Goal: Task Accomplishment & Management: Manage account settings

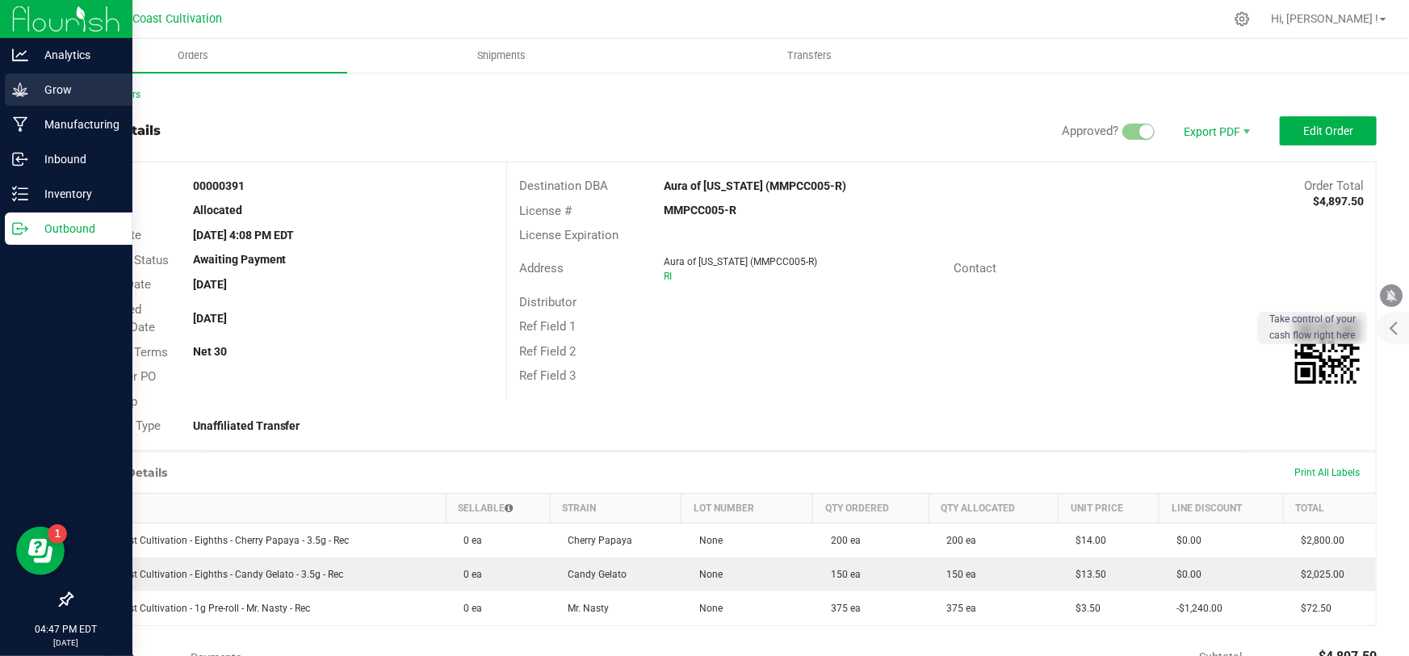
click at [77, 93] on p "Grow" at bounding box center [76, 89] width 97 height 19
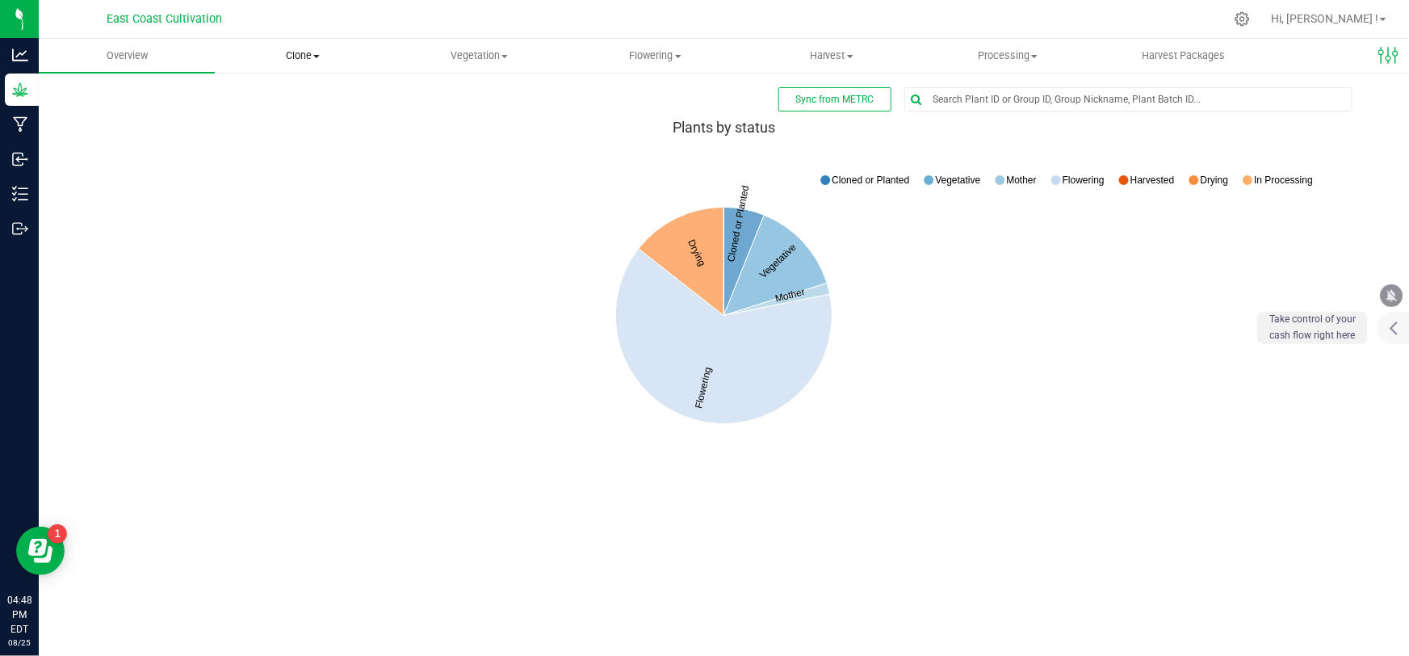
click at [296, 57] on span "Clone" at bounding box center [303, 55] width 174 height 15
click at [258, 92] on span "Create plants" at bounding box center [272, 97] width 114 height 14
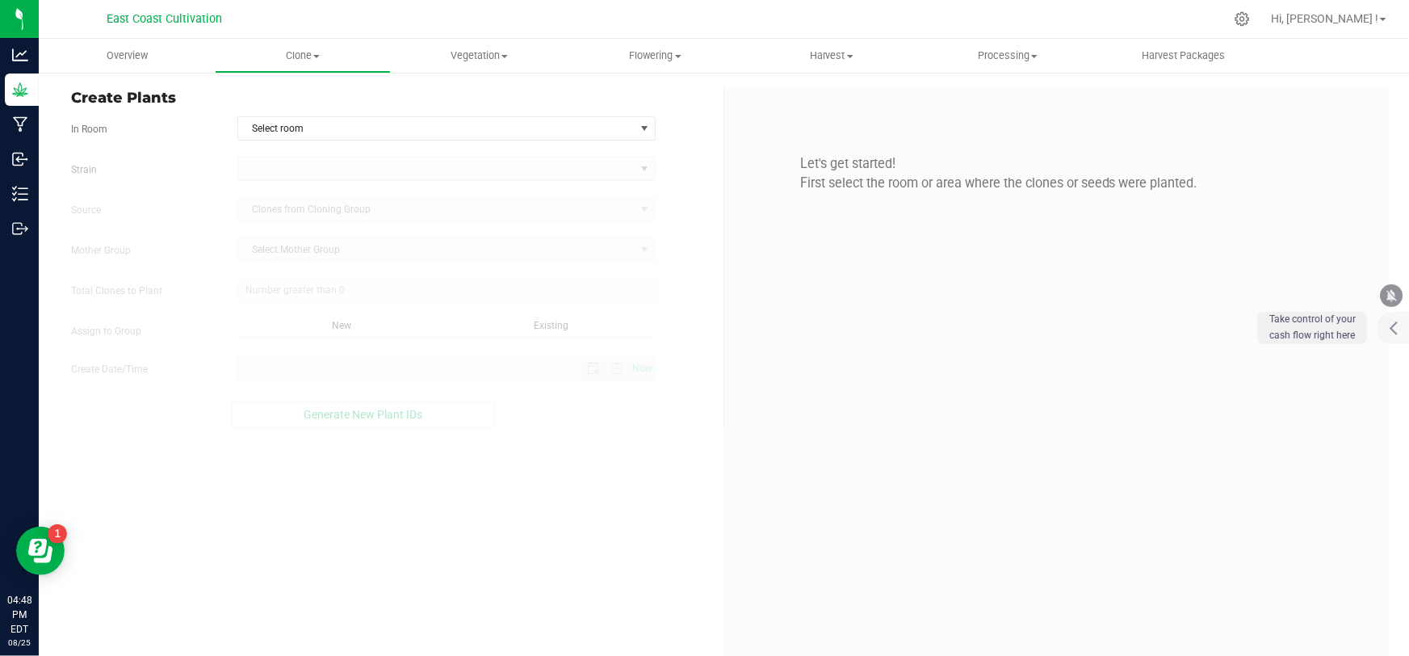
type input "0"
type input "[DATE] 4:48 PM"
click at [296, 128] on span "Select room" at bounding box center [436, 128] width 396 height 23
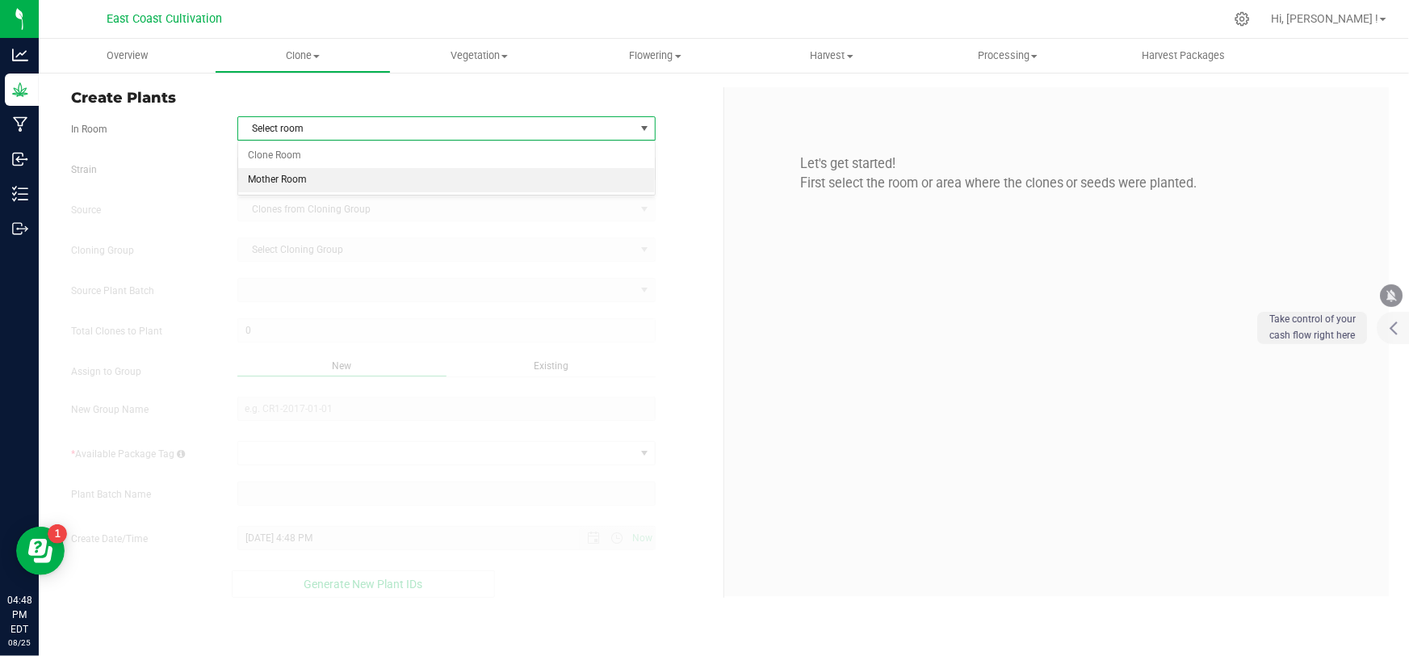
click at [291, 178] on li "Mother Room" at bounding box center [446, 180] width 417 height 24
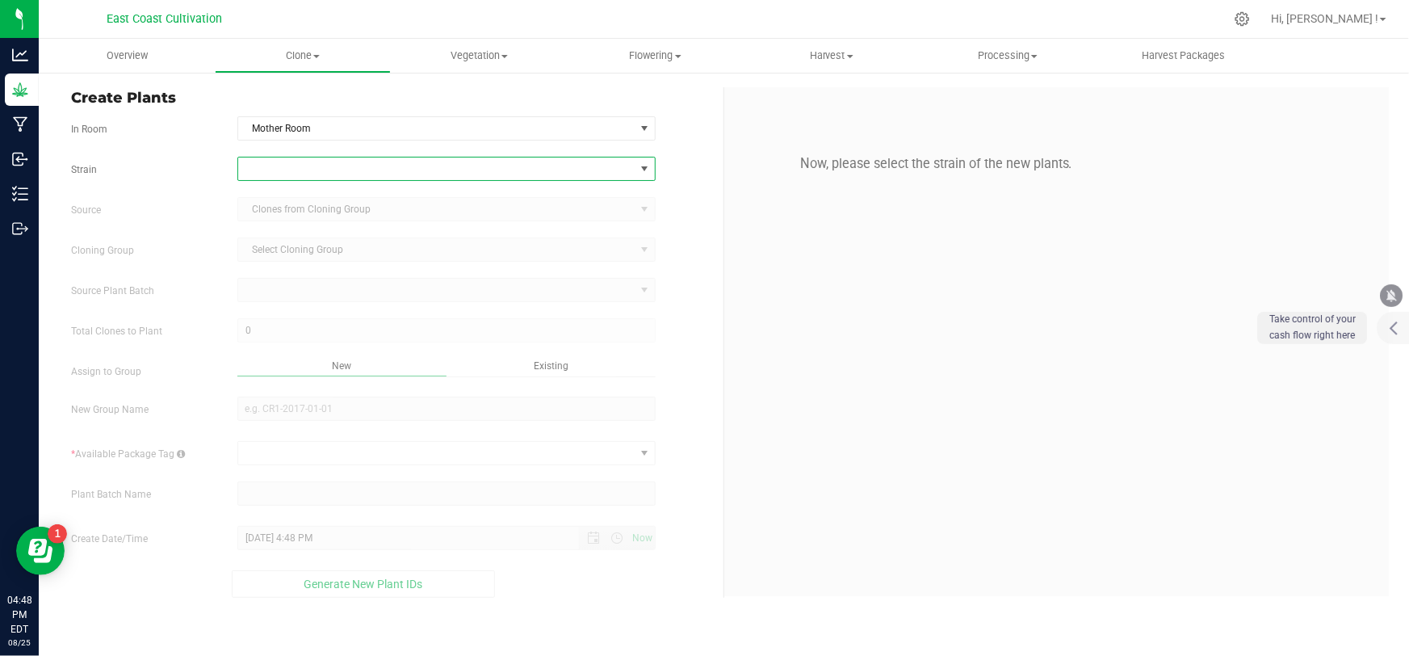
click at [297, 167] on span at bounding box center [436, 168] width 396 height 23
type input "sherb"
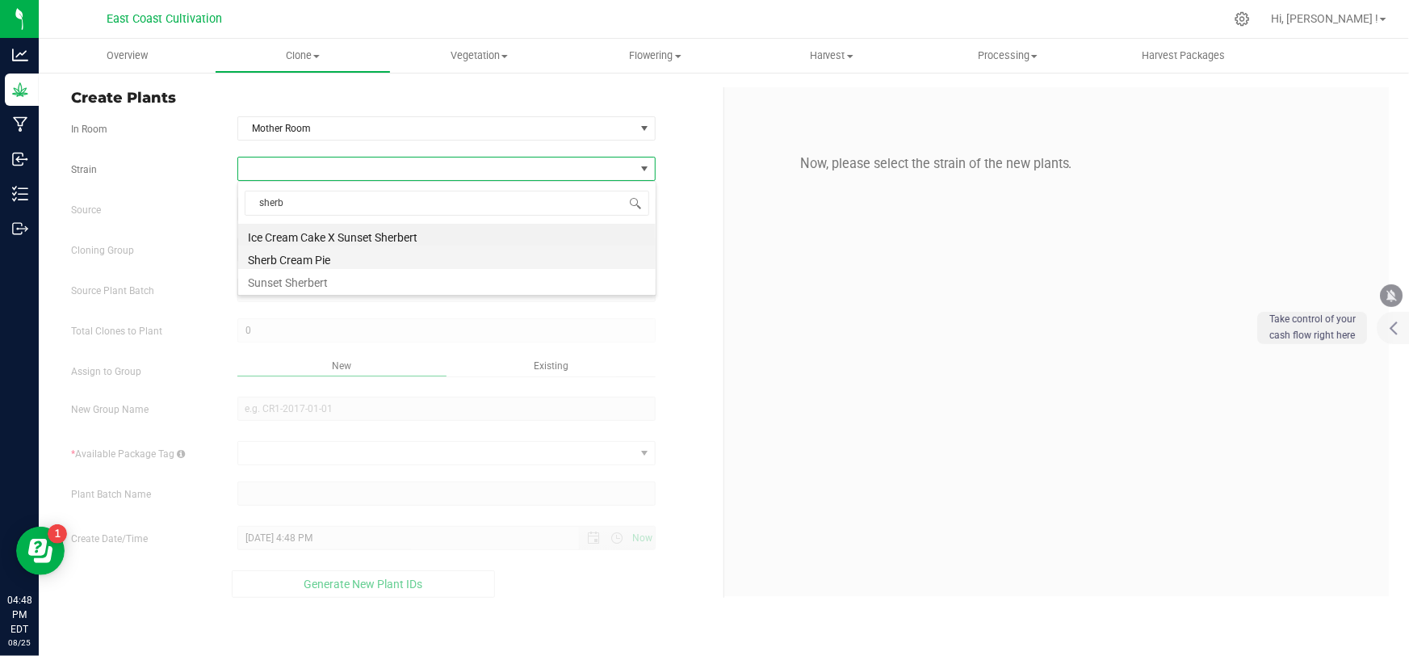
click at [350, 266] on li "Sherb Cream Pie" at bounding box center [446, 257] width 417 height 23
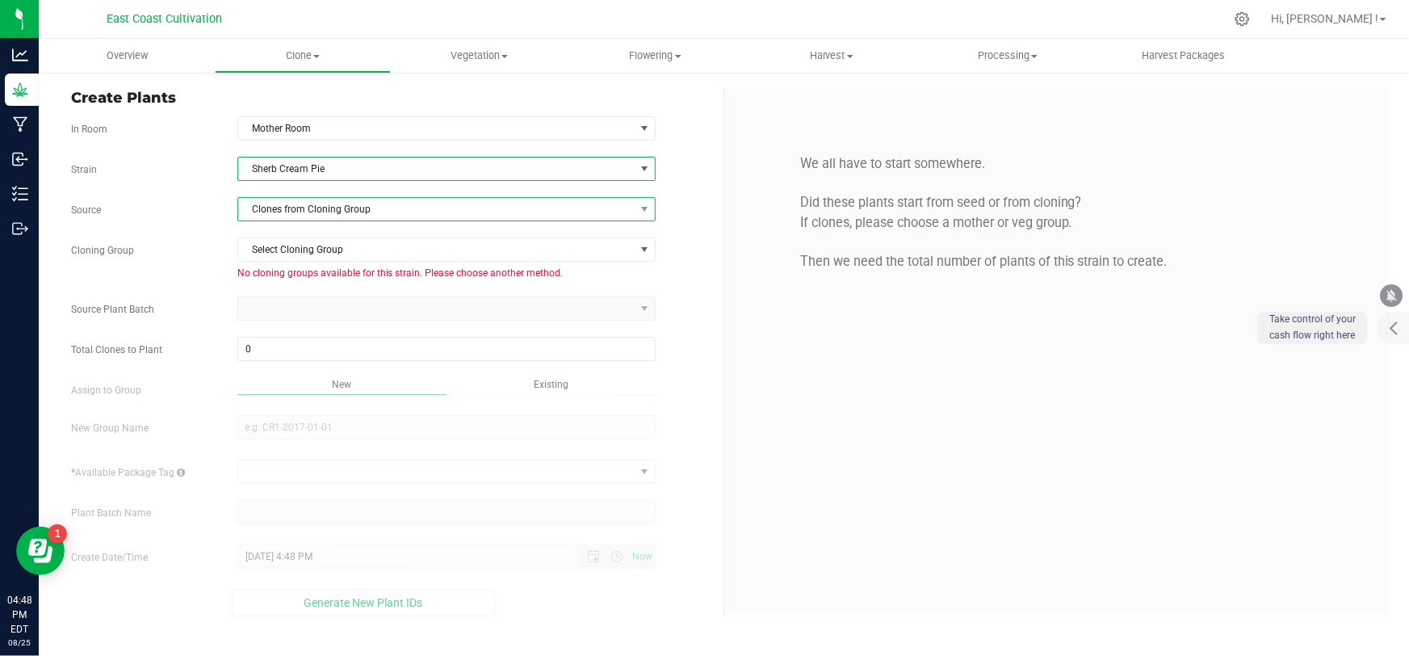
click at [331, 209] on span "Clones from Cloning Group" at bounding box center [436, 209] width 396 height 23
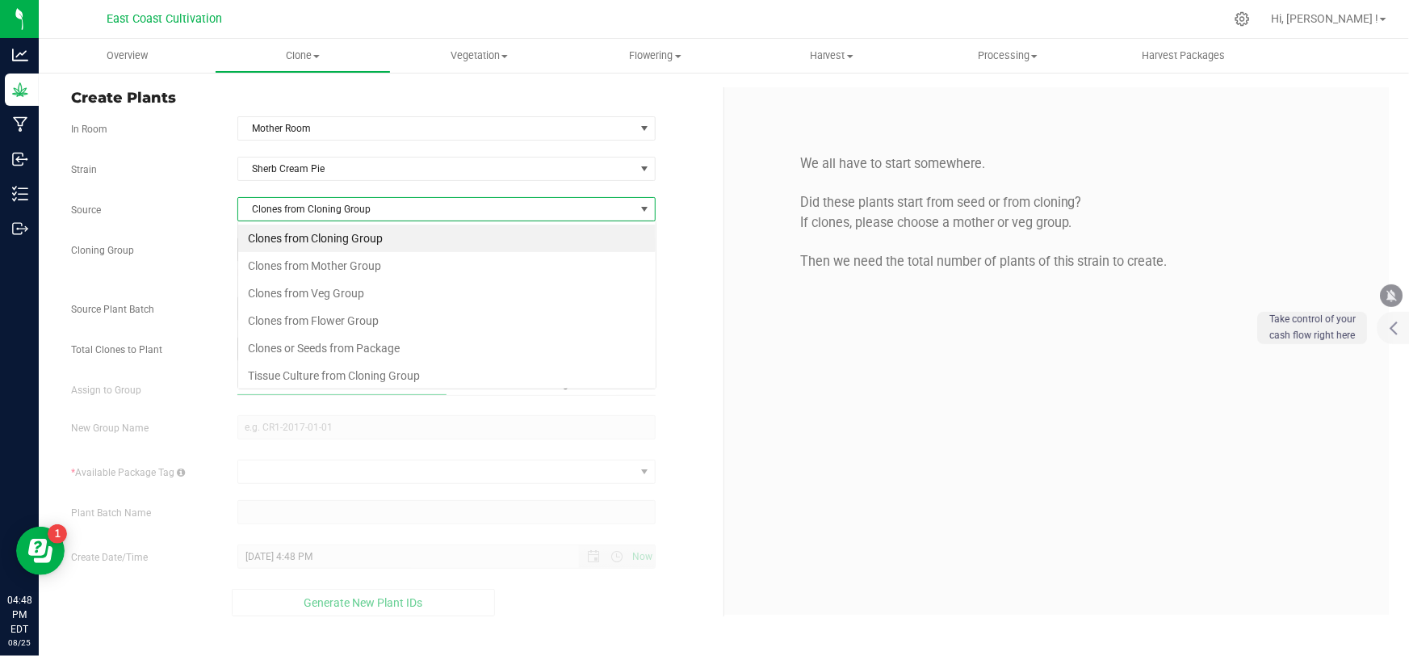
scroll to position [24, 419]
click at [334, 259] on li "Clones from Mother Group" at bounding box center [446, 265] width 417 height 27
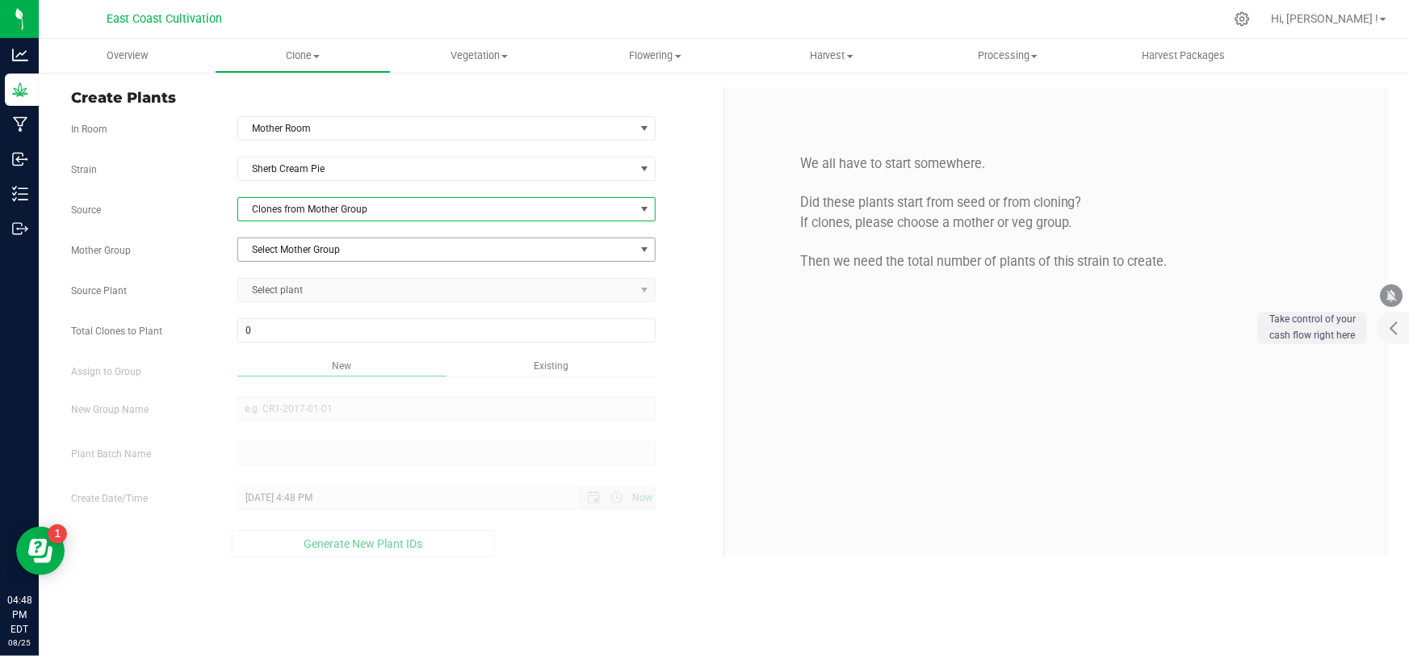
click at [331, 250] on span "Select Mother Group" at bounding box center [436, 249] width 396 height 23
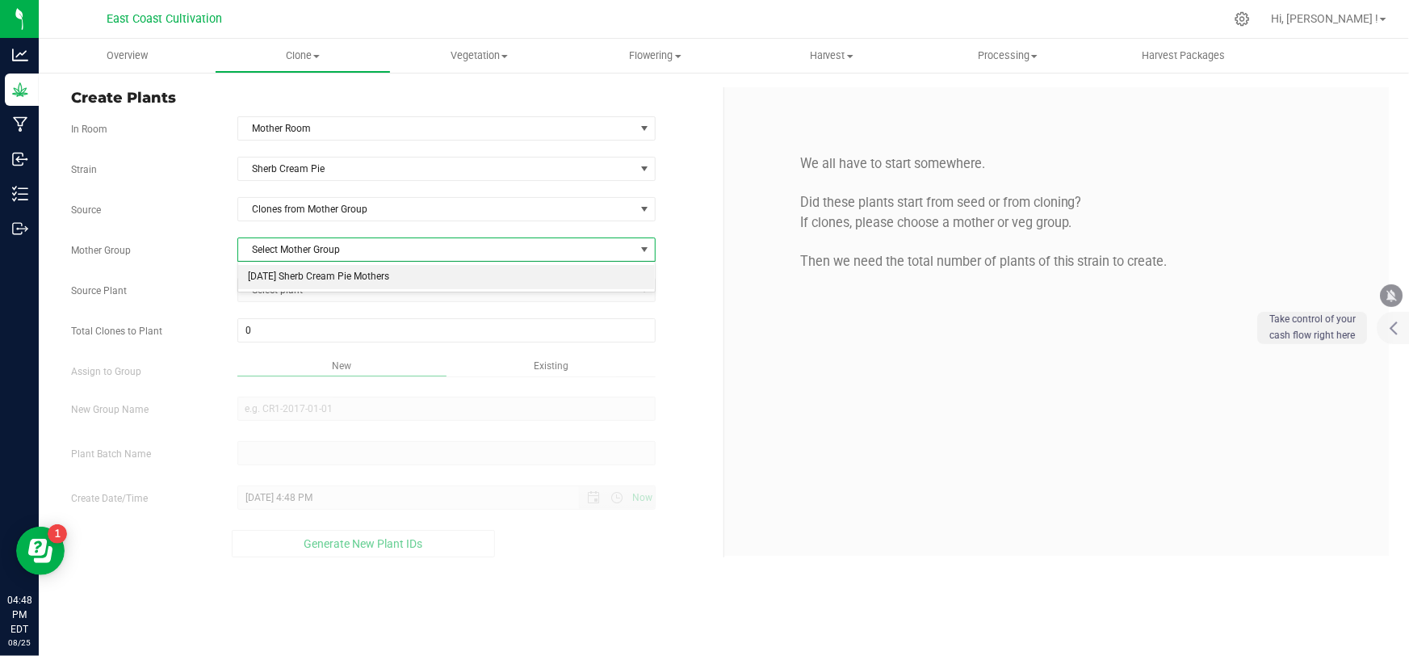
click at [331, 283] on li "[DATE] Sherb Cream Pie Mothers" at bounding box center [446, 277] width 417 height 24
click at [320, 296] on span "Select plant" at bounding box center [436, 290] width 396 height 23
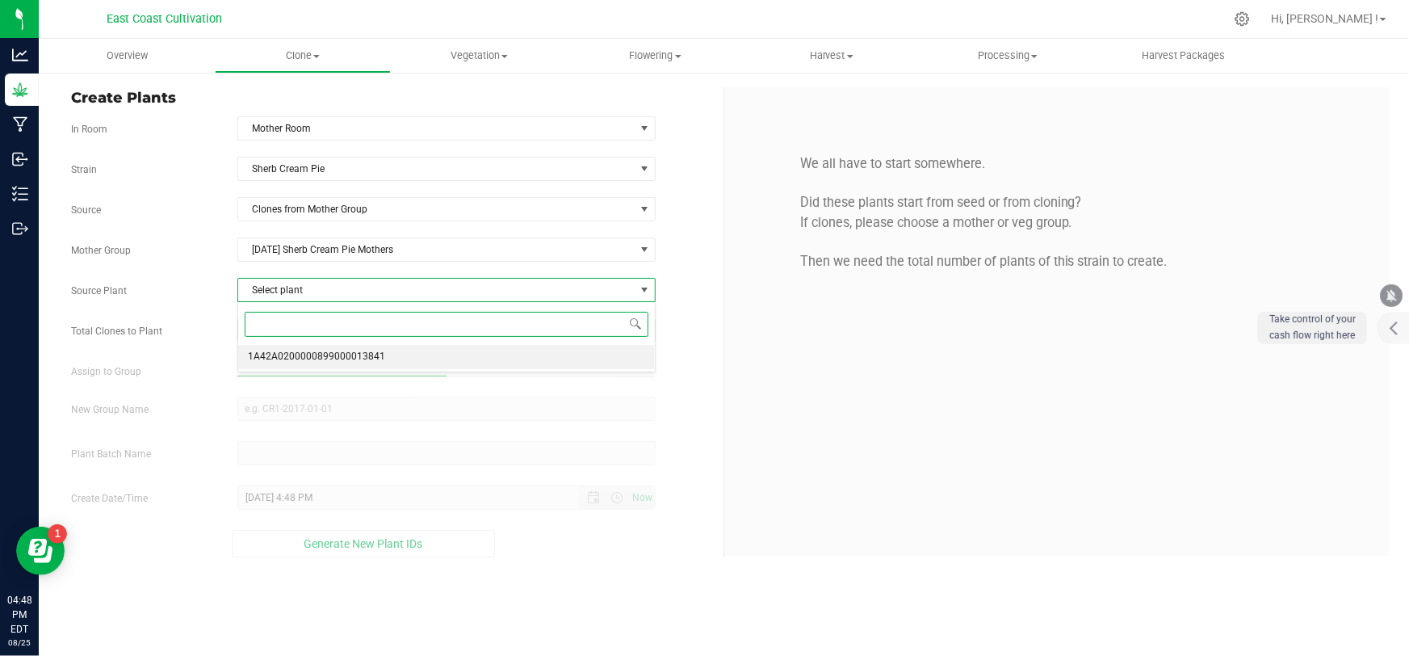
click at [320, 354] on span "1A42A0200000899000013841" at bounding box center [316, 356] width 137 height 21
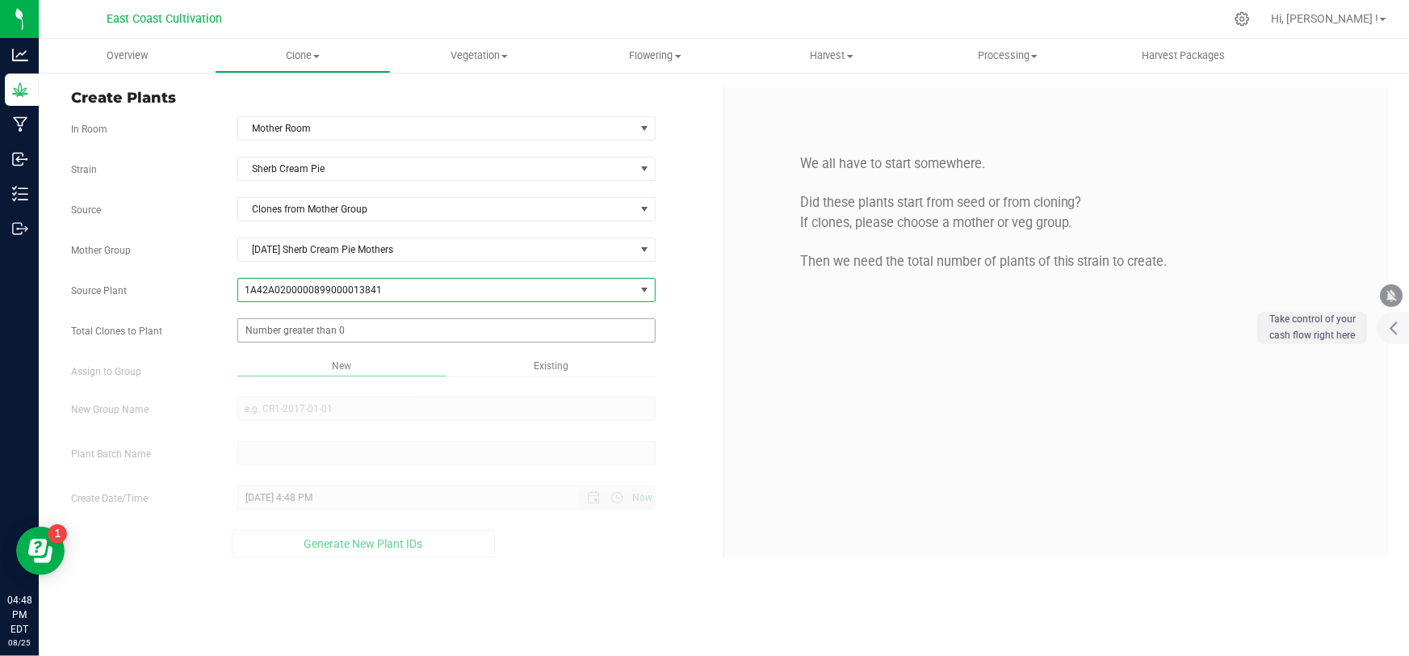
click at [291, 333] on span at bounding box center [446, 330] width 418 height 24
type input "2"
click at [292, 403] on div "Overview Clone Create plants Cloning groups Cloning plant batches Apply to plan…" at bounding box center [724, 347] width 1370 height 617
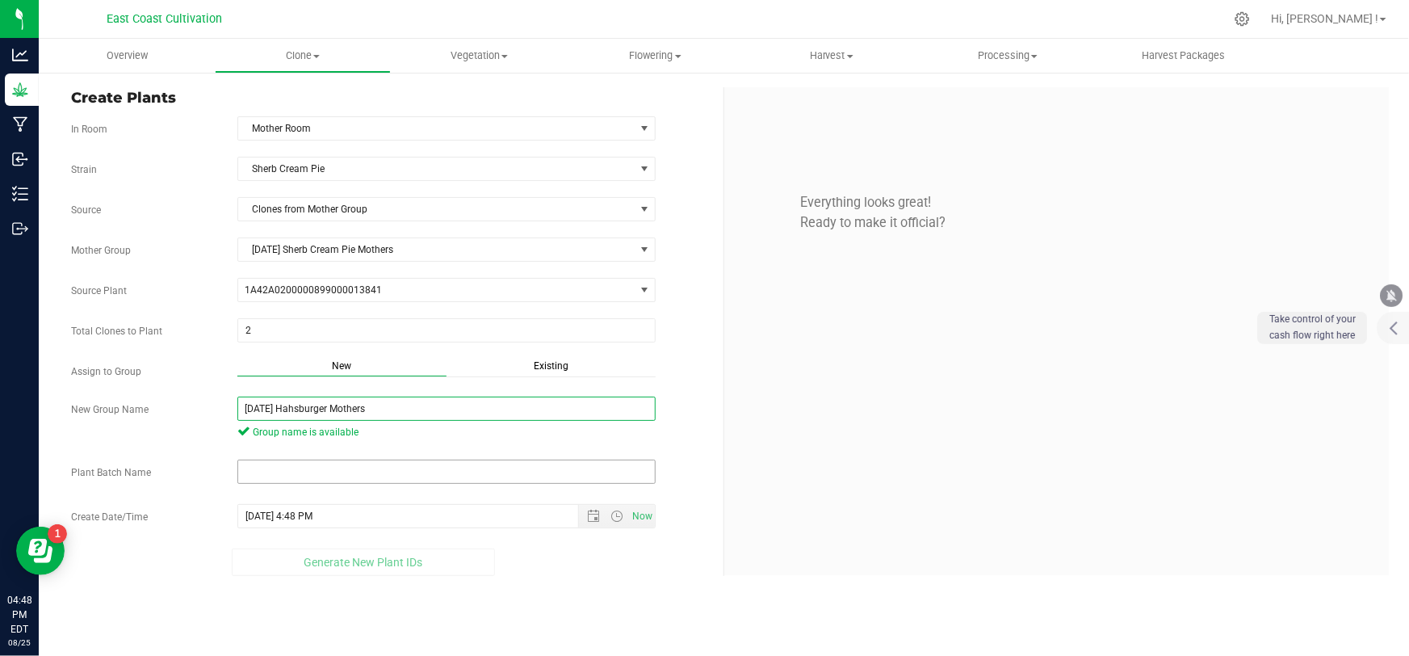
type input "[DATE] Hahsburger Mothers"
drag, startPoint x: 308, startPoint y: 463, endPoint x: 299, endPoint y: 463, distance: 9.7
click at [308, 463] on input "text" at bounding box center [446, 471] width 418 height 24
paste input "[DATE] Hahsburger Mothers"
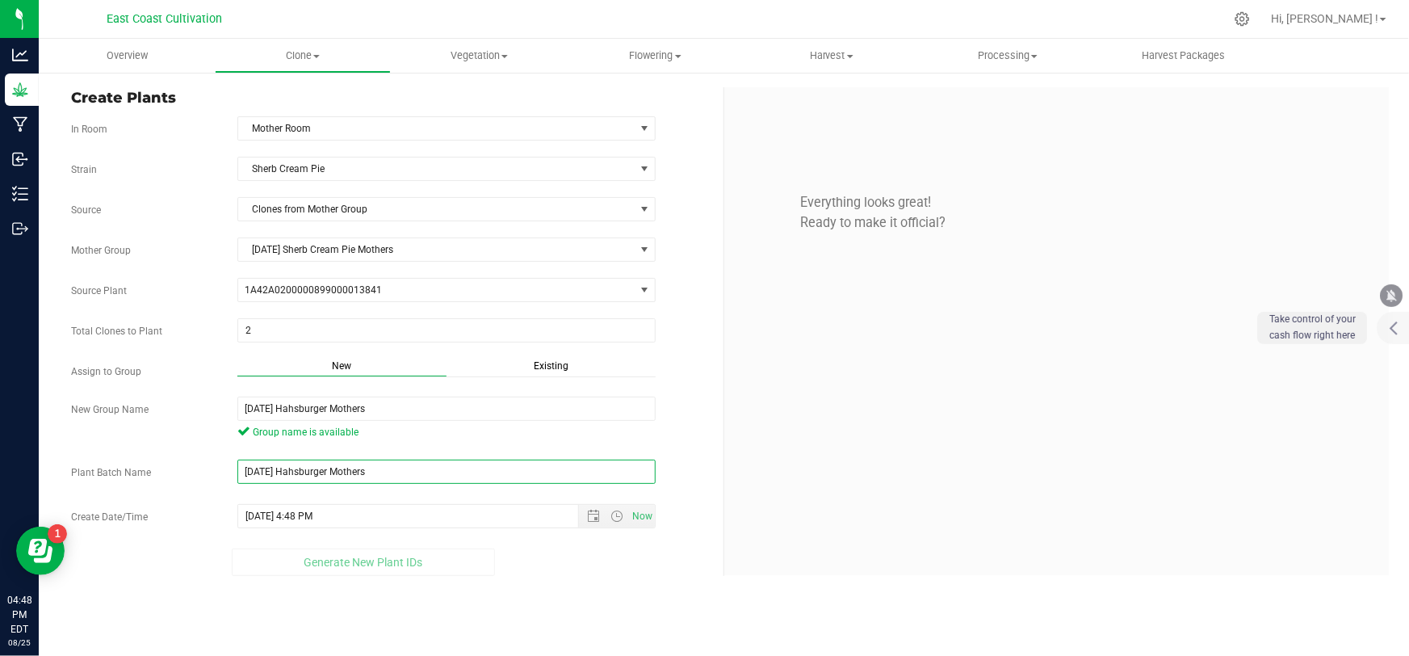
type input "[DATE] Hahsburger Mothers"
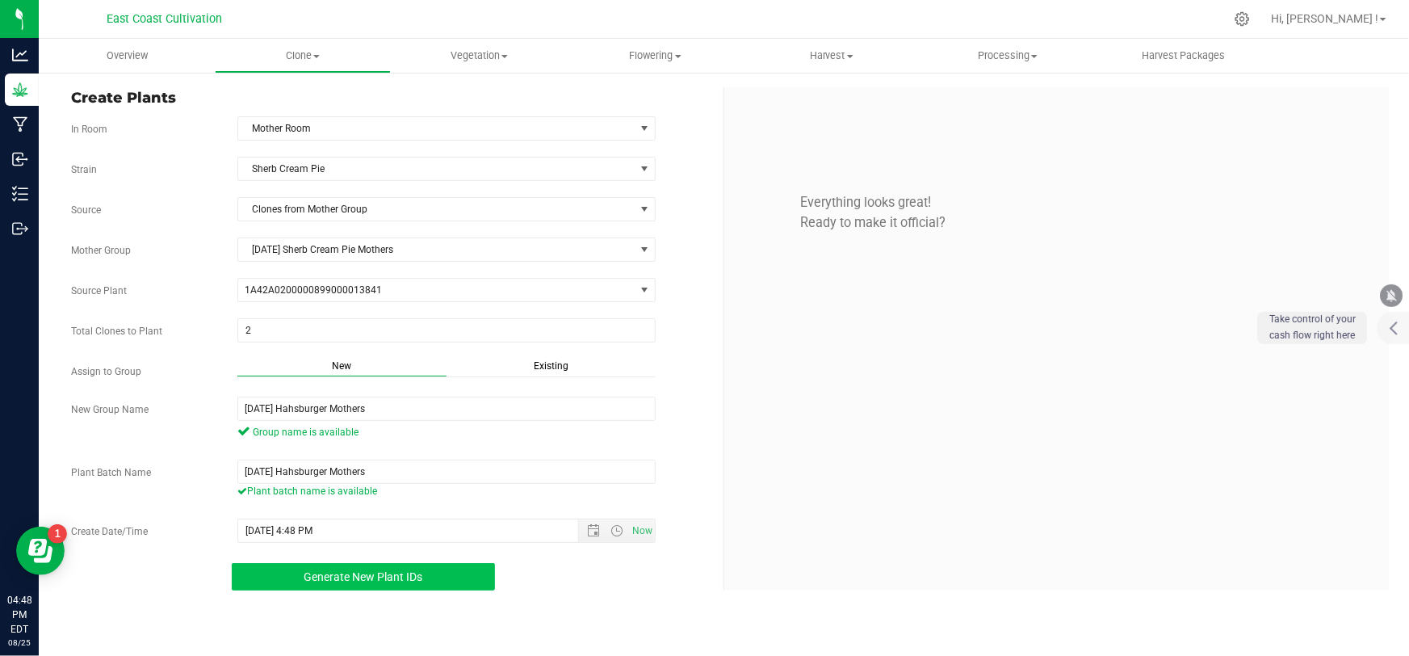
click at [365, 583] on button "Generate New Plant IDs" at bounding box center [363, 576] width 263 height 27
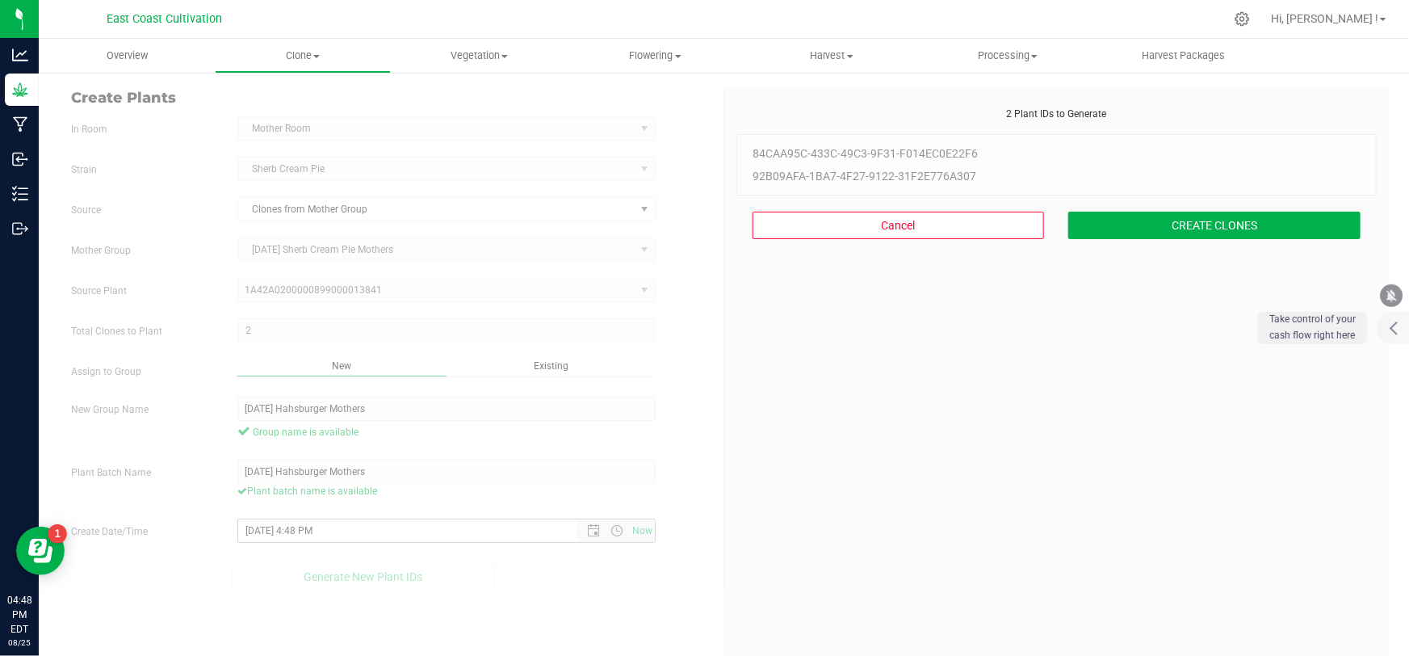
scroll to position [48, 0]
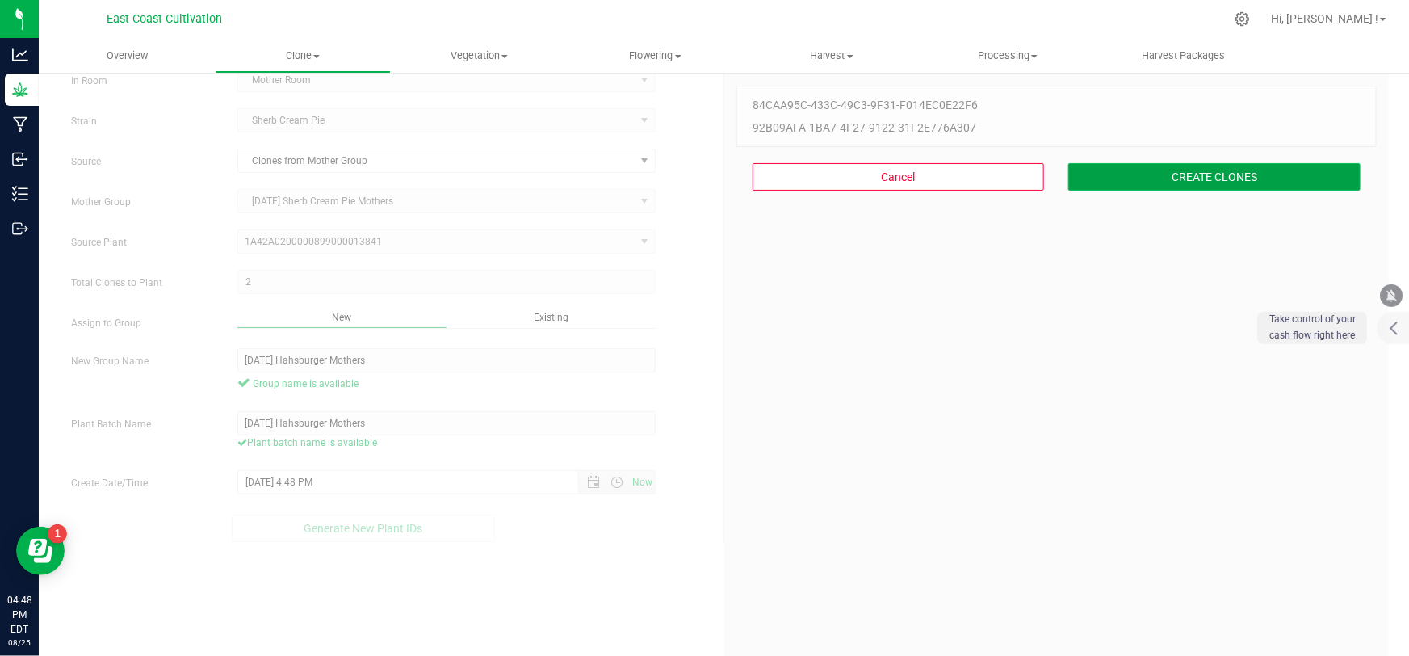
click at [1157, 174] on button "CREATE CLONES" at bounding box center [1214, 176] width 292 height 27
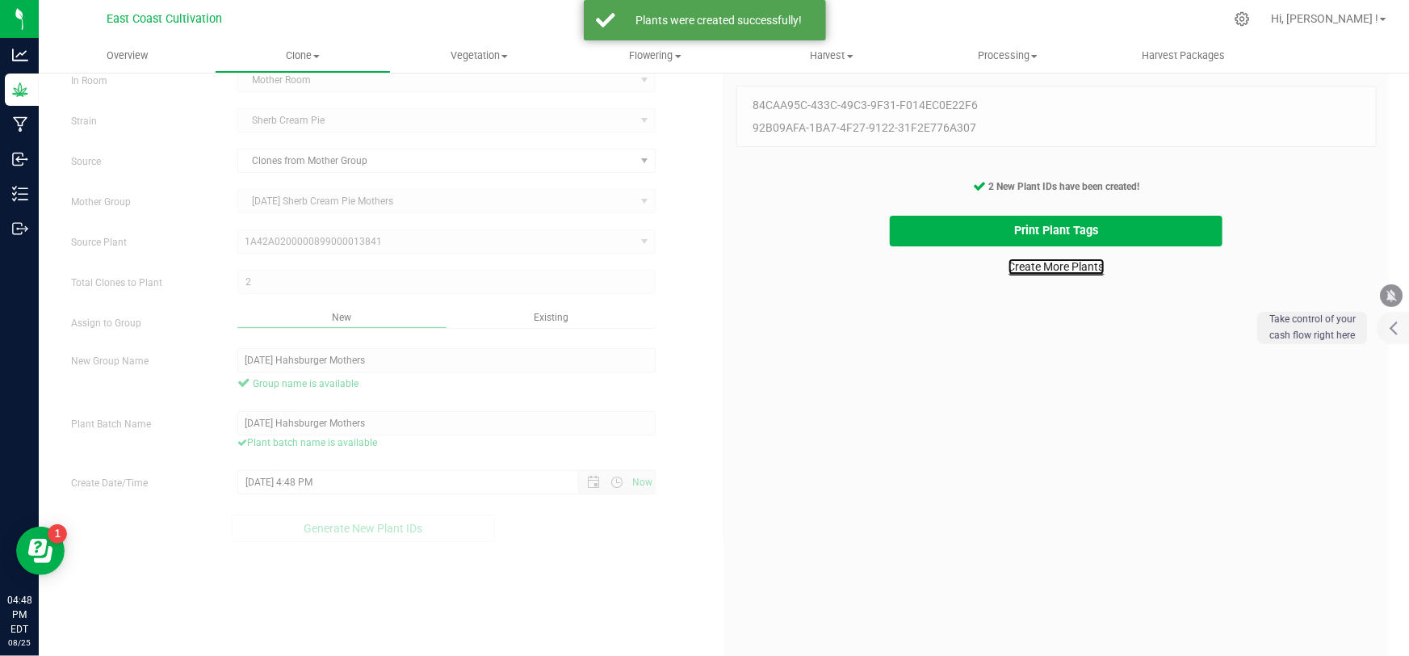
click at [1023, 266] on link "Create More Plants" at bounding box center [1057, 266] width 96 height 16
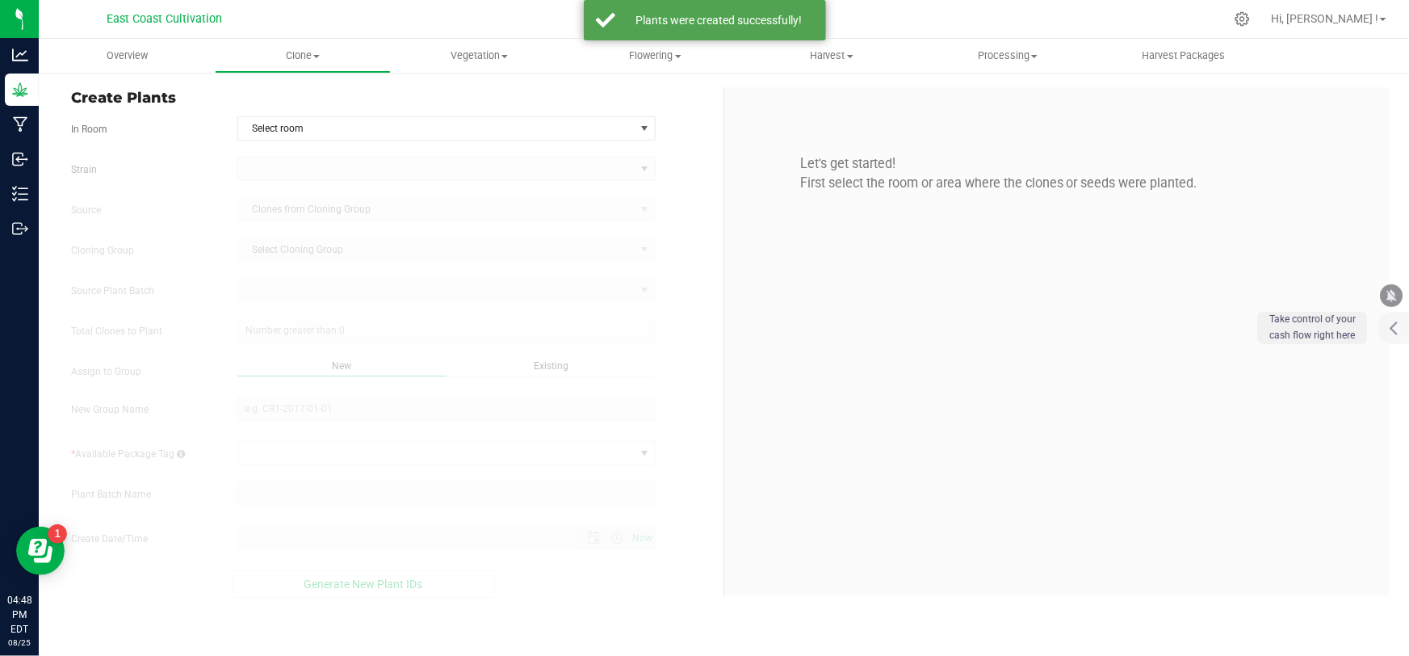
type input "[DATE] 4:48 PM"
click at [305, 121] on span "Select room" at bounding box center [436, 128] width 396 height 23
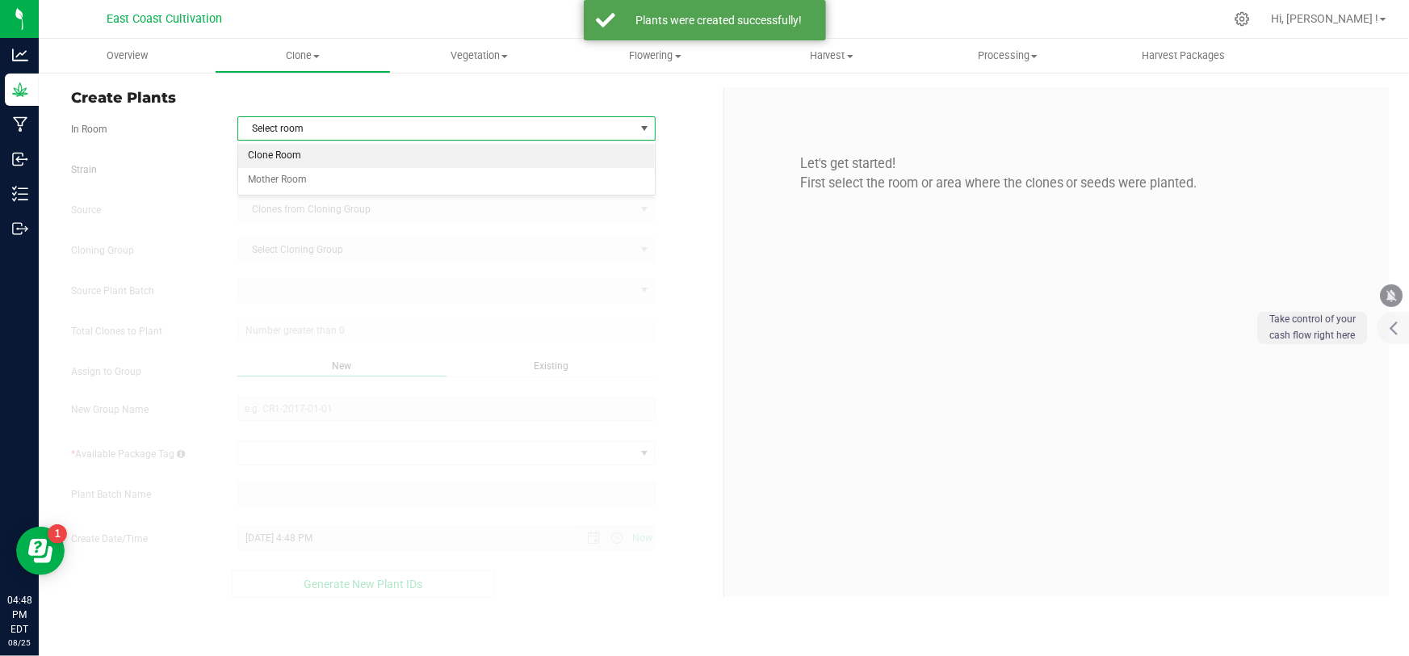
click at [298, 153] on li "Clone Room" at bounding box center [446, 156] width 417 height 24
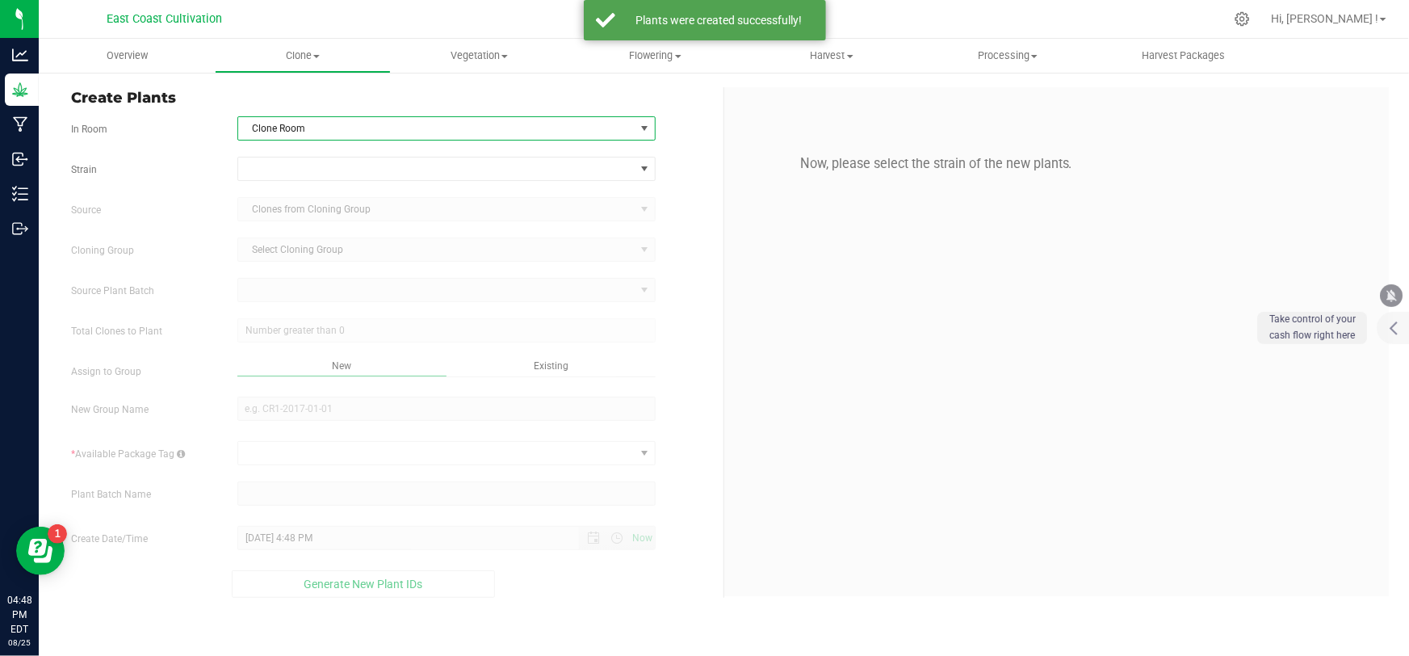
click at [300, 129] on span "Clone Room" at bounding box center [436, 128] width 396 height 23
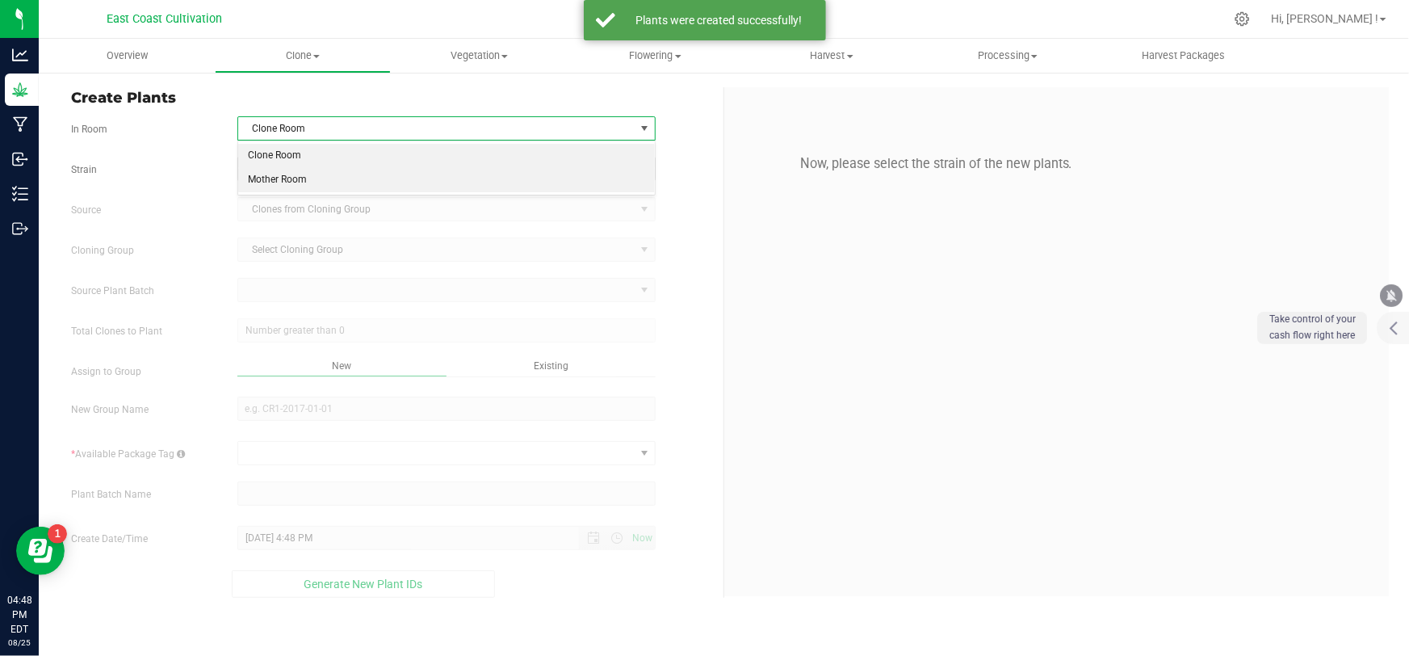
click at [290, 172] on li "Mother Room" at bounding box center [446, 180] width 417 height 24
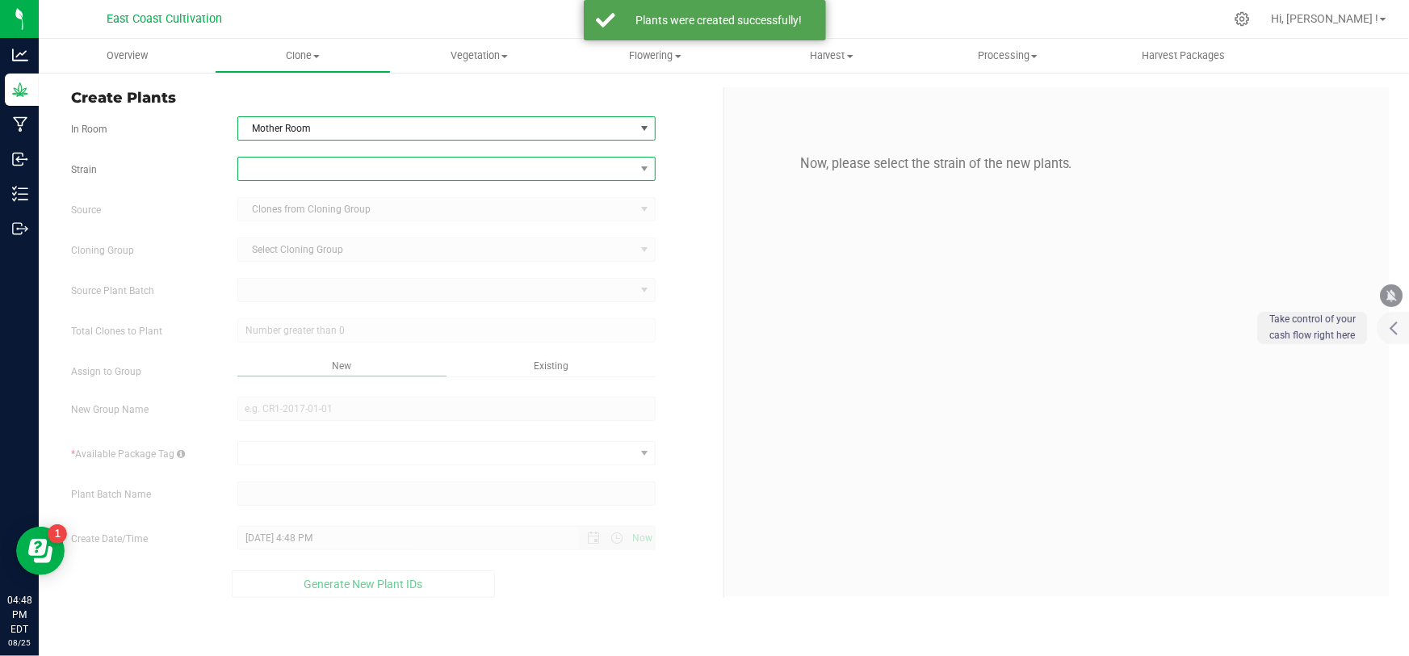
click at [290, 170] on span at bounding box center [436, 168] width 396 height 23
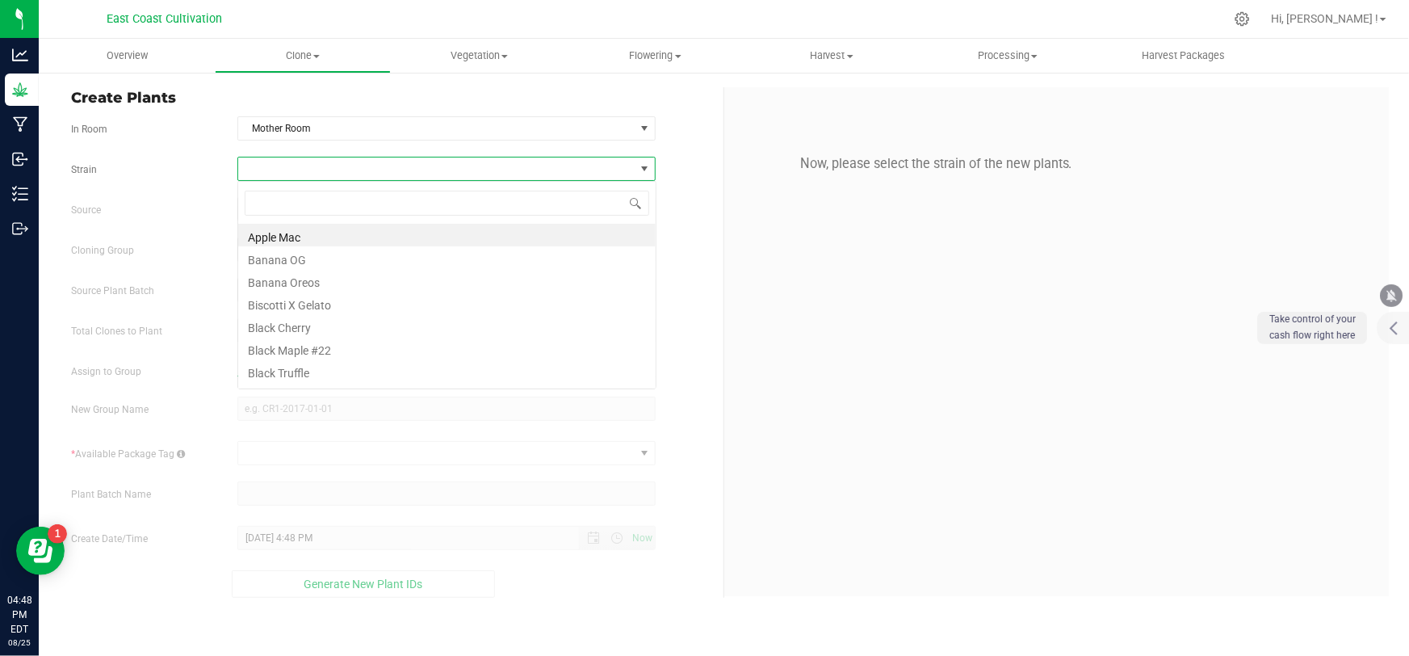
scroll to position [24, 419]
type input "straw"
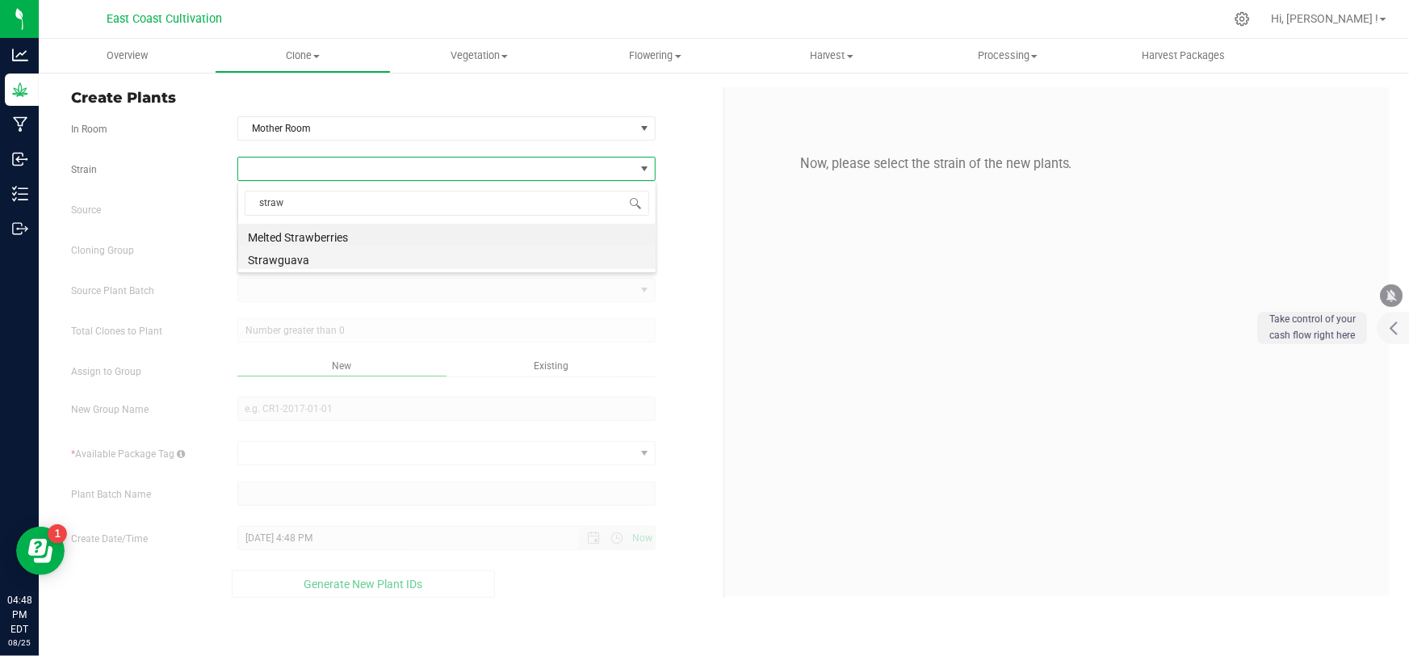
click at [293, 262] on li "Strawguava" at bounding box center [446, 257] width 417 height 23
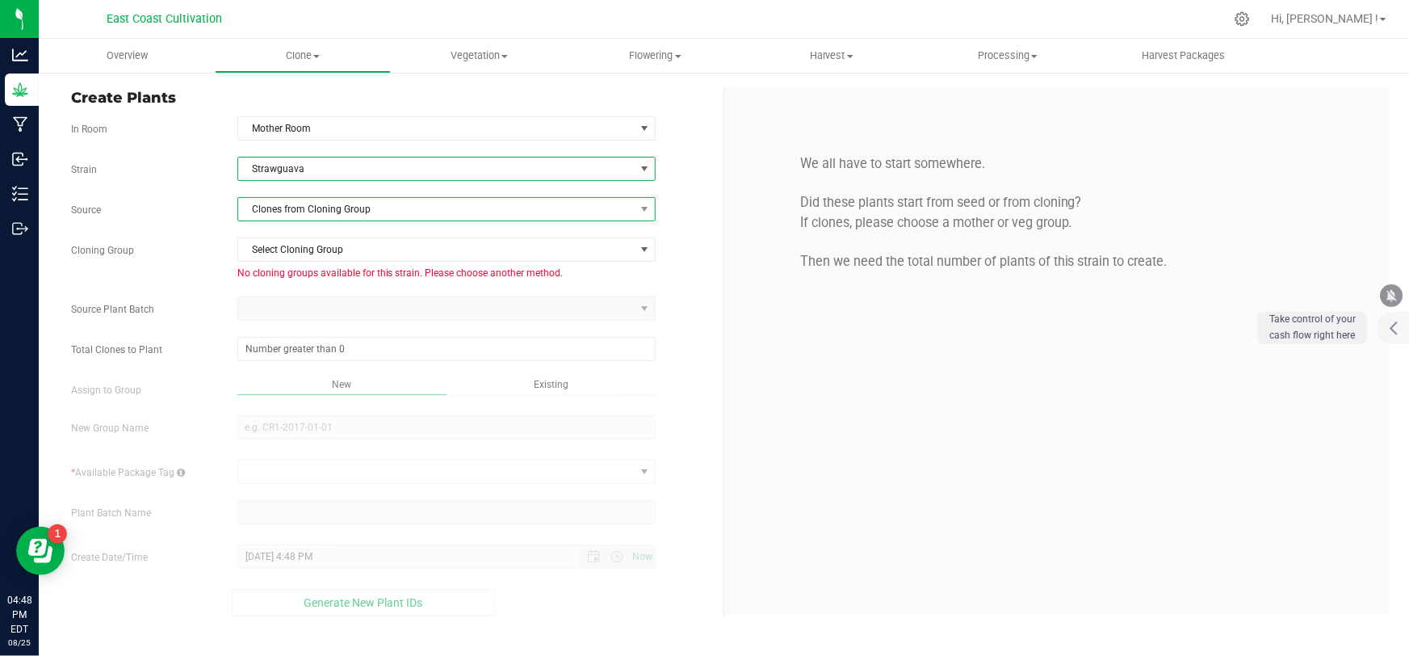
click at [323, 199] on span "Clones from Cloning Group" at bounding box center [436, 209] width 396 height 23
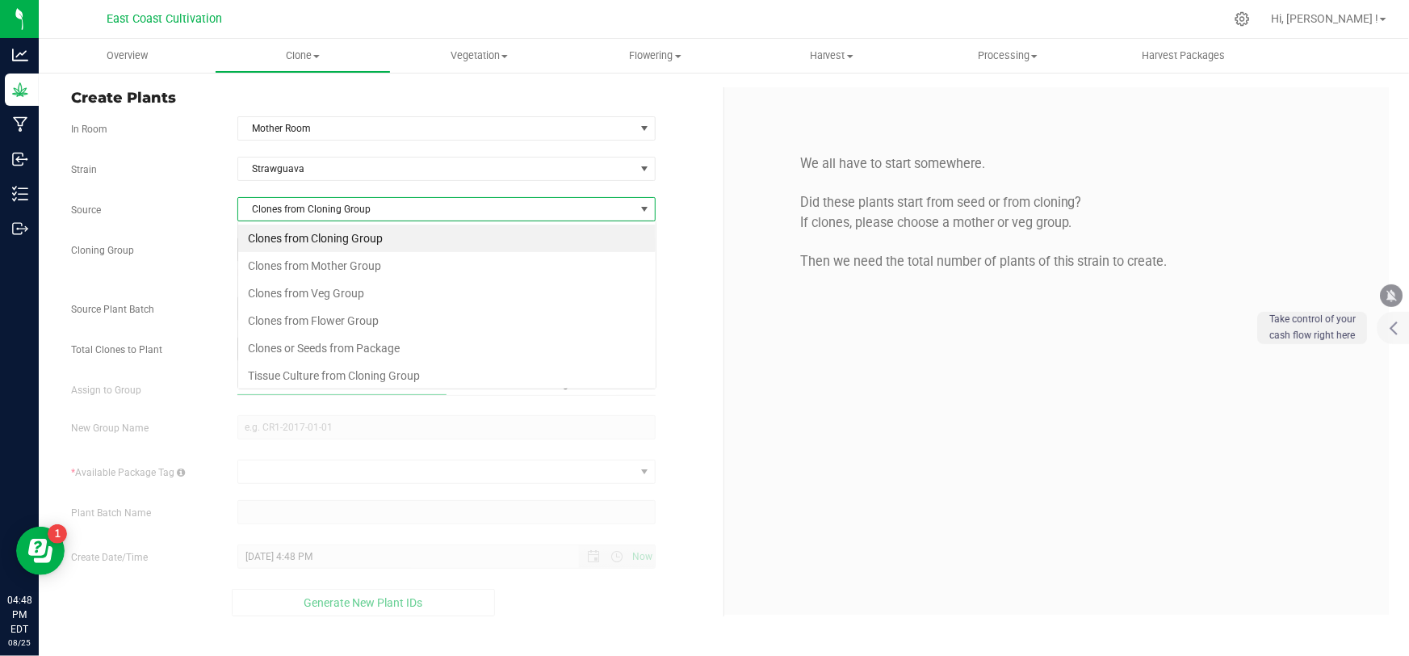
scroll to position [24, 419]
click at [327, 259] on li "Clones from Mother Group" at bounding box center [446, 265] width 417 height 27
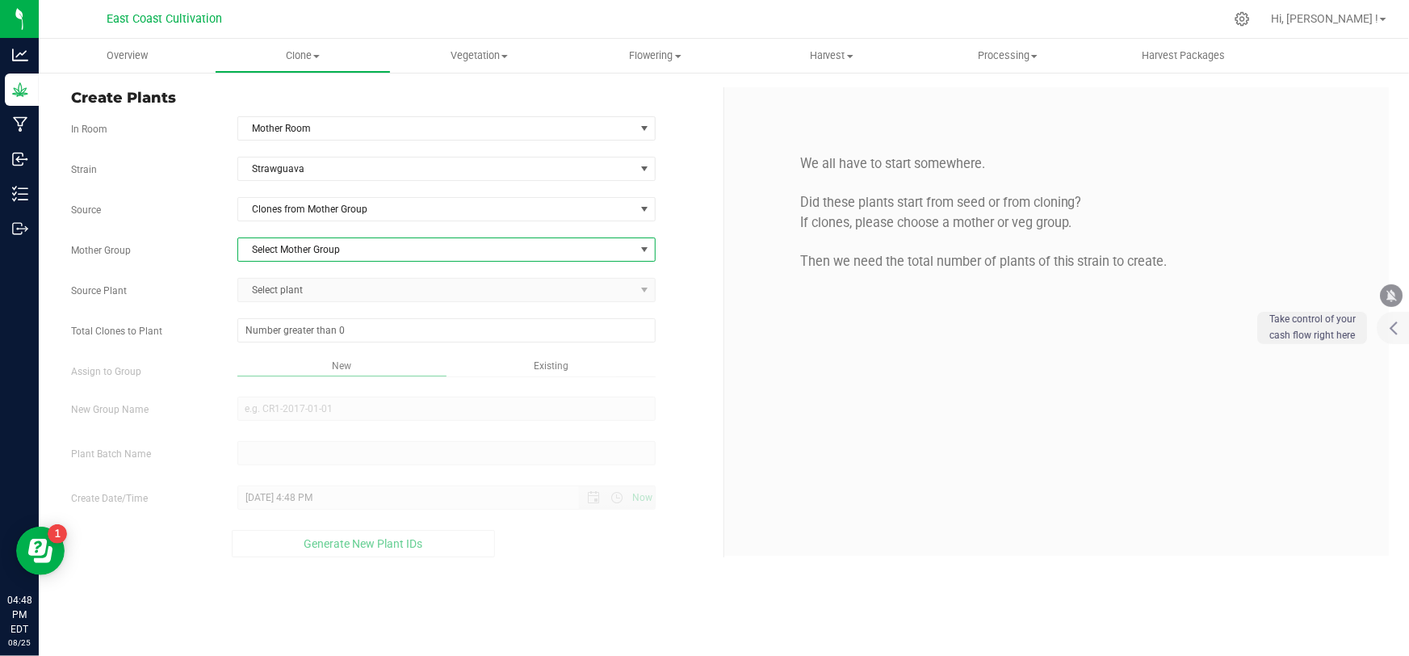
click at [328, 242] on span "Select Mother Group" at bounding box center [436, 249] width 396 height 23
click at [319, 281] on li "[DATE] Strawguava Mother" at bounding box center [446, 277] width 417 height 24
click at [315, 288] on span "Select plant" at bounding box center [436, 290] width 396 height 23
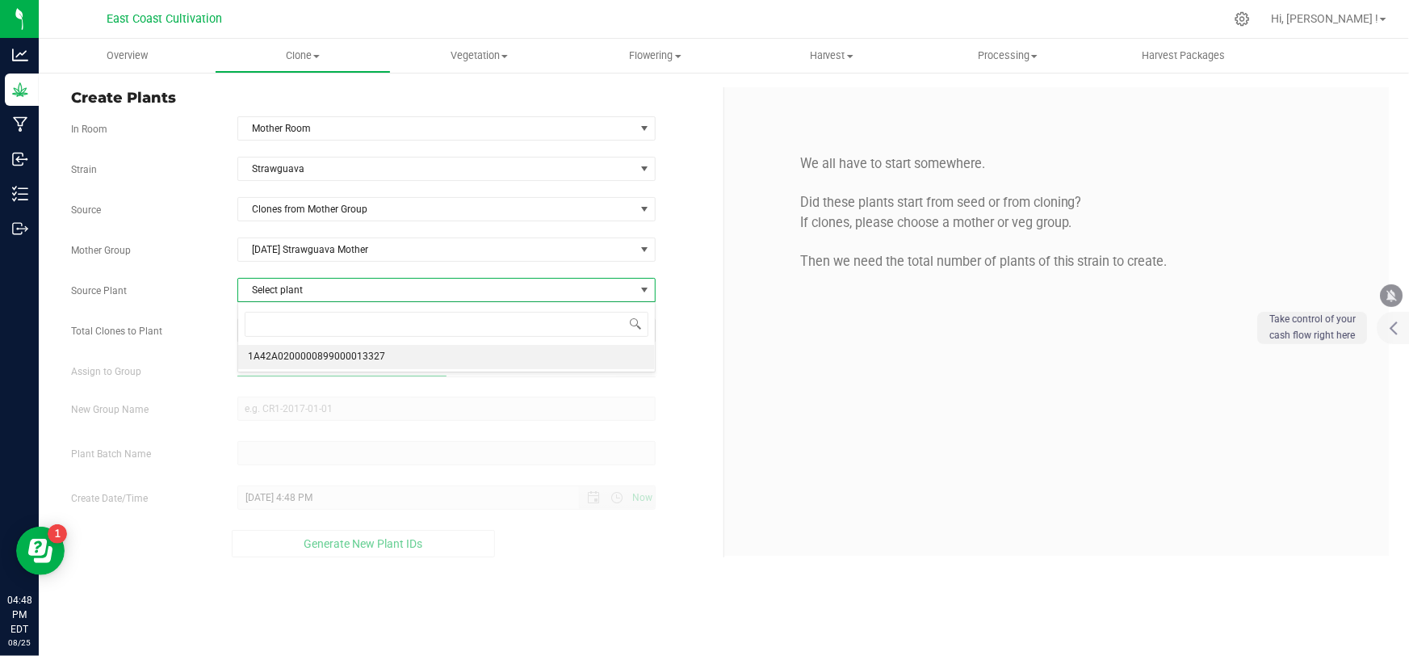
click at [306, 360] on span "1A42A0200000899000013327" at bounding box center [316, 356] width 137 height 21
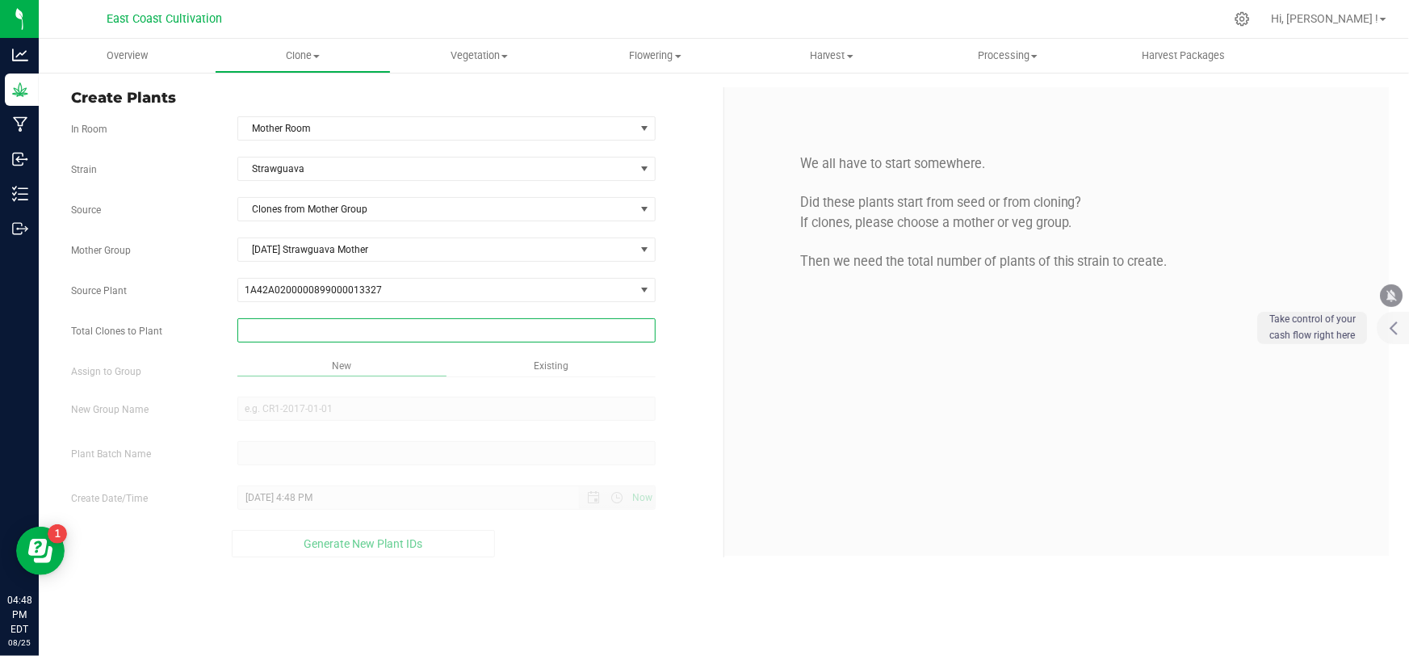
click at [312, 332] on span at bounding box center [446, 330] width 418 height 24
type input "2"
click at [291, 411] on div "Overview Clone Create plants Cloning groups Cloning plant batches Apply to plan…" at bounding box center [724, 347] width 1370 height 617
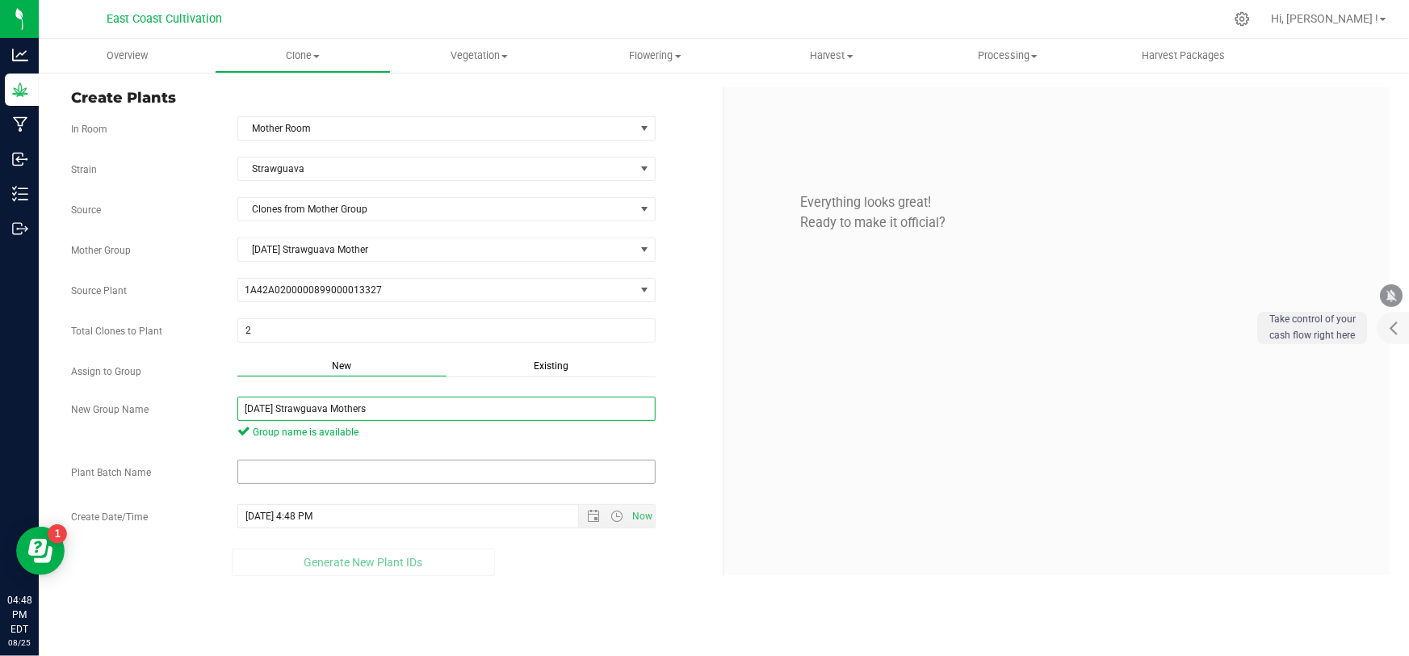
type input "[DATE] Strawguava Mothers"
click at [307, 467] on input "text" at bounding box center [446, 471] width 418 height 24
paste input "[DATE] Strawguava Mothers"
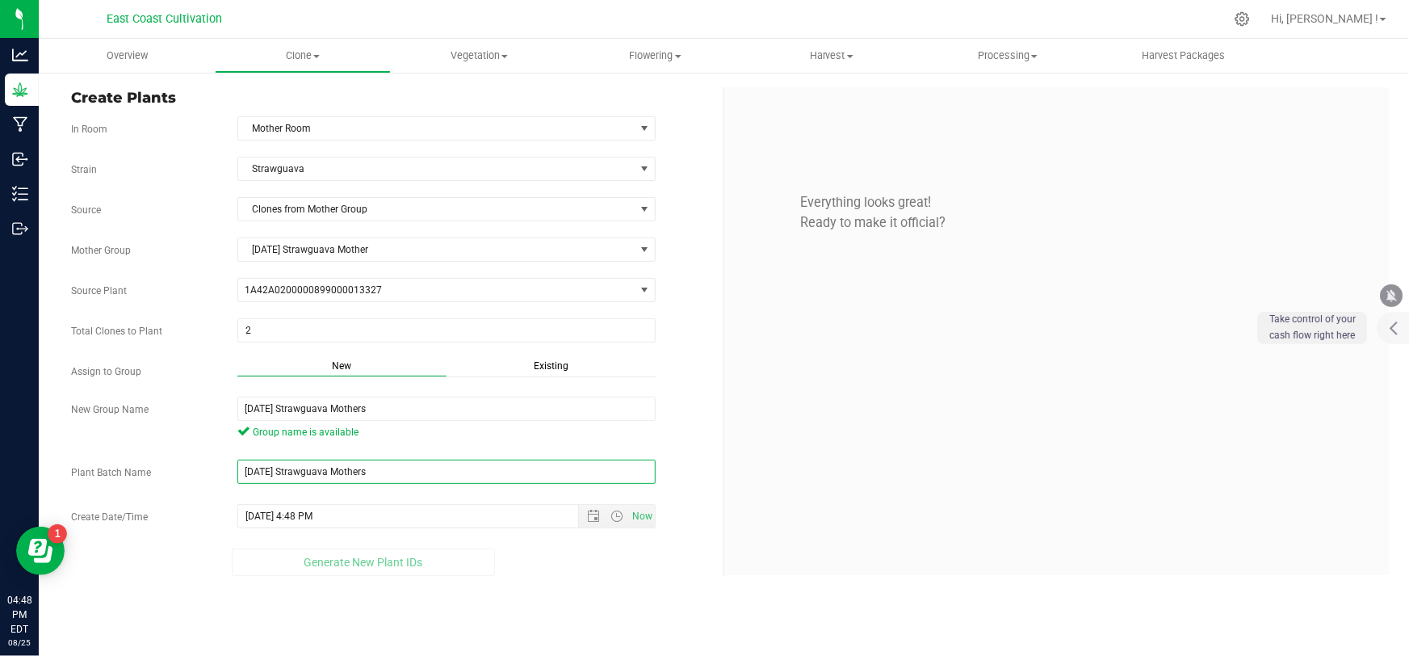
type input "[DATE] Strawguava Mothers"
click at [568, 581] on div "Create Plants In Room Mother Room Select room Clone Room Mother Room [GEOGRAPHI…" at bounding box center [724, 331] width 1370 height 521
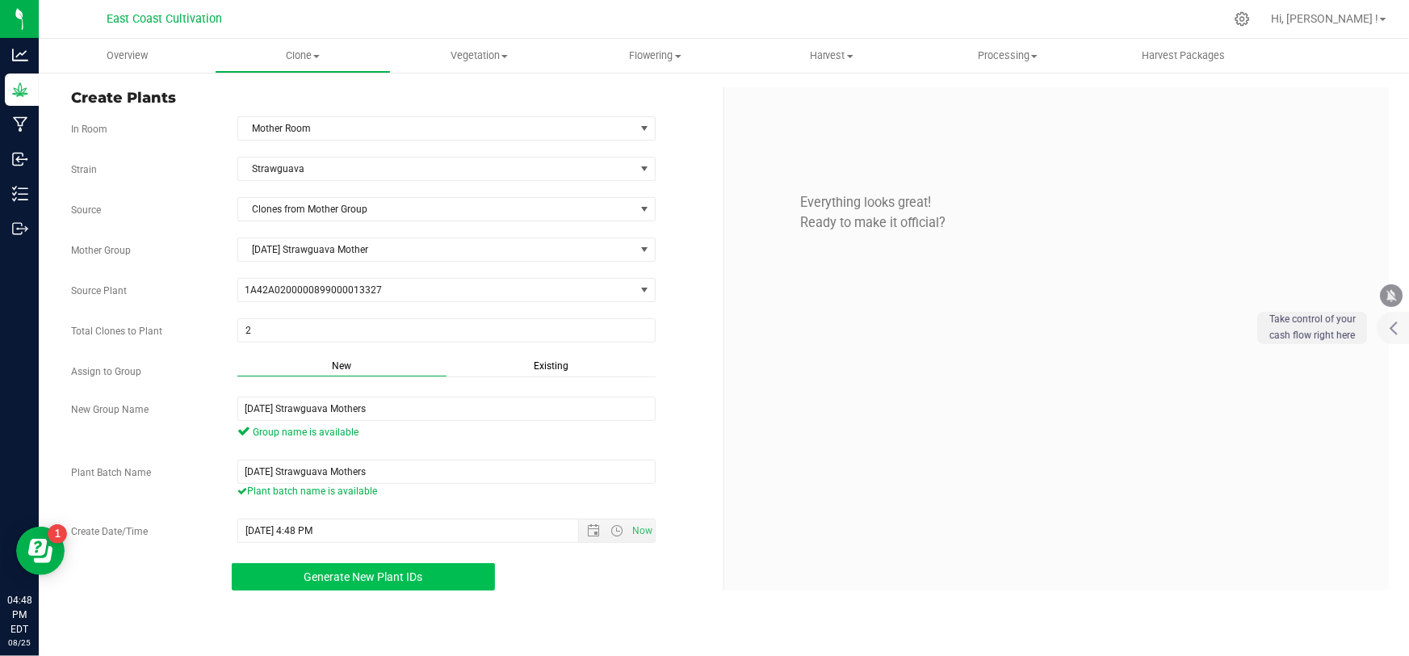
click at [417, 573] on span "Generate New Plant IDs" at bounding box center [363, 576] width 119 height 13
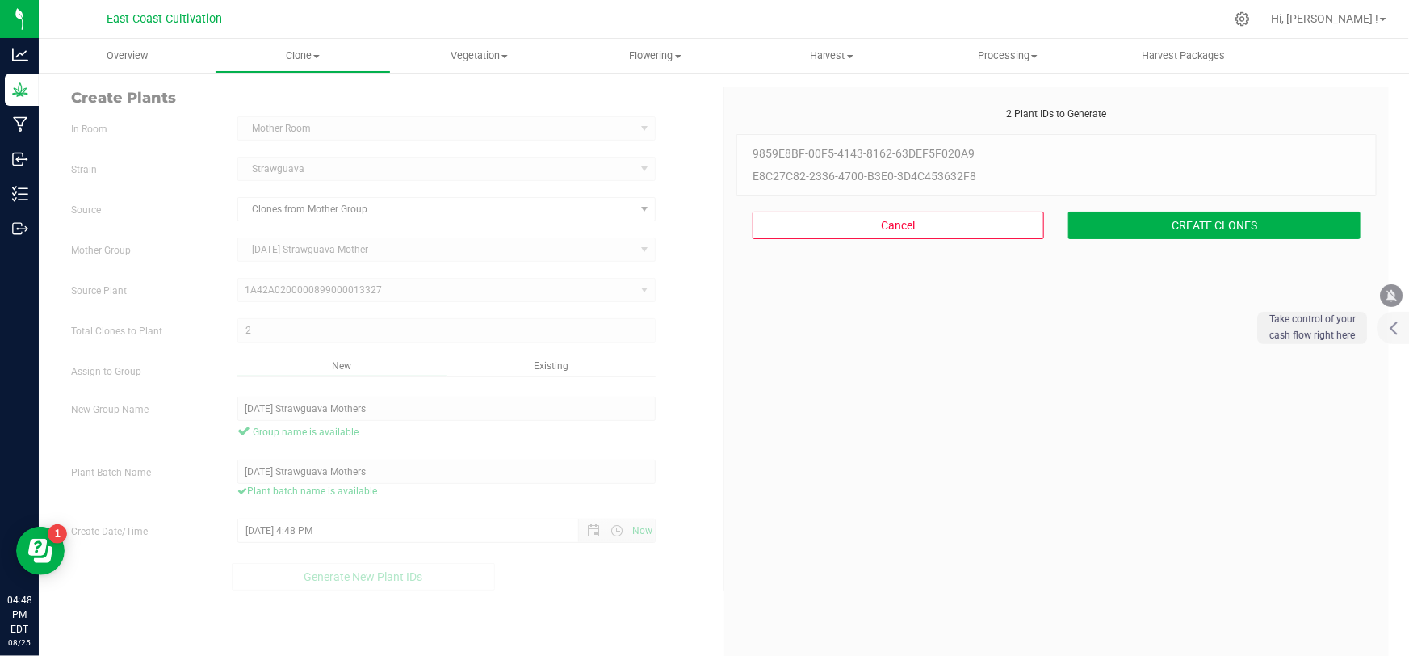
scroll to position [48, 0]
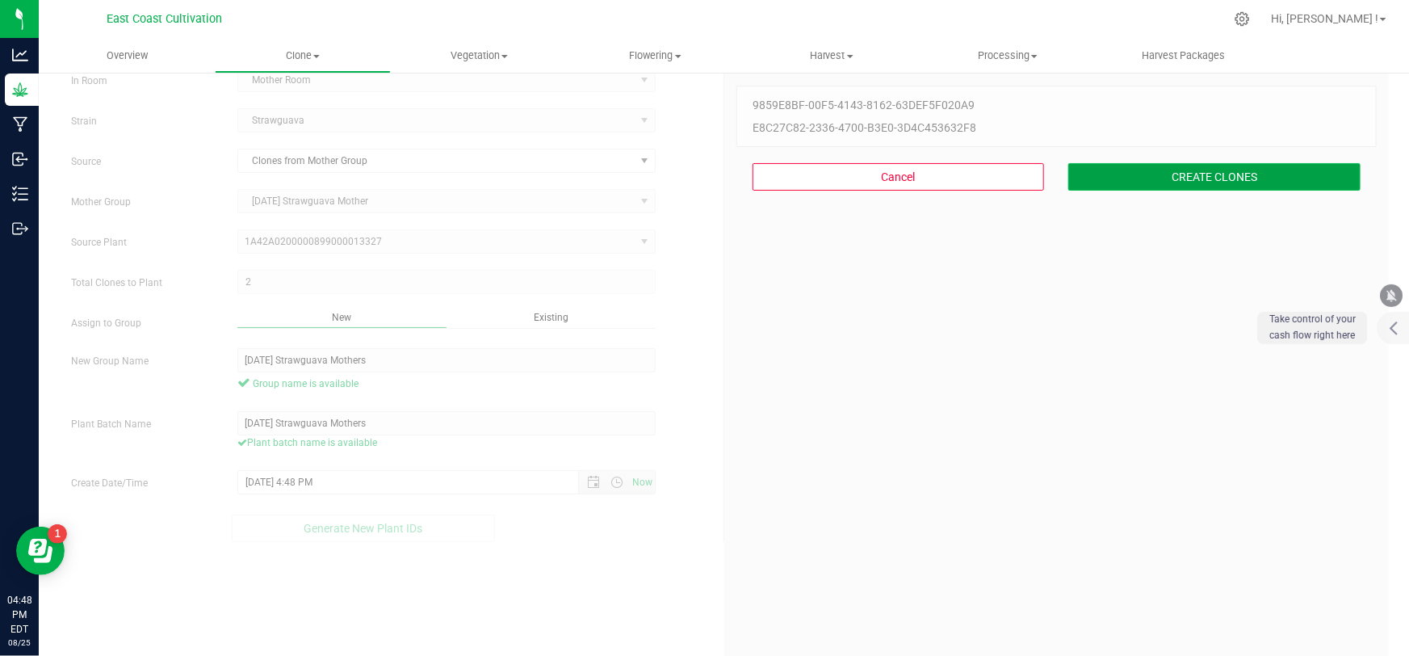
click at [1166, 182] on button "CREATE CLONES" at bounding box center [1214, 176] width 292 height 27
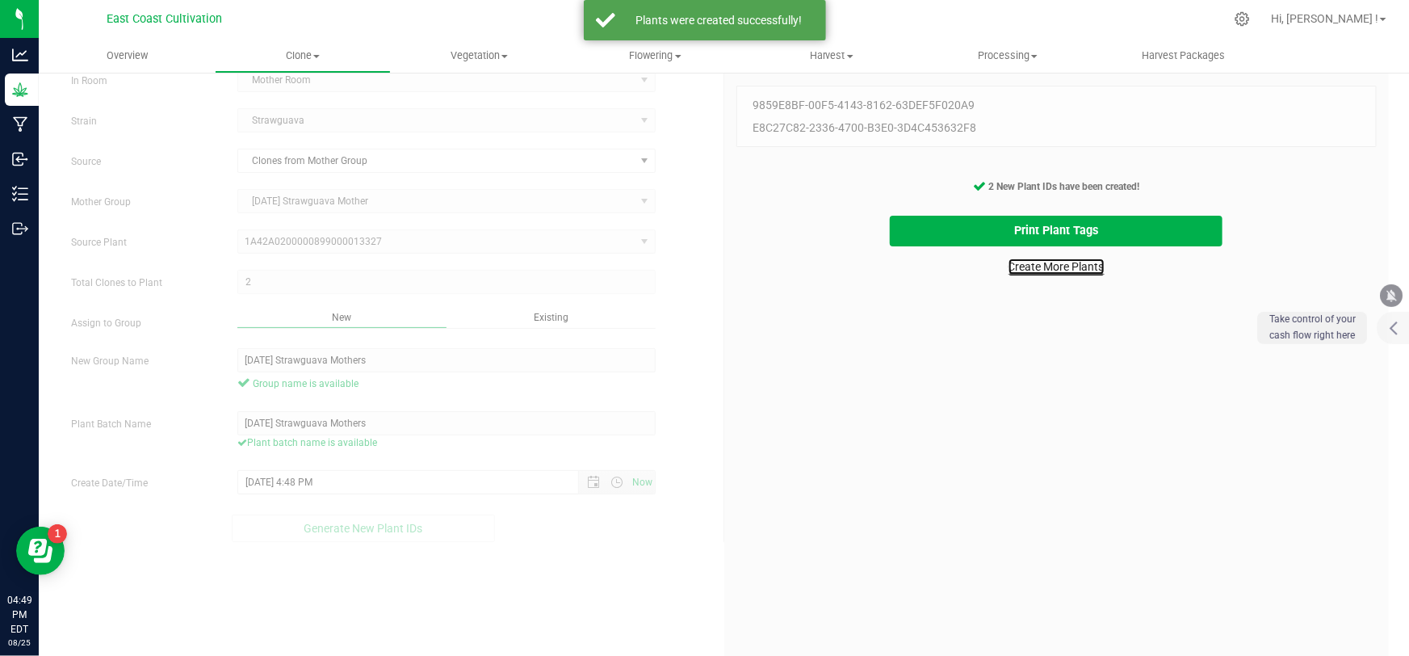
click at [1057, 258] on link "Create More Plants" at bounding box center [1057, 266] width 96 height 16
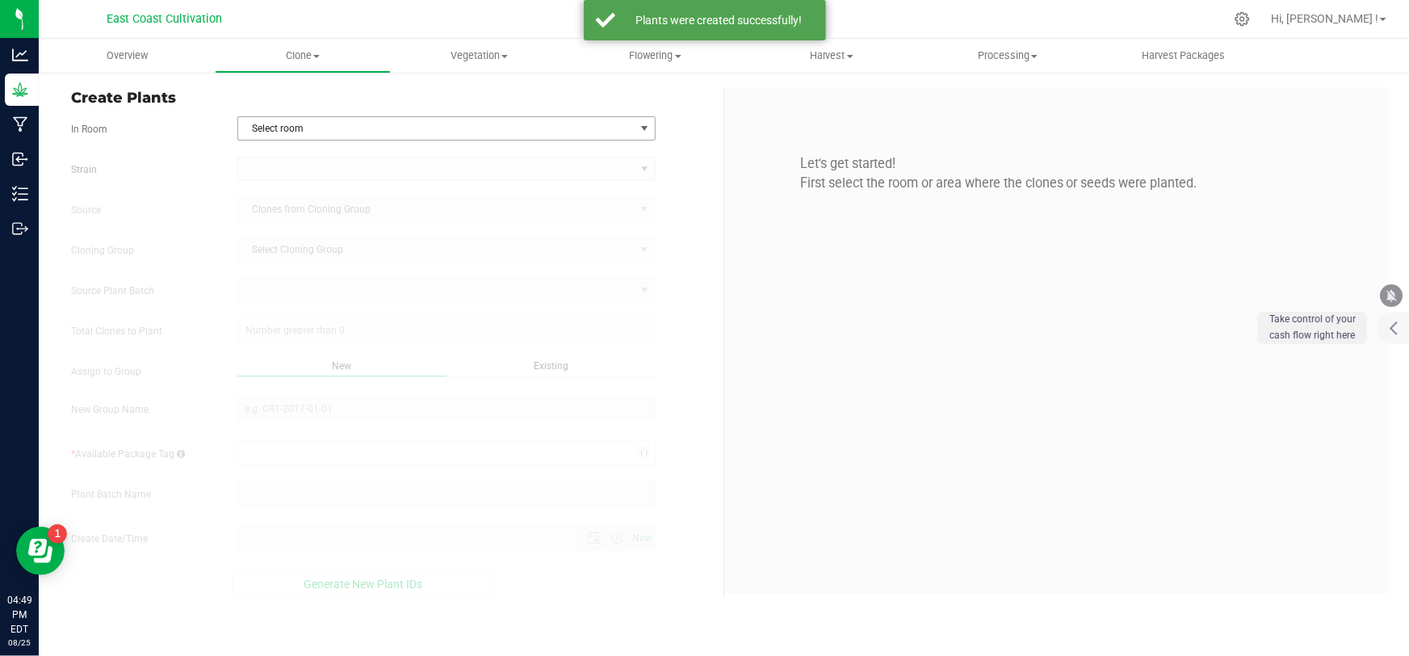
type input "[DATE] 4:49 PM"
click at [280, 125] on span "Select room" at bounding box center [436, 128] width 396 height 23
click at [282, 182] on li "Mother Room" at bounding box center [446, 180] width 417 height 24
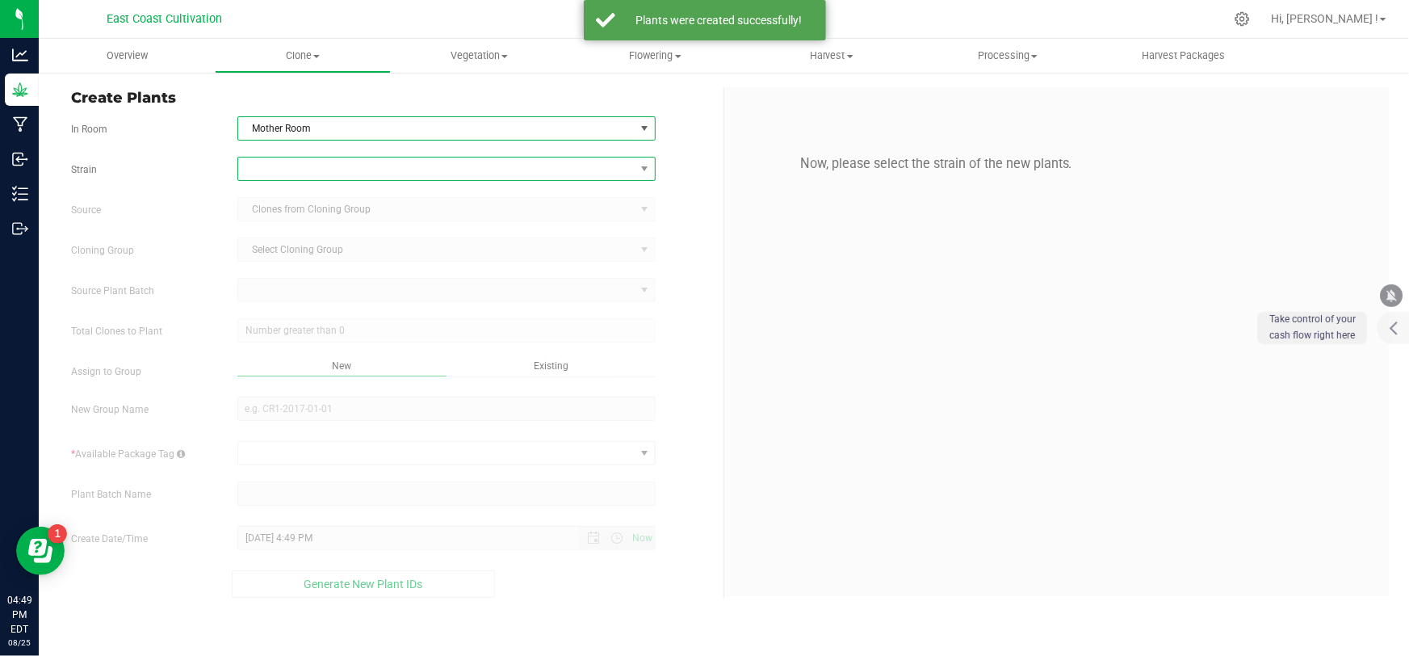
click at [291, 164] on span at bounding box center [436, 168] width 396 height 23
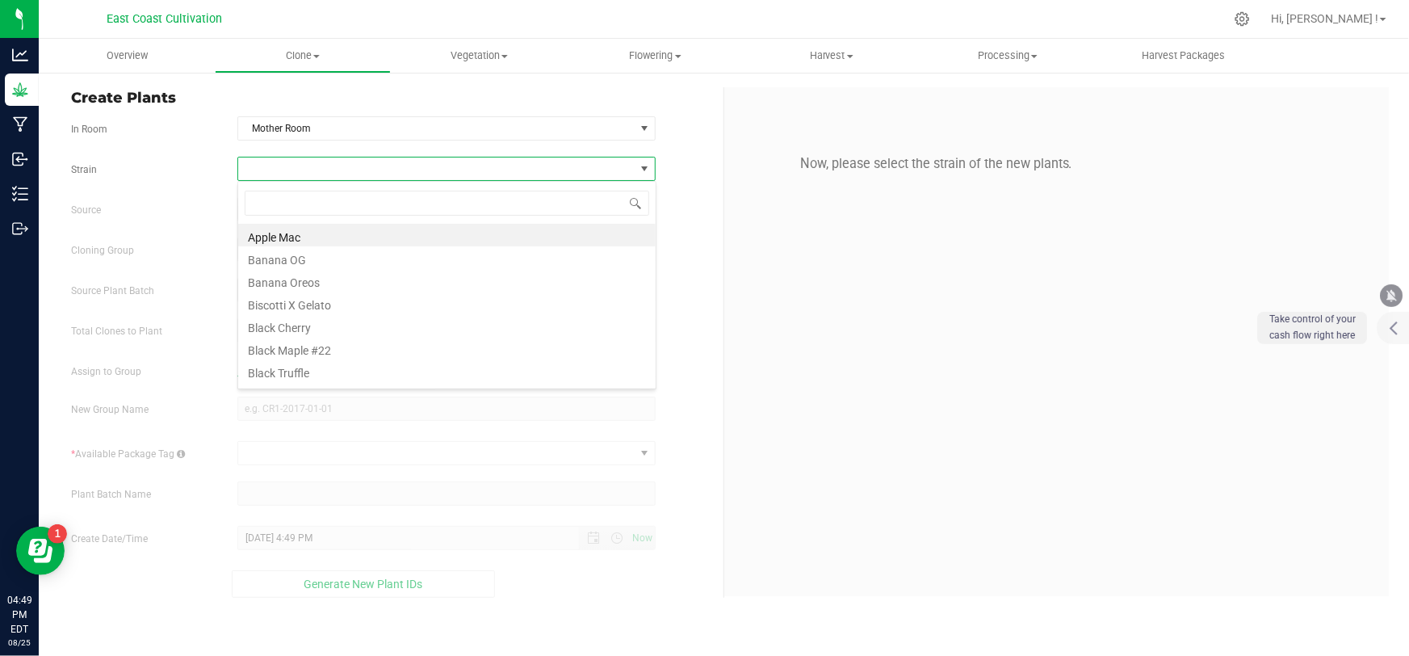
scroll to position [24, 419]
type input "melted"
click at [291, 238] on li "Melted Strawberries" at bounding box center [446, 235] width 417 height 23
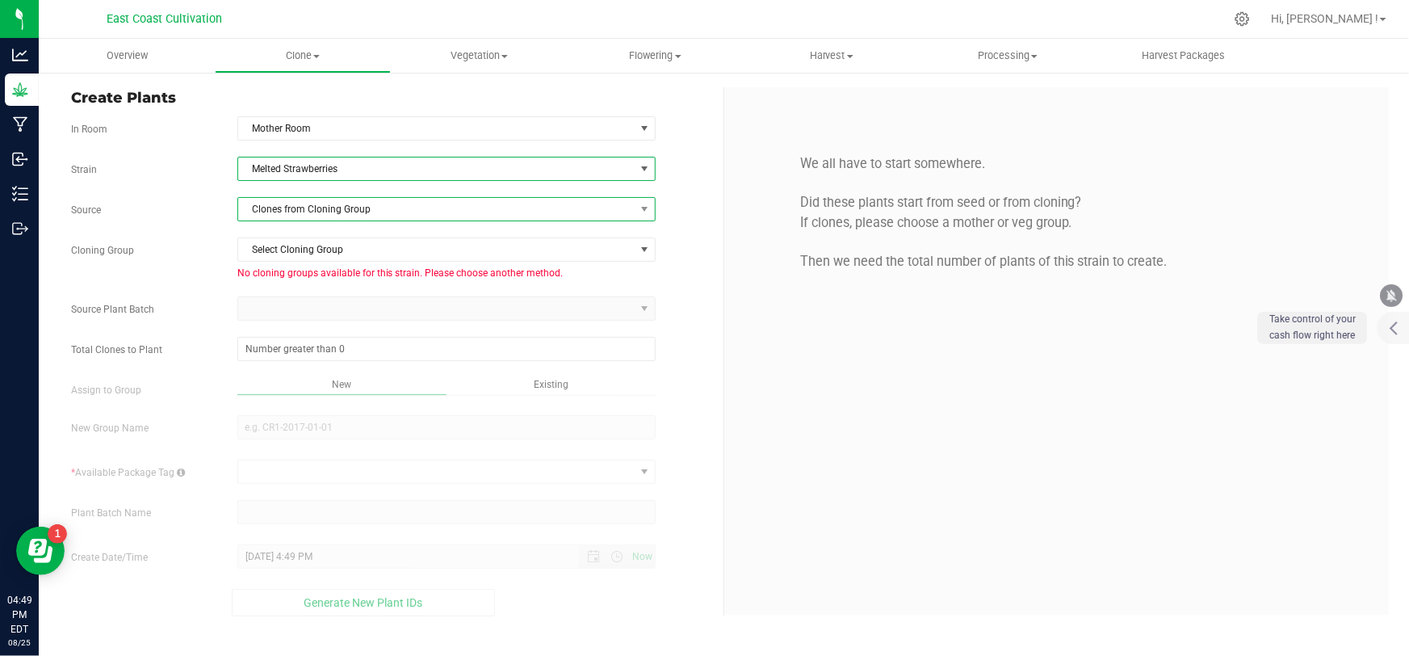
click at [305, 201] on span "Clones from Cloning Group" at bounding box center [436, 209] width 396 height 23
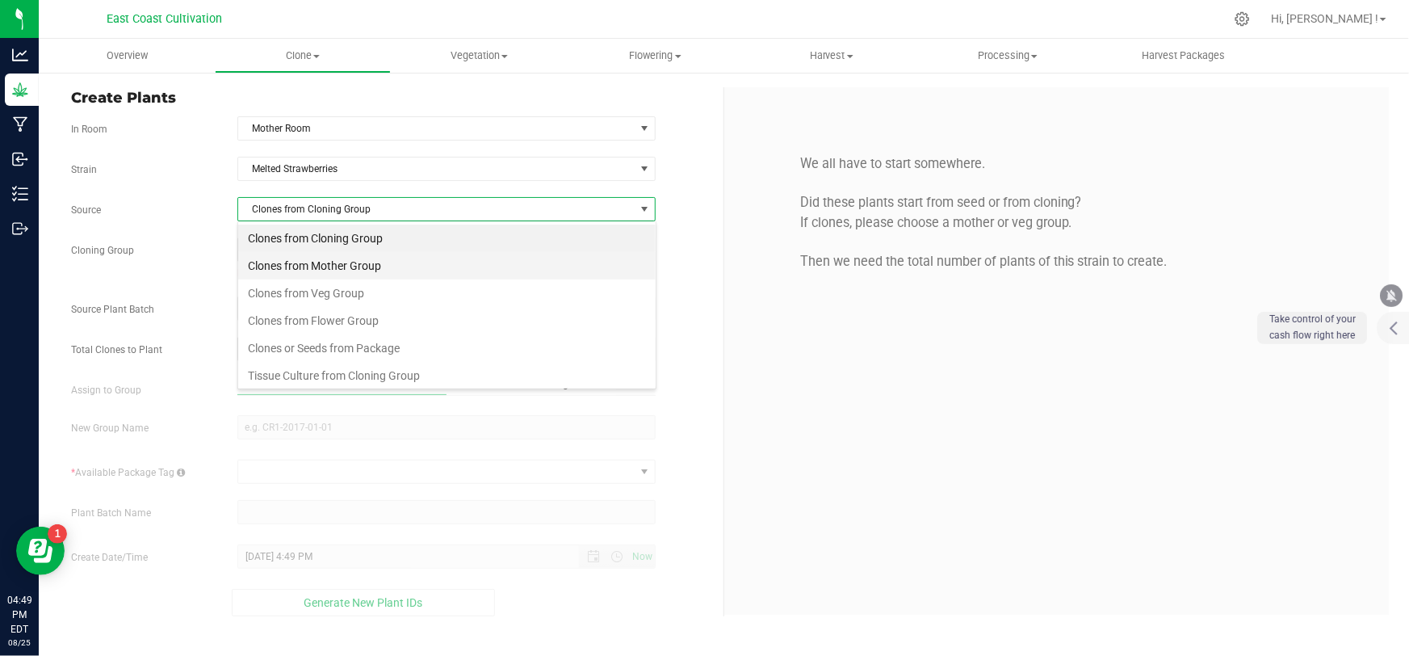
scroll to position [24, 419]
click at [300, 265] on li "Clones from Mother Group" at bounding box center [446, 265] width 417 height 27
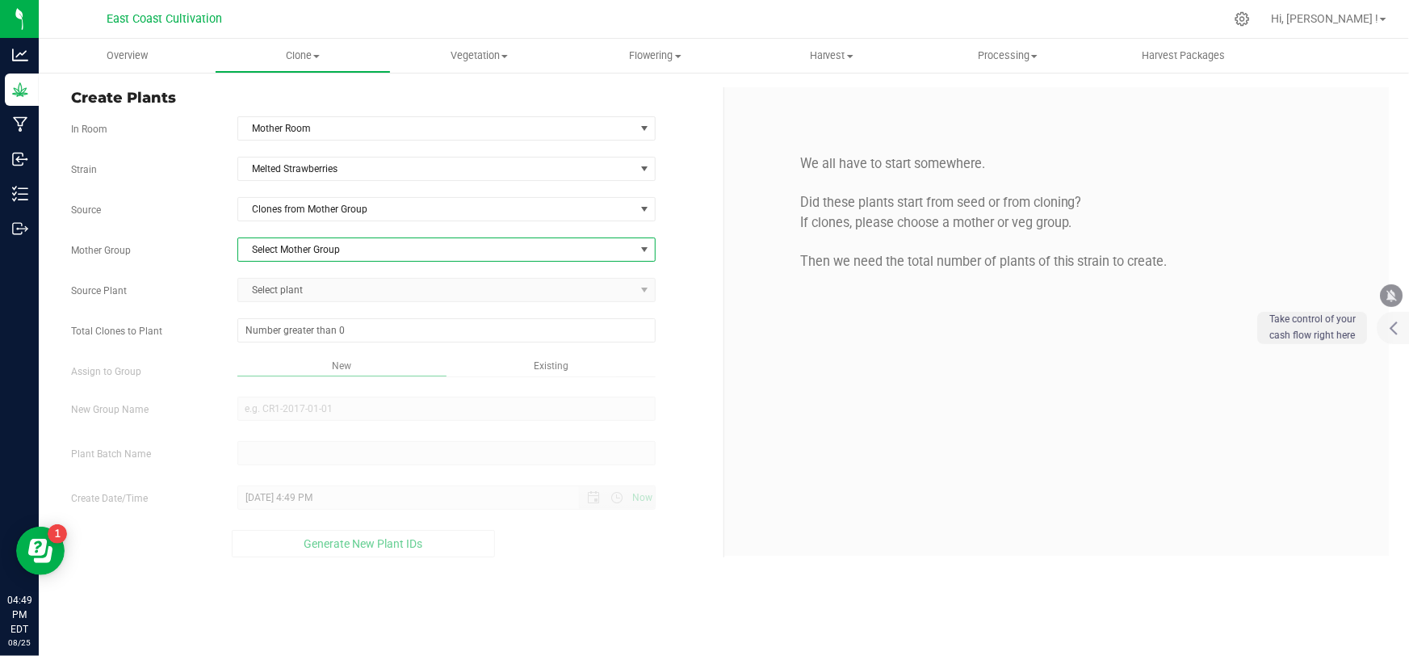
click at [300, 241] on span "Select Mother Group" at bounding box center [436, 249] width 396 height 23
click at [309, 275] on li "[DATE] Melted Strawberries Mother" at bounding box center [446, 277] width 417 height 24
click at [302, 288] on span "Select plant" at bounding box center [436, 290] width 396 height 23
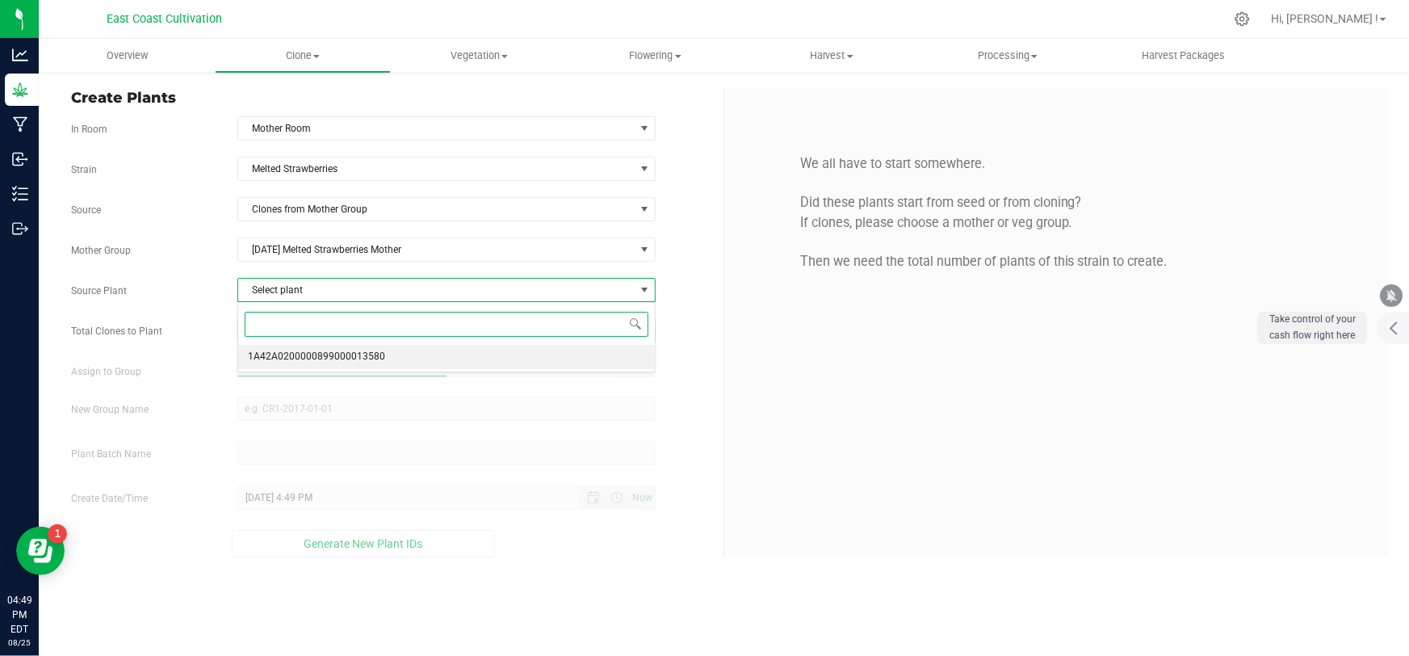
click at [312, 360] on span "1A42A0200000899000013580" at bounding box center [316, 356] width 137 height 21
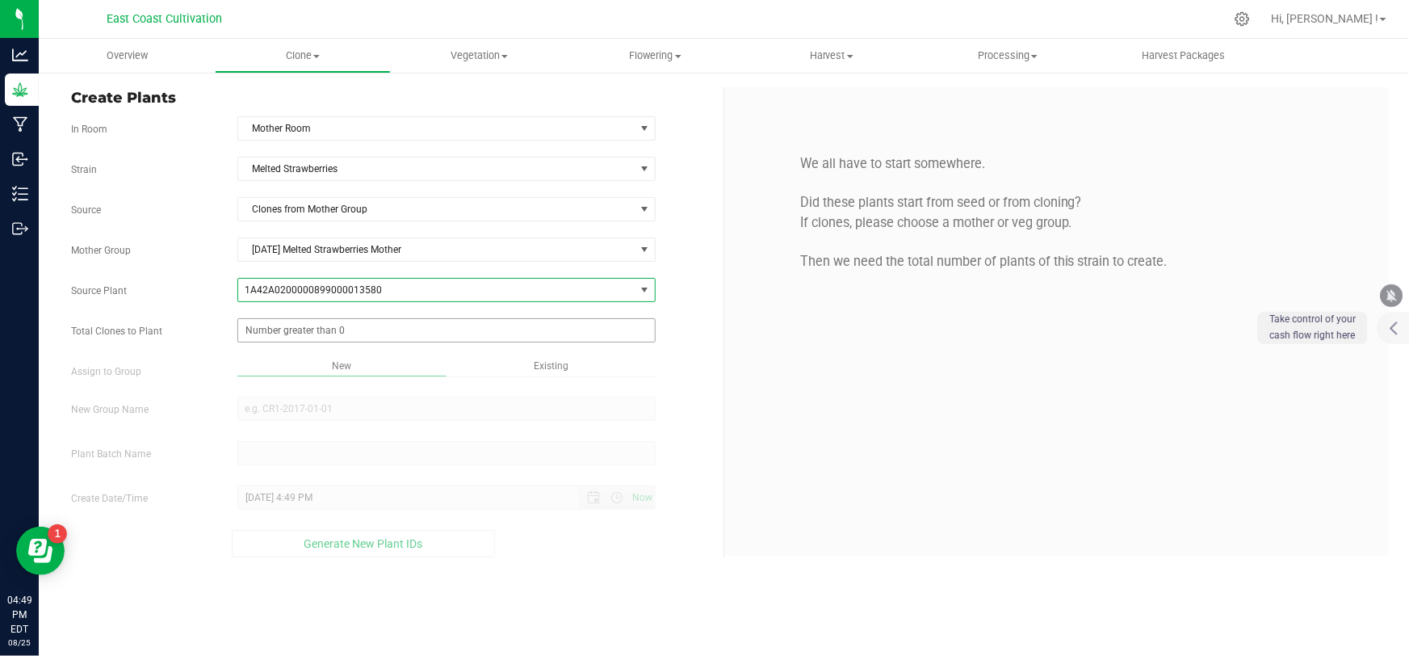
click at [311, 329] on span at bounding box center [446, 330] width 418 height 24
type input "2"
click at [333, 409] on div "Overview Clone Create plants Cloning groups Cloning plant batches Apply to plan…" at bounding box center [724, 347] width 1370 height 617
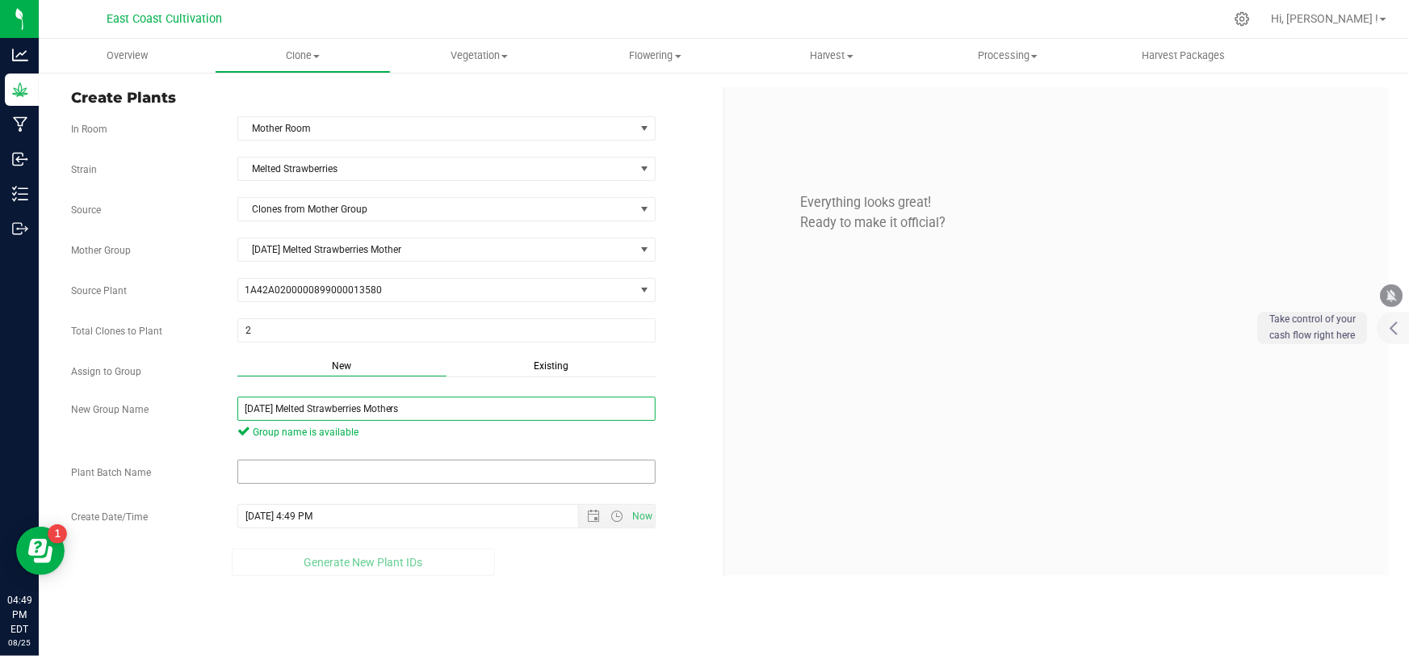
type input "[DATE] Melted Strawberries Mothers"
click at [350, 480] on input "text" at bounding box center [446, 471] width 418 height 24
paste input "[DATE] Melted Strawberries Mothers"
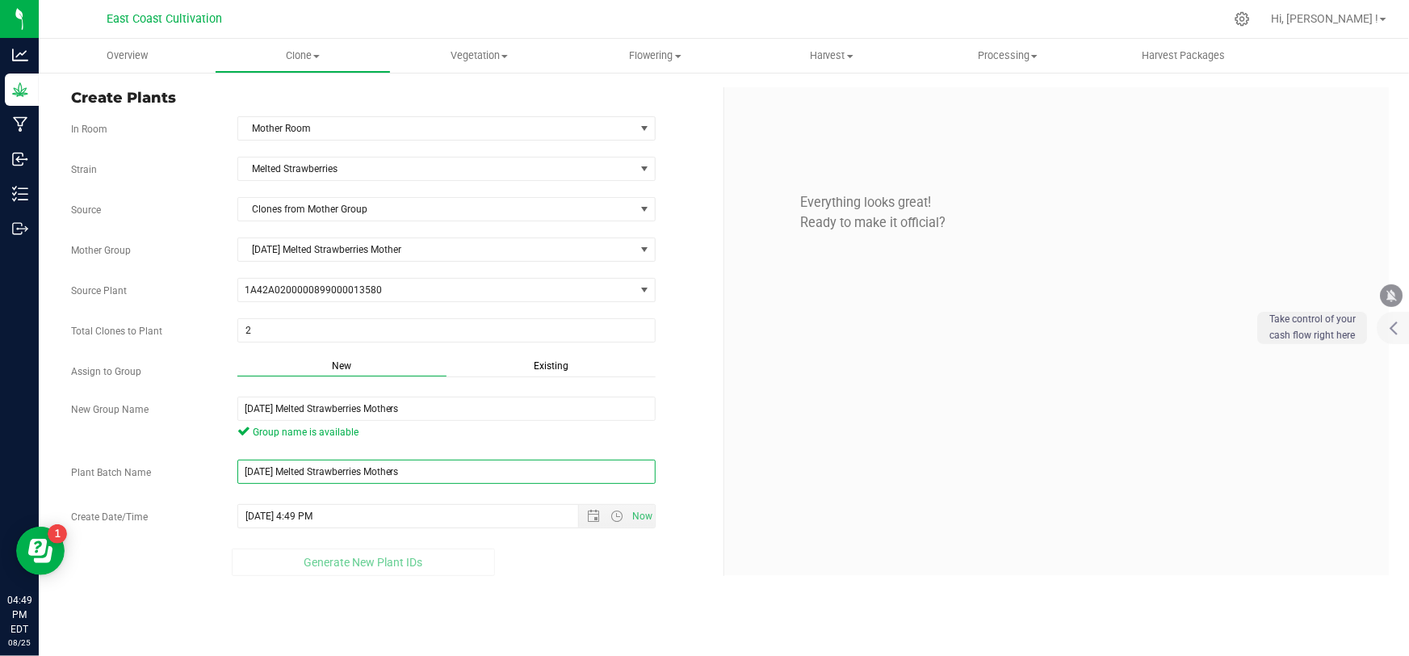
type input "[DATE] Melted Strawberries Mothers"
click at [574, 569] on div "Generate New Plant IDs" at bounding box center [363, 561] width 585 height 27
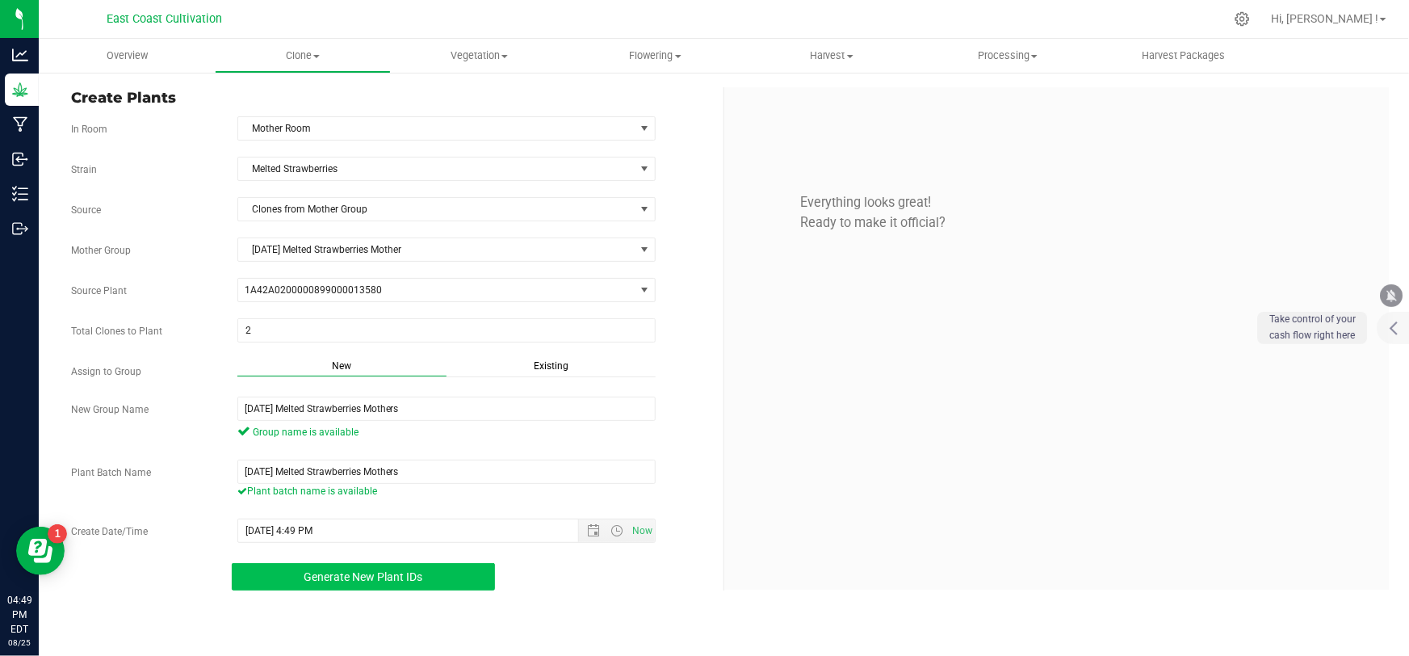
click at [445, 566] on button "Generate New Plant IDs" at bounding box center [363, 576] width 263 height 27
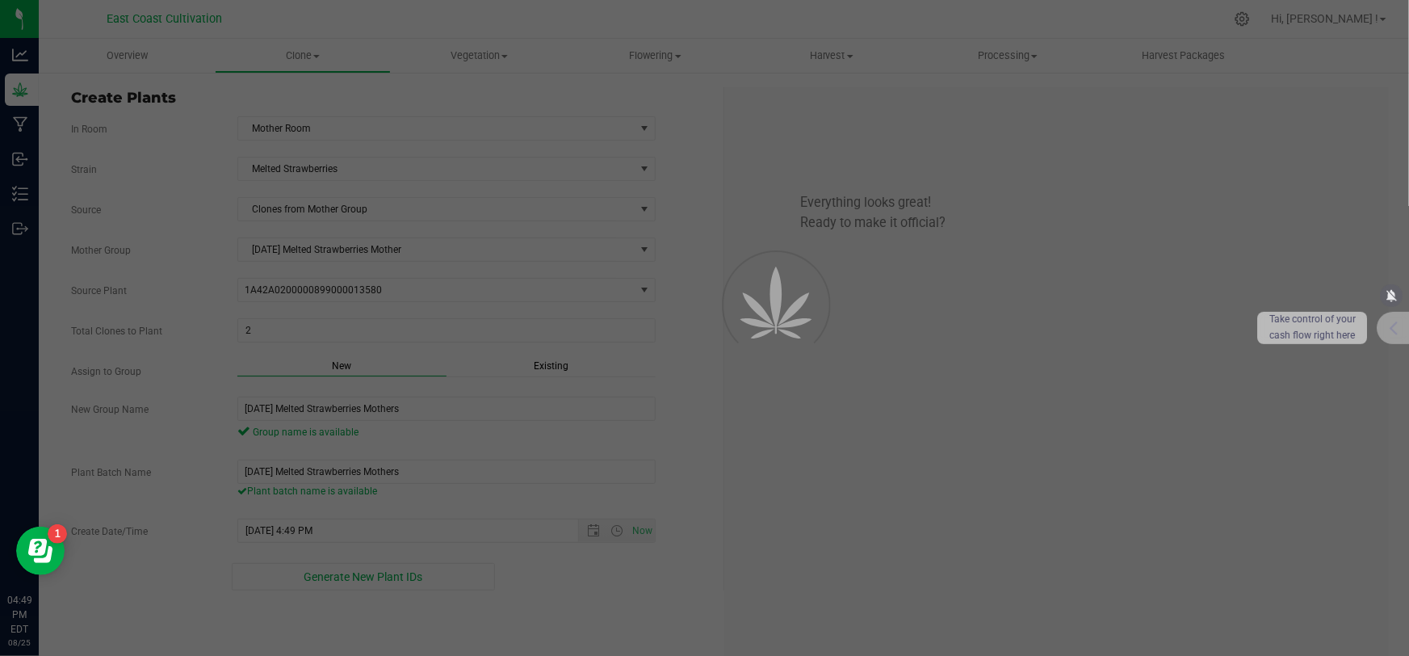
scroll to position [48, 0]
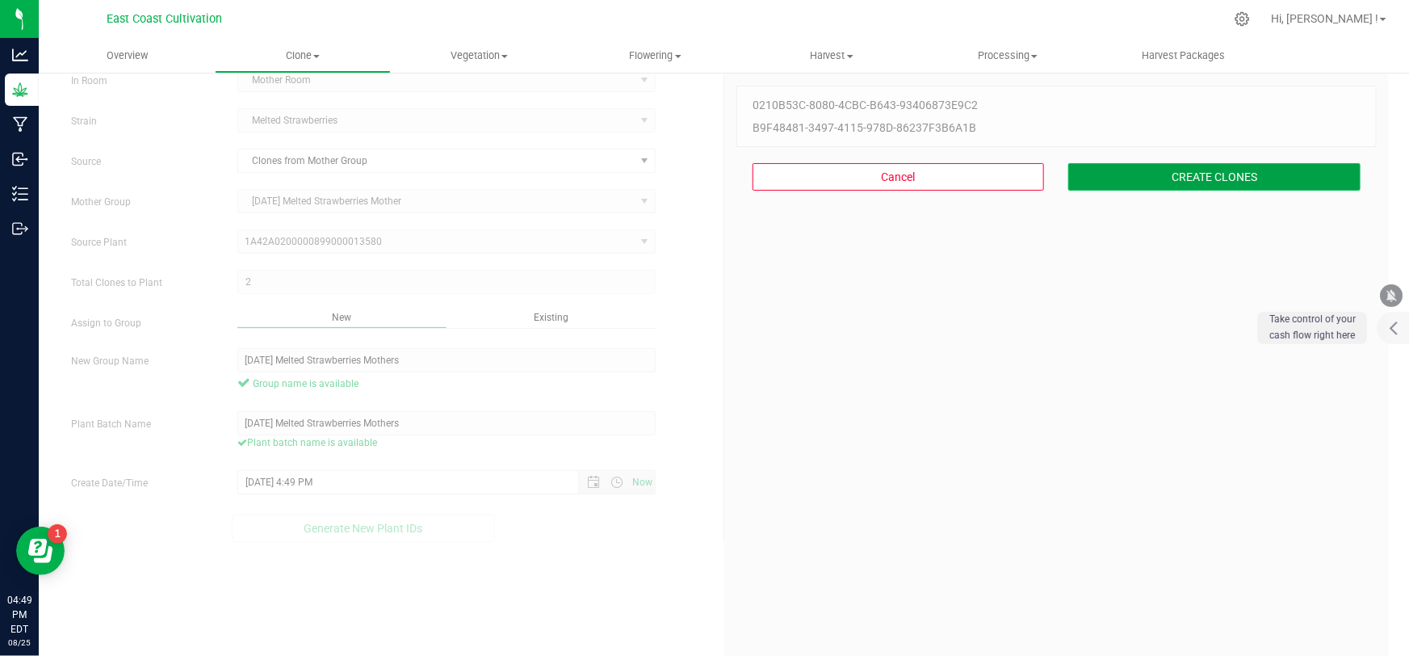
click at [1173, 182] on button "CREATE CLONES" at bounding box center [1214, 176] width 292 height 27
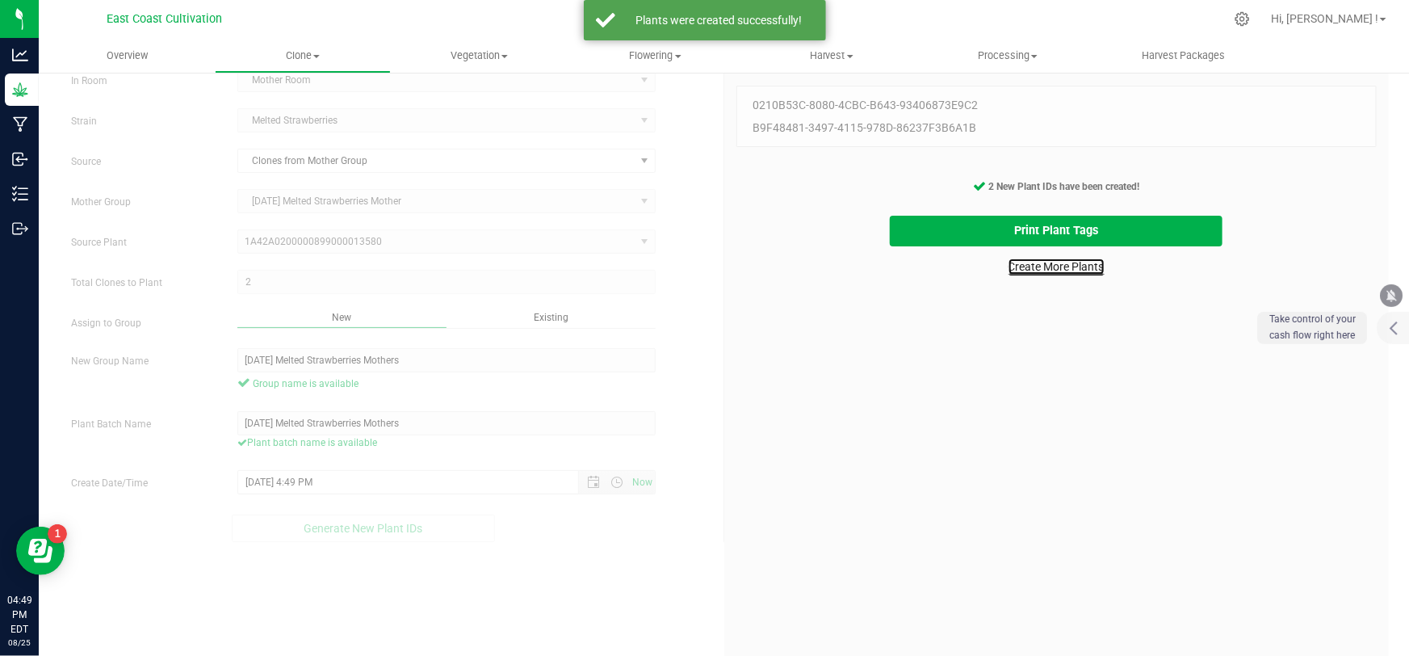
click at [1055, 263] on link "Create More Plants" at bounding box center [1057, 266] width 96 height 16
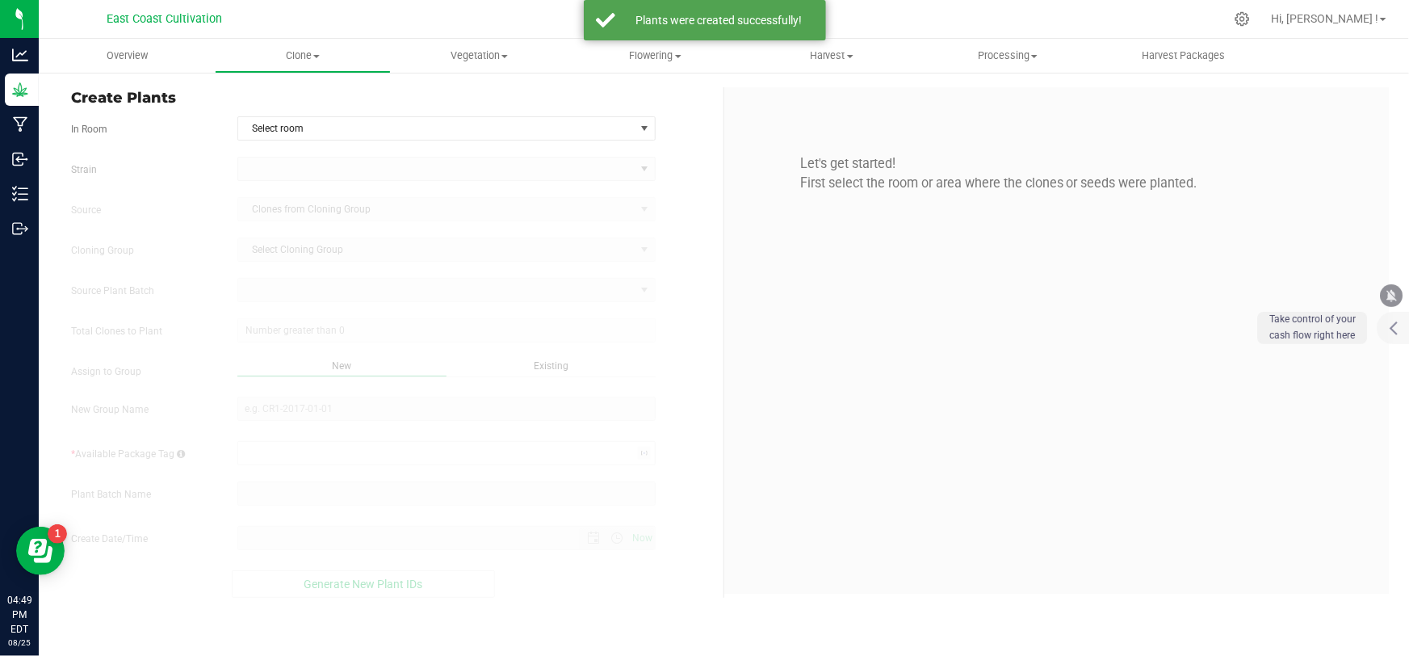
type input "[DATE] 4:49 PM"
click at [359, 119] on span "Select room" at bounding box center [436, 128] width 396 height 23
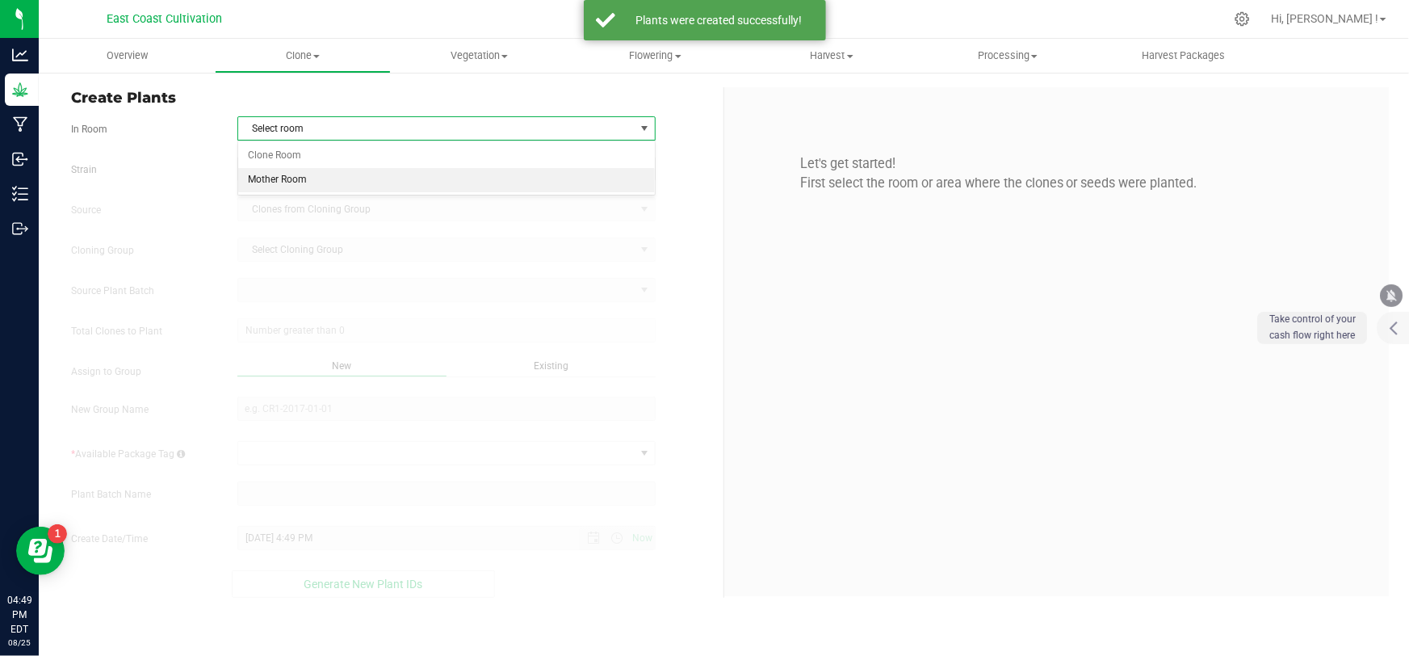
click at [313, 176] on li "Mother Room" at bounding box center [446, 180] width 417 height 24
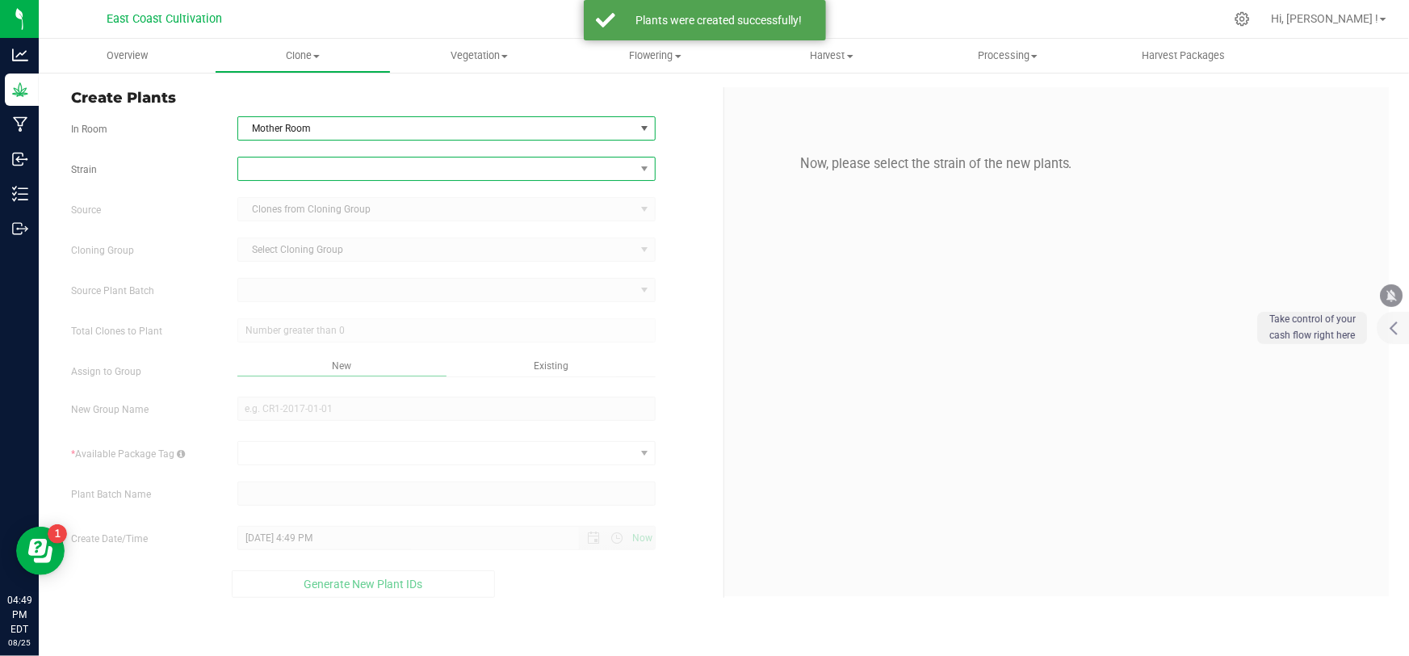
click at [315, 170] on span at bounding box center [436, 168] width 396 height 23
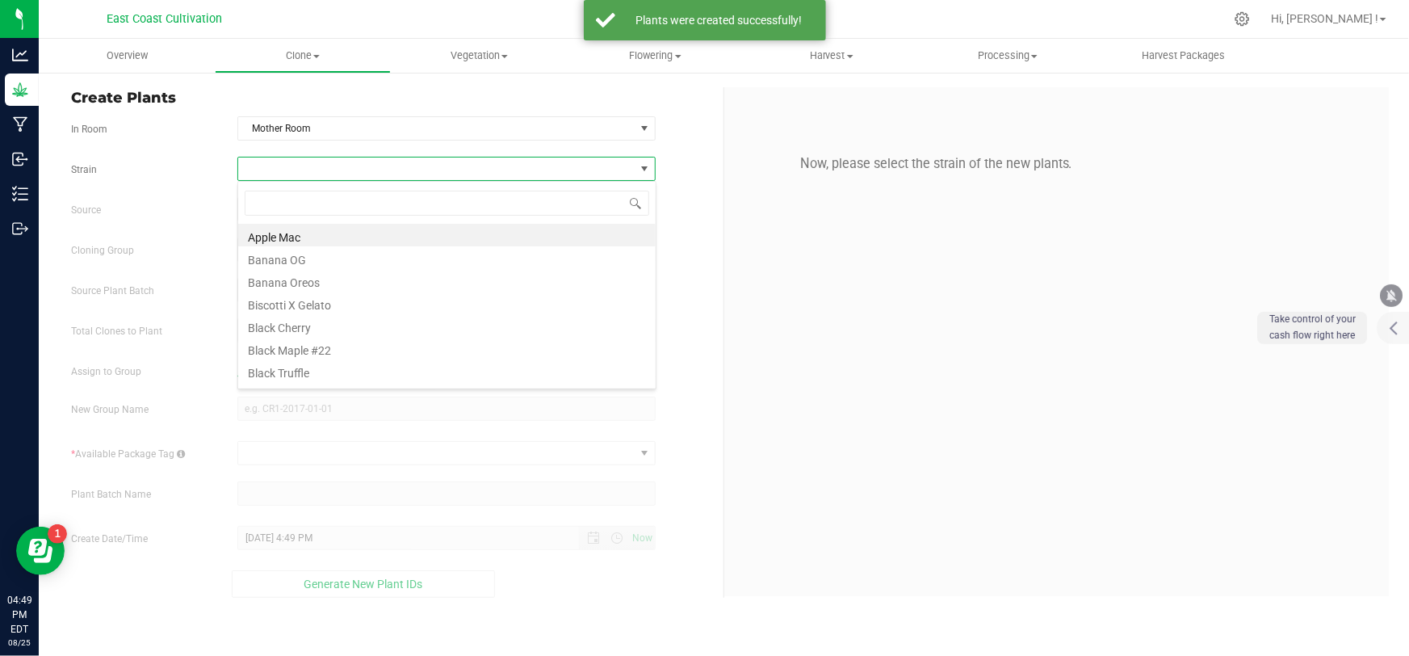
scroll to position [24, 419]
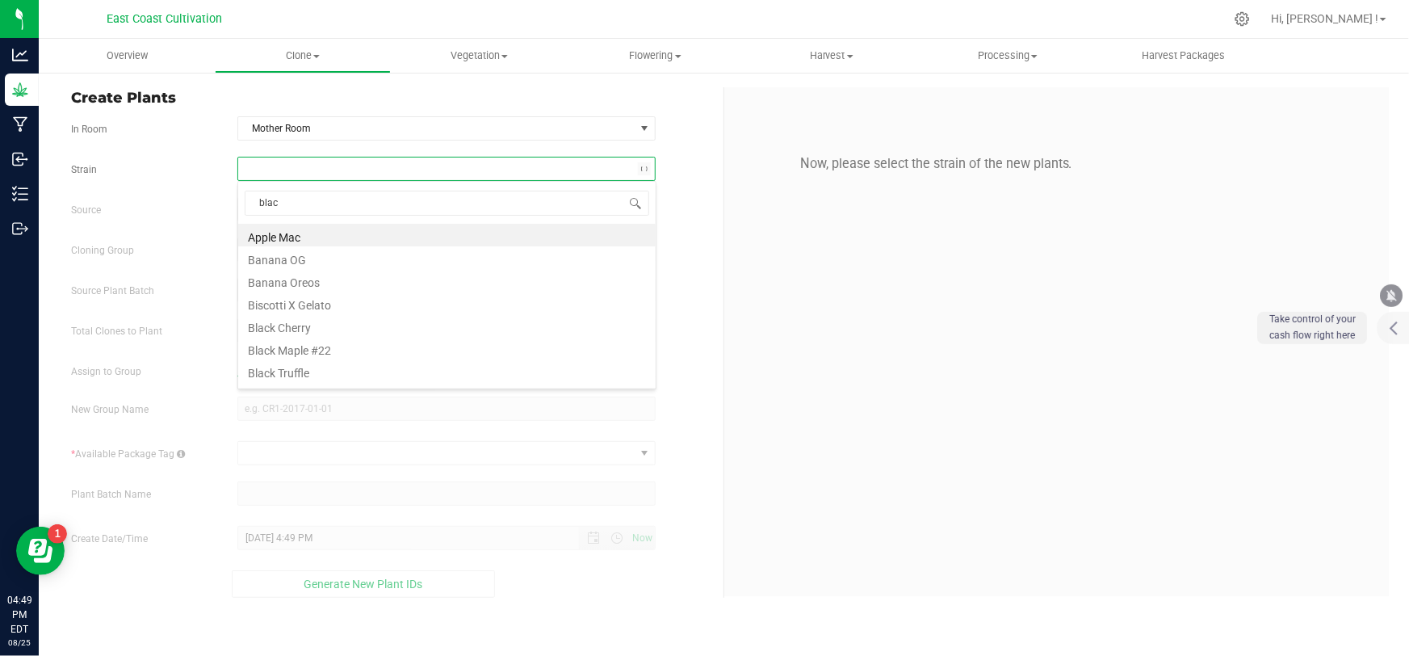
type input "black"
click at [284, 273] on li "Black Truffle" at bounding box center [446, 280] width 417 height 23
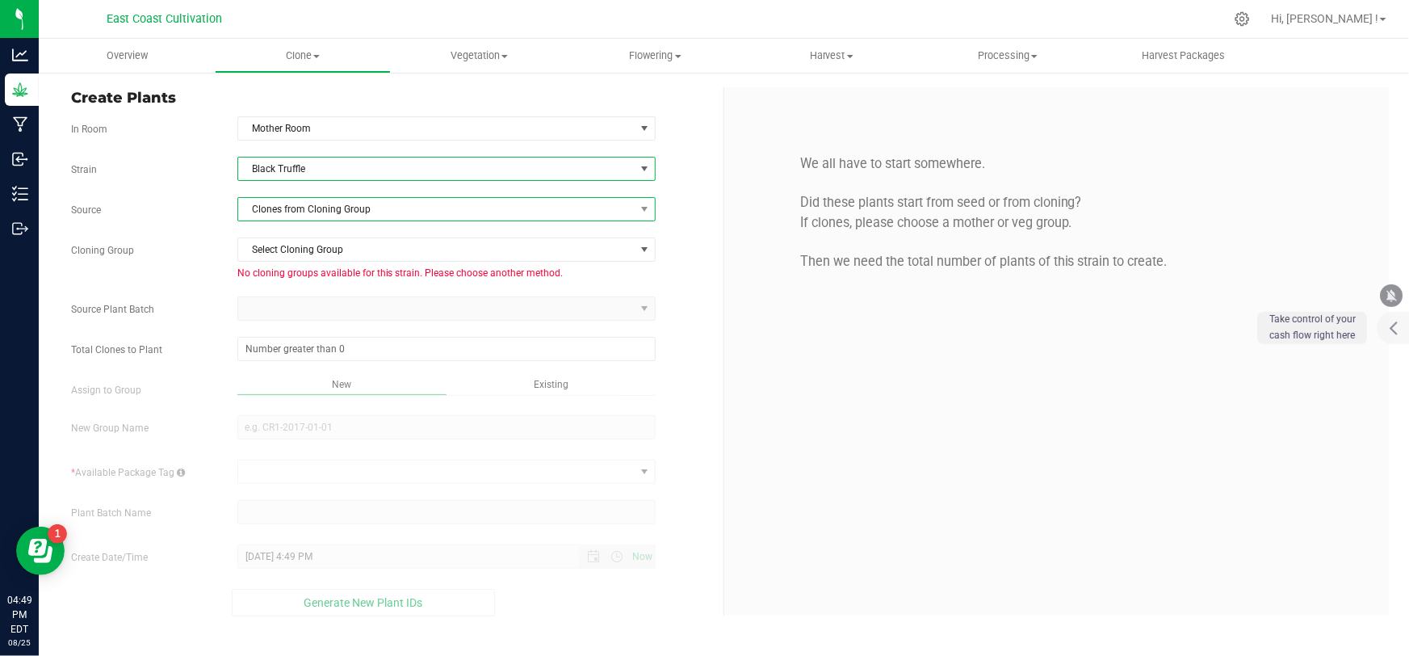
click at [306, 202] on span "Clones from Cloning Group" at bounding box center [436, 209] width 396 height 23
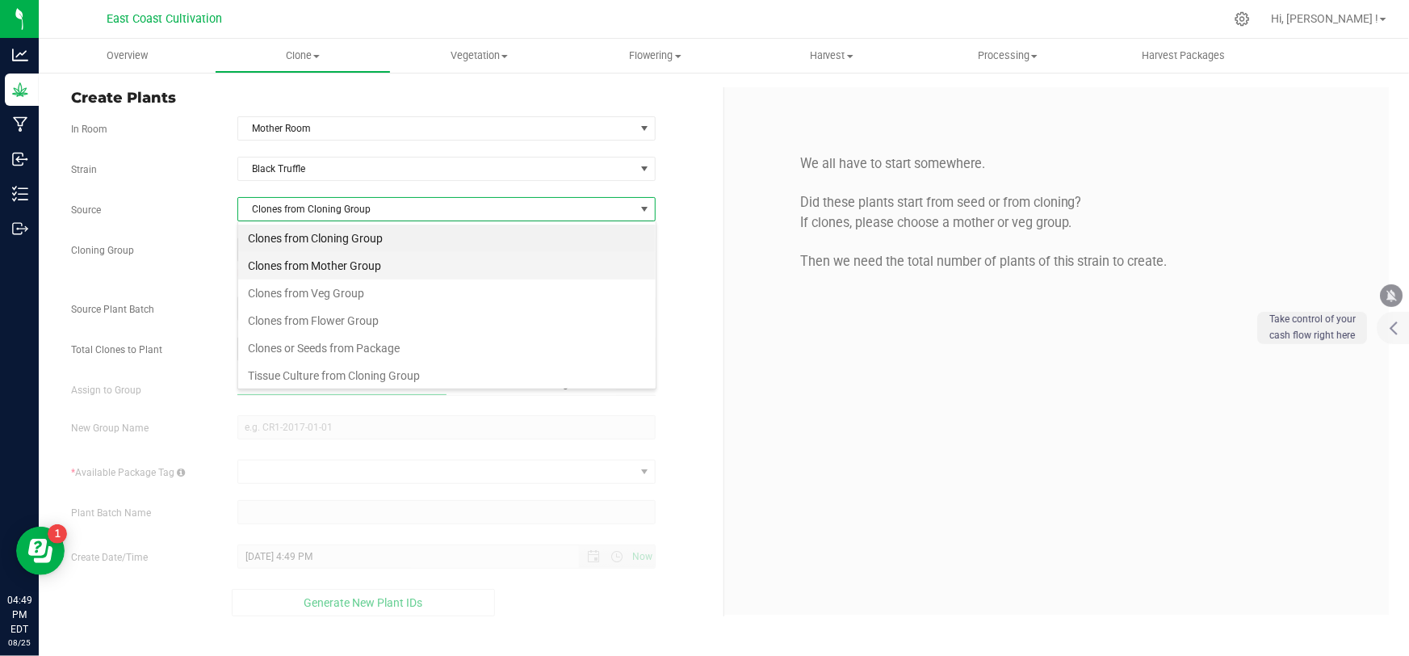
scroll to position [24, 419]
click at [305, 258] on li "Clones from Mother Group" at bounding box center [446, 265] width 417 height 27
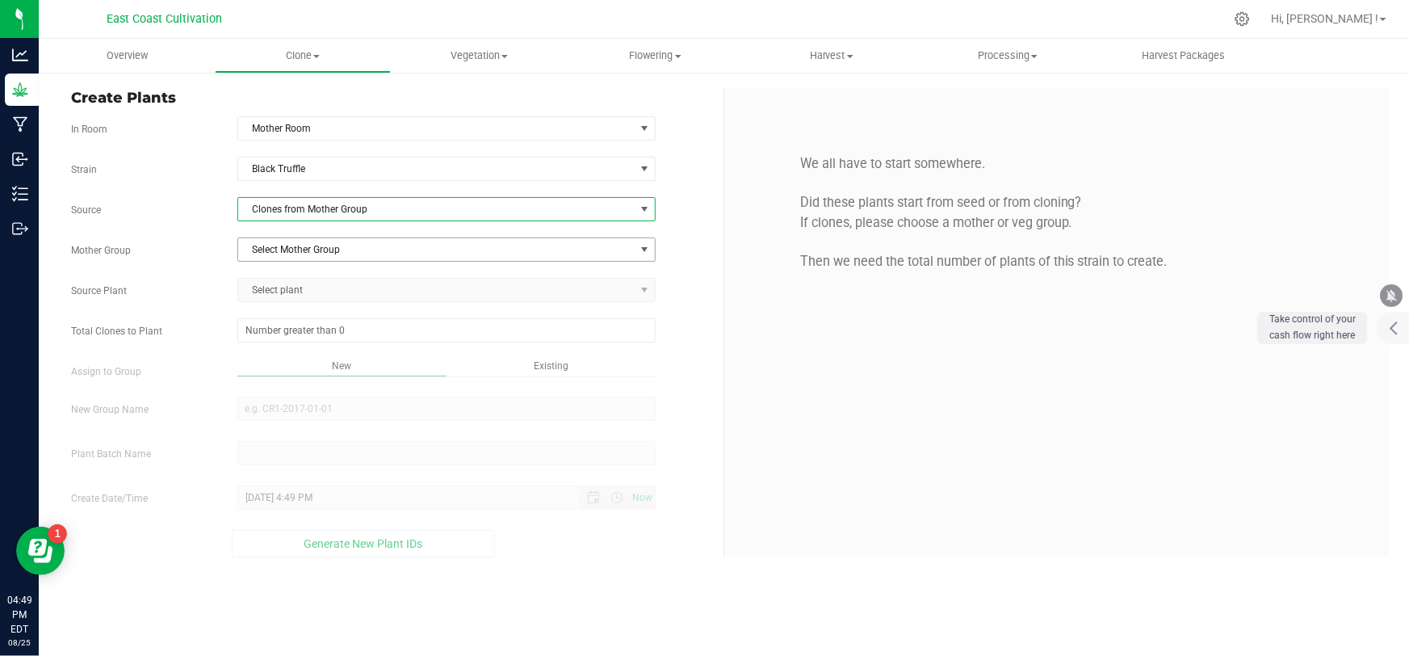
click at [307, 250] on span "Select Mother Group" at bounding box center [436, 249] width 396 height 23
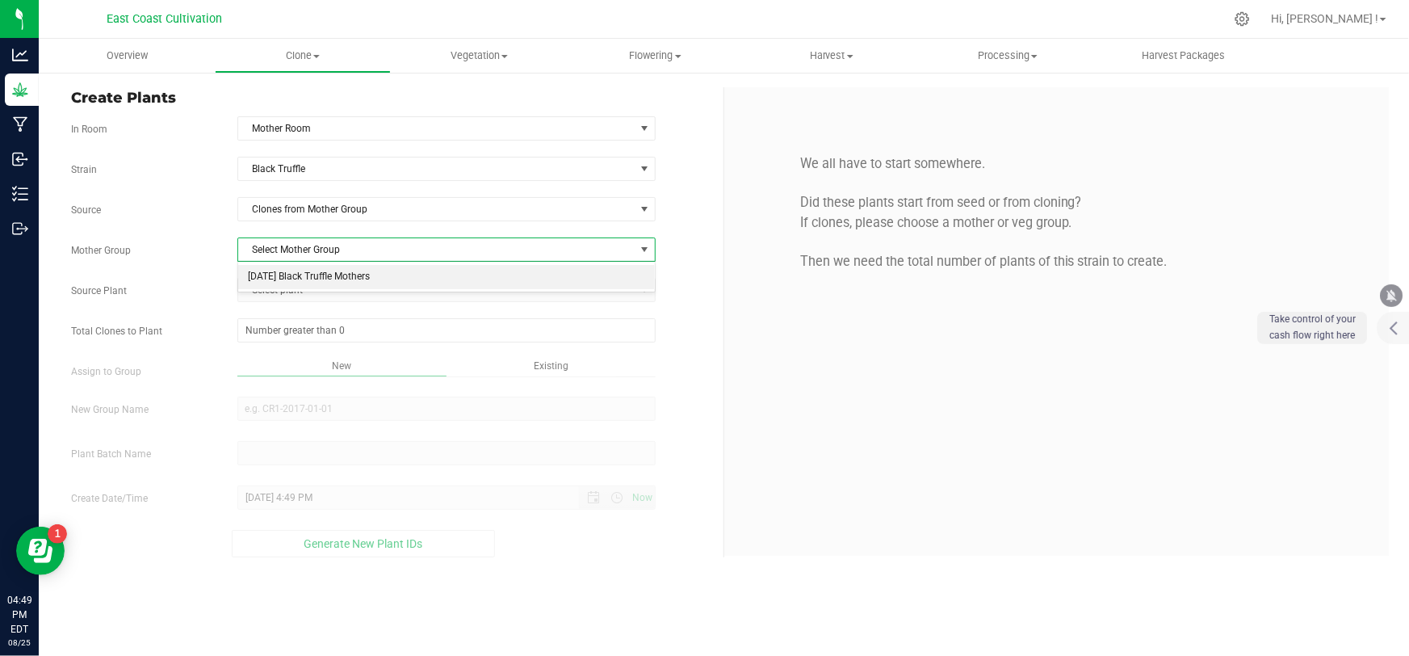
click at [308, 275] on li "[DATE] Black Truffle Mothers" at bounding box center [446, 277] width 417 height 24
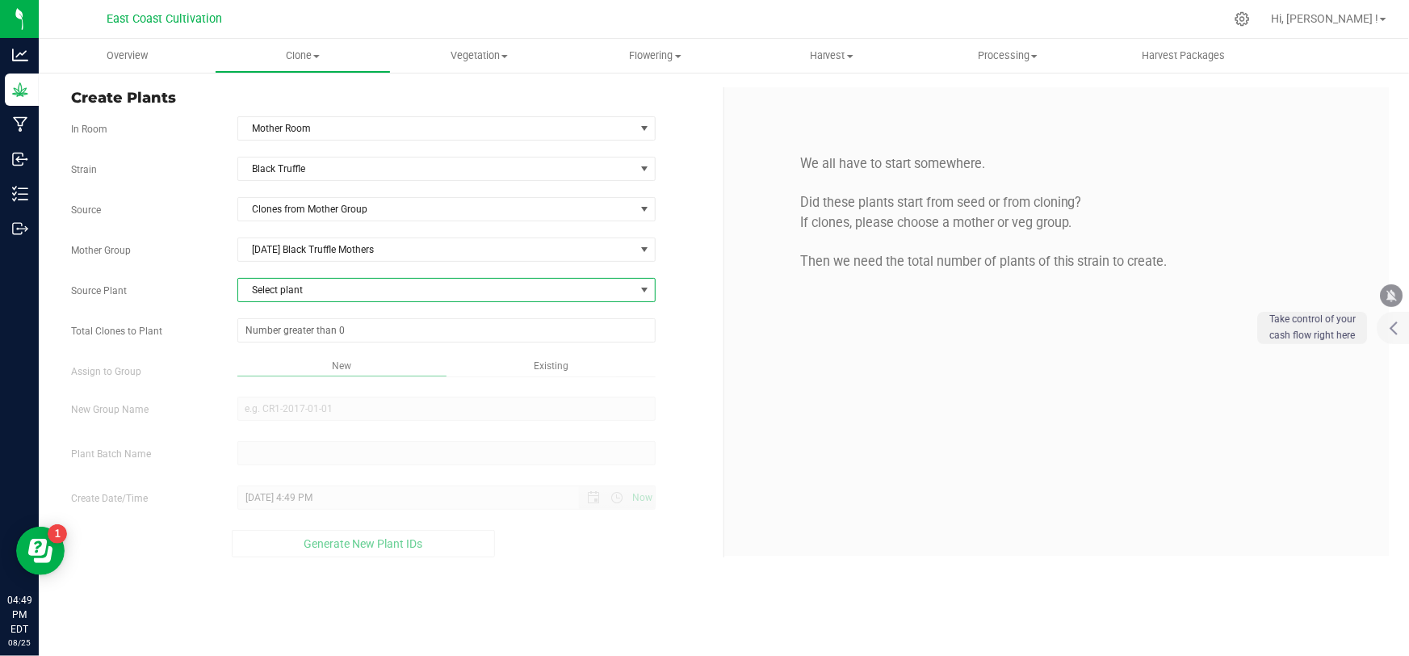
click at [306, 286] on span "Select plant" at bounding box center [436, 290] width 396 height 23
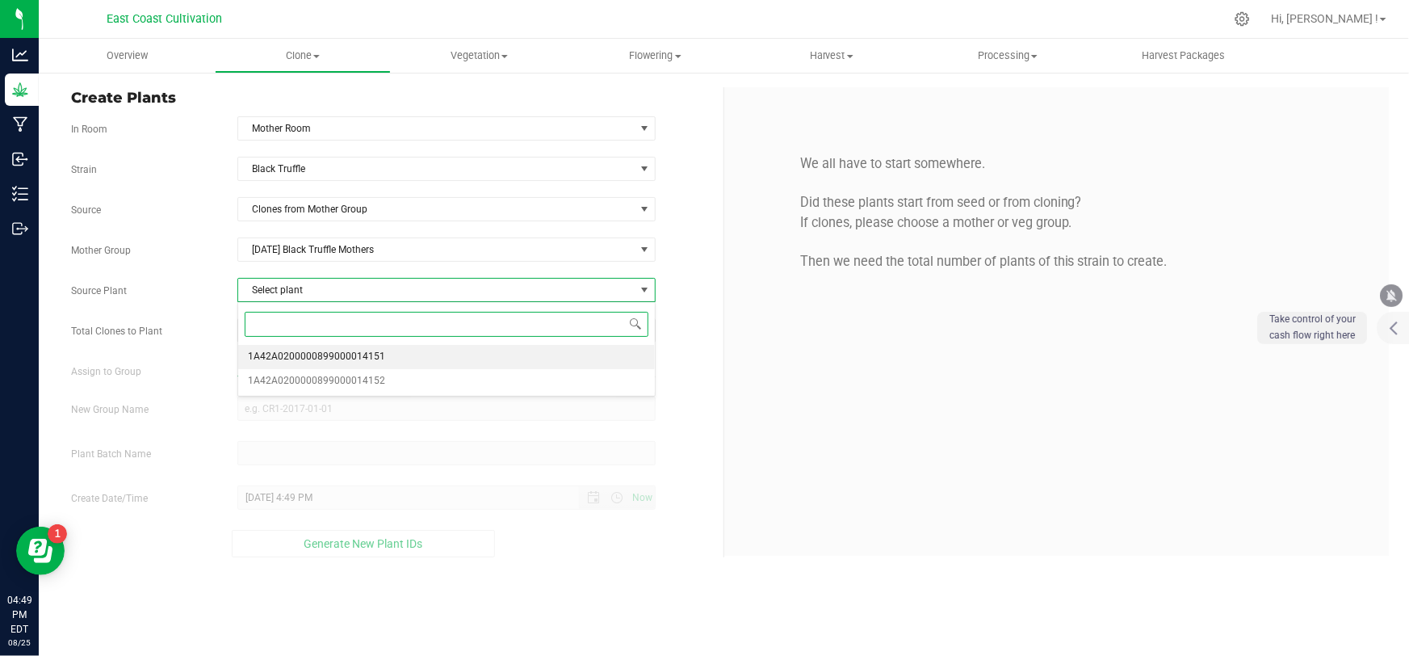
click at [306, 358] on span "1A42A0200000899000014151" at bounding box center [316, 356] width 137 height 21
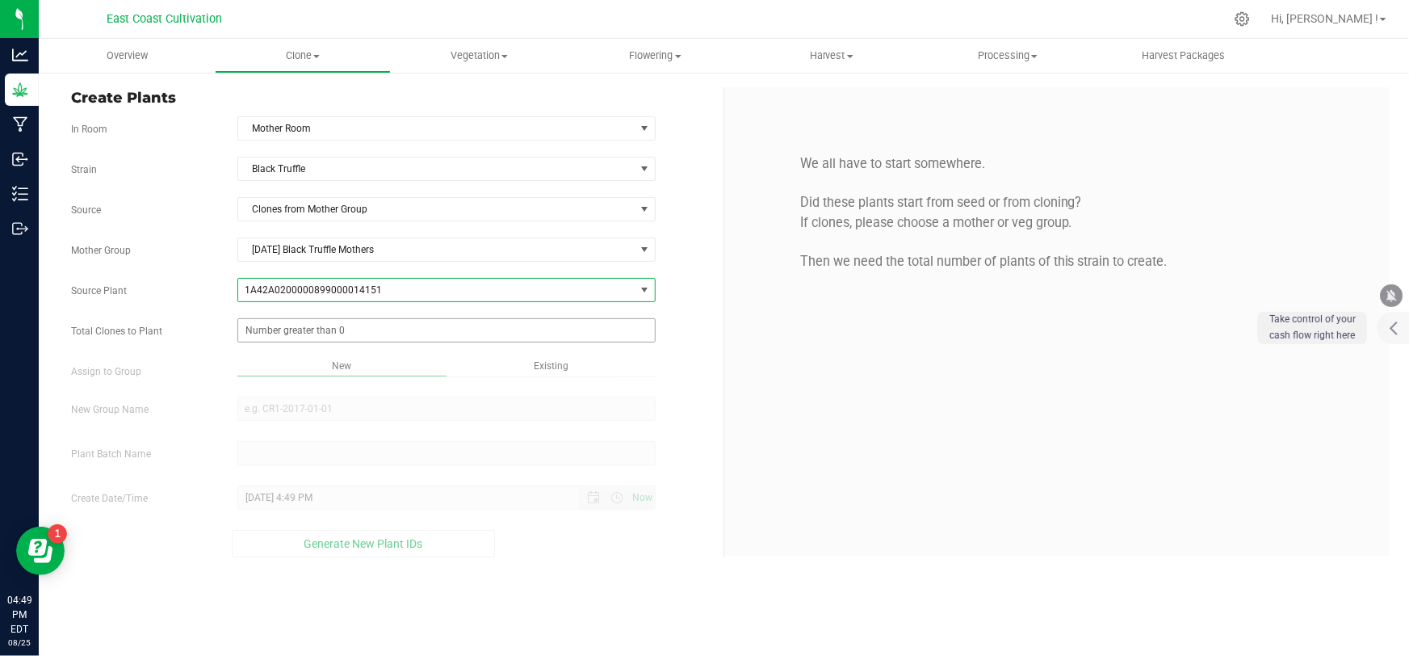
click at [307, 331] on span at bounding box center [446, 330] width 418 height 24
type input "2"
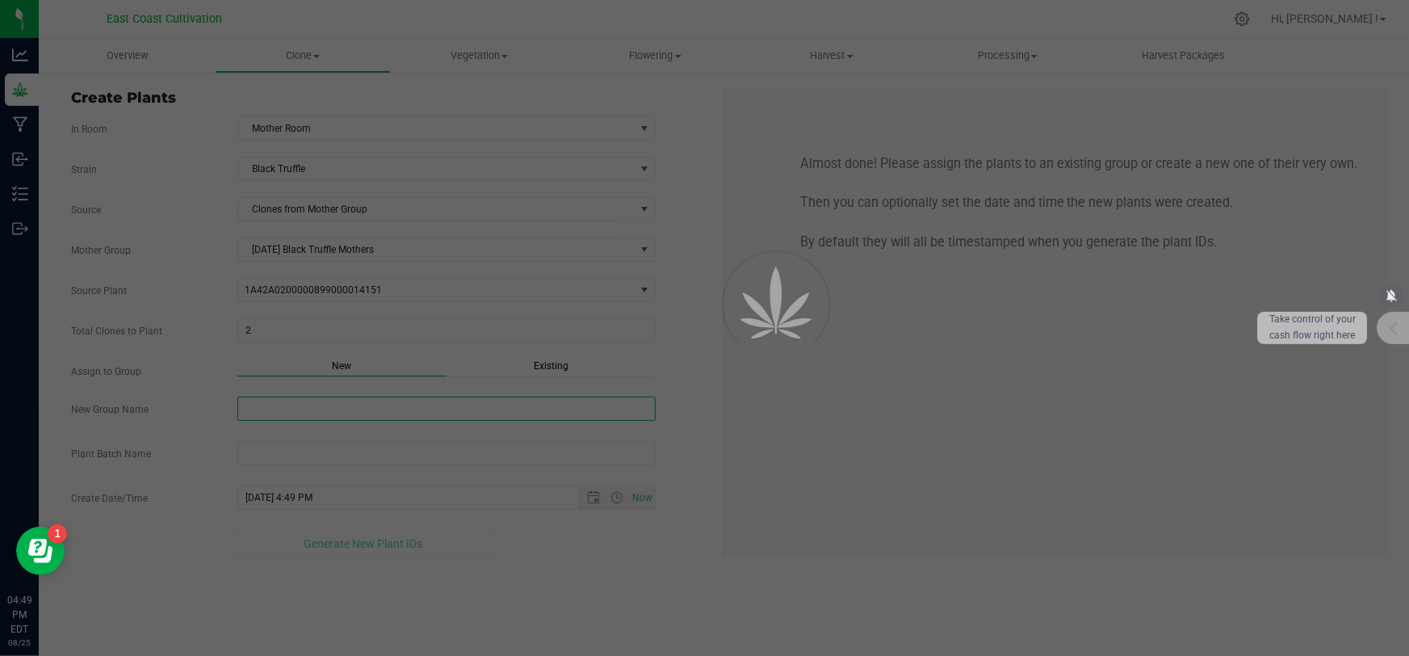
click at [290, 403] on div "Overview Clone Create plants Cloning groups Cloning plant batches Apply to plan…" at bounding box center [724, 347] width 1370 height 617
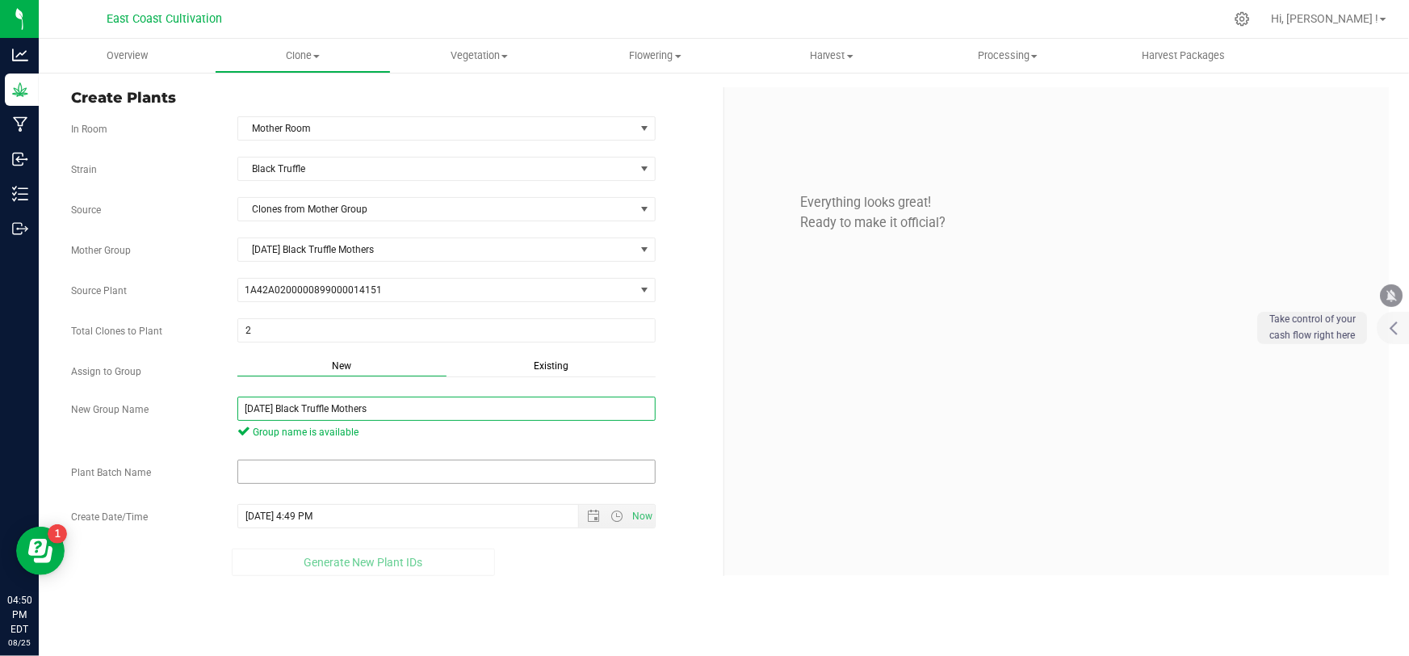
type input "[DATE] Black Truffle Mothers"
click at [316, 470] on input "text" at bounding box center [446, 471] width 418 height 24
paste input "[DATE] Black Truffle Mothers"
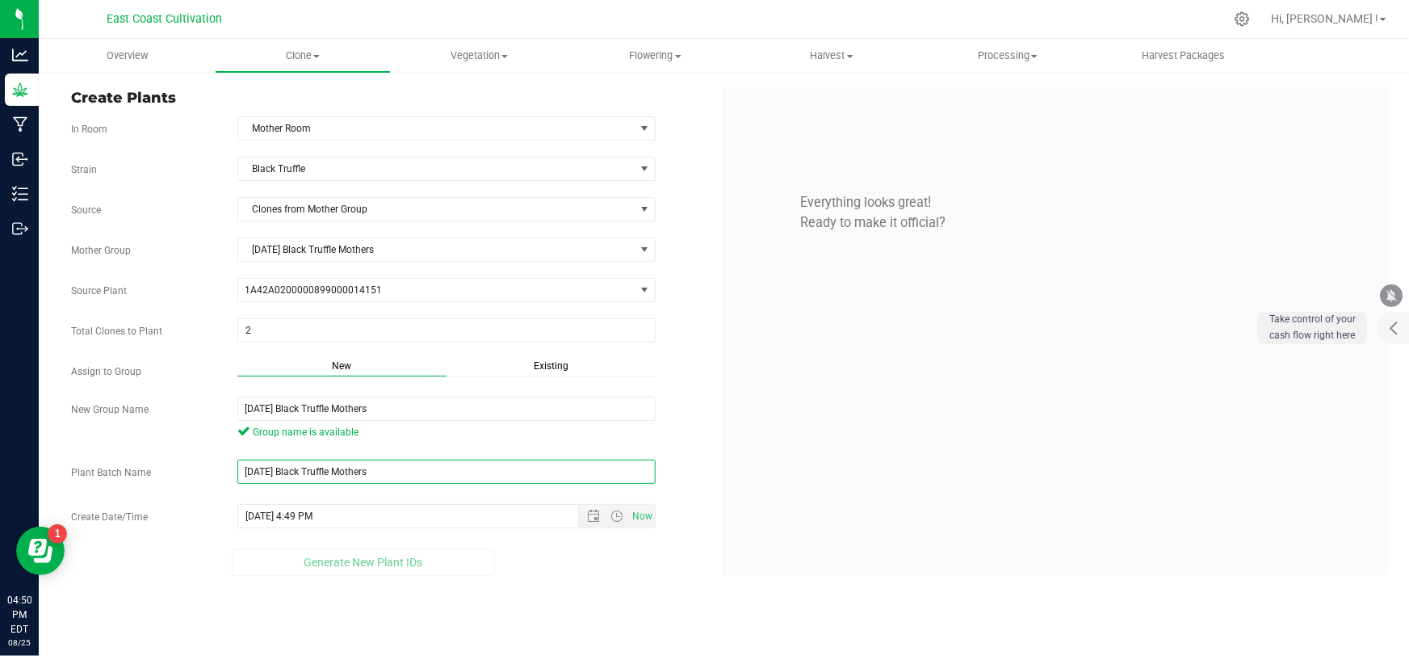
type input "[DATE] Black Truffle Mothers"
click at [541, 614] on div "Overview Clone Create plants Cloning groups Cloning plant batches Apply to plan…" at bounding box center [724, 347] width 1370 height 617
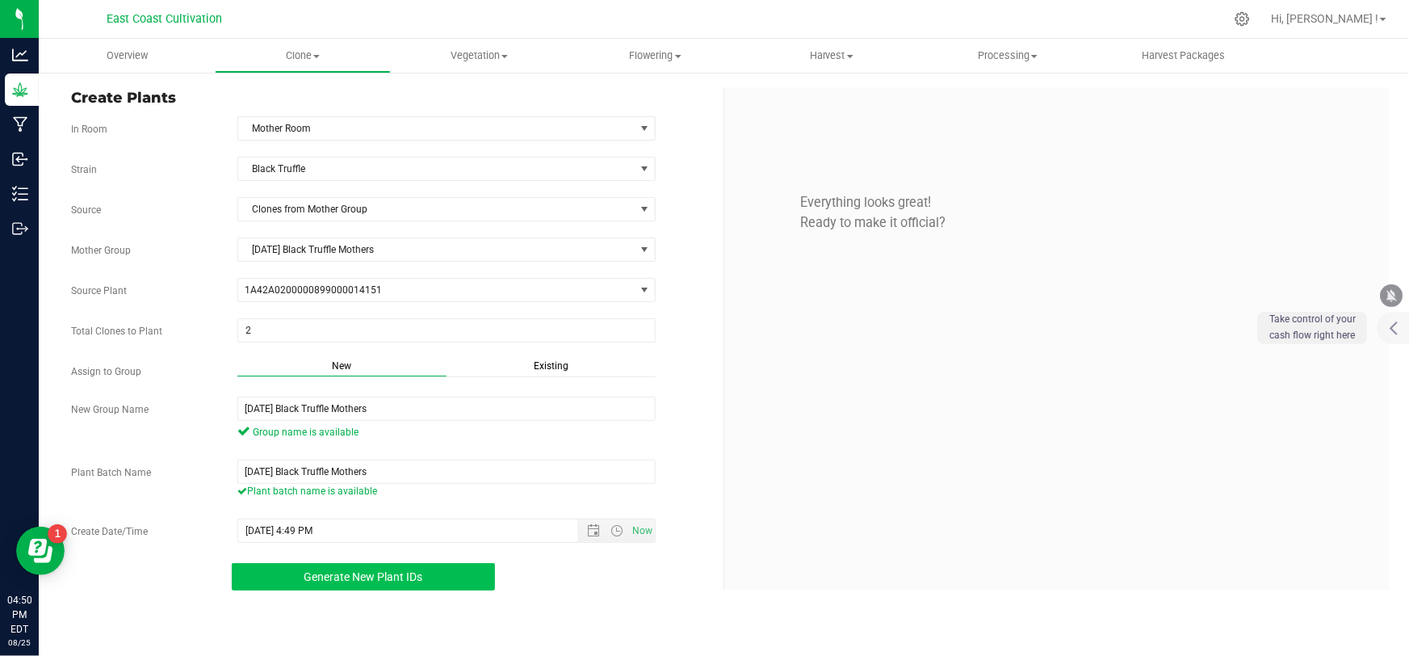
click at [444, 579] on button "Generate New Plant IDs" at bounding box center [363, 576] width 263 height 27
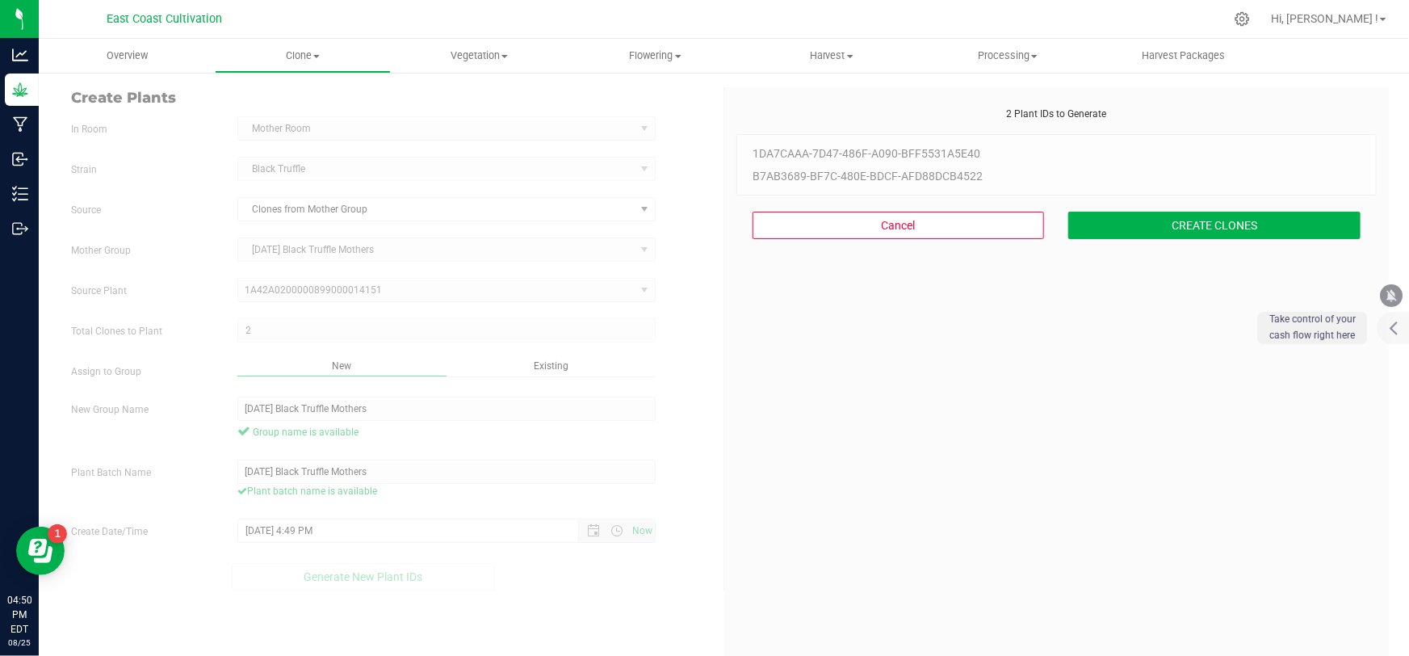
scroll to position [48, 0]
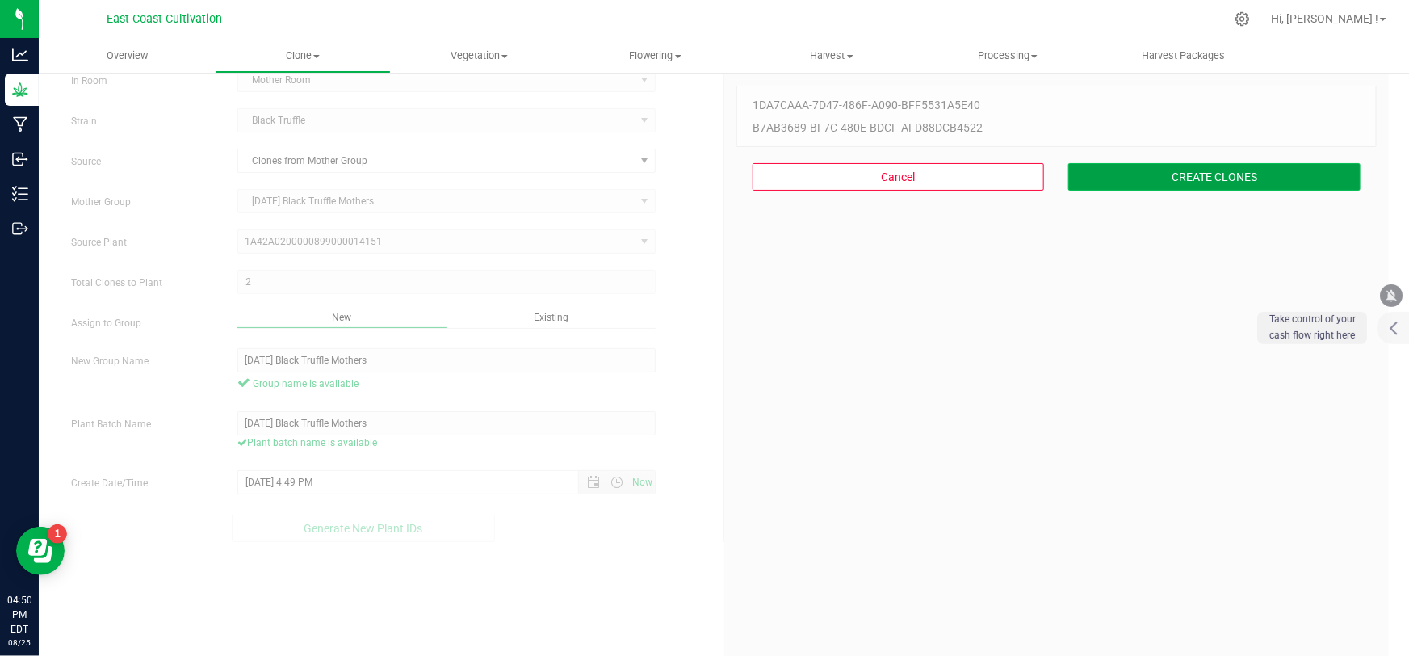
click at [1163, 177] on button "CREATE CLONES" at bounding box center [1214, 176] width 292 height 27
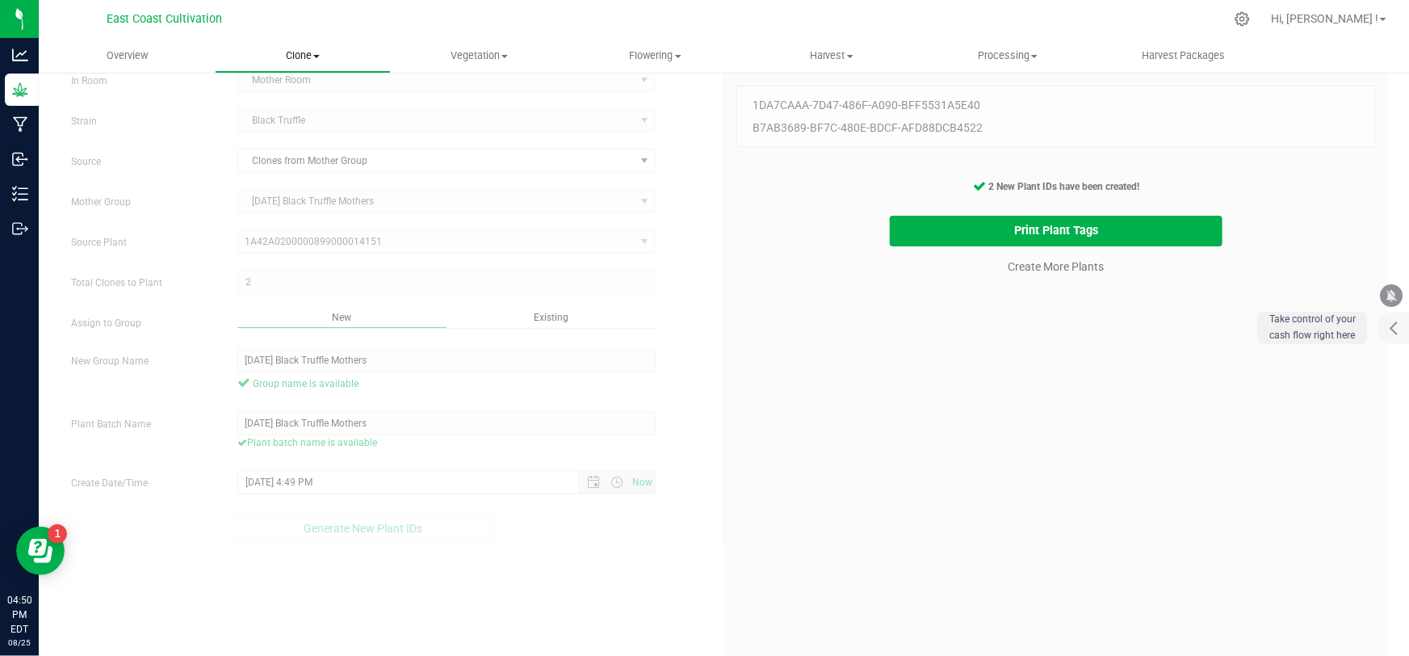
click at [304, 50] on span "Clone" at bounding box center [303, 55] width 174 height 15
click at [291, 112] on span "Cloning groups" at bounding box center [276, 117] width 122 height 14
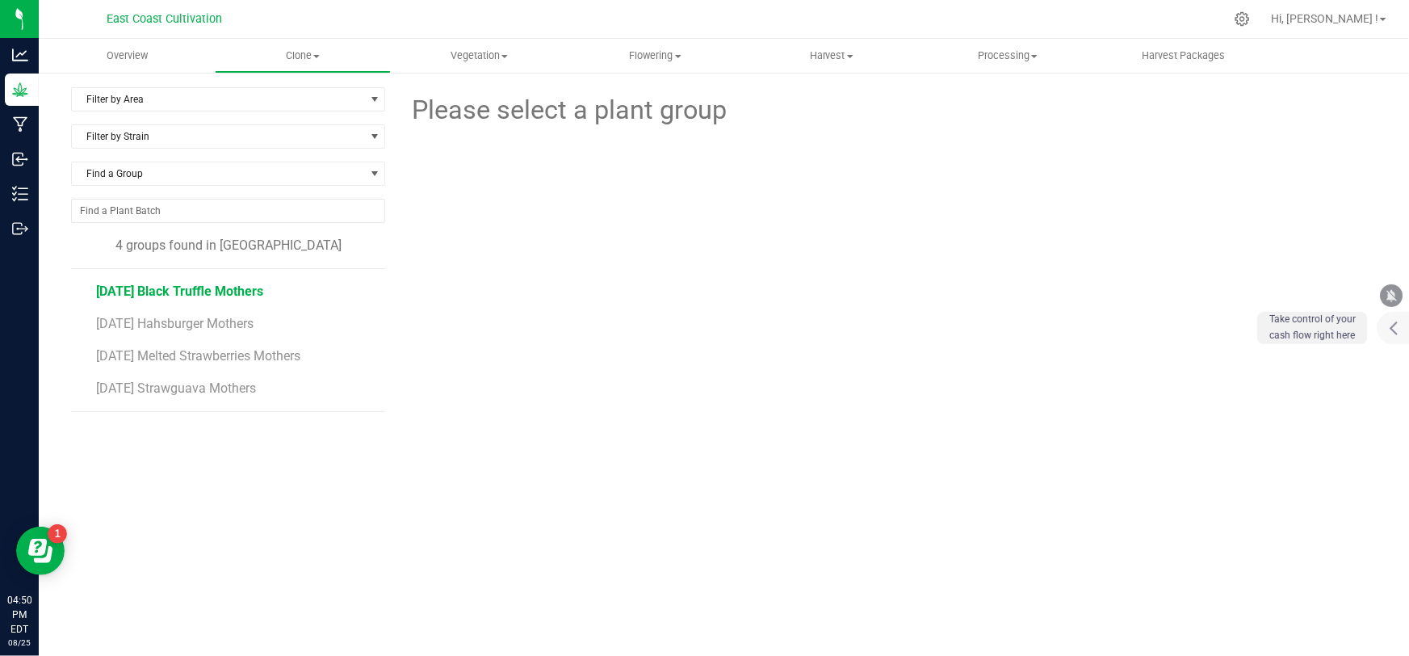
click at [203, 288] on span "[DATE] Black Truffle Mothers" at bounding box center [179, 290] width 167 height 15
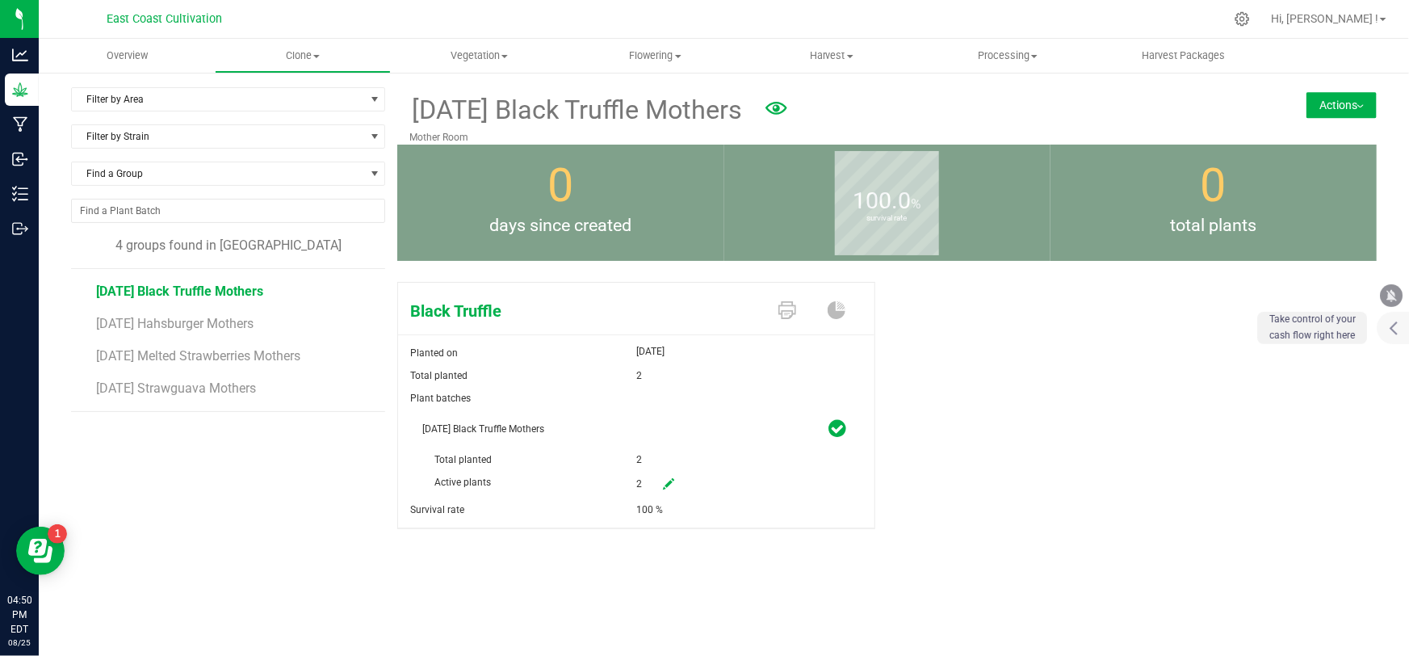
click at [1353, 99] on button "Actions" at bounding box center [1341, 105] width 70 height 26
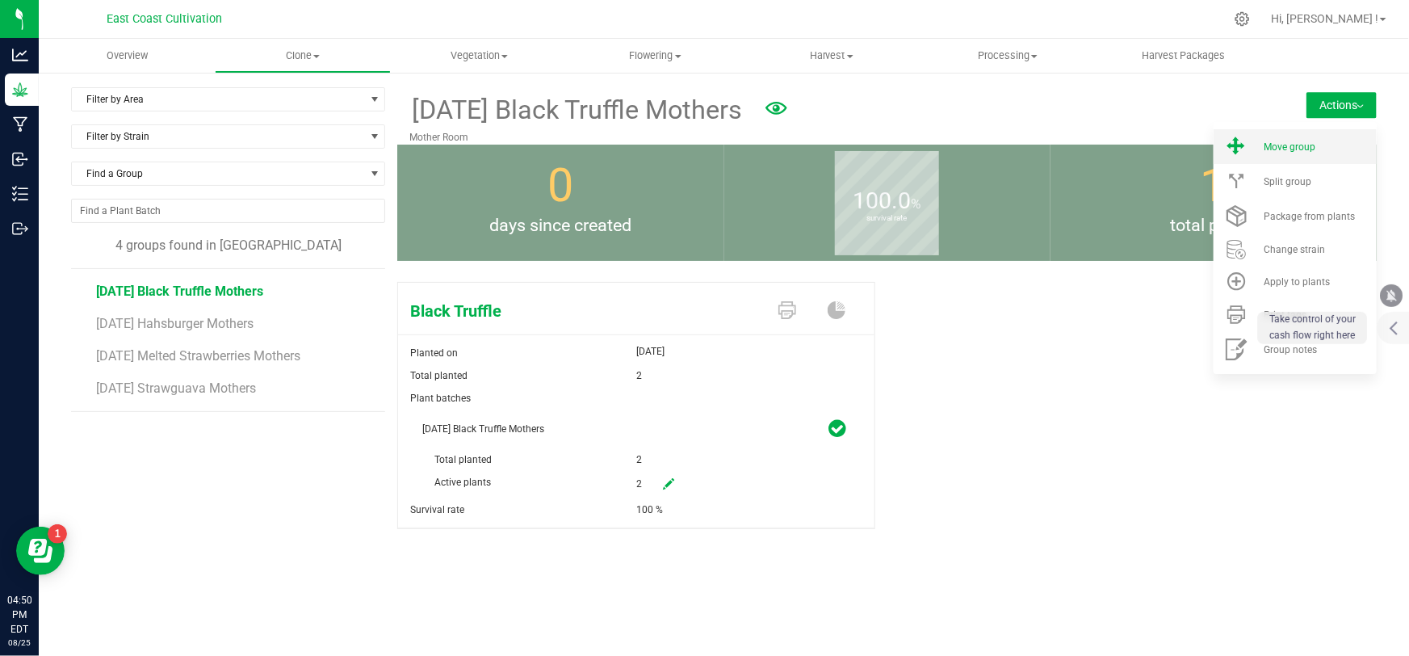
click at [1306, 146] on span "Move group" at bounding box center [1290, 146] width 52 height 11
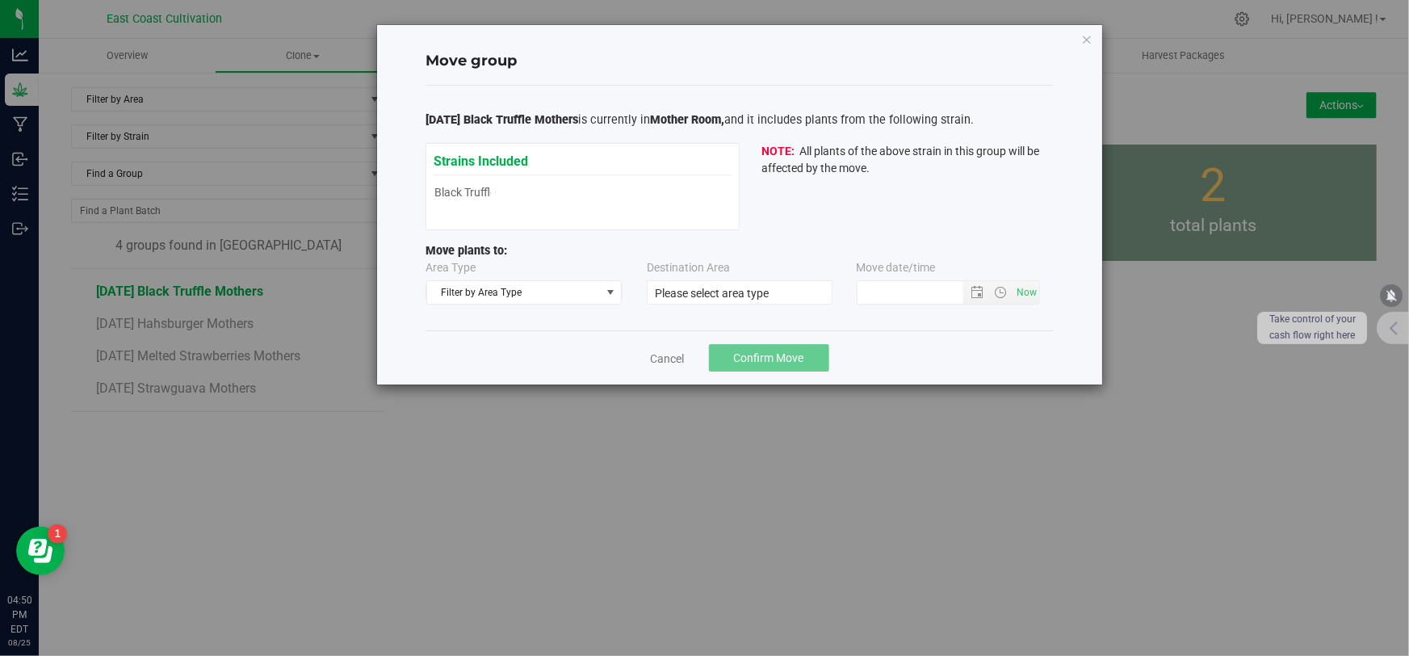
type input "[DATE] 4:49 PM"
click at [497, 291] on span "Filter by Area Type" at bounding box center [514, 292] width 174 height 23
click at [475, 339] on li "Mother" at bounding box center [524, 344] width 194 height 24
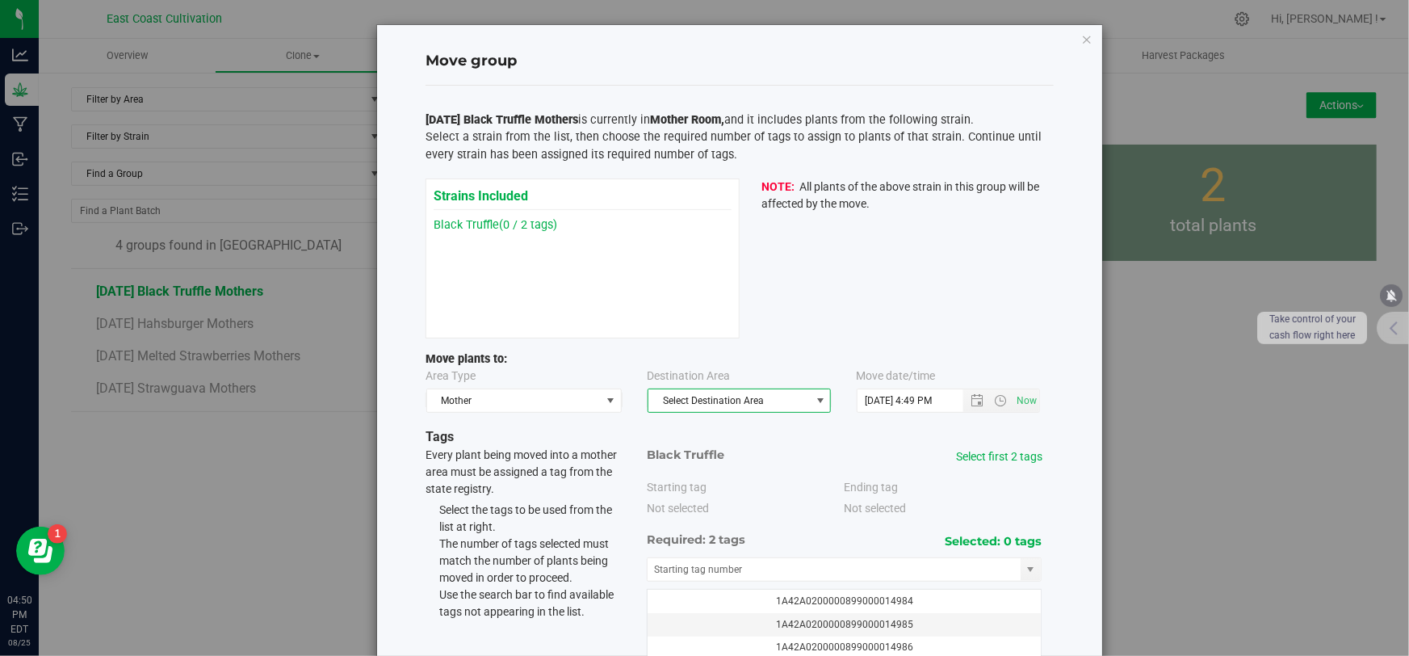
click at [698, 395] on span "Select Destination Area" at bounding box center [728, 400] width 161 height 23
click at [690, 449] on li "Veg Room" at bounding box center [735, 452] width 182 height 24
click at [992, 457] on link "Select first 2 tags" at bounding box center [999, 456] width 86 height 13
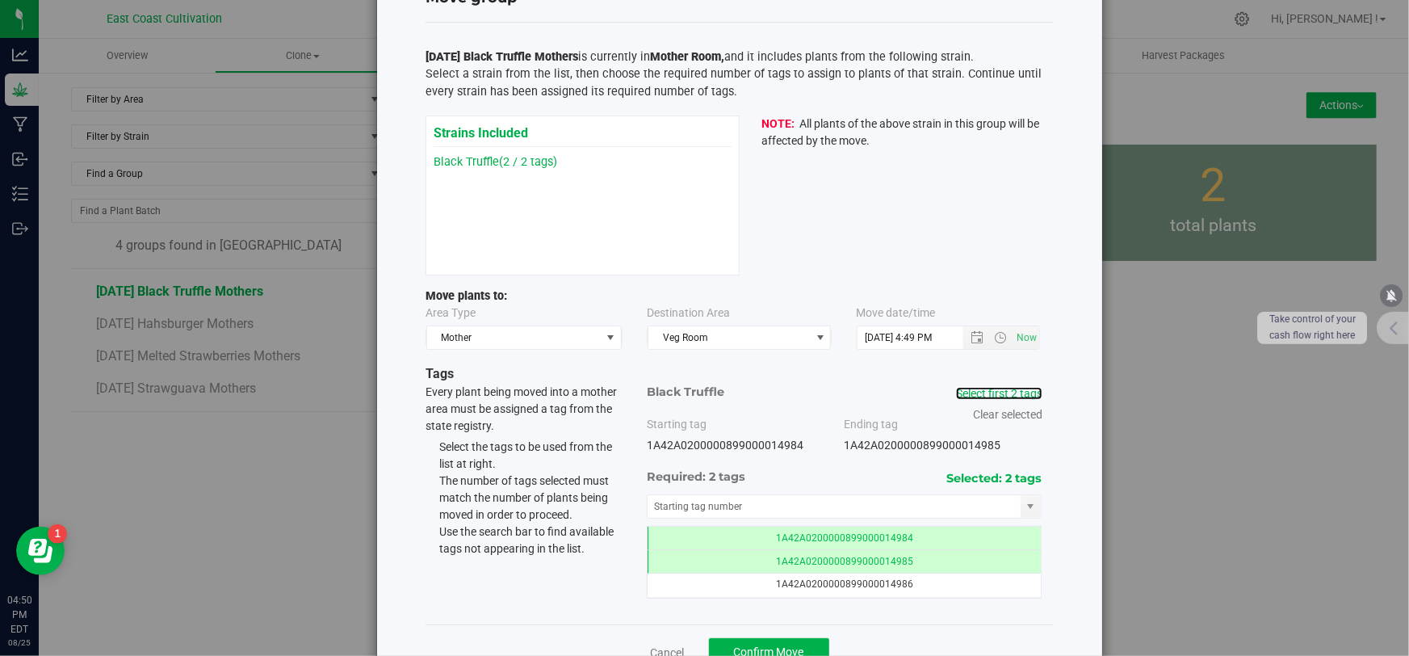
scroll to position [110, 0]
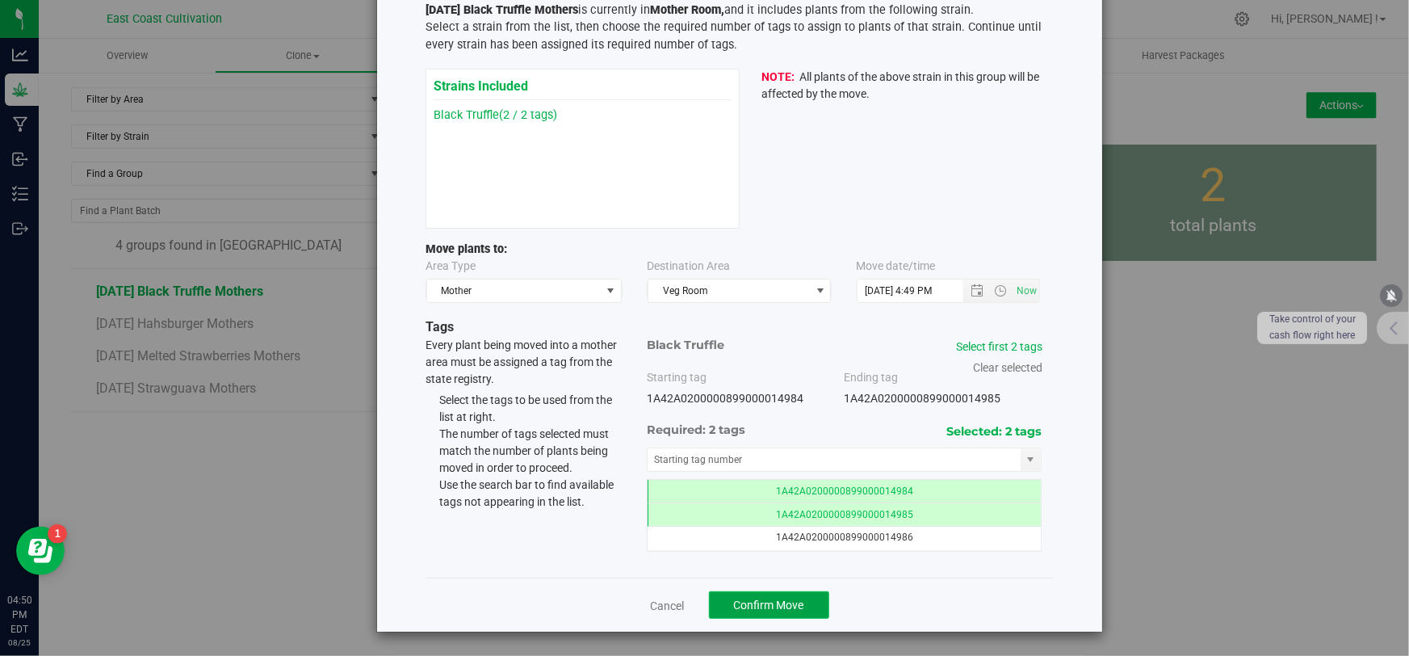
click at [788, 606] on span "Confirm Move" at bounding box center [769, 604] width 70 height 13
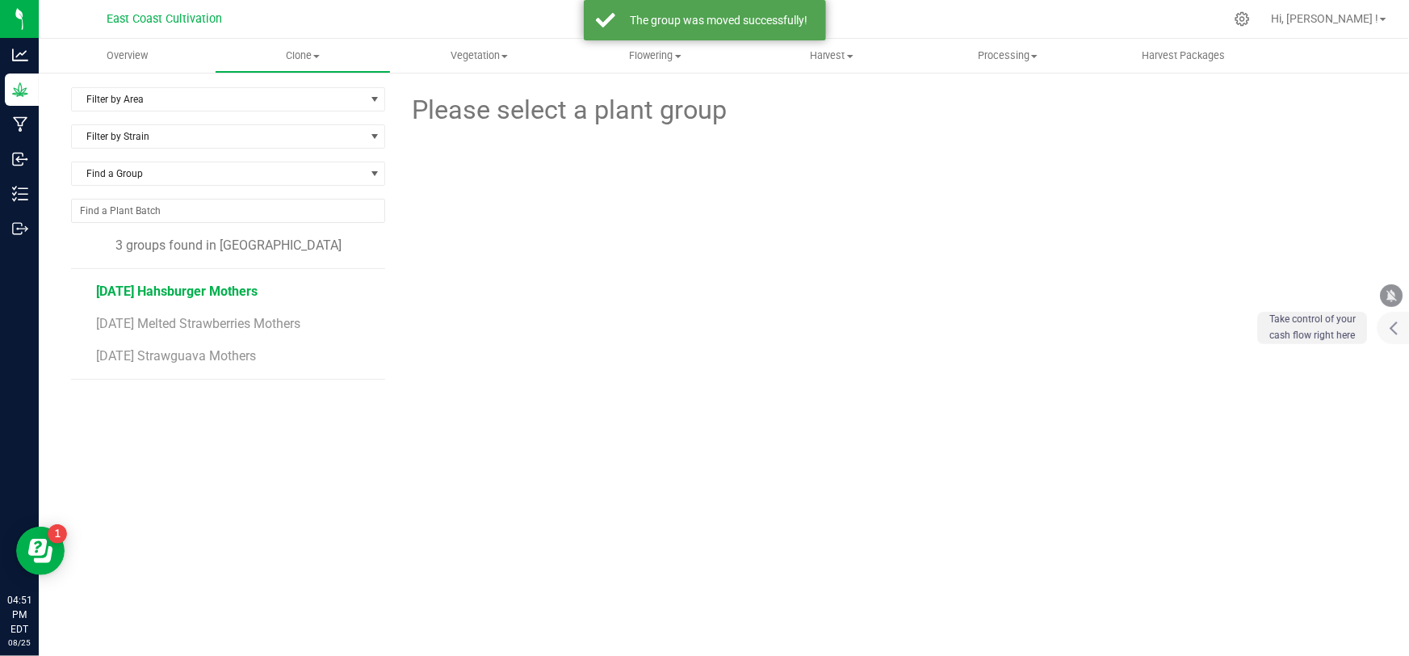
click at [225, 290] on span "[DATE] Hahsburger Mothers" at bounding box center [176, 290] width 161 height 15
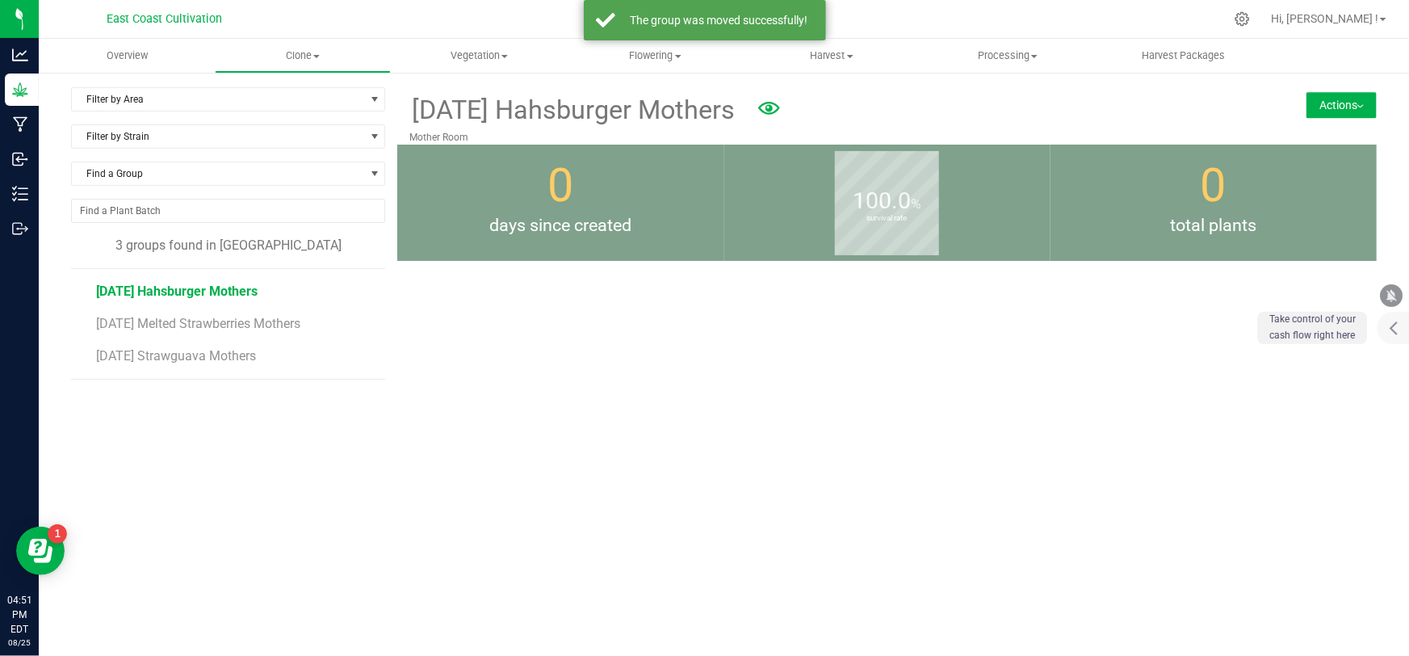
click at [1324, 107] on button "Actions" at bounding box center [1341, 105] width 70 height 26
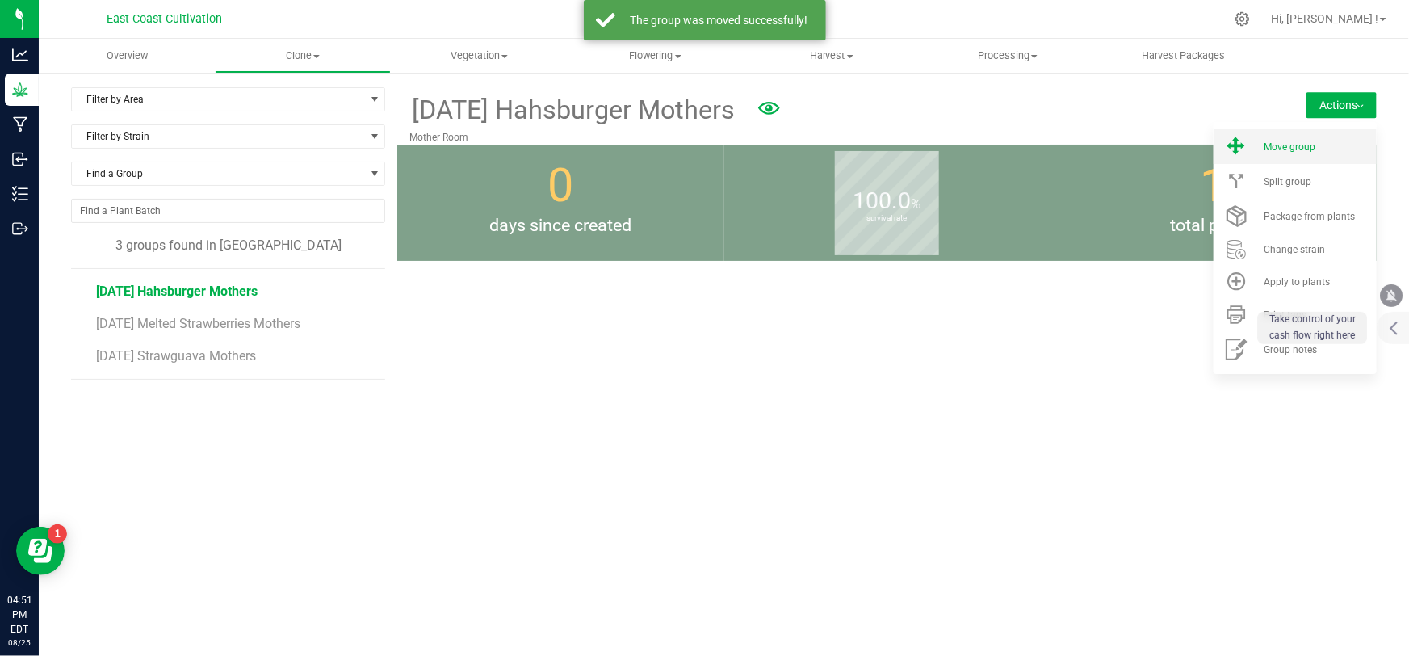
click at [1266, 154] on li "Move group" at bounding box center [1295, 146] width 163 height 35
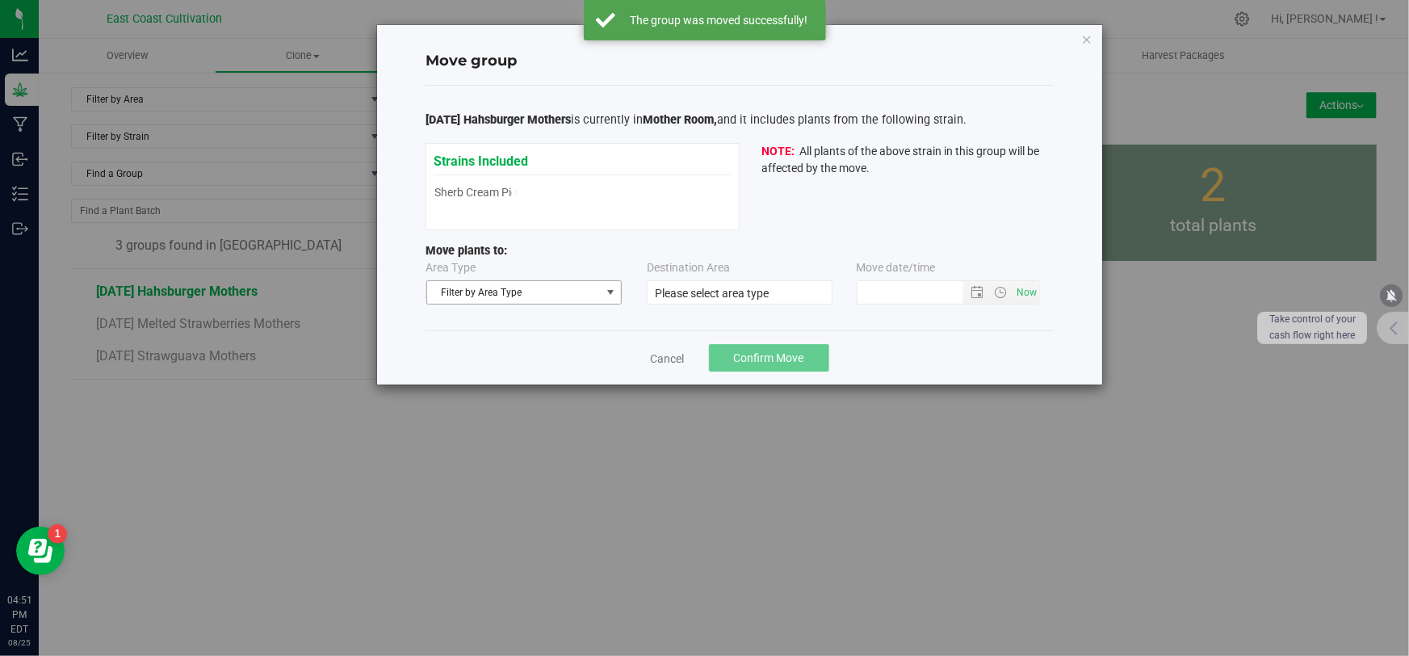
type input "[DATE] 4:50 PM"
click at [498, 288] on span "Filter by Area Type" at bounding box center [514, 292] width 174 height 23
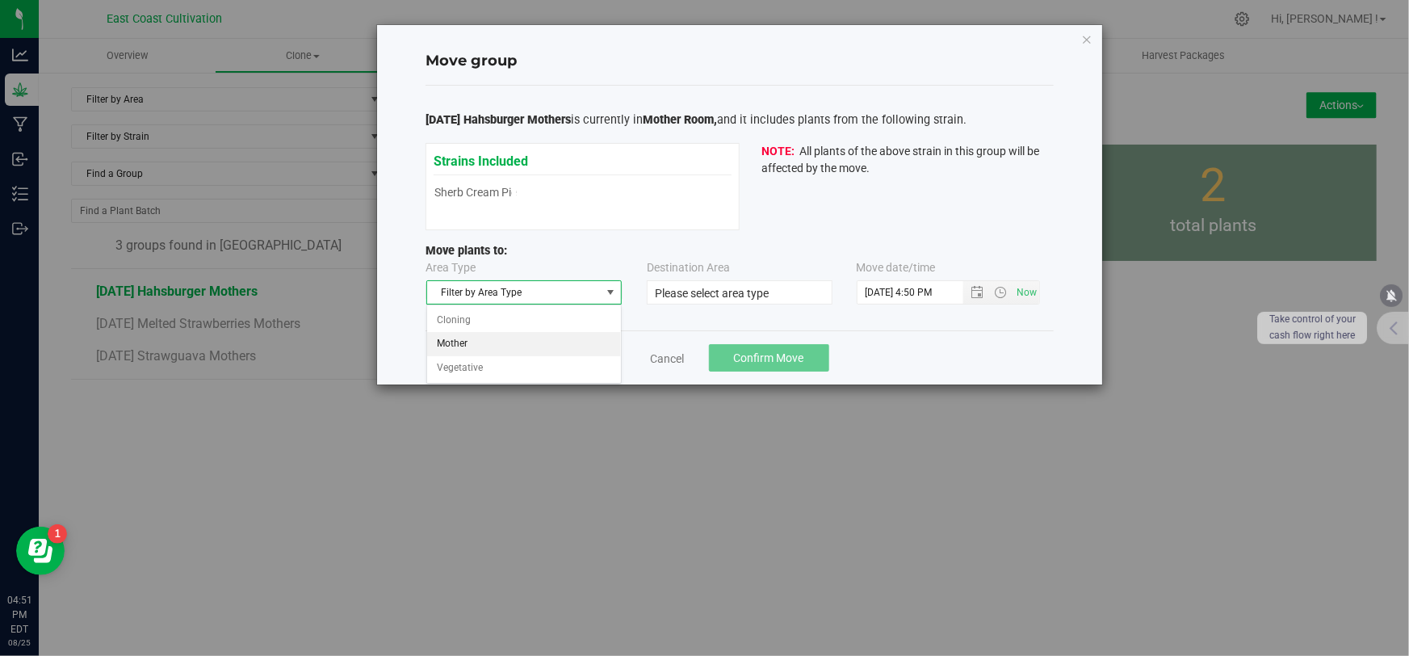
click at [474, 348] on li "Mother" at bounding box center [524, 344] width 194 height 24
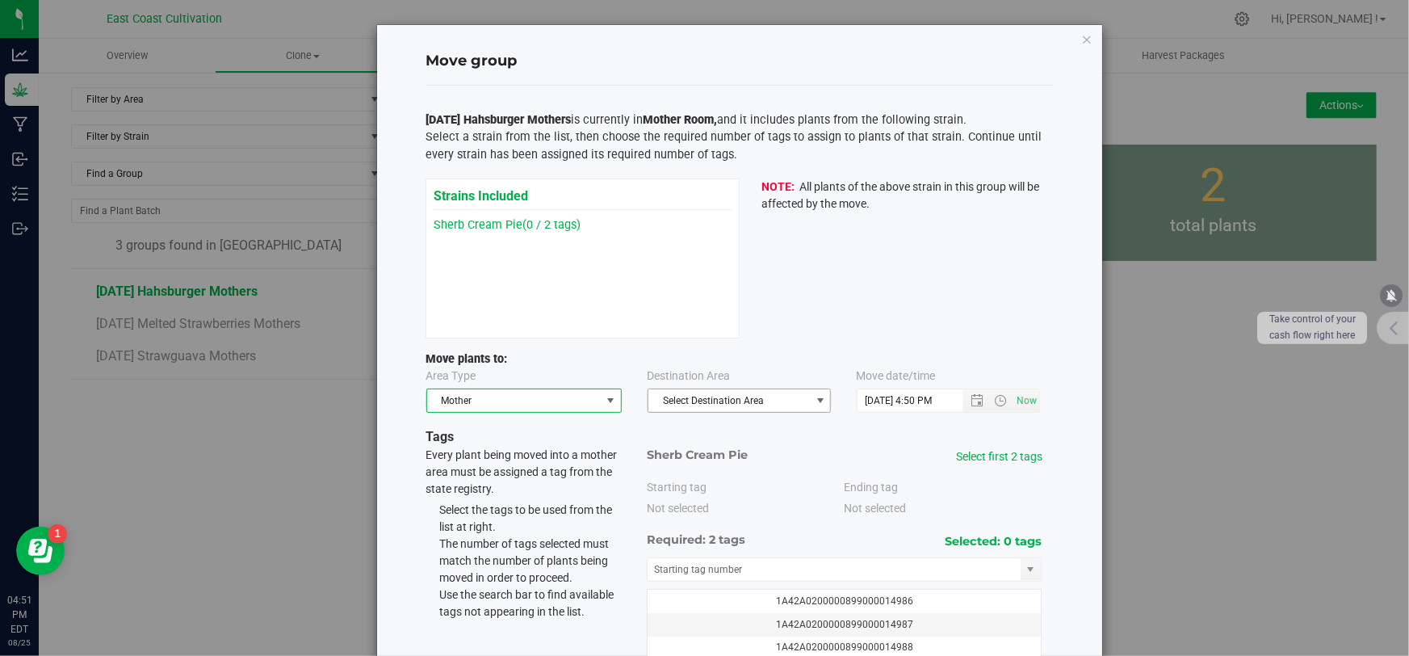
click at [718, 393] on span "Select Destination Area" at bounding box center [728, 400] width 161 height 23
click at [683, 452] on li "Veg Room" at bounding box center [735, 452] width 182 height 24
click at [1021, 461] on link "Select first 2 tags" at bounding box center [999, 456] width 86 height 13
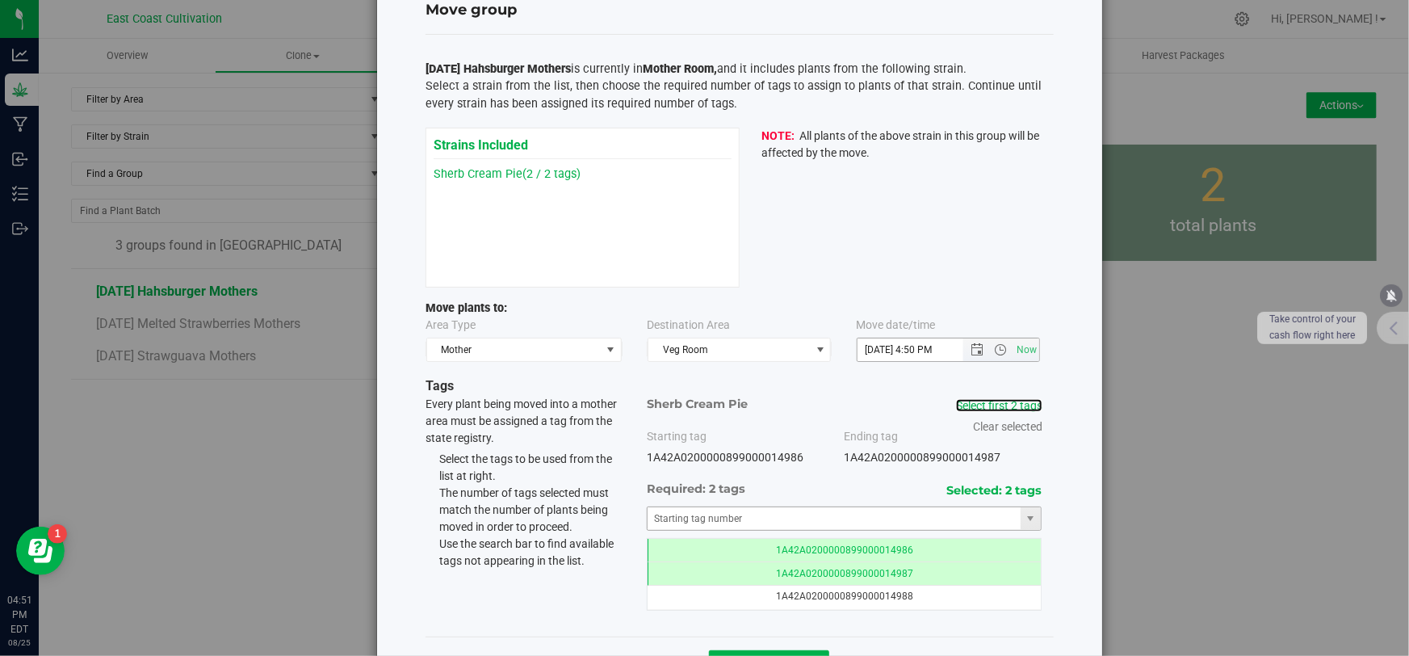
scroll to position [110, 0]
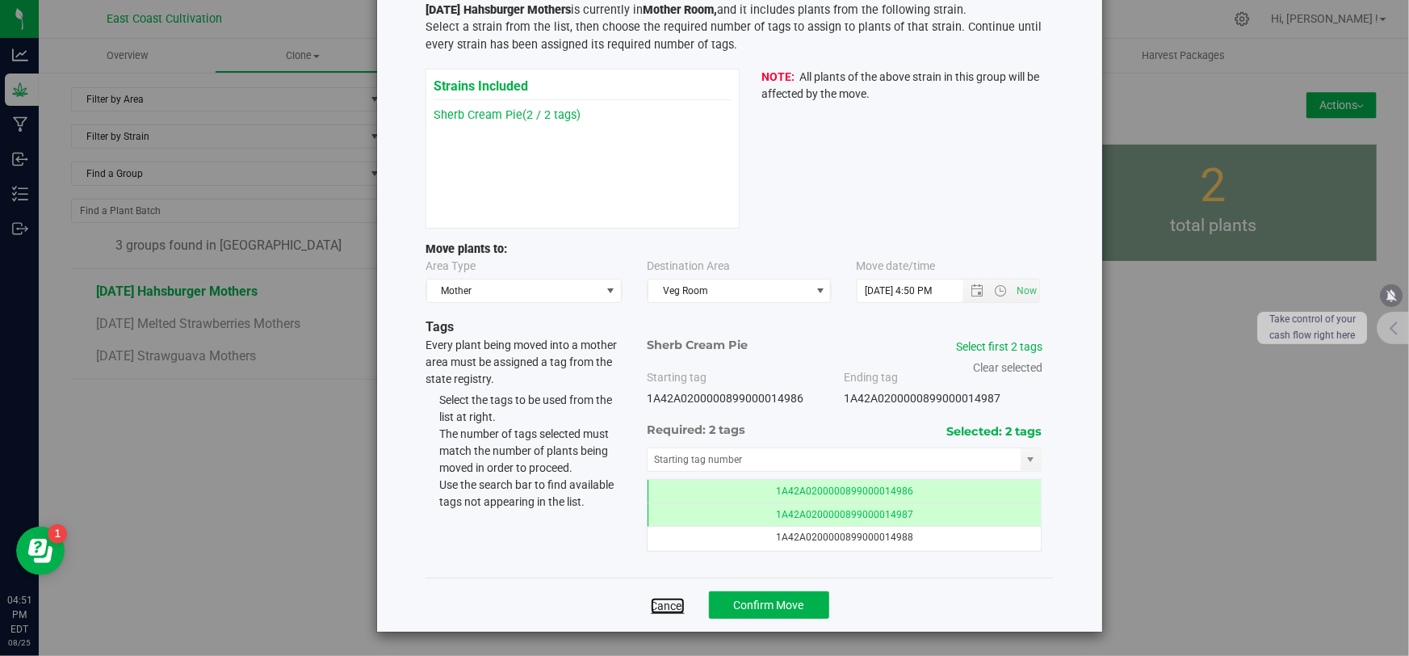
click at [659, 606] on link "Cancel" at bounding box center [668, 606] width 34 height 16
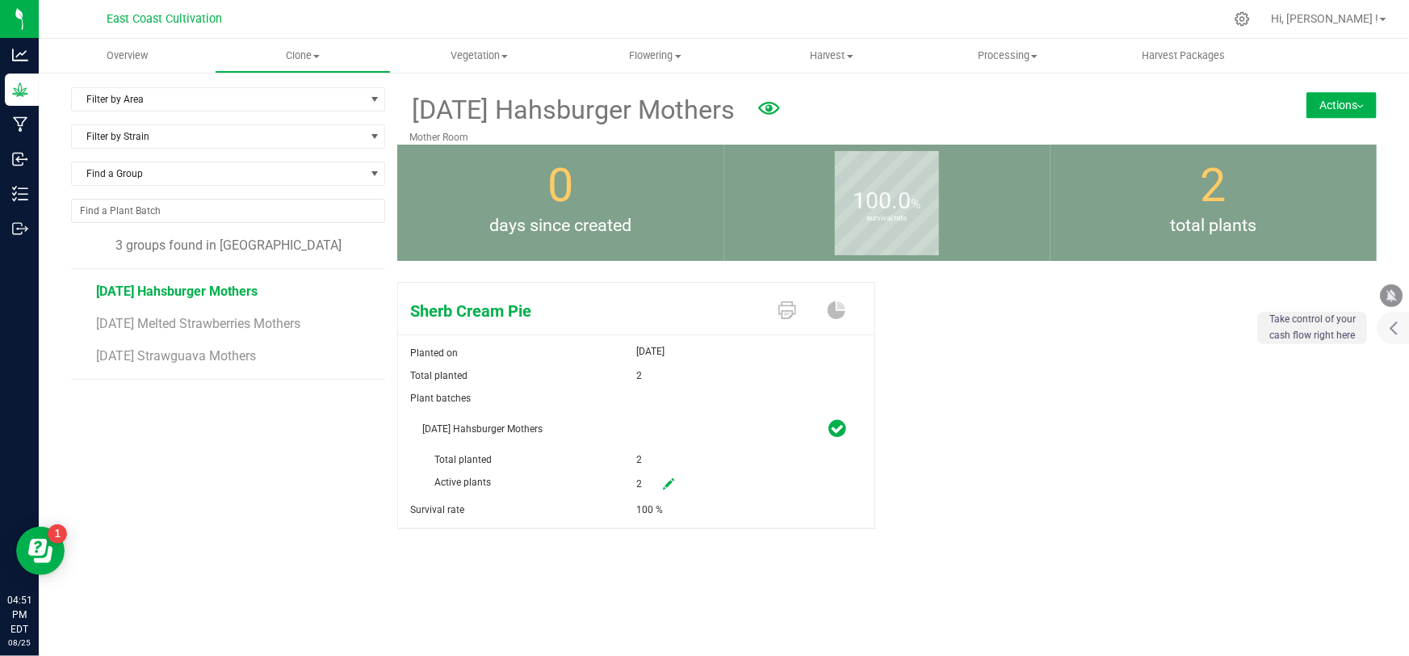
click at [1328, 97] on button "Actions" at bounding box center [1341, 105] width 70 height 26
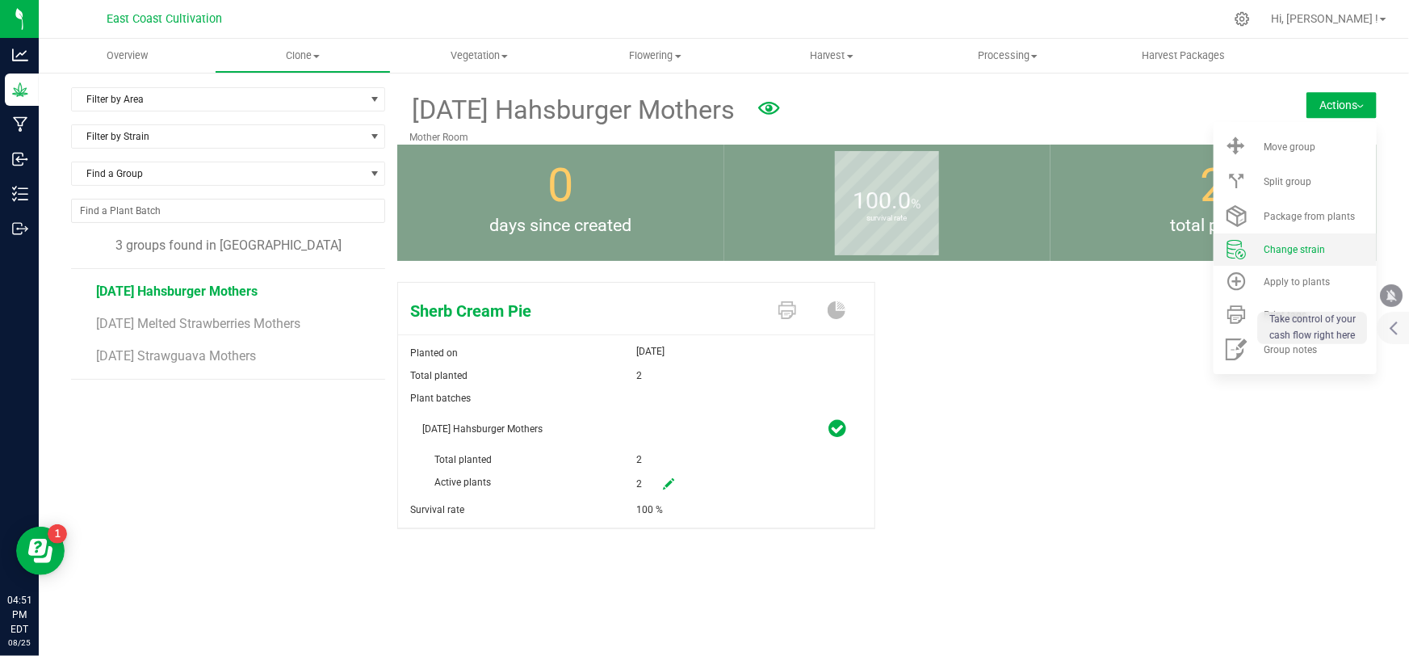
click at [1300, 258] on li "Change strain" at bounding box center [1295, 249] width 163 height 32
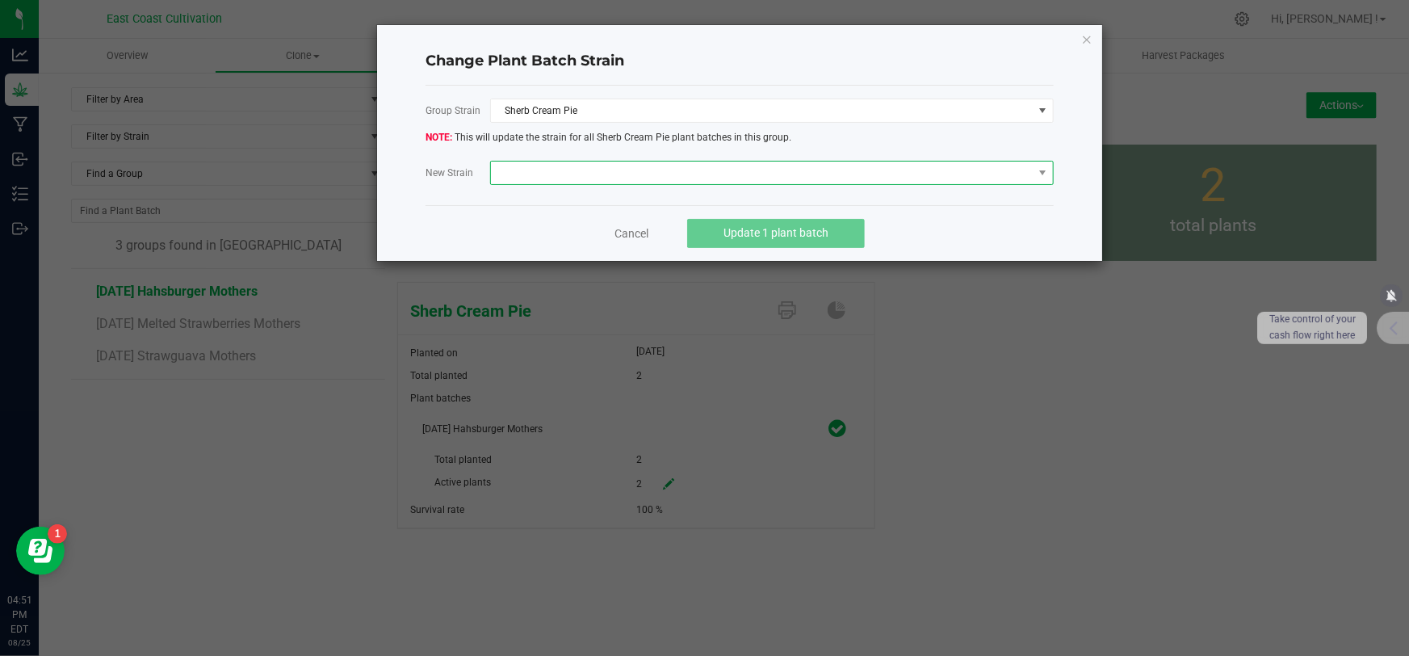
click at [567, 175] on span at bounding box center [762, 172] width 542 height 23
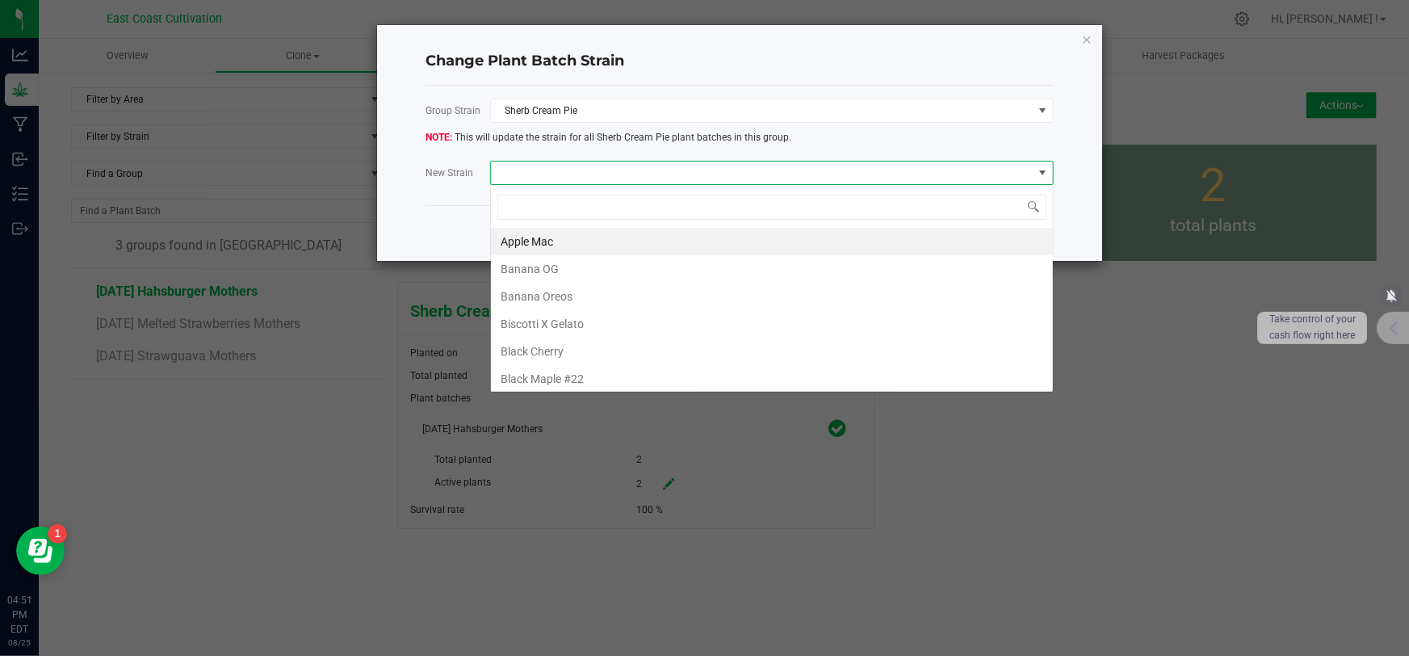
scroll to position [24, 564]
type input "hash"
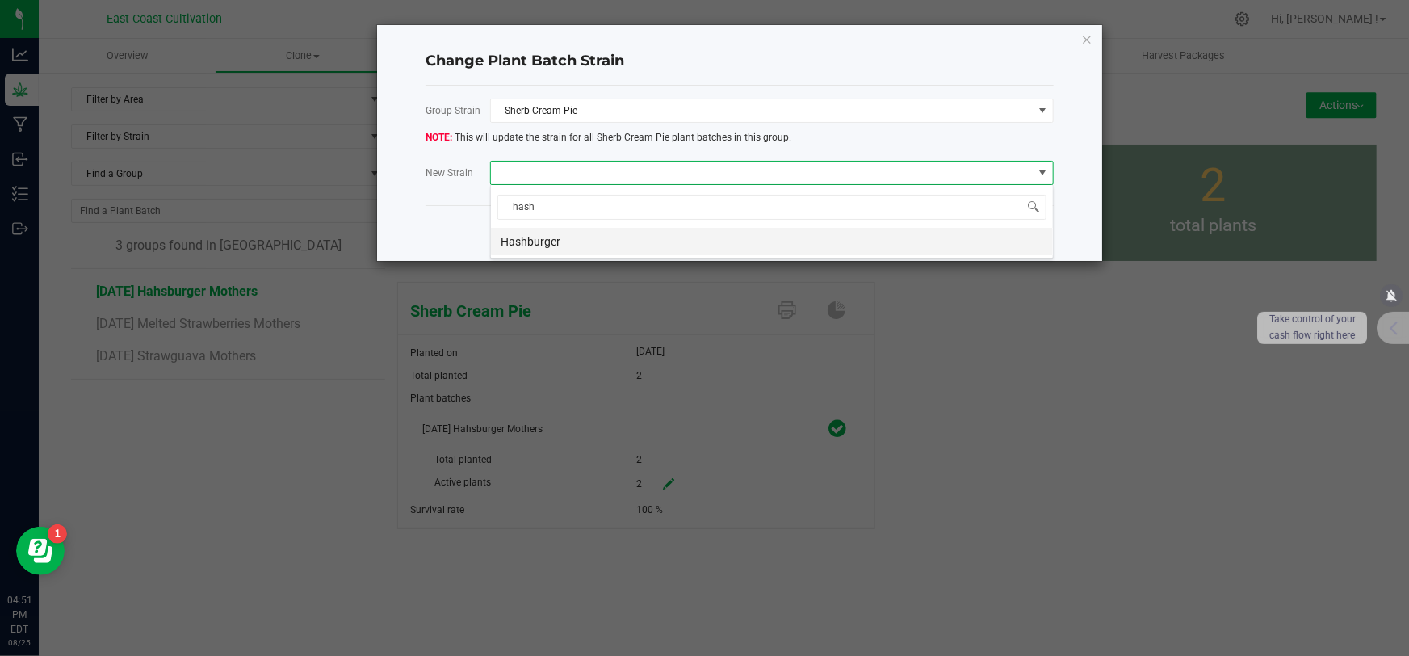
click at [534, 237] on li "Hashburger" at bounding box center [772, 241] width 562 height 27
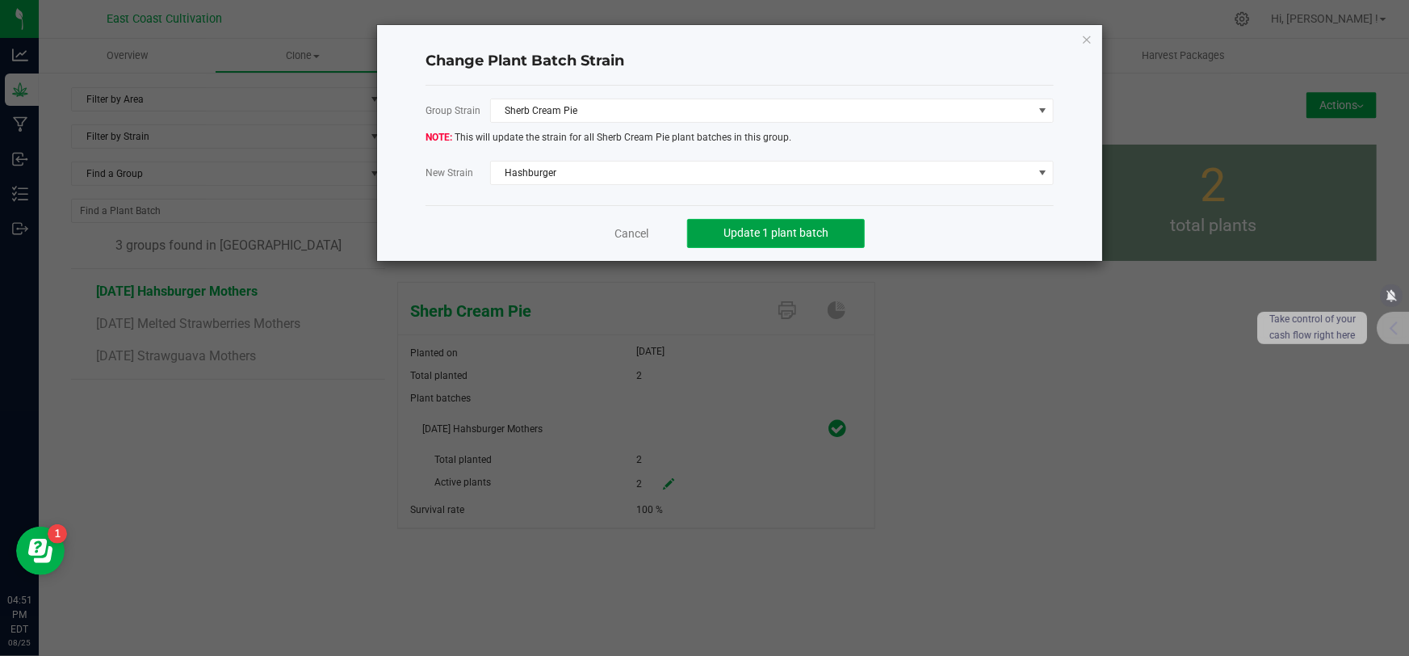
click at [768, 232] on span "Update 1 plant batch" at bounding box center [775, 232] width 105 height 13
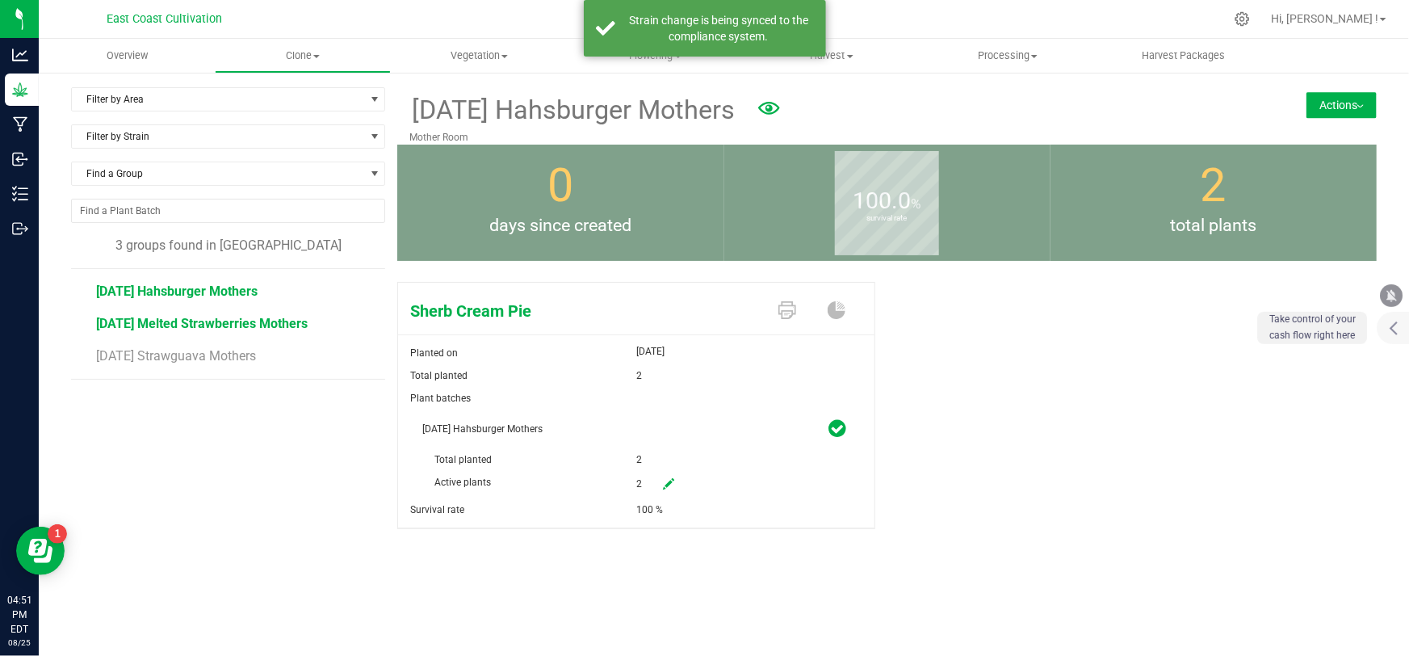
click at [233, 319] on span "[DATE] Melted Strawberries Mothers" at bounding box center [202, 323] width 212 height 15
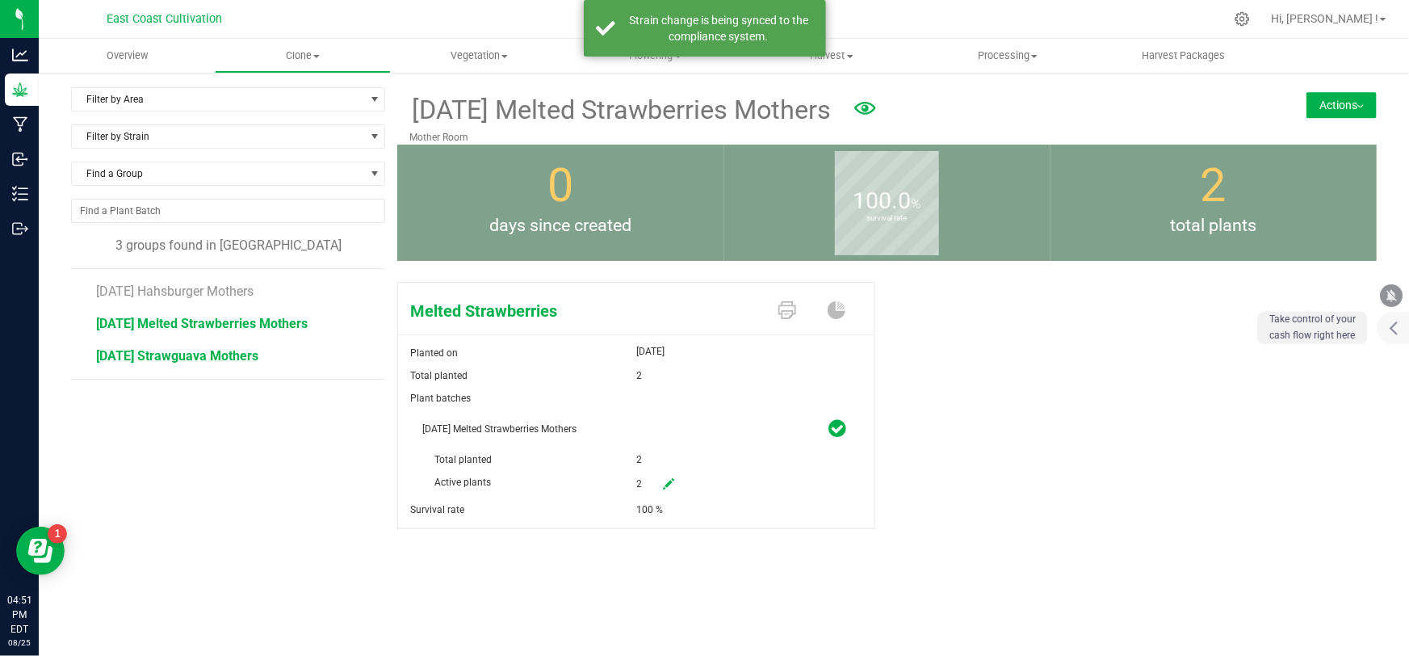
click at [208, 354] on span "[DATE] Strawguava Mothers" at bounding box center [177, 355] width 162 height 15
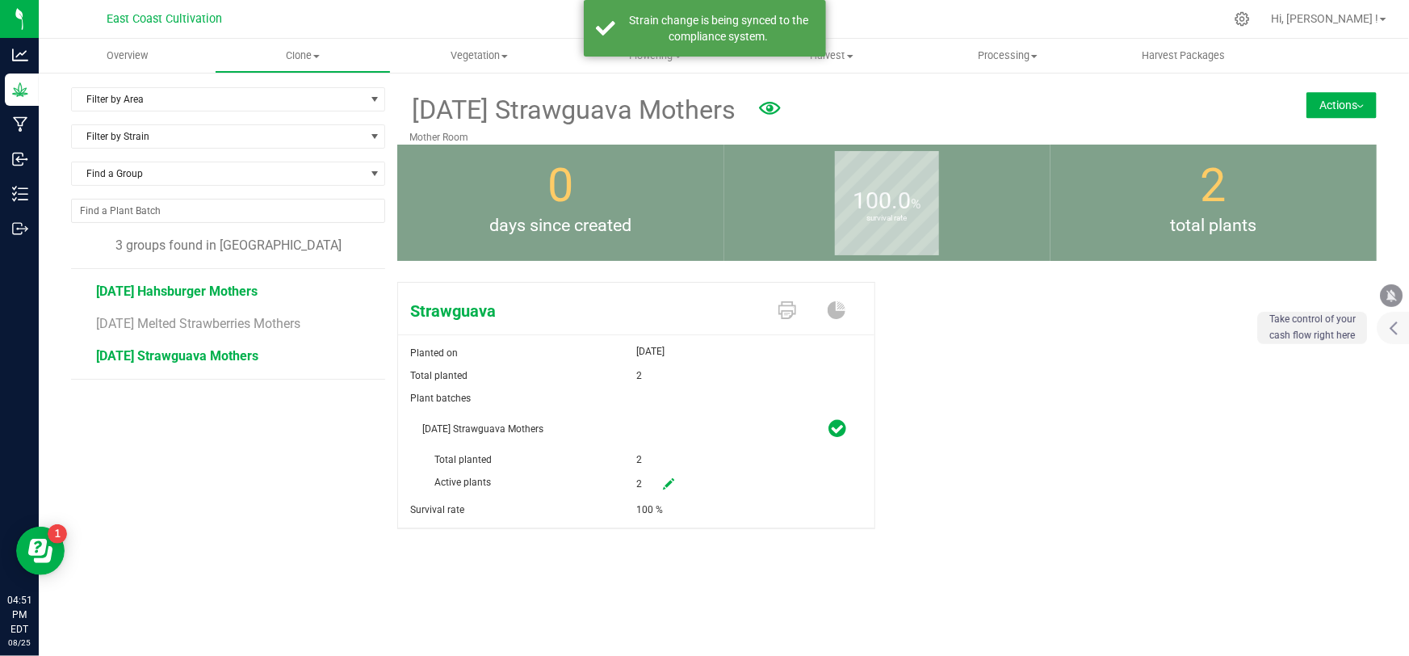
click at [182, 288] on span "[DATE] Hahsburger Mothers" at bounding box center [176, 290] width 161 height 15
click at [1327, 116] on div "[DATE] Hahsburger Mothers [GEOGRAPHIC_DATA] Actions Move group Split group" at bounding box center [886, 115] width 979 height 57
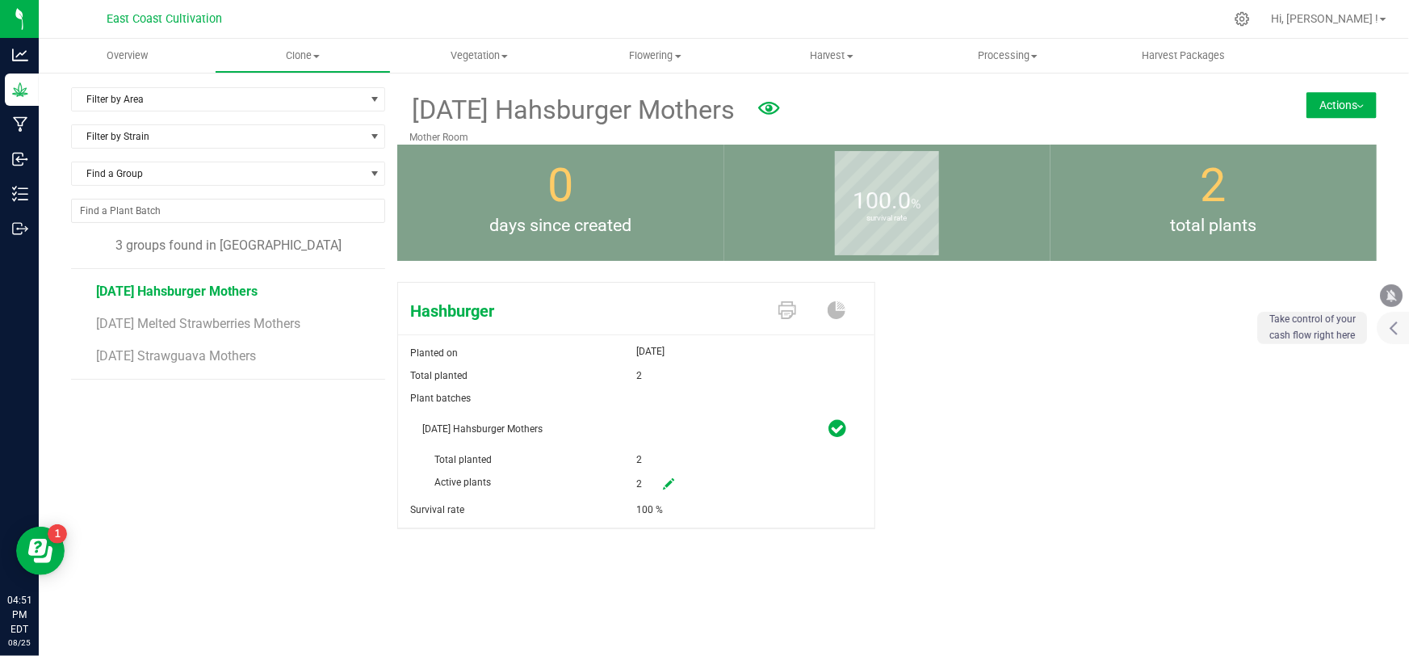
click at [1332, 106] on button "Actions" at bounding box center [1341, 105] width 70 height 26
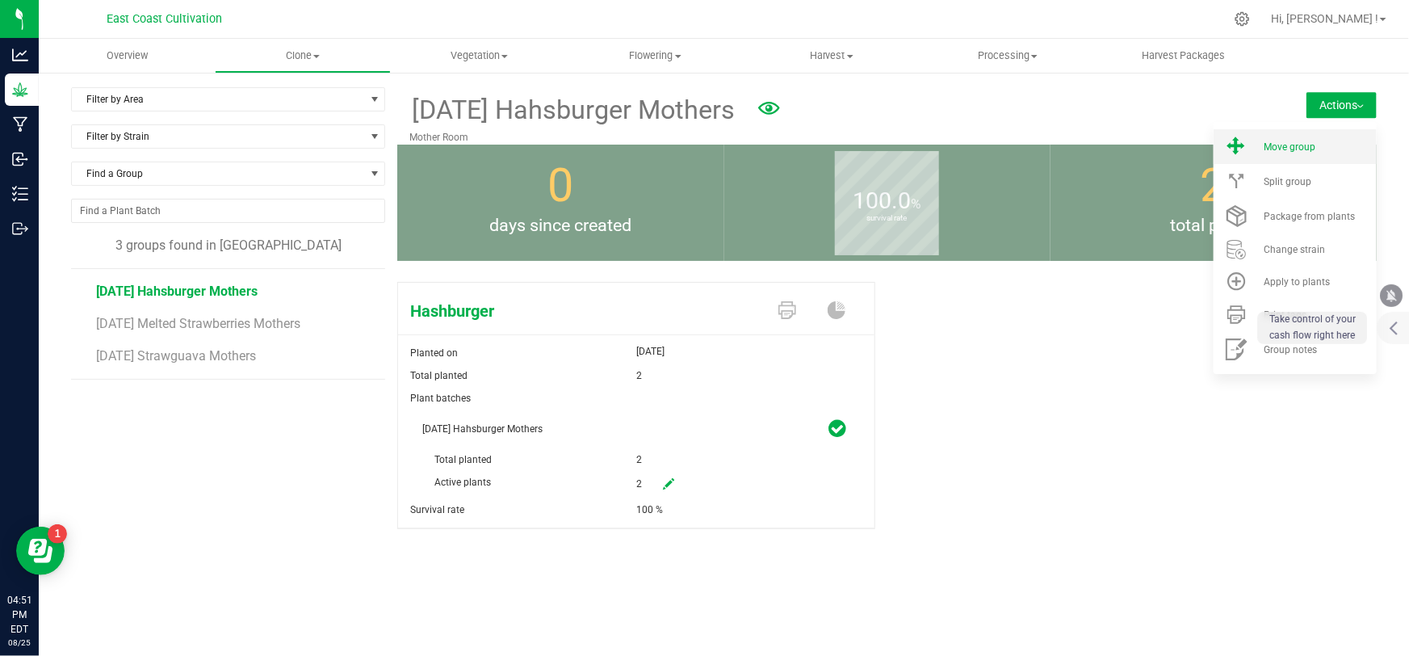
click at [1306, 134] on li "Move group" at bounding box center [1295, 146] width 163 height 35
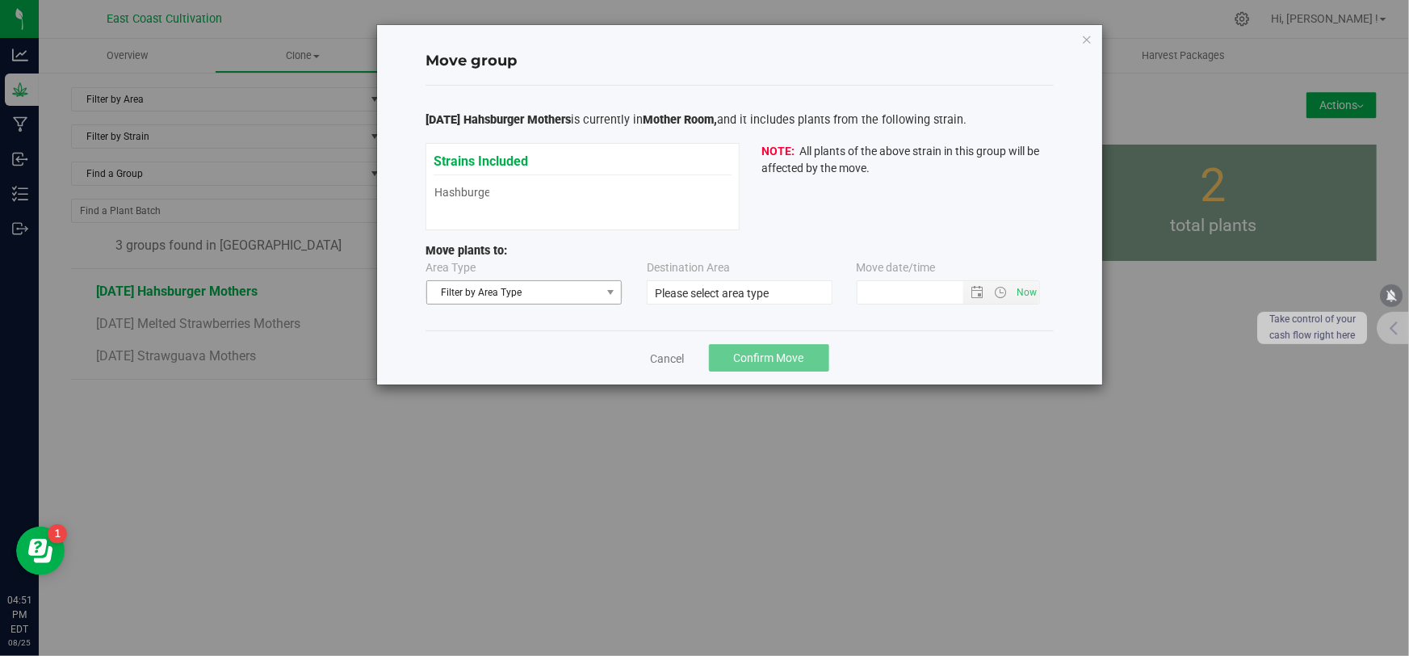
type input "[DATE] 4:50 PM"
click at [501, 286] on span "Filter by Area Type" at bounding box center [514, 292] width 174 height 23
click at [478, 350] on li "Mother" at bounding box center [524, 344] width 194 height 24
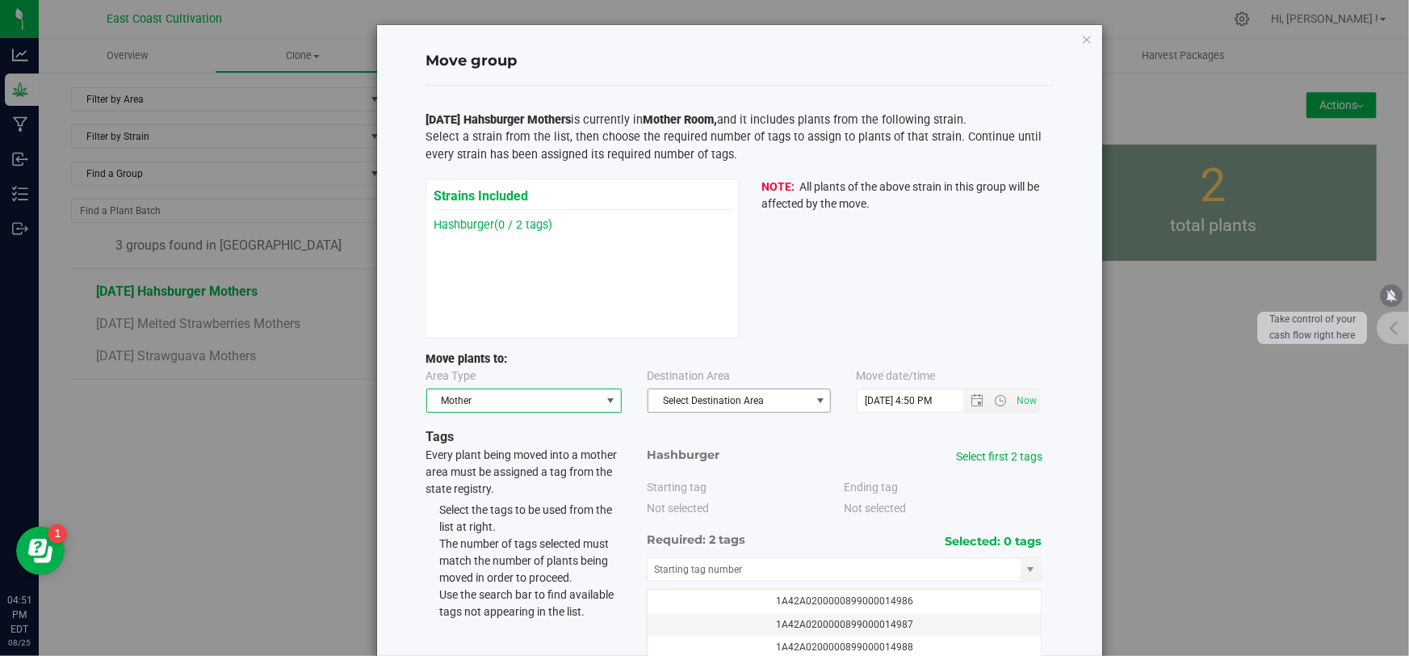
click at [732, 396] on span "Select Destination Area" at bounding box center [728, 400] width 161 height 23
click at [710, 452] on li "Veg Room" at bounding box center [735, 452] width 182 height 24
click at [971, 456] on link "Select first 2 tags" at bounding box center [999, 456] width 86 height 13
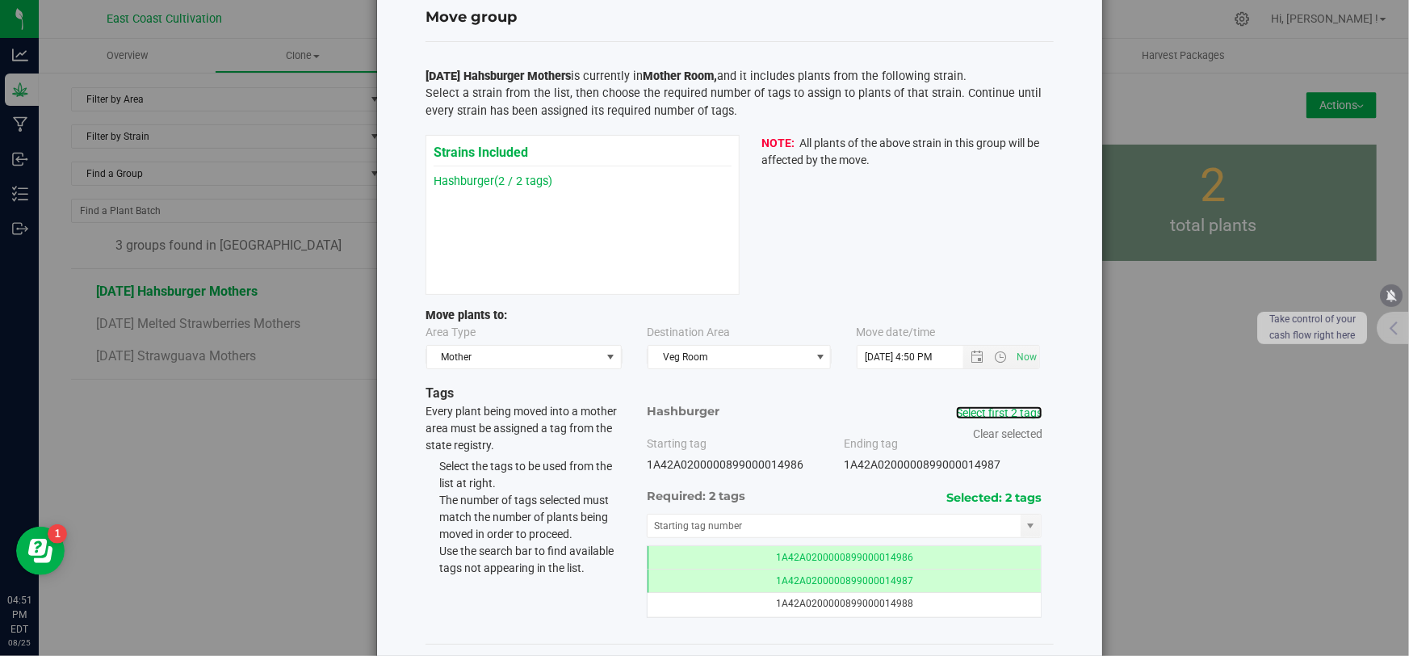
scroll to position [110, 0]
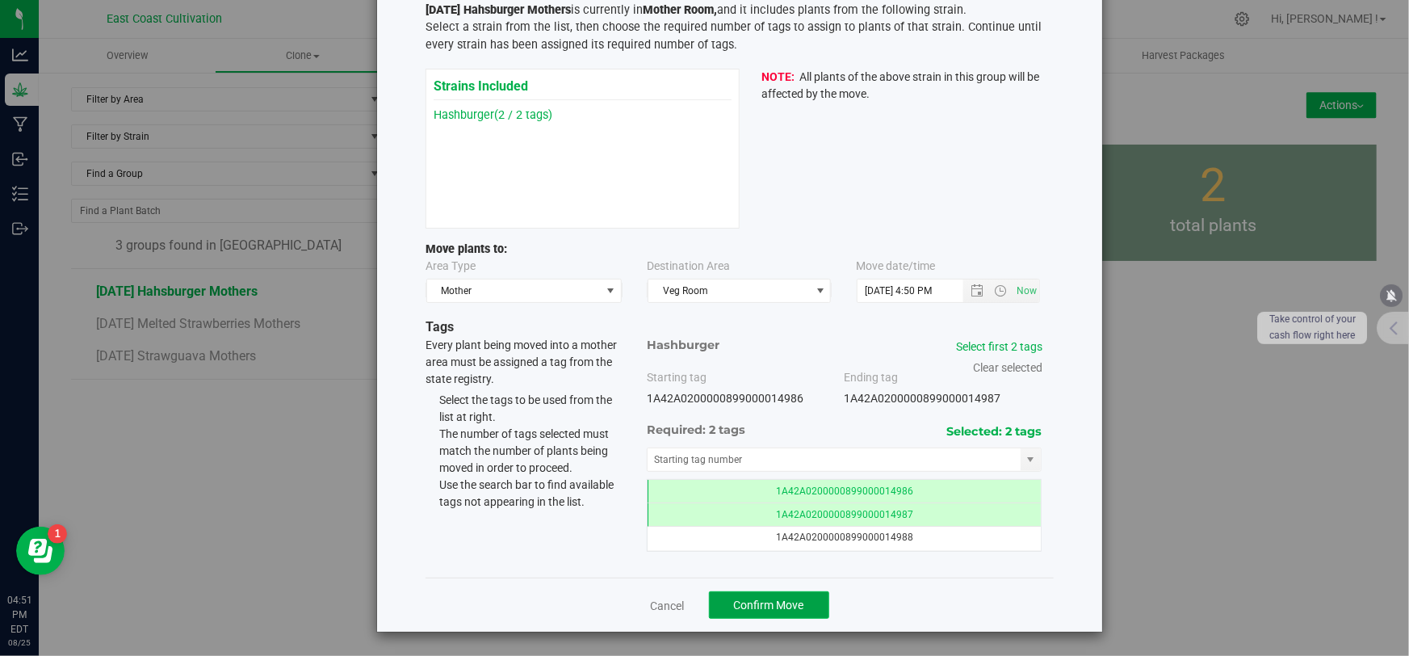
click at [786, 605] on span "Confirm Move" at bounding box center [769, 604] width 70 height 13
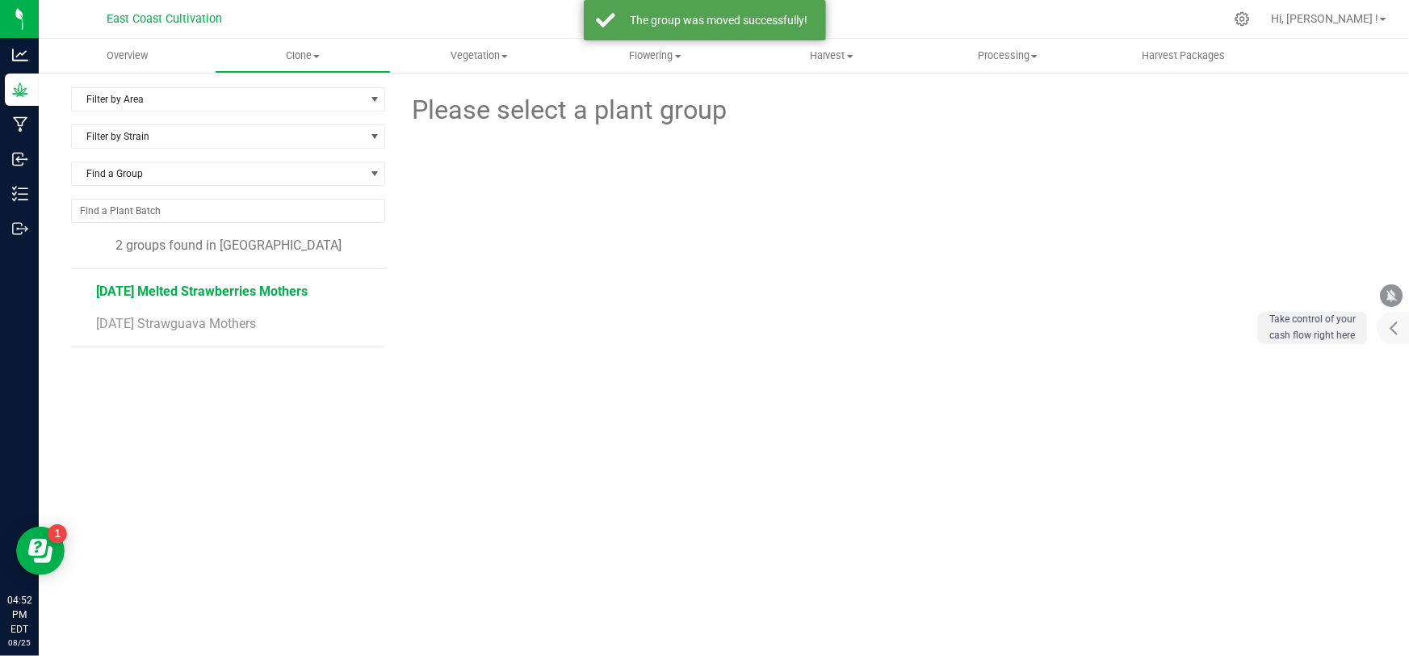
click at [214, 289] on span "[DATE] Melted Strawberries Mothers" at bounding box center [202, 290] width 212 height 15
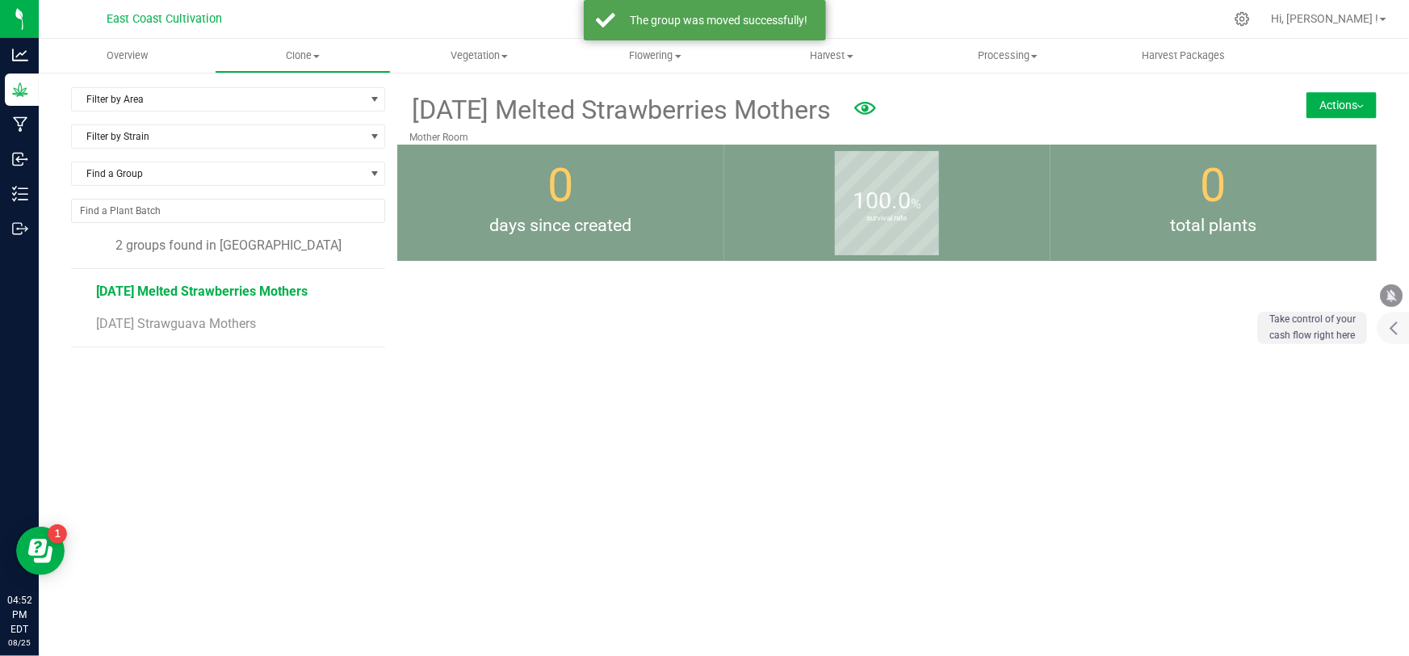
click at [1329, 103] on button "Actions" at bounding box center [1341, 105] width 70 height 26
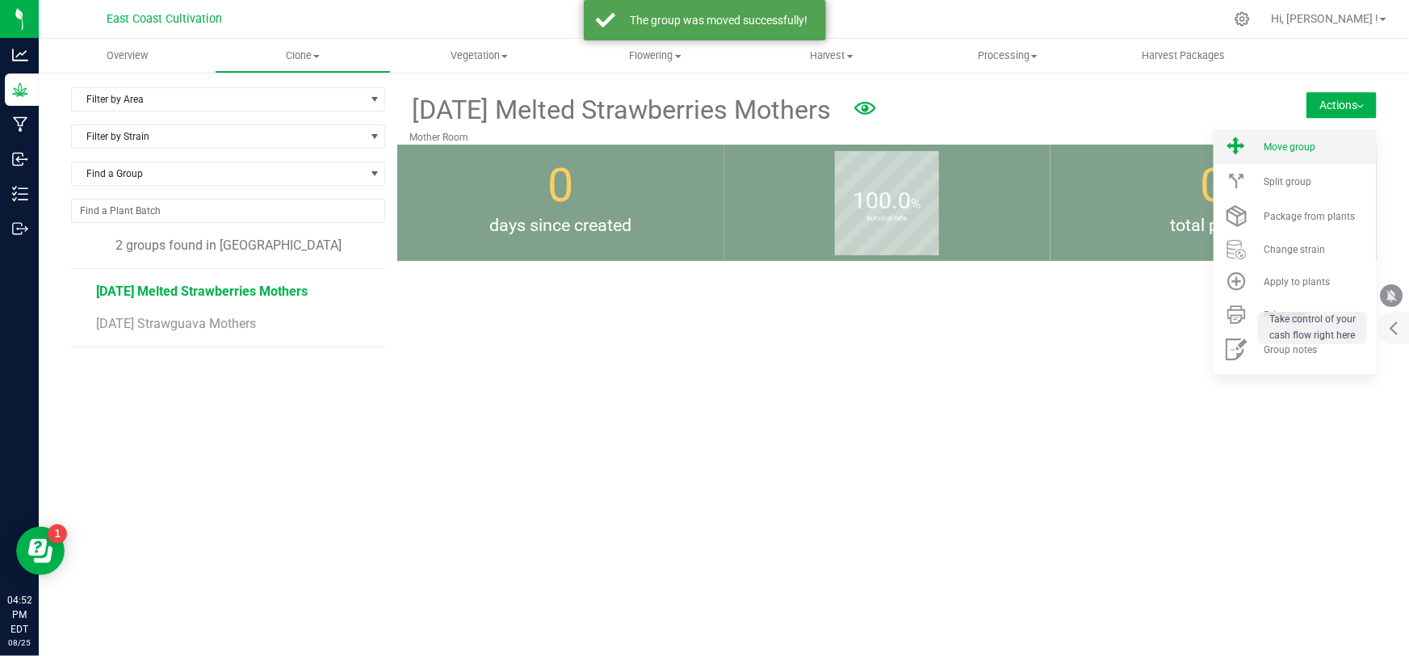
click at [1297, 145] on span "Move group" at bounding box center [1290, 146] width 52 height 11
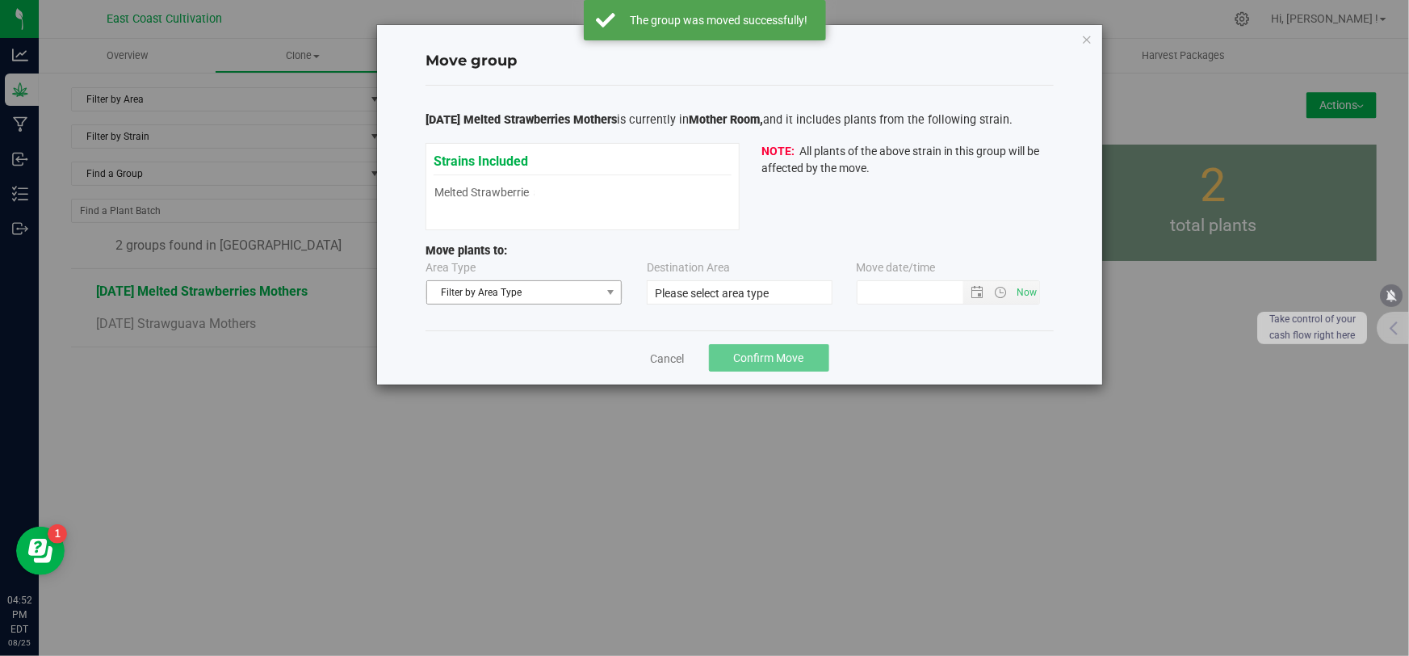
type input "[DATE] 4:51 PM"
click at [524, 293] on span "Filter by Area Type" at bounding box center [514, 292] width 174 height 23
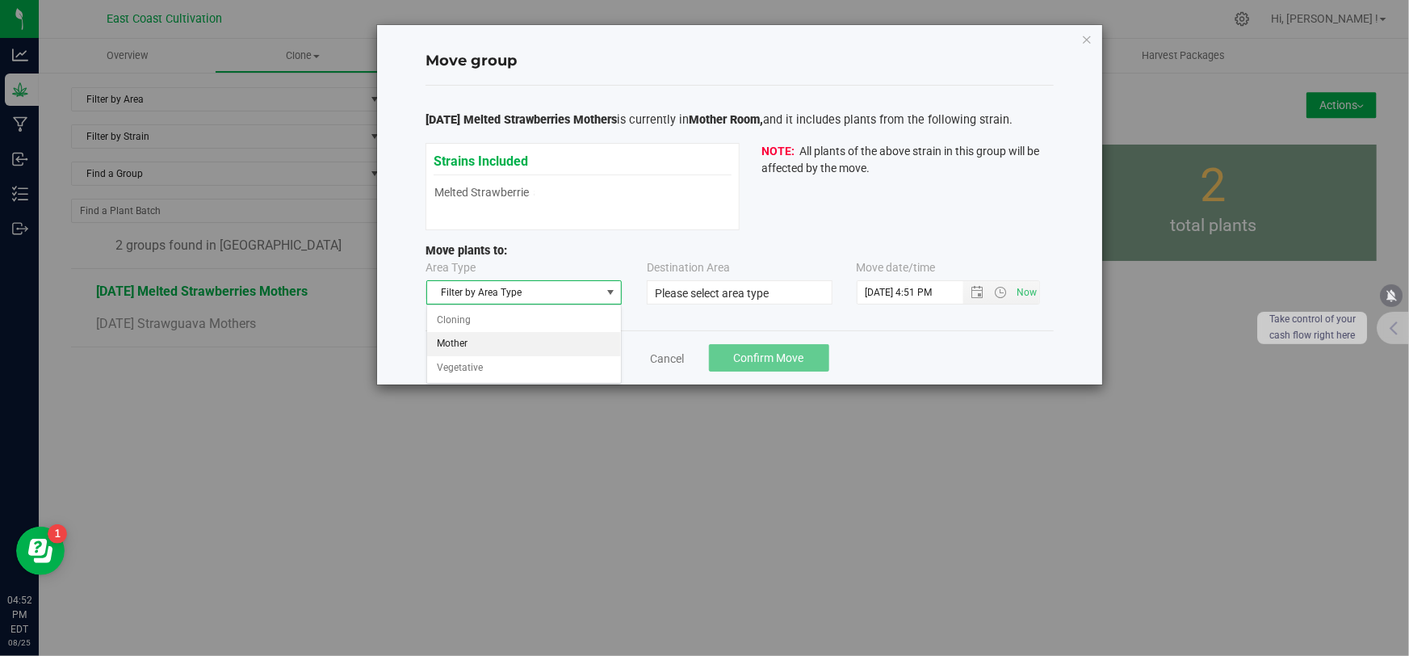
click at [476, 346] on li "Mother" at bounding box center [524, 344] width 194 height 24
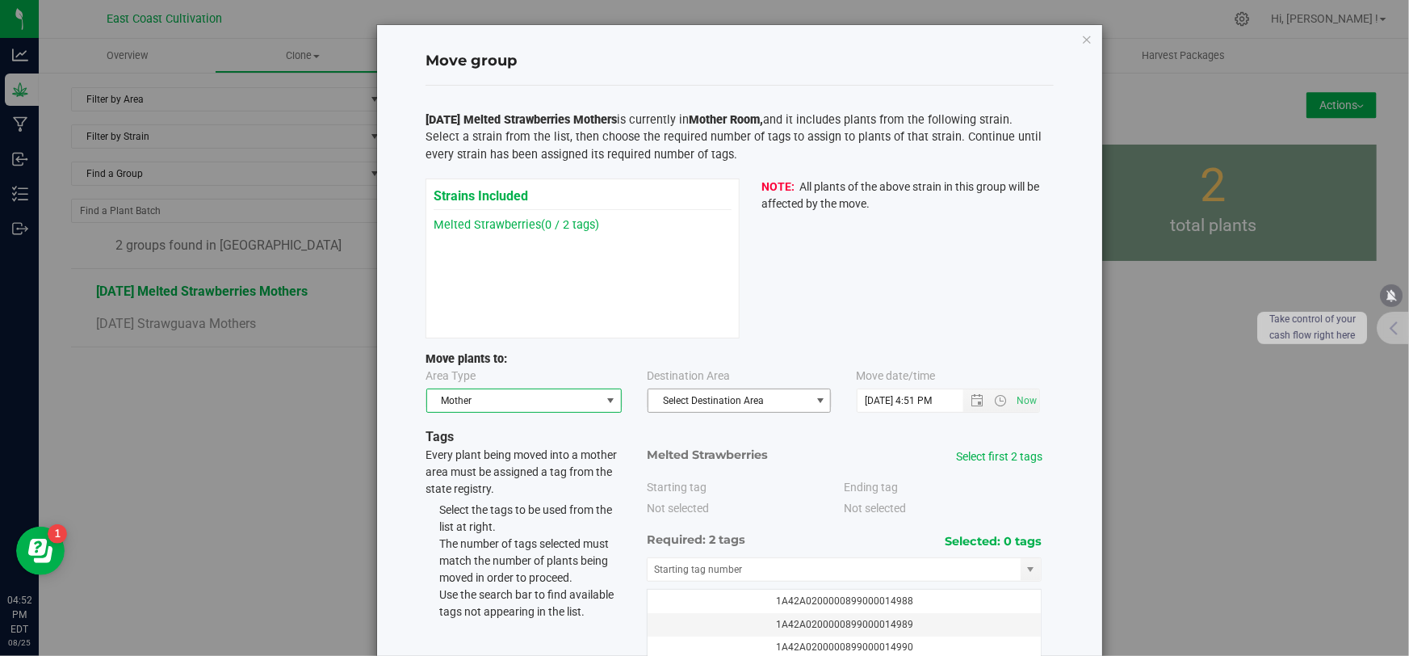
click at [750, 401] on span "Select Destination Area" at bounding box center [728, 400] width 161 height 23
click at [690, 450] on li "Veg Room" at bounding box center [735, 452] width 182 height 24
click at [1005, 454] on link "Select first 2 tags" at bounding box center [999, 456] width 86 height 13
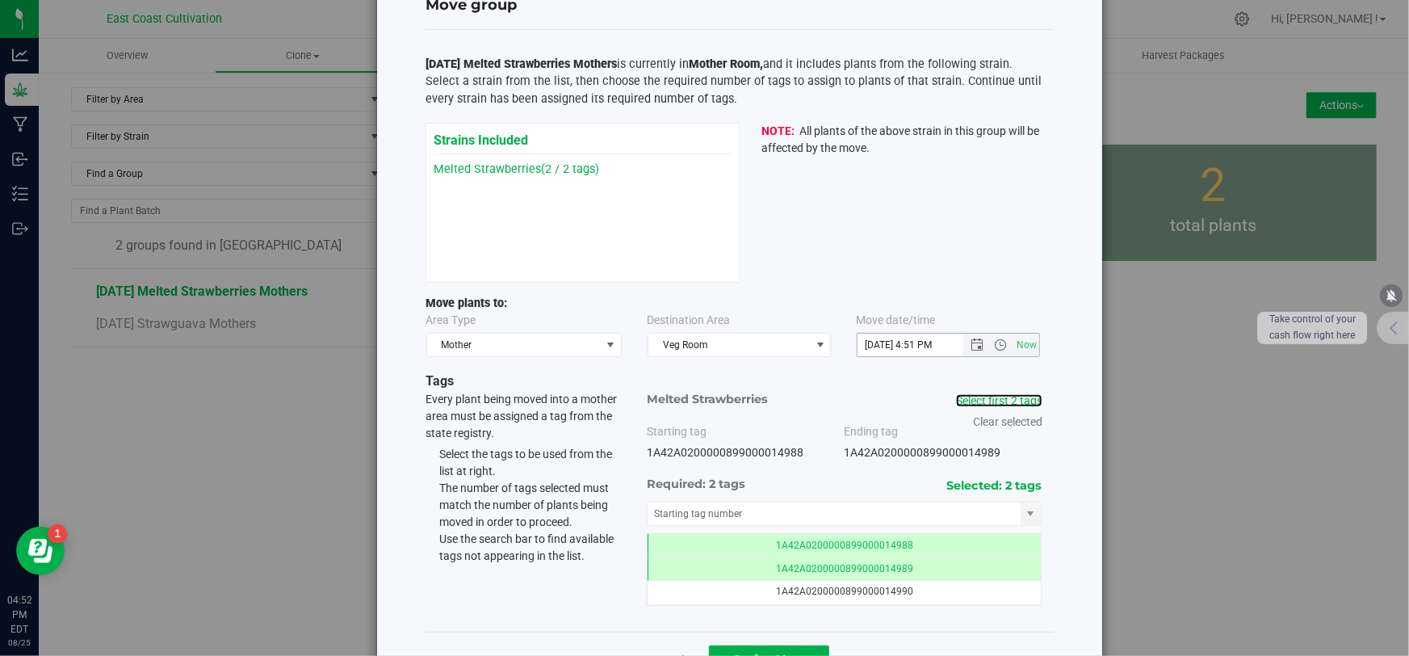
scroll to position [110, 0]
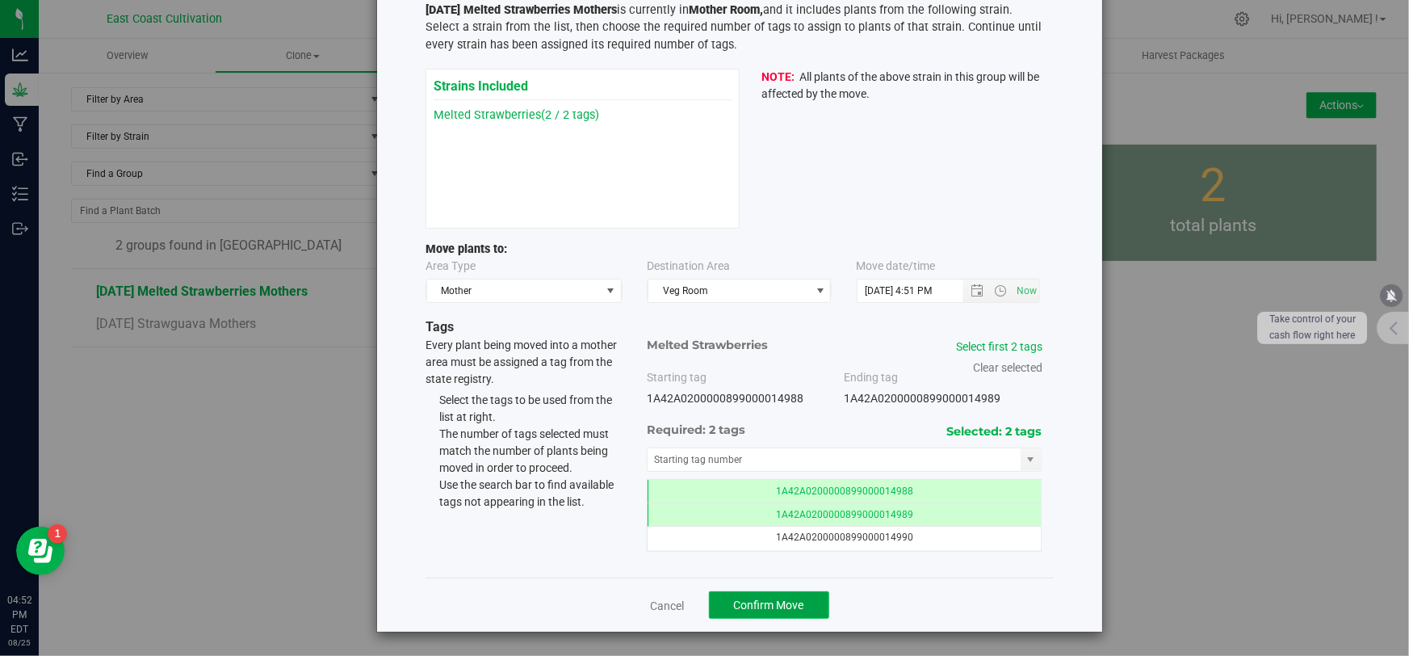
click at [797, 598] on span "Confirm Move" at bounding box center [769, 604] width 70 height 13
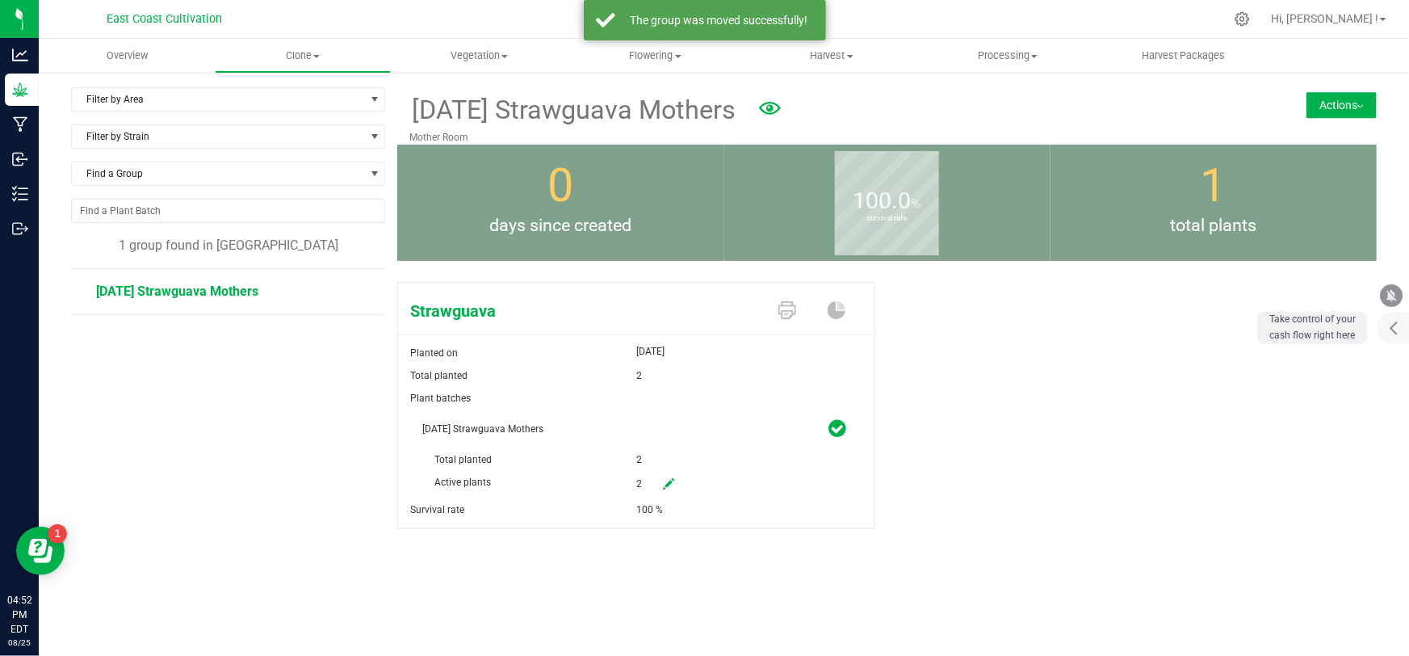
click at [1357, 102] on button "Actions" at bounding box center [1341, 105] width 70 height 26
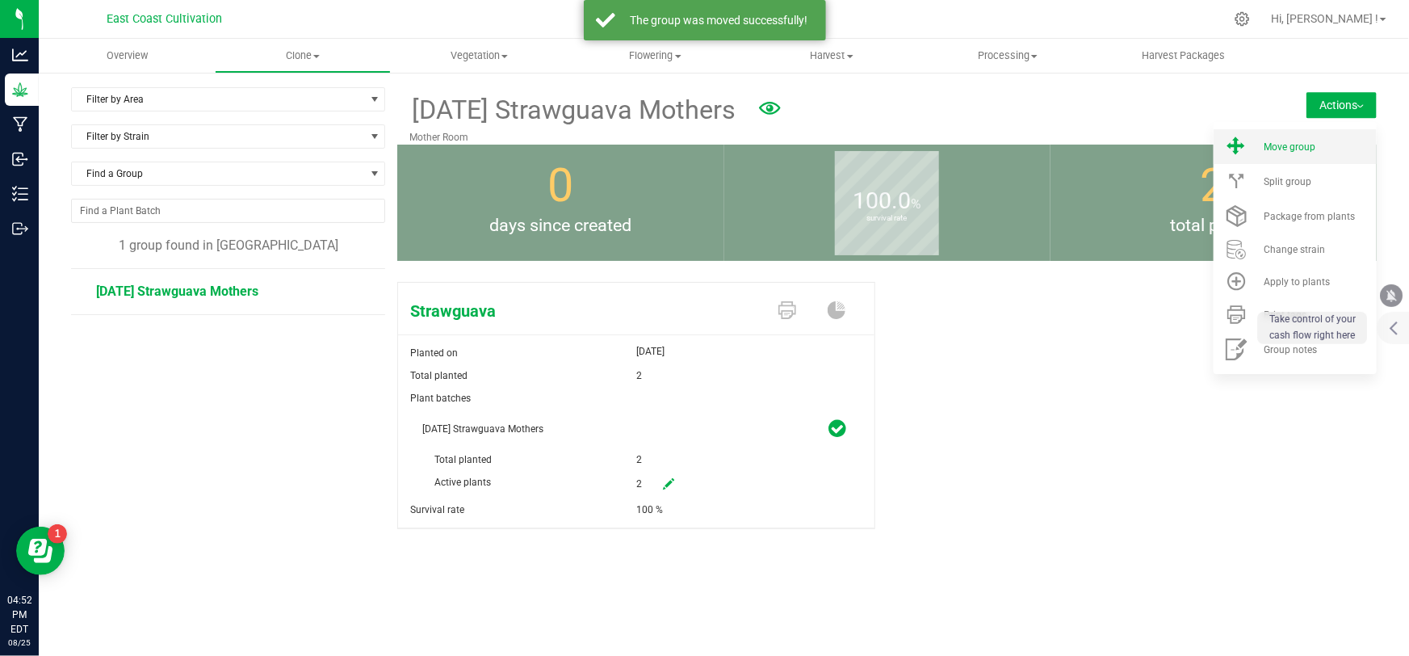
click at [1259, 153] on li "Move group" at bounding box center [1295, 146] width 163 height 35
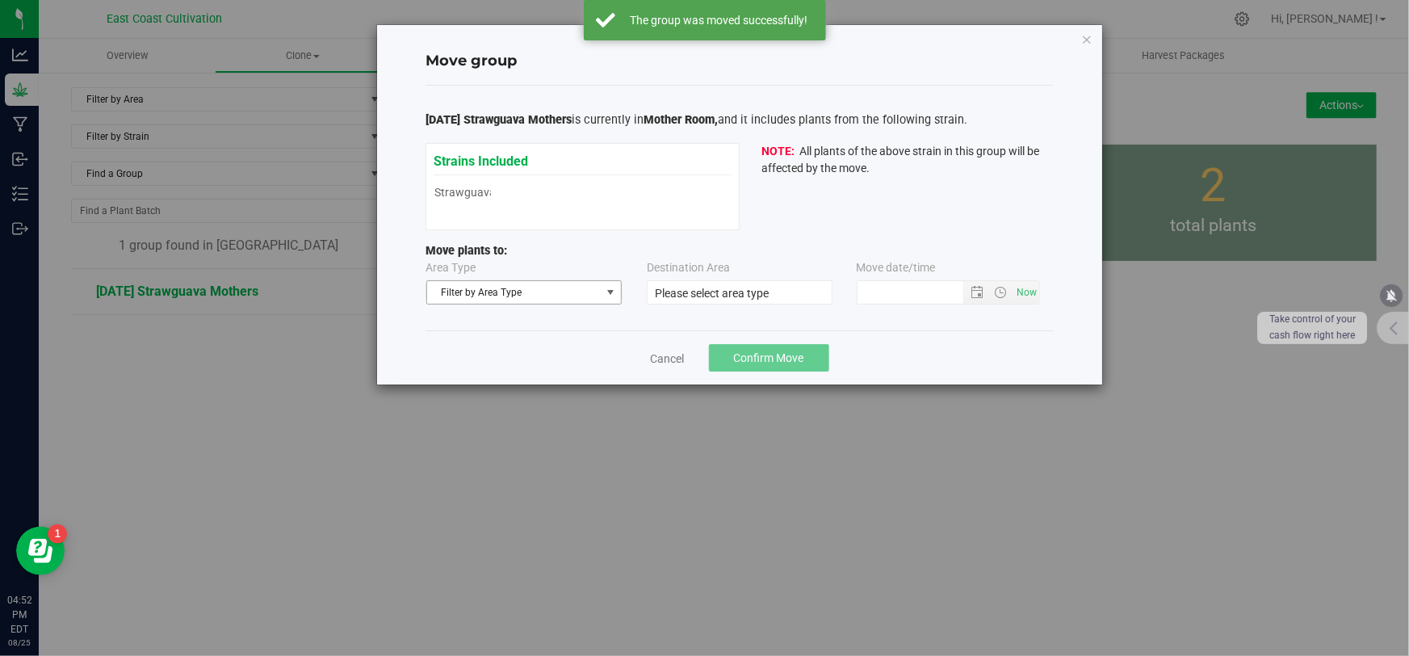
type input "[DATE] 4:51 PM"
click at [528, 287] on span "Filter by Area Type" at bounding box center [514, 292] width 174 height 23
click at [483, 350] on li "Mother" at bounding box center [524, 344] width 194 height 24
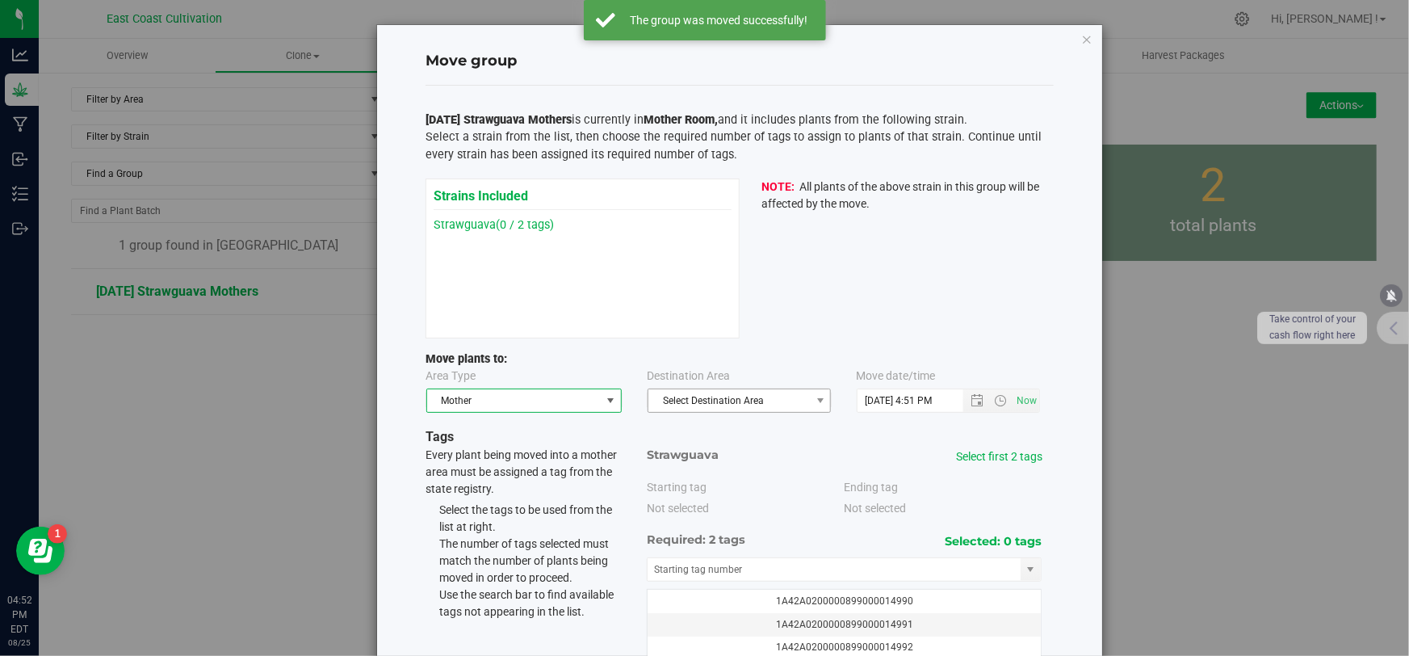
click at [723, 392] on span "Select Destination Area" at bounding box center [728, 400] width 161 height 23
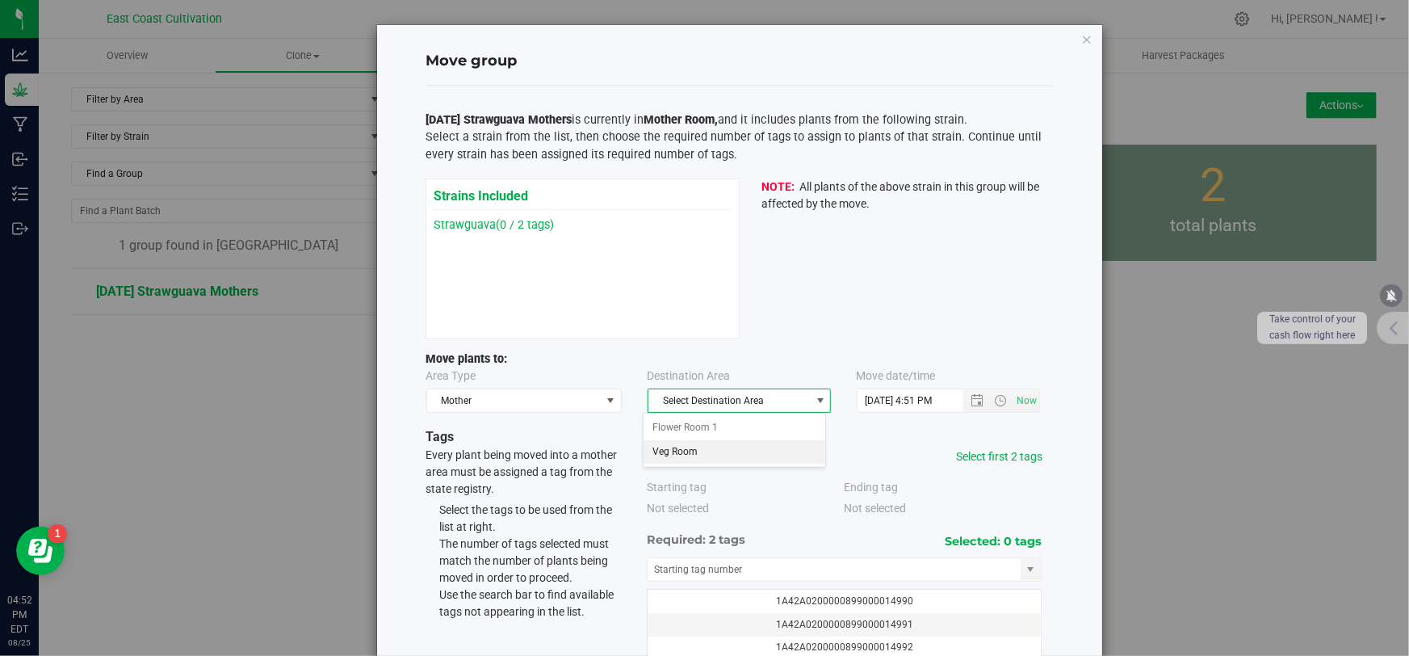
click at [703, 448] on li "Veg Room" at bounding box center [735, 452] width 182 height 24
click at [1017, 457] on link "Select first 2 tags" at bounding box center [999, 456] width 86 height 13
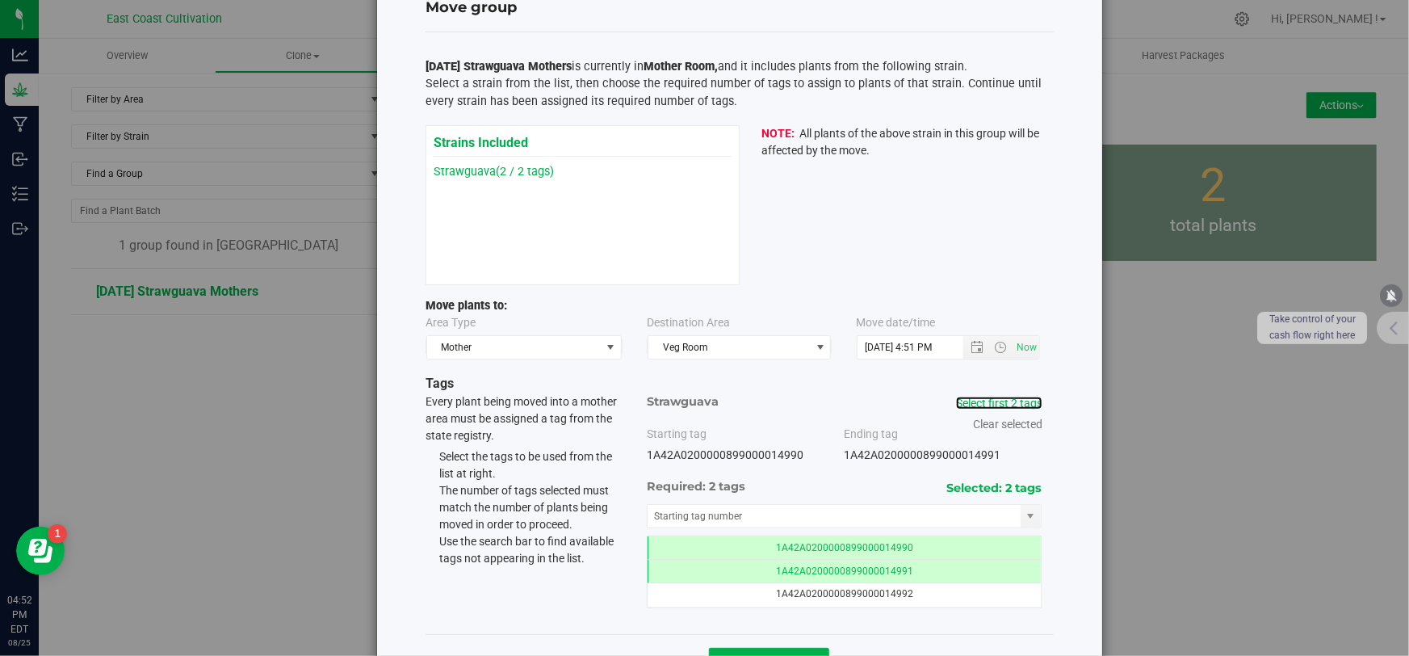
scroll to position [110, 0]
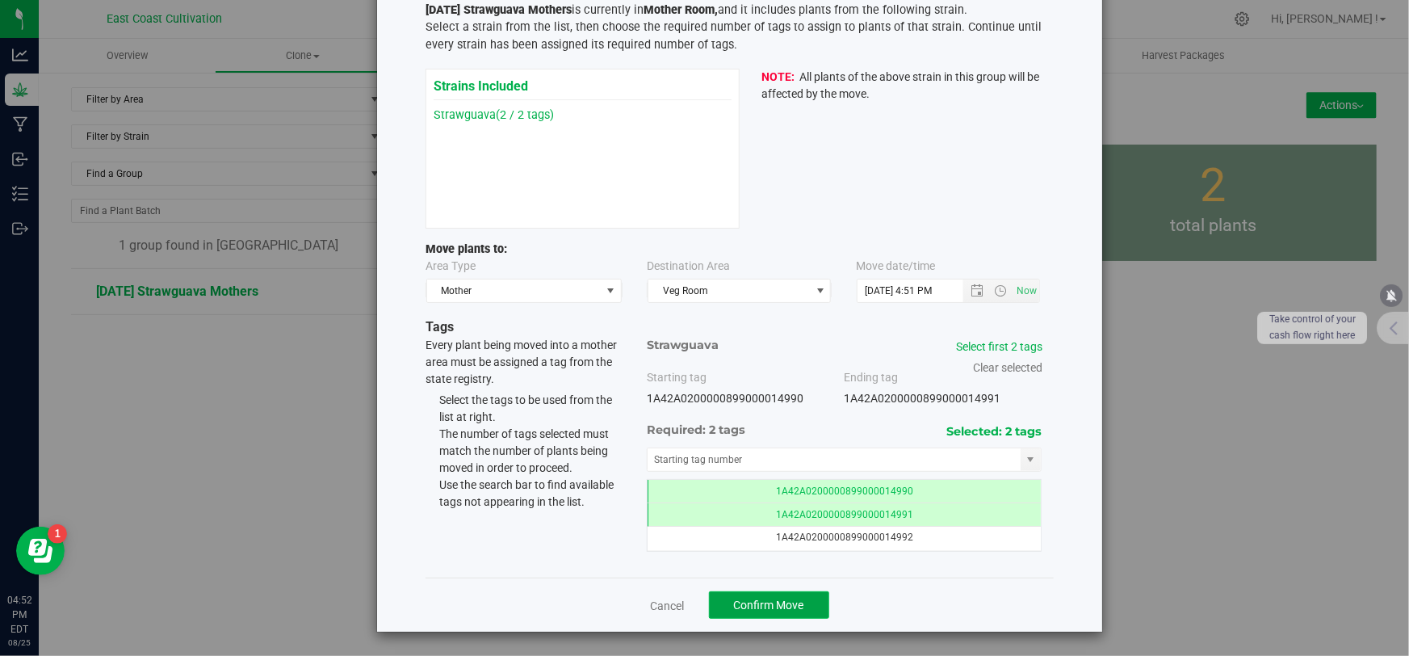
click at [763, 601] on span "Confirm Move" at bounding box center [769, 604] width 70 height 13
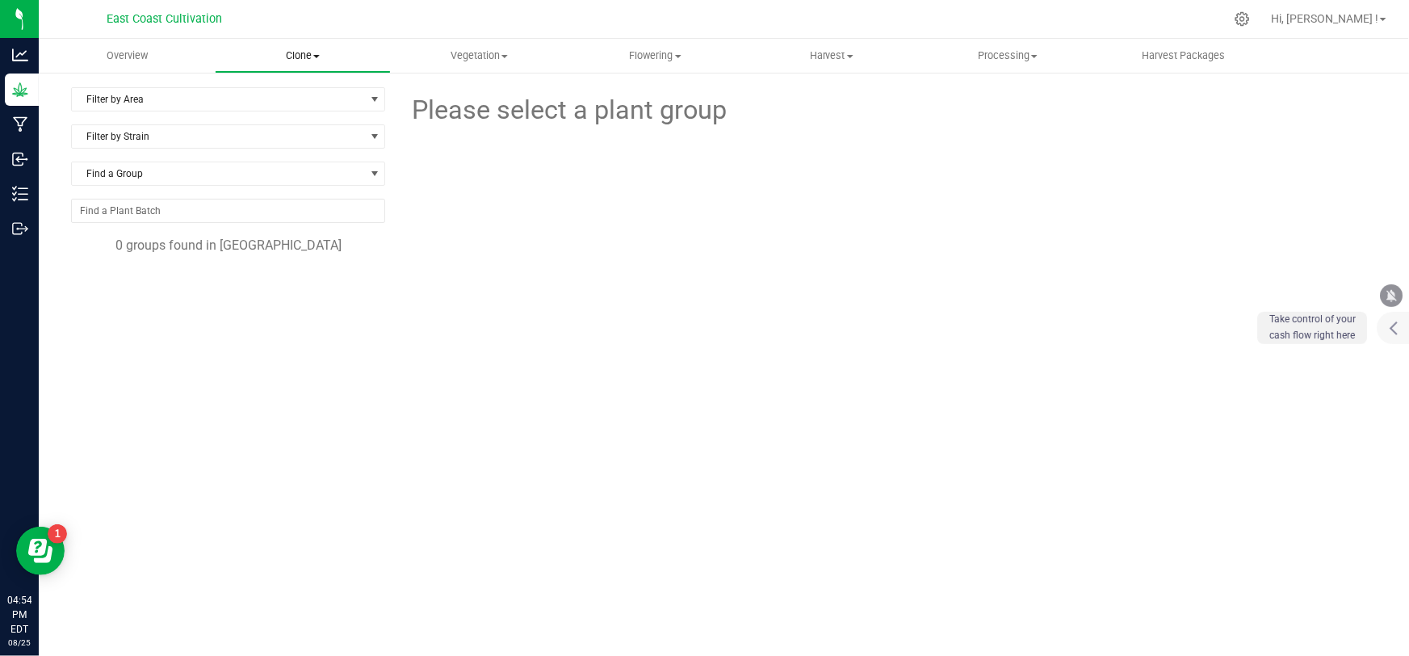
click at [299, 58] on span "Clone" at bounding box center [303, 55] width 174 height 15
click at [289, 94] on span "Create plants" at bounding box center [272, 97] width 114 height 14
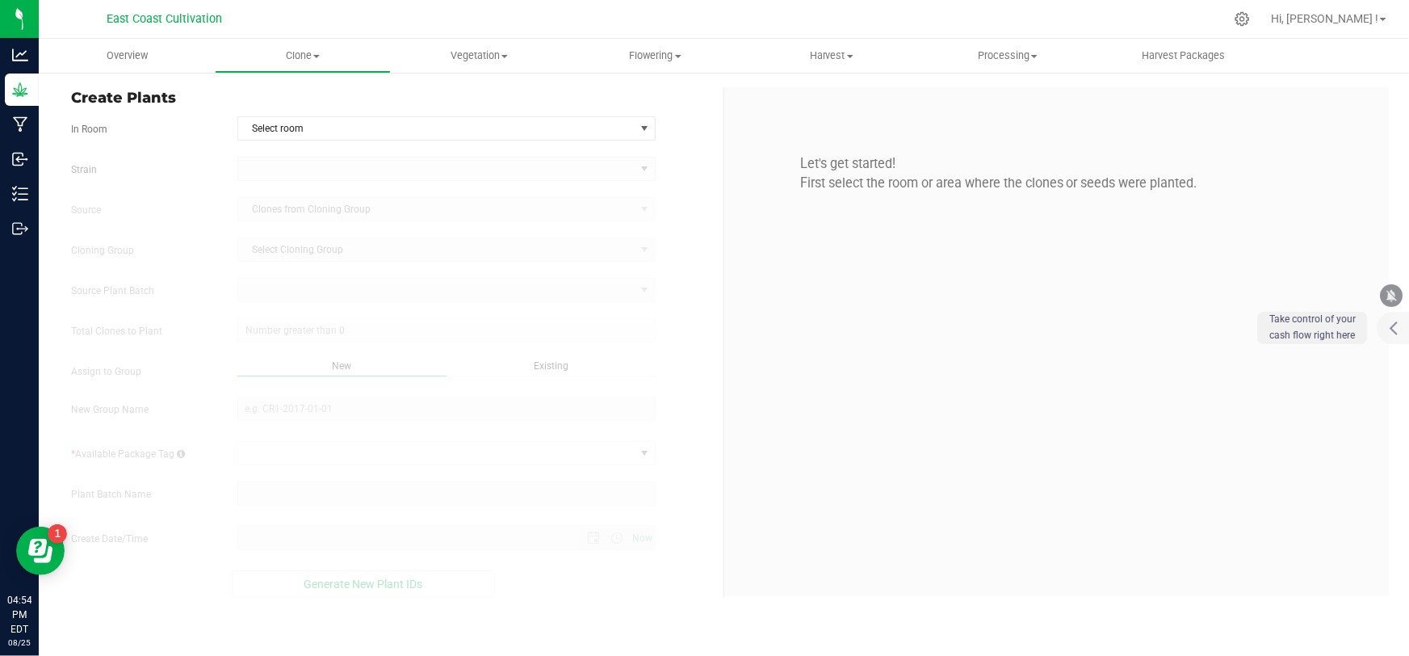
type input "[DATE] 4:54 PM"
click at [303, 113] on div "Create Plants In Room Select room Select room Clone Room Mother Room [GEOGRAPHI…" at bounding box center [391, 342] width 665 height 510
click at [301, 124] on span "Select room" at bounding box center [436, 128] width 396 height 23
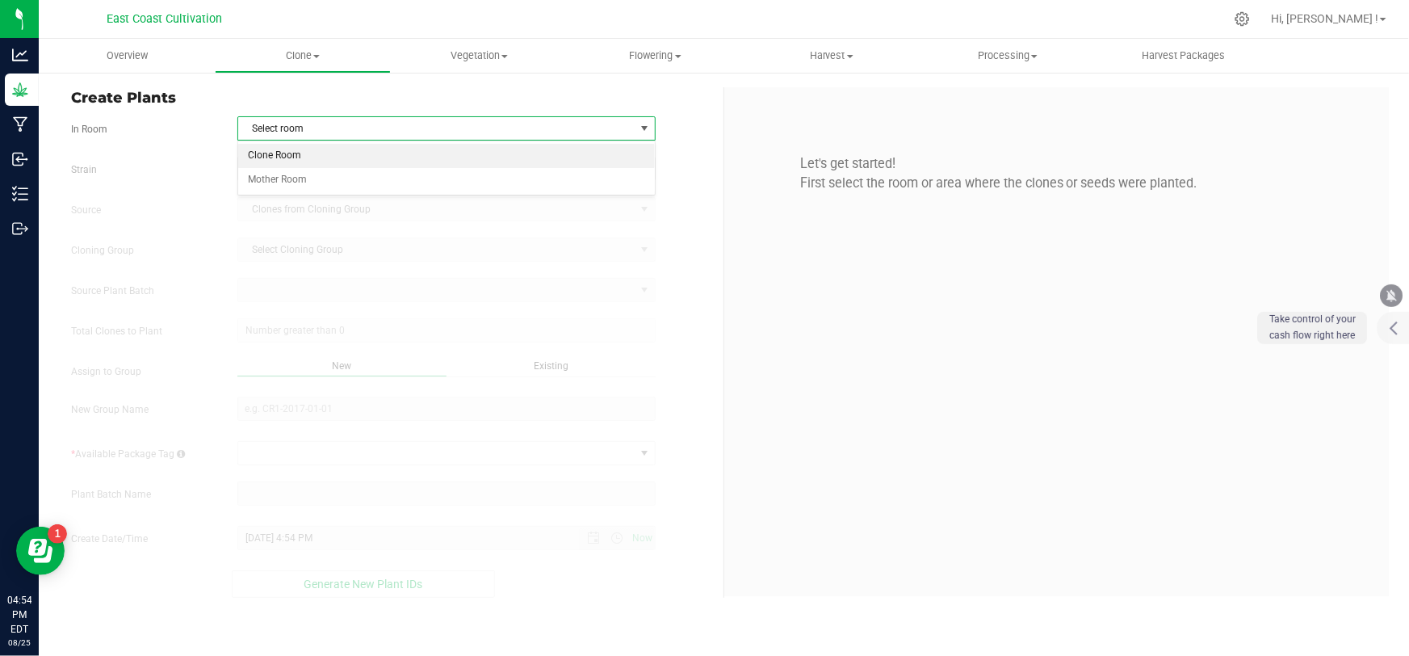
click at [283, 154] on li "Clone Room" at bounding box center [446, 156] width 417 height 24
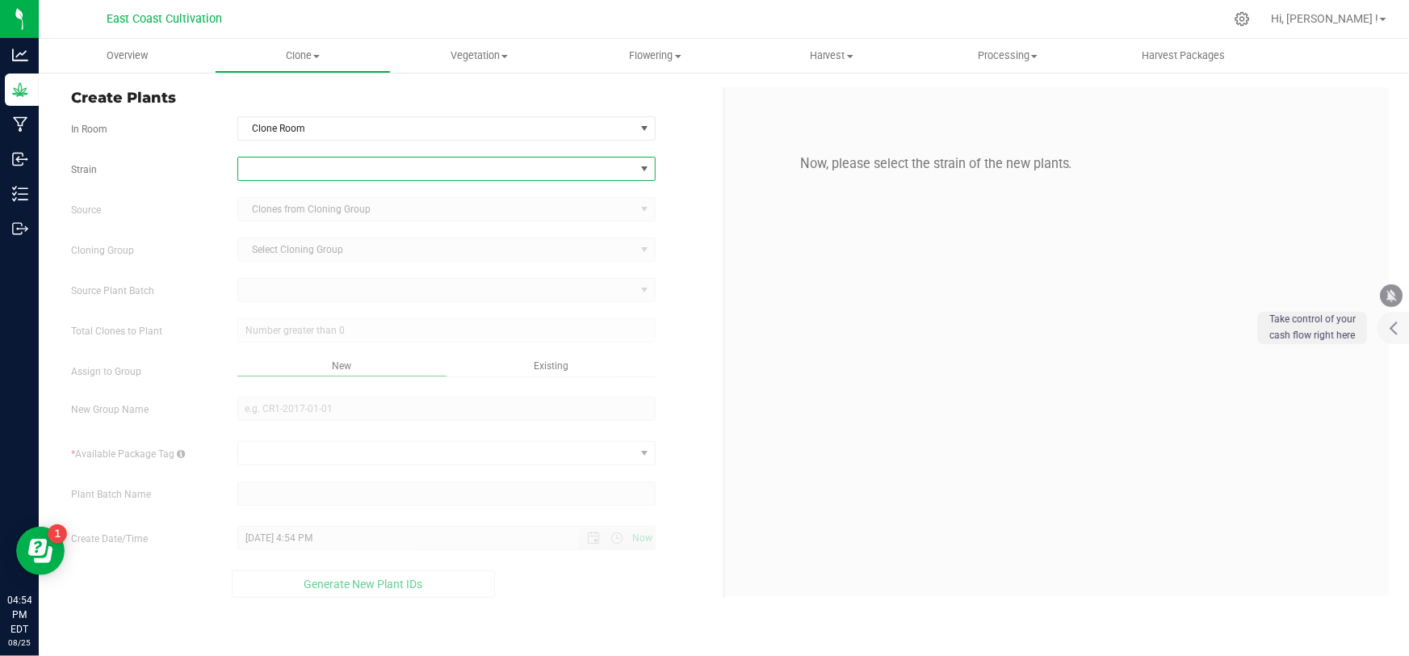
click at [291, 161] on span at bounding box center [436, 168] width 396 height 23
type input "trinity"
click at [280, 235] on li "Trinity" at bounding box center [446, 235] width 417 height 23
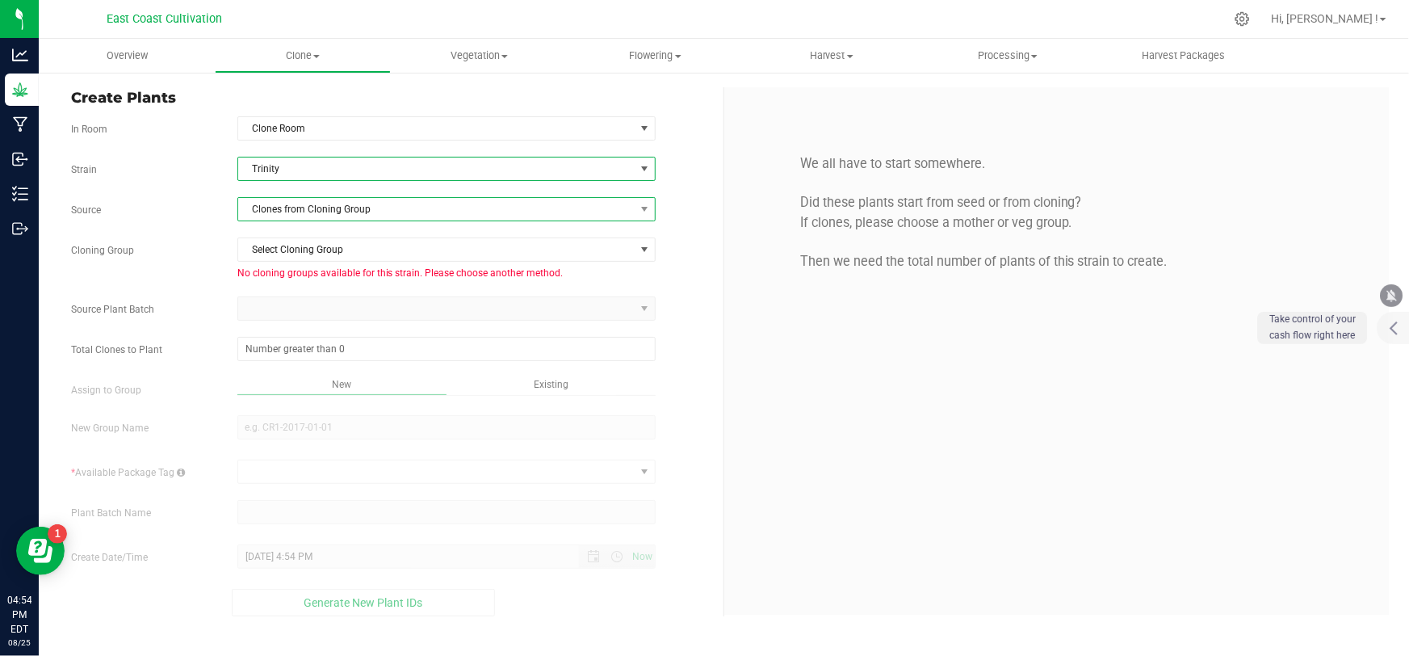
click at [298, 212] on span "Clones from Cloning Group" at bounding box center [436, 209] width 396 height 23
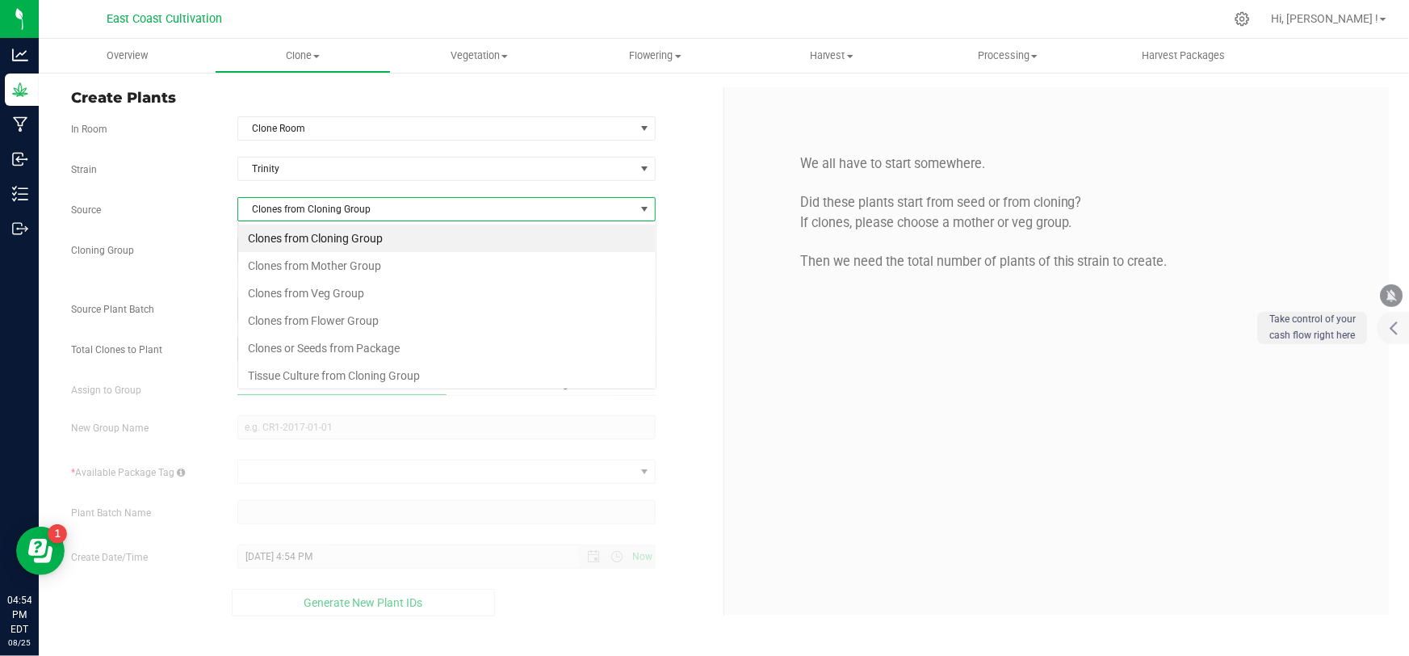
scroll to position [24, 419]
click at [309, 267] on li "Clones from Mother Group" at bounding box center [446, 265] width 417 height 27
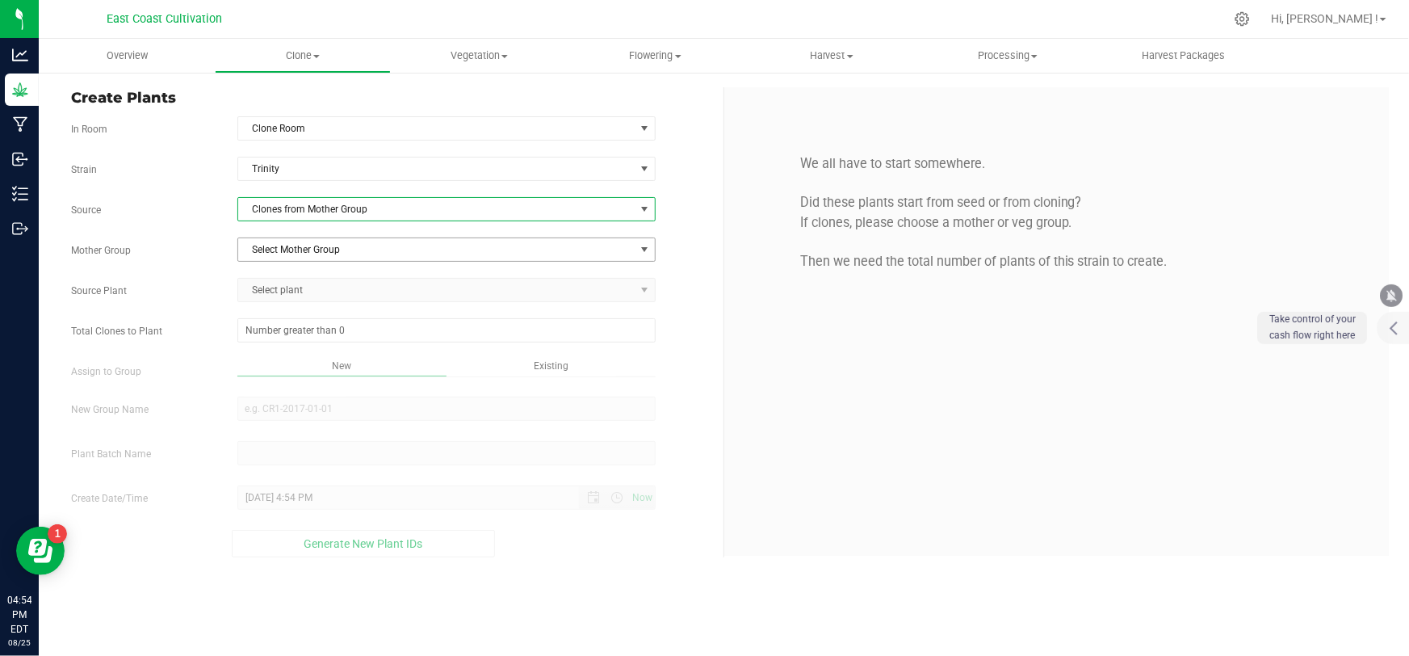
click at [306, 246] on span "Select Mother Group" at bounding box center [436, 249] width 396 height 23
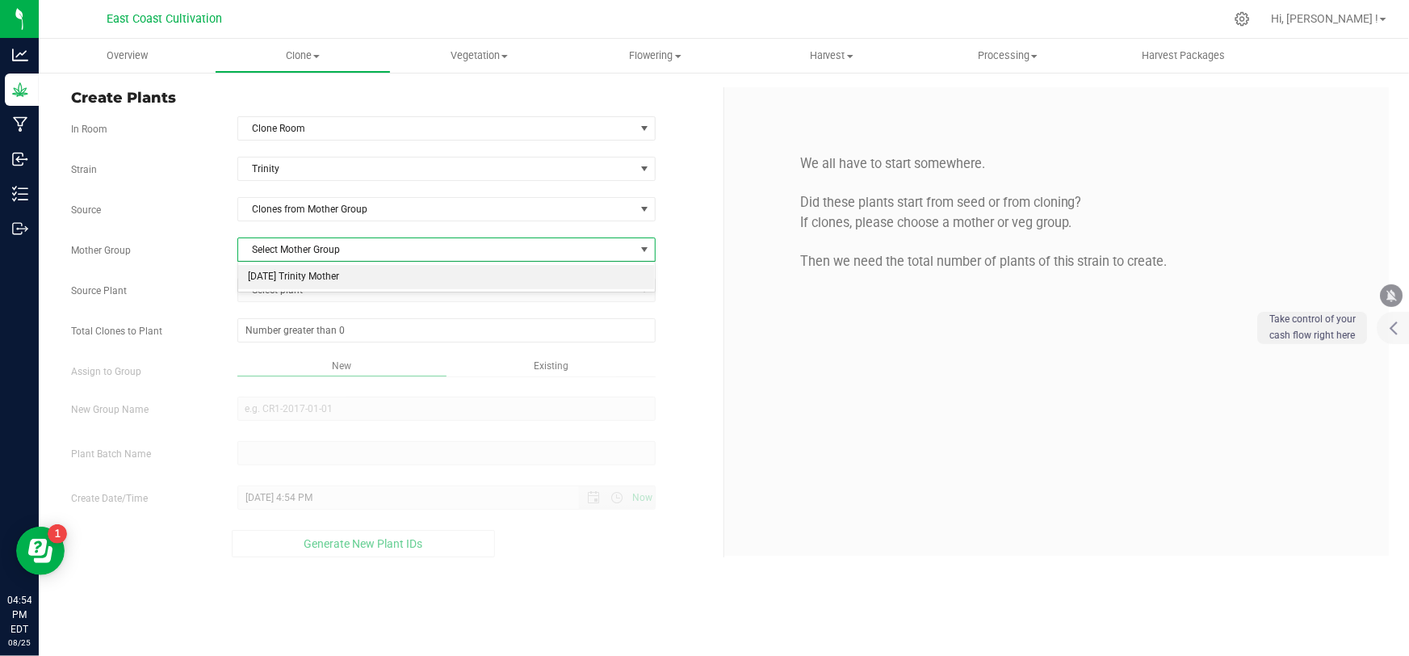
click at [306, 277] on li "[DATE] Trinity Mother" at bounding box center [446, 277] width 417 height 24
click at [298, 291] on span "Select plant" at bounding box center [436, 290] width 396 height 23
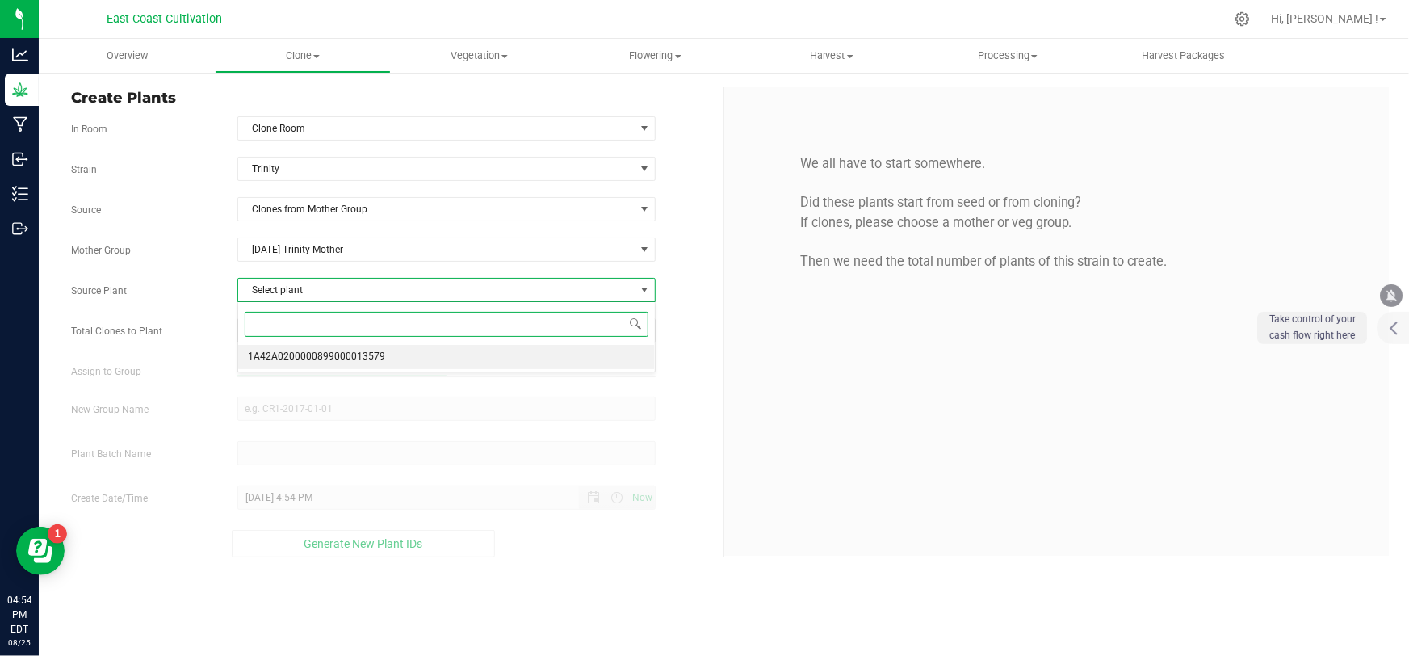
click at [304, 351] on span "1A42A0200000899000013579" at bounding box center [316, 356] width 137 height 21
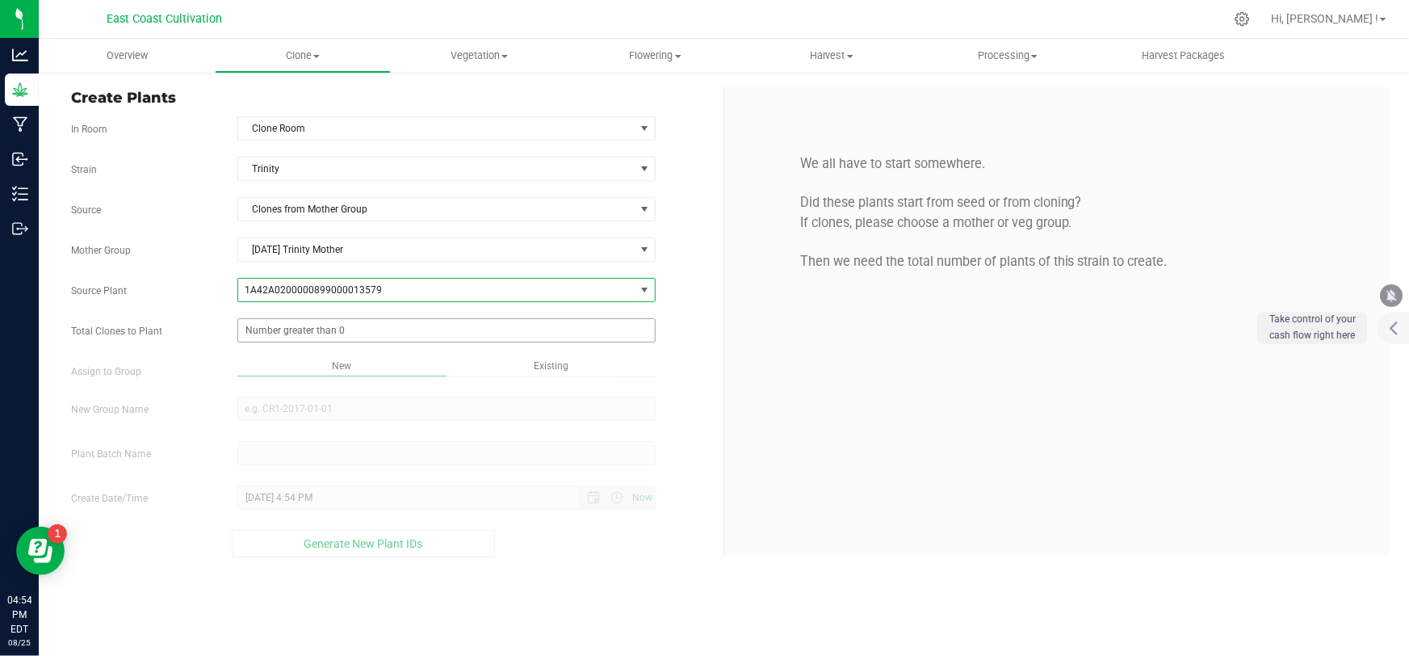
click at [304, 333] on span at bounding box center [446, 330] width 418 height 24
type input "6"
click at [323, 419] on div "Overview Clone Create plants Cloning groups Cloning plant batches Apply to plan…" at bounding box center [724, 347] width 1370 height 617
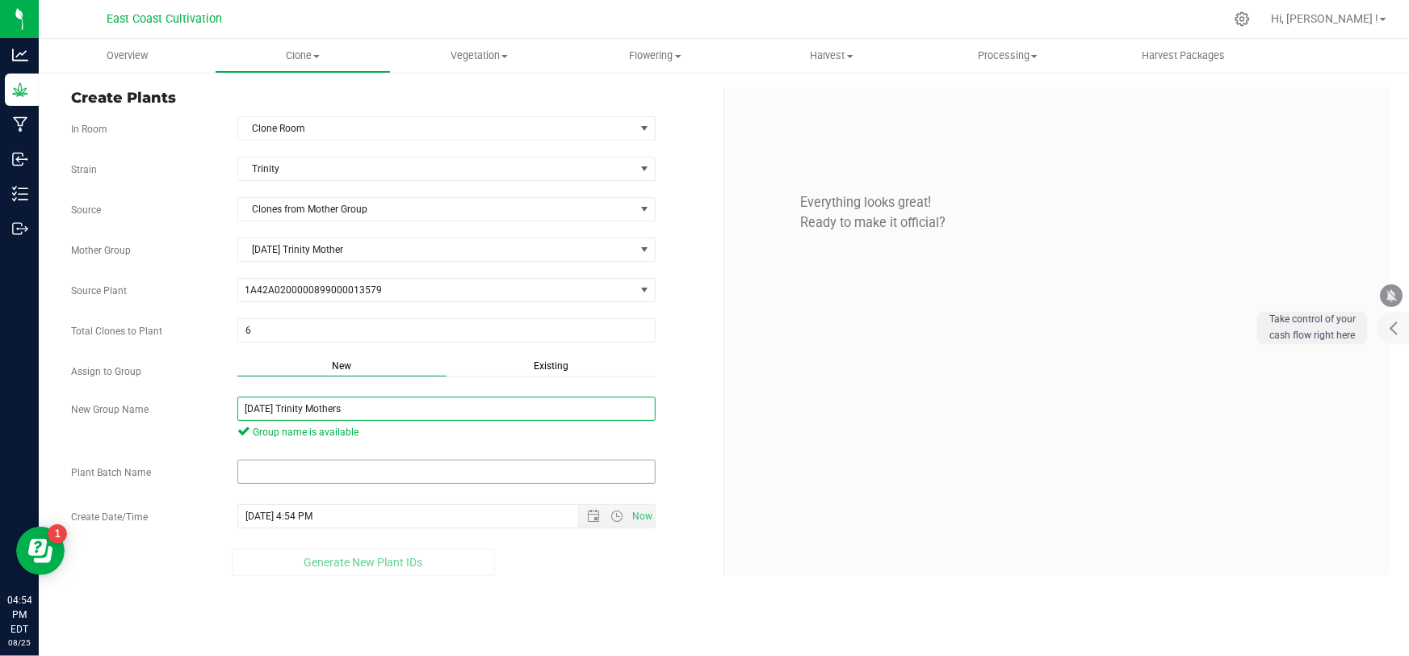
type input "[DATE] Trinity Mothers"
click at [304, 475] on input "text" at bounding box center [446, 471] width 418 height 24
paste input "[DATE] Trinity Mothers"
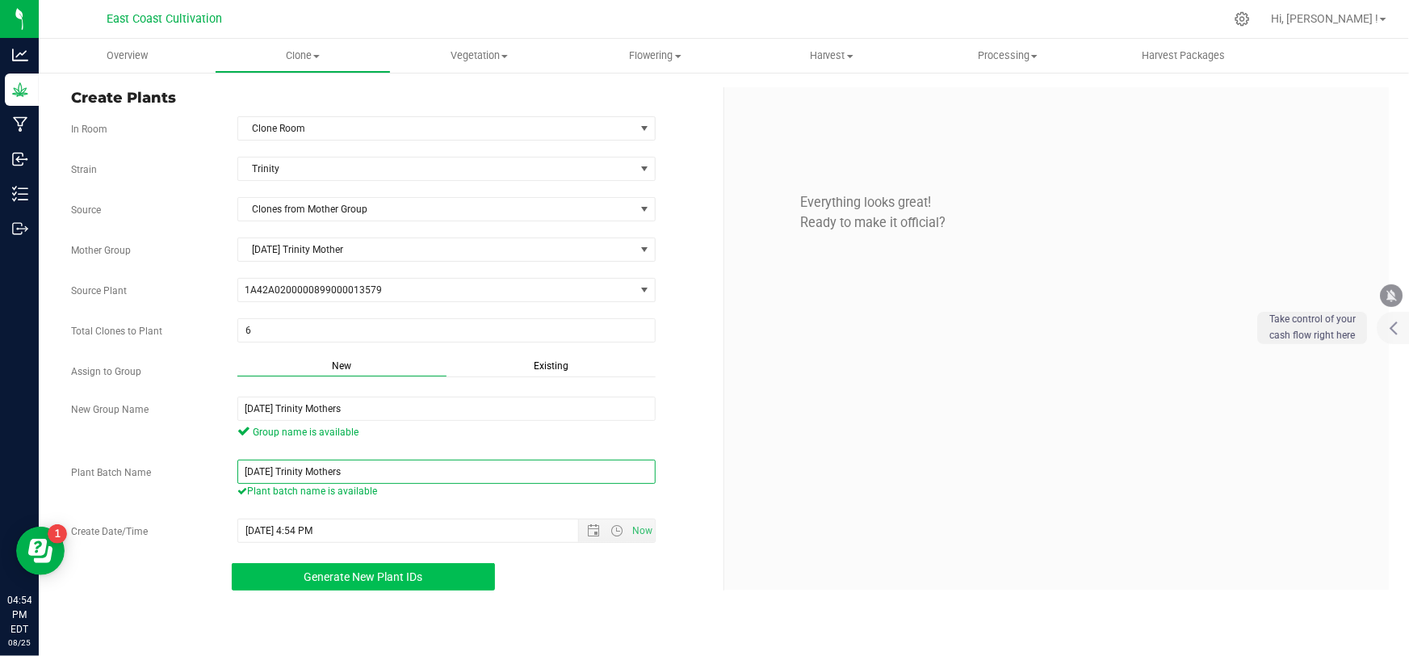
type input "[DATE] Trinity Mothers"
click at [420, 575] on span "Generate New Plant IDs" at bounding box center [363, 576] width 119 height 13
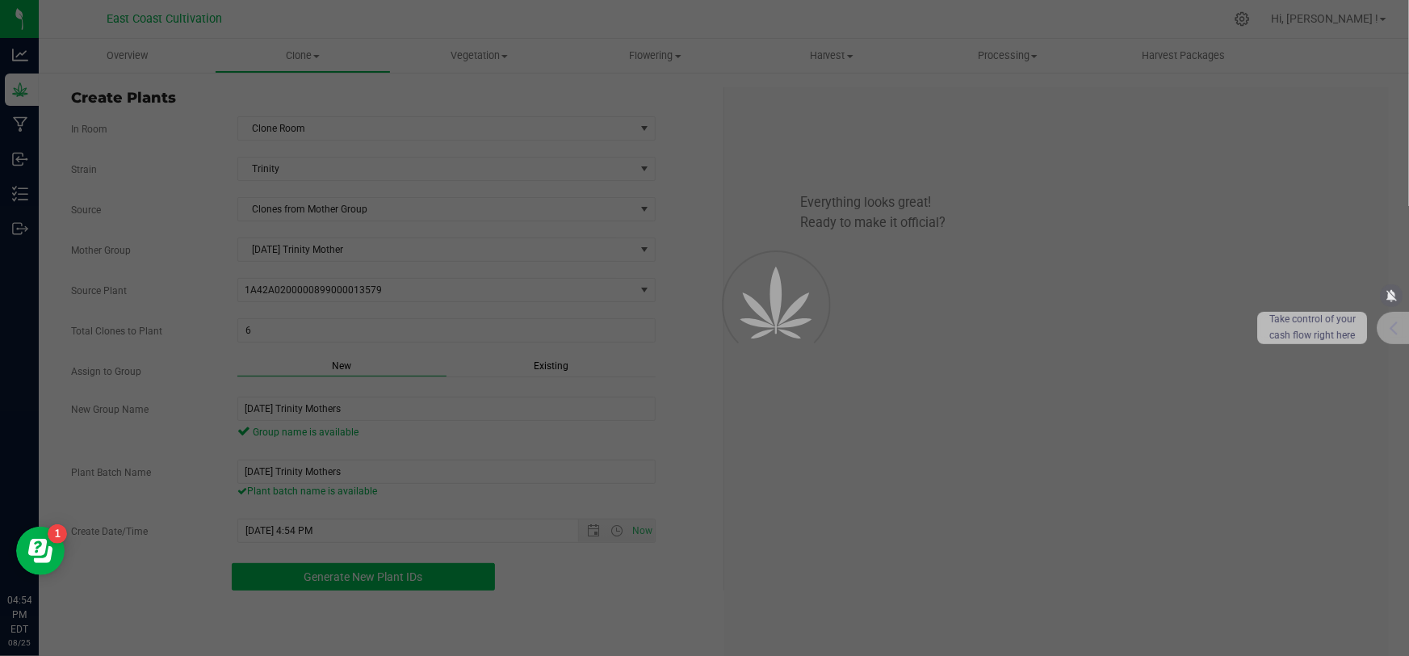
scroll to position [48, 0]
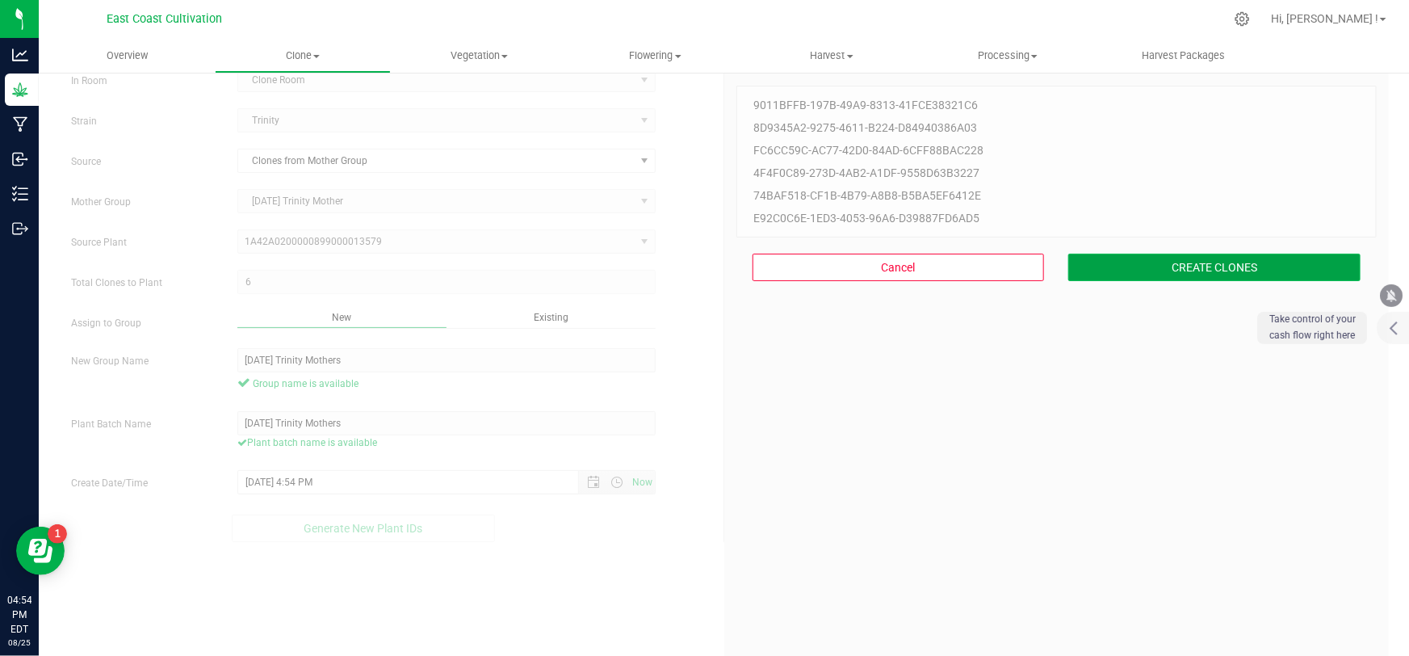
click at [1147, 261] on button "CREATE CLONES" at bounding box center [1214, 267] width 292 height 27
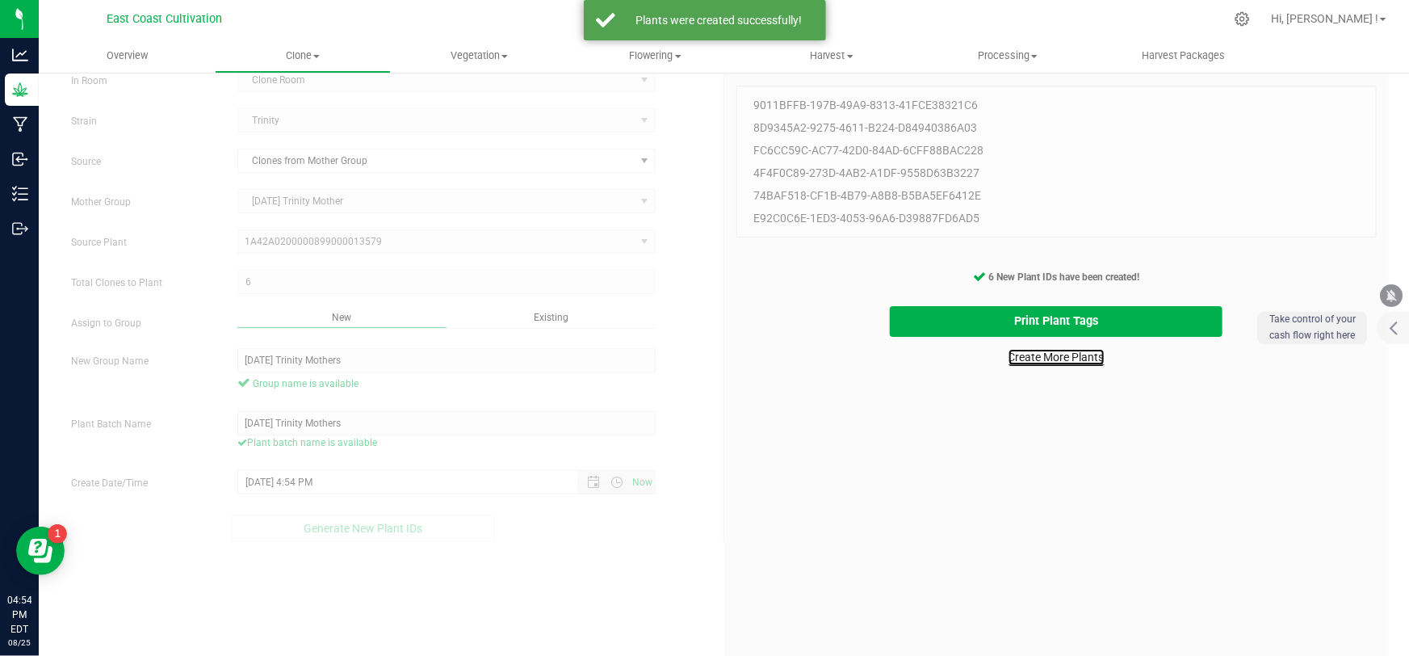
click at [1063, 354] on link "Create More Plants" at bounding box center [1057, 357] width 96 height 16
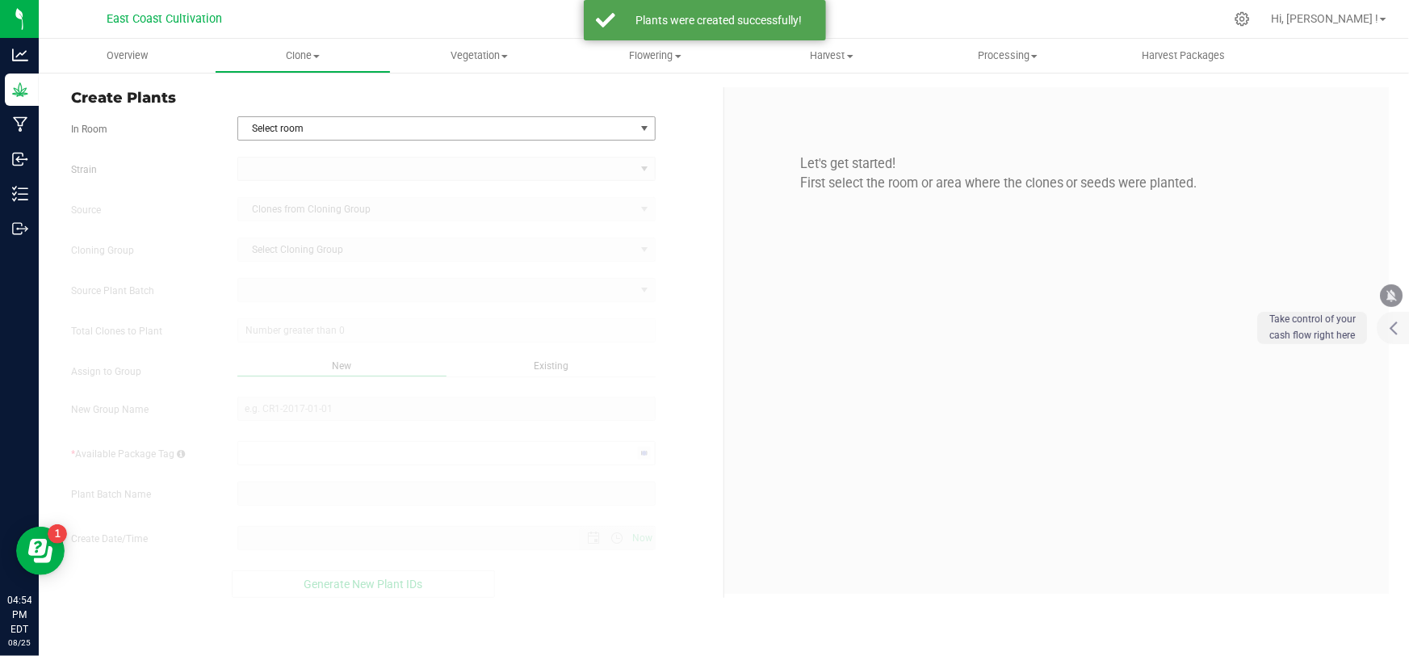
type input "[DATE] 4:54 PM"
click at [296, 124] on span "Select room" at bounding box center [436, 128] width 396 height 23
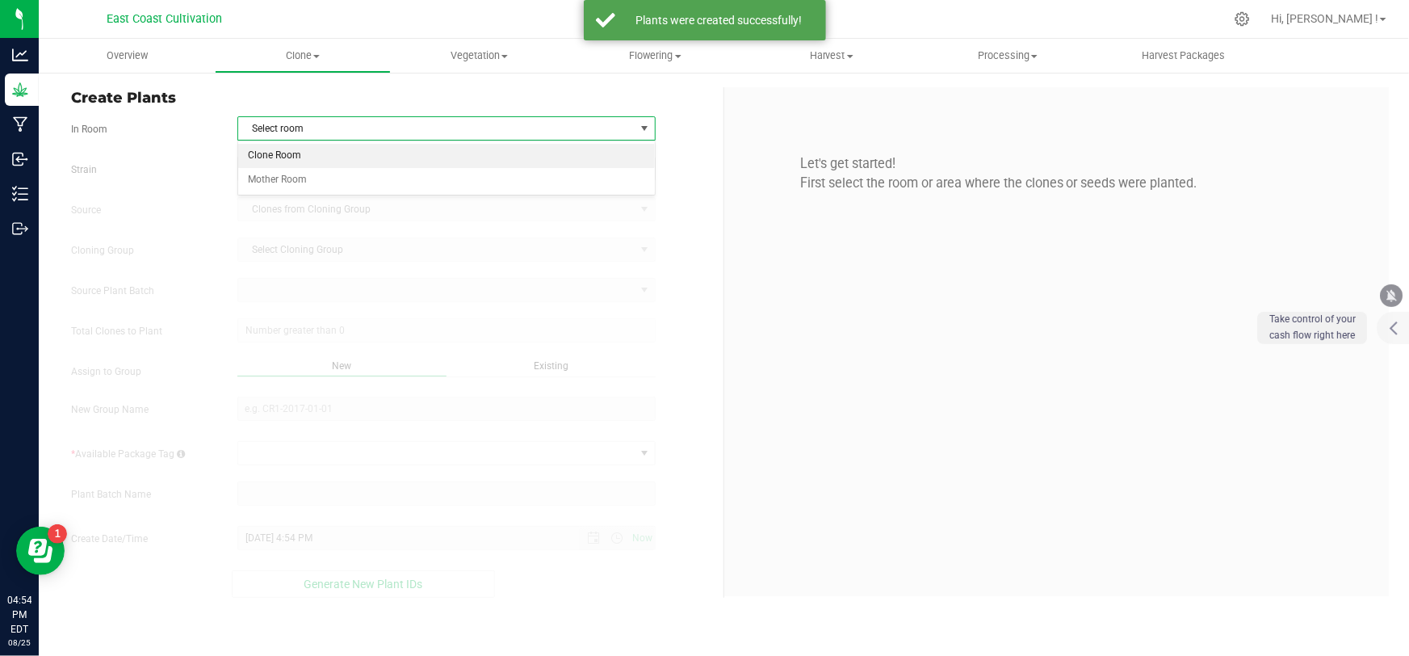
click at [274, 155] on li "Clone Room" at bounding box center [446, 156] width 417 height 24
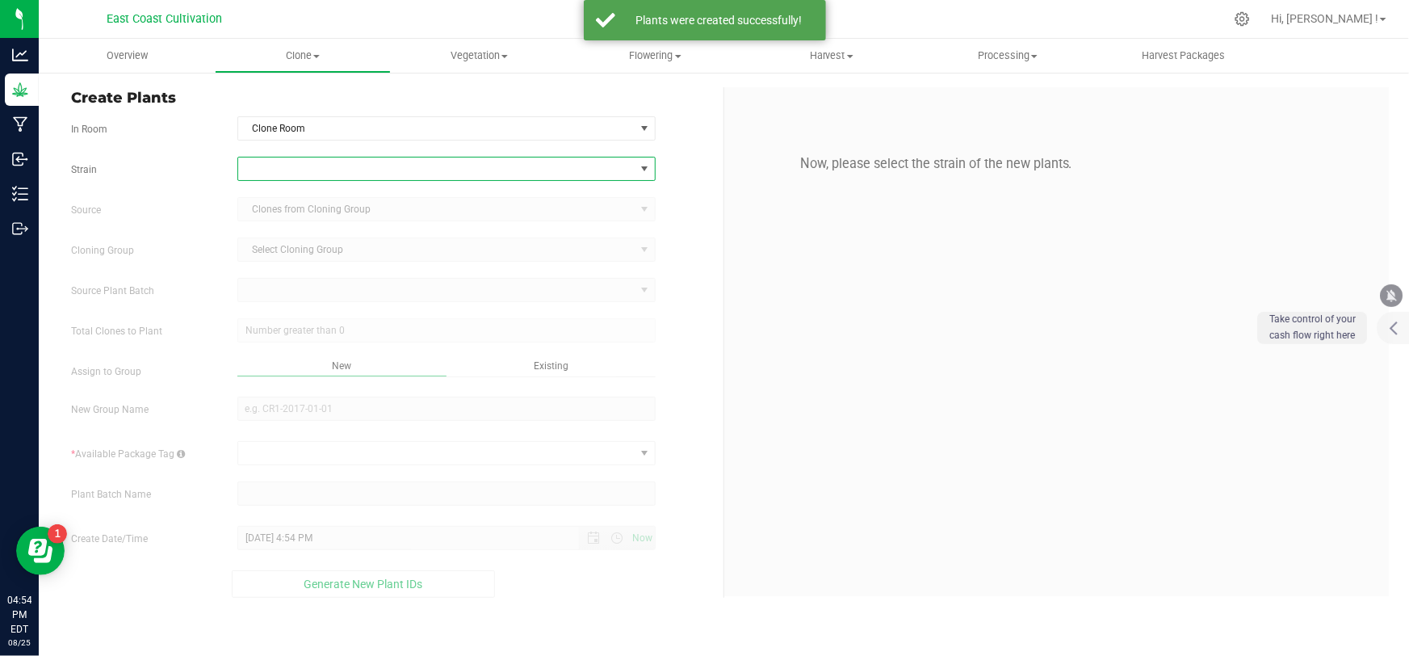
click at [281, 166] on span at bounding box center [436, 168] width 396 height 23
type input "triple burger"
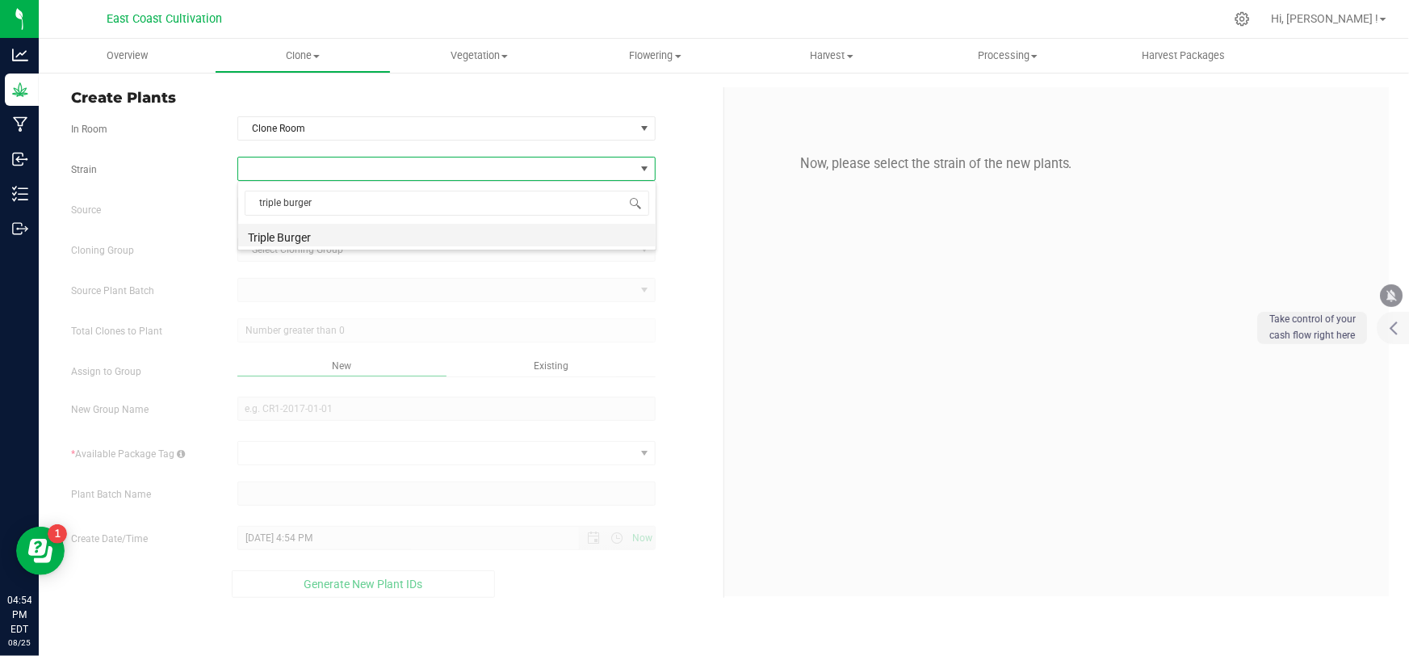
click at [292, 235] on li "Triple Burger" at bounding box center [446, 235] width 417 height 23
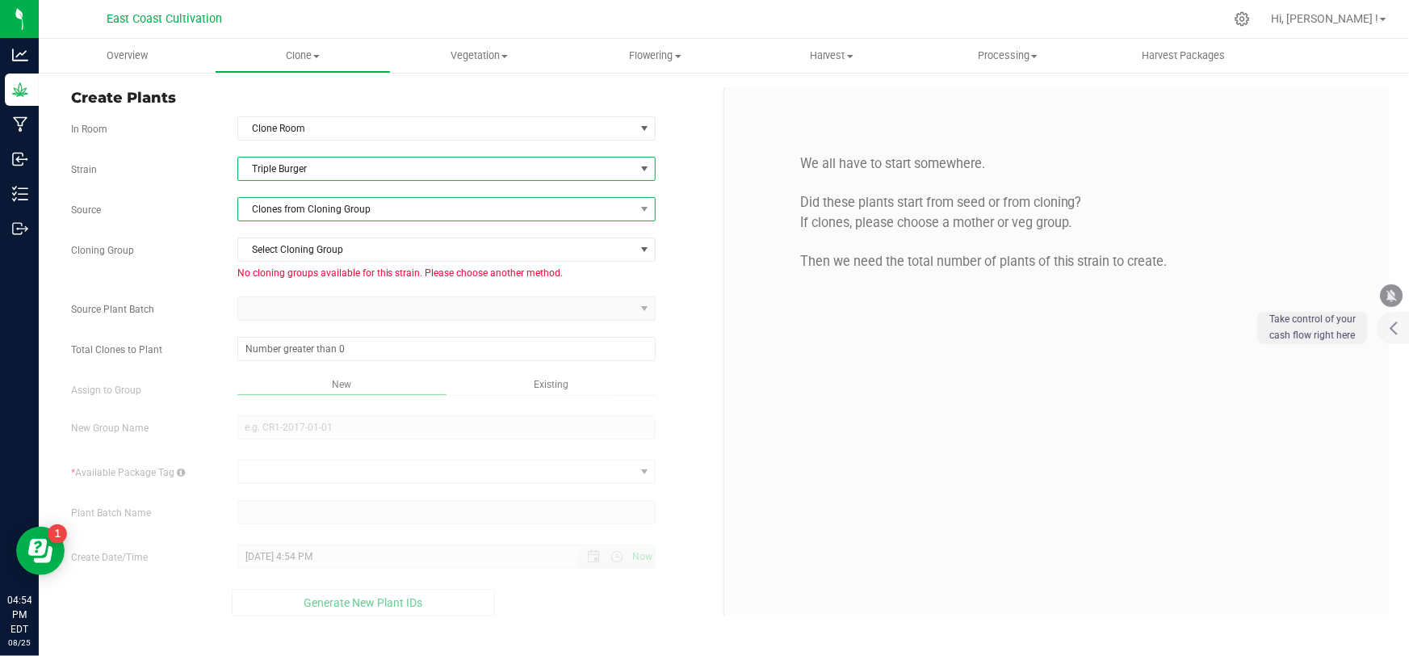
click at [312, 201] on span "Clones from Cloning Group" at bounding box center [436, 209] width 396 height 23
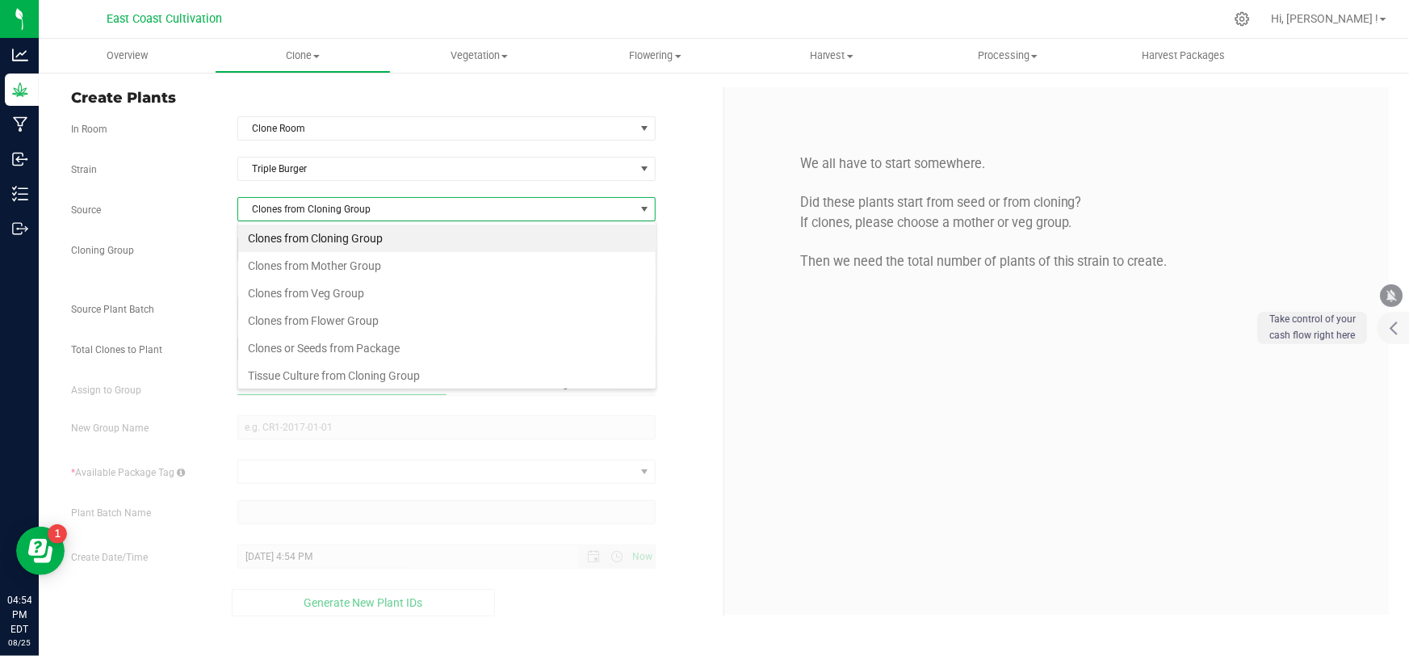
scroll to position [24, 419]
click at [320, 264] on li "Clones from Mother Group" at bounding box center [446, 265] width 417 height 27
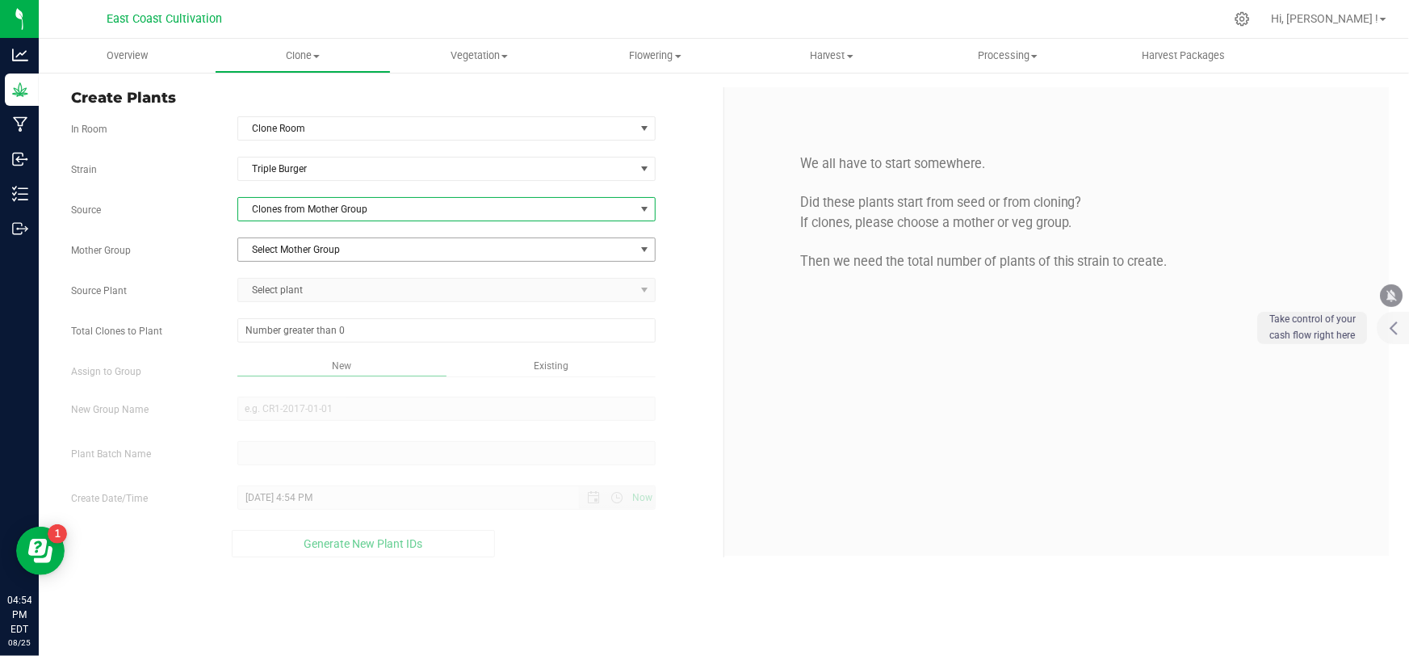
click at [317, 244] on span "Select Mother Group" at bounding box center [436, 249] width 396 height 23
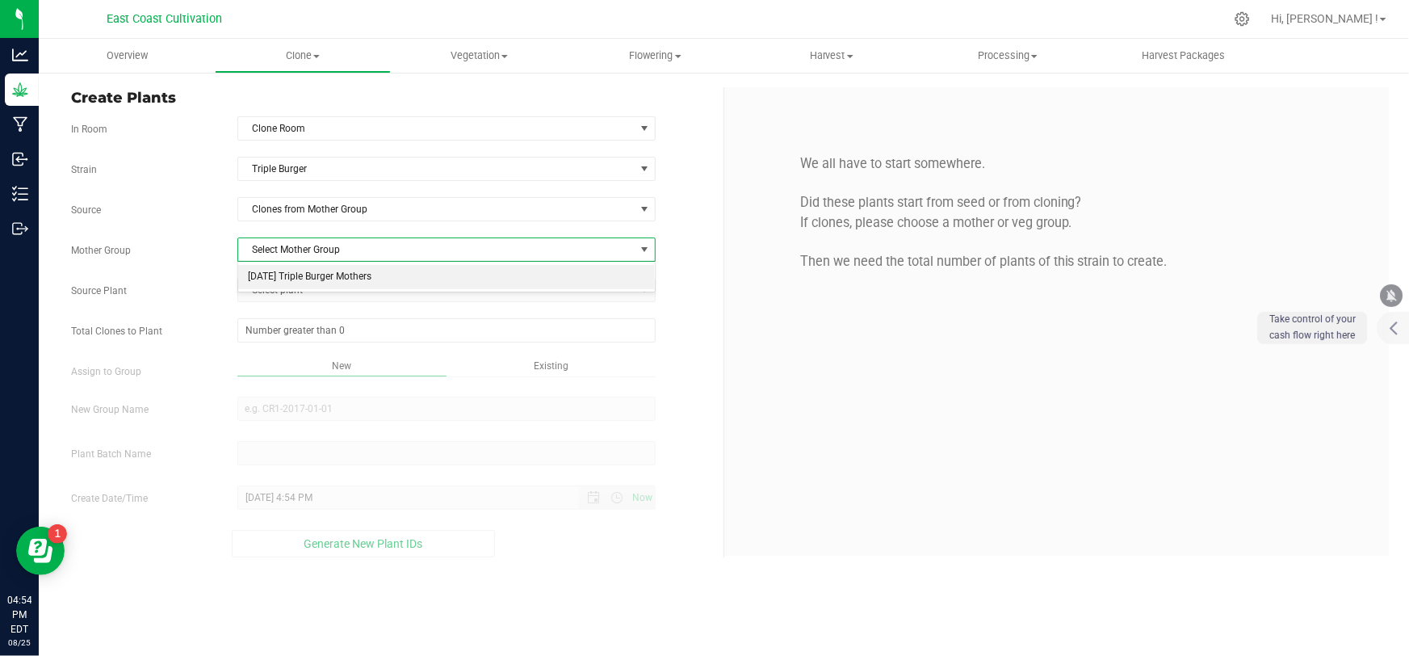
click at [339, 283] on li "[DATE] Triple Burger Mothers" at bounding box center [446, 277] width 417 height 24
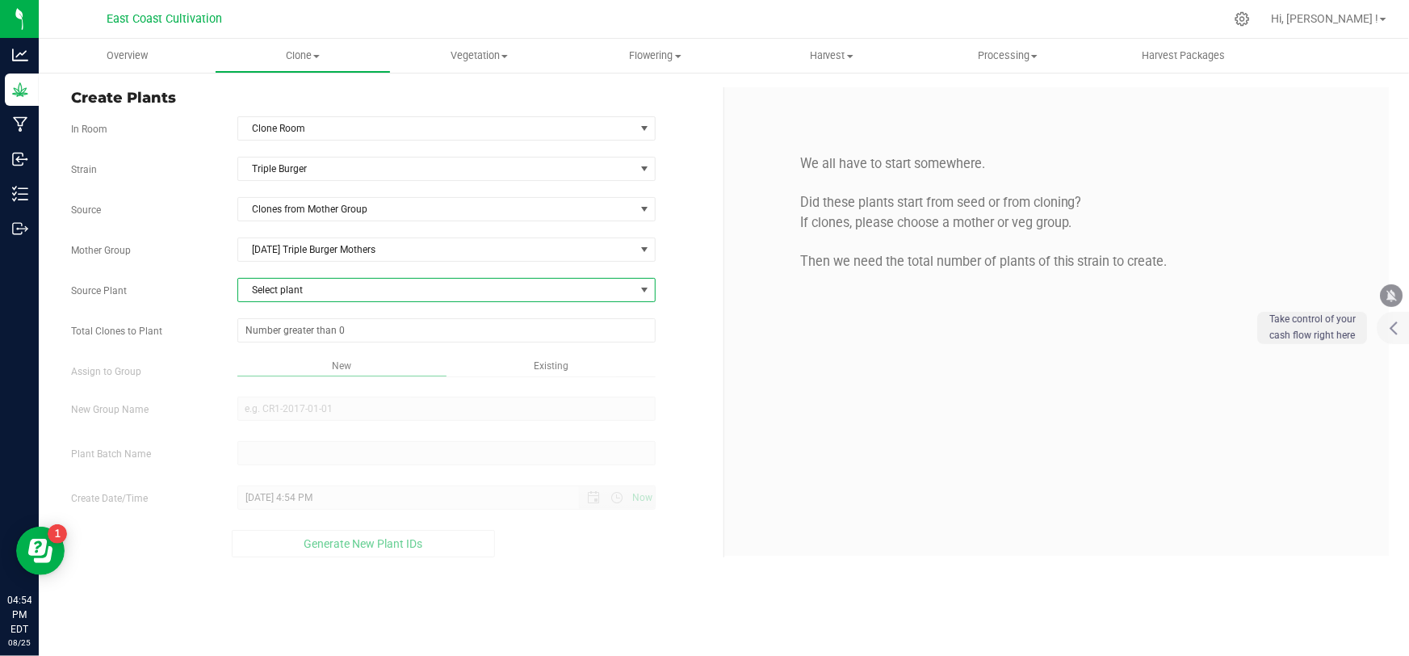
click at [324, 294] on span "Select plant" at bounding box center [436, 290] width 396 height 23
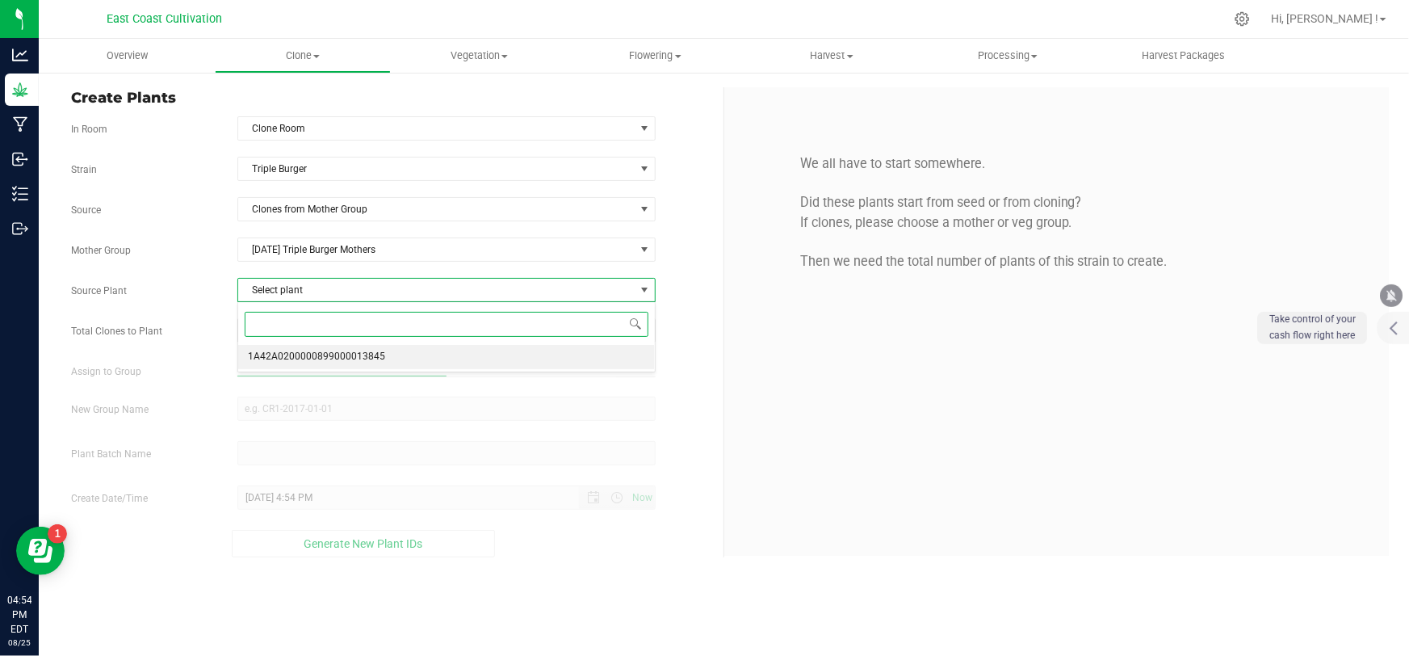
click at [331, 354] on span "1A42A0200000899000013845" at bounding box center [316, 356] width 137 height 21
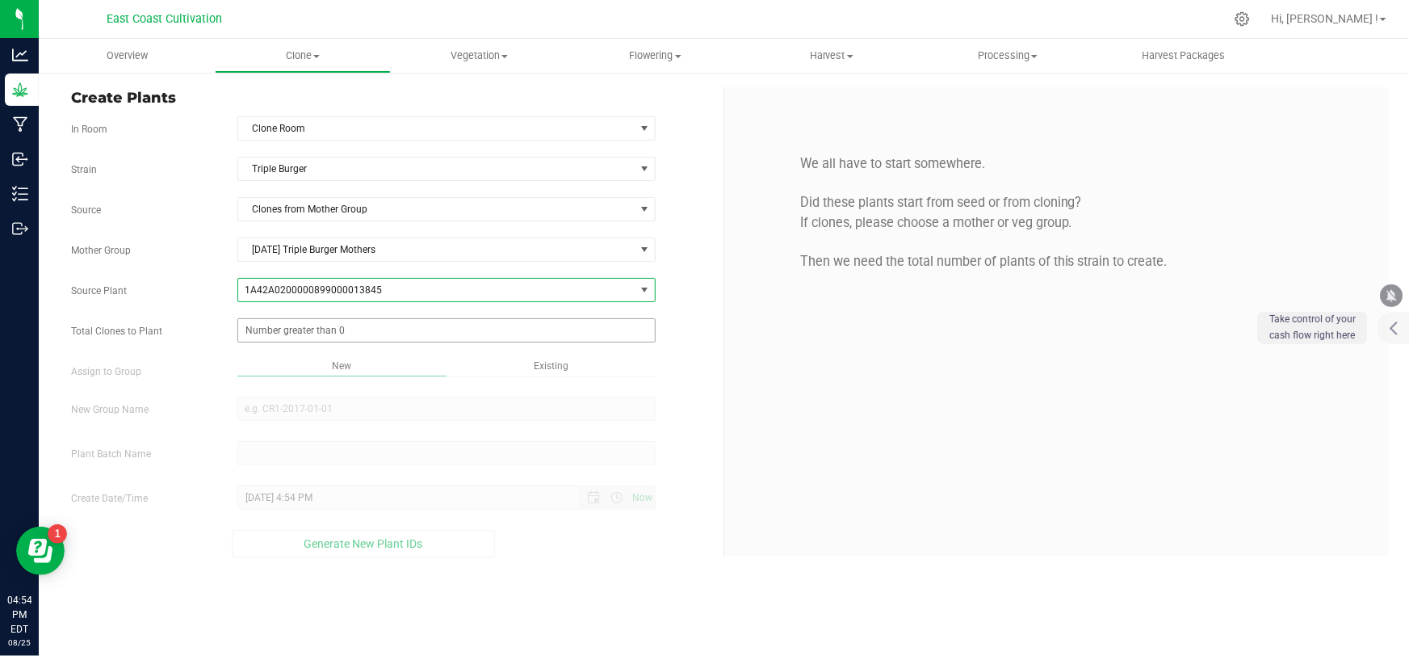
click at [329, 329] on span at bounding box center [446, 330] width 418 height 24
type input "6"
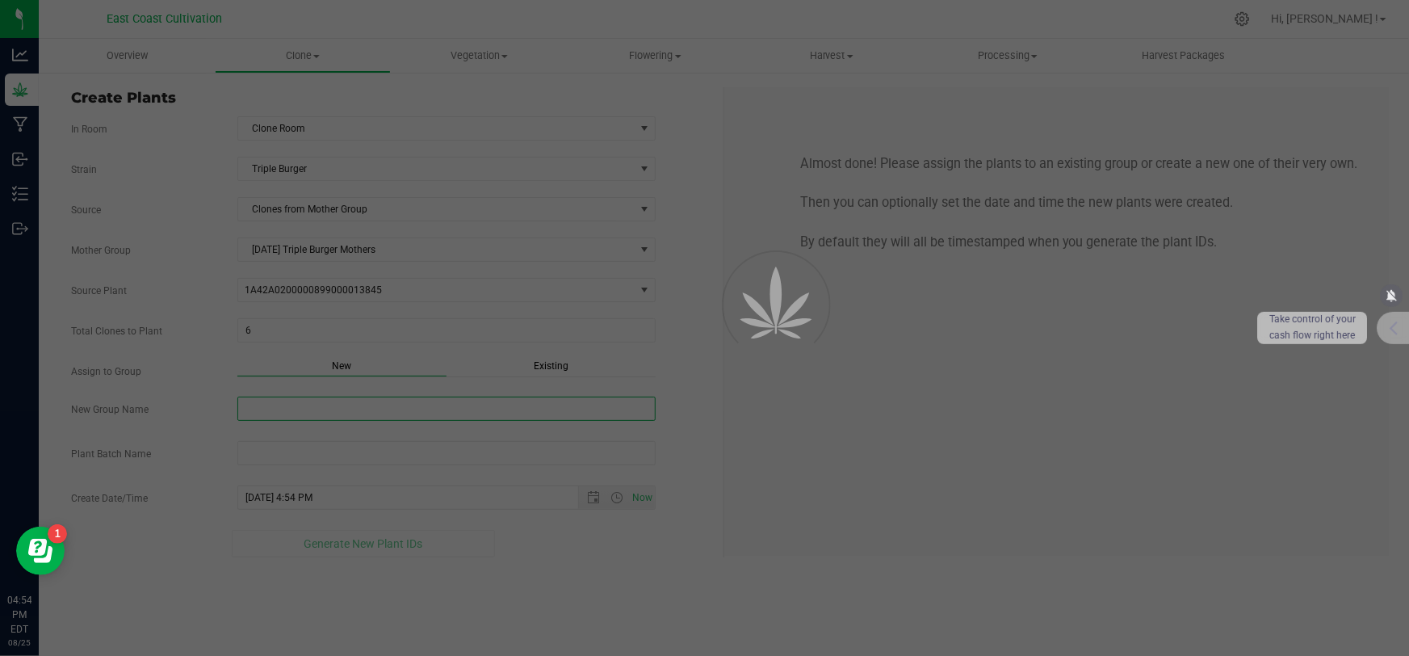
click at [295, 417] on div "Overview Clone Create plants Cloning groups Cloning plant batches Apply to plan…" at bounding box center [724, 347] width 1370 height 617
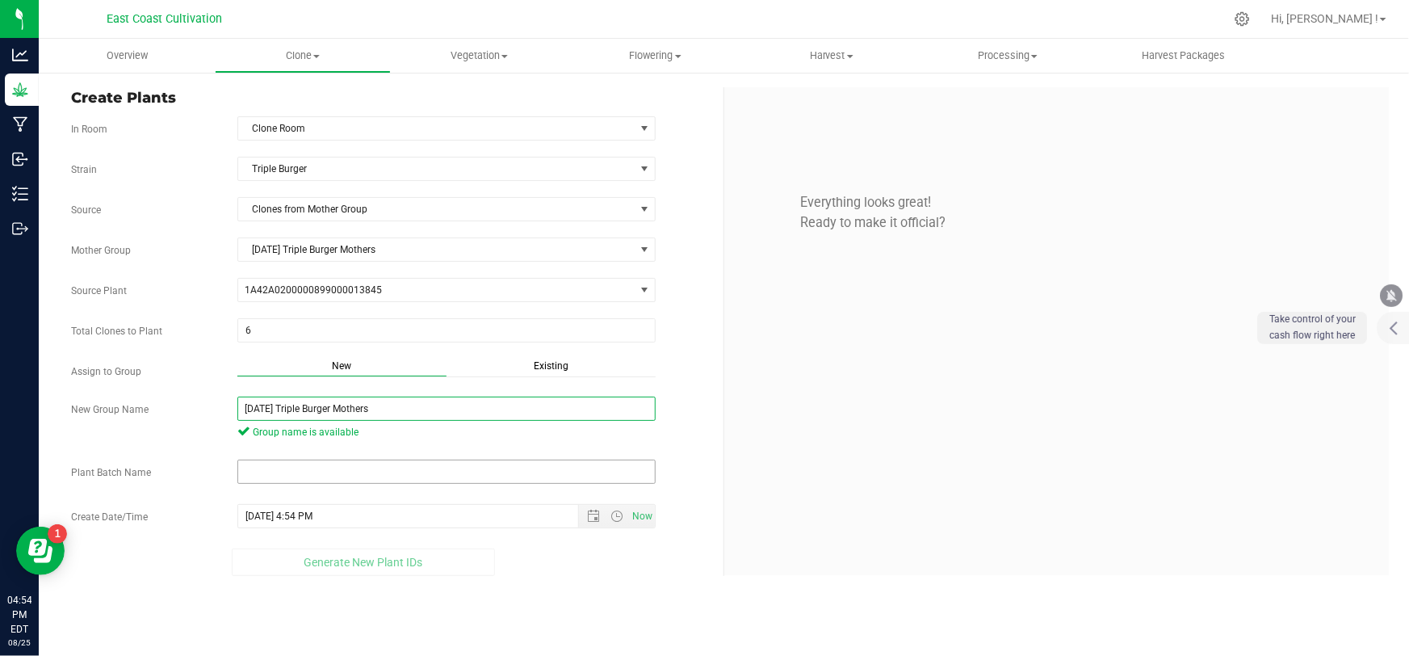
type input "[DATE] Triple Burger Mothers"
click at [368, 471] on input "text" at bounding box center [446, 471] width 418 height 24
paste input "[DATE] Triple Burger Mothers"
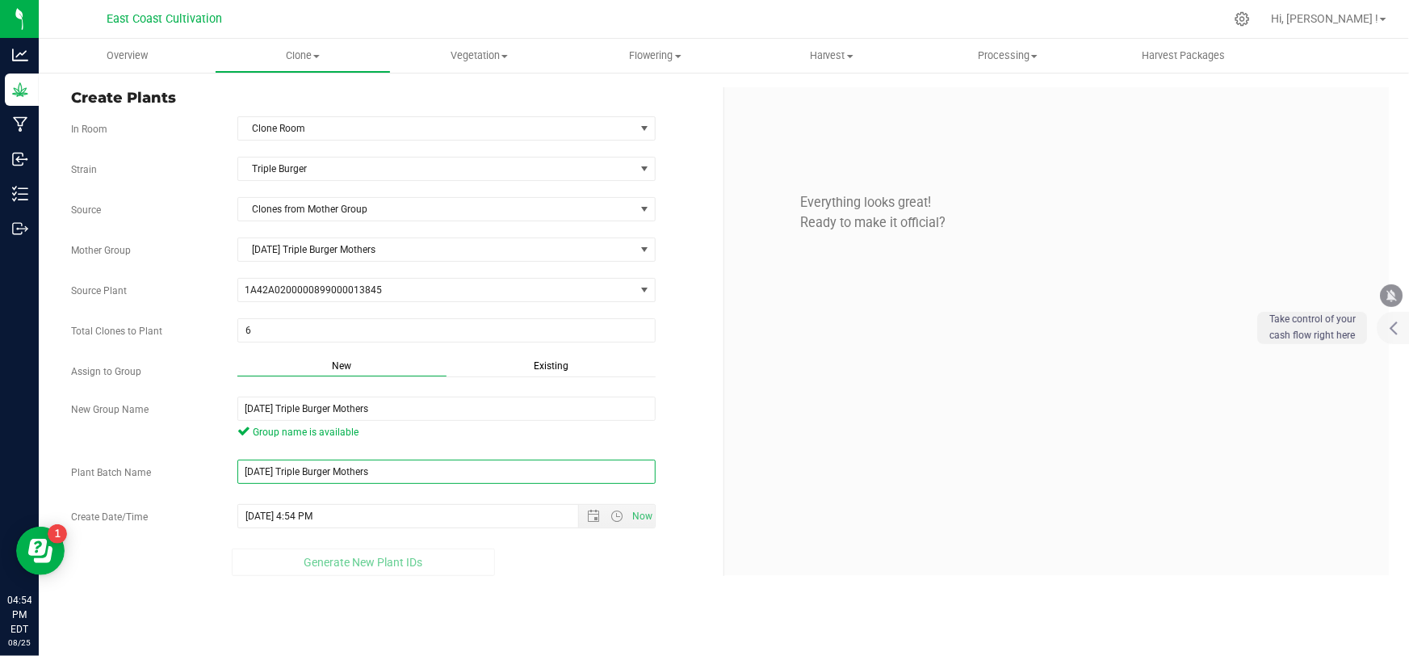
type input "[DATE] Triple Burger Mothers"
click at [498, 586] on div "Create Plants In Room Clone Room Select room Clone Room Mother Room [GEOGRAPHIC…" at bounding box center [724, 331] width 1370 height 521
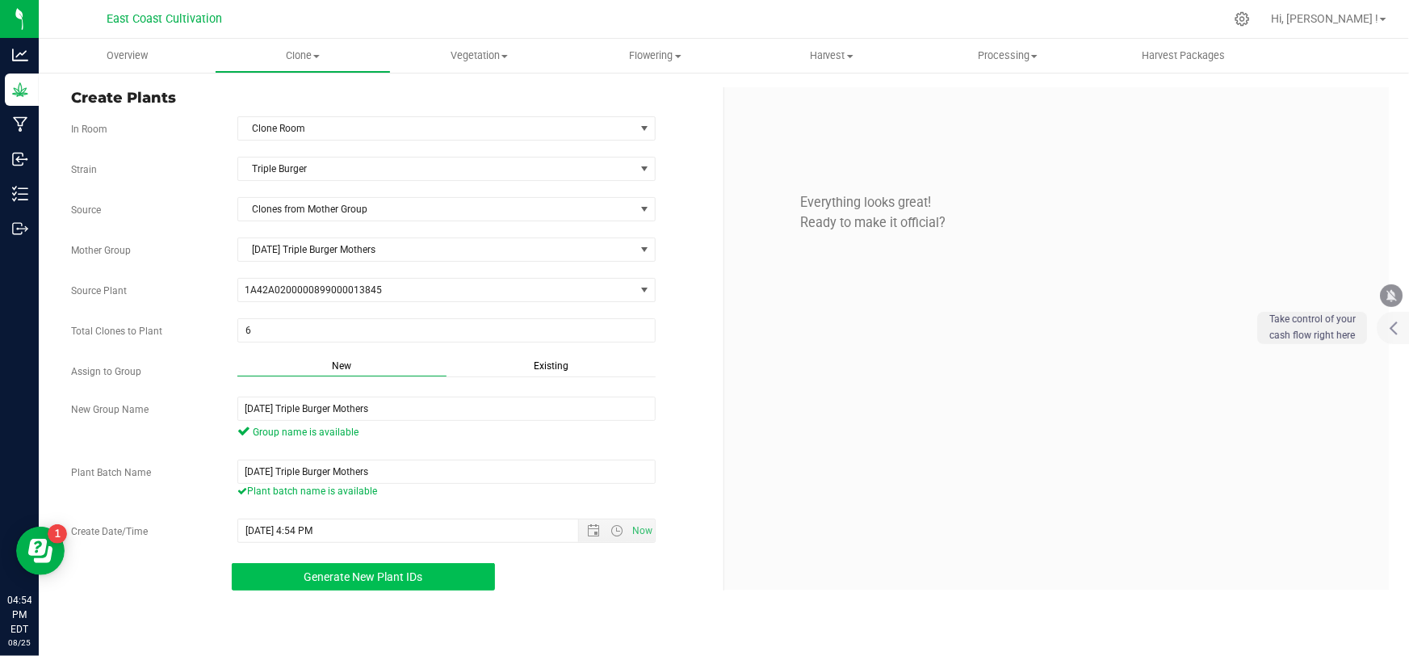
click at [422, 586] on button "Generate New Plant IDs" at bounding box center [363, 576] width 263 height 27
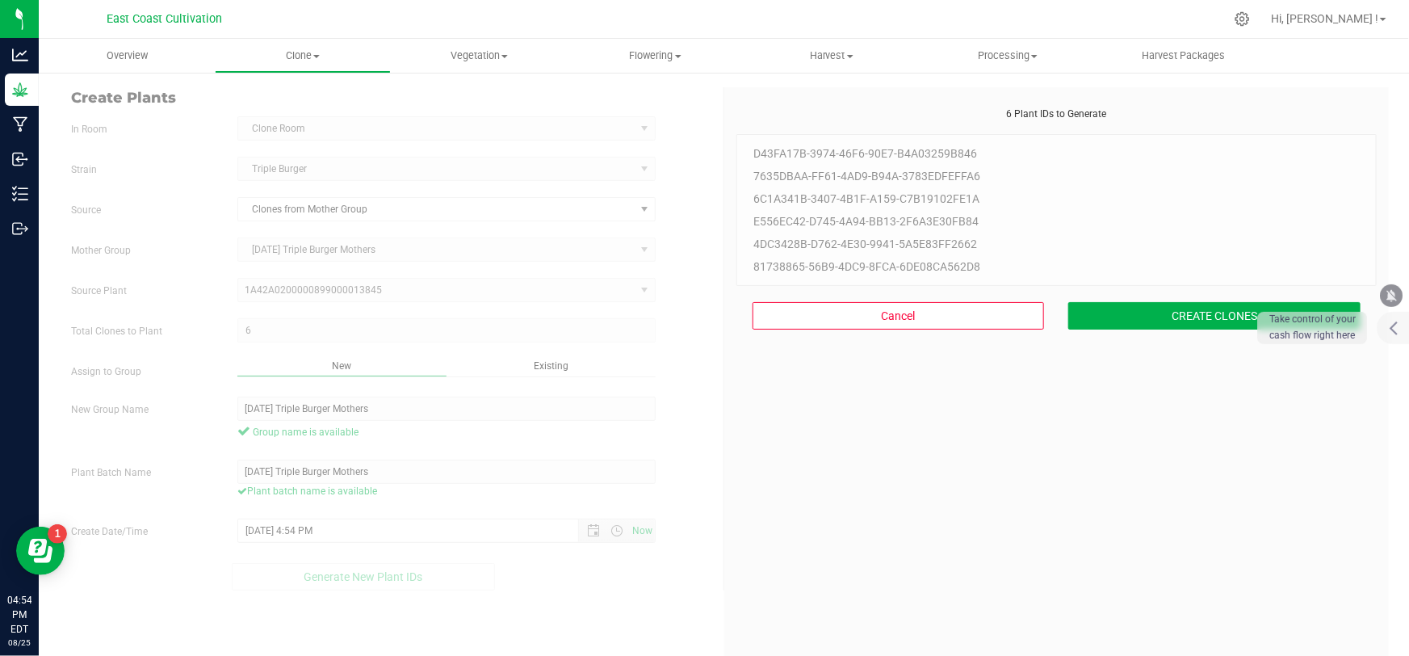
scroll to position [48, 0]
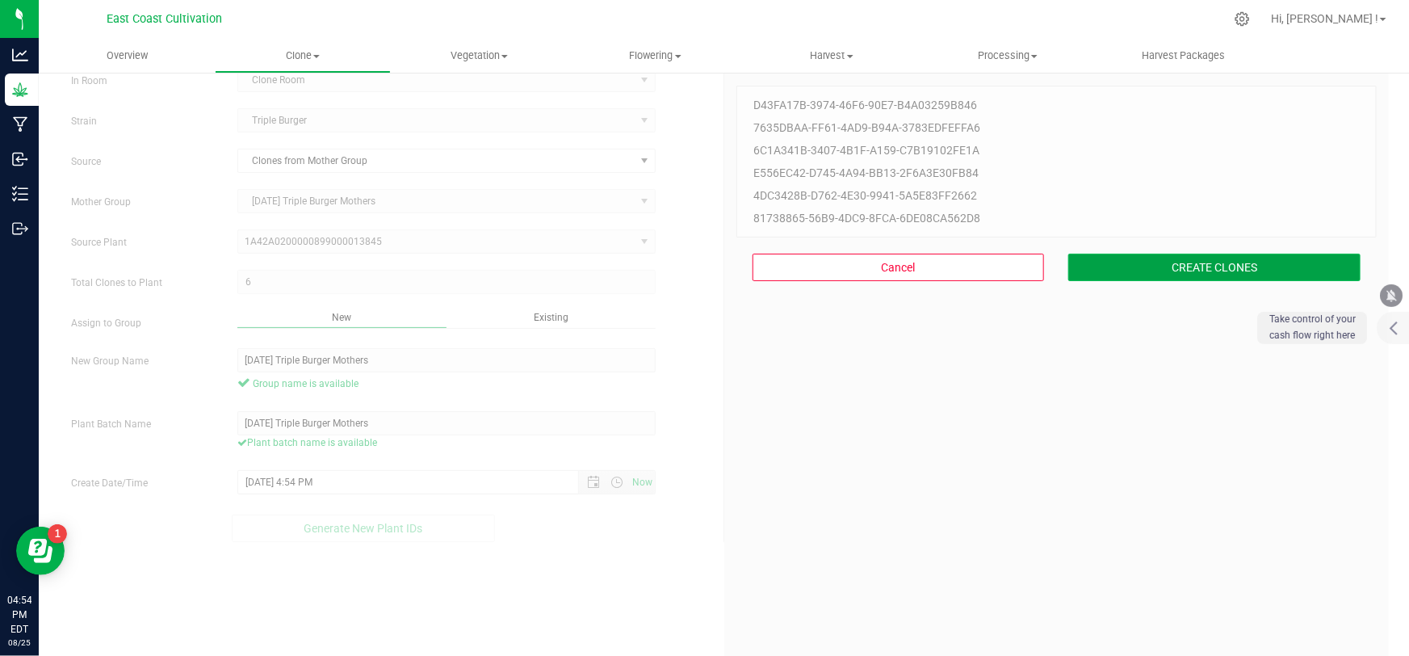
drag, startPoint x: 892, startPoint y: 326, endPoint x: 1164, endPoint y: 267, distance: 277.6
click at [1164, 267] on button "CREATE CLONES" at bounding box center [1214, 267] width 292 height 27
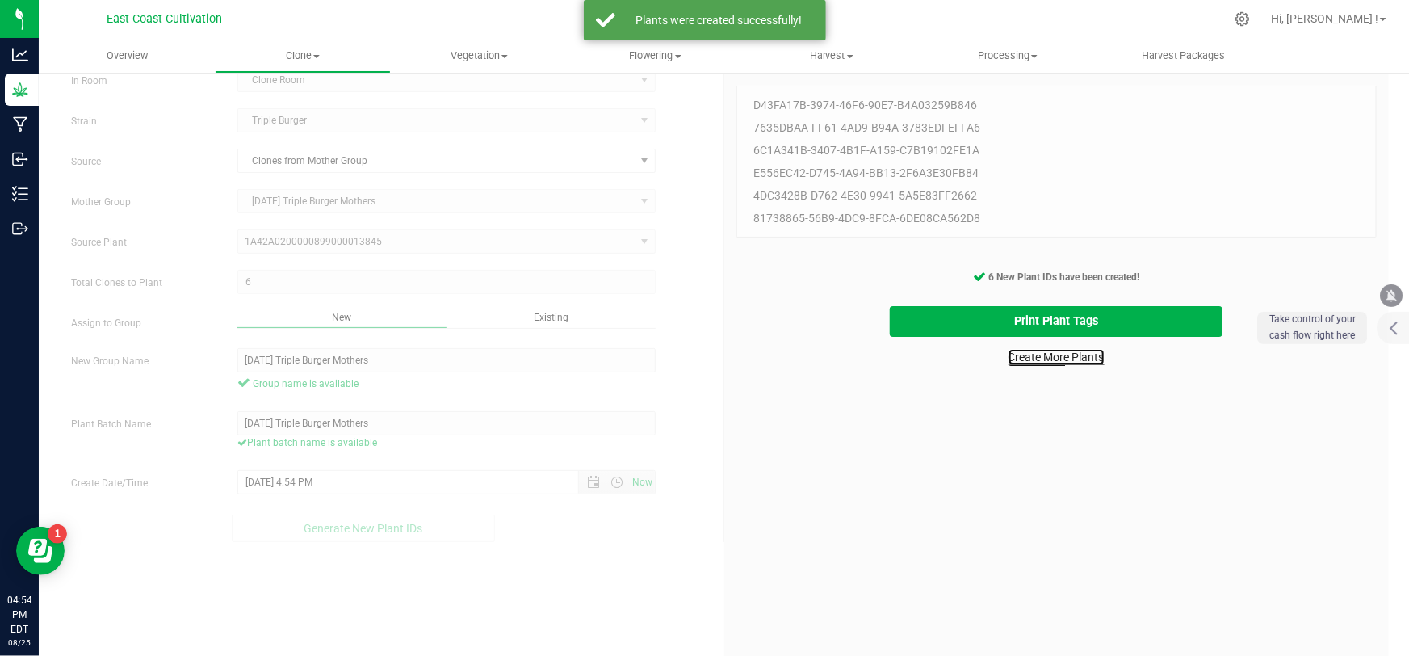
click at [1025, 363] on link "Create More Plants" at bounding box center [1057, 357] width 96 height 16
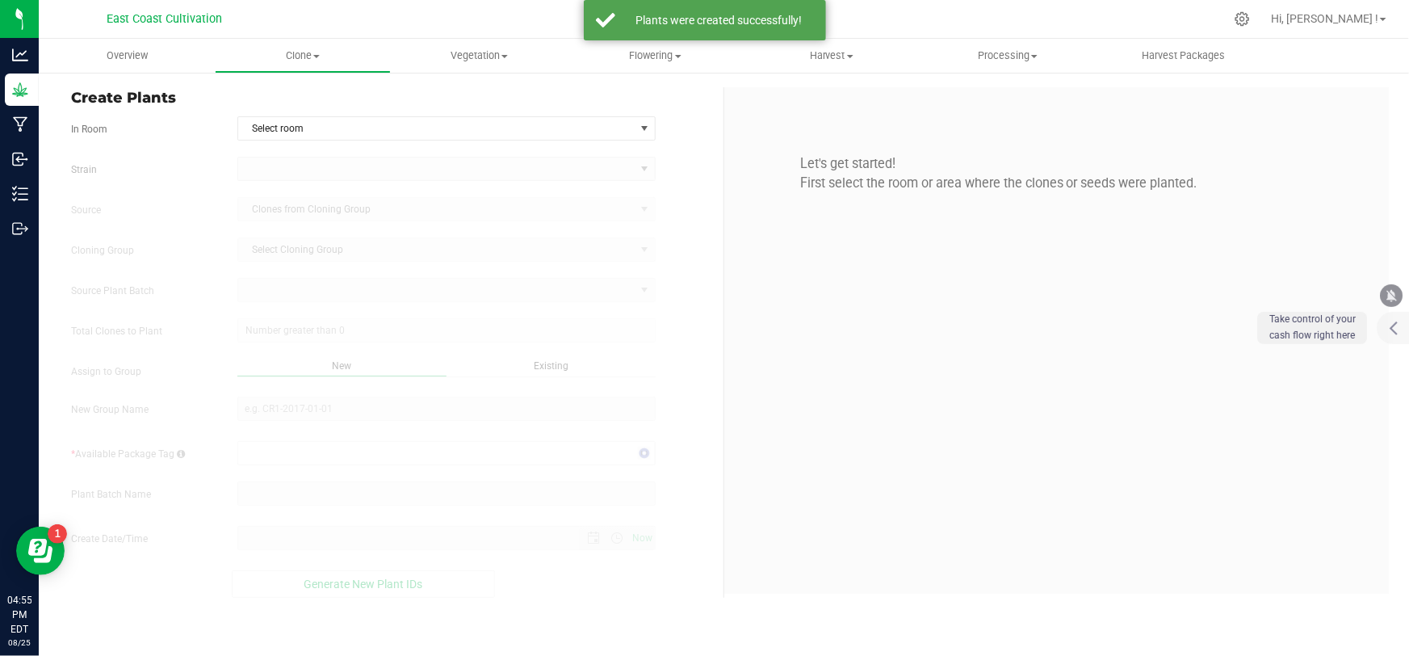
type input "[DATE] 4:55 PM"
click at [312, 129] on span "Select room" at bounding box center [436, 128] width 396 height 23
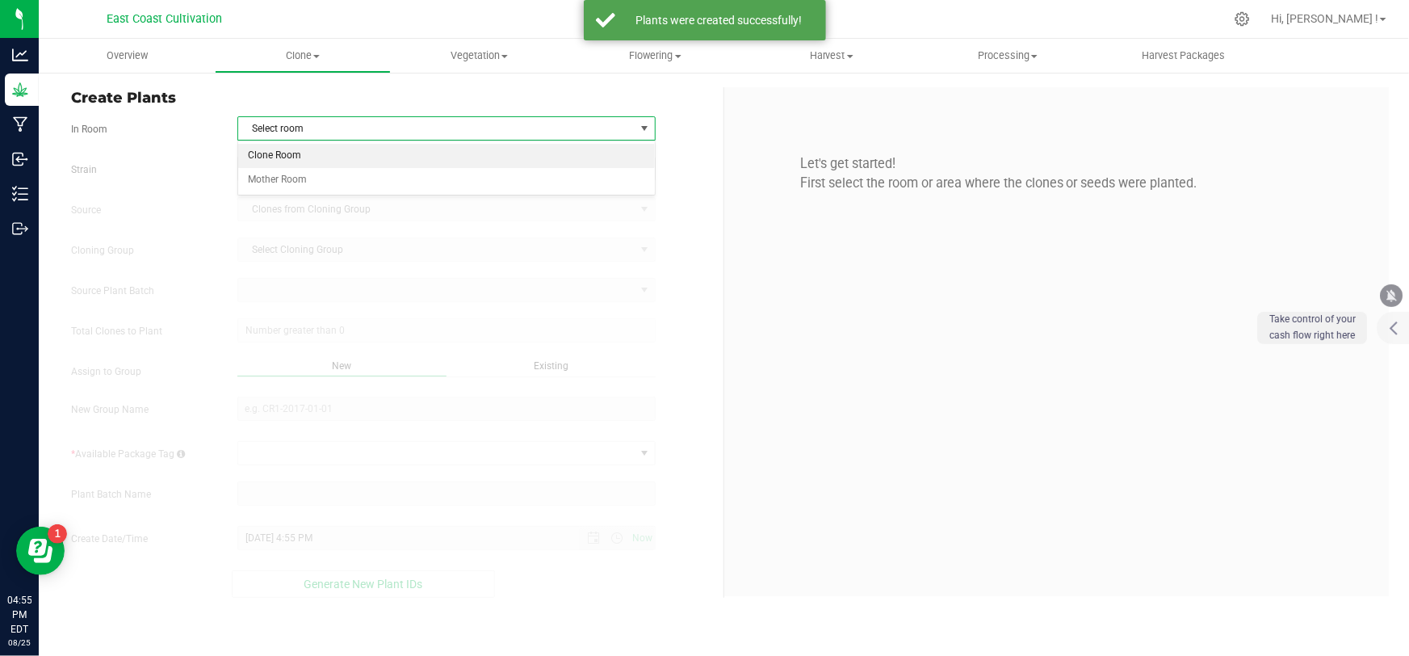
click at [304, 164] on li "Clone Room" at bounding box center [446, 156] width 417 height 24
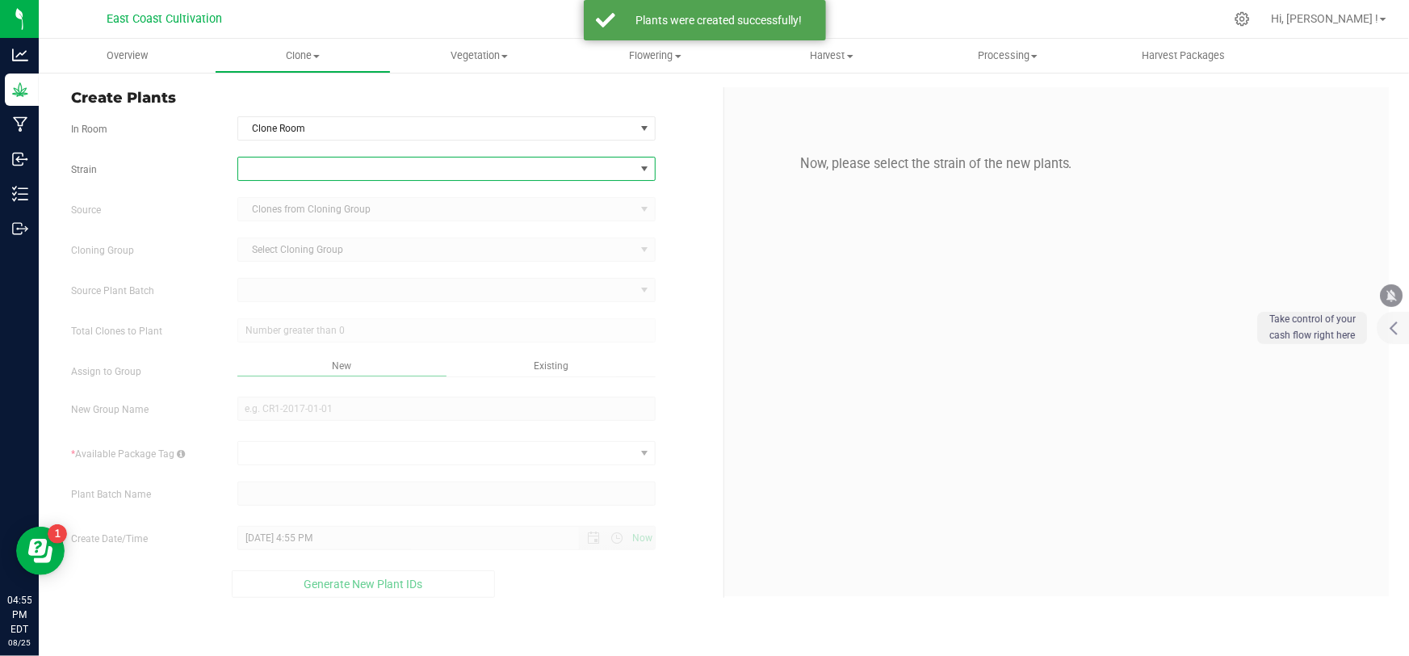
click at [298, 171] on span at bounding box center [436, 168] width 396 height 23
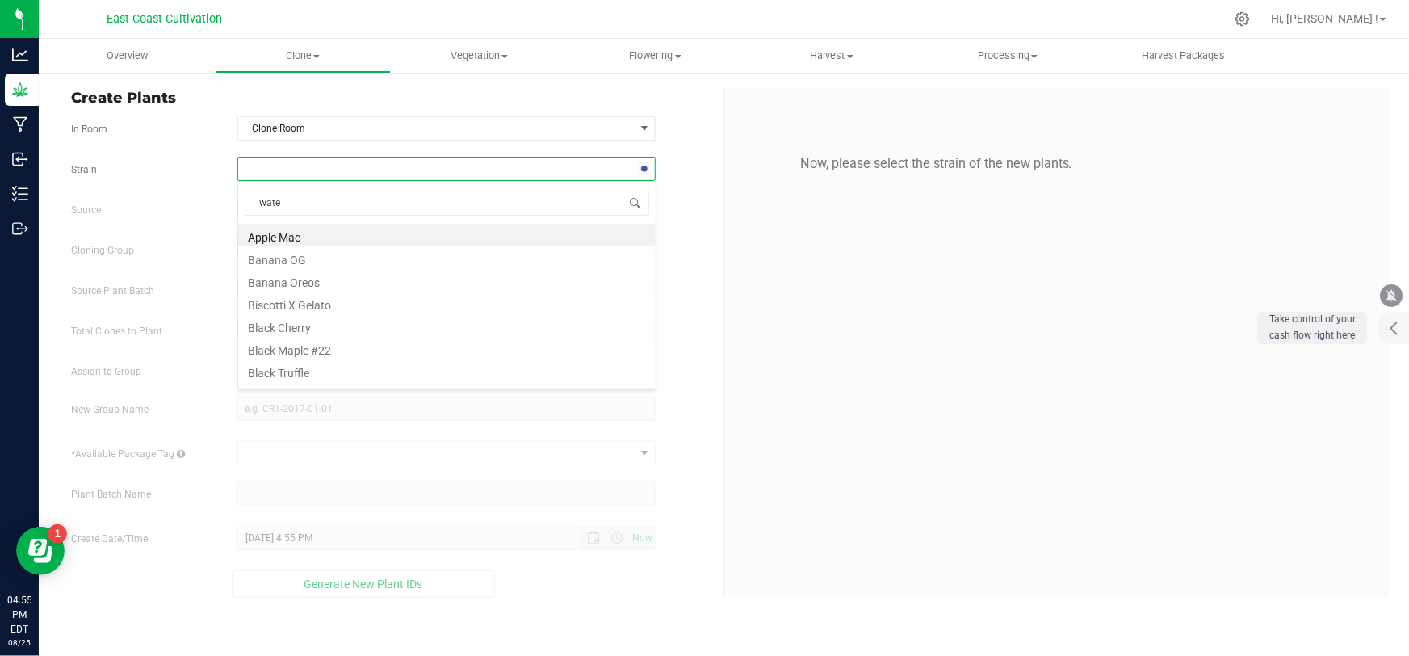
type input "water"
click at [314, 241] on li "Watermelon Short Cookie" at bounding box center [446, 235] width 417 height 23
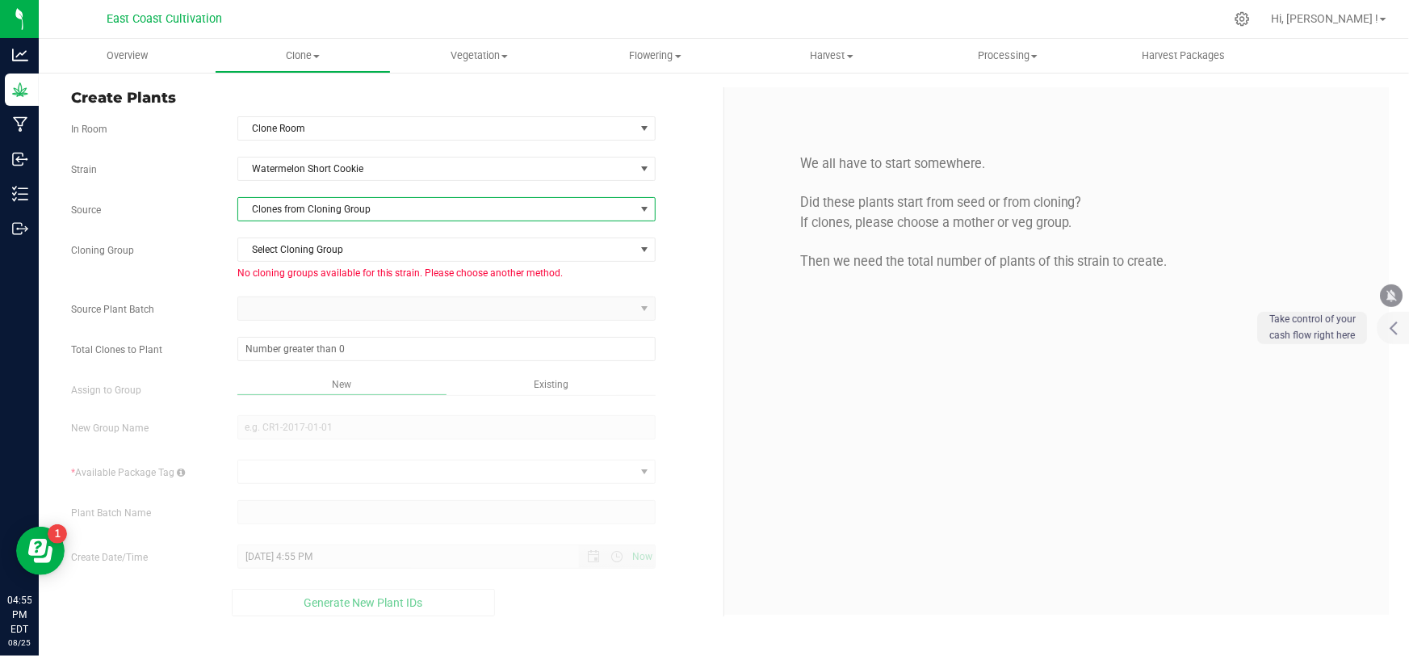
click at [327, 209] on span "Clones from Cloning Group" at bounding box center [436, 209] width 396 height 23
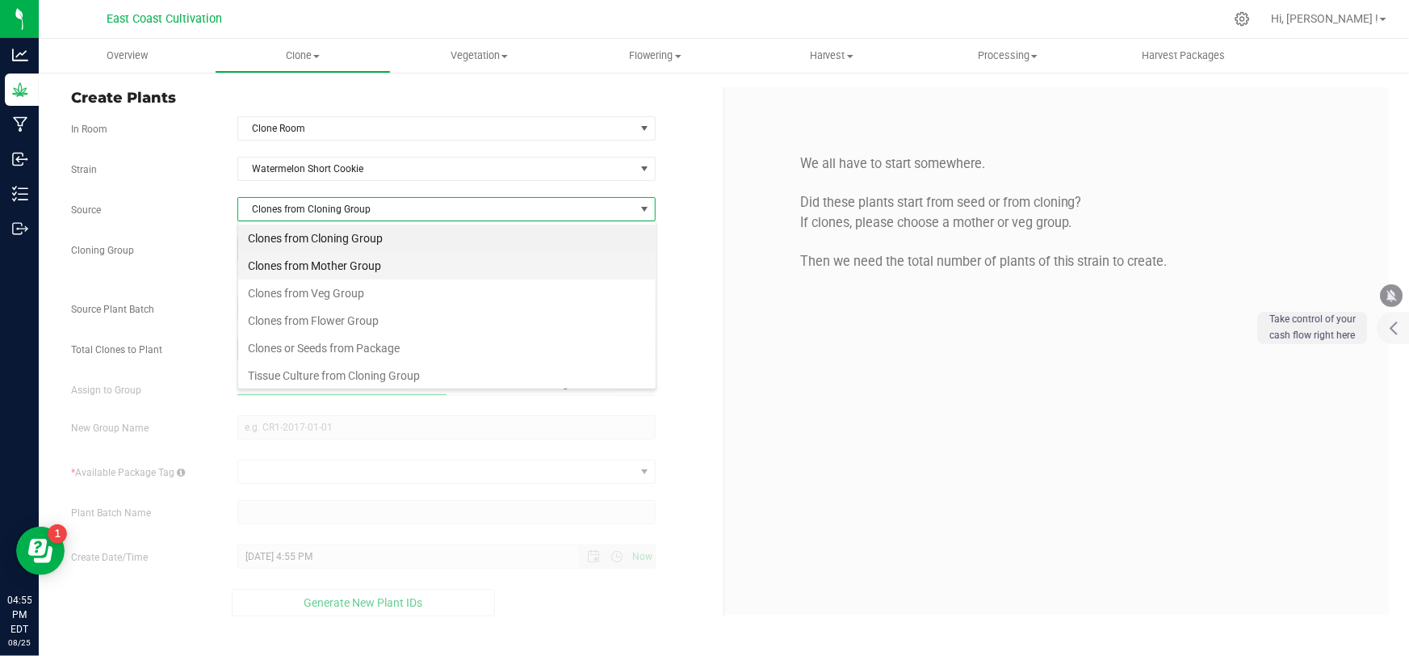
scroll to position [24, 419]
click at [331, 263] on li "Clones from Mother Group" at bounding box center [446, 265] width 417 height 27
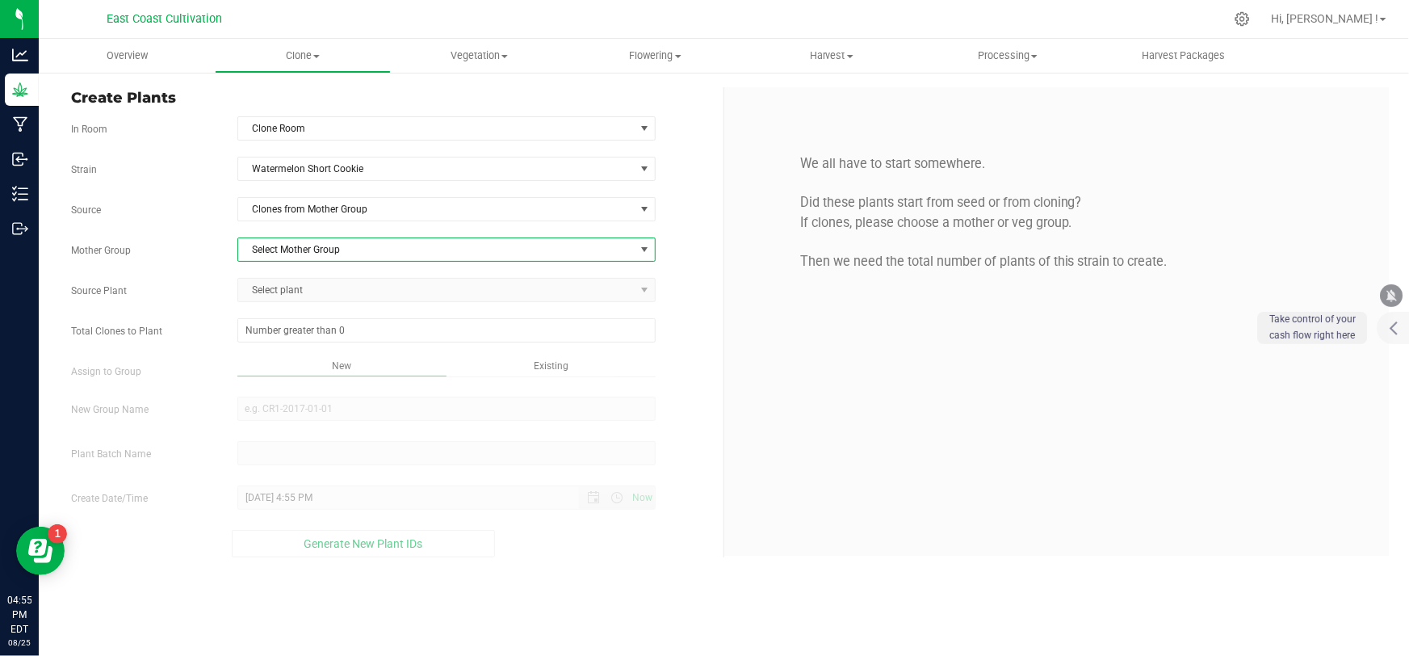
click at [329, 251] on span "Select Mother Group" at bounding box center [436, 249] width 396 height 23
click at [323, 276] on li "[DATE] Watermelon Short Cookie Mothers" at bounding box center [446, 277] width 417 height 24
click at [319, 290] on span "Select plant" at bounding box center [436, 290] width 396 height 23
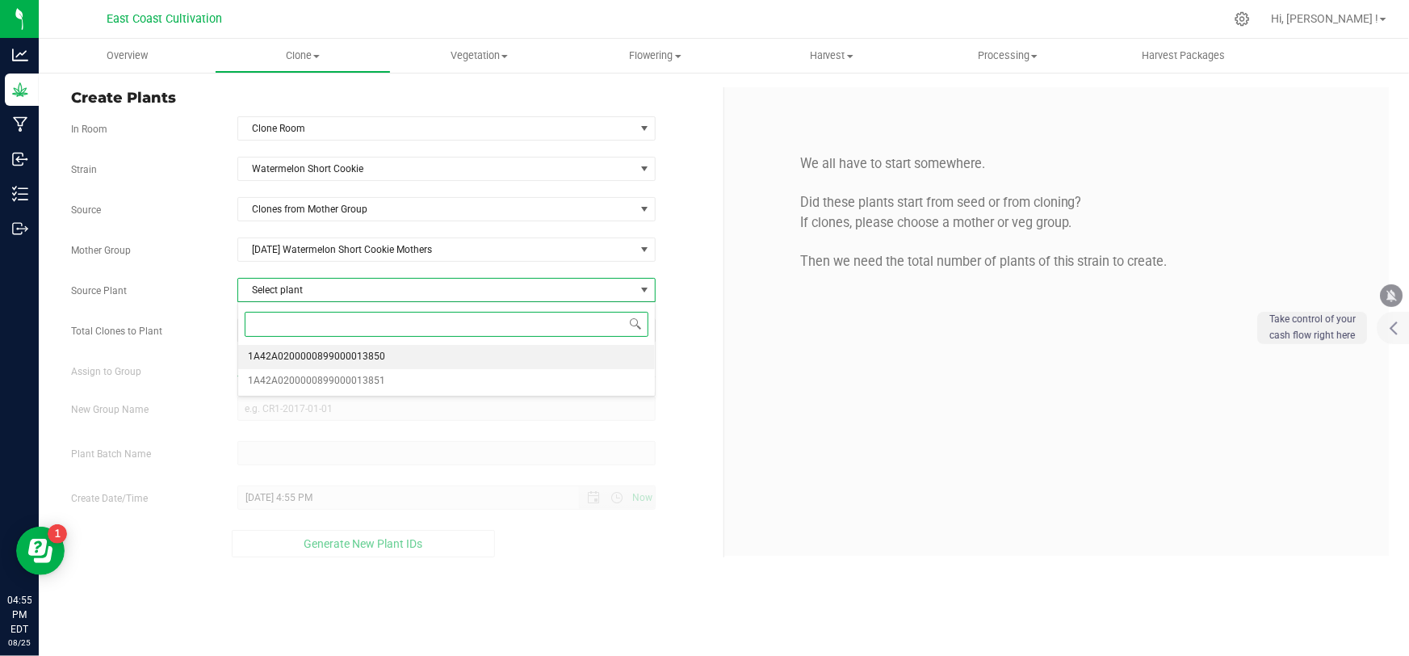
click at [317, 354] on span "1A42A0200000899000013850" at bounding box center [316, 356] width 137 height 21
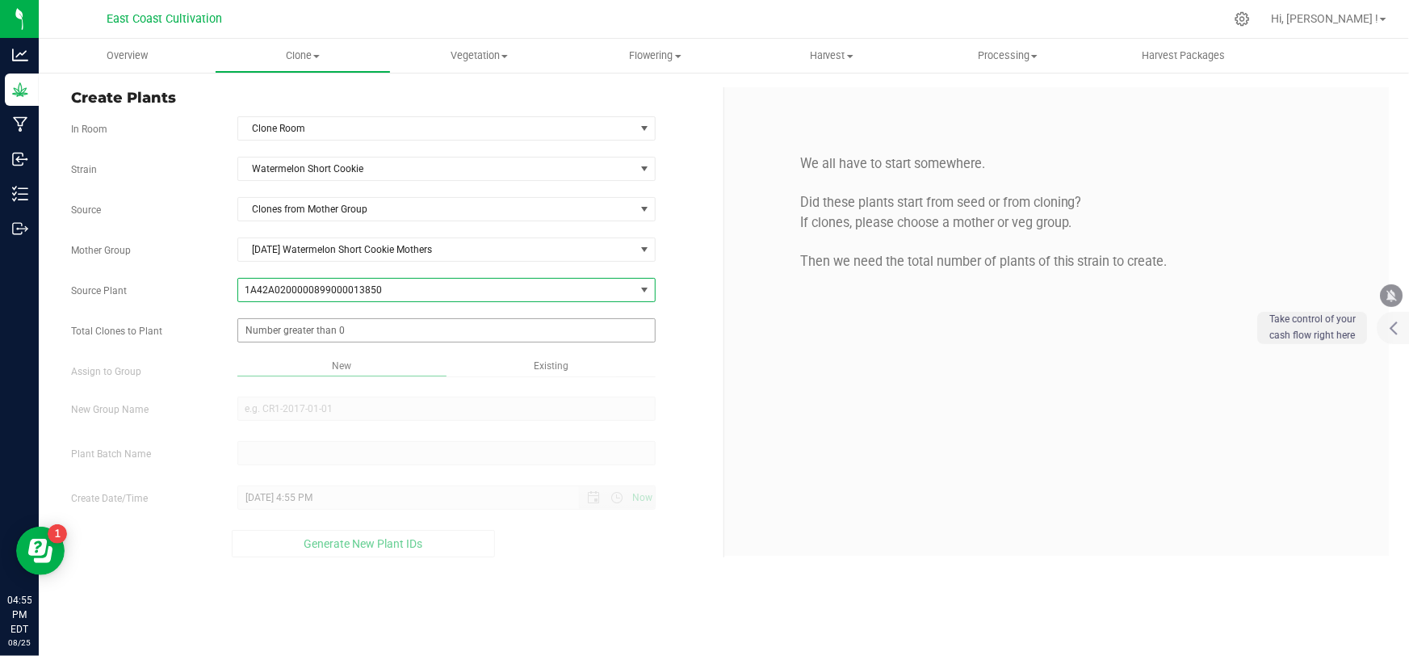
click at [317, 332] on span at bounding box center [446, 330] width 418 height 24
type input "6"
click at [312, 410] on div "Overview Clone Create plants Cloning groups Cloning plant batches Apply to plan…" at bounding box center [724, 347] width 1370 height 617
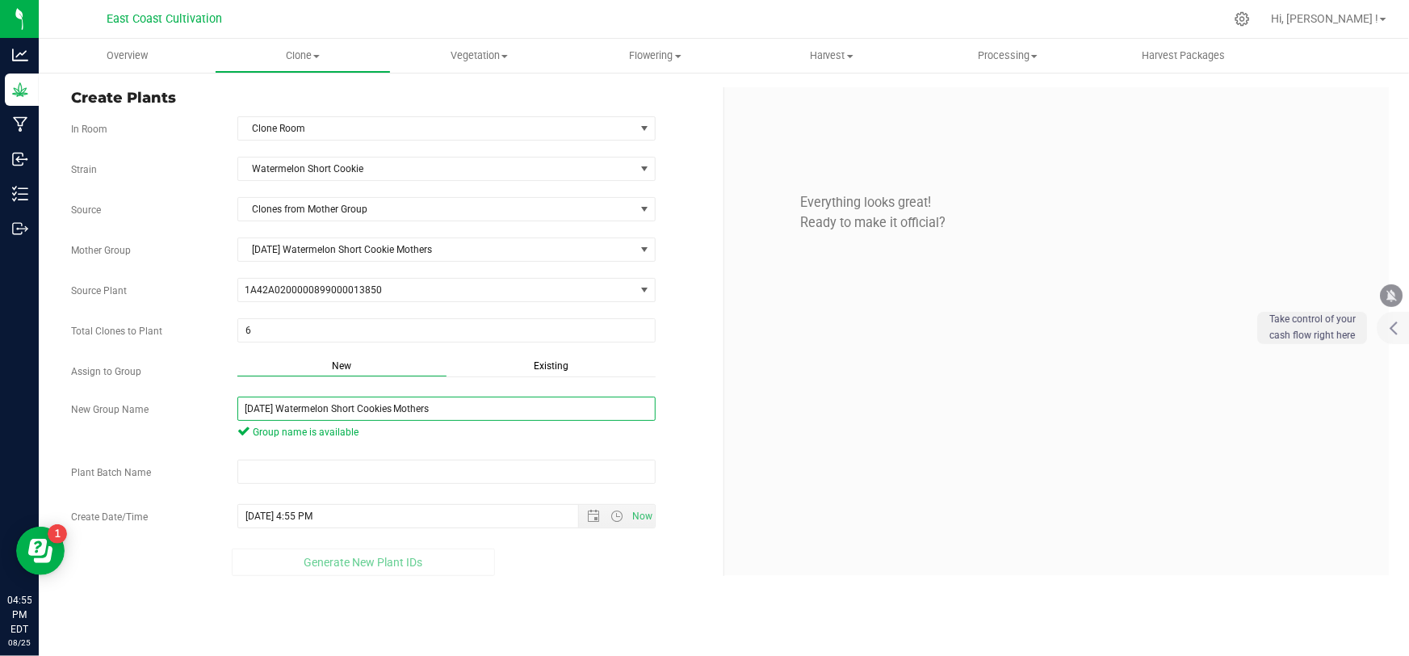
click at [396, 408] on input "[DATE] Watermelon Short Cookies Mothers" at bounding box center [446, 408] width 418 height 24
click at [481, 413] on input "[DATE] Watermelon Short Cookie Mothers" at bounding box center [446, 408] width 418 height 24
type input "[DATE] Watermelon Short Cookie Mothers"
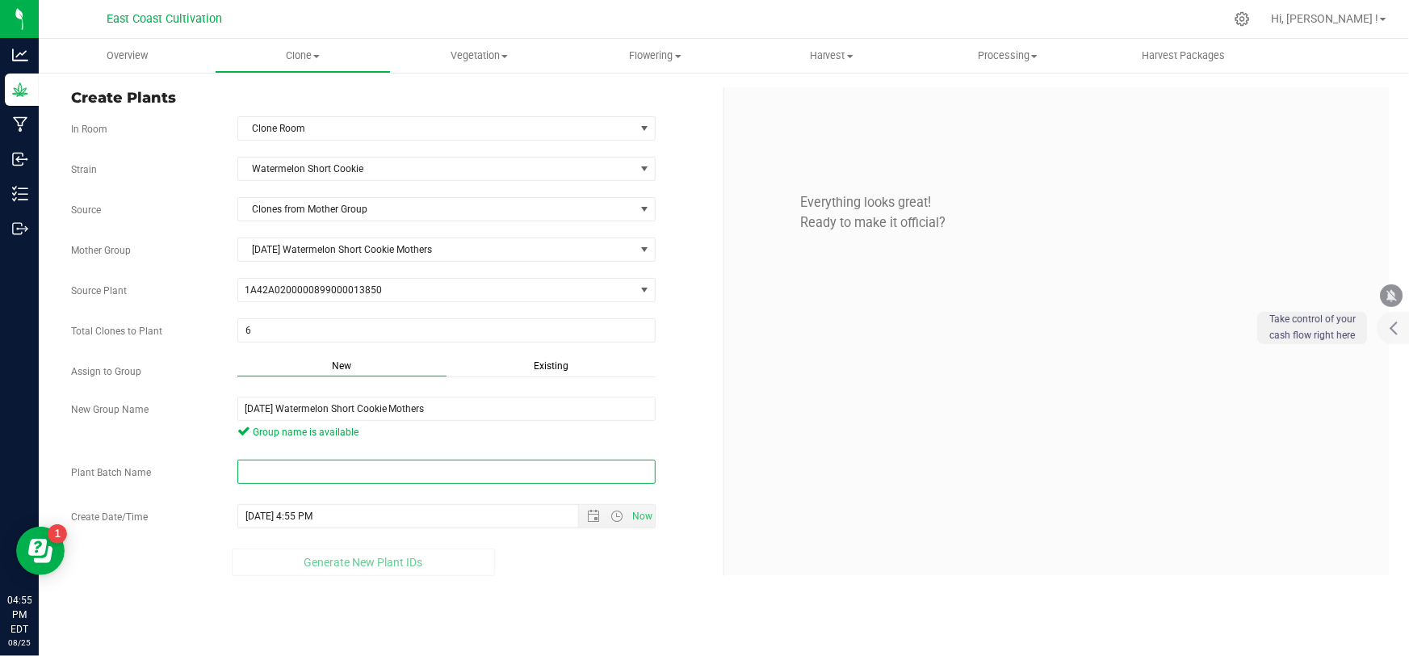
click at [445, 472] on input "text" at bounding box center [446, 471] width 418 height 24
paste input "[DATE] Watermelon Short Cookie Mothers"
type input "[DATE] Watermelon Short Cookie Mothers"
click at [517, 568] on div "Generate New Plant IDs" at bounding box center [363, 561] width 585 height 27
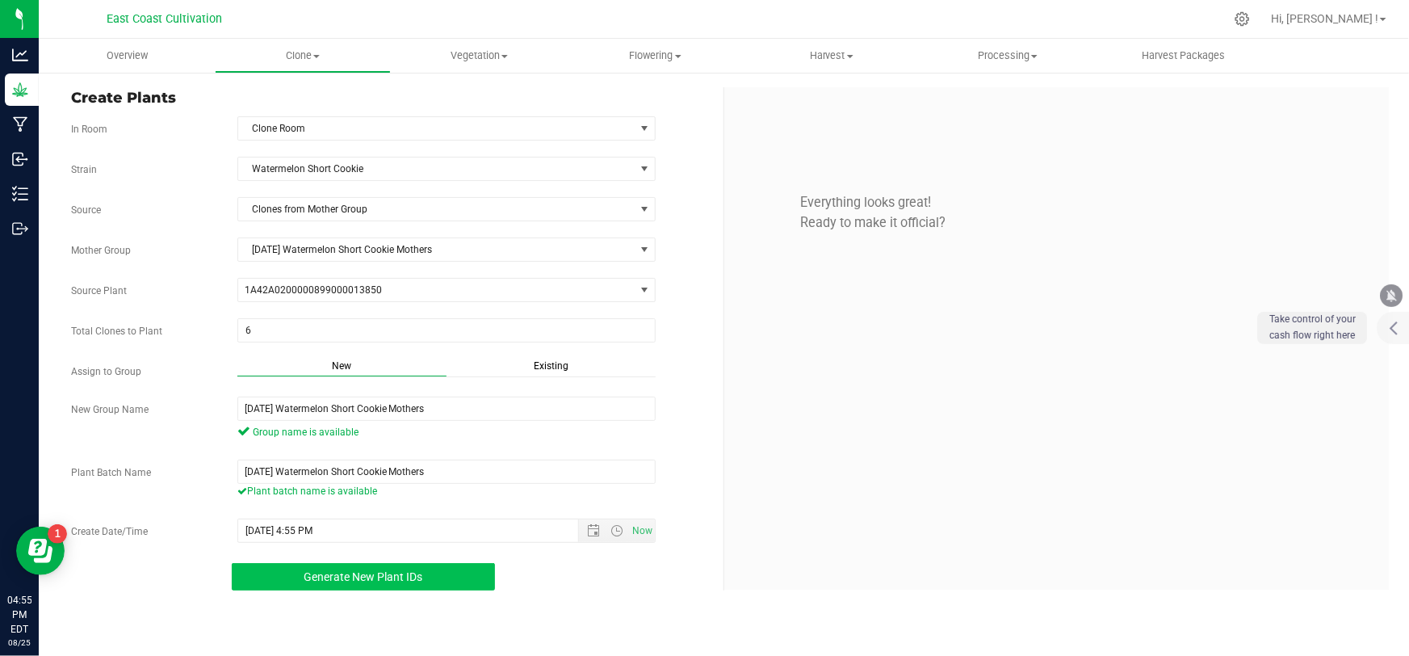
click at [438, 568] on button "Generate New Plant IDs" at bounding box center [363, 576] width 263 height 27
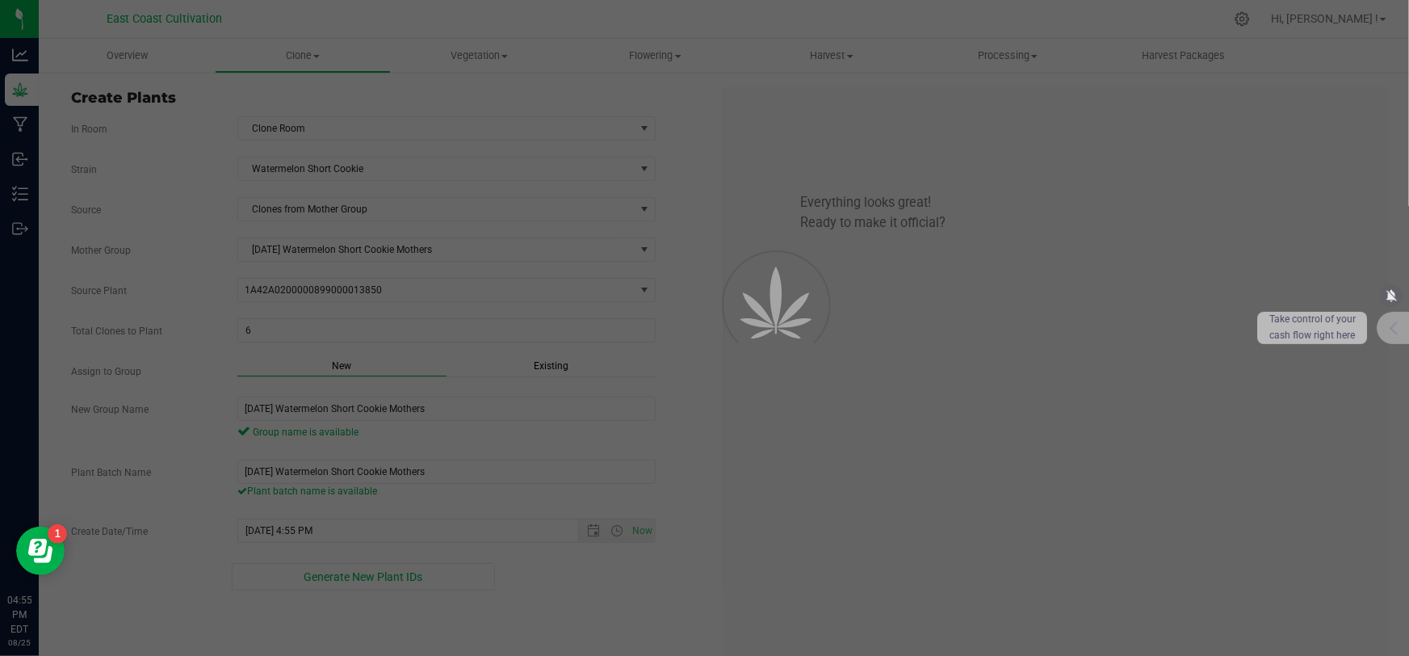
scroll to position [48, 0]
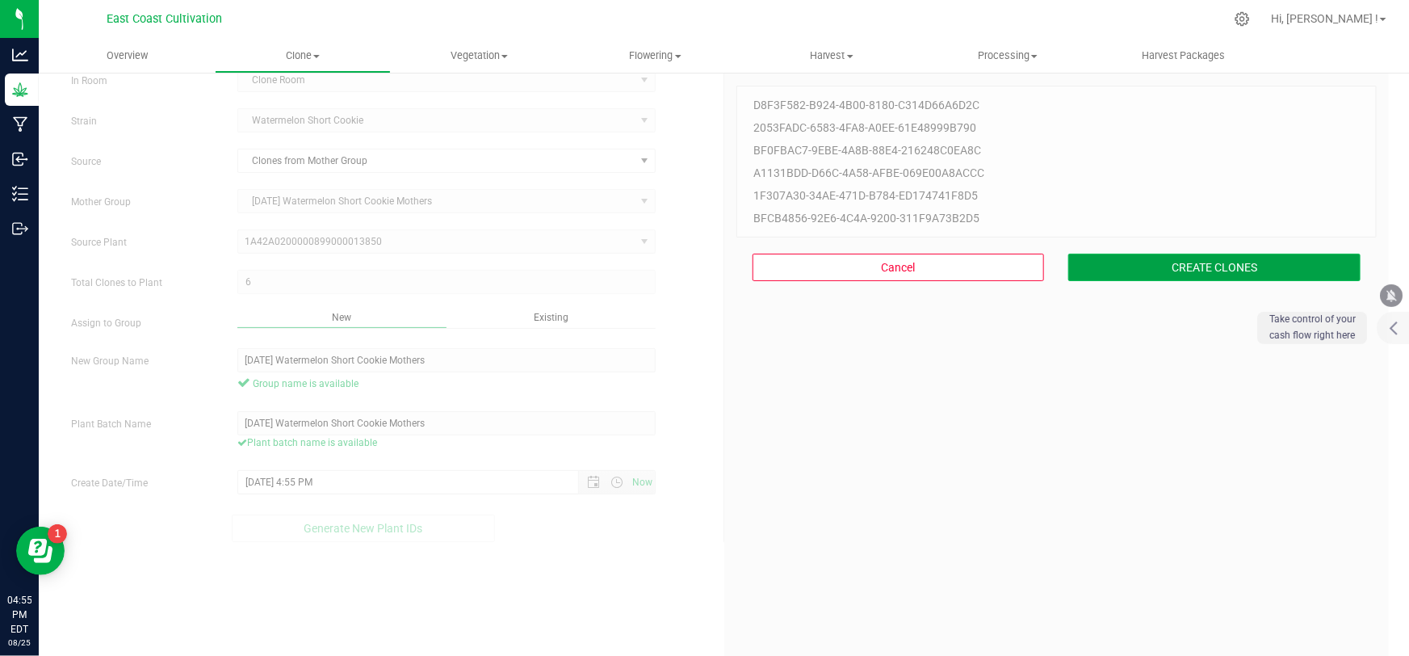
click at [1147, 259] on button "CREATE CLONES" at bounding box center [1214, 267] width 292 height 27
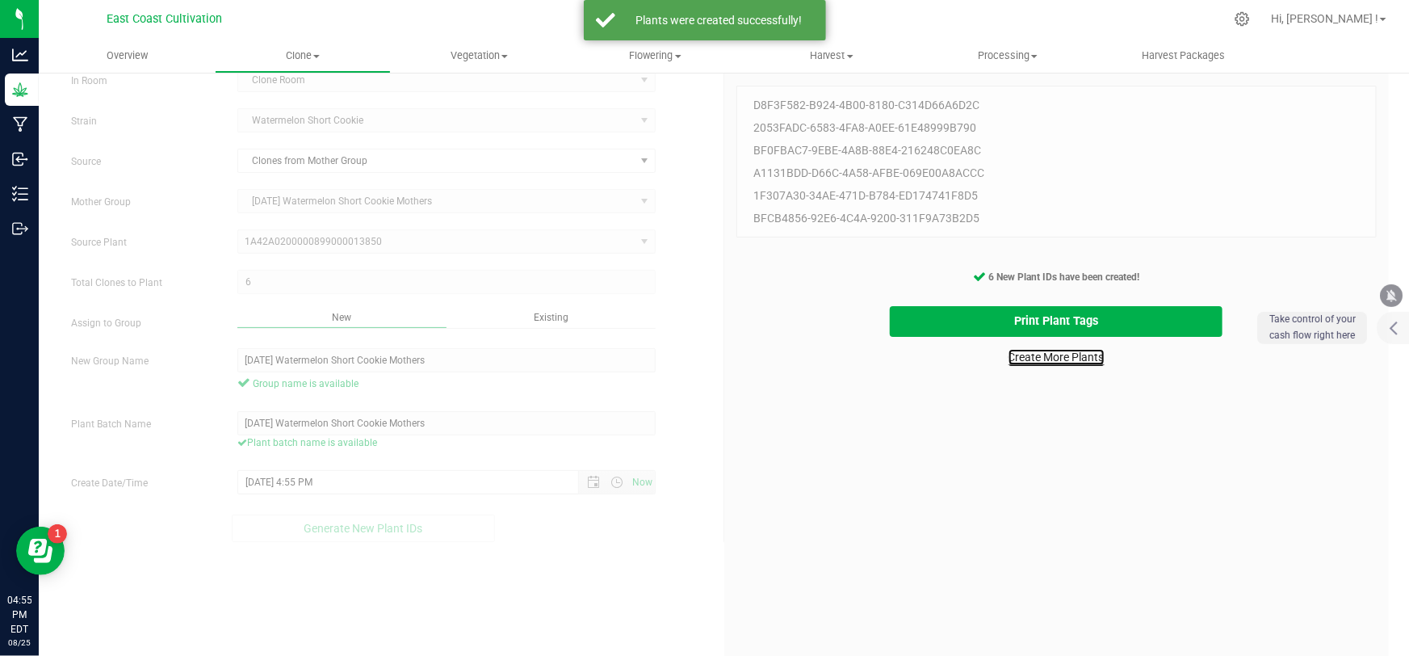
click at [1072, 353] on link "Create More Plants" at bounding box center [1057, 357] width 96 height 16
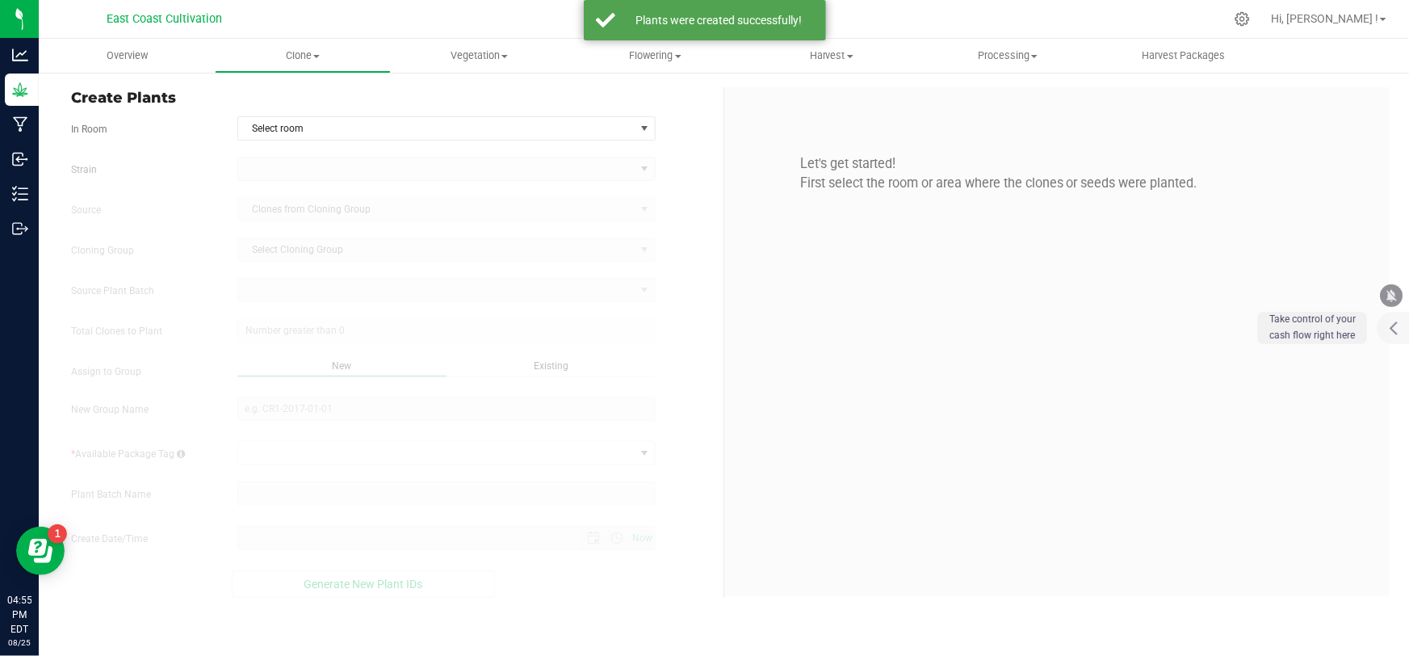
type input "[DATE] 4:55 PM"
click at [317, 127] on span "Select room" at bounding box center [436, 128] width 396 height 23
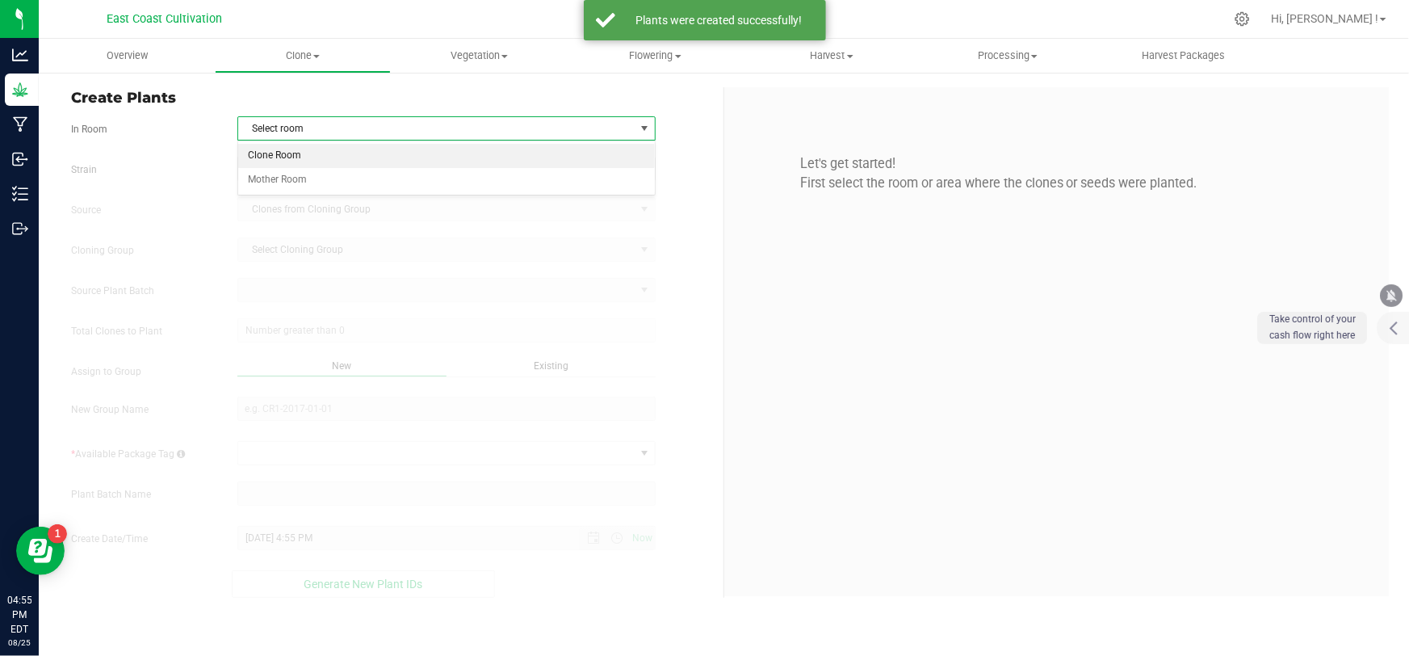
click at [301, 156] on li "Clone Room" at bounding box center [446, 156] width 417 height 24
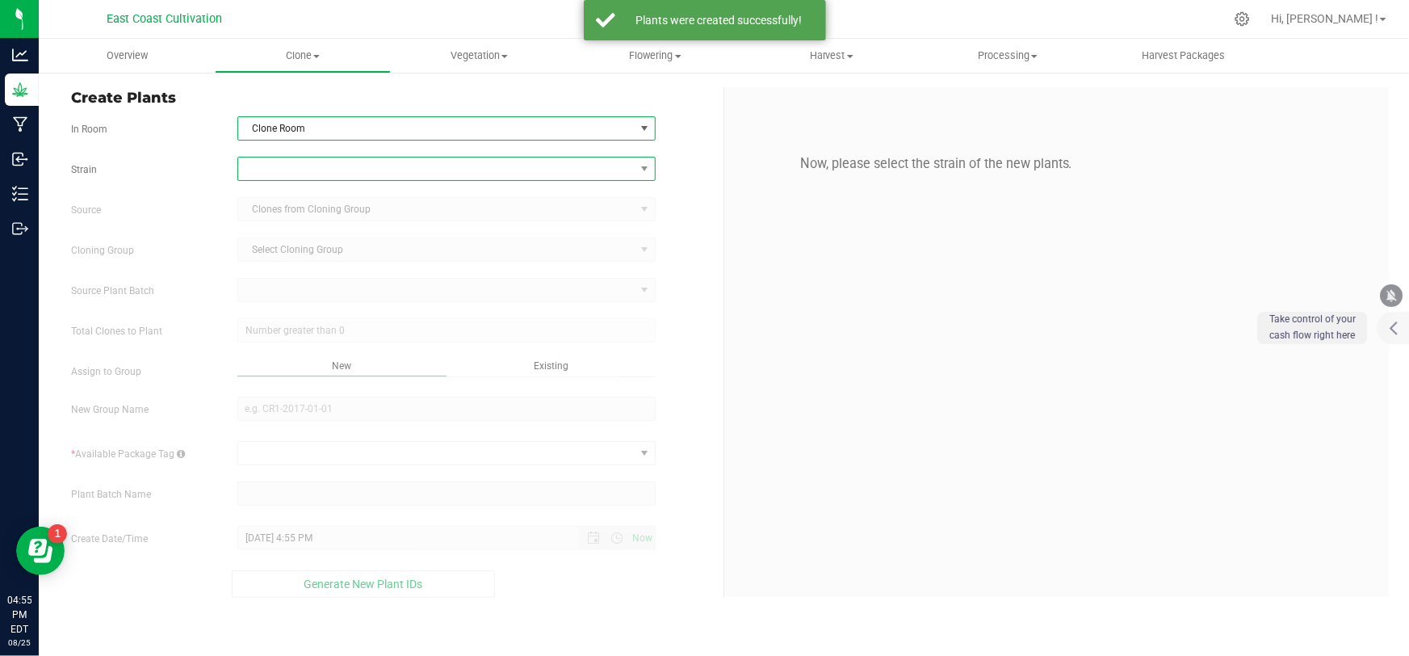
click at [307, 167] on span at bounding box center [436, 168] width 396 height 23
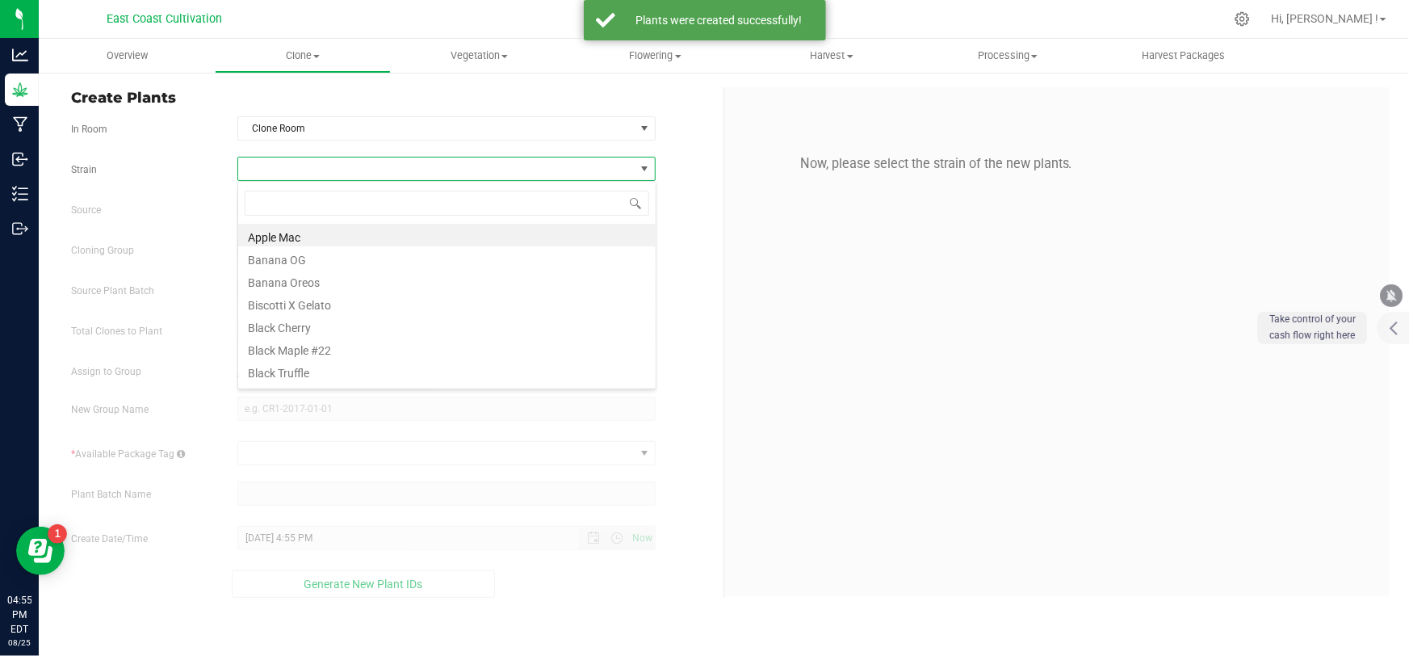
scroll to position [24, 419]
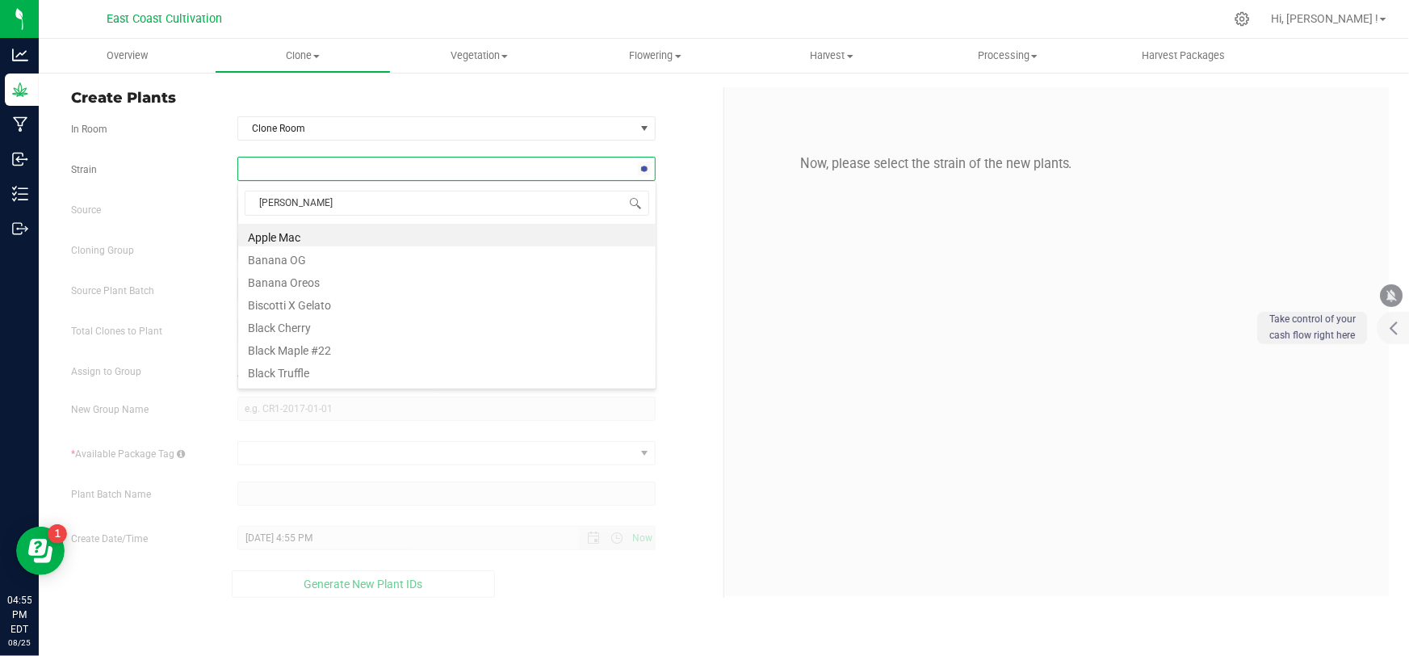
type input "dante"
click at [321, 241] on li "Dantes Inferno #6" at bounding box center [446, 235] width 417 height 23
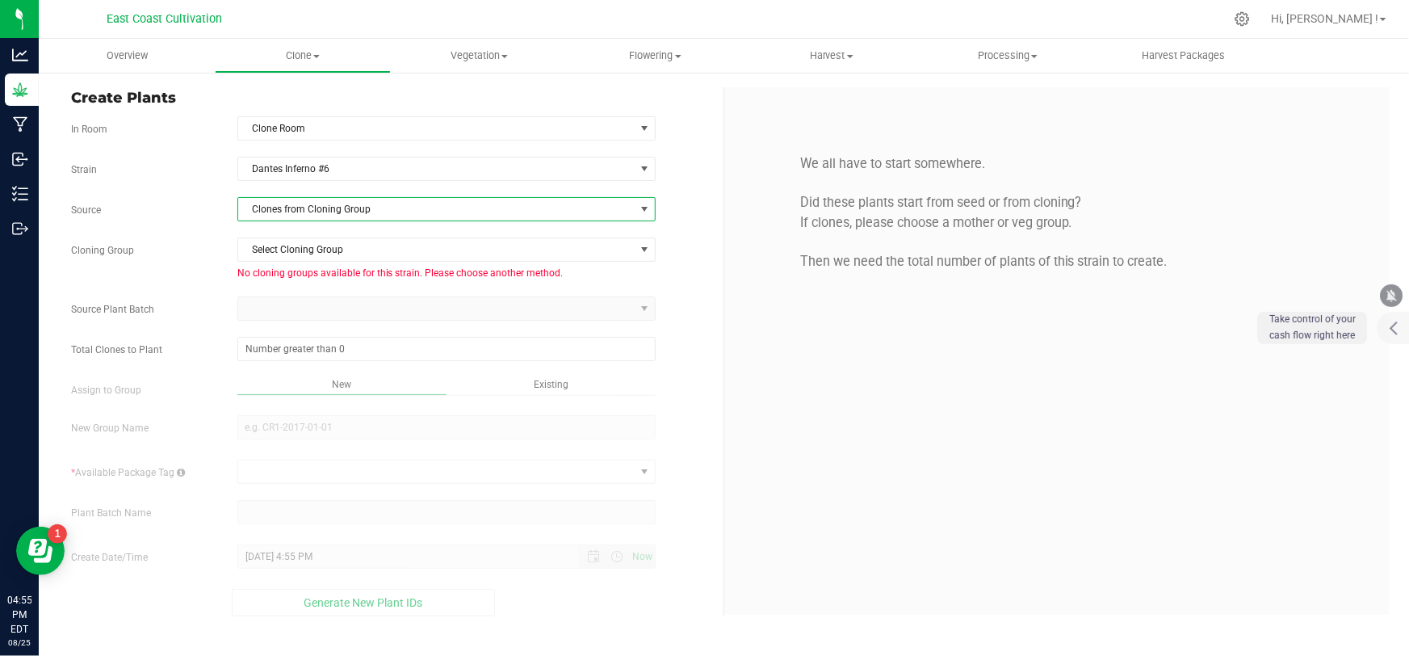
click at [328, 201] on span "Clones from Cloning Group" at bounding box center [436, 209] width 396 height 23
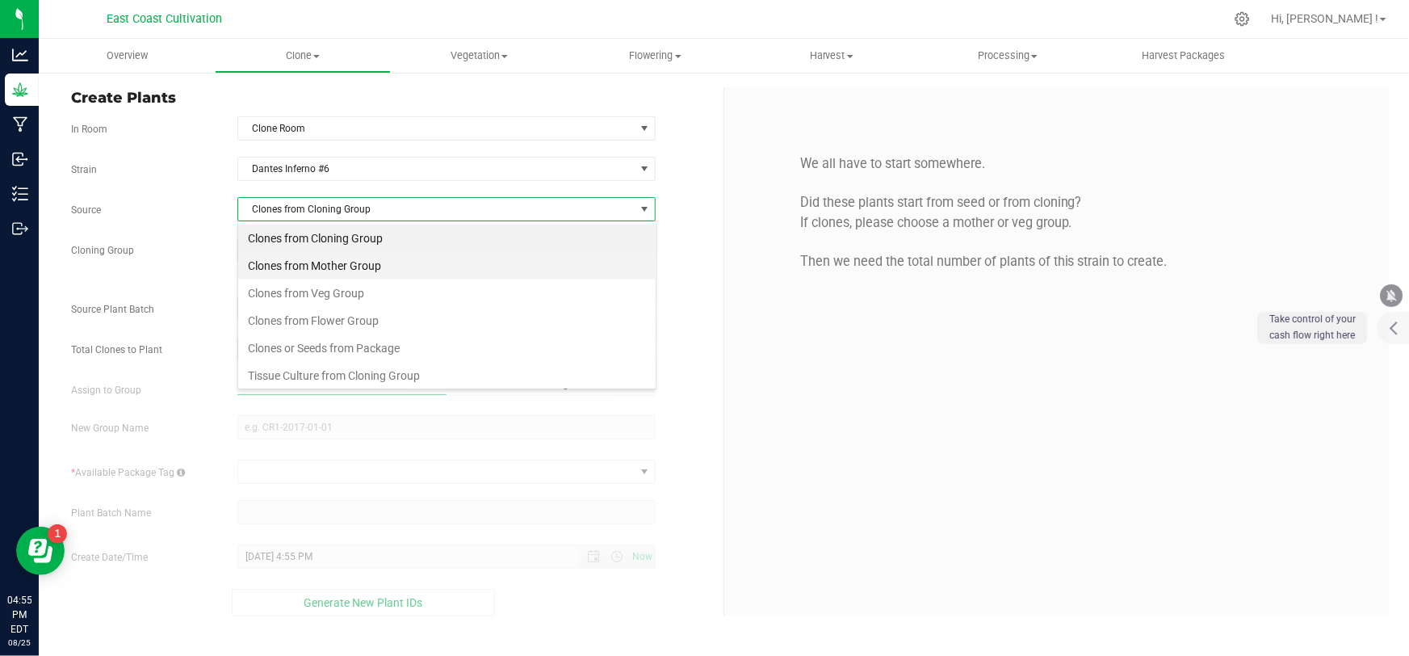
scroll to position [24, 419]
click at [342, 258] on li "Clones from Mother Group" at bounding box center [446, 265] width 417 height 27
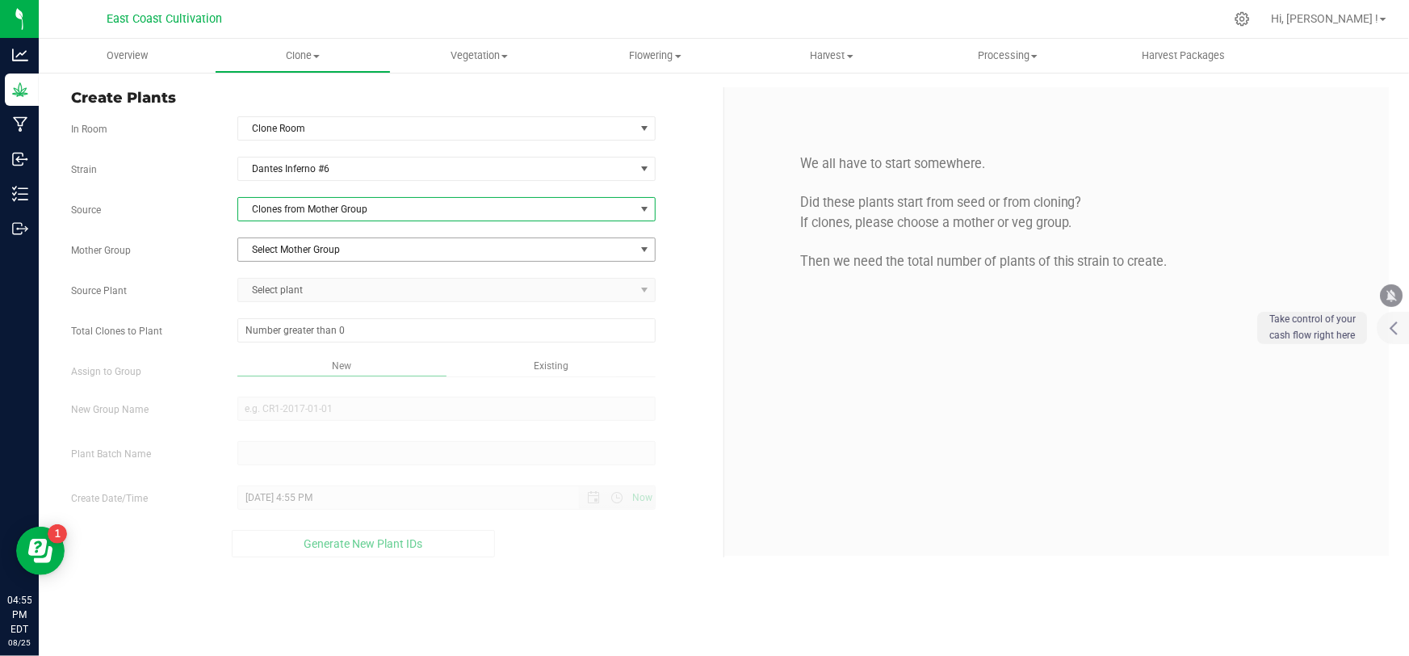
click at [342, 250] on span "Select Mother Group" at bounding box center [436, 249] width 396 height 23
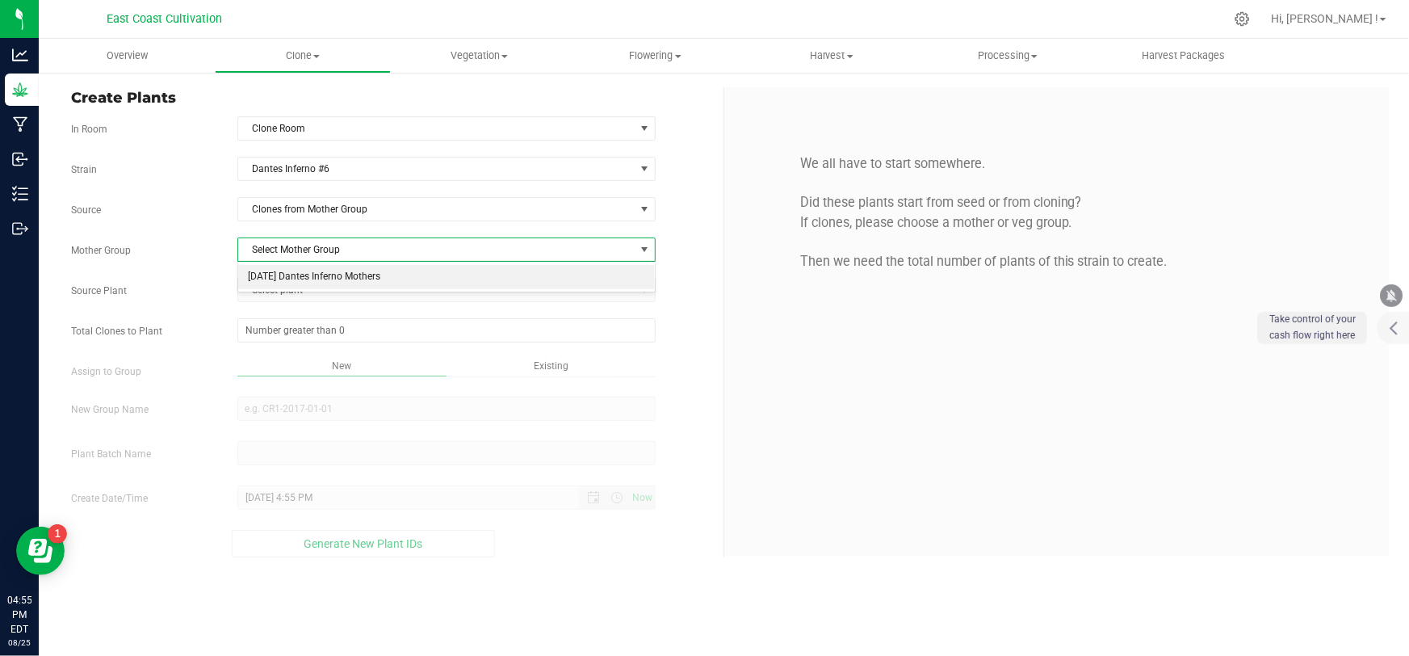
click at [342, 273] on li "[DATE] Dantes Inferno Mothers" at bounding box center [446, 277] width 417 height 24
click at [332, 283] on span "Select plant" at bounding box center [436, 290] width 396 height 23
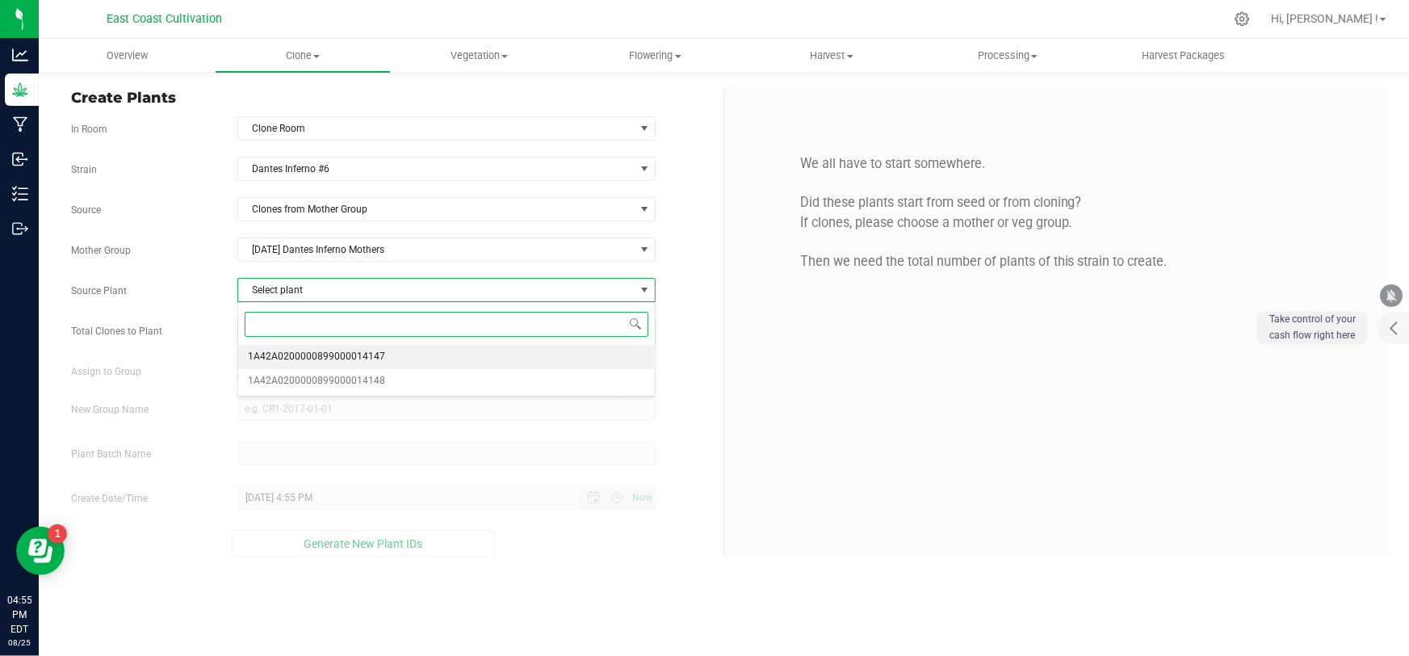
click at [326, 360] on span "1A42A0200000899000014147" at bounding box center [316, 356] width 137 height 21
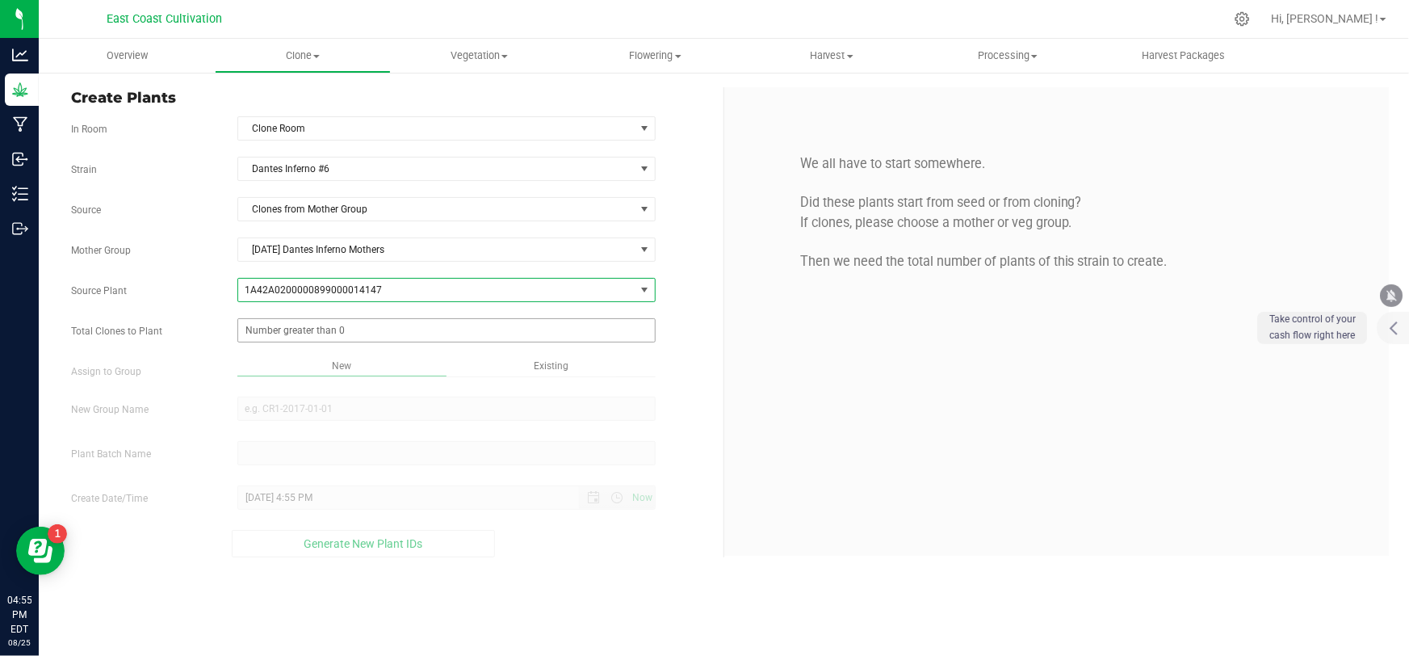
click at [322, 329] on span at bounding box center [446, 330] width 418 height 24
type input "6"
click at [308, 397] on div "Overview Clone Create plants Cloning groups Cloning plant batches Apply to plan…" at bounding box center [724, 347] width 1370 height 617
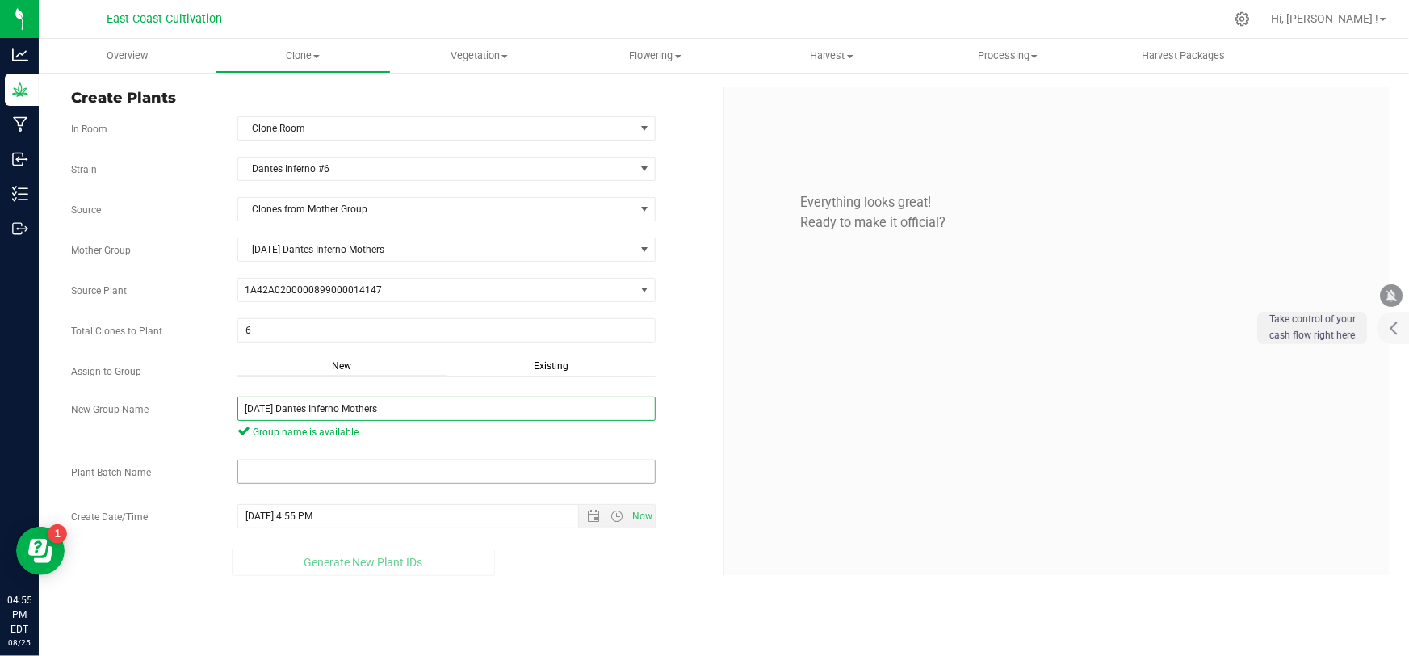
type input "[DATE] Dantes Inferno Mothers"
click at [354, 478] on input "text" at bounding box center [446, 471] width 418 height 24
paste input "[DATE] Dantes Inferno Mothers"
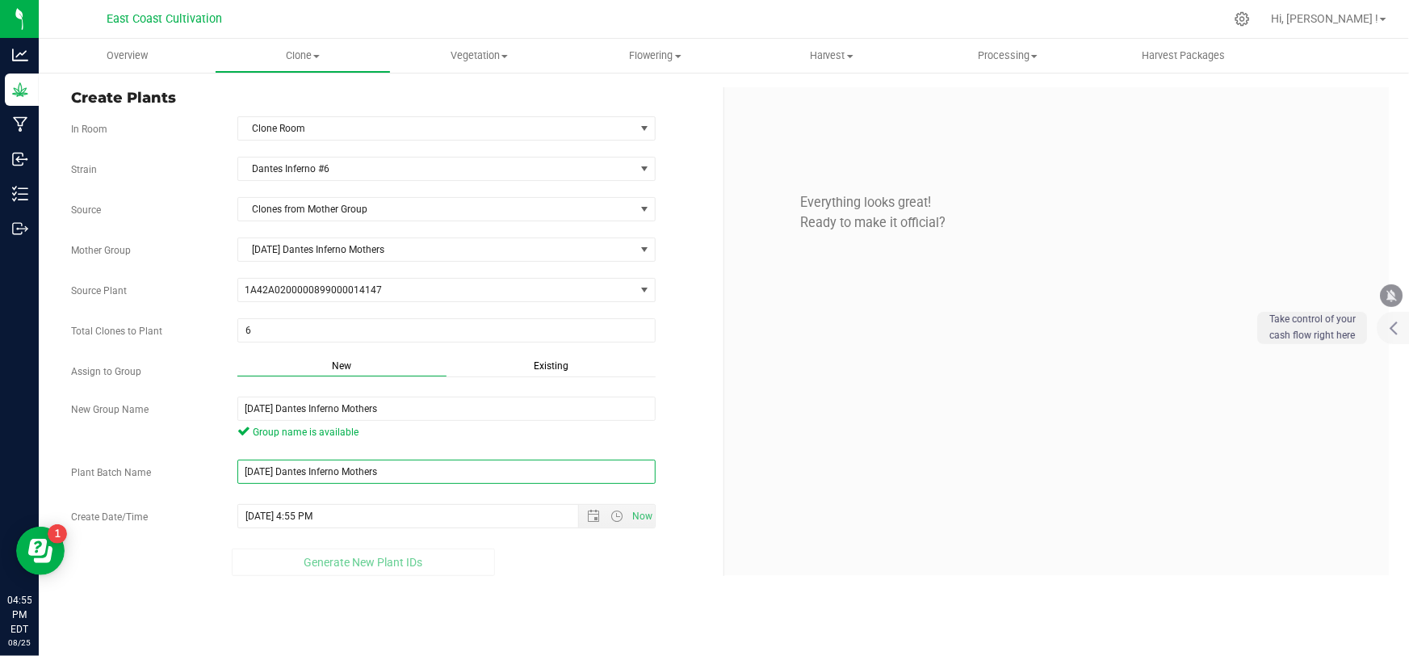
type input "[DATE] Dantes Inferno Mothers"
click at [545, 599] on div "Overview Clone Create plants Cloning groups Cloning plant batches Apply to plan…" at bounding box center [724, 347] width 1370 height 617
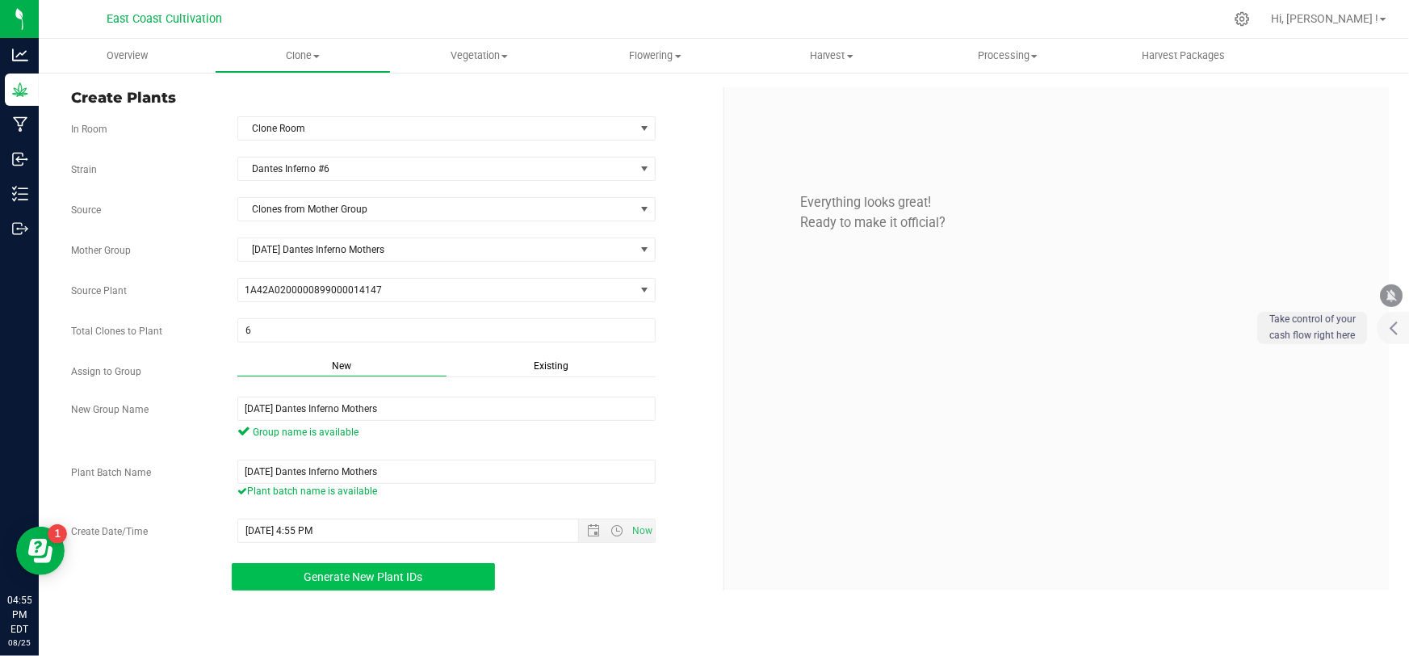
click at [441, 571] on button "Generate New Plant IDs" at bounding box center [363, 576] width 263 height 27
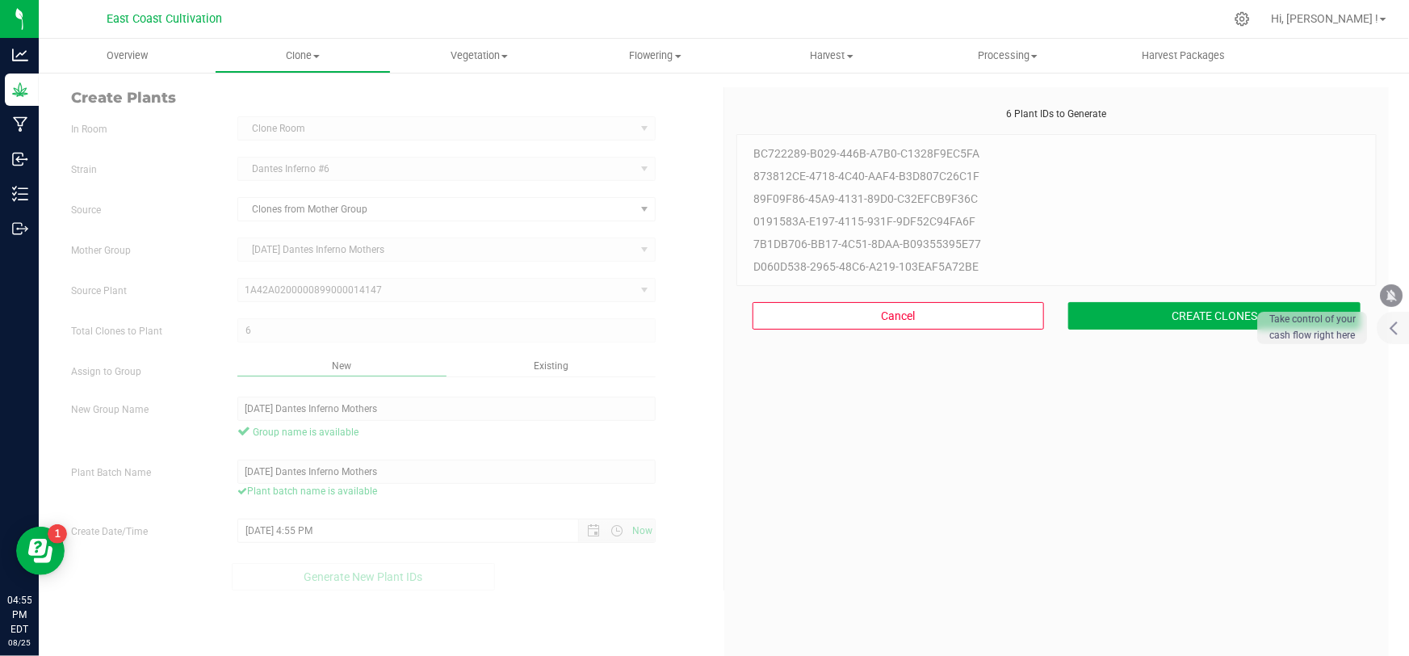
scroll to position [48, 0]
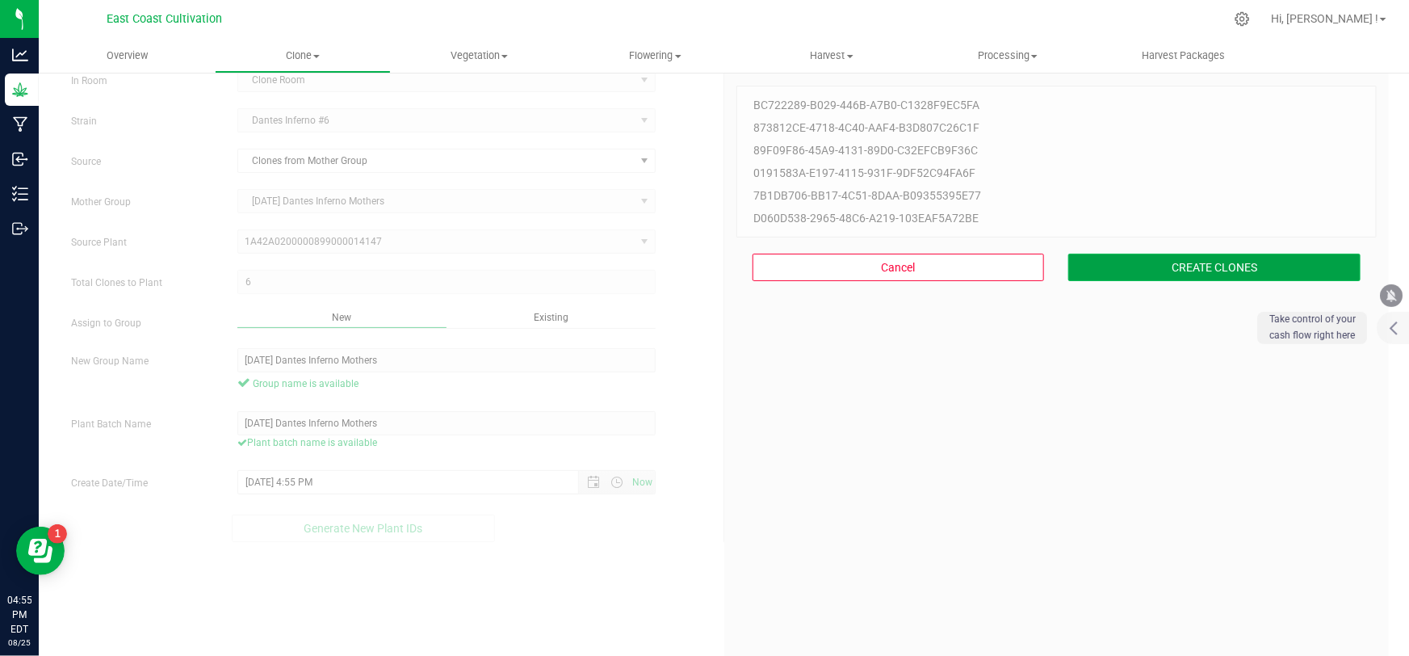
click at [1112, 267] on button "CREATE CLONES" at bounding box center [1214, 267] width 292 height 27
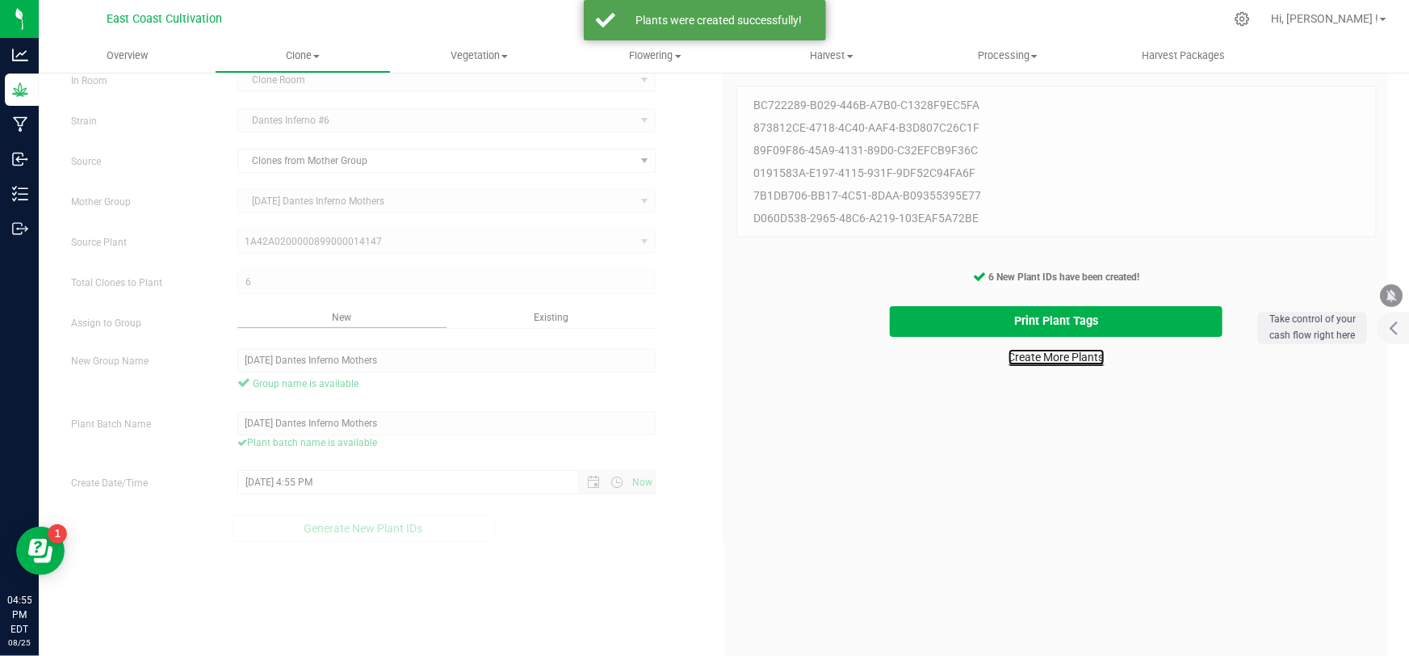
click at [1047, 351] on link "Create More Plants" at bounding box center [1057, 357] width 96 height 16
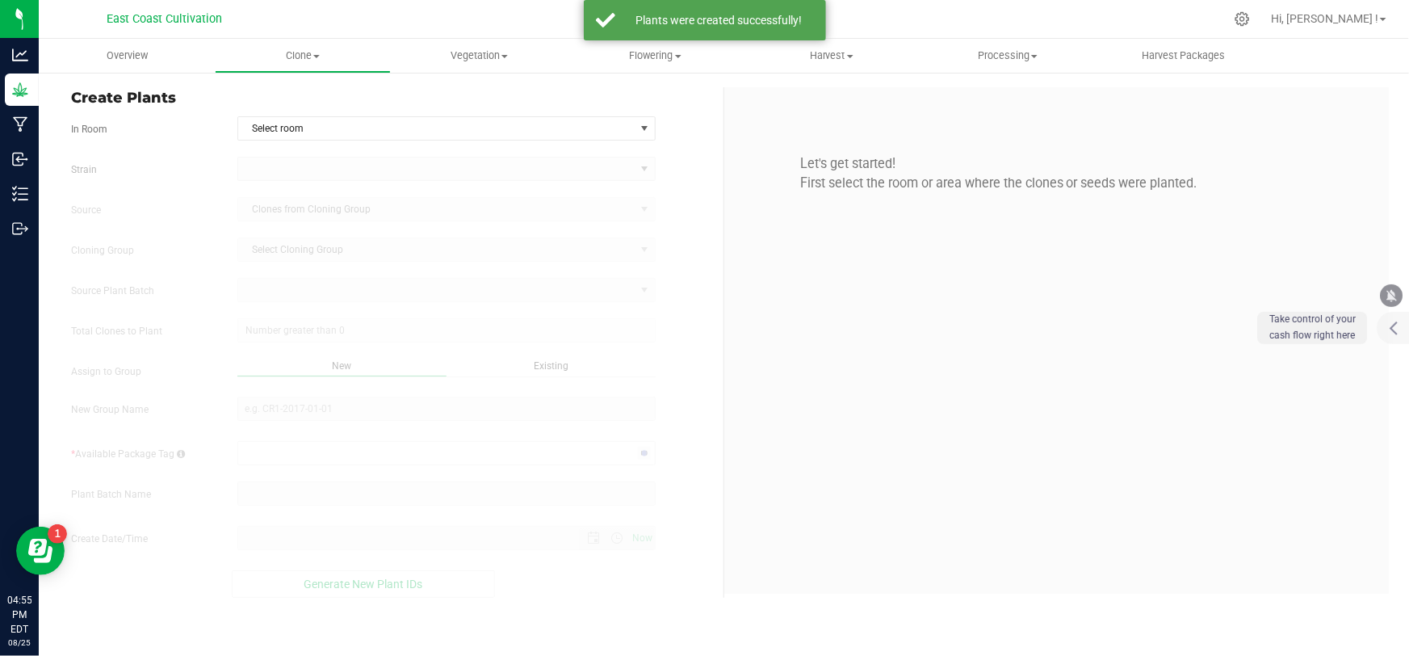
type input "[DATE] 4:55 PM"
click at [309, 128] on span "Select room" at bounding box center [436, 128] width 396 height 23
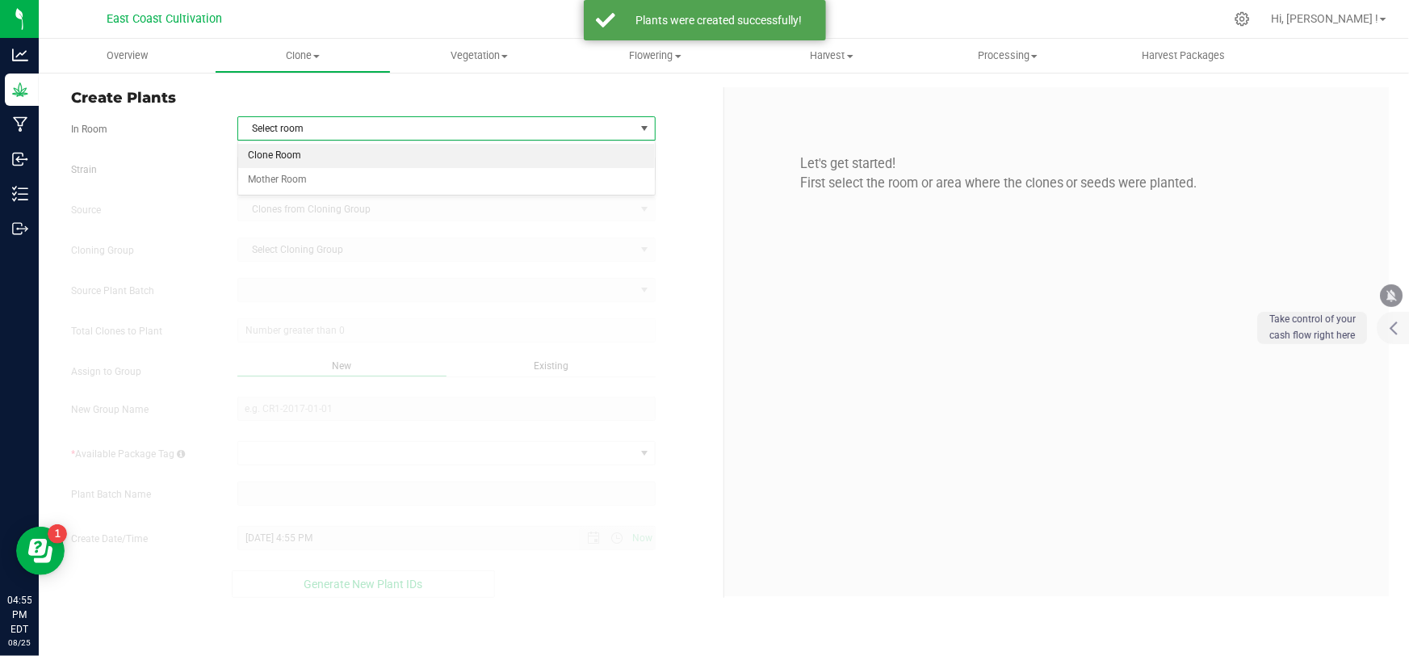
click at [291, 161] on li "Clone Room" at bounding box center [446, 156] width 417 height 24
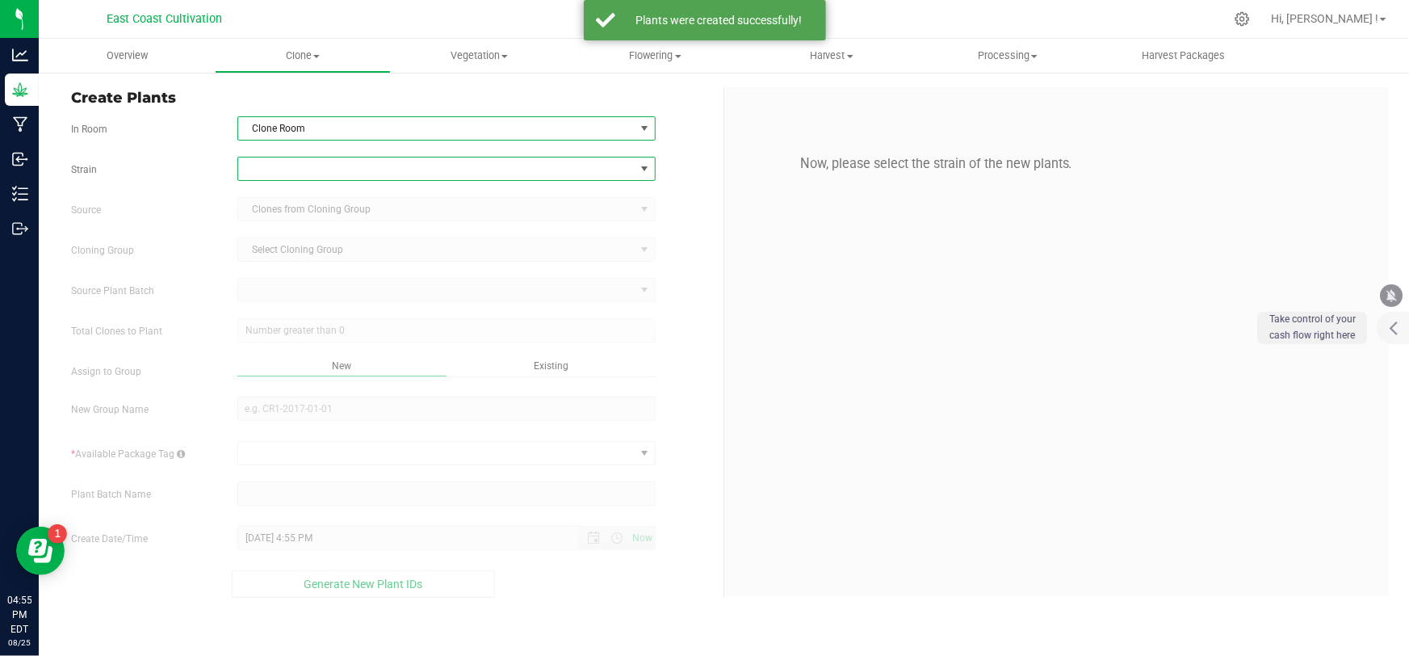
click at [291, 161] on span at bounding box center [436, 168] width 396 height 23
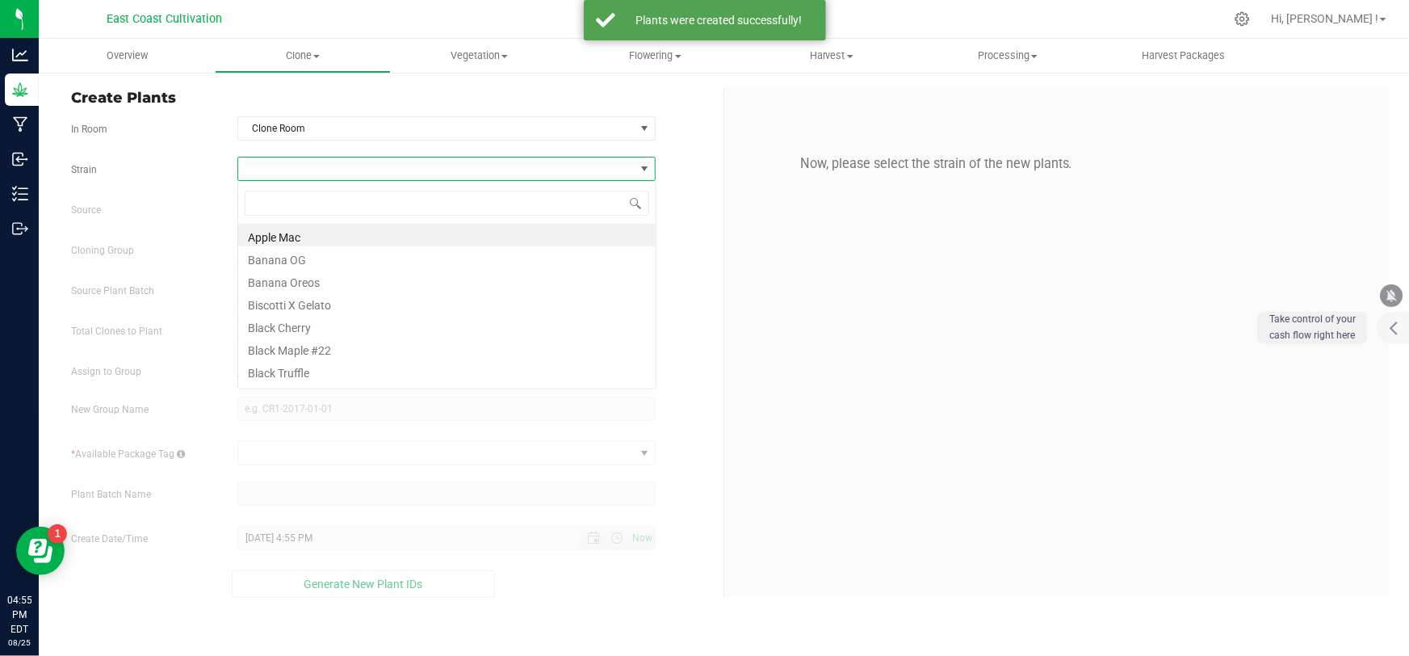
scroll to position [24, 419]
type input "bis"
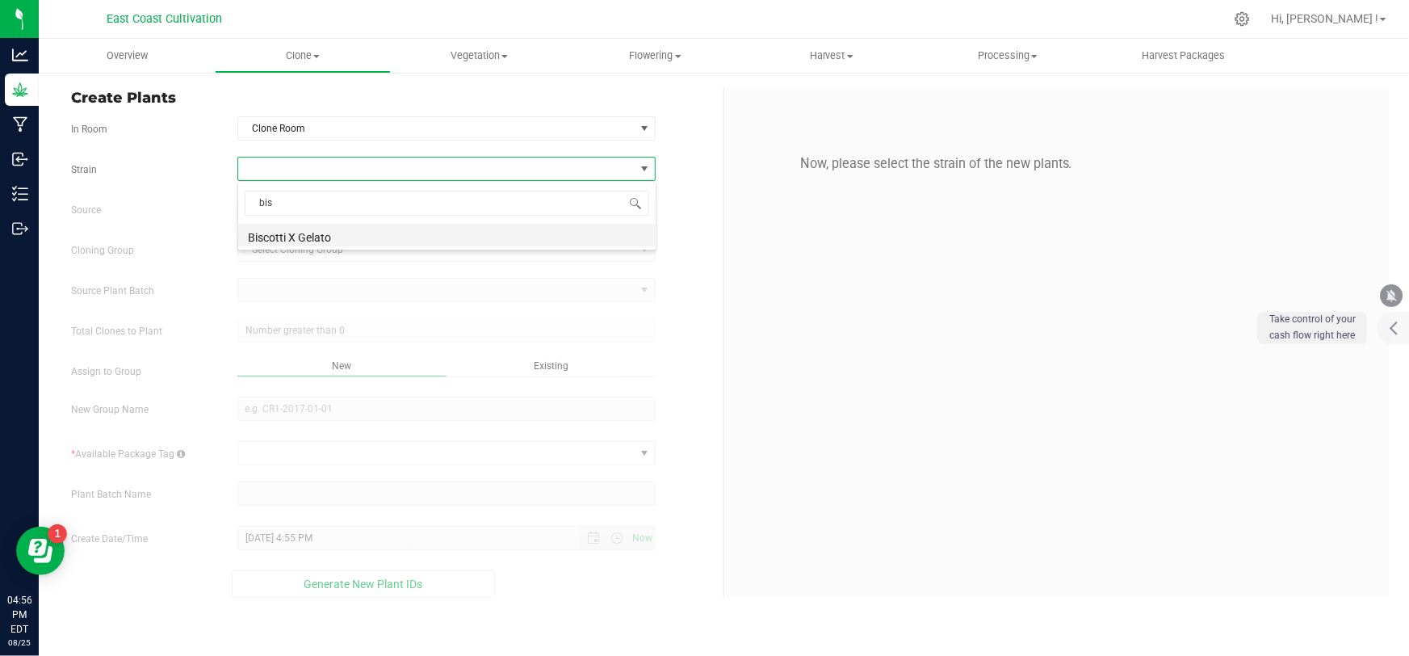
click at [309, 236] on li "Biscotti X Gelato" at bounding box center [446, 235] width 417 height 23
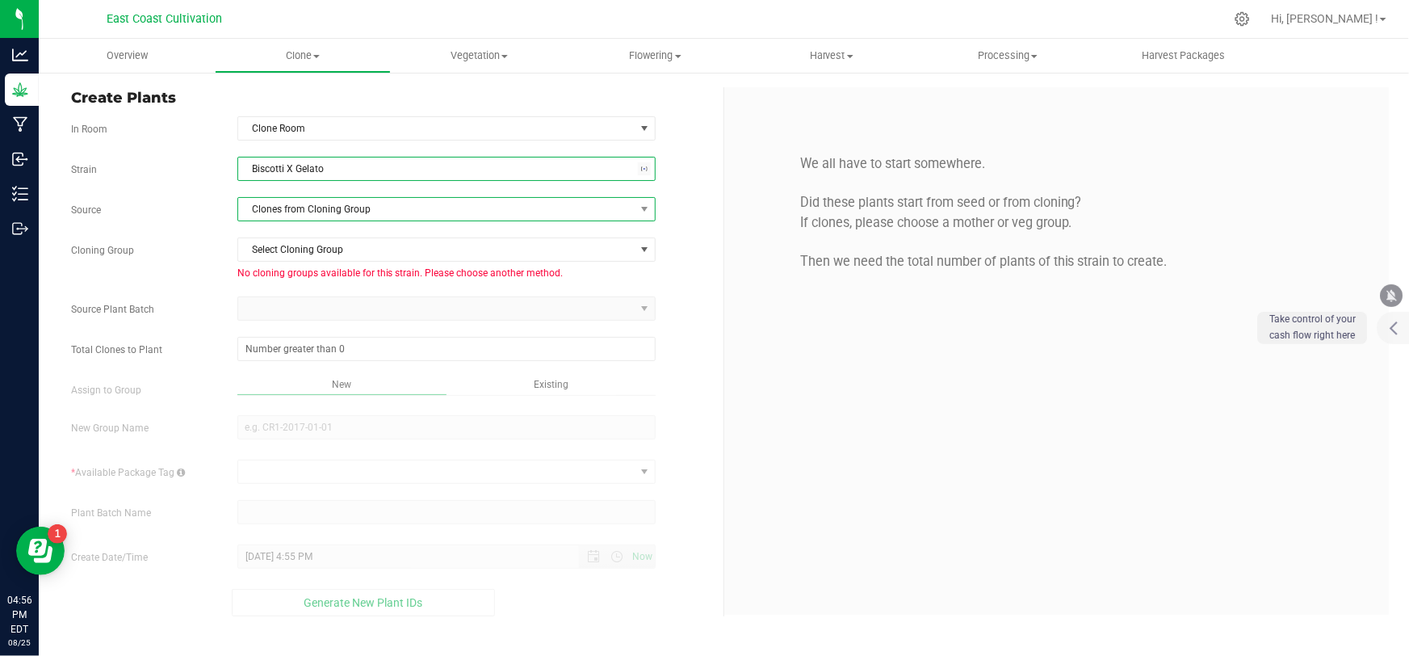
click at [309, 205] on span "Clones from Cloning Group" at bounding box center [436, 209] width 396 height 23
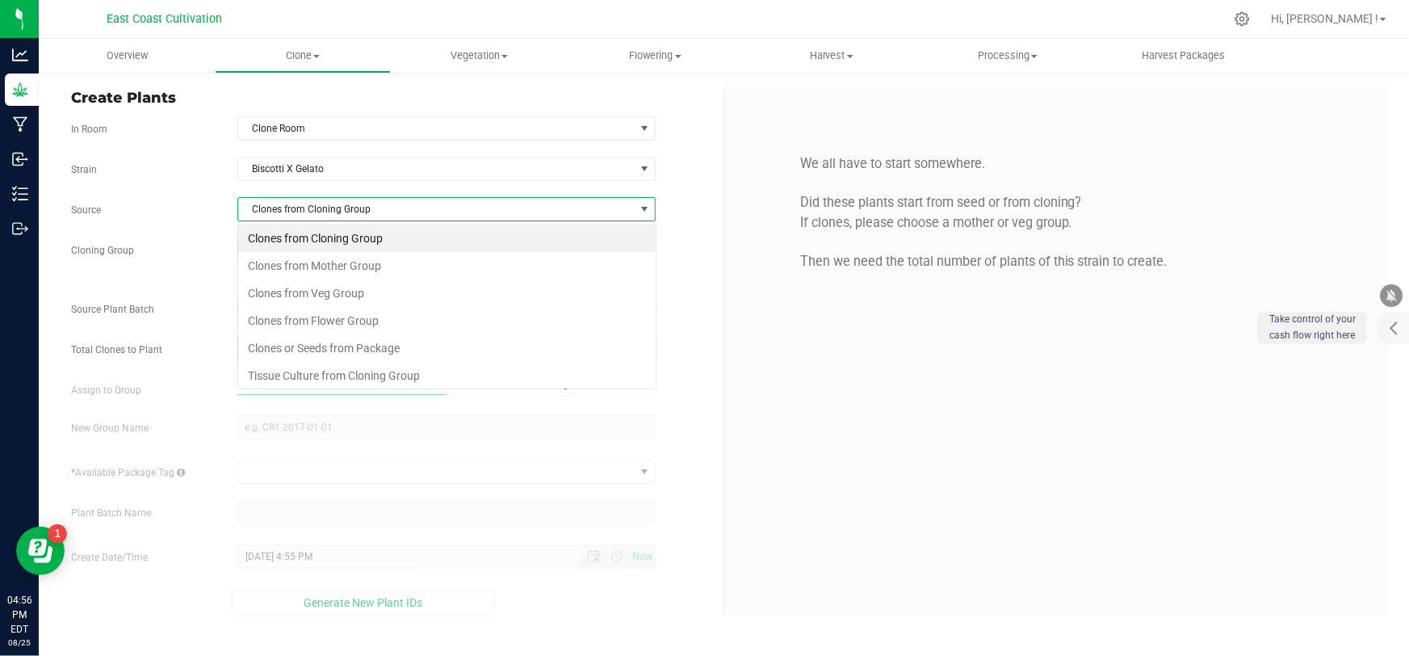
scroll to position [24, 419]
click at [321, 262] on li "Clones from Mother Group" at bounding box center [446, 265] width 417 height 27
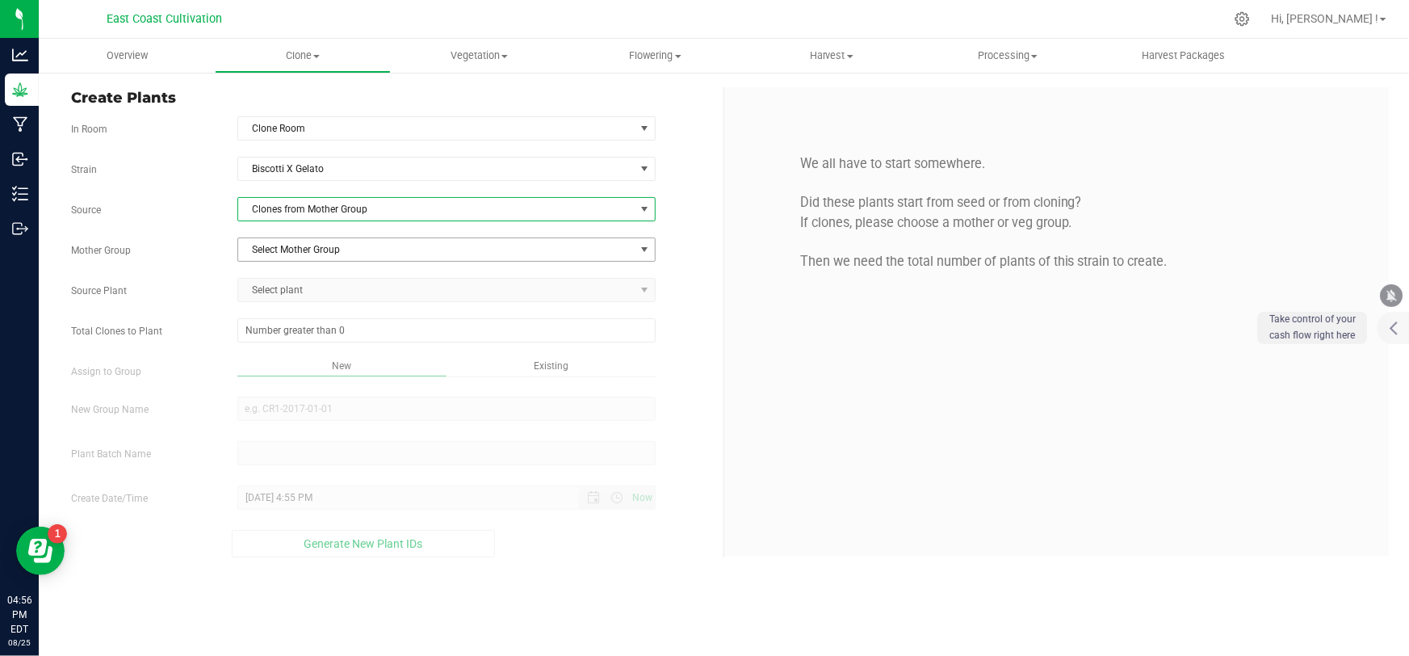
click at [318, 250] on span "Select Mother Group" at bounding box center [436, 249] width 396 height 23
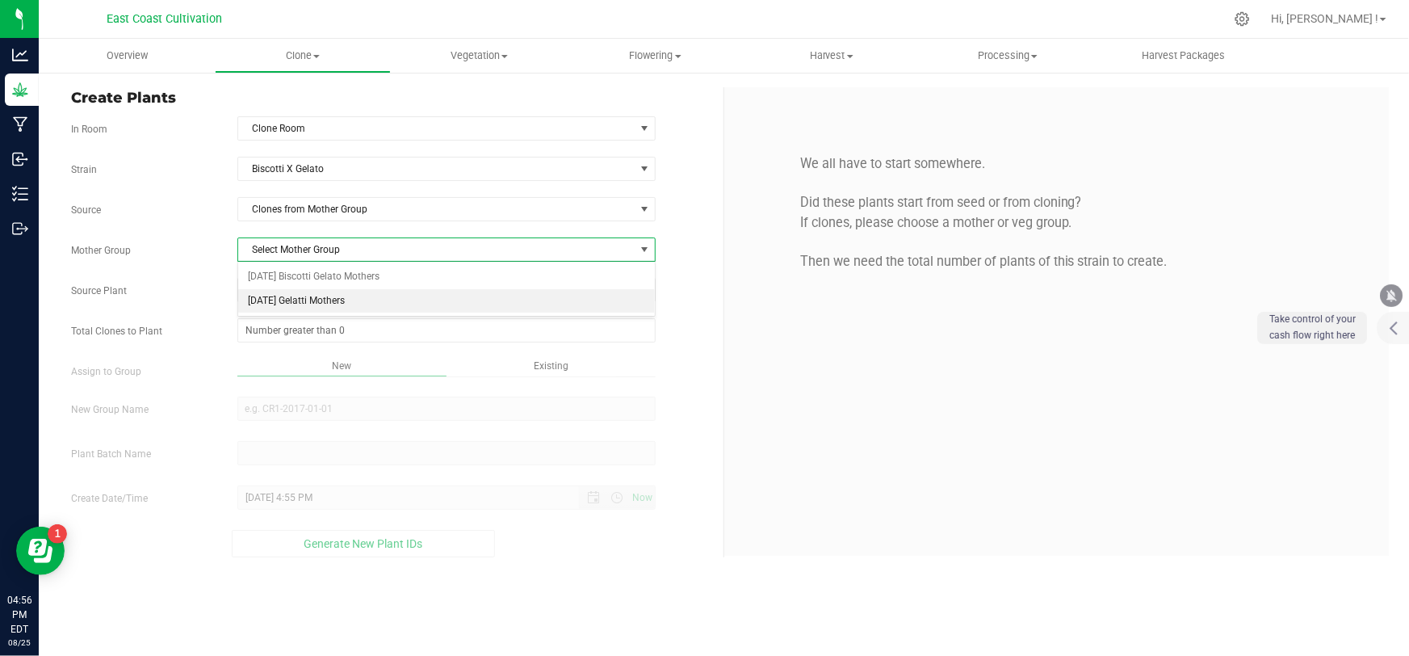
click at [308, 298] on li "[DATE] Gelatti Mothers" at bounding box center [446, 301] width 417 height 24
click at [308, 283] on span "Select plant" at bounding box center [436, 290] width 396 height 23
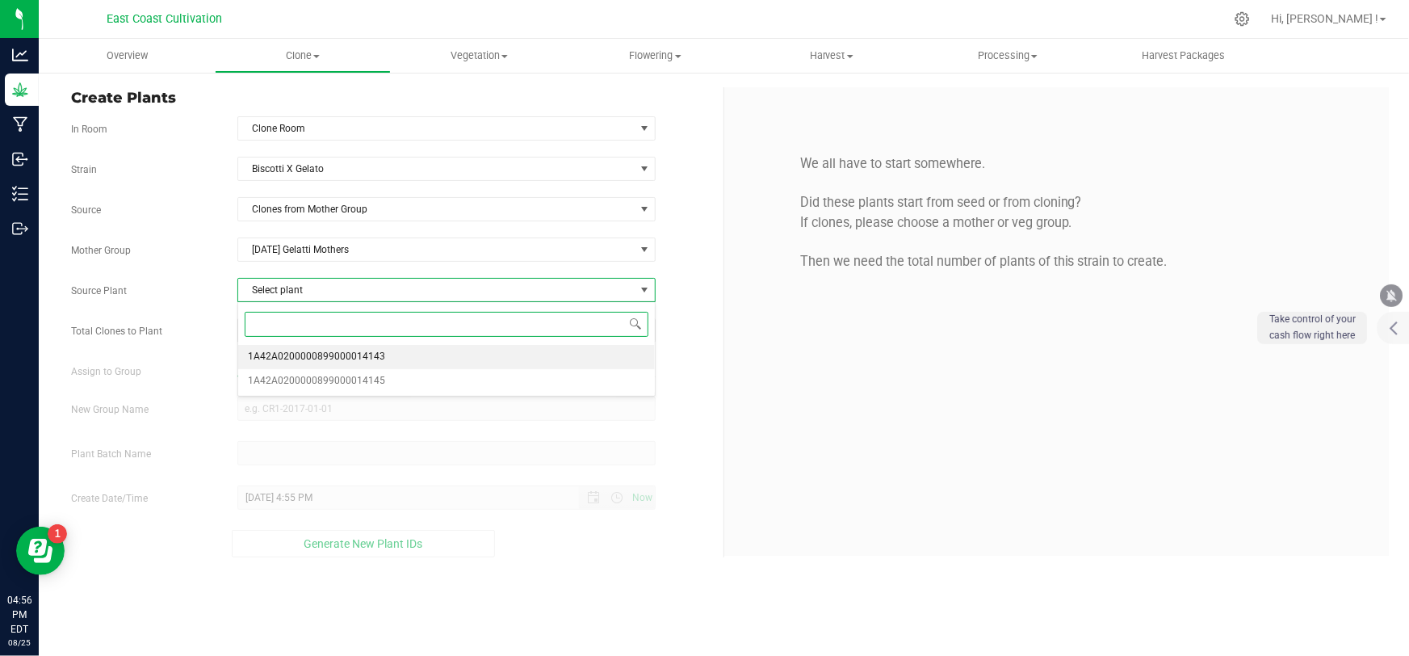
click at [308, 347] on span "1A42A0200000899000014143" at bounding box center [316, 356] width 137 height 21
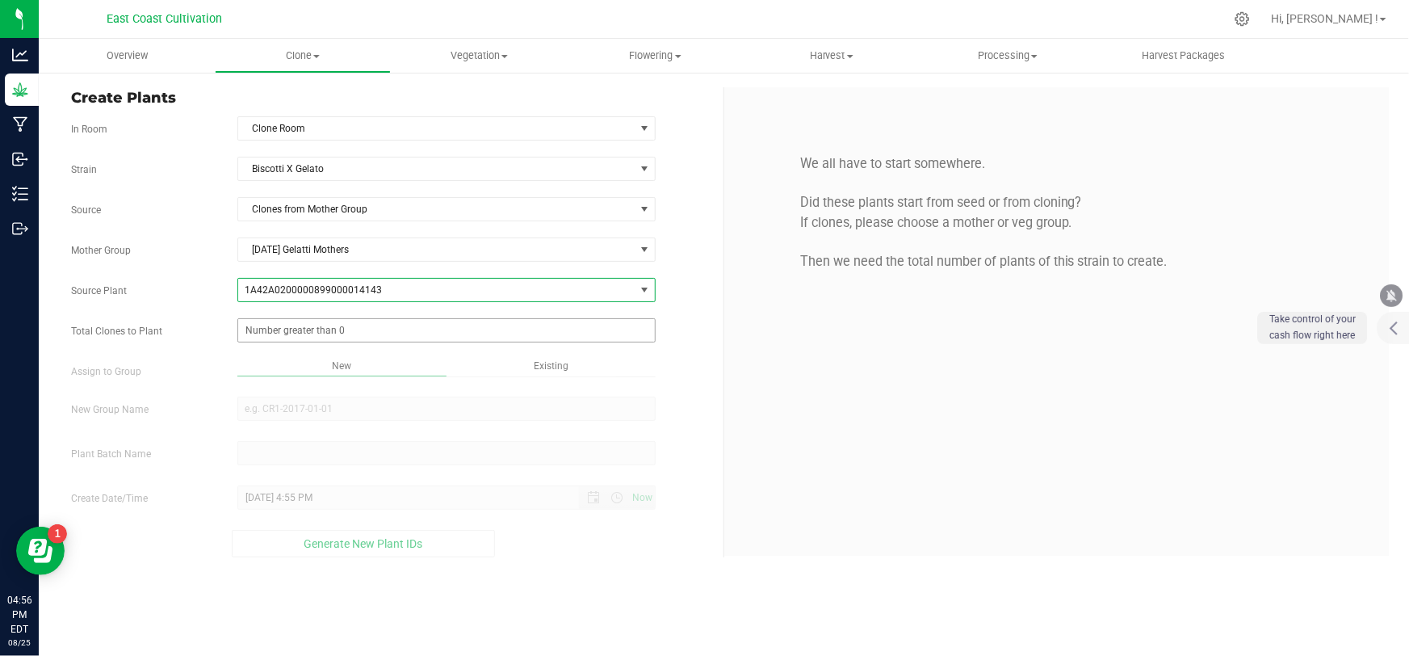
click at [310, 331] on span at bounding box center [446, 330] width 418 height 24
type input "6"
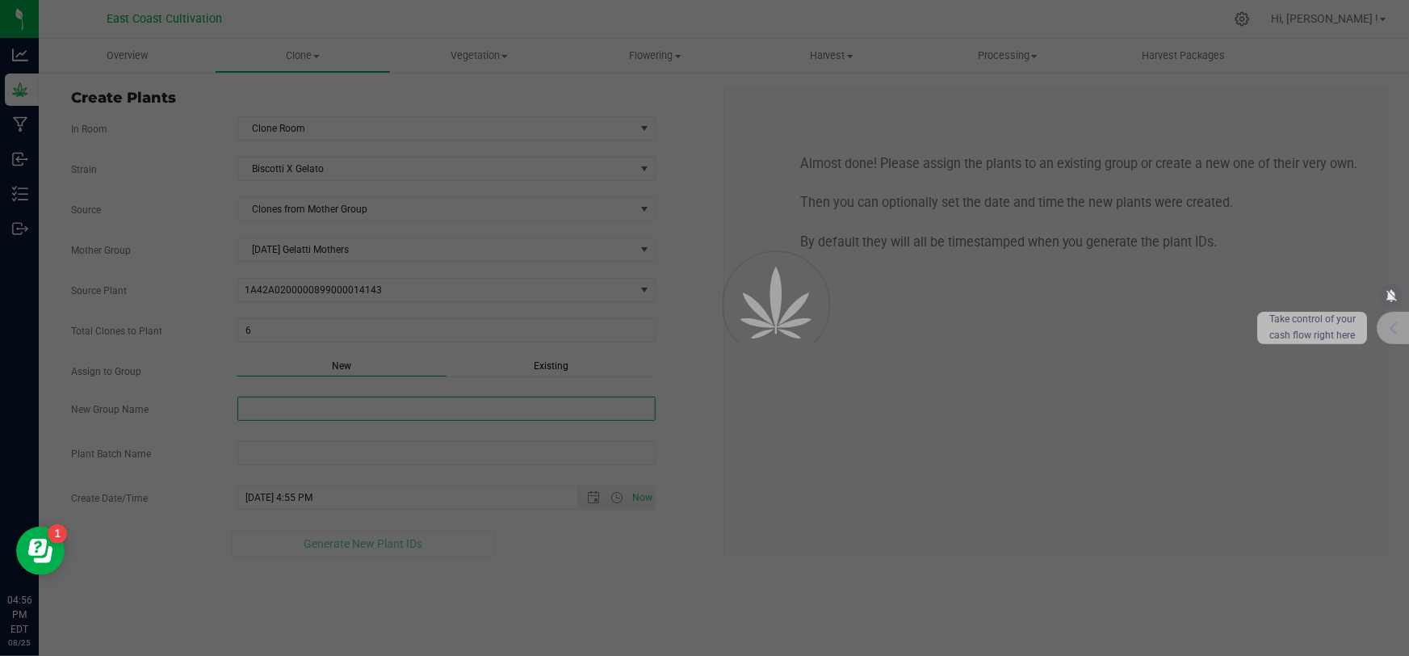
click at [279, 416] on div "Overview Clone Create plants Cloning groups Cloning plant batches Apply to plan…" at bounding box center [724, 347] width 1370 height 617
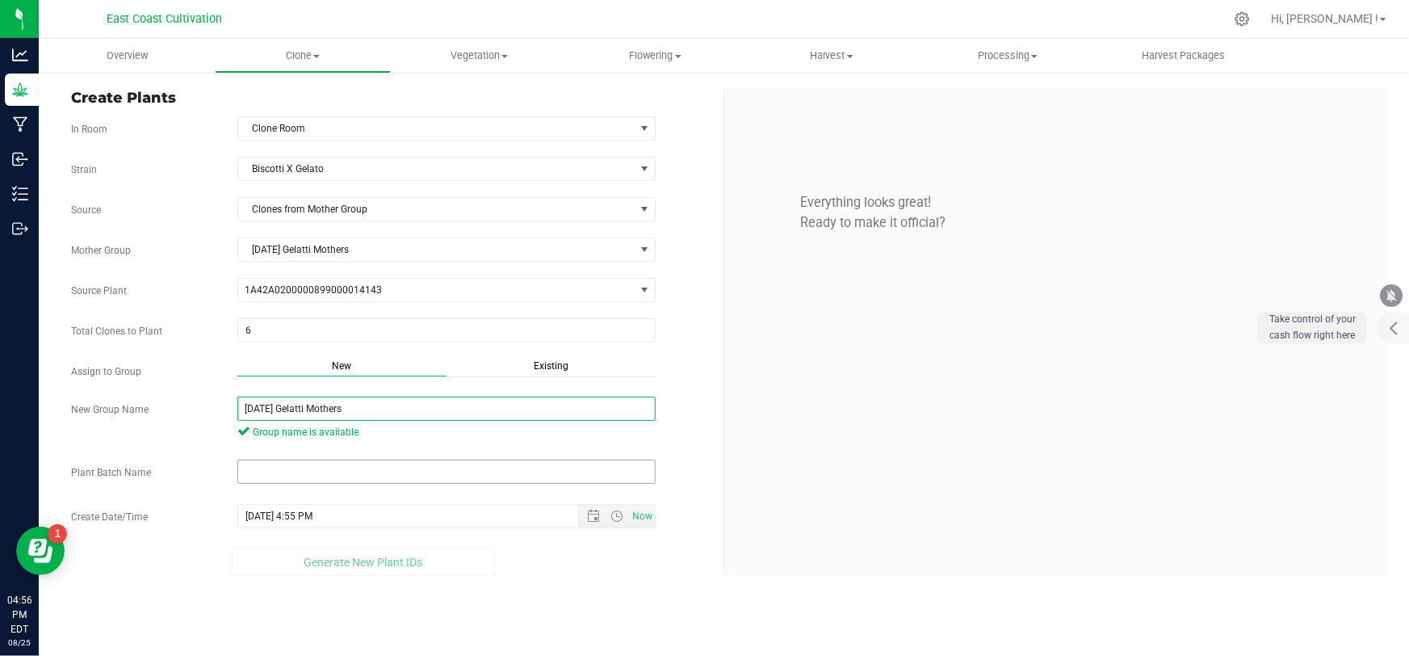
type input "[DATE] Gelatti Mothers"
click at [325, 468] on input "text" at bounding box center [446, 471] width 418 height 24
paste input "[DATE] Gelatti Mothers"
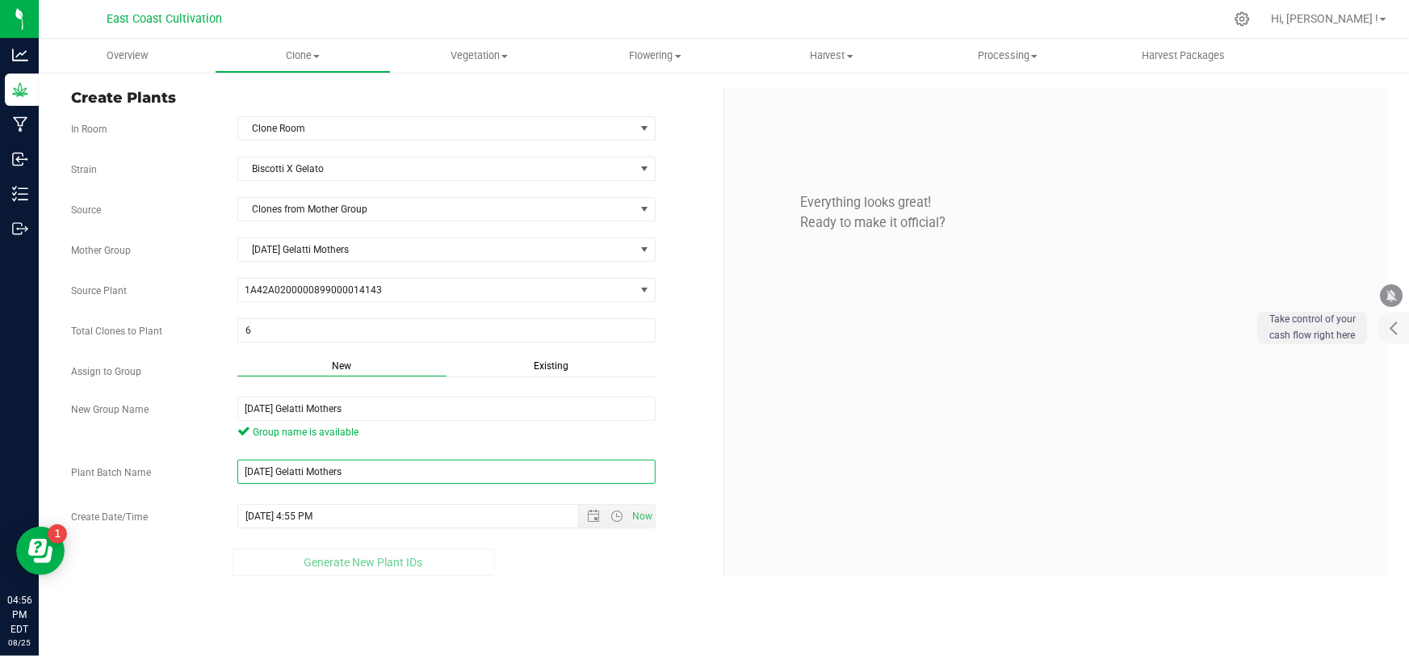
type input "[DATE] Gelatti Mothers"
click at [574, 601] on div "Overview Clone Create plants Cloning groups Cloning plant batches Apply to plan…" at bounding box center [724, 347] width 1370 height 617
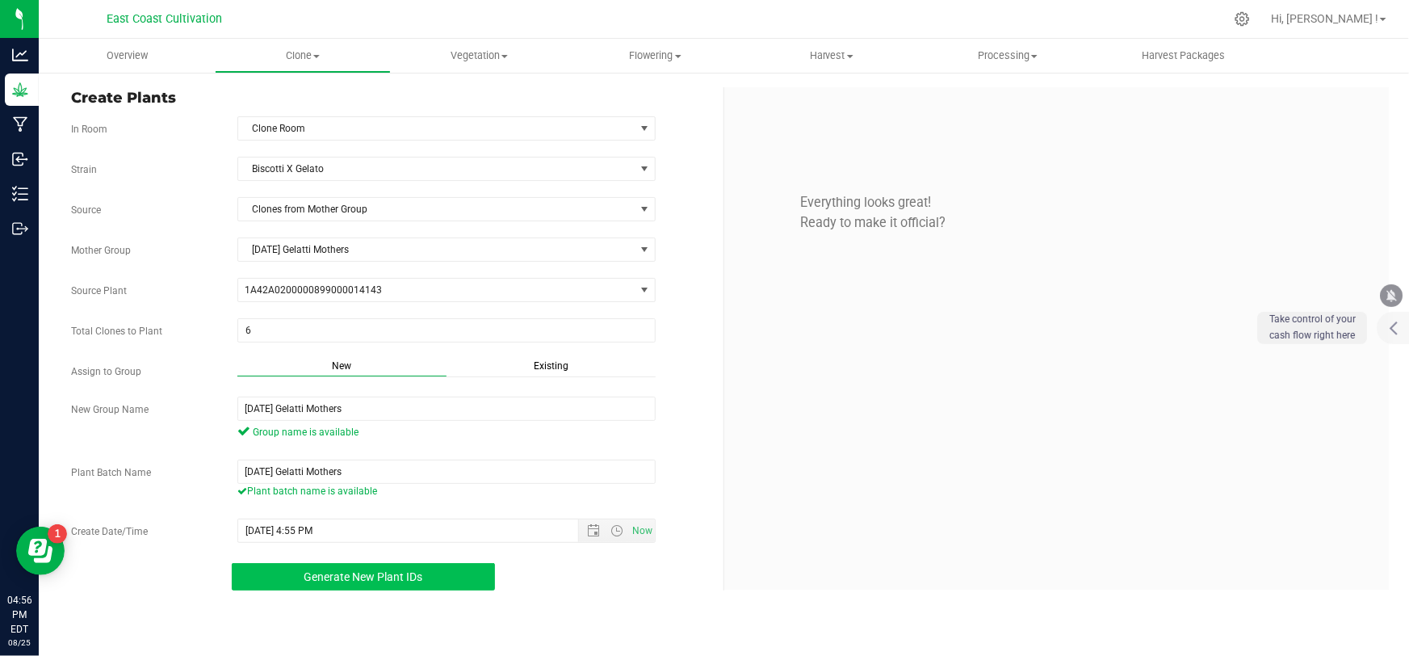
click at [418, 575] on span "Generate New Plant IDs" at bounding box center [363, 576] width 119 height 13
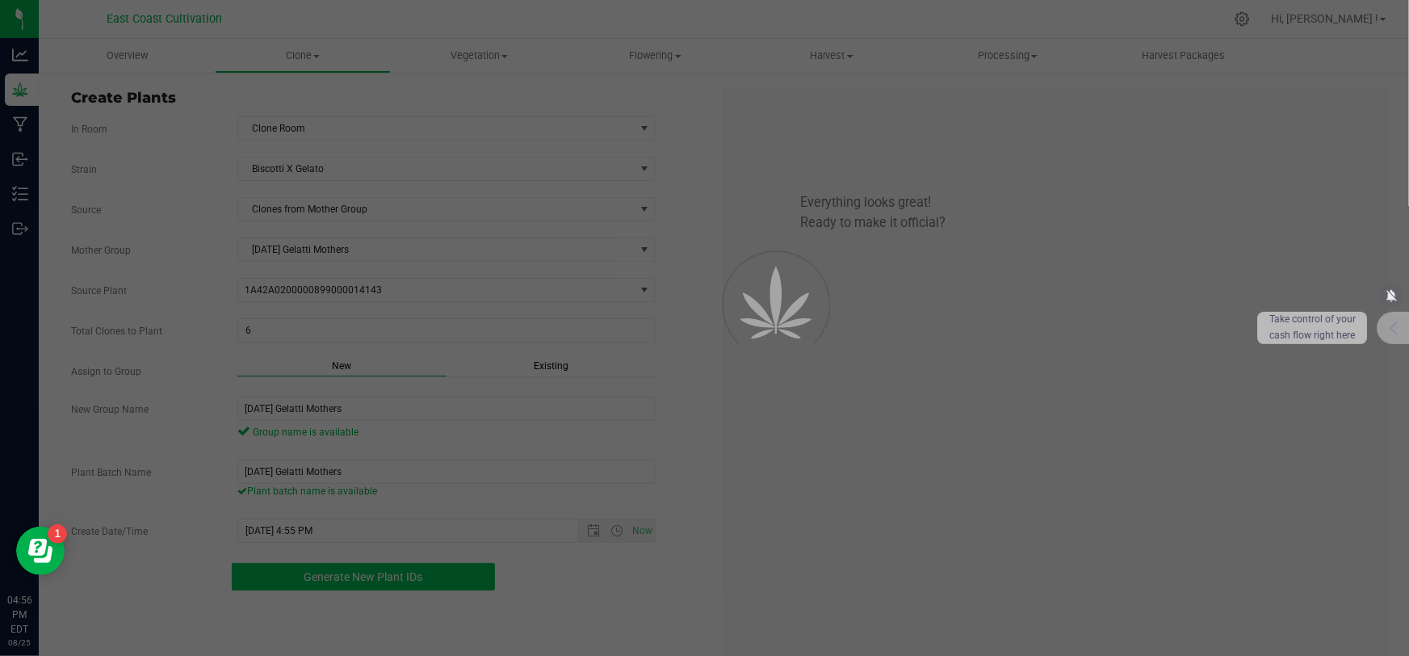
scroll to position [48, 0]
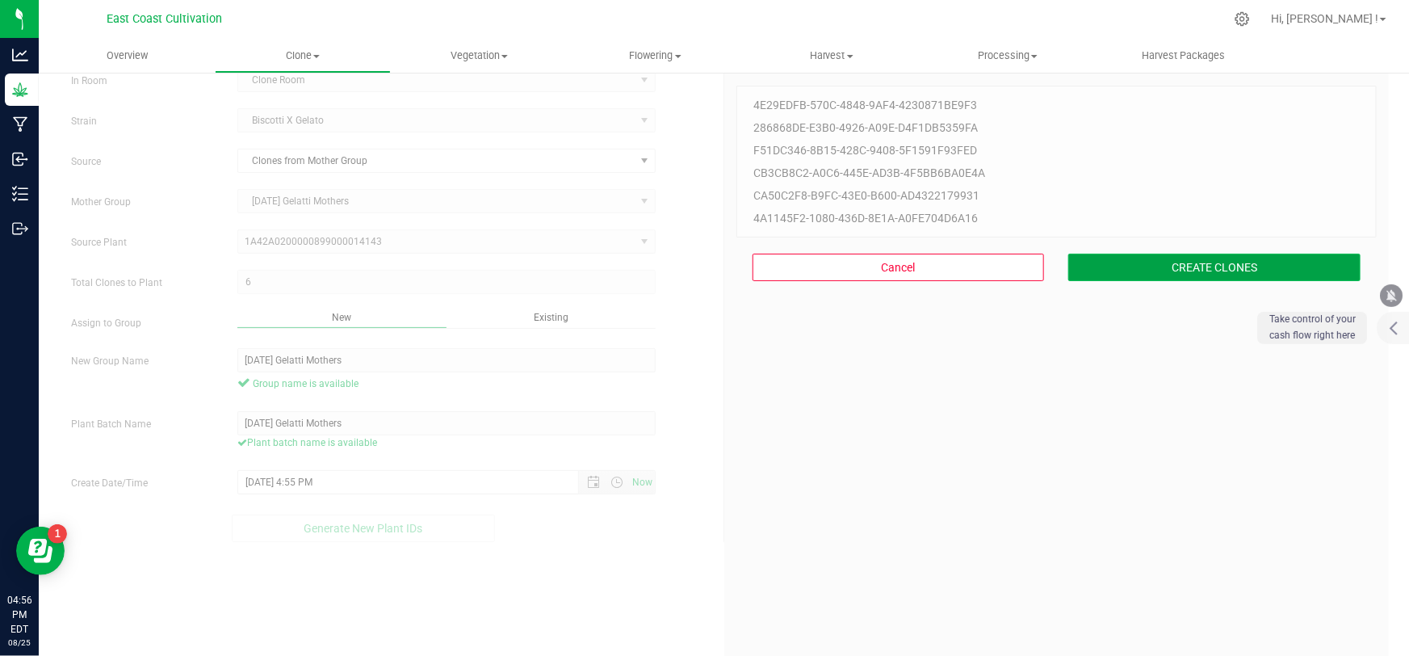
click at [1153, 271] on button "CREATE CLONES" at bounding box center [1214, 267] width 292 height 27
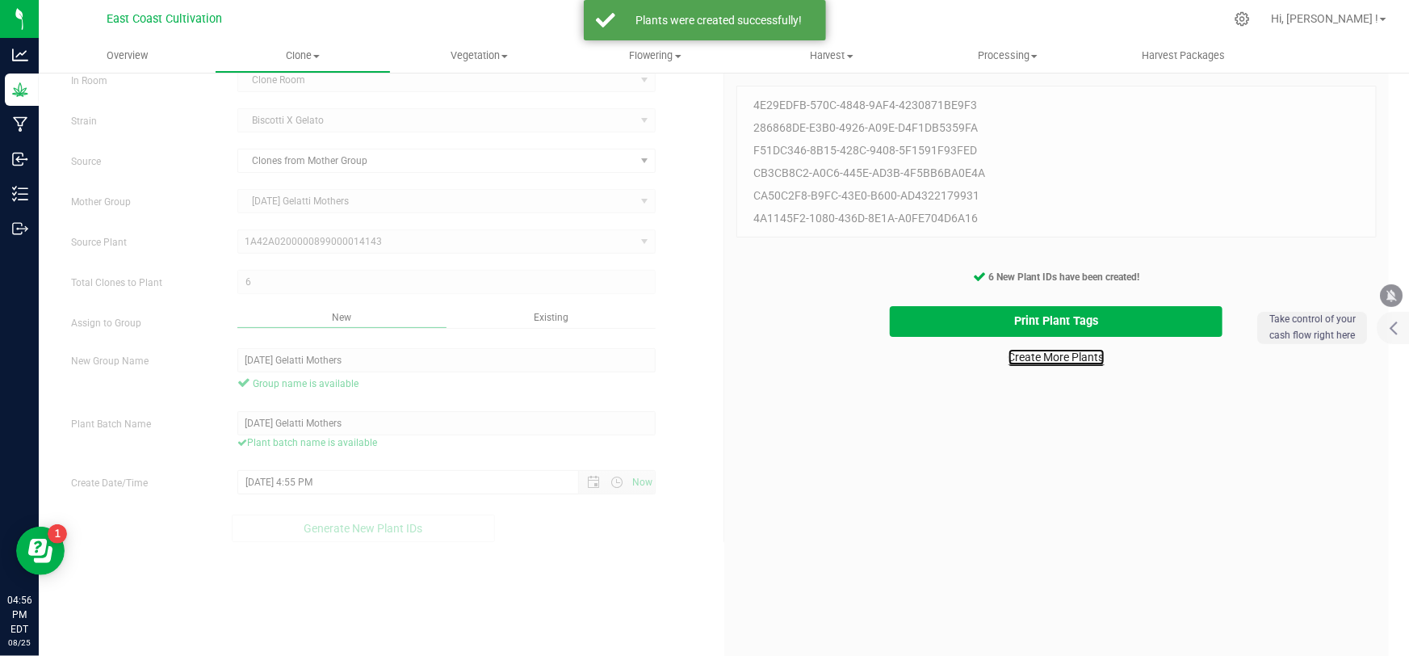
click at [1015, 359] on link "Create More Plants" at bounding box center [1057, 357] width 96 height 16
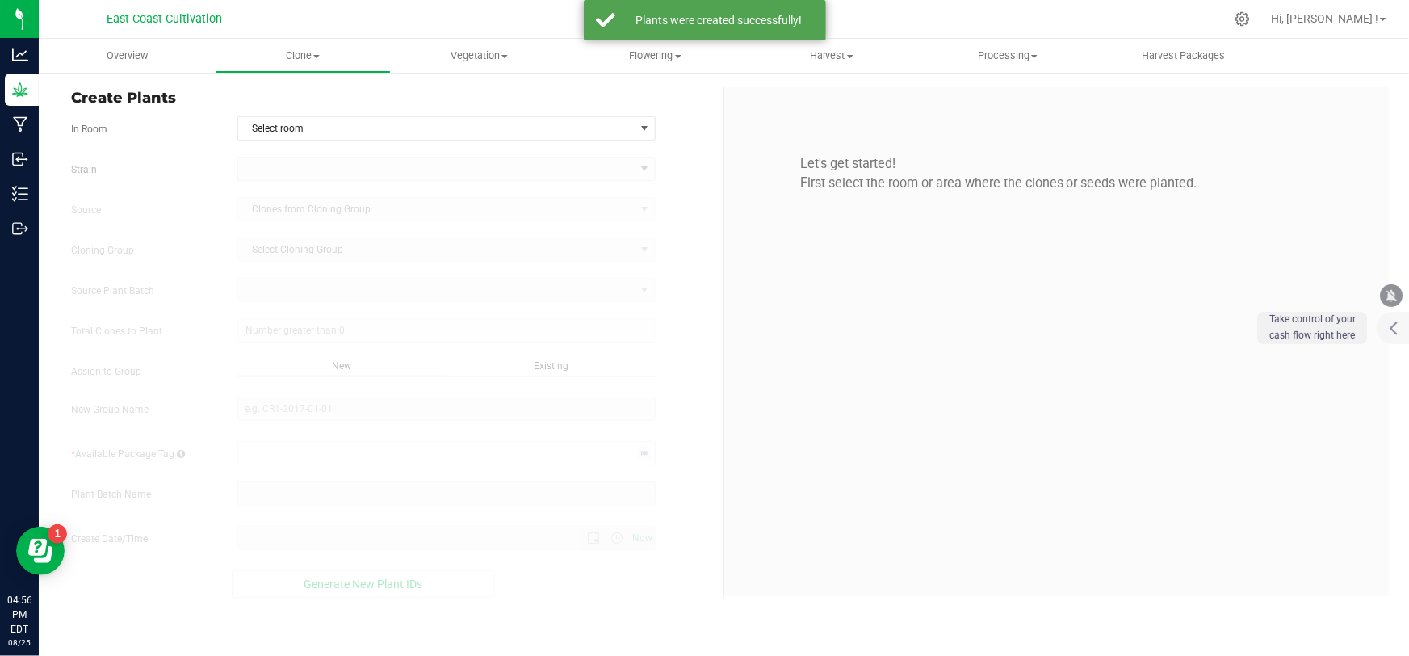
type input "[DATE] 4:56 PM"
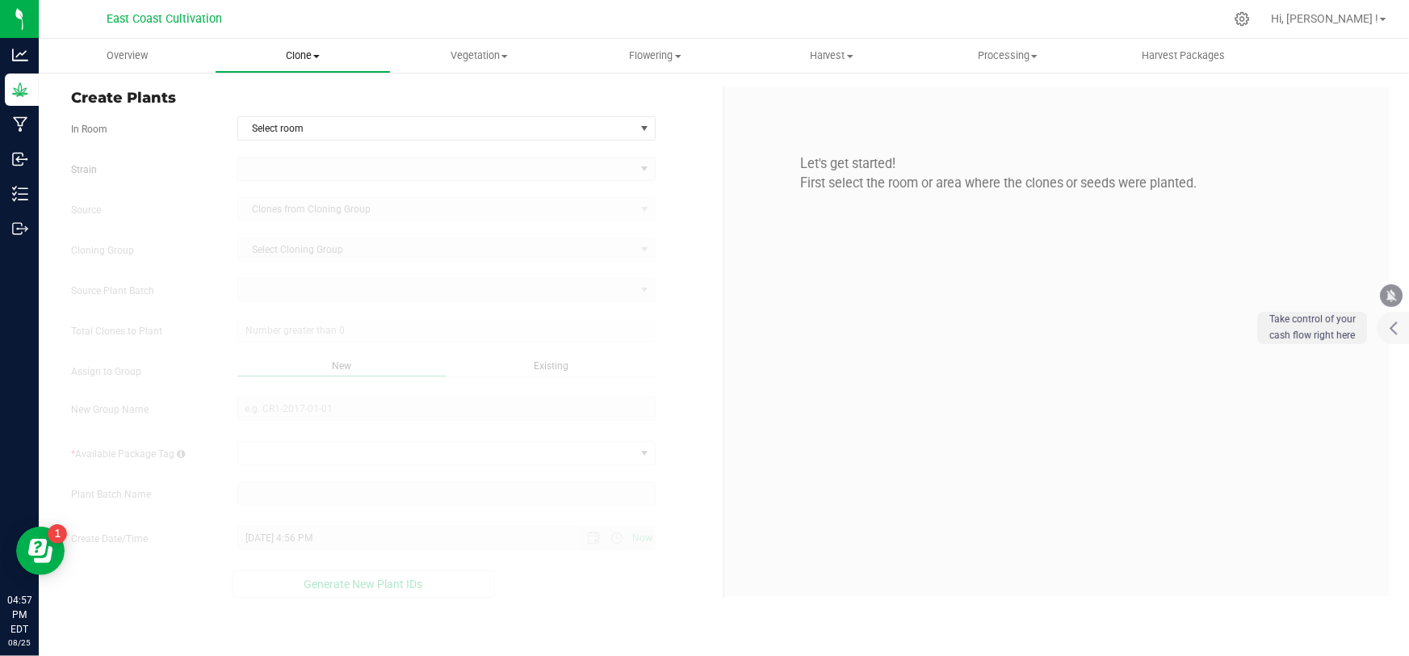
click at [300, 61] on span "Clone" at bounding box center [303, 55] width 174 height 15
click at [280, 96] on span "Create plants" at bounding box center [272, 97] width 114 height 14
type input "[DATE] 4:57 PM"
click at [329, 128] on span "Select room" at bounding box center [436, 128] width 396 height 23
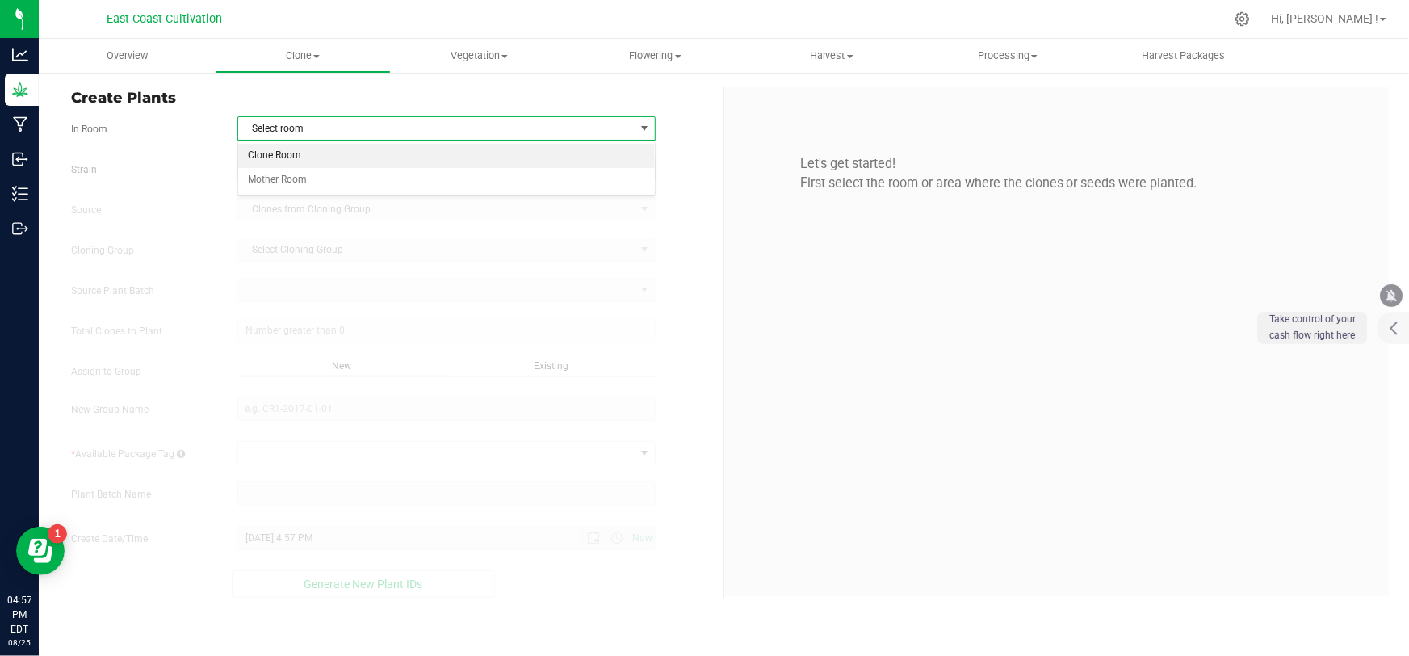
click at [304, 157] on li "Clone Room" at bounding box center [446, 156] width 417 height 24
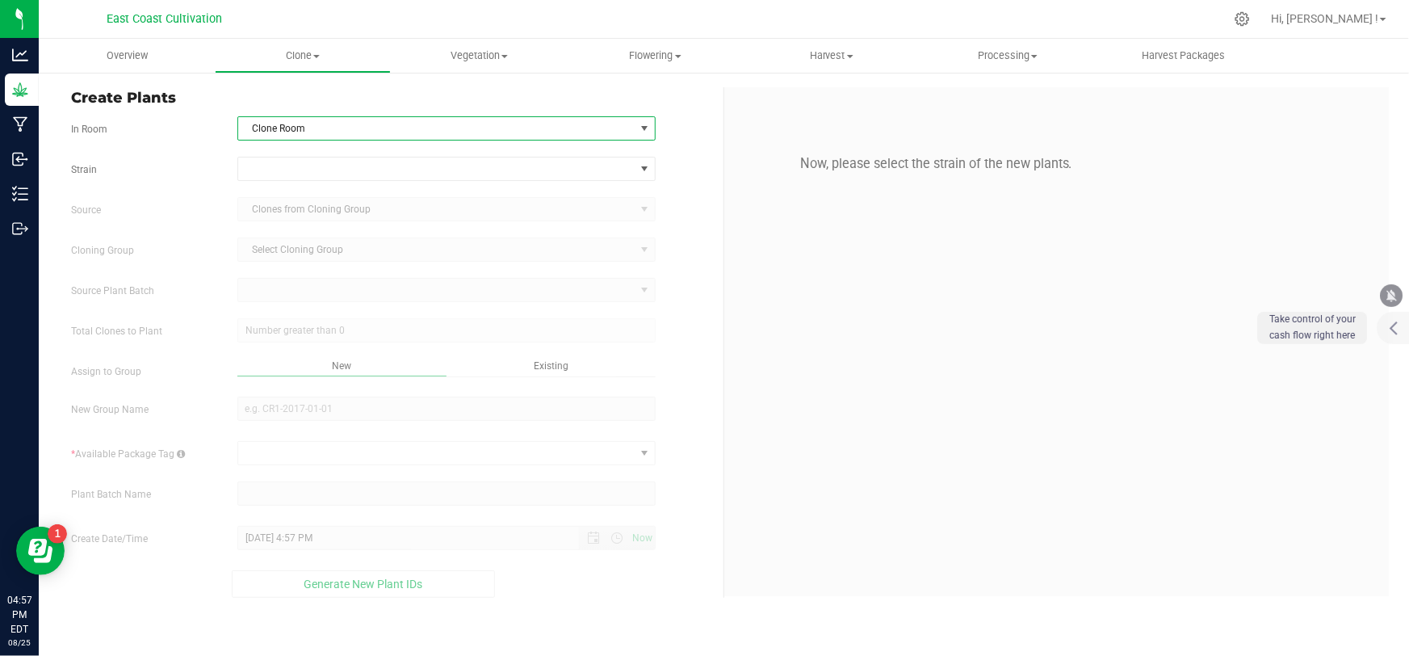
click at [306, 137] on span "Clone Room" at bounding box center [436, 128] width 396 height 23
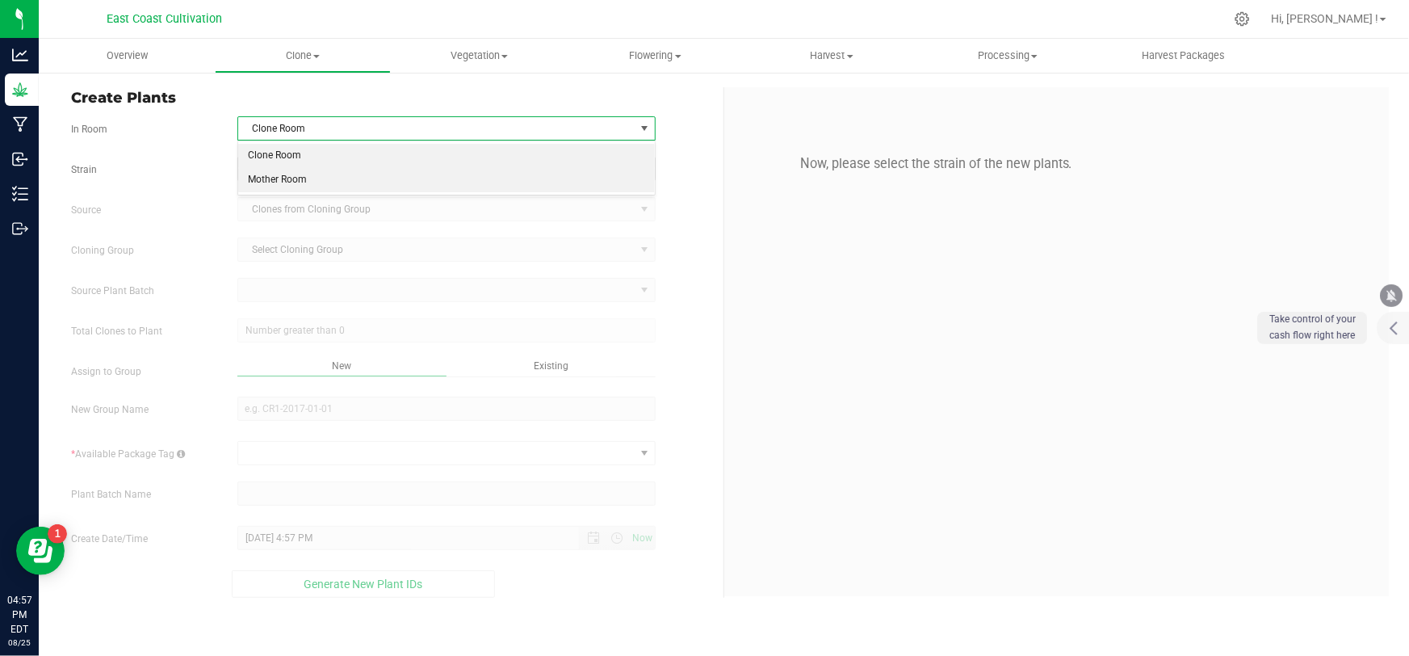
click at [291, 177] on li "Mother Room" at bounding box center [446, 180] width 417 height 24
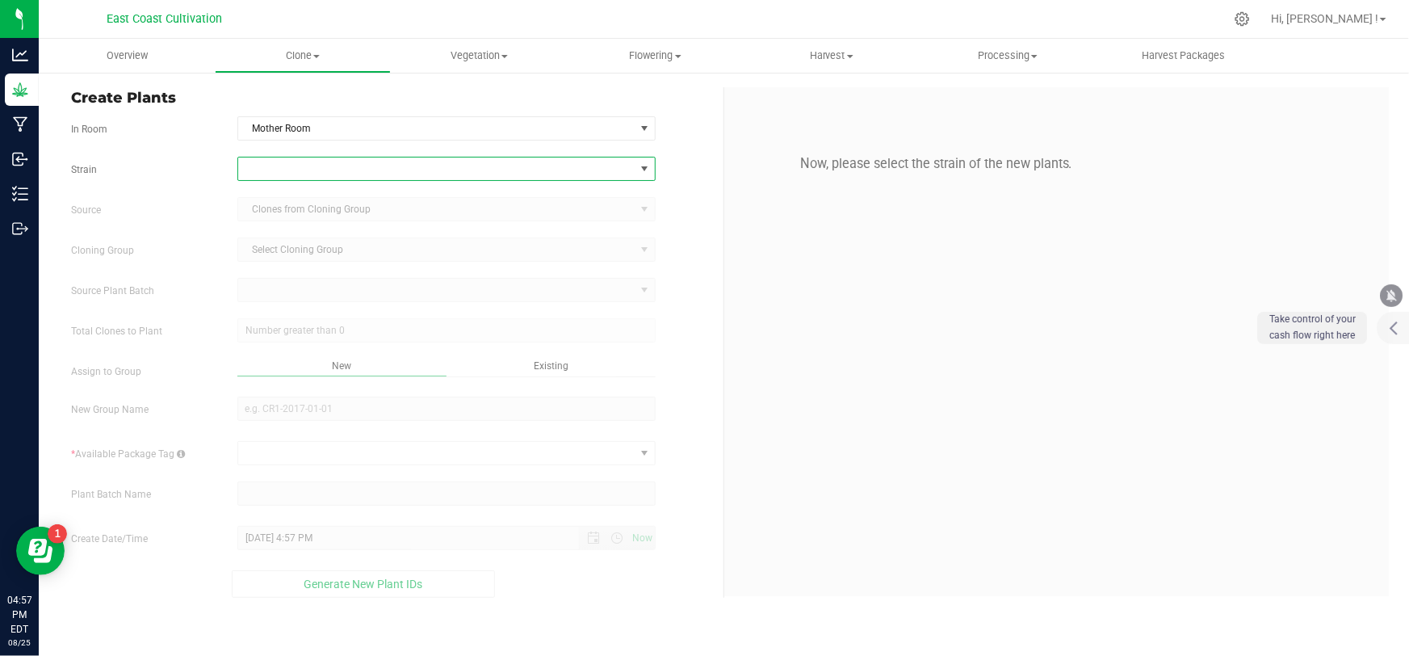
click at [298, 172] on span at bounding box center [436, 168] width 396 height 23
type input "sherb"
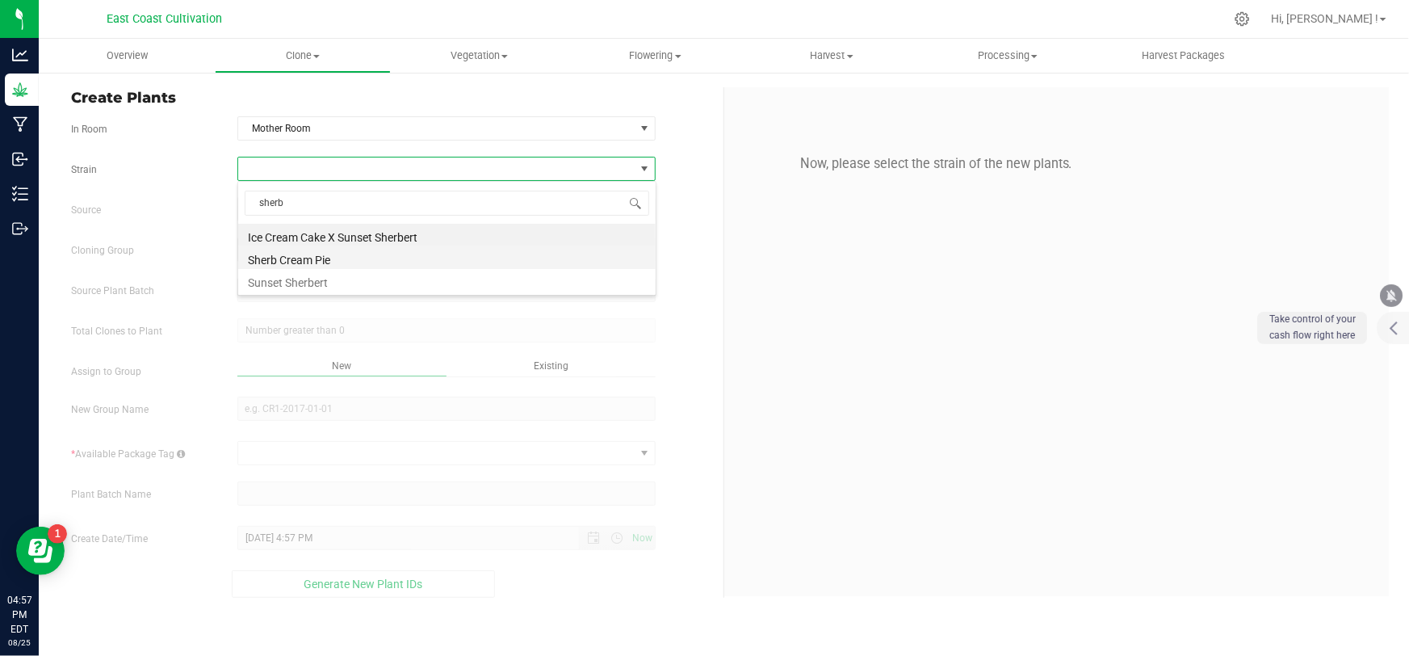
click at [308, 260] on li "Sherb Cream Pie" at bounding box center [446, 257] width 417 height 23
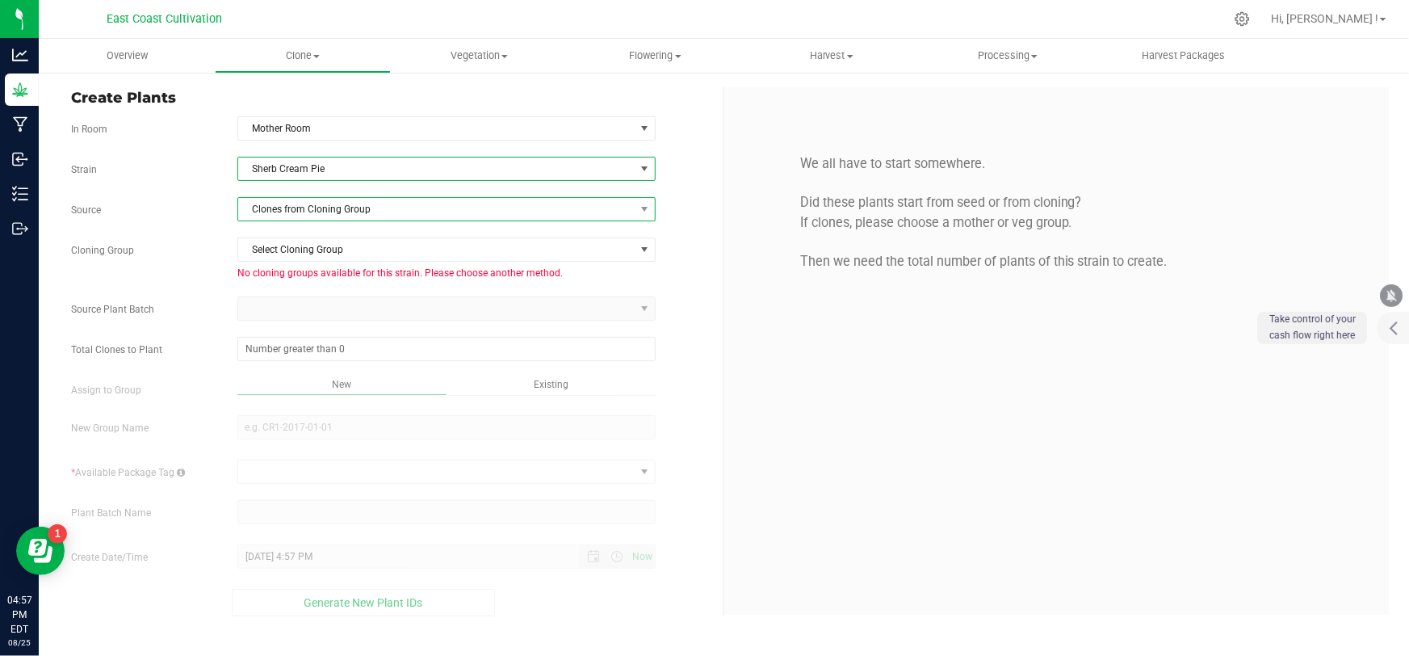
click at [325, 218] on span "Clones from Cloning Group" at bounding box center [436, 209] width 396 height 23
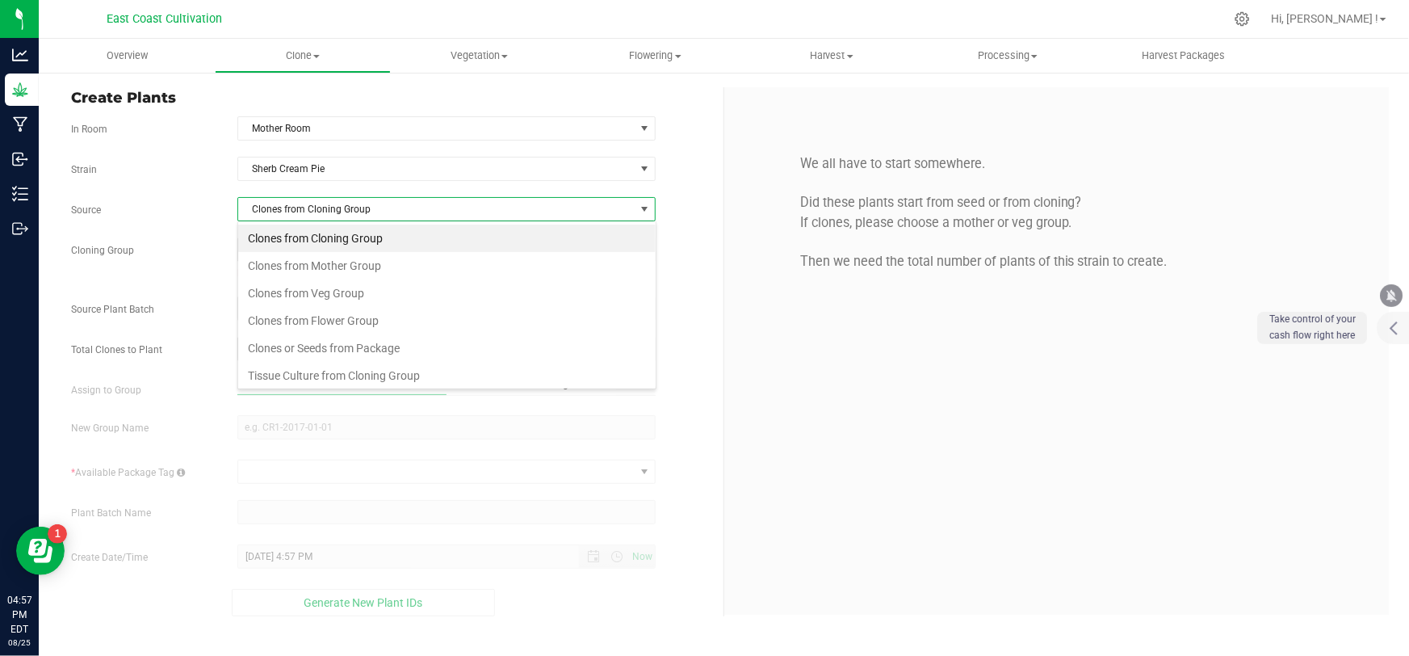
scroll to position [24, 419]
click at [319, 254] on li "Clones from Mother Group" at bounding box center [446, 265] width 417 height 27
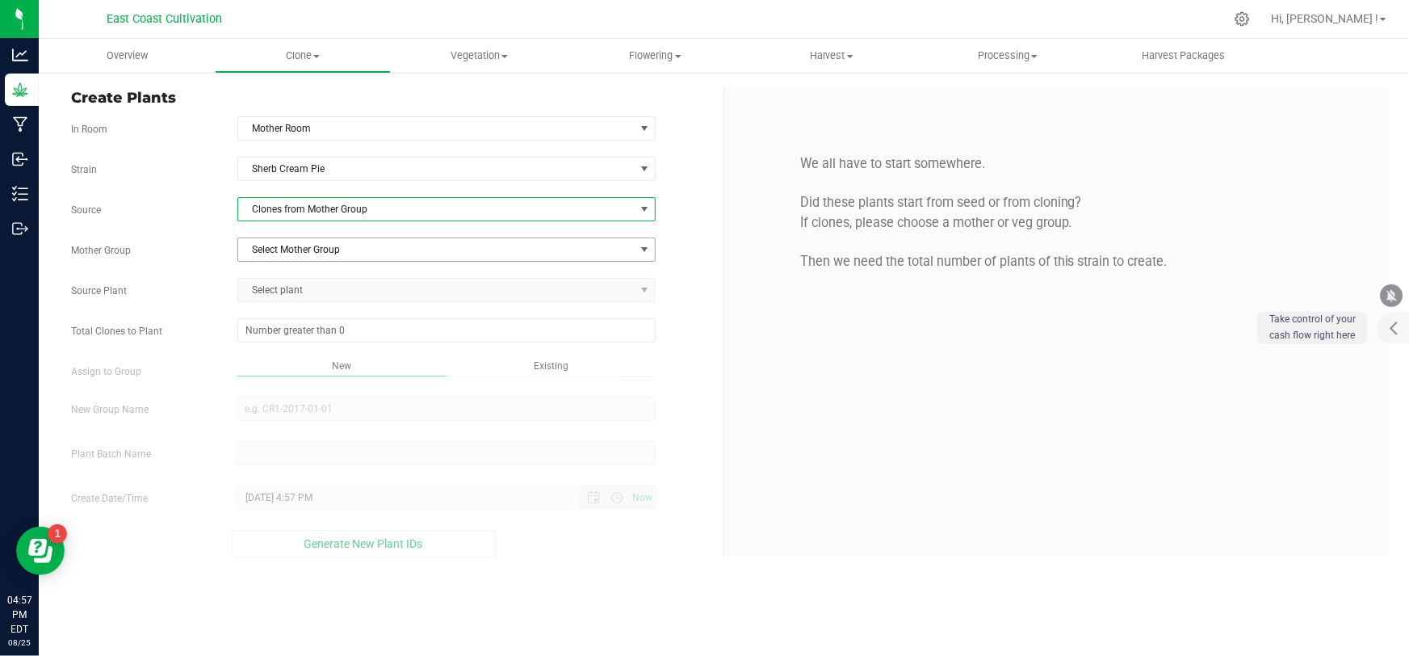
click at [319, 249] on span "Select Mother Group" at bounding box center [436, 249] width 396 height 23
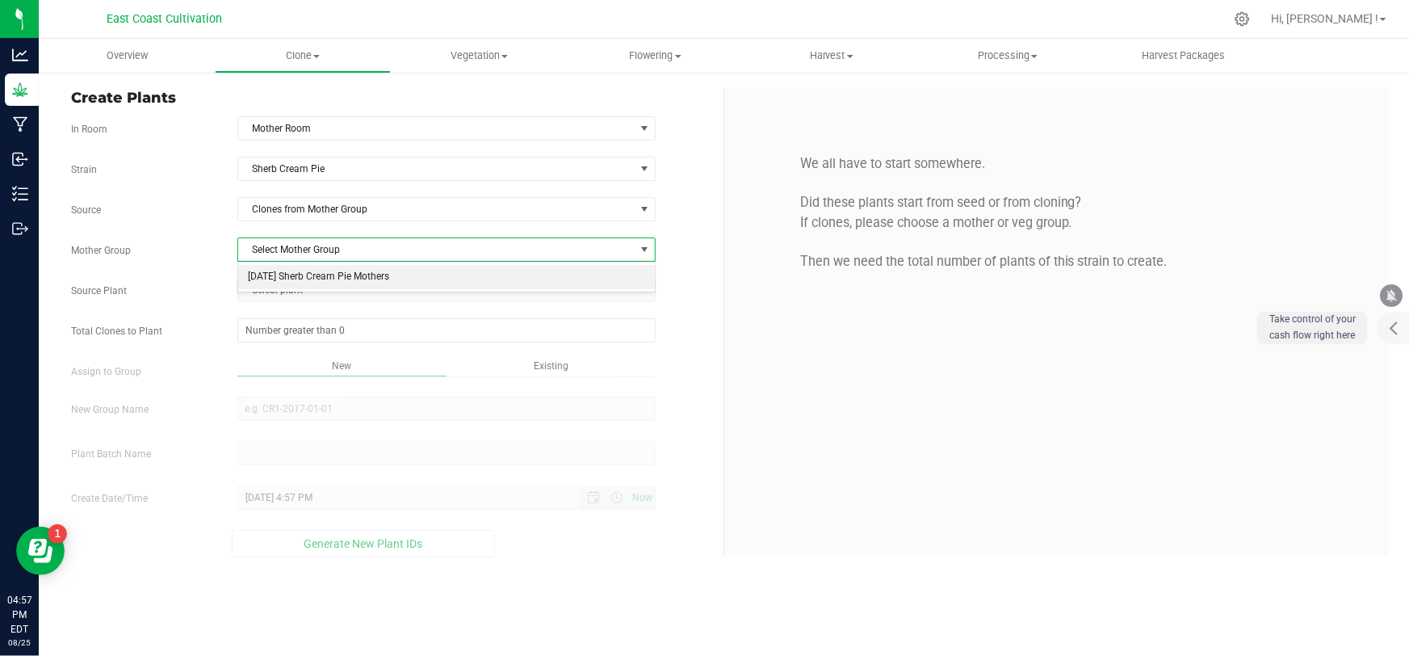
click at [321, 283] on li "[DATE] Sherb Cream Pie Mothers" at bounding box center [446, 277] width 417 height 24
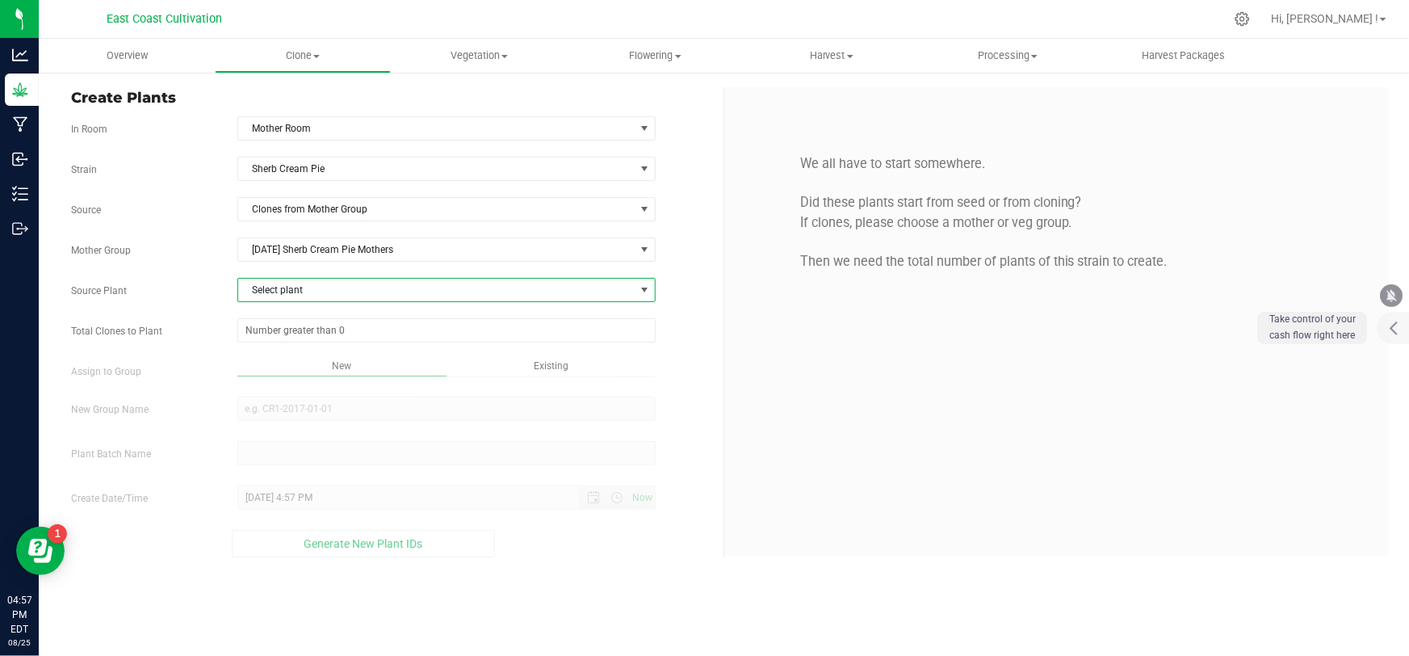
click at [316, 291] on span "Select plant" at bounding box center [436, 290] width 396 height 23
click at [326, 354] on span "1A42A0200000899000013841" at bounding box center [316, 356] width 137 height 21
click at [330, 326] on span at bounding box center [446, 330] width 418 height 24
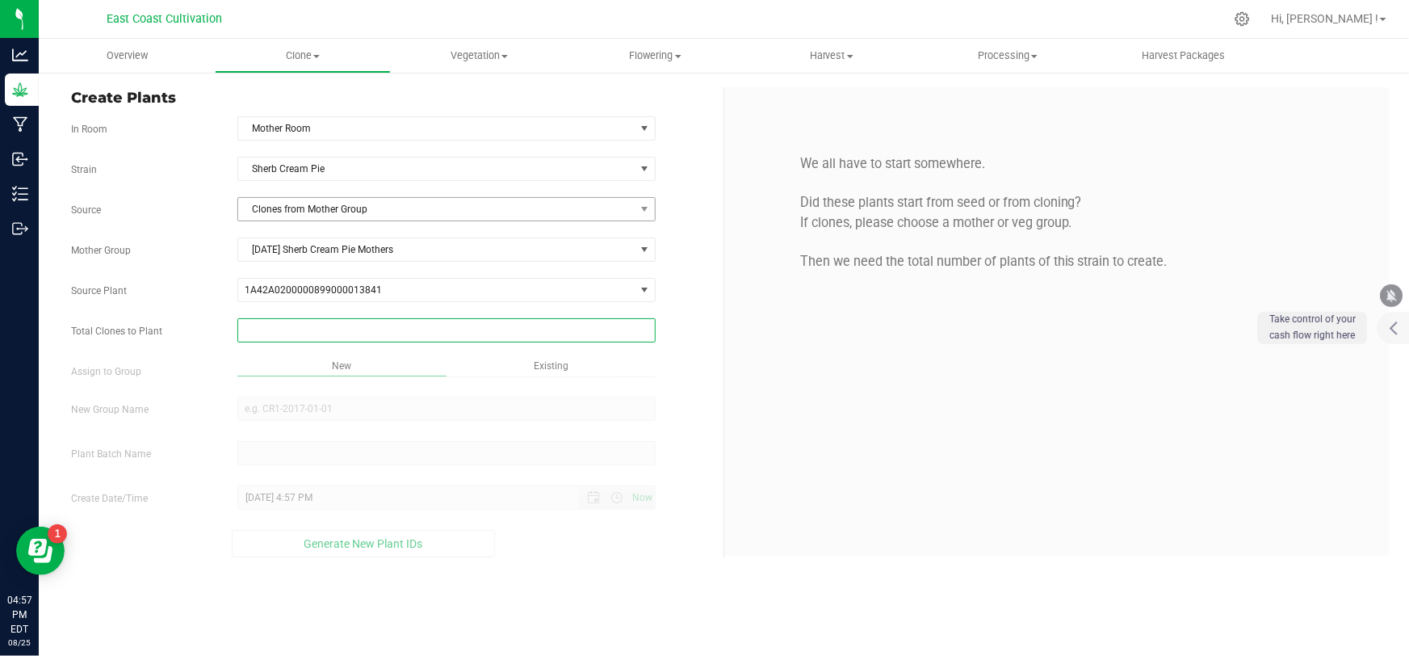
type input "2"
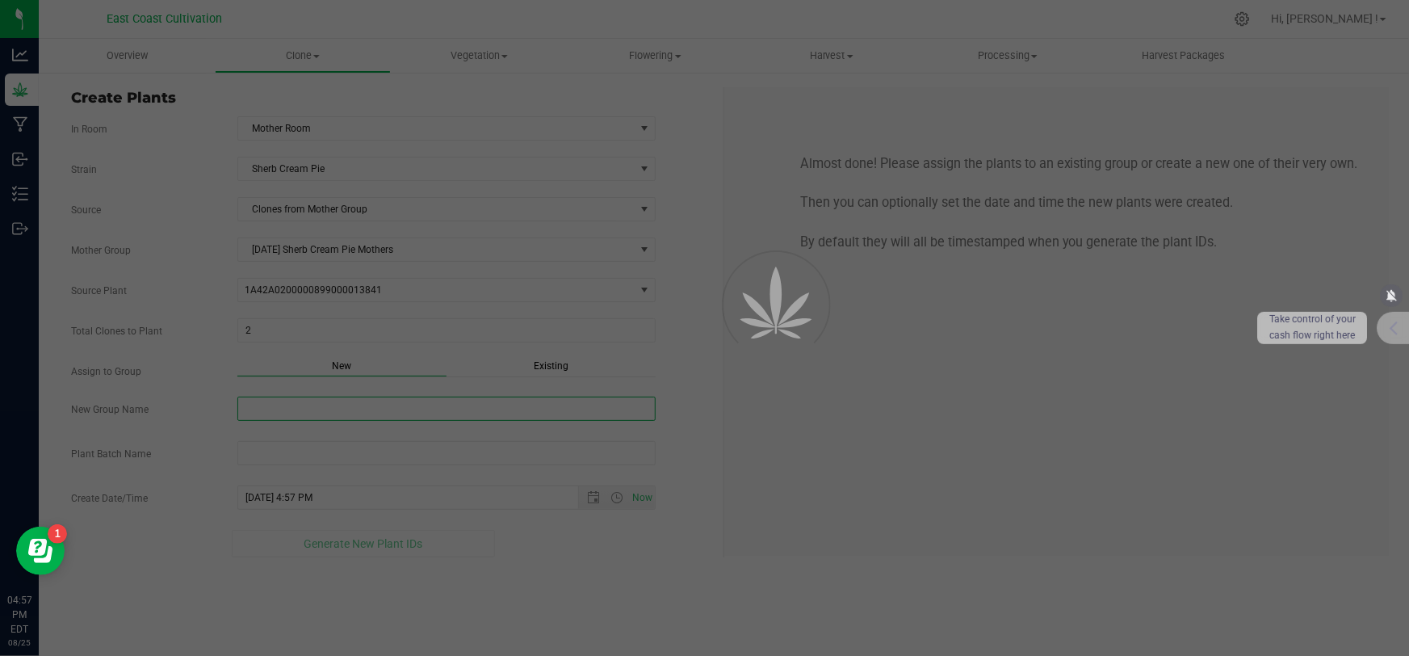
click at [315, 404] on div "Overview Clone Create plants Cloning groups Cloning plant batches Apply to plan…" at bounding box center [724, 347] width 1370 height 617
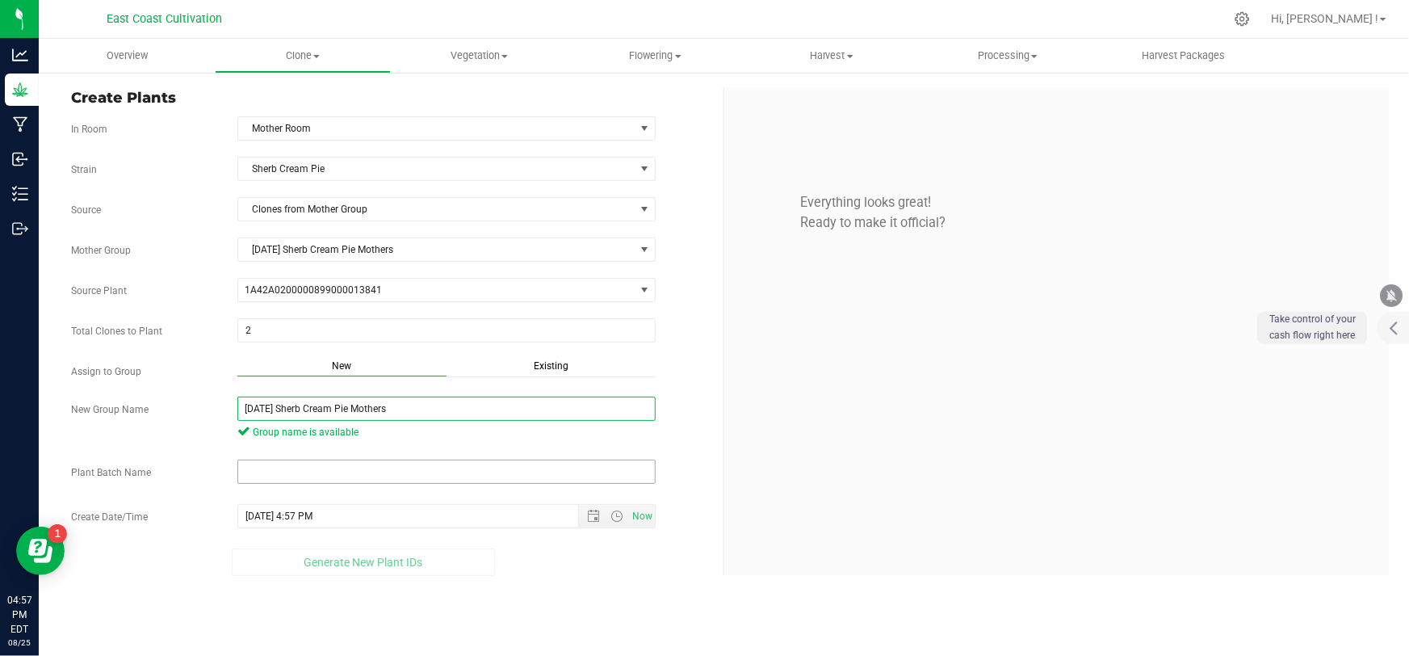
type input "[DATE] Sherb Cream Pie Mothers"
click at [307, 464] on input "text" at bounding box center [446, 471] width 418 height 24
paste input "[DATE] Sherb Cream Pie Mothers"
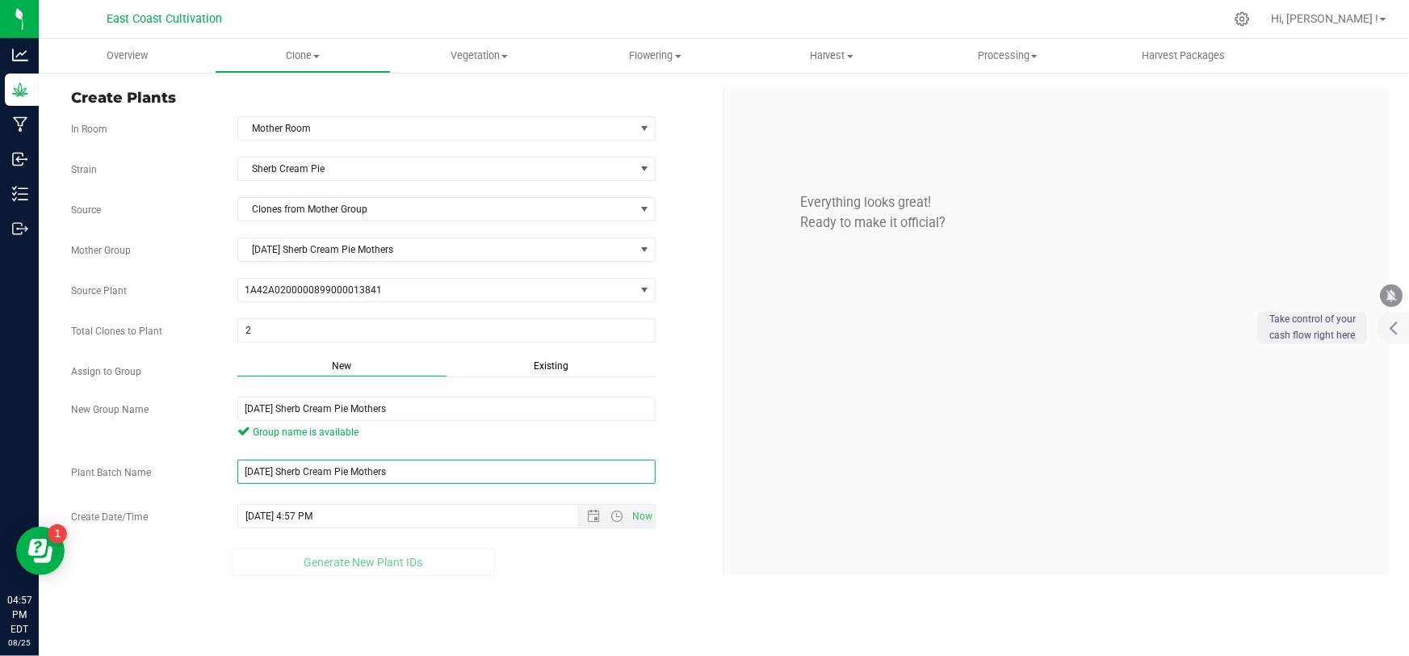
type input "[DATE] Sherb Cream Pie Mothers"
click at [513, 622] on div "Overview Clone Create plants Cloning groups Cloning plant batches Apply to plan…" at bounding box center [724, 347] width 1370 height 617
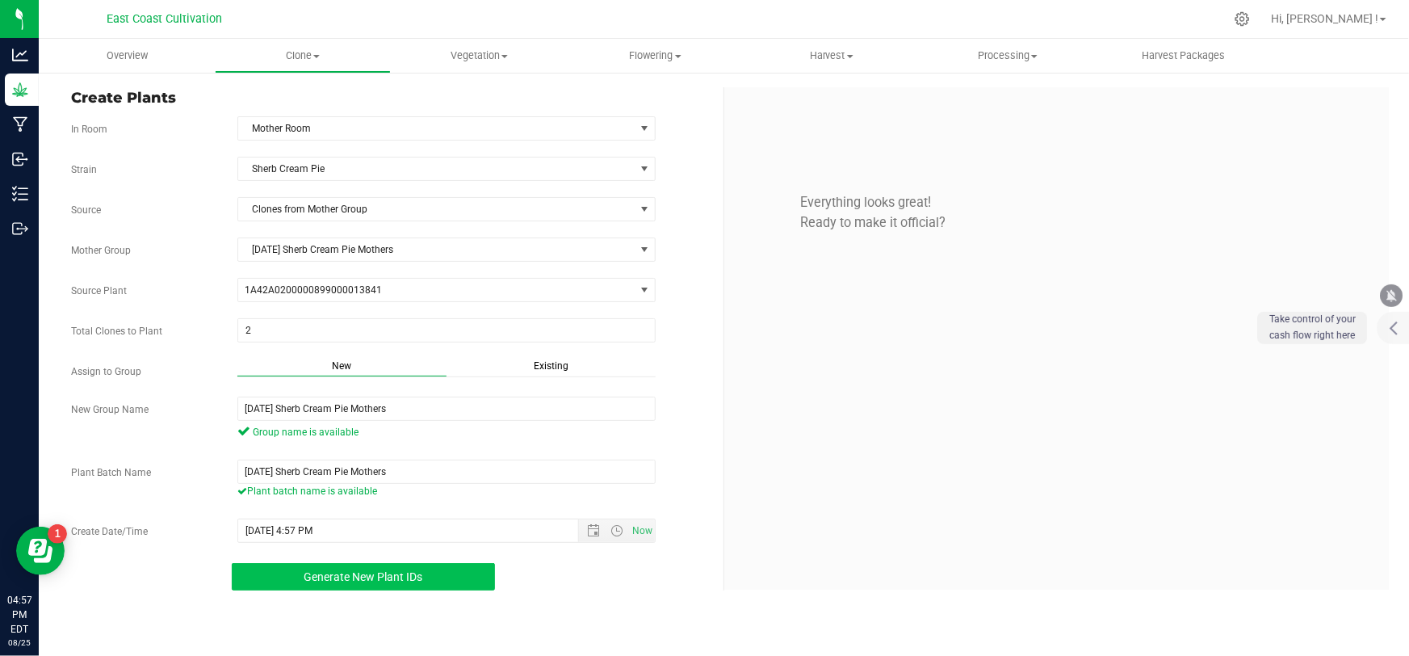
click at [419, 580] on span "Generate New Plant IDs" at bounding box center [363, 576] width 119 height 13
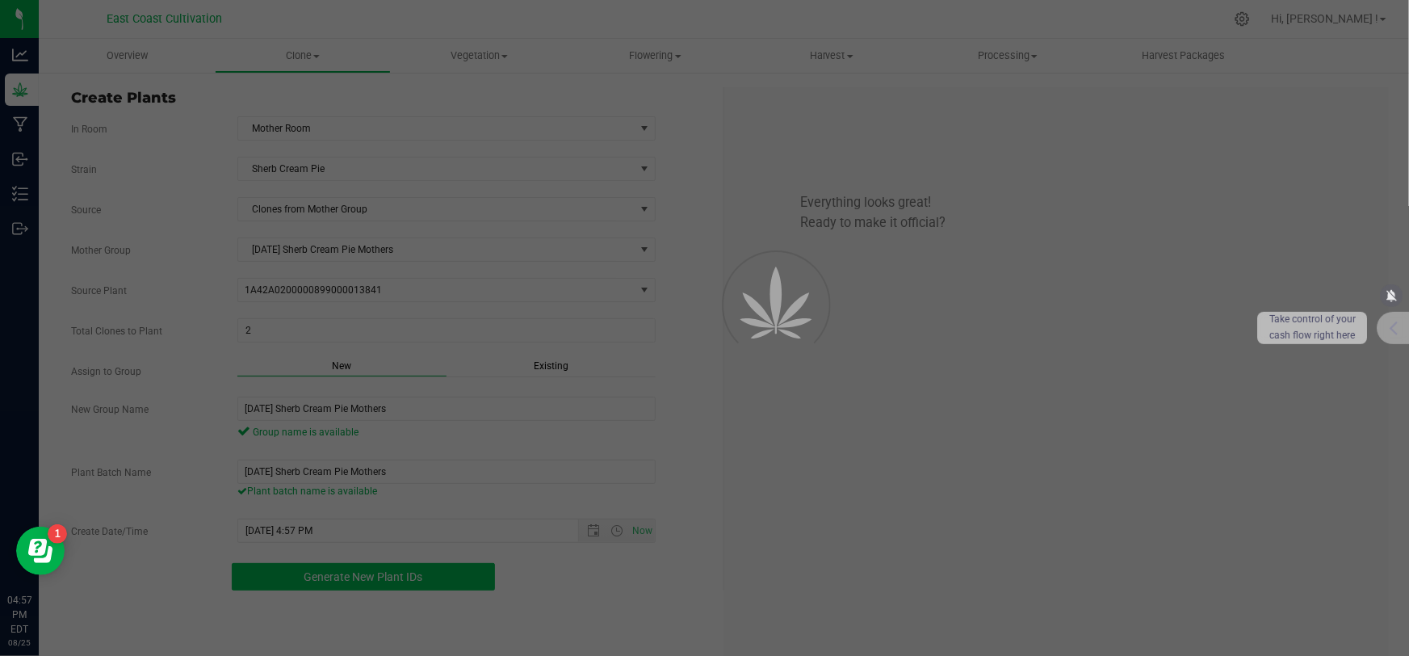
scroll to position [48, 0]
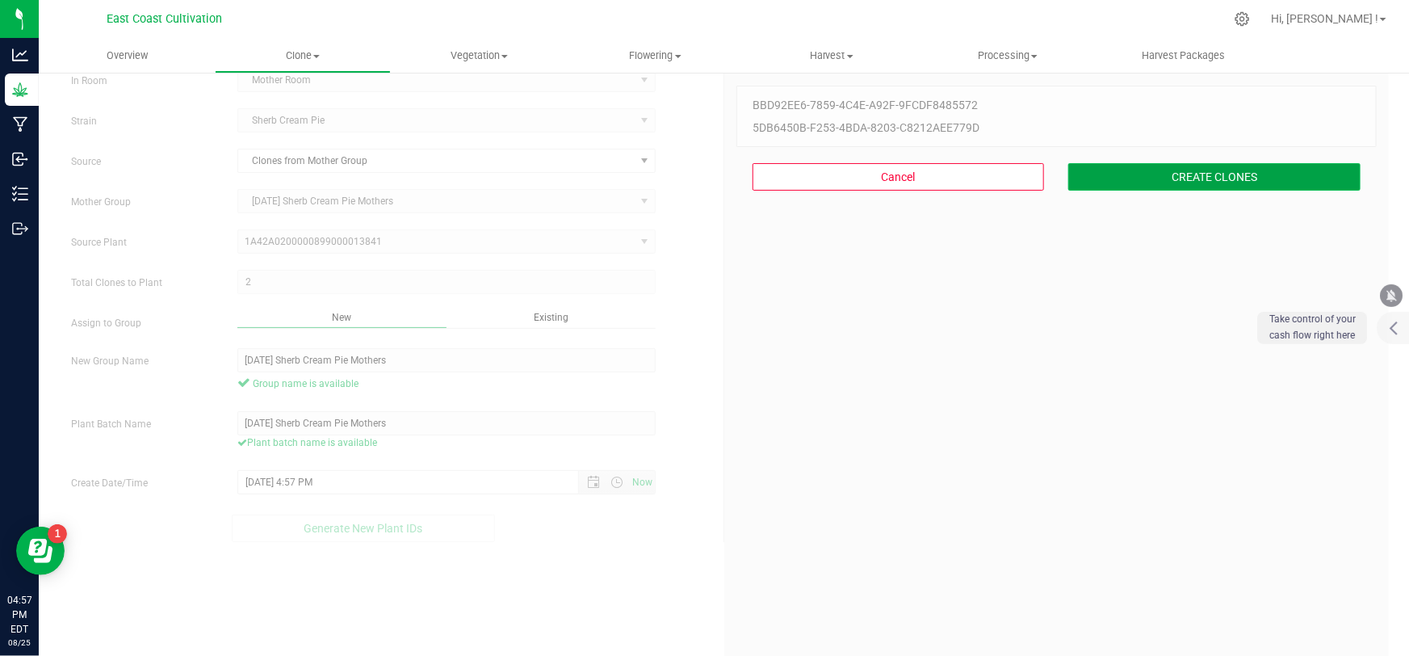
click at [1126, 187] on button "CREATE CLONES" at bounding box center [1214, 176] width 292 height 27
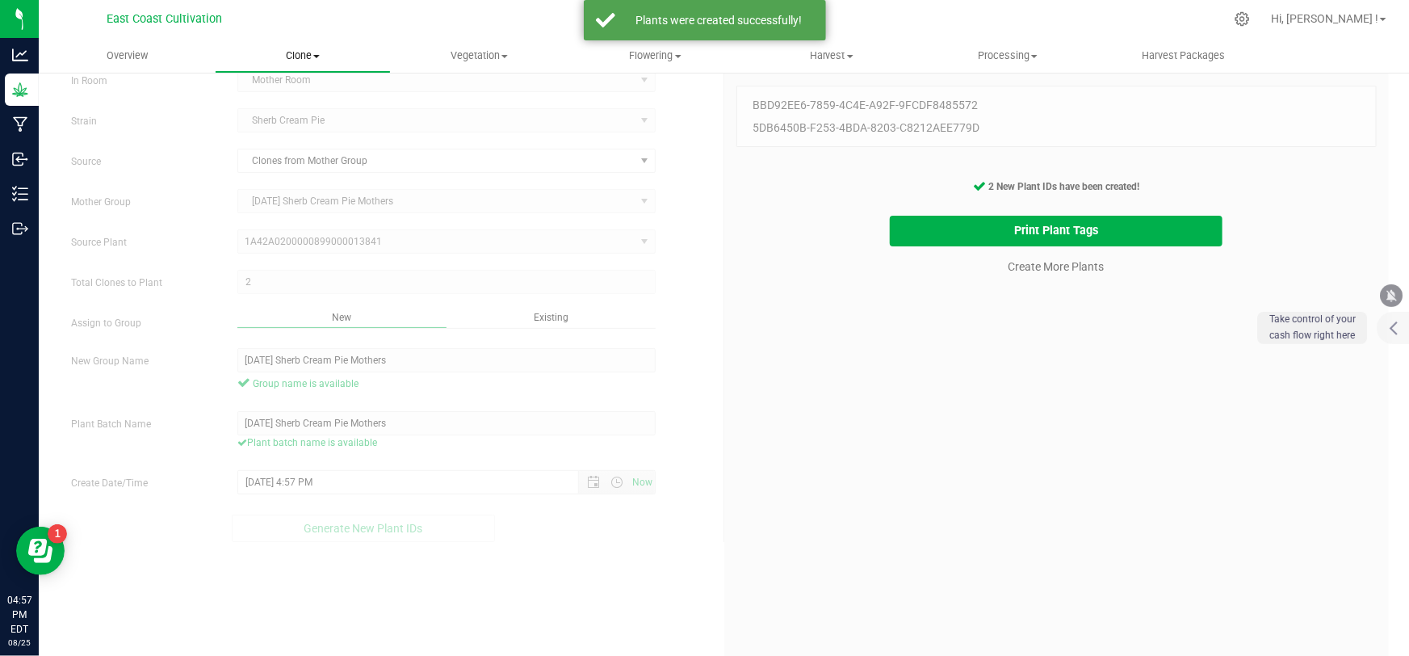
click at [307, 53] on span "Clone" at bounding box center [303, 55] width 174 height 15
click at [284, 112] on span "Cloning groups" at bounding box center [276, 117] width 122 height 14
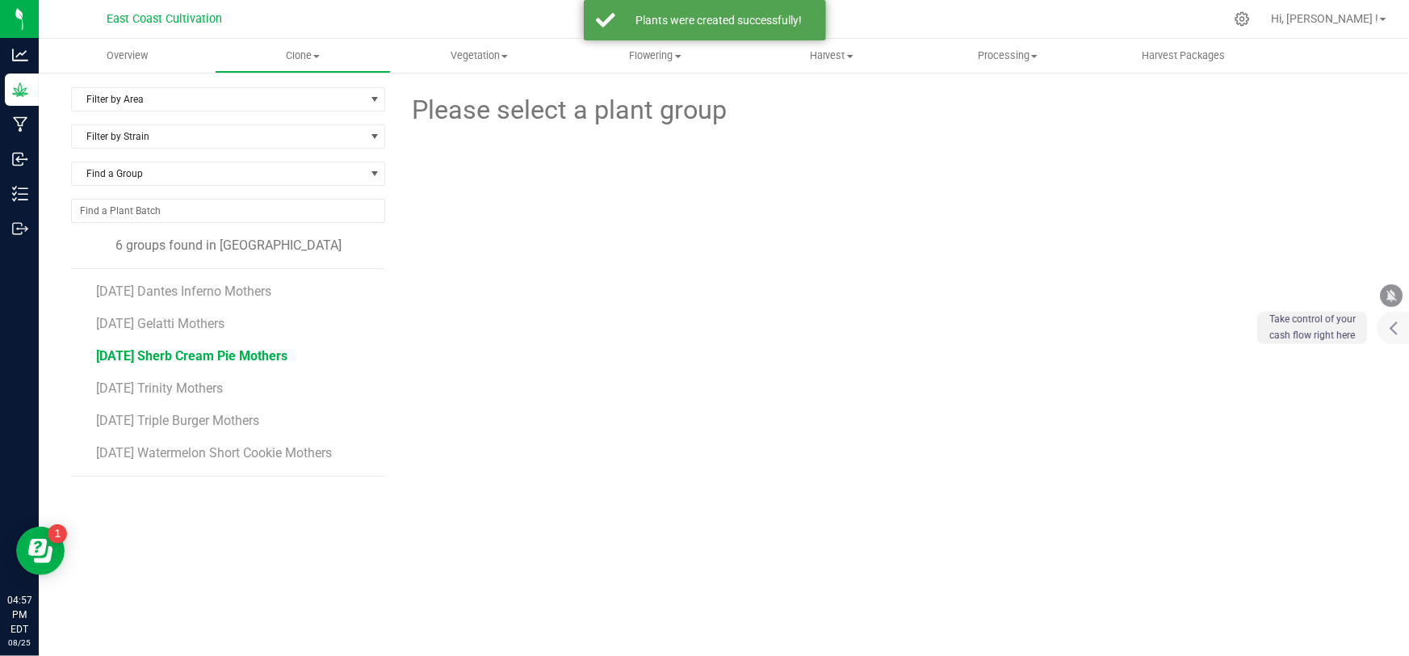
click at [206, 354] on span "[DATE] Sherb Cream Pie Mothers" at bounding box center [191, 355] width 191 height 15
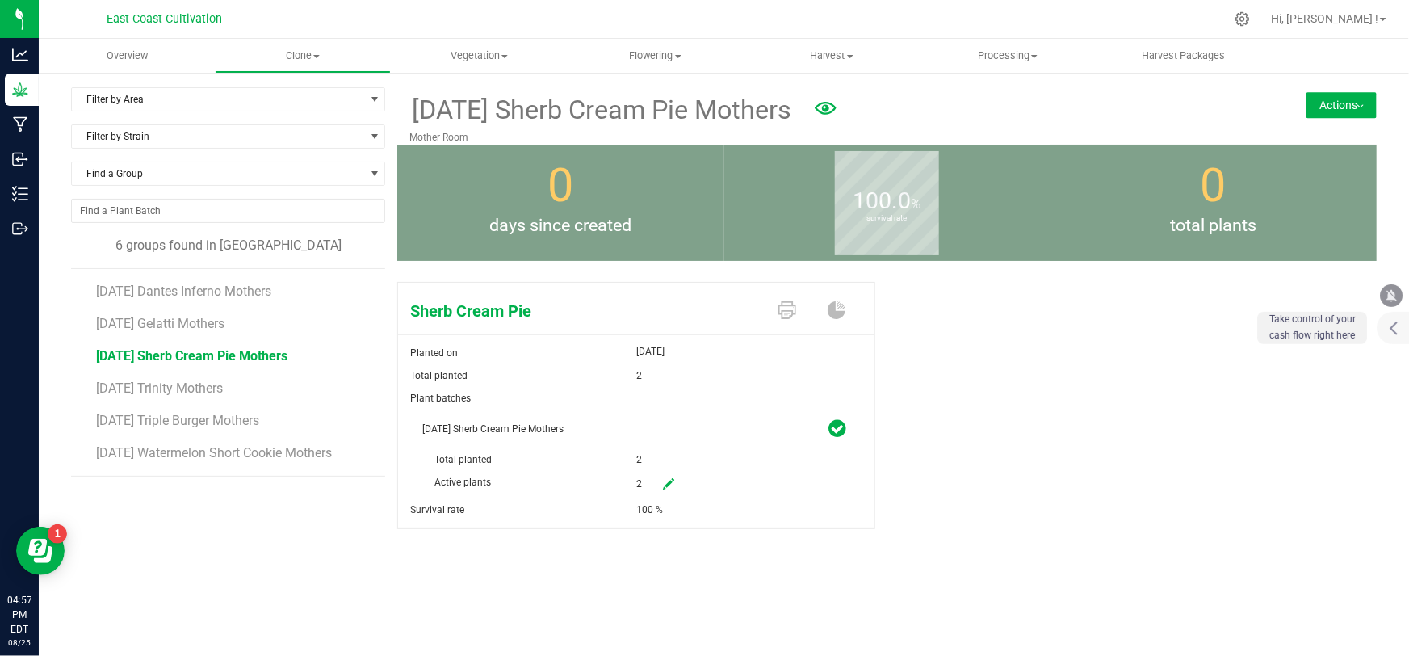
click at [1324, 97] on button "Actions" at bounding box center [1341, 105] width 70 height 26
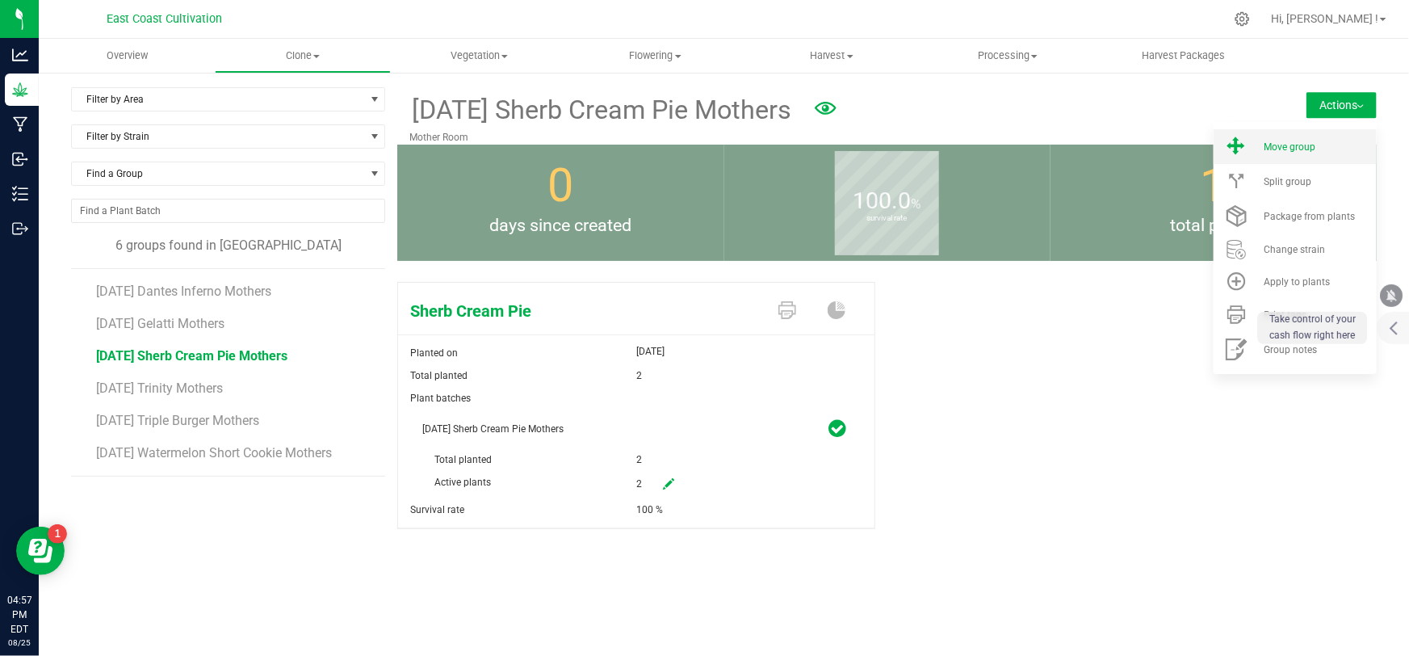
click at [1306, 145] on span "Move group" at bounding box center [1290, 146] width 52 height 11
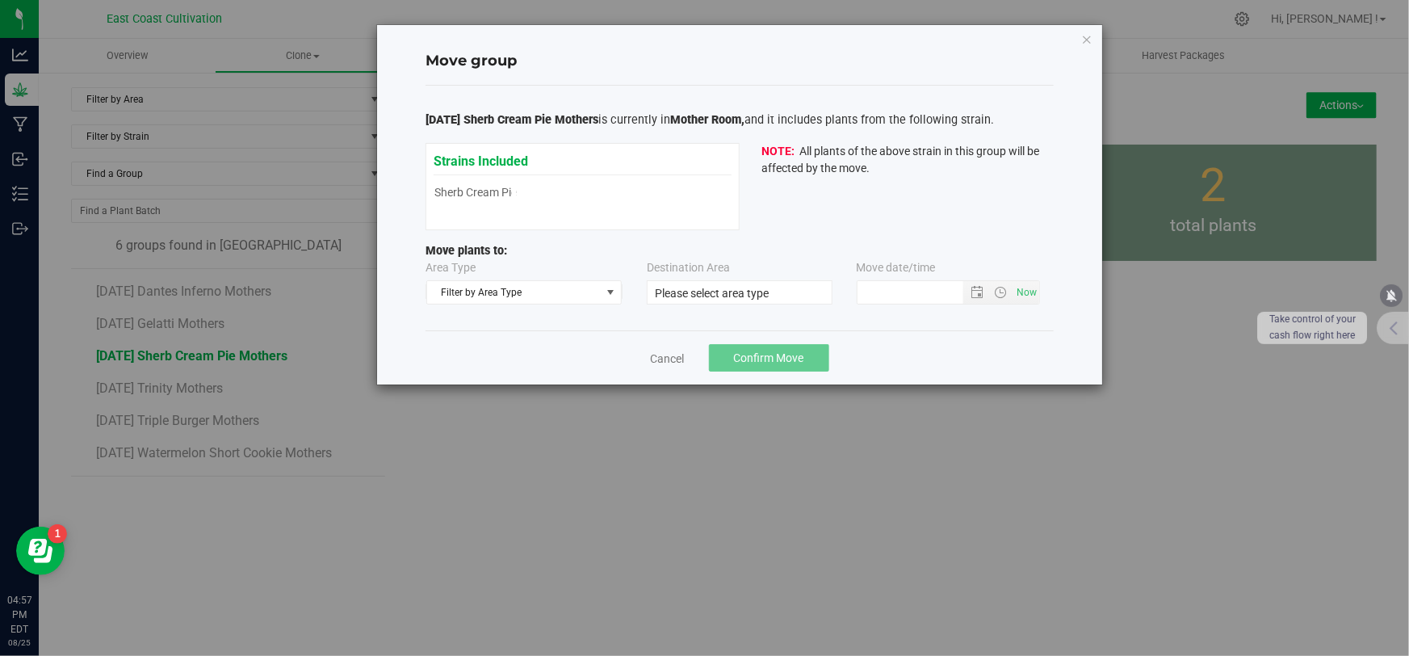
type input "[DATE] 4:56 PM"
click at [519, 296] on span "Filter by Area Type" at bounding box center [514, 292] width 174 height 23
click at [473, 351] on li "Mother" at bounding box center [524, 344] width 194 height 24
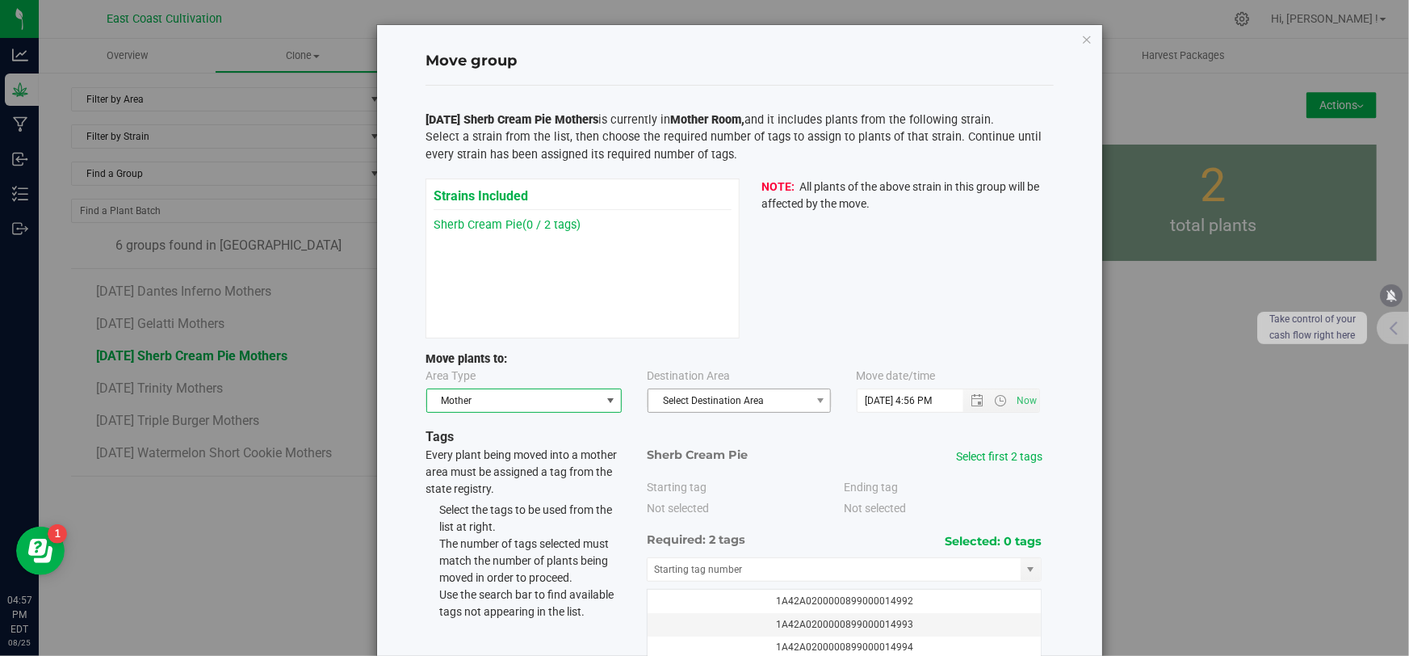
click at [726, 401] on span "Select Destination Area" at bounding box center [728, 400] width 161 height 23
click at [703, 455] on li "Veg Room" at bounding box center [735, 452] width 182 height 24
click at [996, 457] on link "Select first 2 tags" at bounding box center [999, 456] width 86 height 13
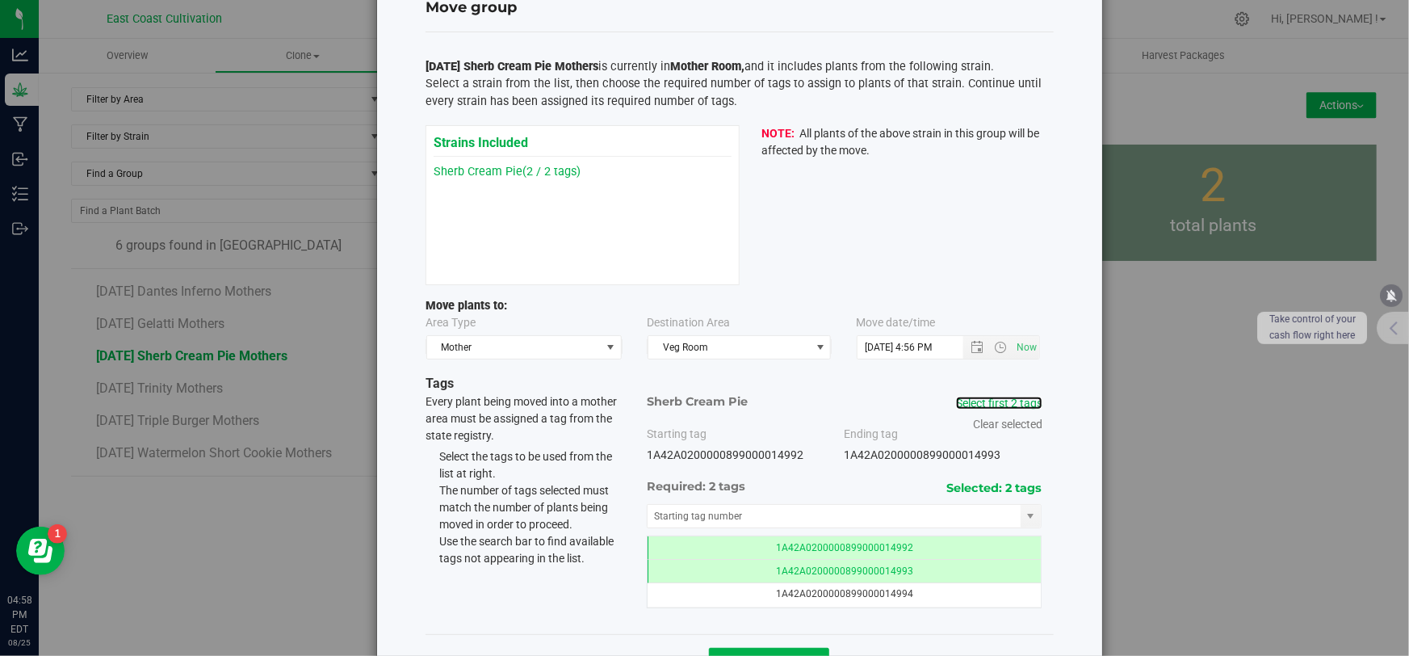
scroll to position [110, 0]
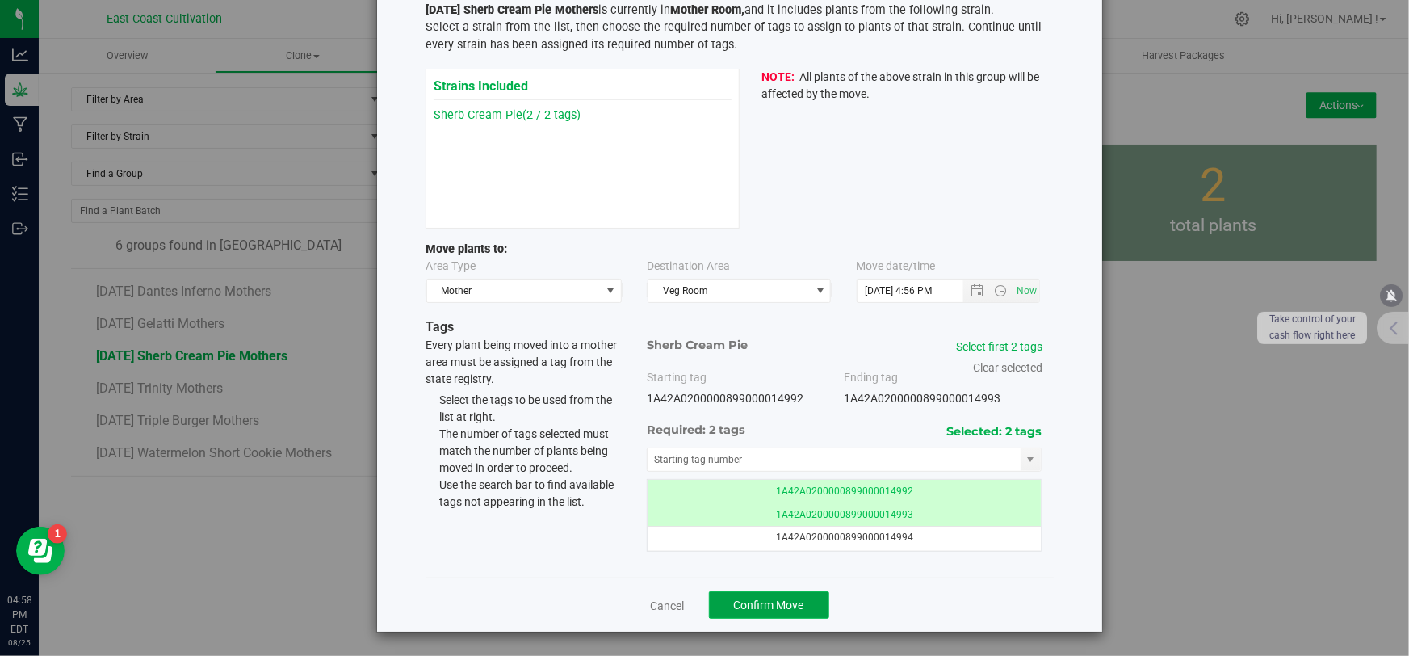
click at [761, 595] on button "Confirm Move" at bounding box center [769, 604] width 120 height 27
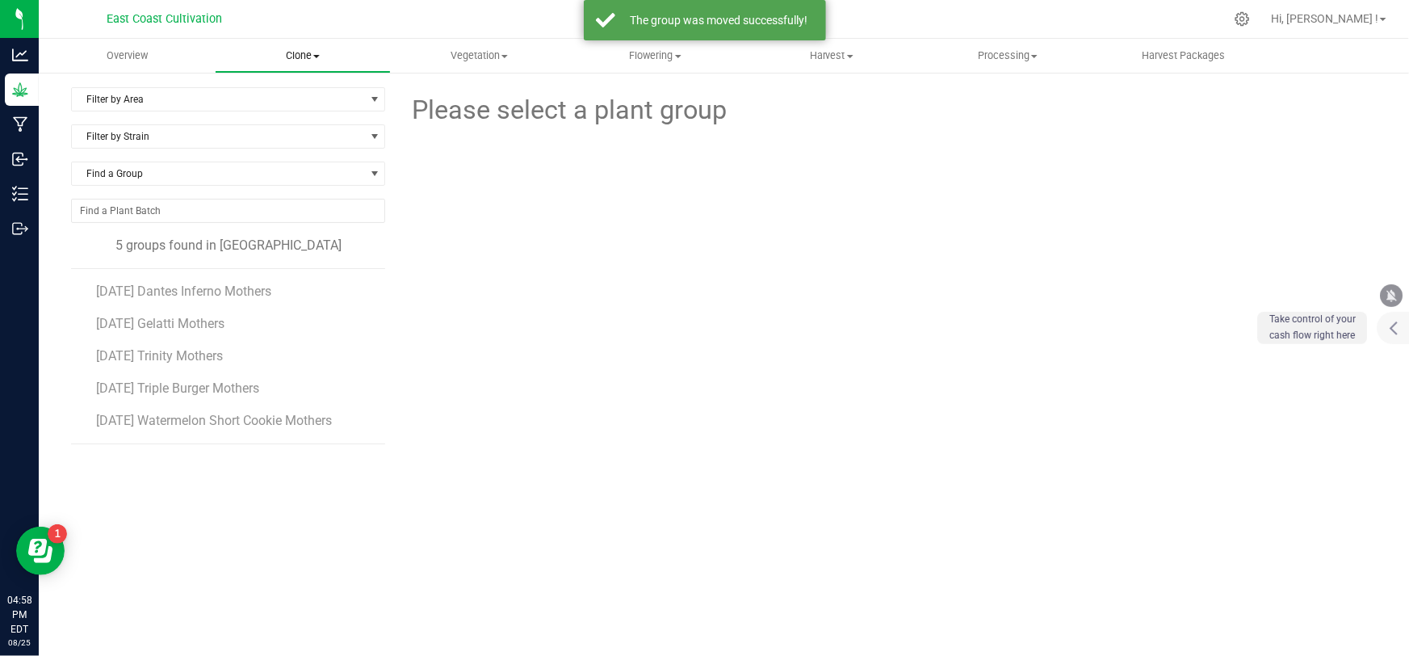
click at [298, 51] on span "Clone" at bounding box center [303, 55] width 174 height 15
click at [316, 98] on span "Create plants" at bounding box center [272, 97] width 114 height 14
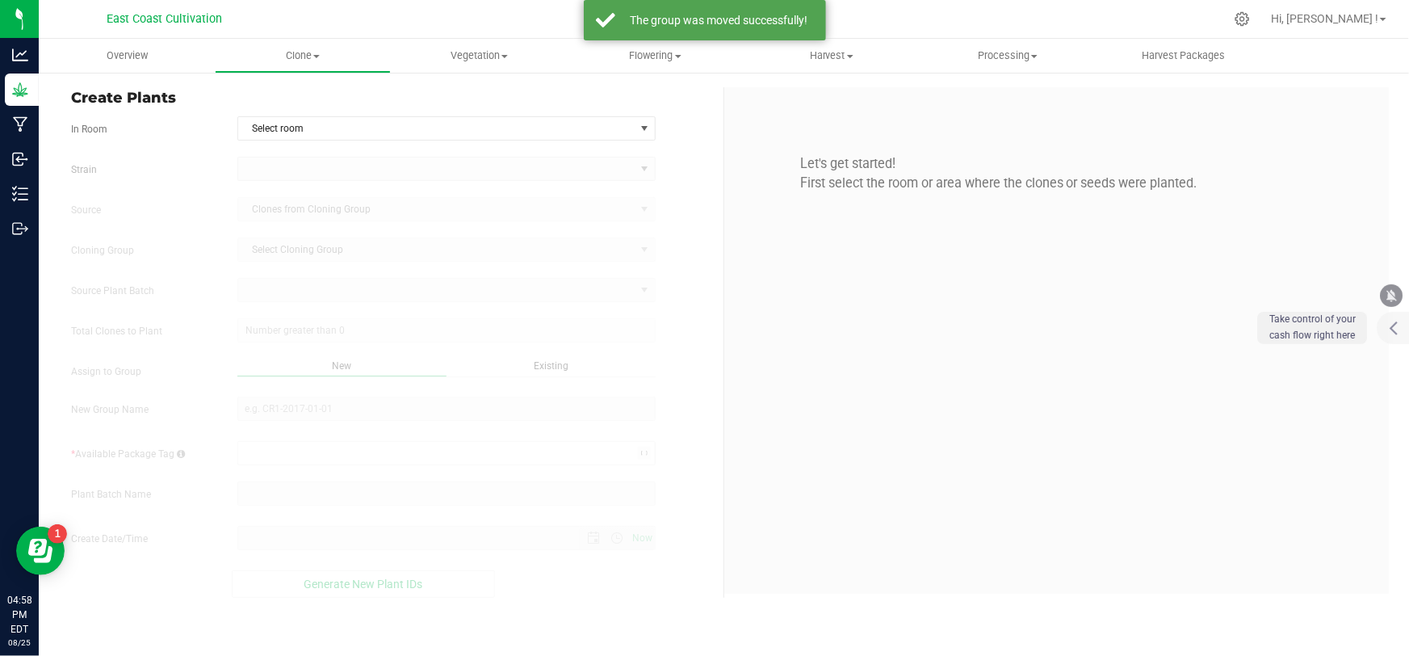
type input "[DATE] 4:58 PM"
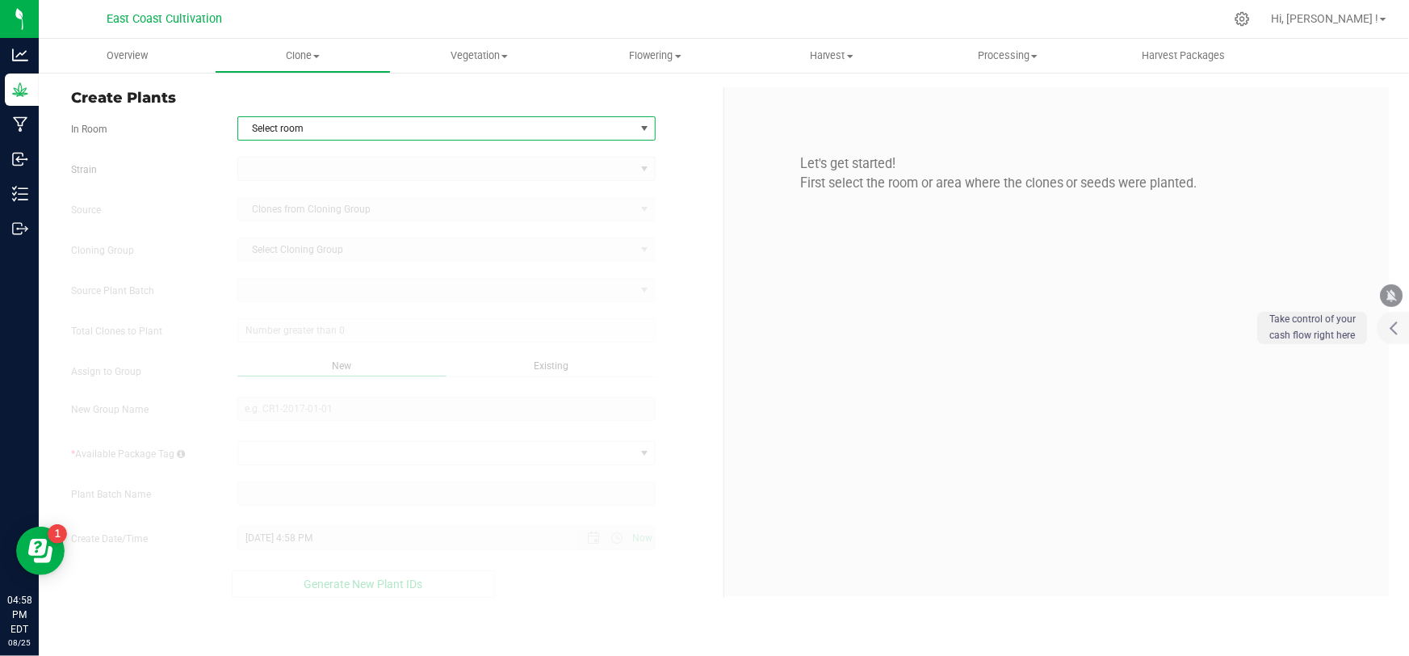
click at [283, 128] on span "Select room" at bounding box center [436, 128] width 396 height 23
click at [296, 155] on li "Clone Room" at bounding box center [446, 156] width 417 height 24
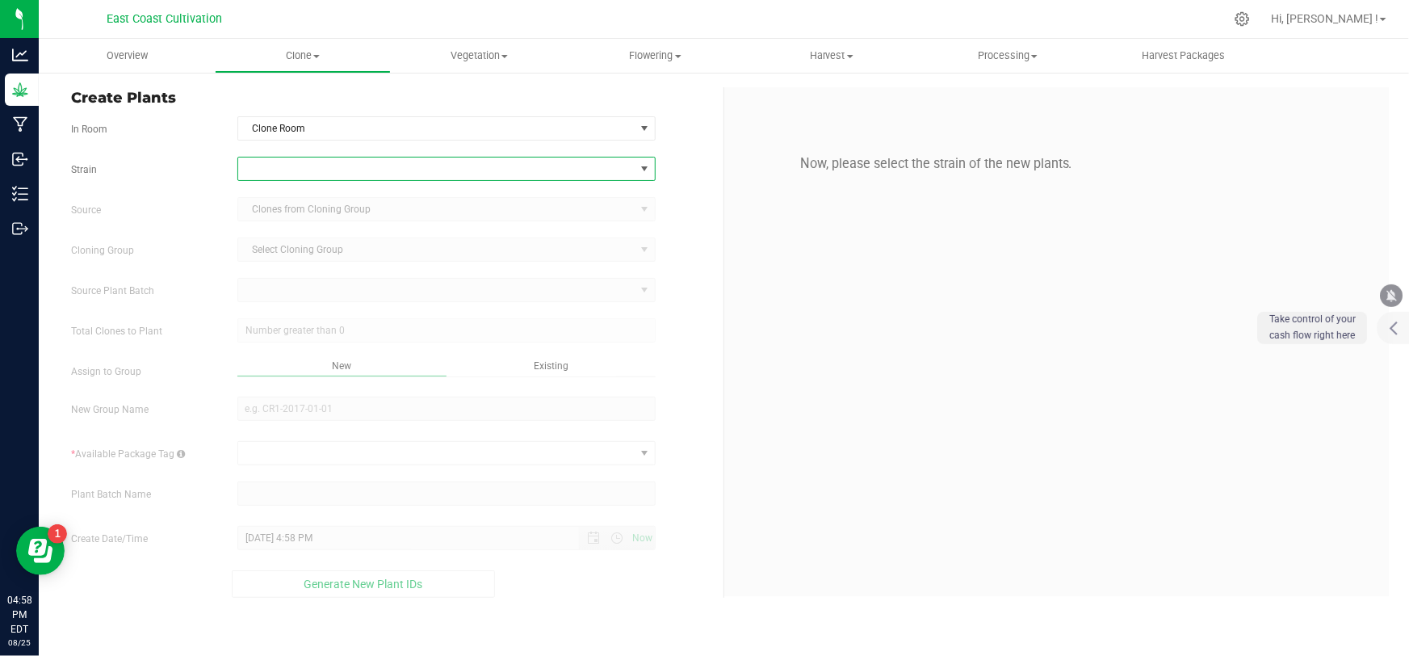
click at [299, 172] on span at bounding box center [436, 168] width 396 height 23
type input "hashburger"
click at [303, 234] on li "Hashburger" at bounding box center [446, 235] width 417 height 23
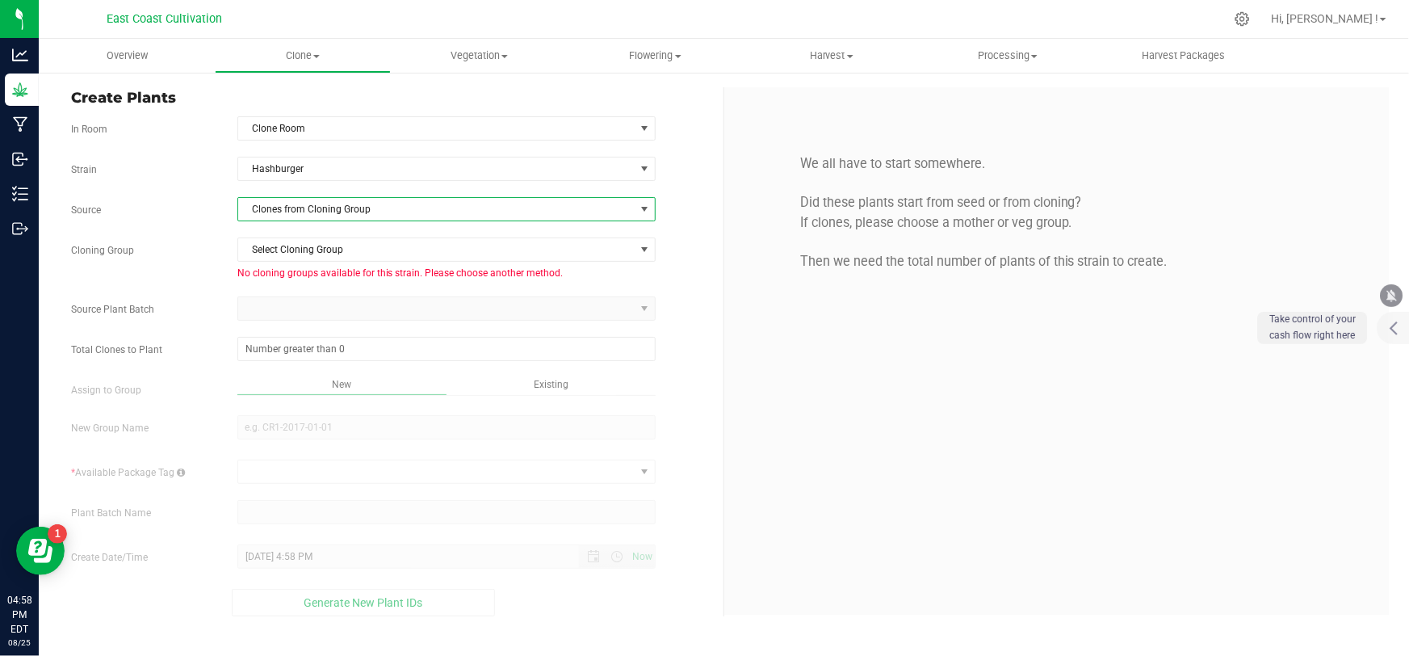
click at [336, 200] on span "Clones from Cloning Group" at bounding box center [436, 209] width 396 height 23
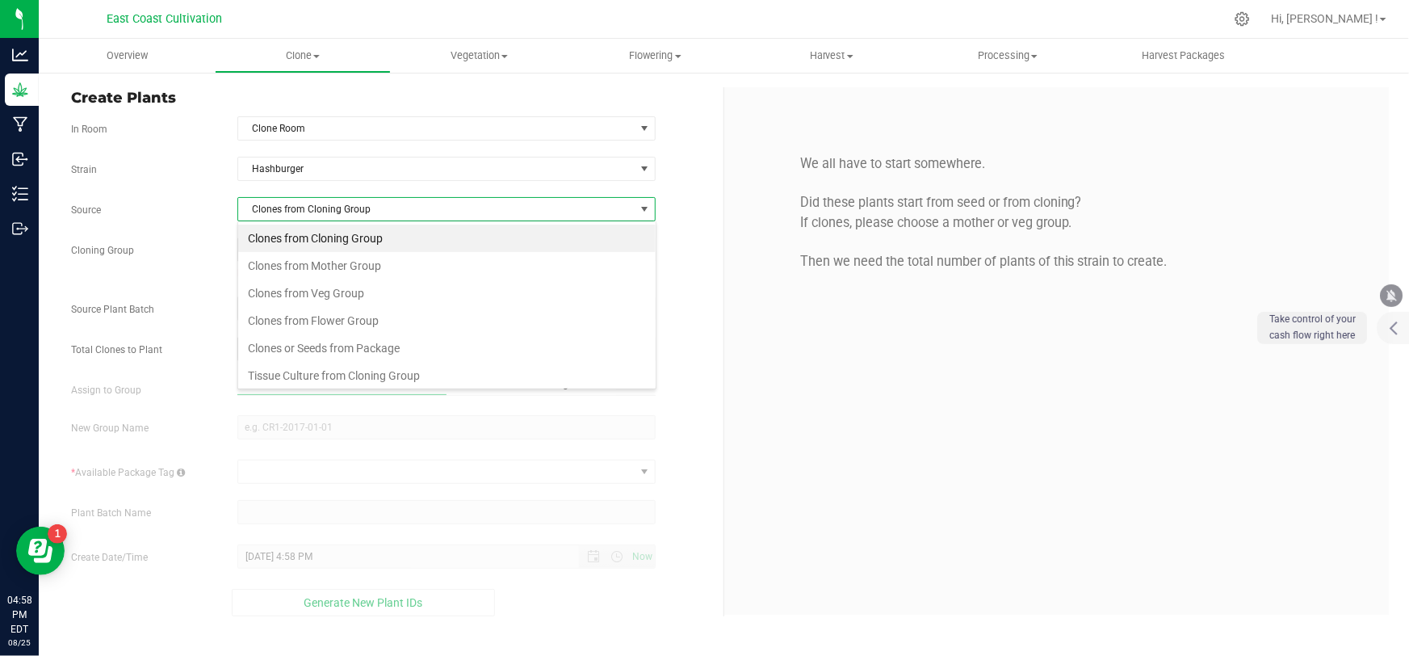
scroll to position [24, 419]
click at [326, 255] on li "Clones from Mother Group" at bounding box center [446, 265] width 417 height 27
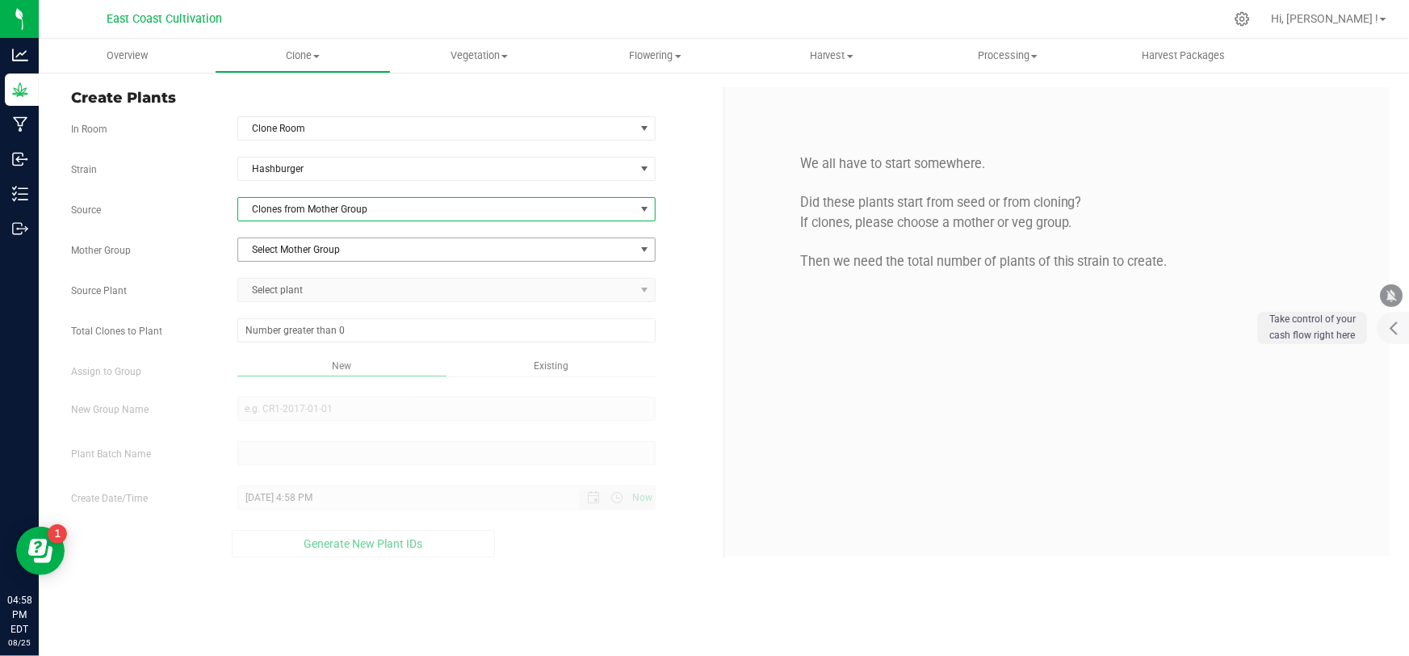
click at [326, 250] on span "Select Mother Group" at bounding box center [436, 249] width 396 height 23
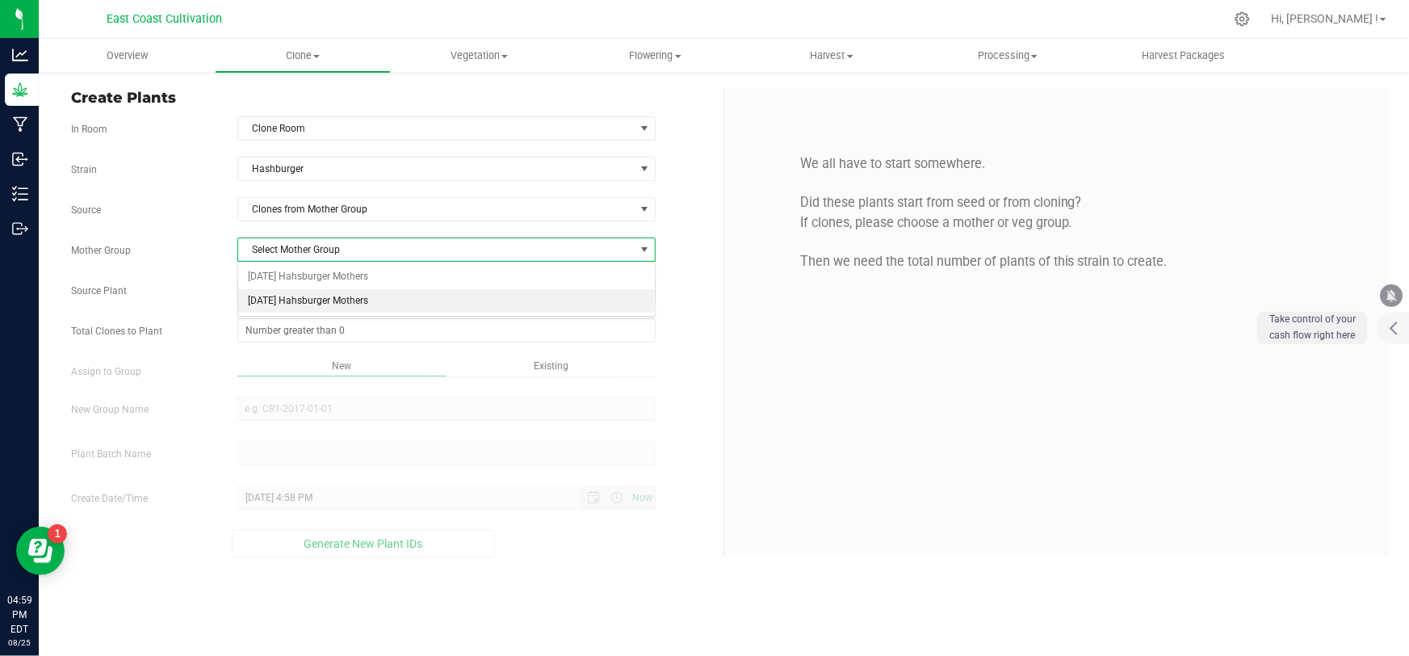
click at [304, 299] on li "[DATE] Hahsburger Mothers" at bounding box center [446, 301] width 417 height 24
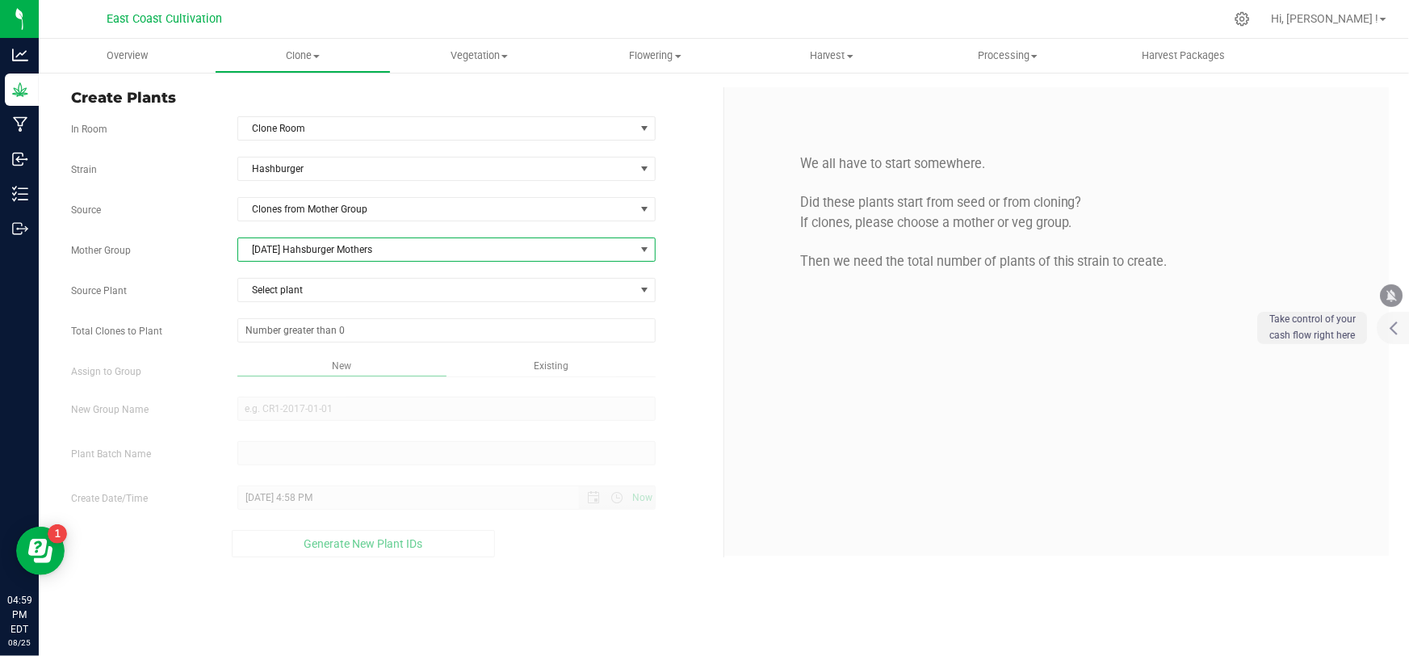
click at [309, 249] on span "[DATE] Hahsburger Mothers" at bounding box center [436, 249] width 396 height 23
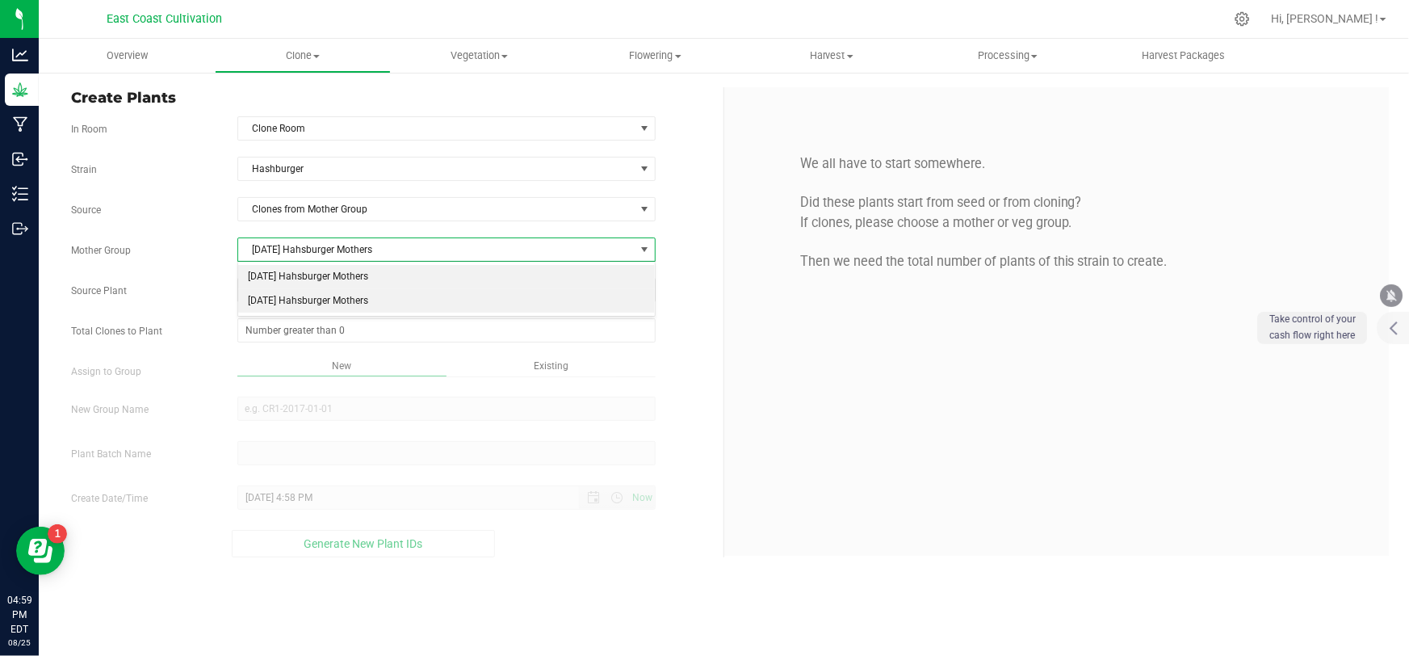
click at [304, 278] on li "[DATE] Hahsburger Mothers" at bounding box center [446, 277] width 417 height 24
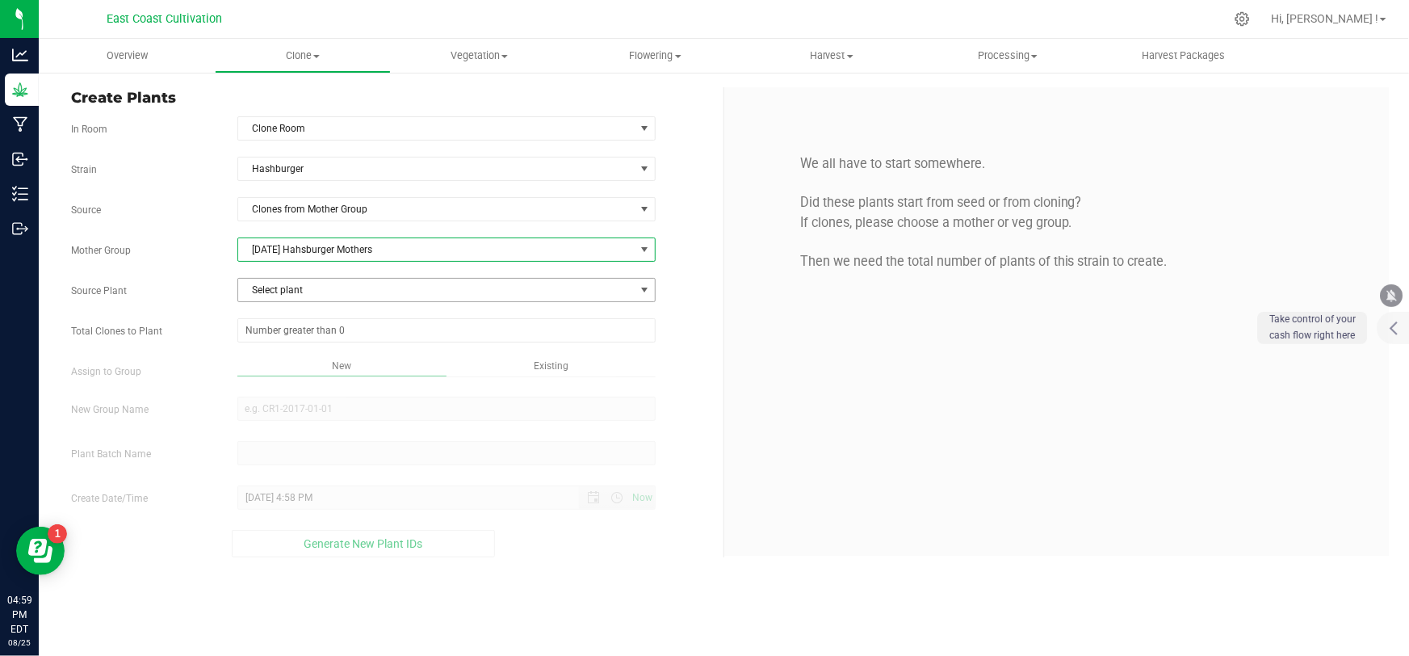
click at [307, 287] on span "Select plant" at bounding box center [436, 290] width 396 height 23
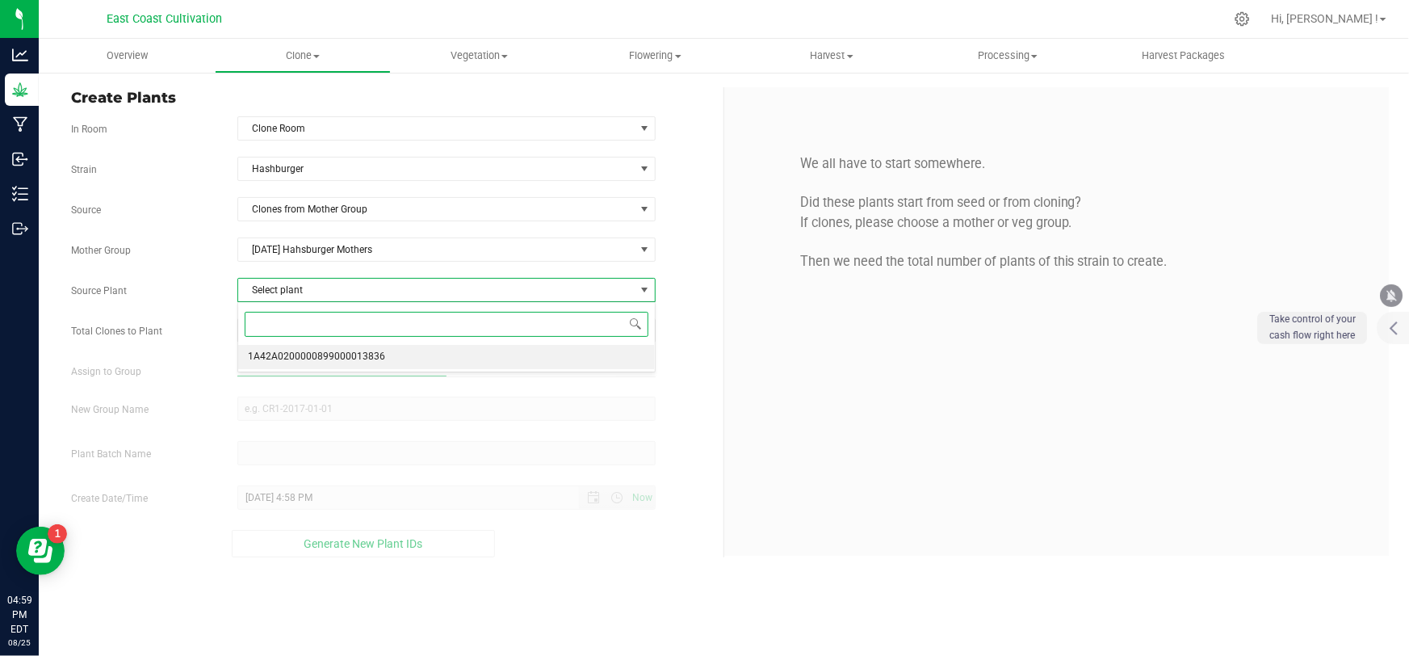
click at [307, 351] on span "1A42A0200000899000013836" at bounding box center [316, 356] width 137 height 21
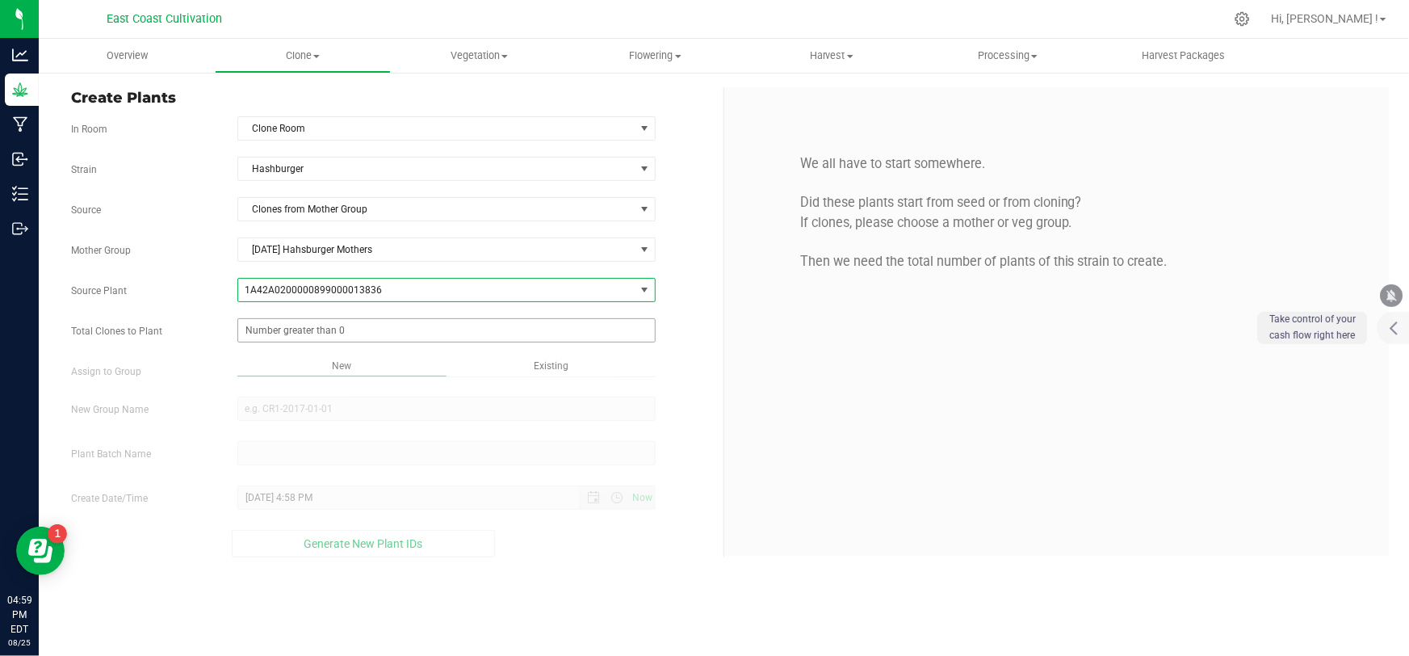
click at [323, 330] on span at bounding box center [446, 330] width 418 height 24
type input "100"
click at [315, 409] on div "Overview Clone Create plants Cloning groups Cloning plant batches Apply to plan…" at bounding box center [724, 347] width 1370 height 617
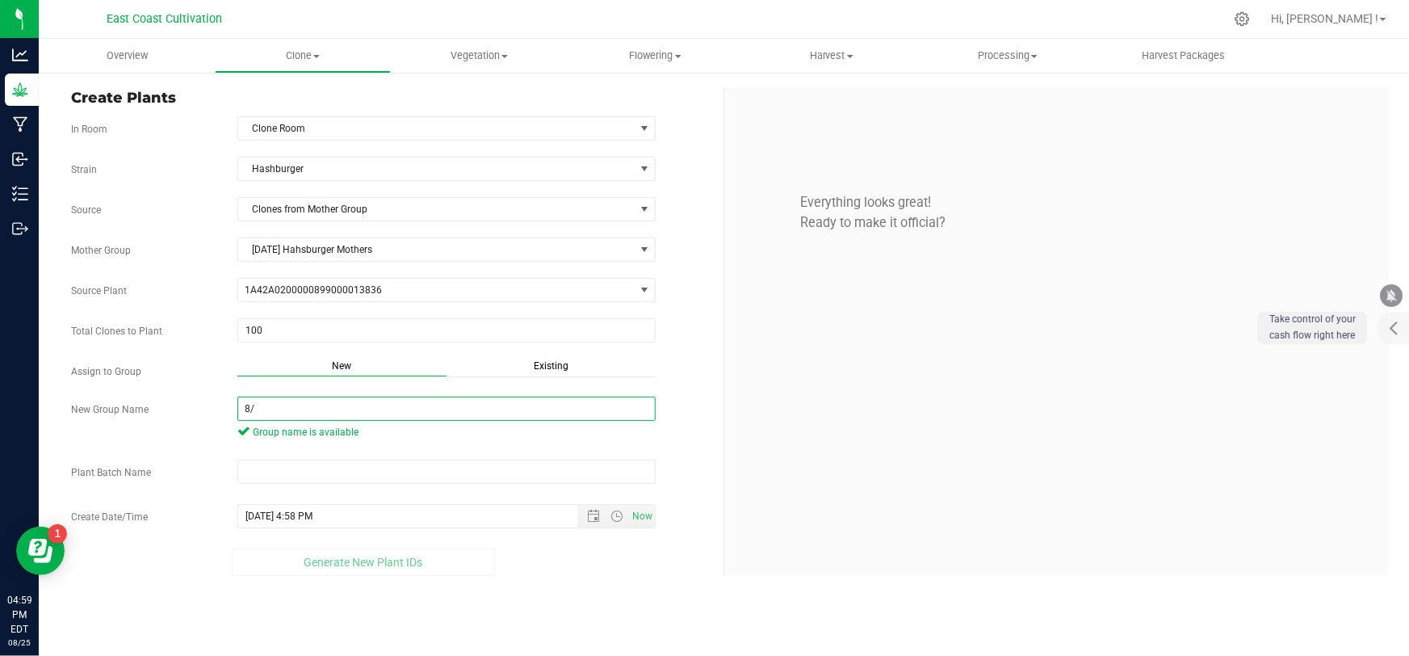
type input "8"
type input "F5 Hashburger [DATE]"
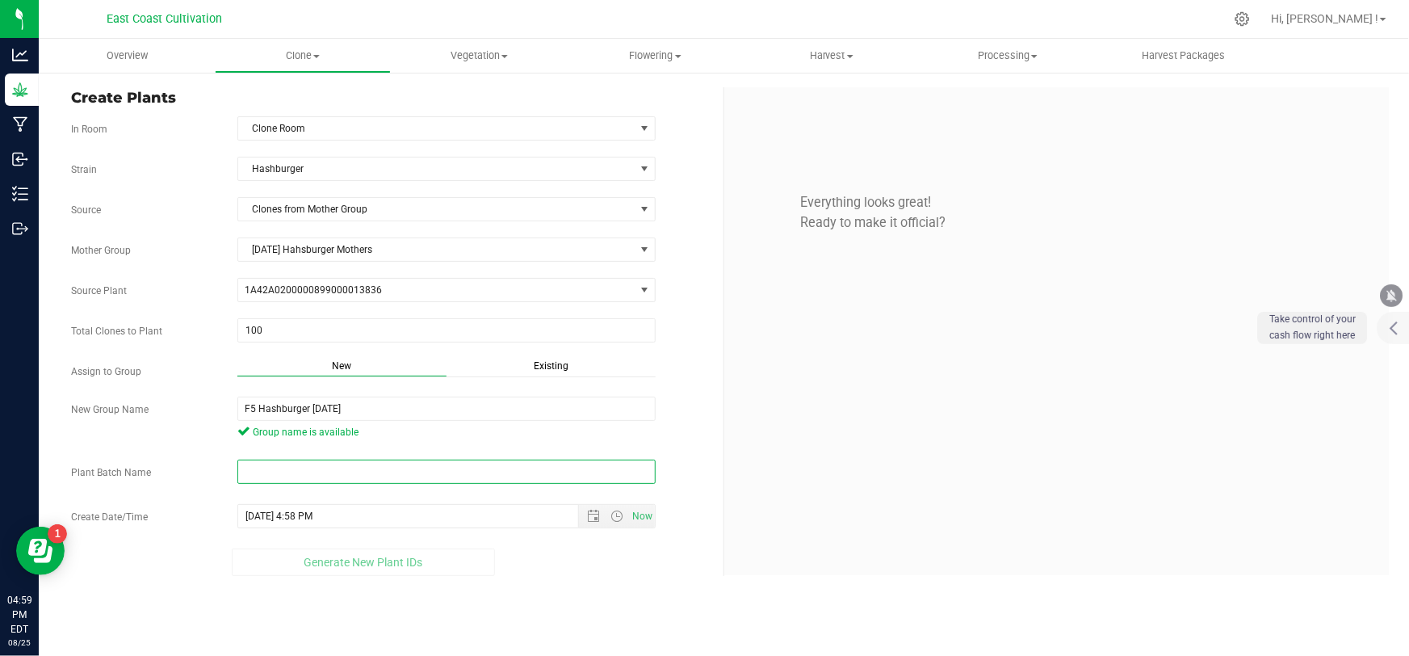
click at [281, 467] on input "text" at bounding box center [446, 471] width 418 height 24
paste input "F5 Hashburger [DATE]"
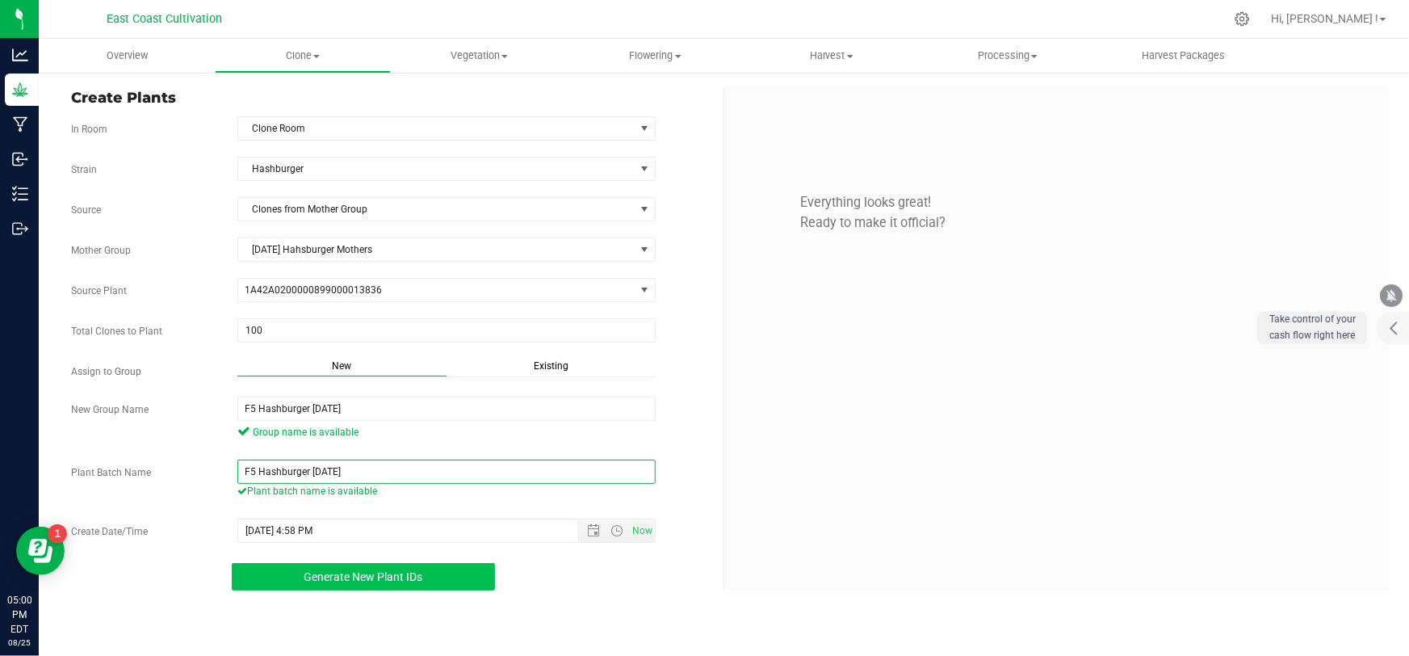
type input "F5 Hashburger [DATE]"
click at [391, 577] on span "Generate New Plant IDs" at bounding box center [363, 576] width 119 height 13
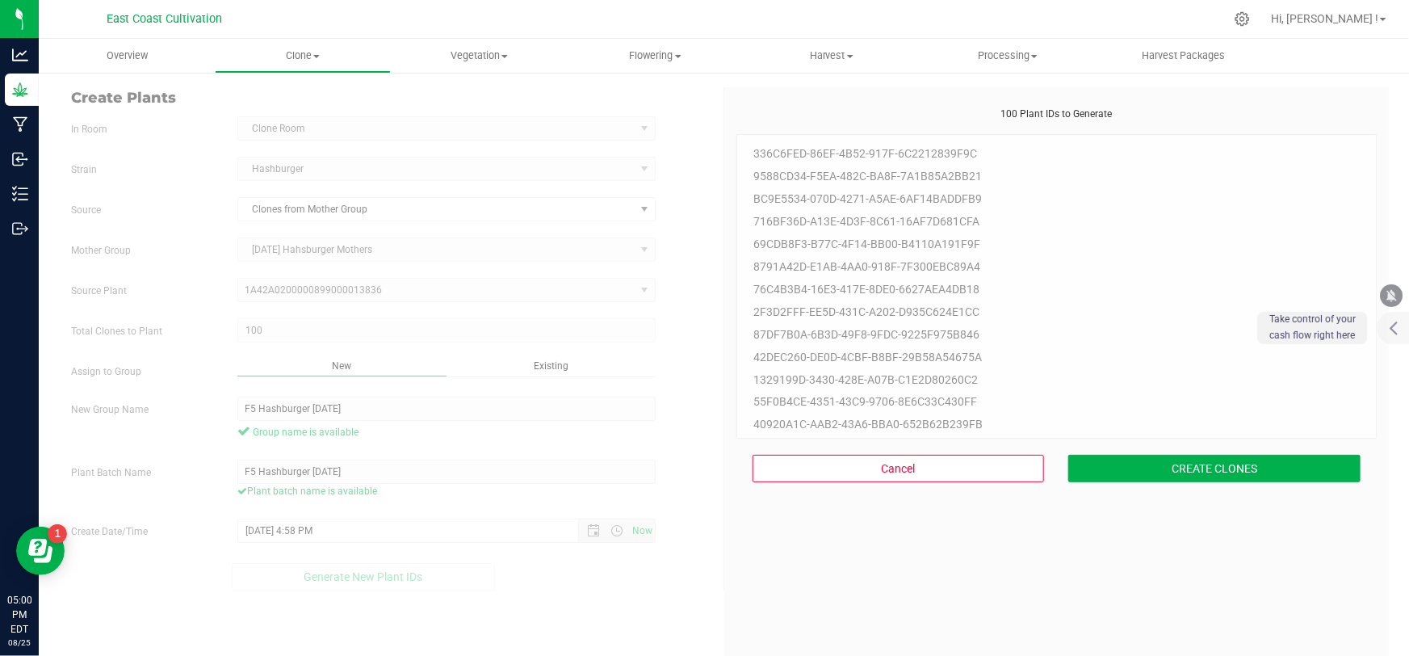
scroll to position [48, 0]
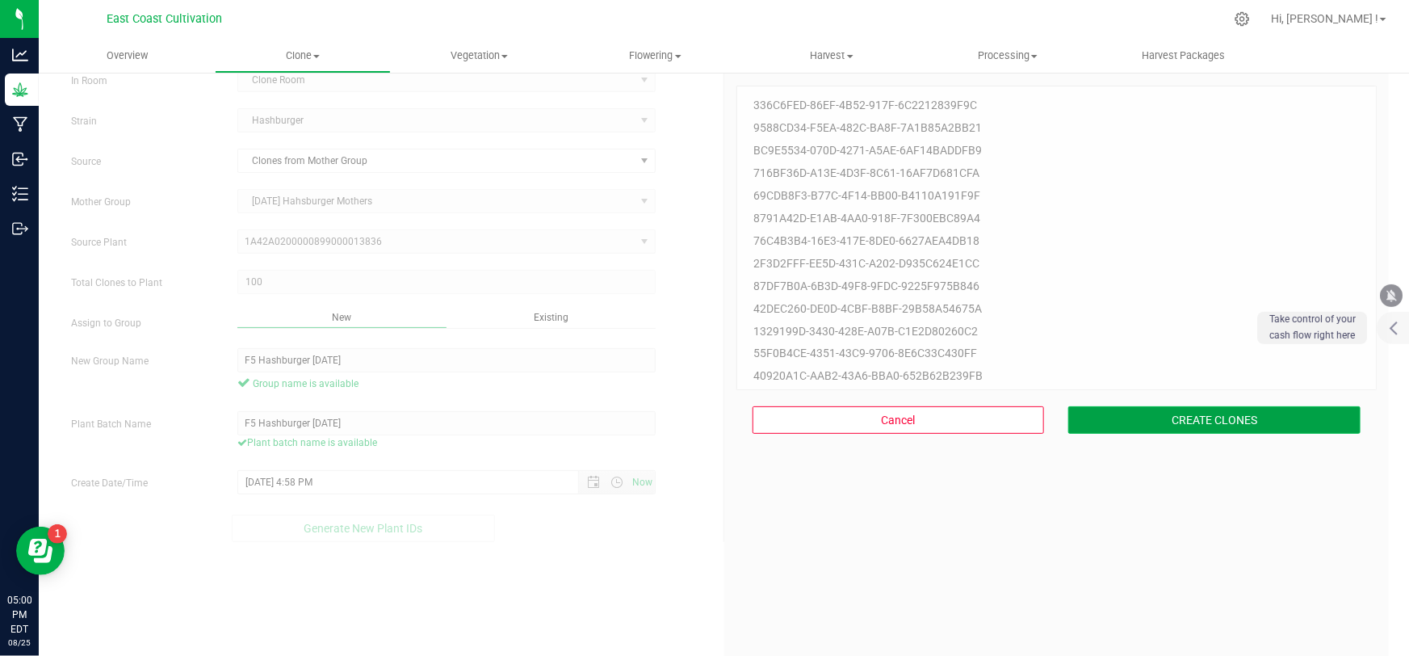
click at [1204, 418] on button "CREATE CLONES" at bounding box center [1214, 419] width 292 height 27
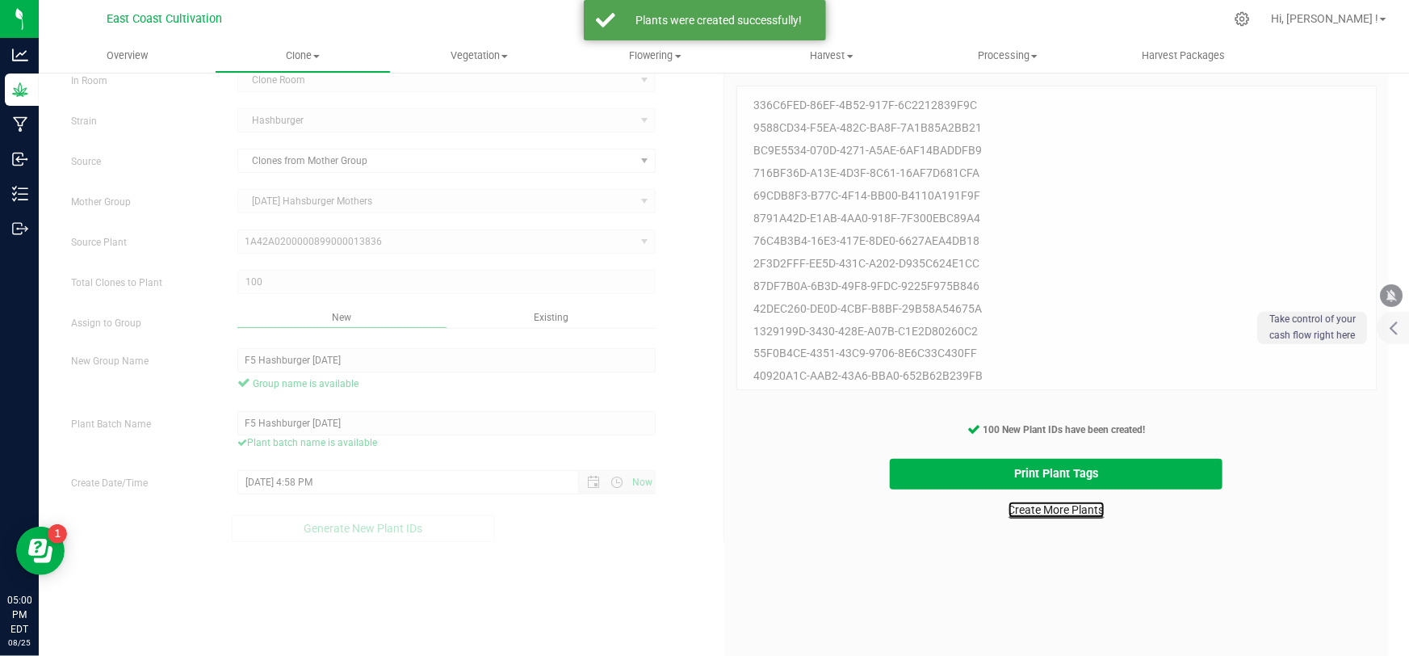
click at [1051, 506] on link "Create More Plants" at bounding box center [1057, 509] width 96 height 16
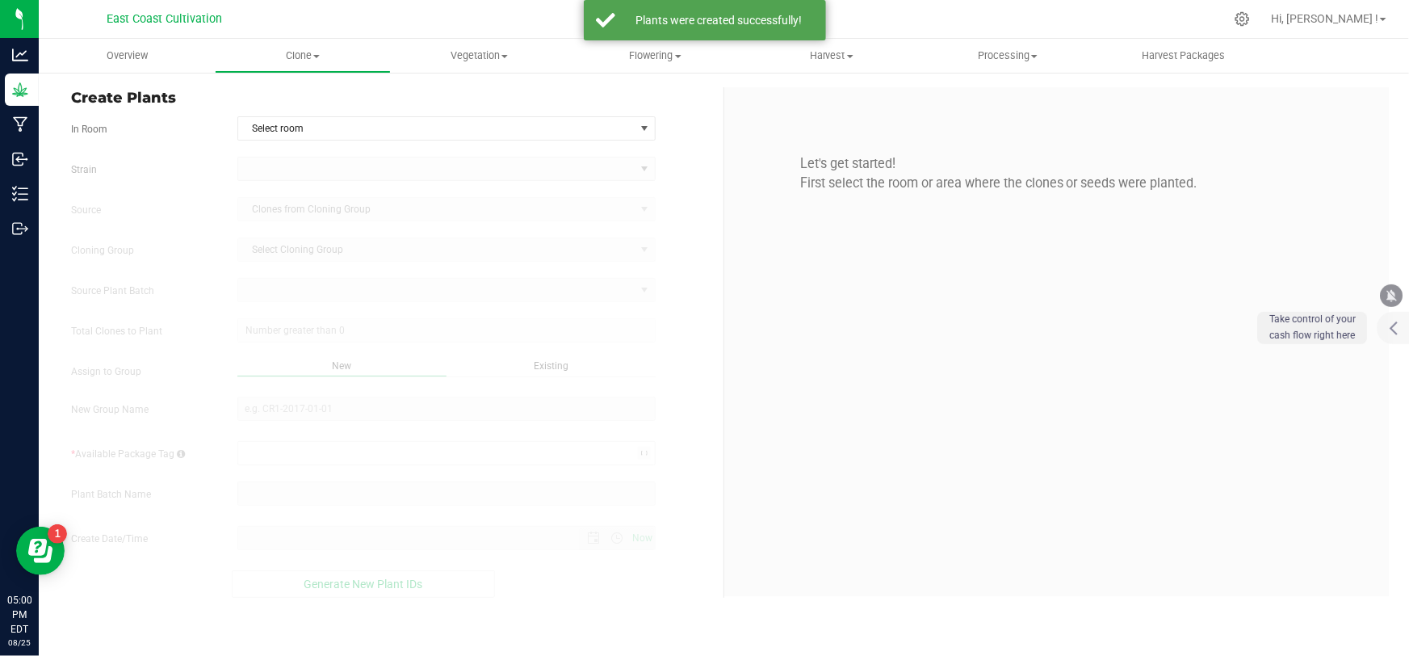
type input "[DATE] 5:00 PM"
click at [278, 121] on span "Select room" at bounding box center [436, 128] width 396 height 23
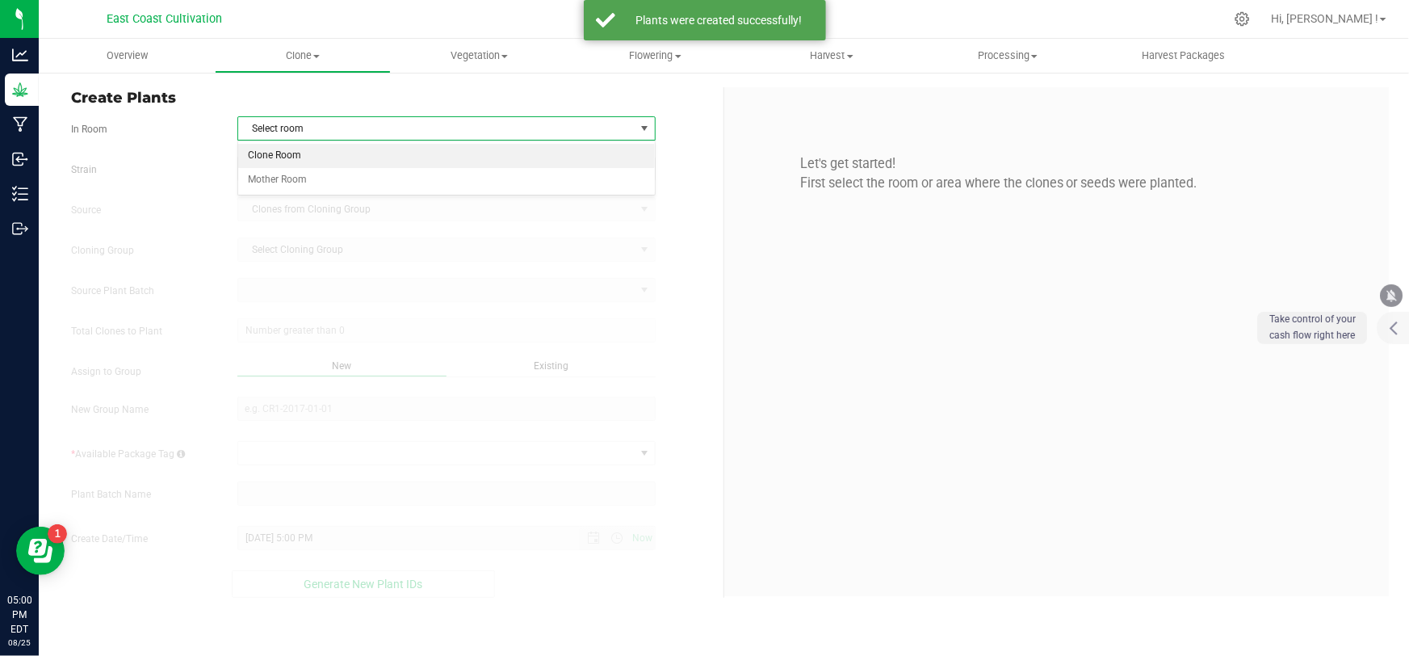
click at [285, 158] on li "Clone Room" at bounding box center [446, 156] width 417 height 24
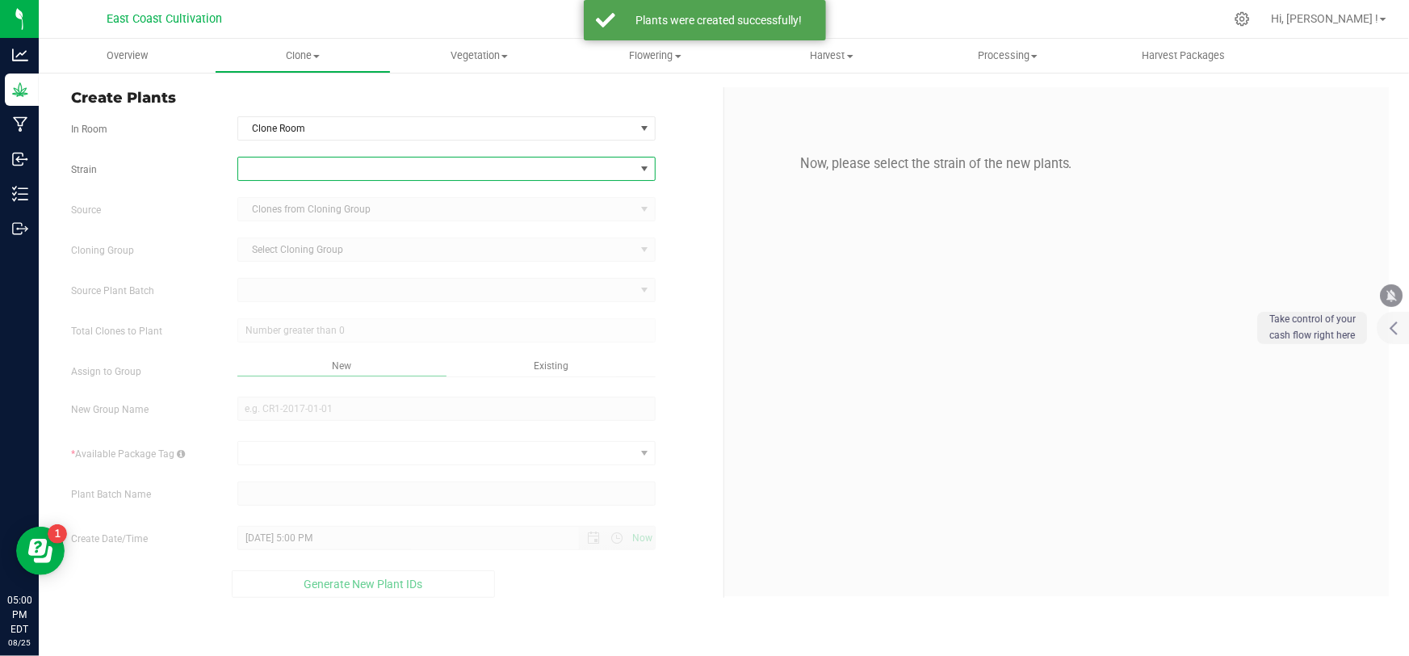
click at [300, 162] on span at bounding box center [436, 168] width 396 height 23
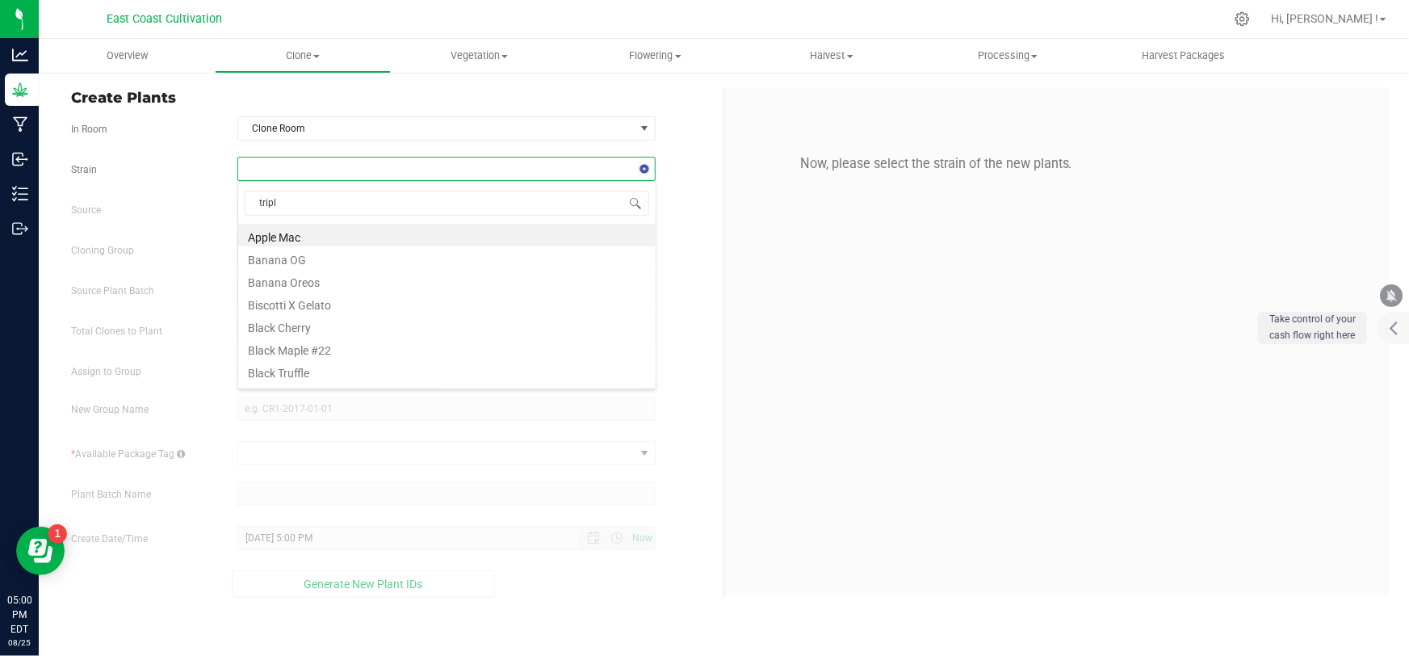
type input "triple"
click at [302, 234] on li "Triple Burger" at bounding box center [446, 235] width 417 height 23
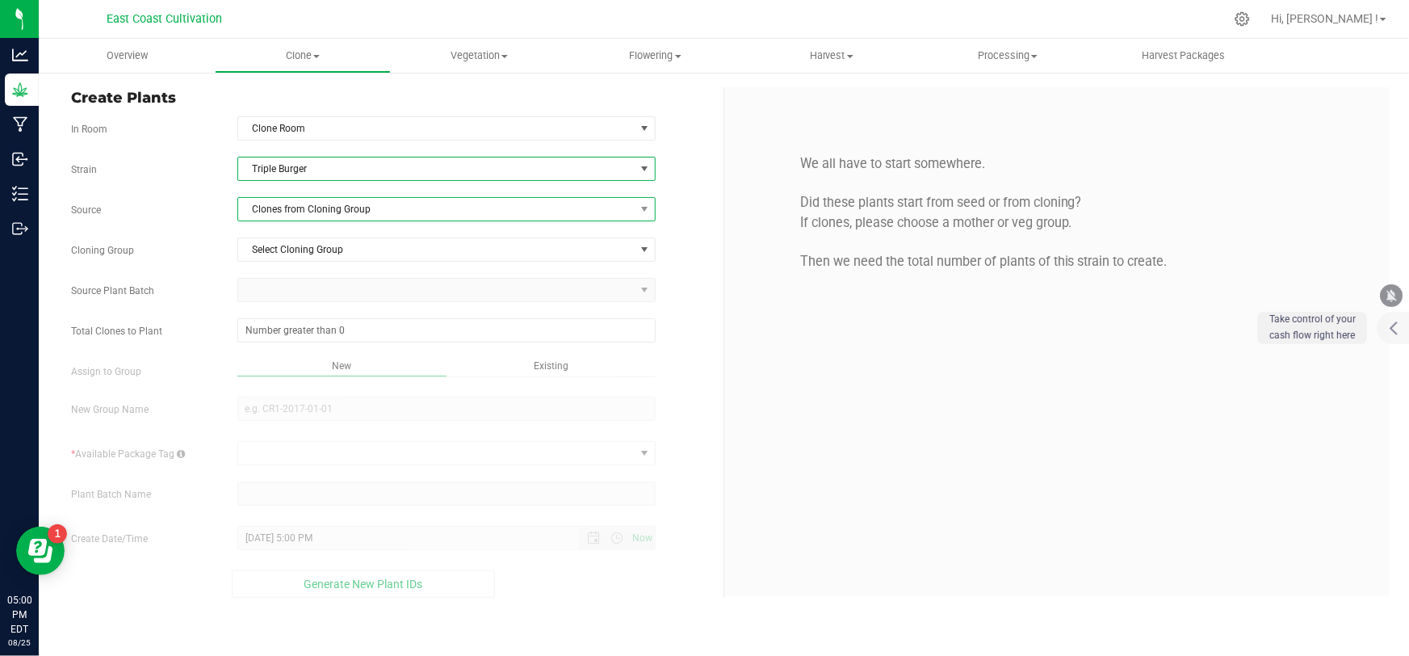
click at [309, 214] on span "Clones from Cloning Group" at bounding box center [436, 209] width 396 height 23
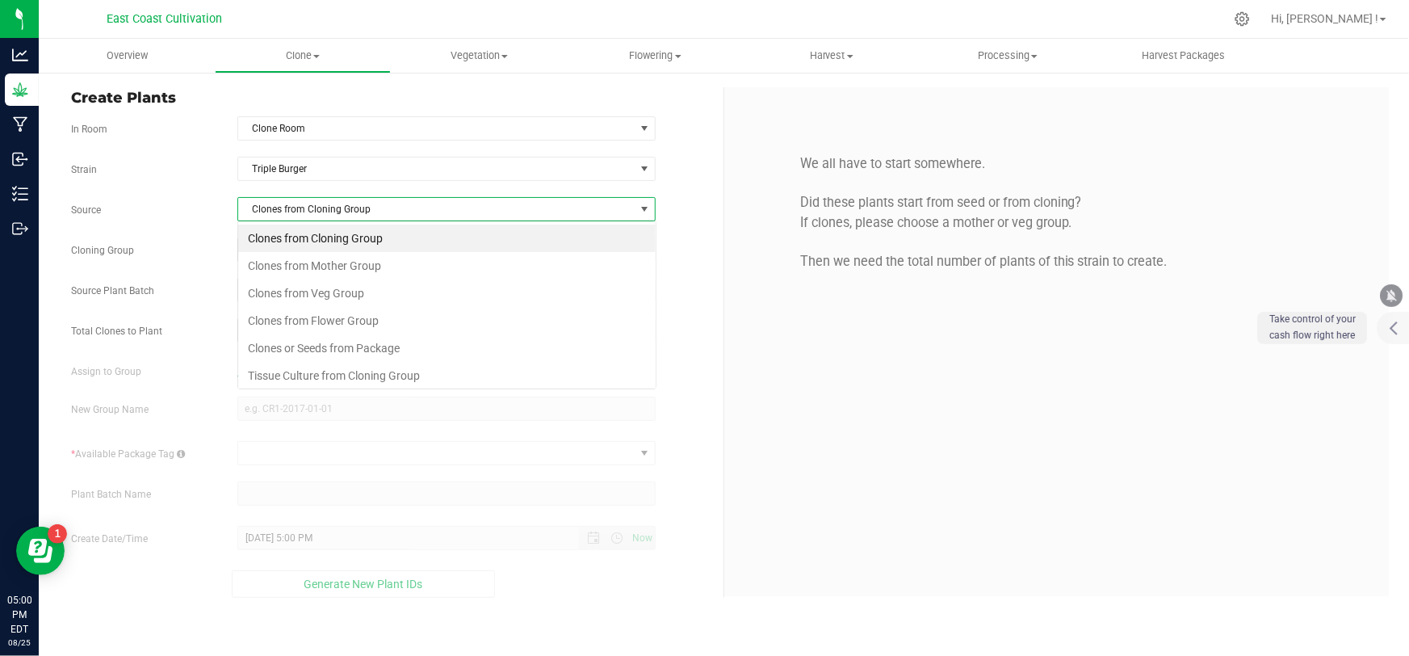
scroll to position [24, 419]
click at [319, 261] on li "Clones from Mother Group" at bounding box center [446, 265] width 417 height 27
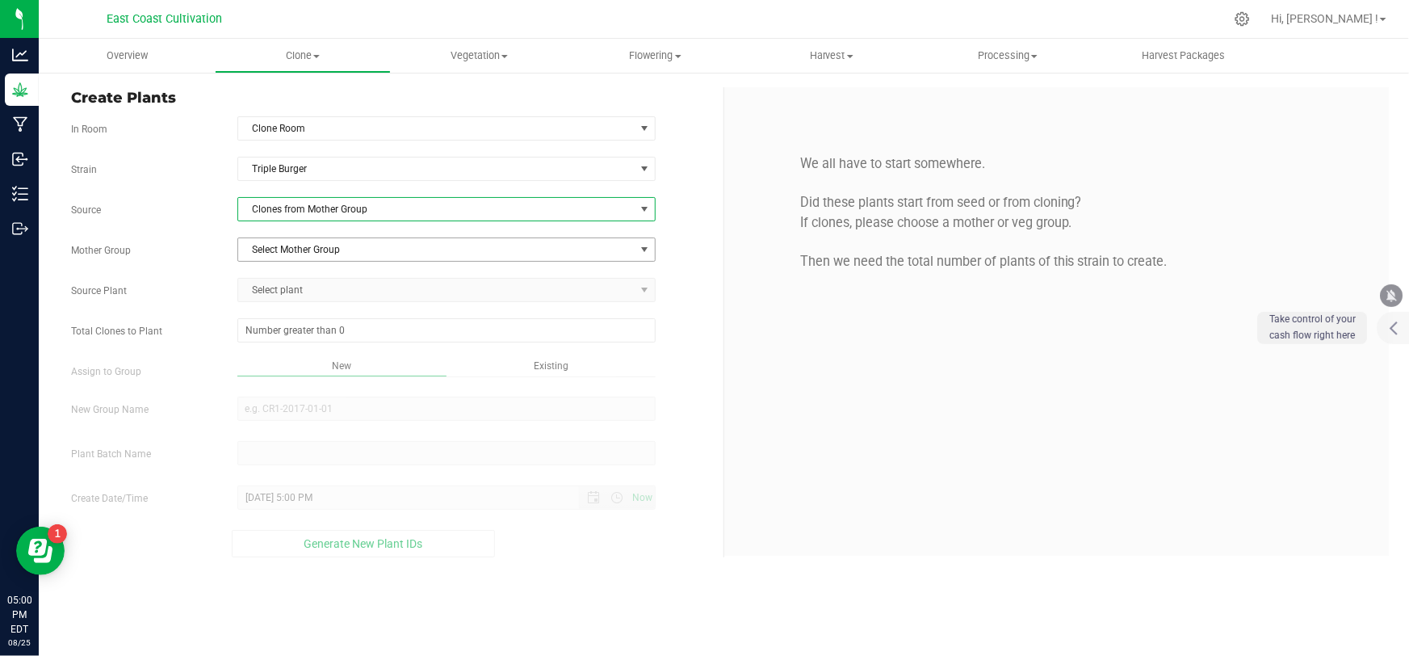
click at [312, 246] on span "Select Mother Group" at bounding box center [436, 249] width 396 height 23
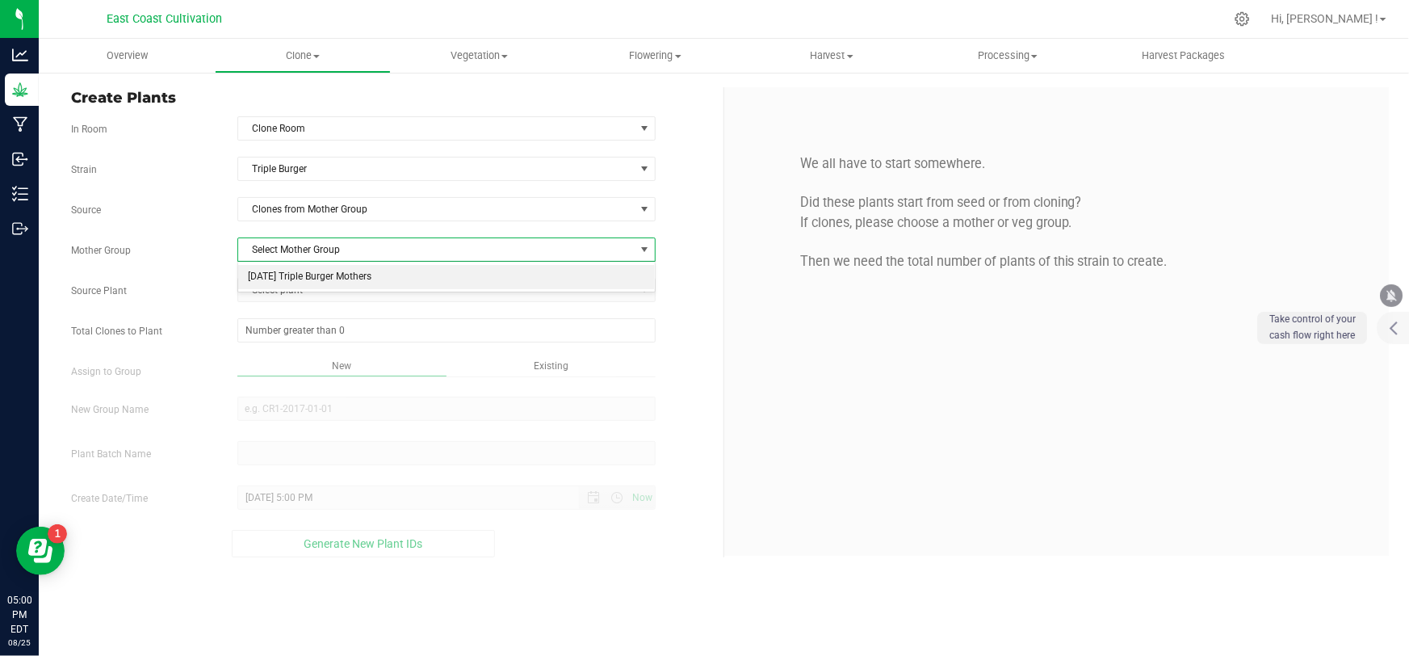
click at [308, 269] on li "[DATE] Triple Burger Mothers" at bounding box center [446, 277] width 417 height 24
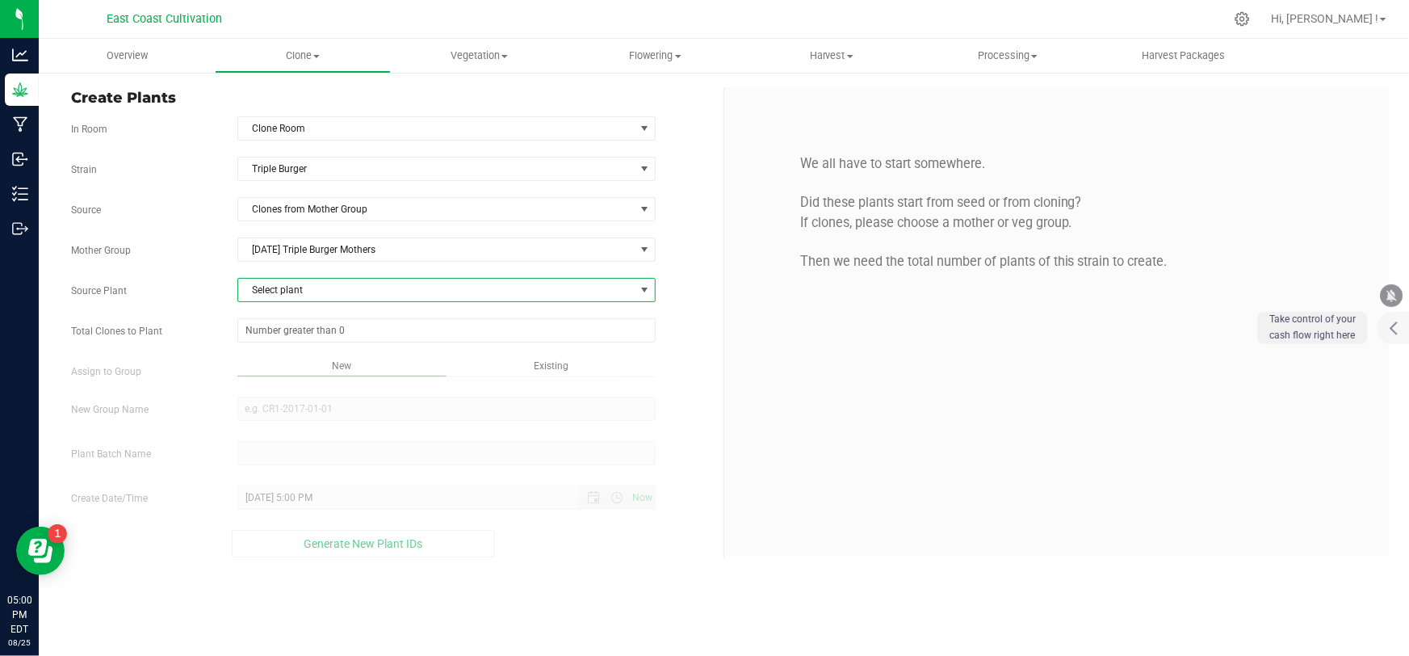
click at [313, 288] on span "Select plant" at bounding box center [436, 290] width 396 height 23
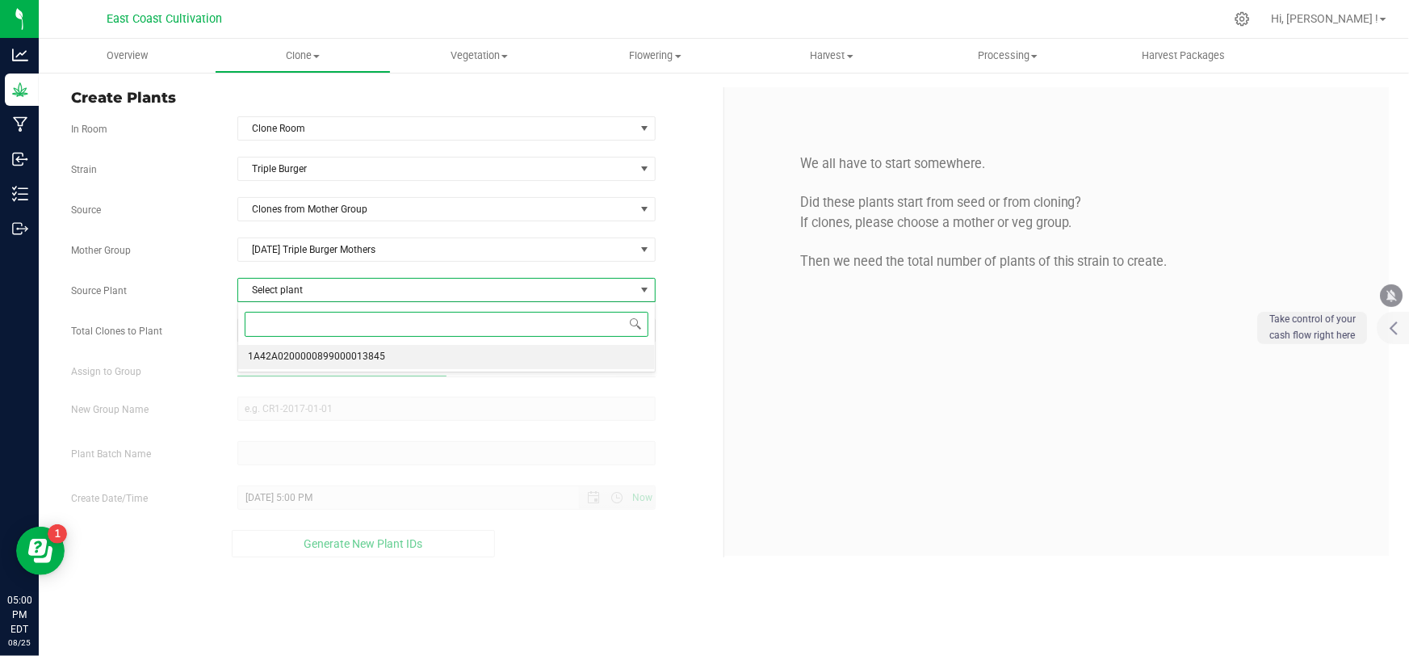
click at [318, 361] on span "1A42A0200000899000013845" at bounding box center [316, 356] width 137 height 21
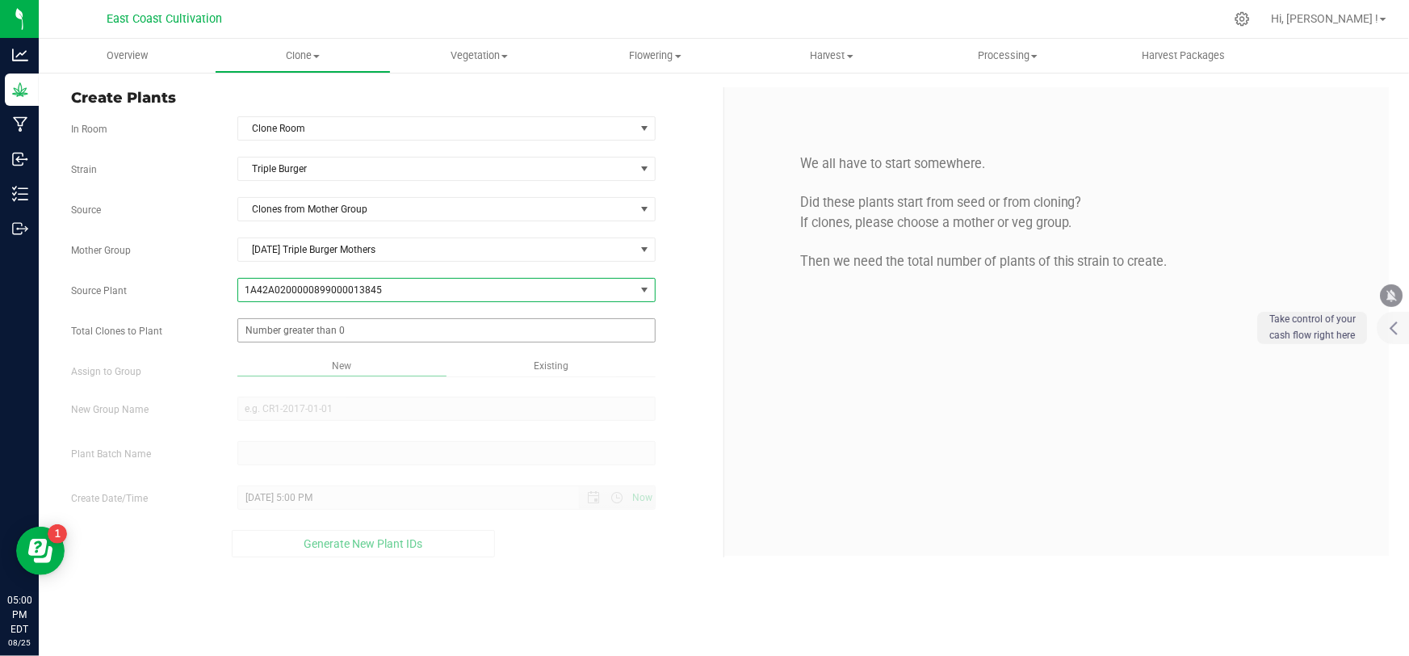
click at [320, 333] on span at bounding box center [446, 330] width 418 height 24
type input "100"
click at [306, 405] on div "Overview Clone Create plants Cloning groups Cloning plant batches Apply to plan…" at bounding box center [724, 347] width 1370 height 617
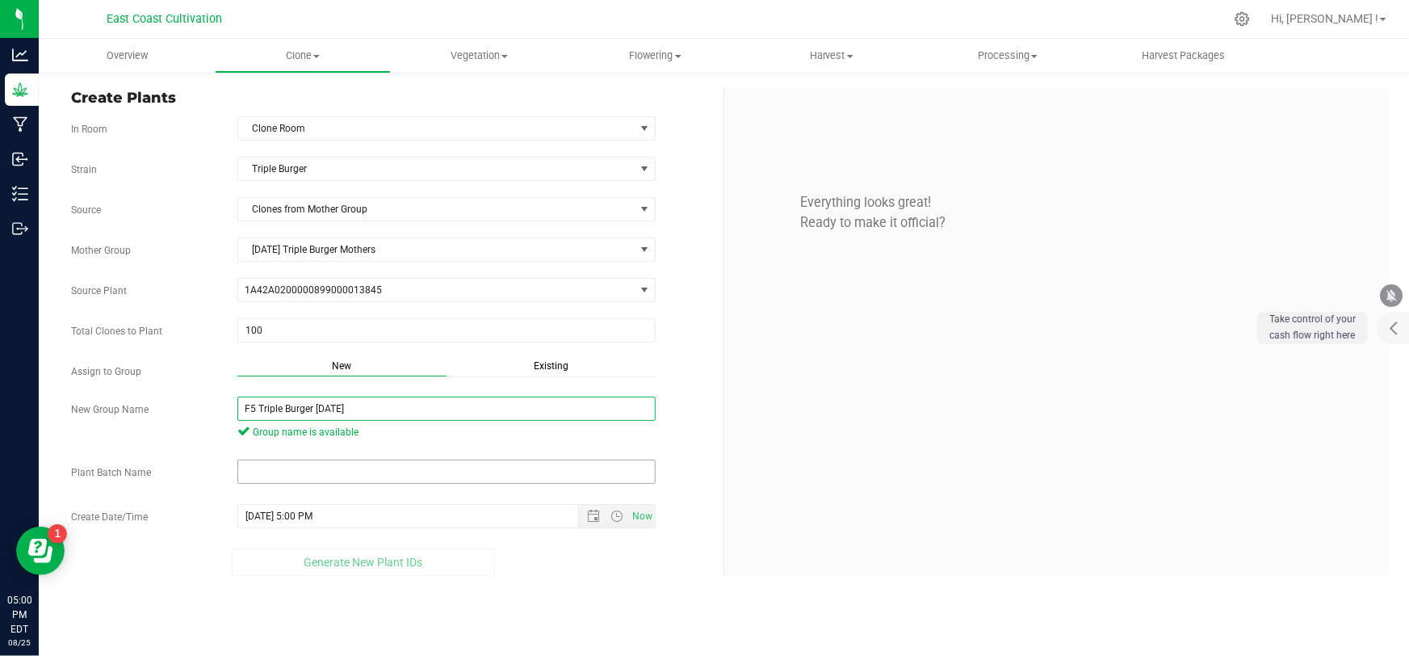
type input "F5 Triple Burger [DATE]"
click at [299, 476] on input "text" at bounding box center [446, 471] width 418 height 24
paste input "F5 Triple Burger [DATE]"
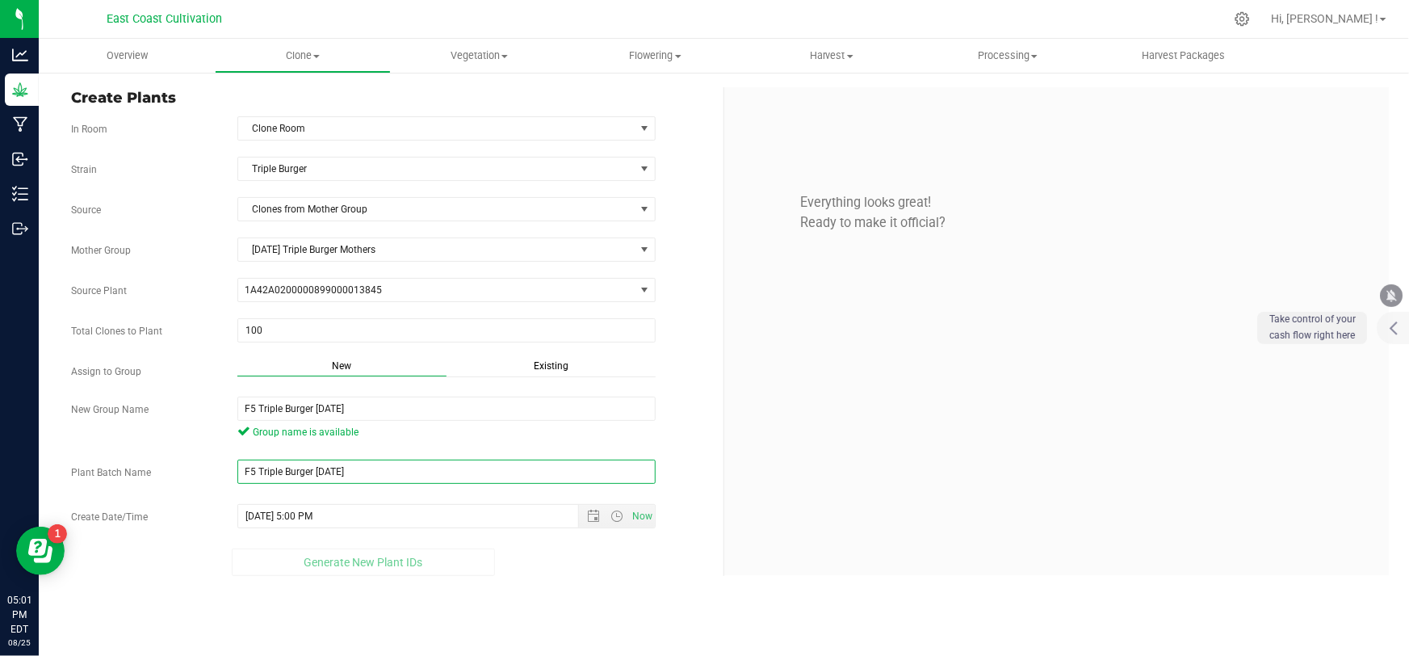
type input "F5 Triple Burger [DATE]"
click at [635, 575] on div "Create Plants In Room Clone Room Select room Clone Room Mother Room [GEOGRAPHIC…" at bounding box center [724, 331] width 1370 height 521
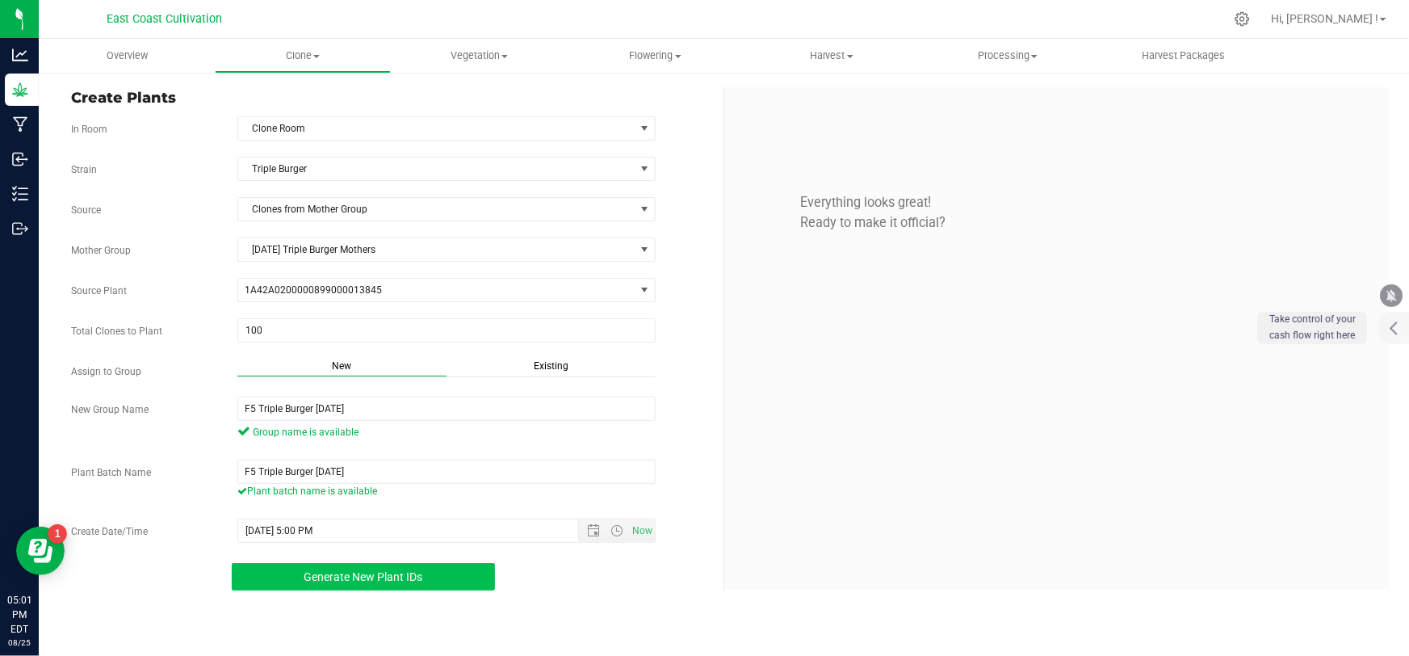
click at [403, 584] on button "Generate New Plant IDs" at bounding box center [363, 576] width 263 height 27
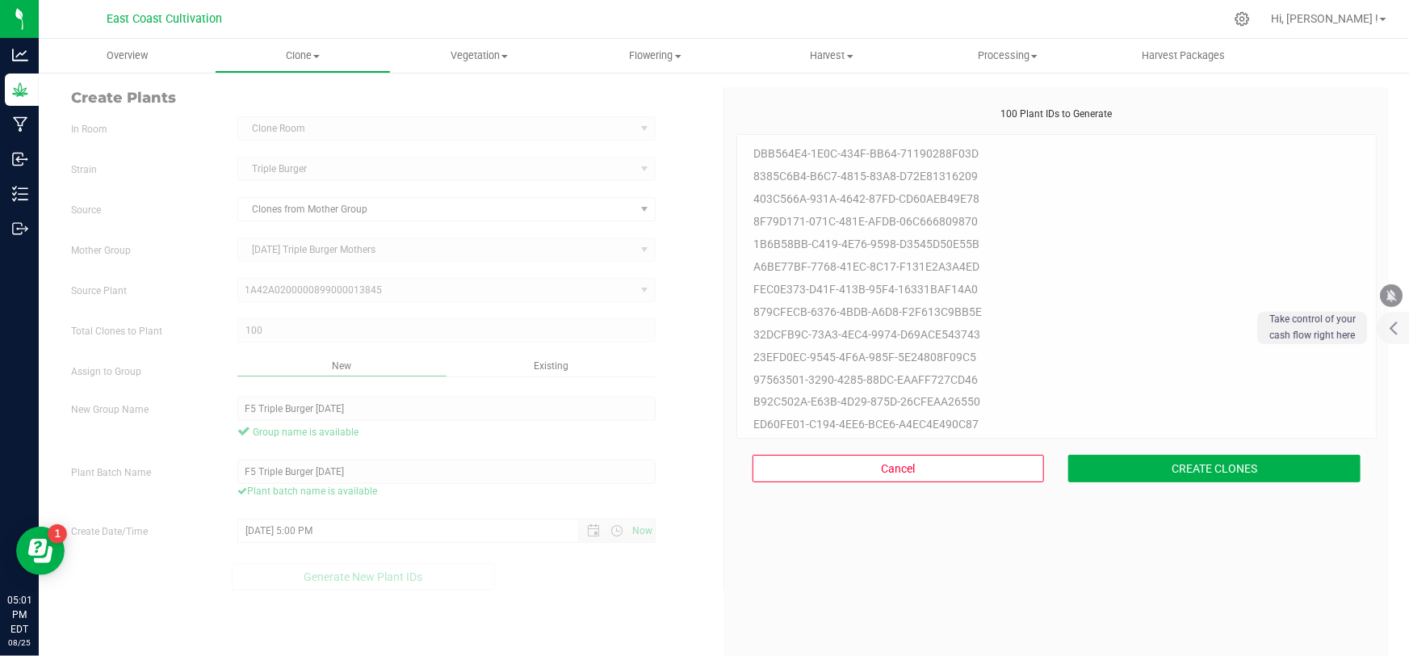
scroll to position [48, 0]
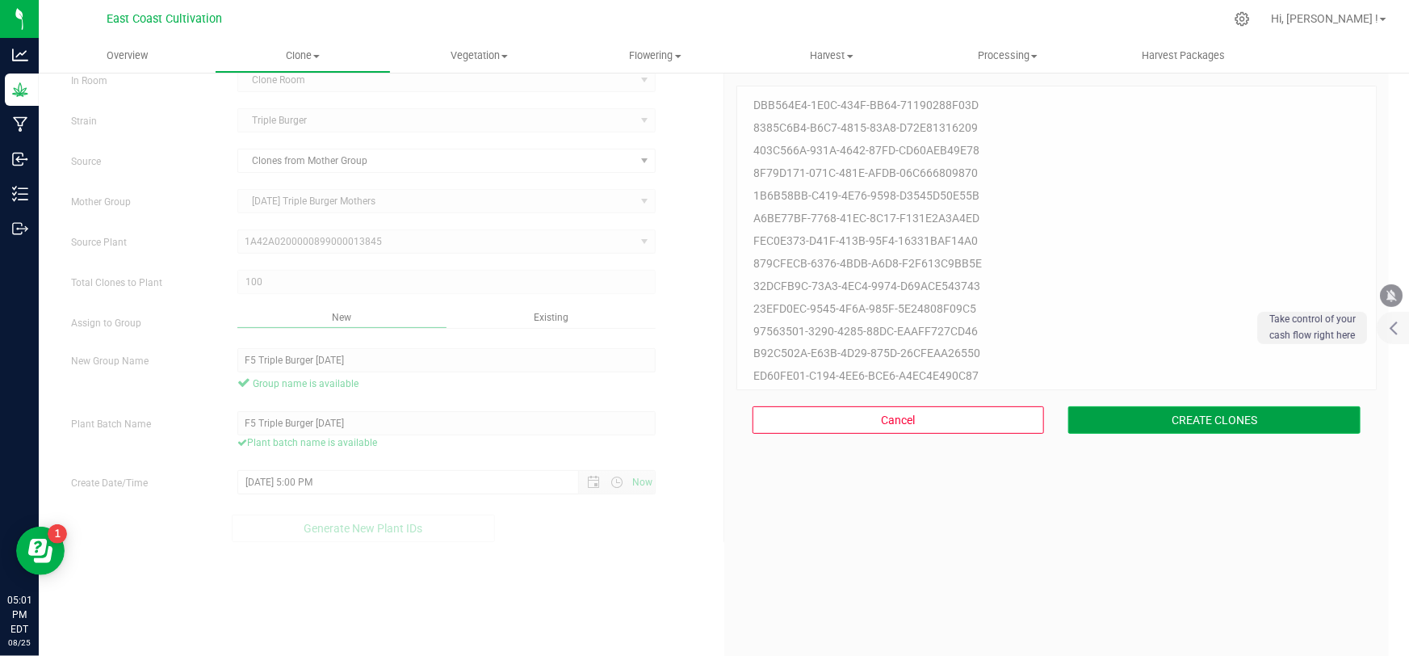
click at [1192, 423] on button "CREATE CLONES" at bounding box center [1214, 419] width 292 height 27
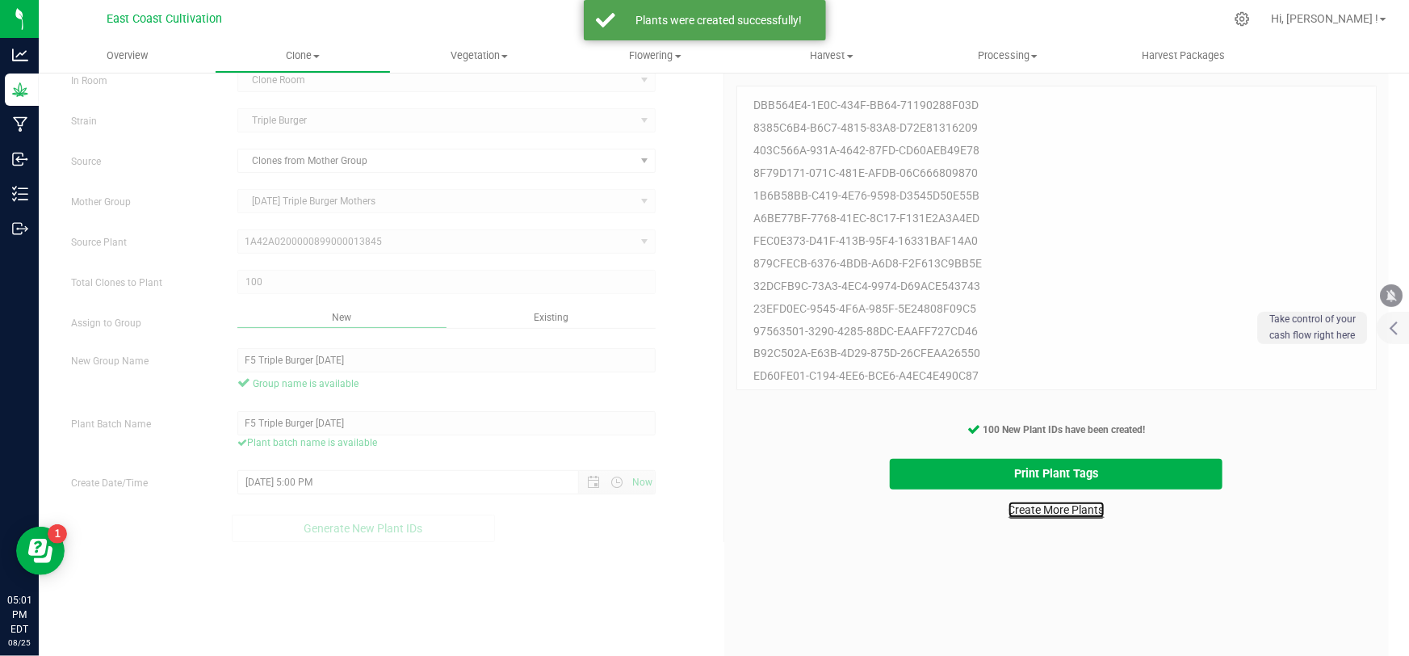
click at [1050, 507] on link "Create More Plants" at bounding box center [1057, 509] width 96 height 16
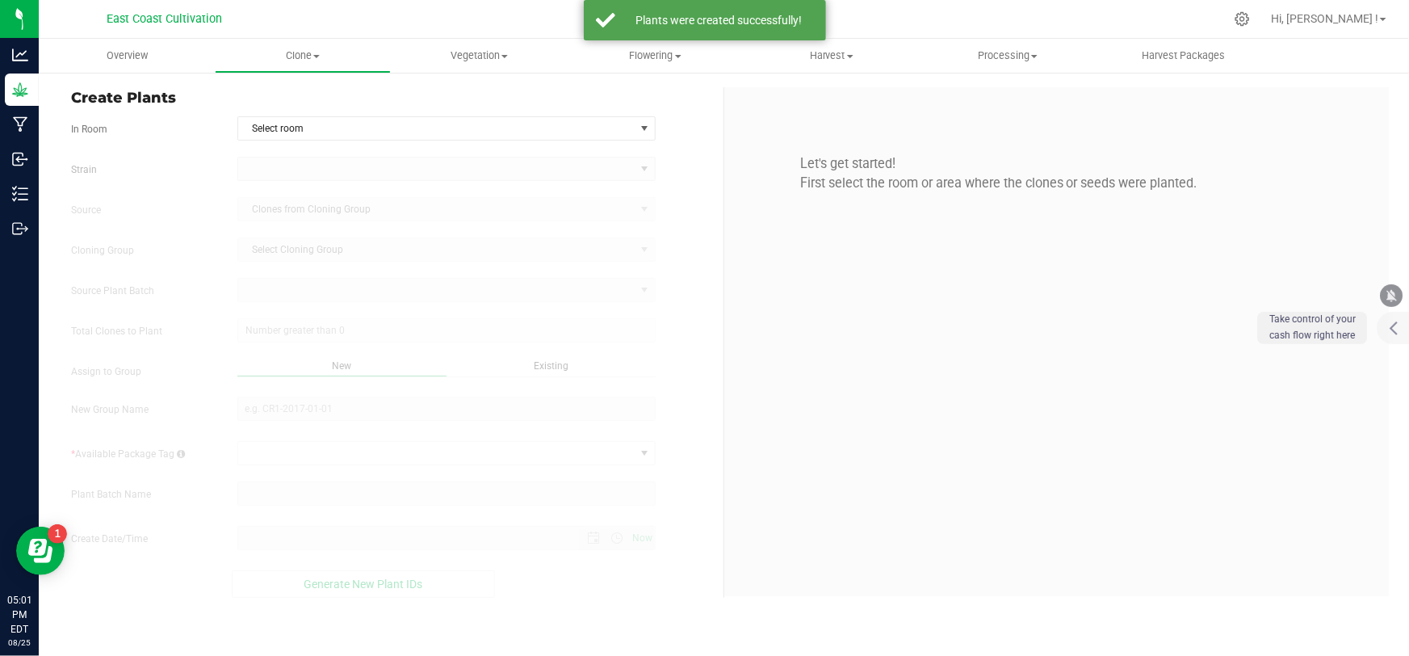
type input "[DATE] 5:01 PM"
click at [299, 128] on span "Select room" at bounding box center [436, 128] width 396 height 23
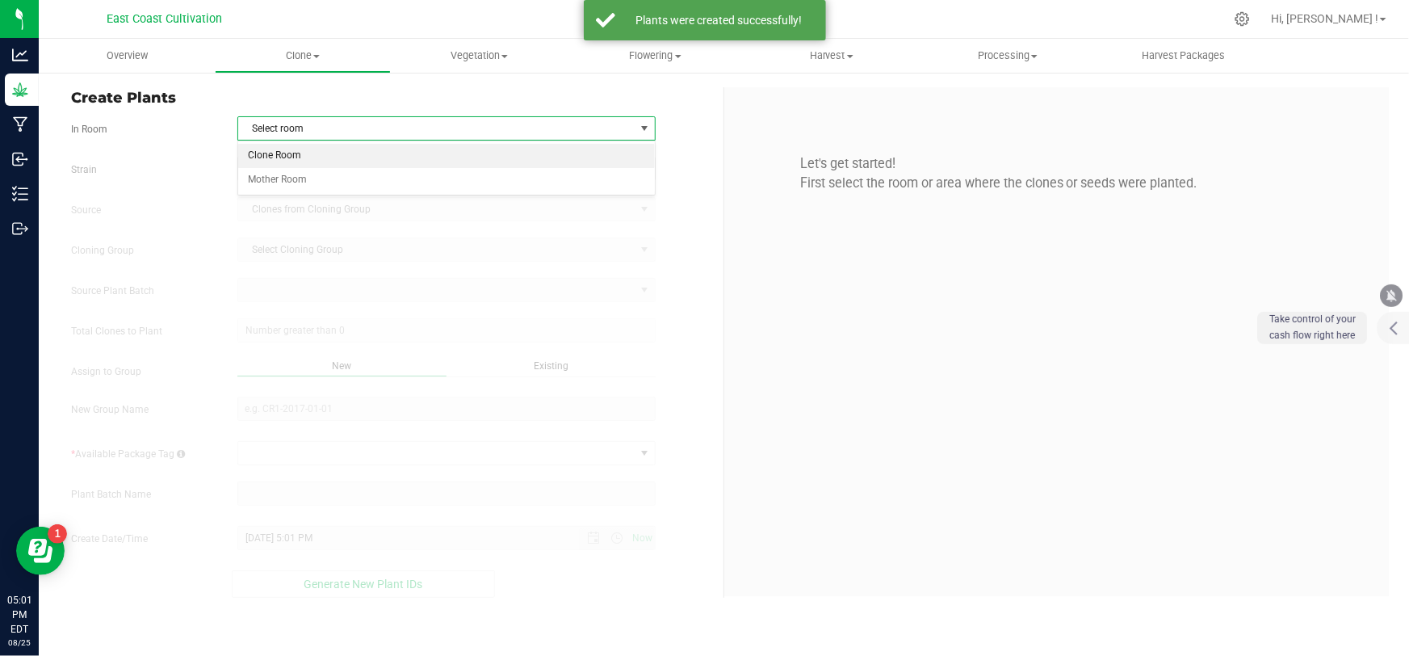
click at [298, 157] on li "Clone Room" at bounding box center [446, 156] width 417 height 24
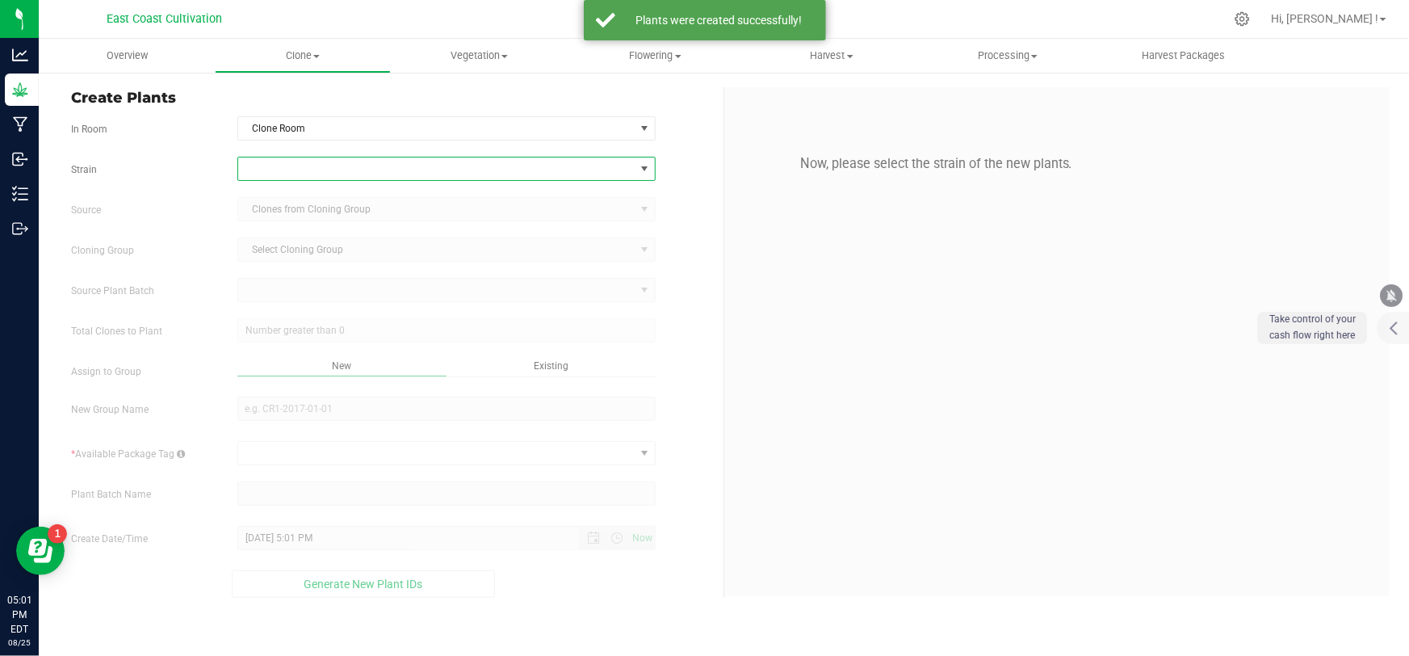
click at [291, 174] on span at bounding box center [436, 168] width 396 height 23
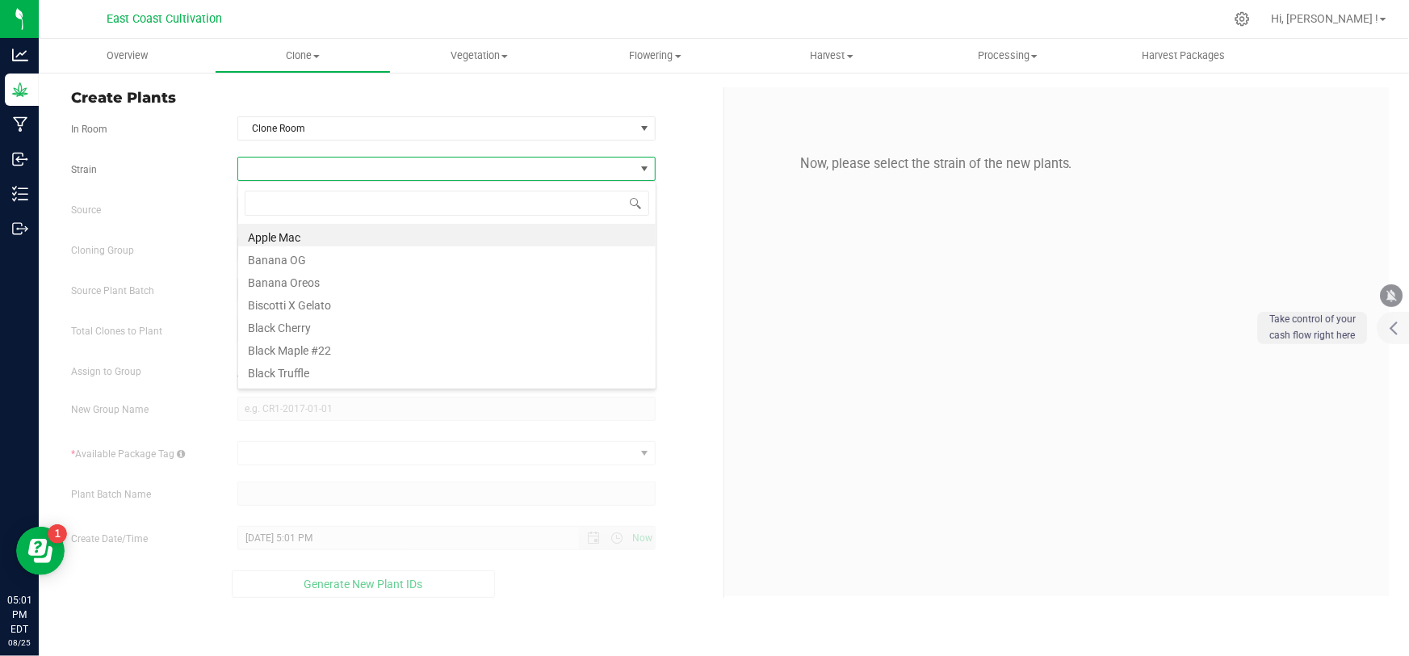
scroll to position [24, 419]
type input "straw"
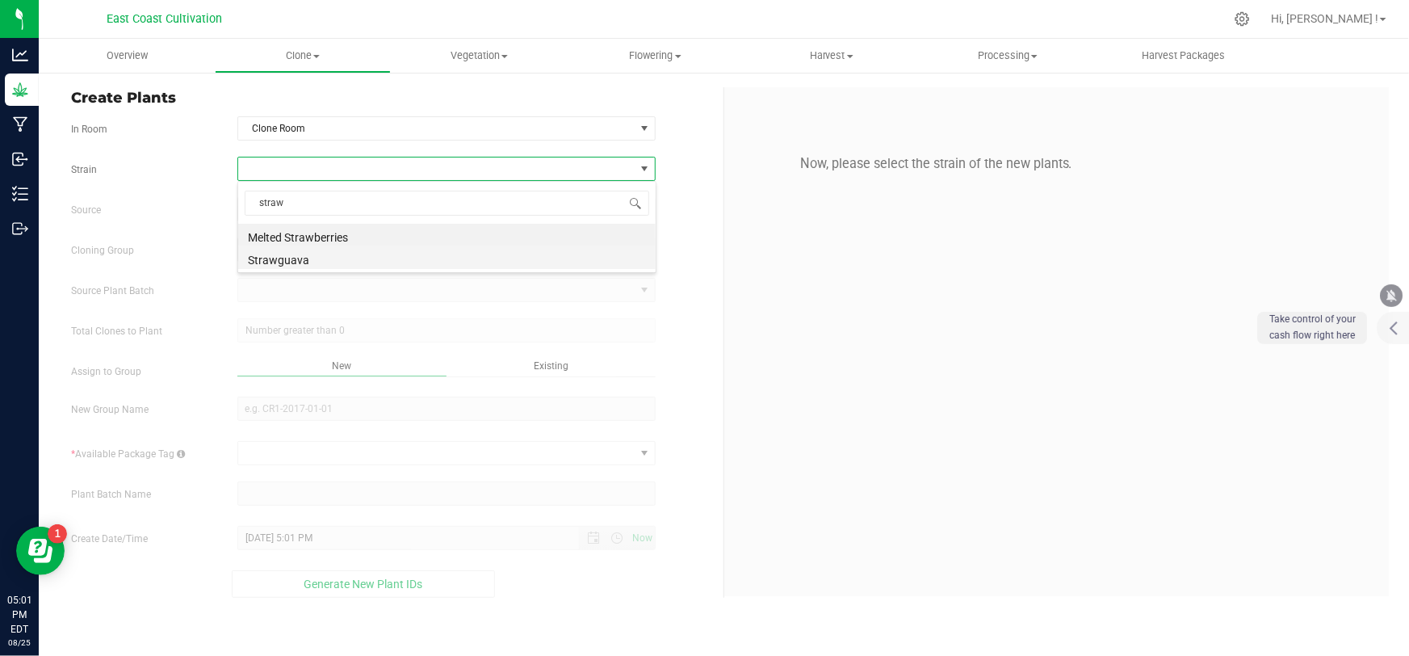
click at [279, 262] on li "Strawguava" at bounding box center [446, 257] width 417 height 23
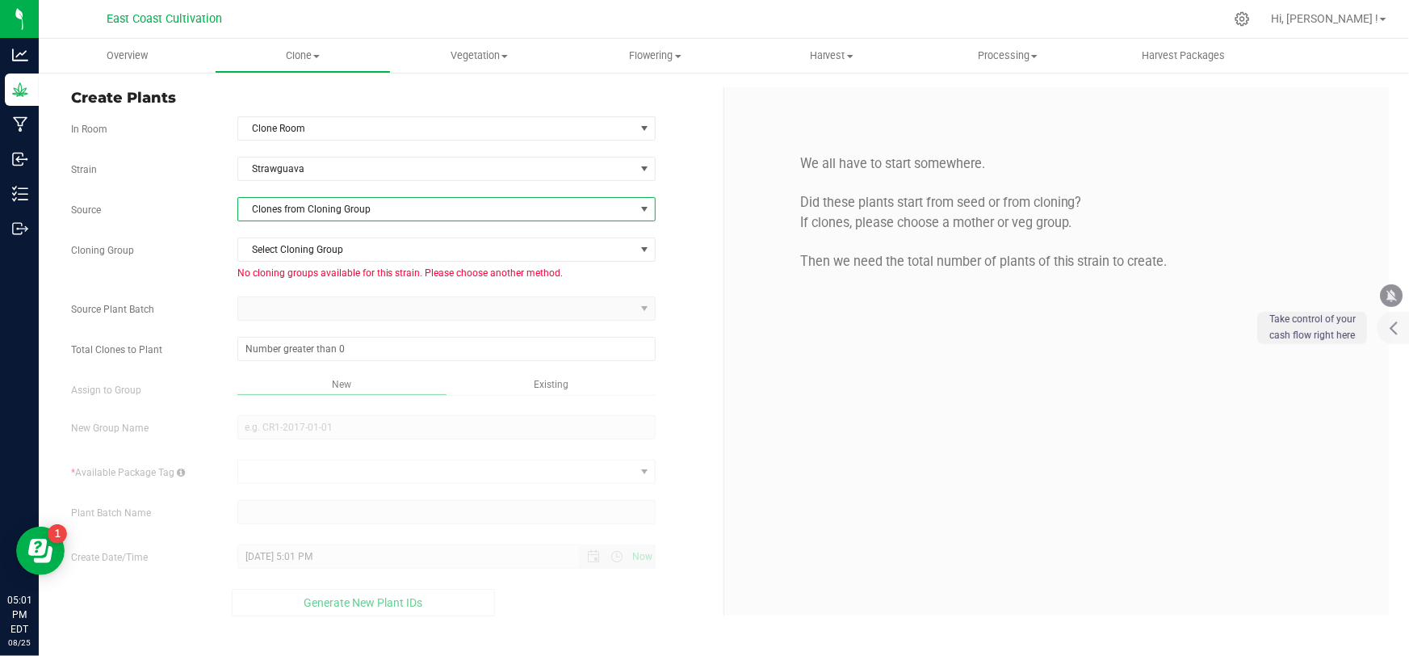
click at [354, 199] on span "Clones from Cloning Group" at bounding box center [436, 209] width 396 height 23
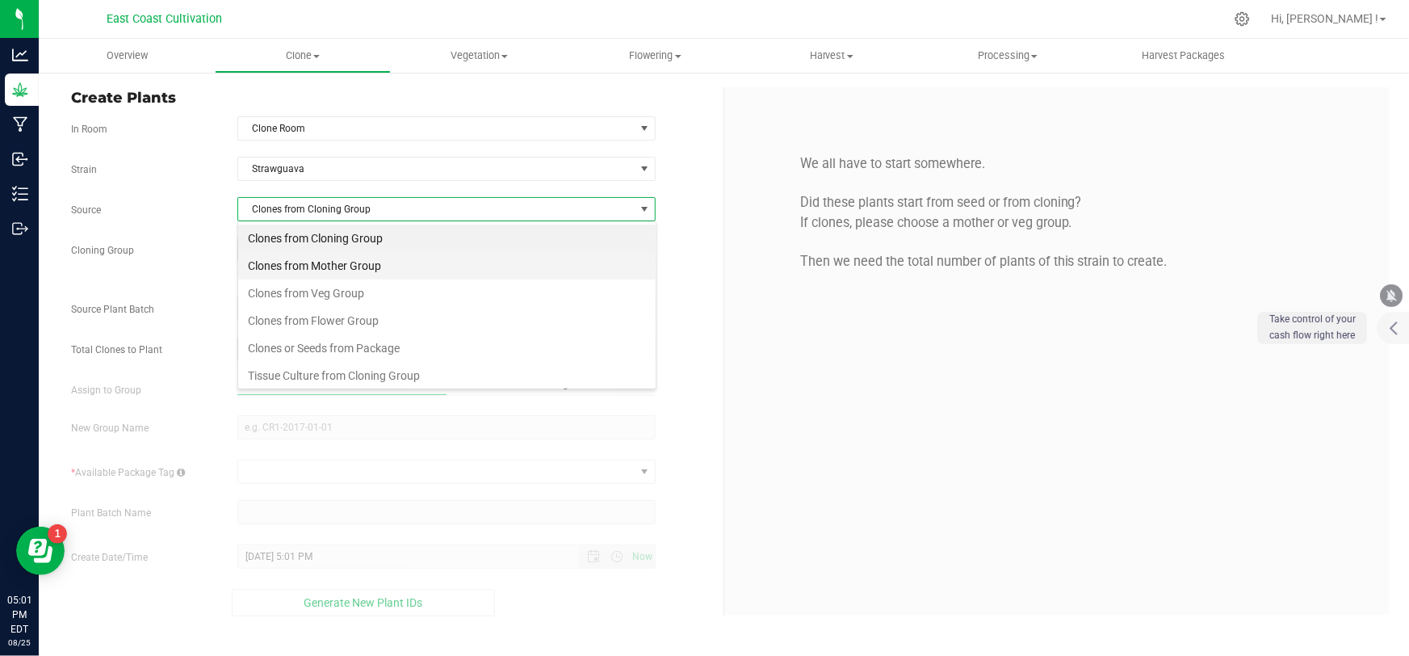
scroll to position [24, 419]
click at [334, 258] on li "Clones from Mother Group" at bounding box center [446, 265] width 417 height 27
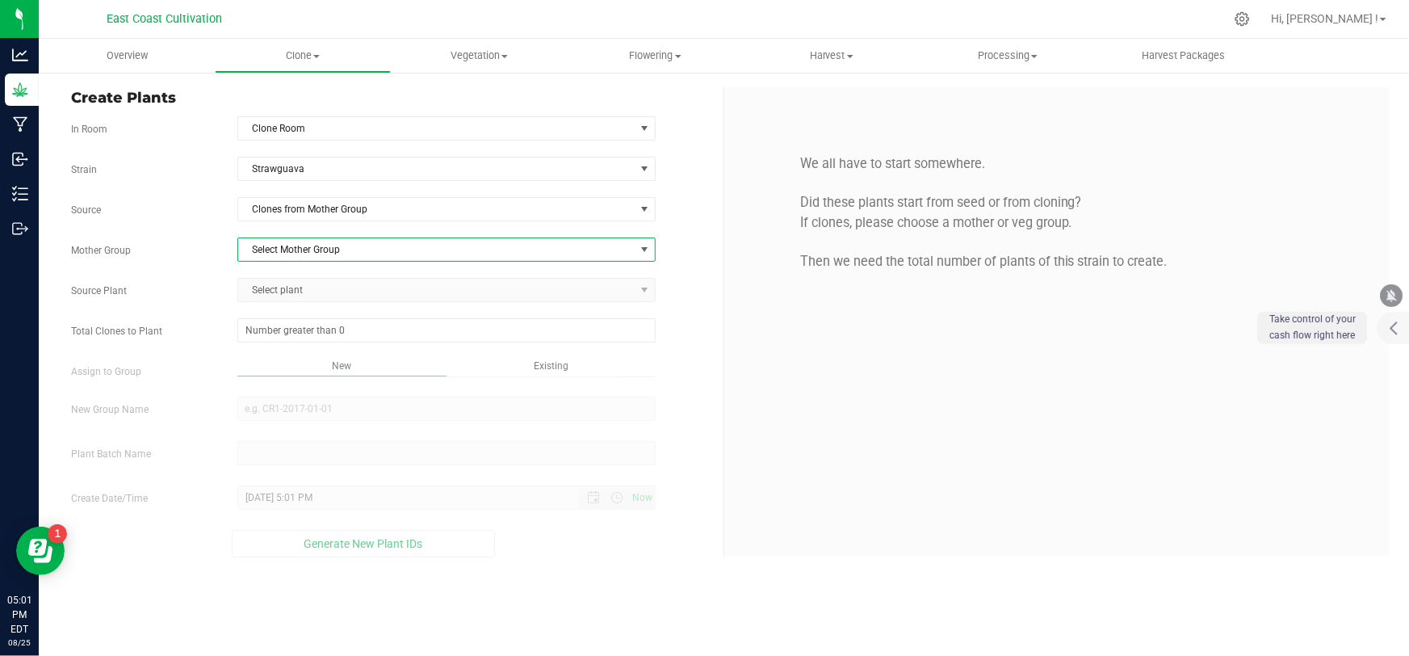
click at [326, 237] on span "Select Mother Group" at bounding box center [446, 249] width 418 height 24
click at [313, 300] on li "[DATE] Strawguava Mother" at bounding box center [446, 301] width 417 height 24
click at [333, 295] on span "Select plant" at bounding box center [436, 290] width 396 height 23
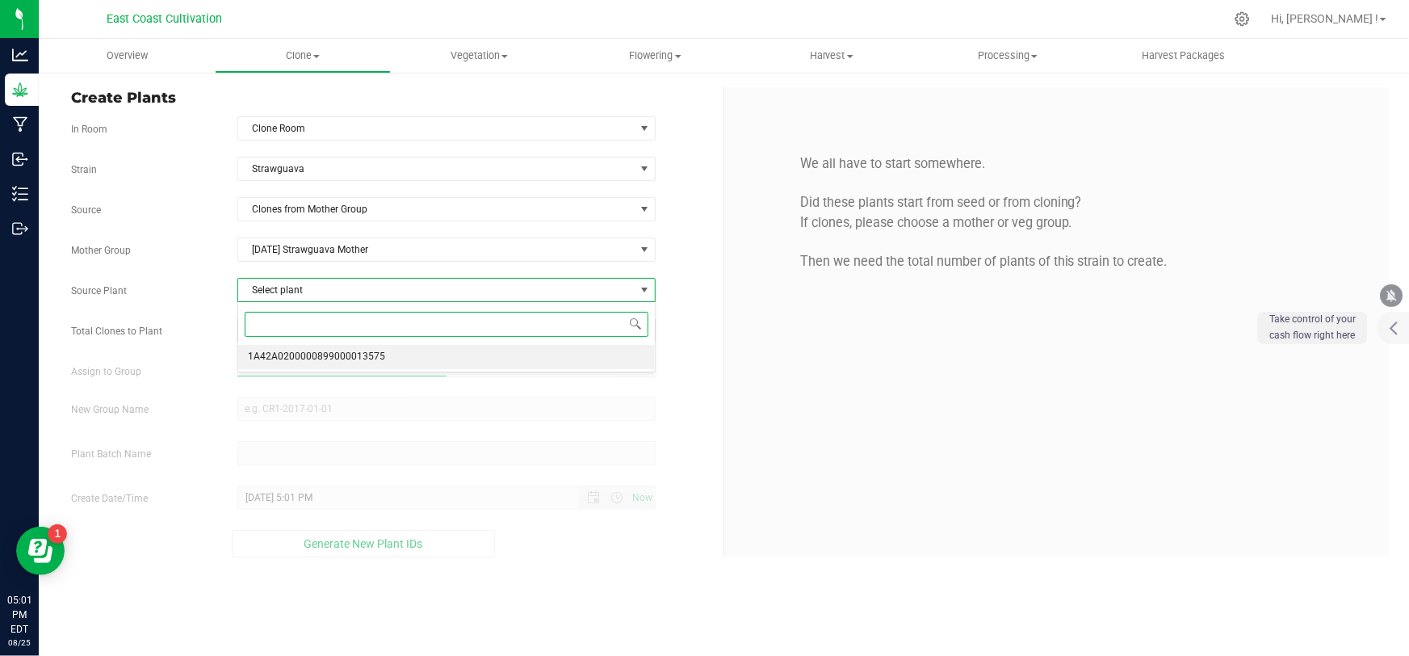
click at [305, 356] on span "1A42A0200000899000013575" at bounding box center [316, 356] width 137 height 21
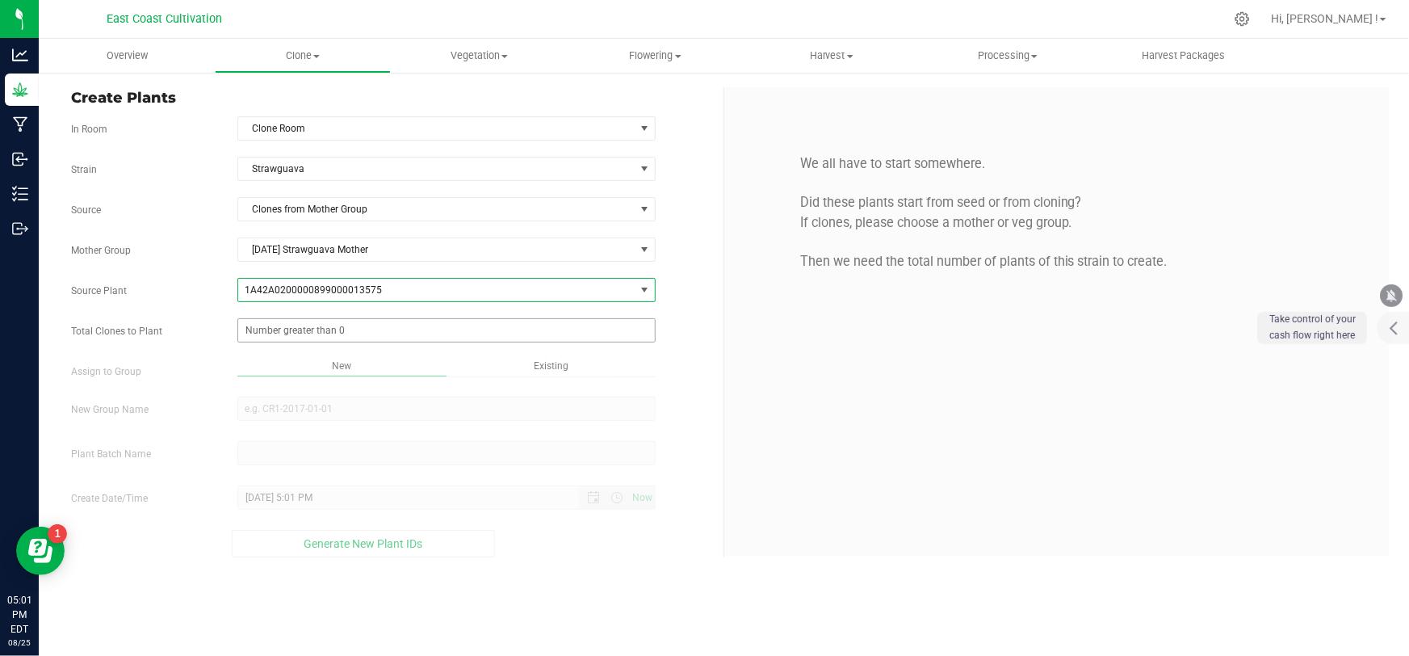
click at [305, 331] on span at bounding box center [446, 330] width 418 height 24
type input "100"
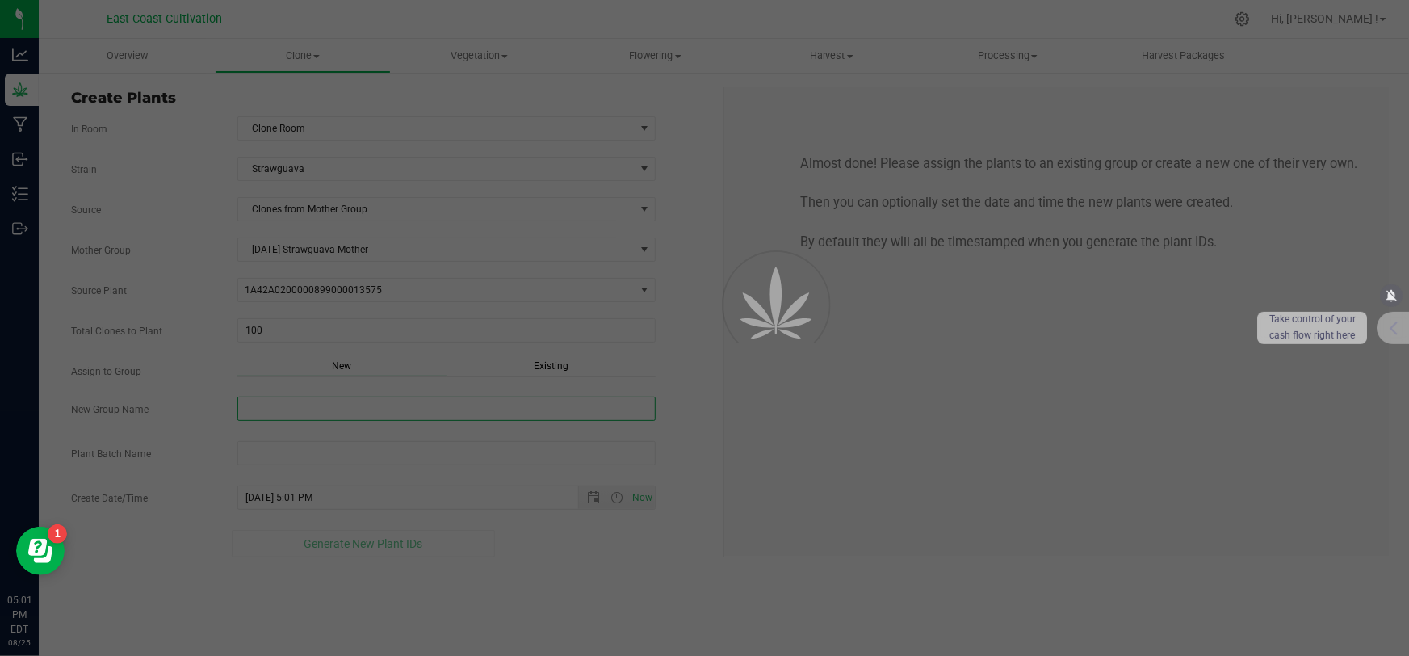
click at [300, 415] on div "Overview Clone Create plants Cloning groups Cloning plant batches Apply to plan…" at bounding box center [724, 347] width 1370 height 617
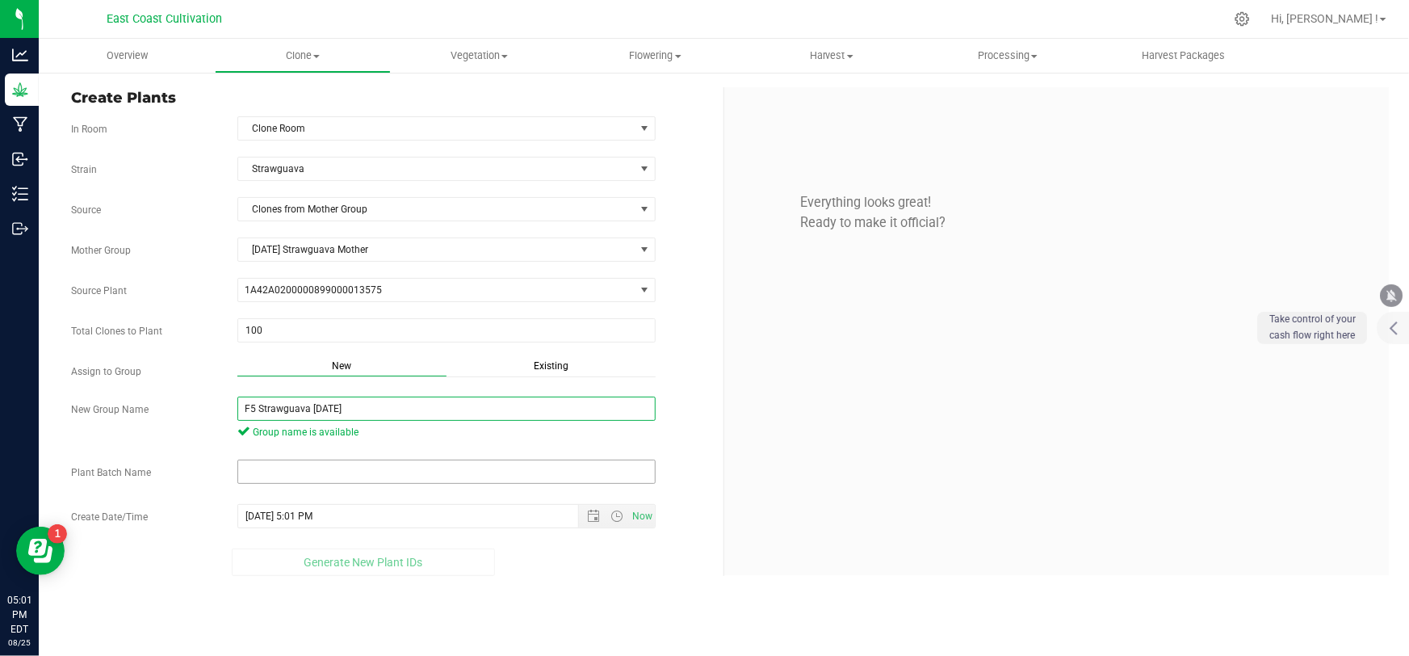
type input "F5 Strawguava [DATE]"
click at [300, 480] on input "text" at bounding box center [446, 471] width 418 height 24
paste input "F5 Strawguava [DATE]"
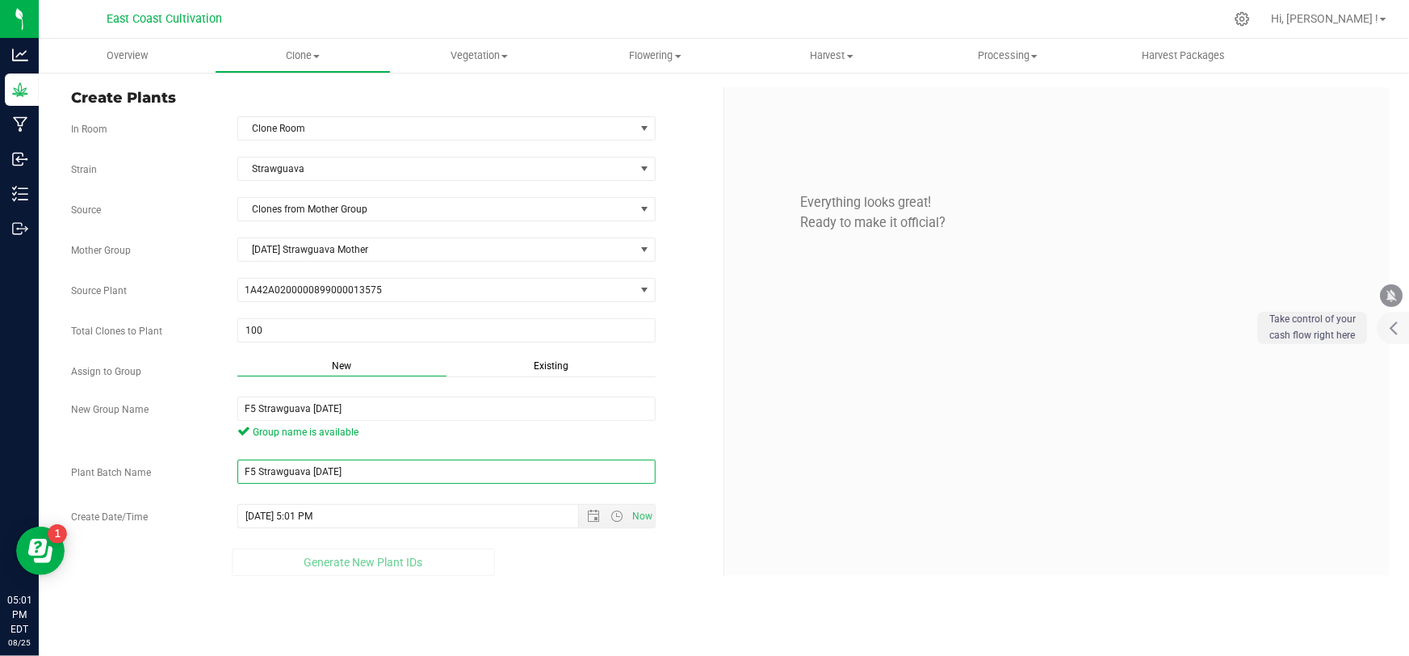
type input "F5 Strawguava [DATE]"
click at [567, 614] on div "Overview Clone Create plants Cloning groups Cloning plant batches Apply to plan…" at bounding box center [724, 347] width 1370 height 617
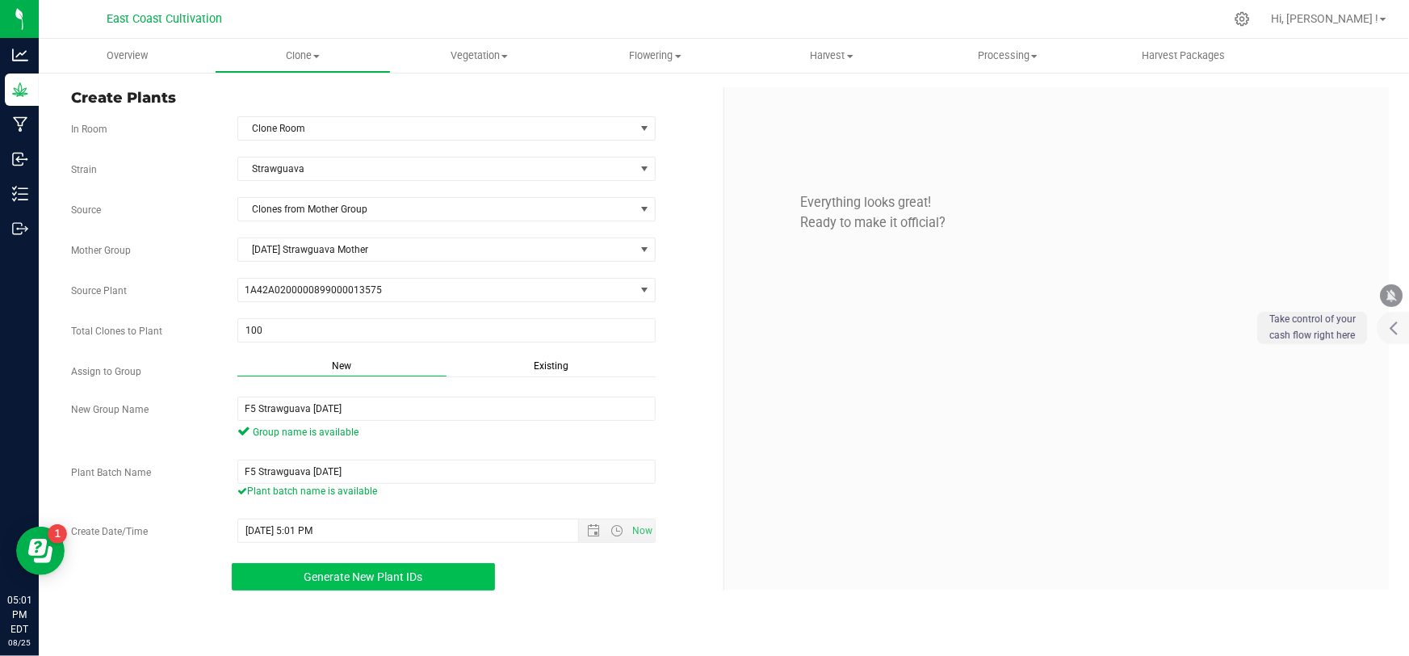
click at [405, 584] on button "Generate New Plant IDs" at bounding box center [363, 576] width 263 height 27
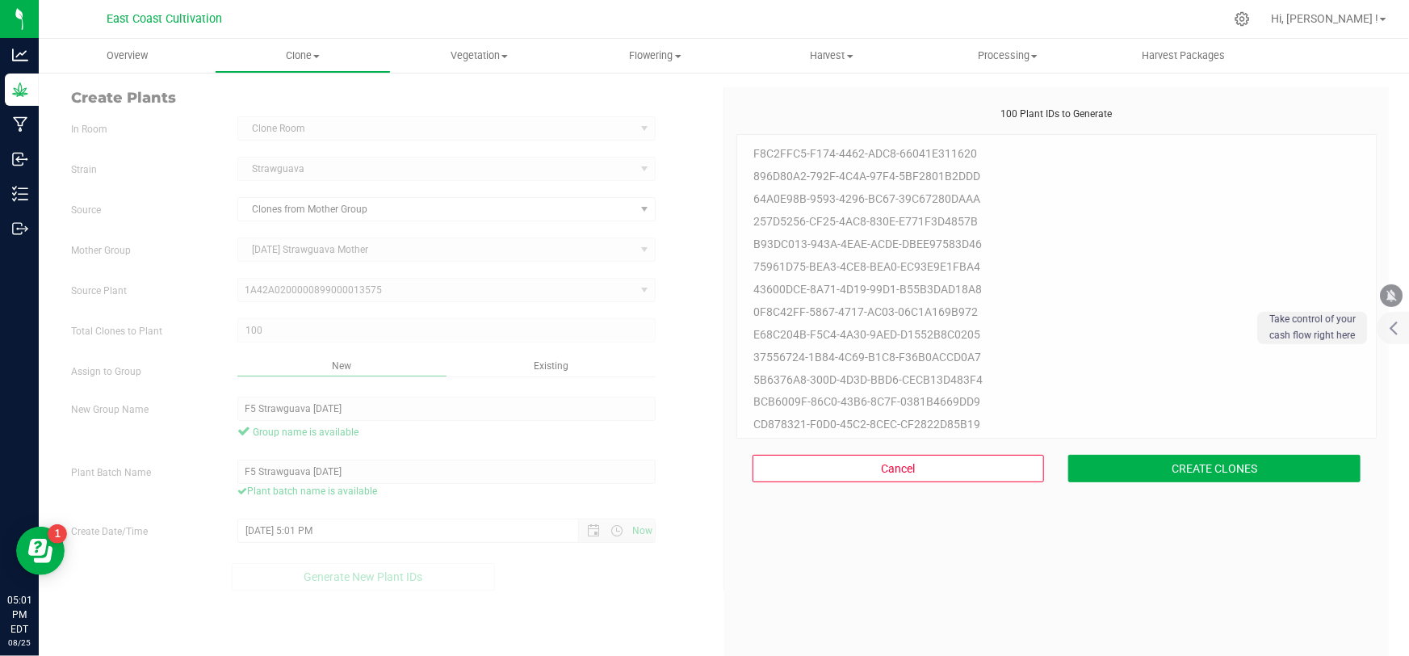
scroll to position [48, 0]
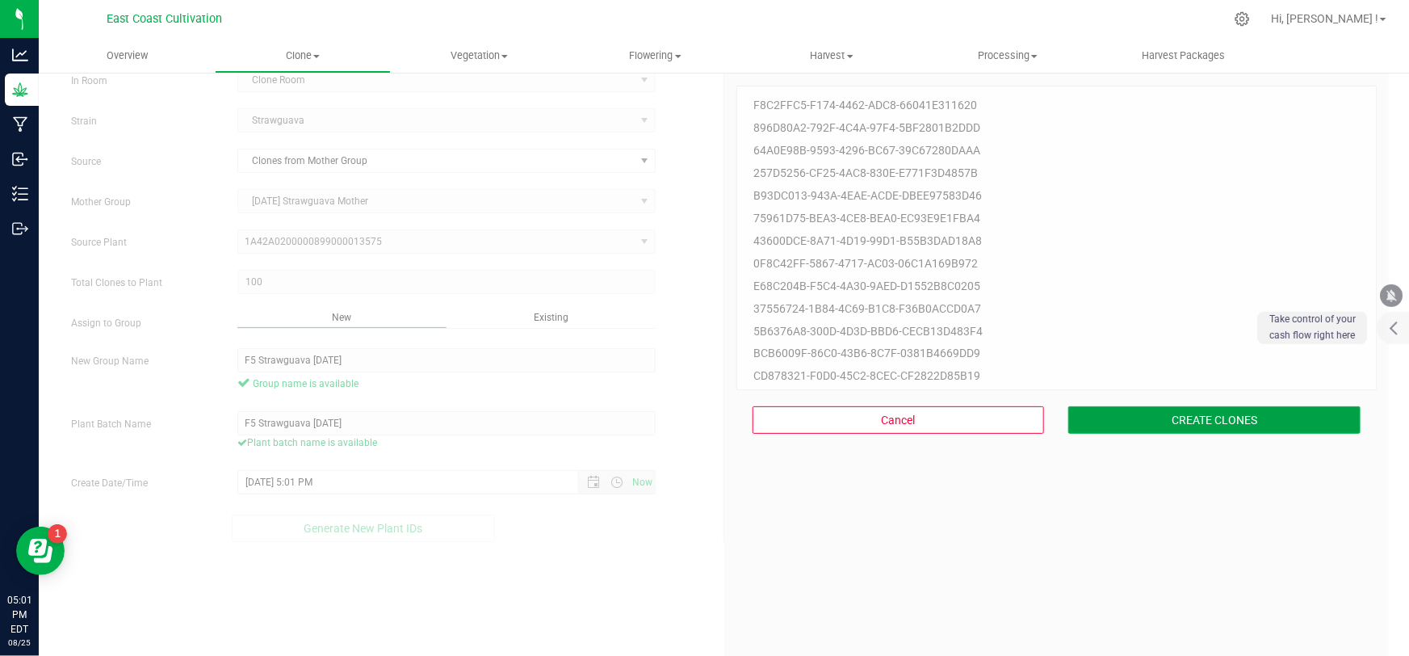
click at [1177, 413] on button "CREATE CLONES" at bounding box center [1214, 419] width 292 height 27
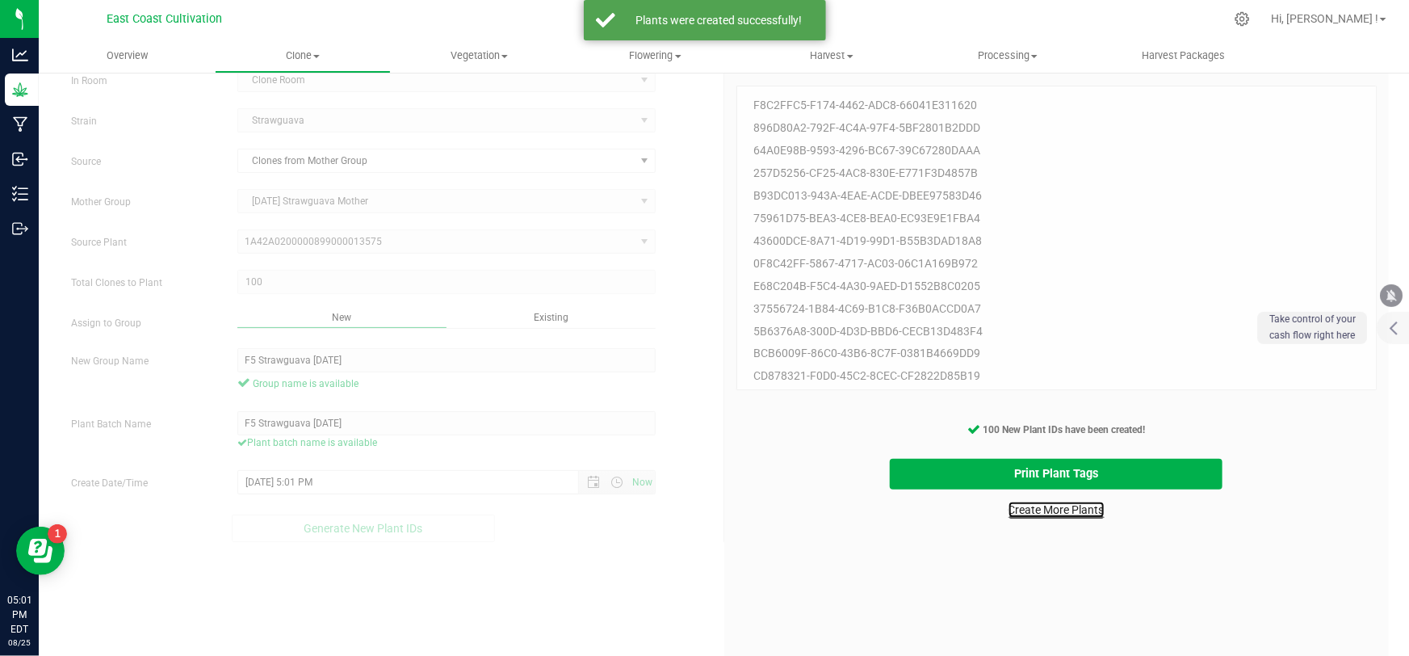
click at [1029, 508] on link "Create More Plants" at bounding box center [1057, 509] width 96 height 16
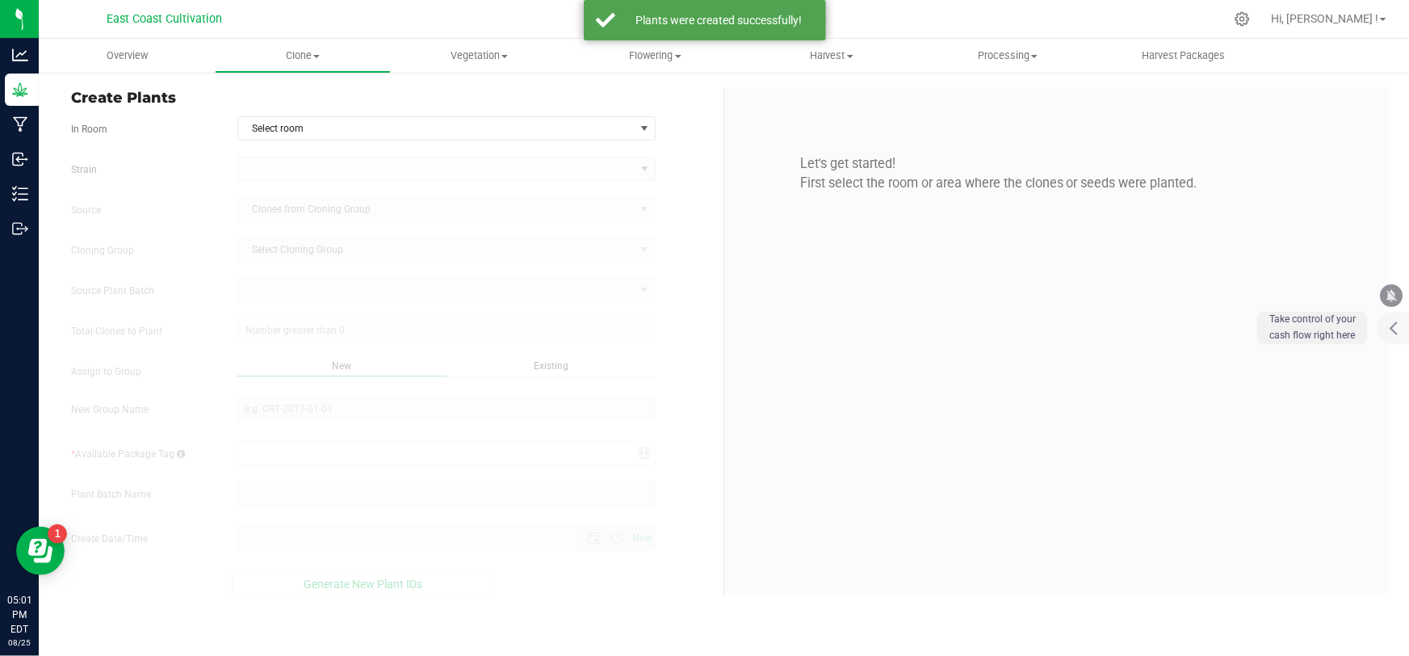
type input "[DATE] 5:01 PM"
click at [297, 136] on span "Select room" at bounding box center [436, 128] width 396 height 23
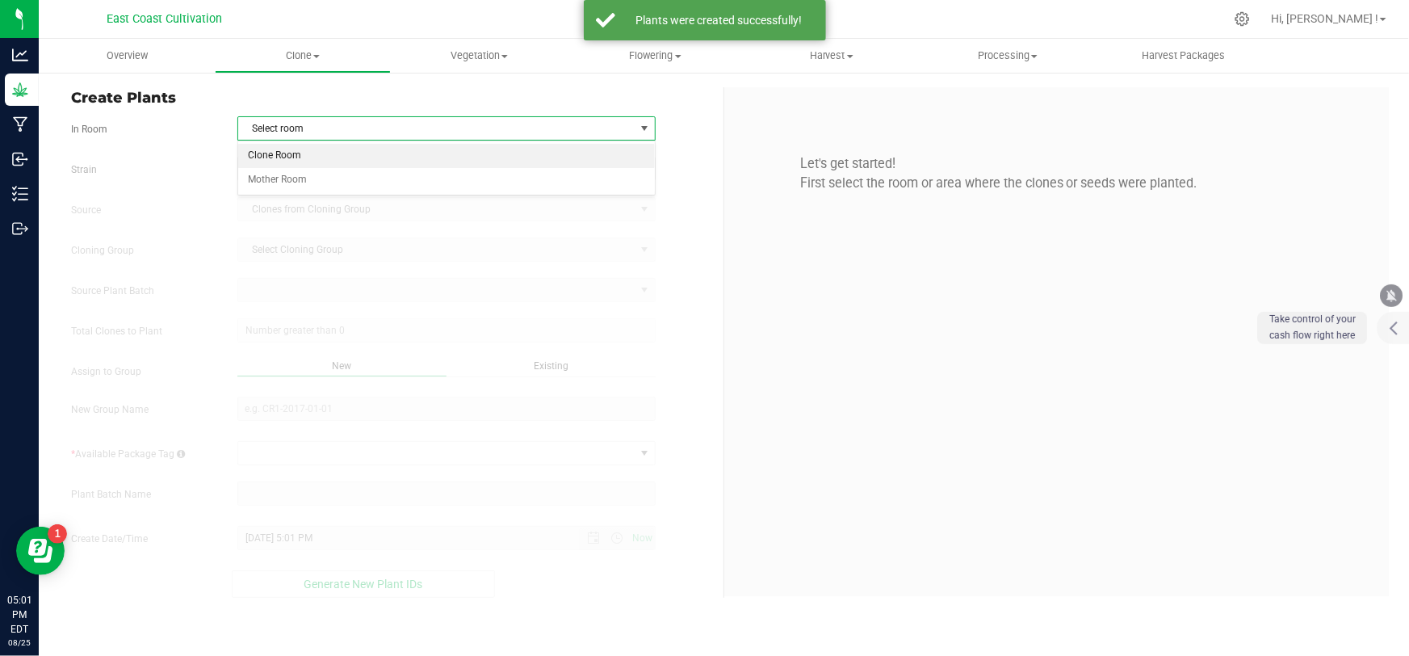
click at [287, 156] on li "Clone Room" at bounding box center [446, 156] width 417 height 24
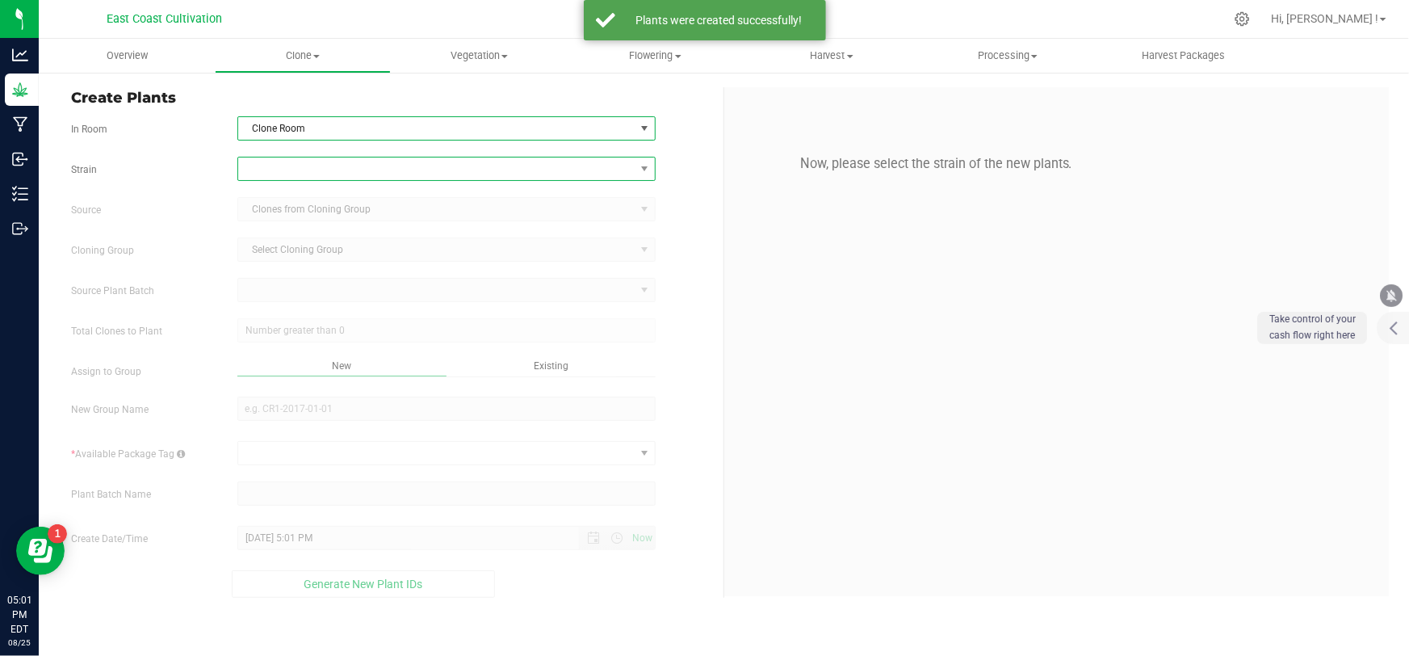
click at [294, 164] on span at bounding box center [436, 168] width 396 height 23
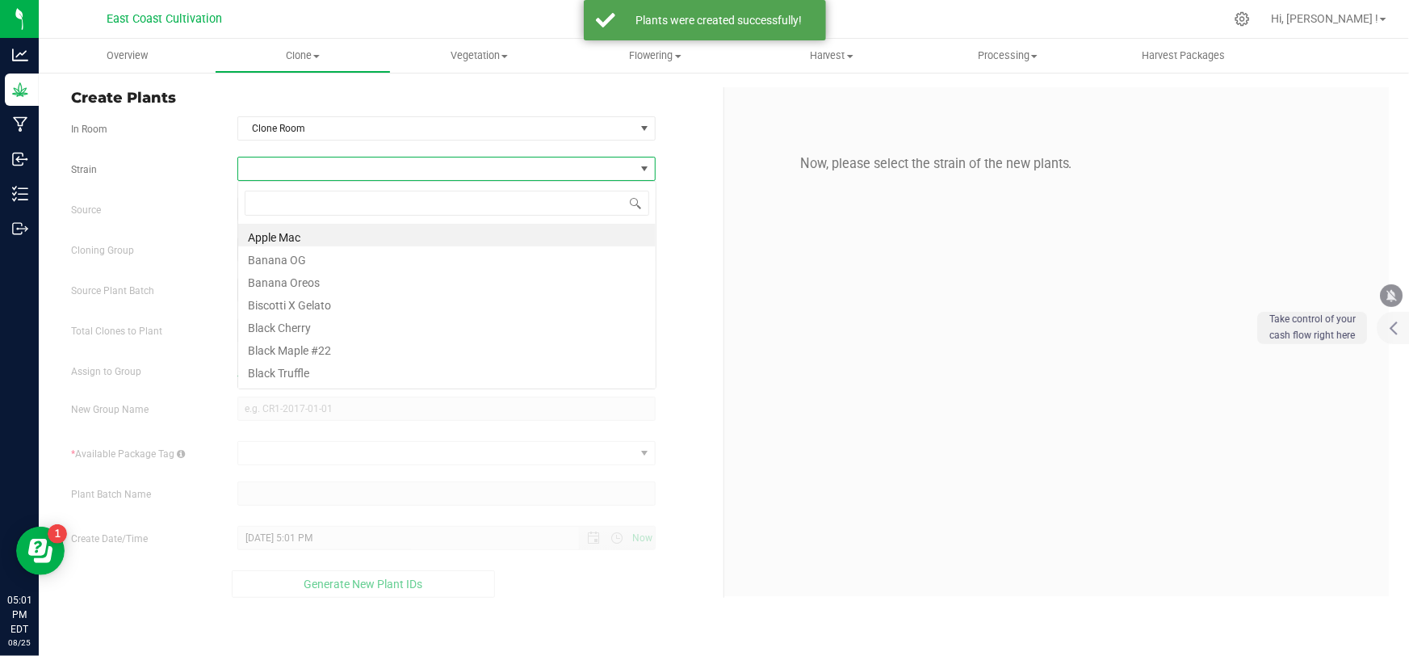
scroll to position [24, 419]
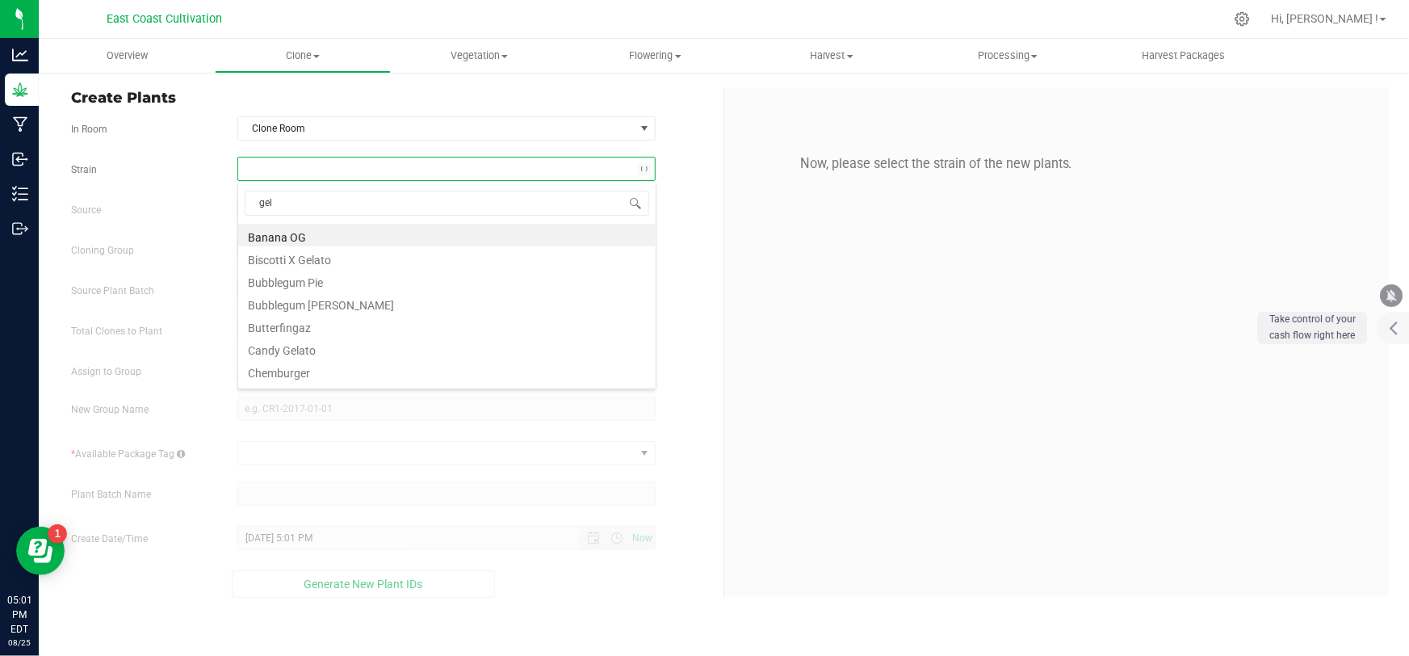
type input "gela"
click at [300, 239] on li "Biscotti X Gelato" at bounding box center [446, 235] width 417 height 23
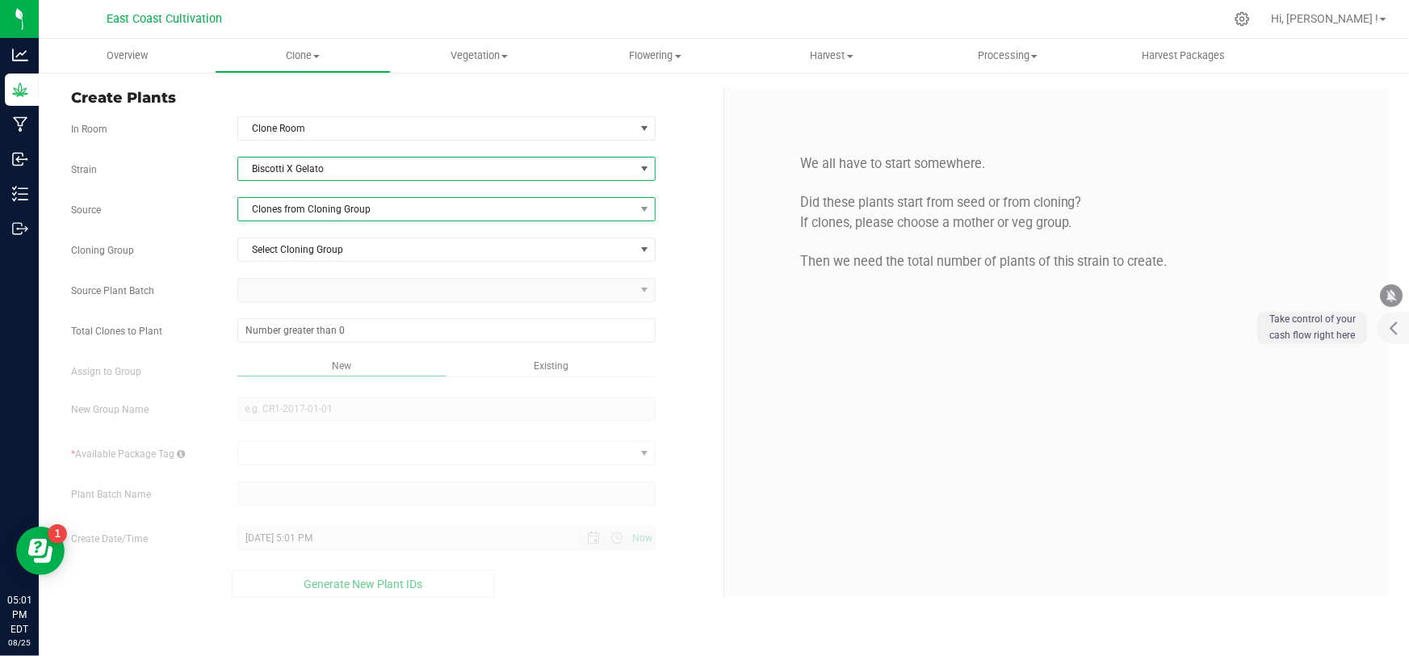
click at [319, 208] on span "Clones from Cloning Group" at bounding box center [436, 209] width 396 height 23
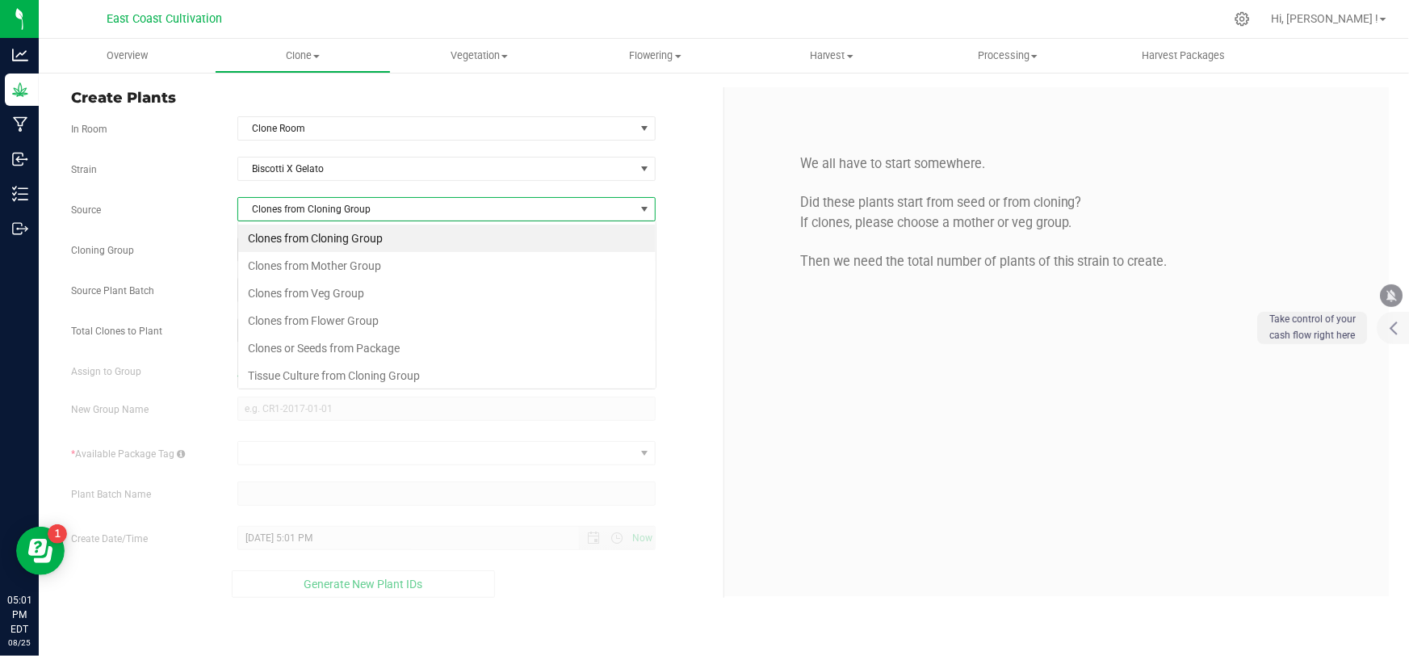
scroll to position [24, 419]
click at [325, 260] on li "Clones from Mother Group" at bounding box center [446, 265] width 417 height 27
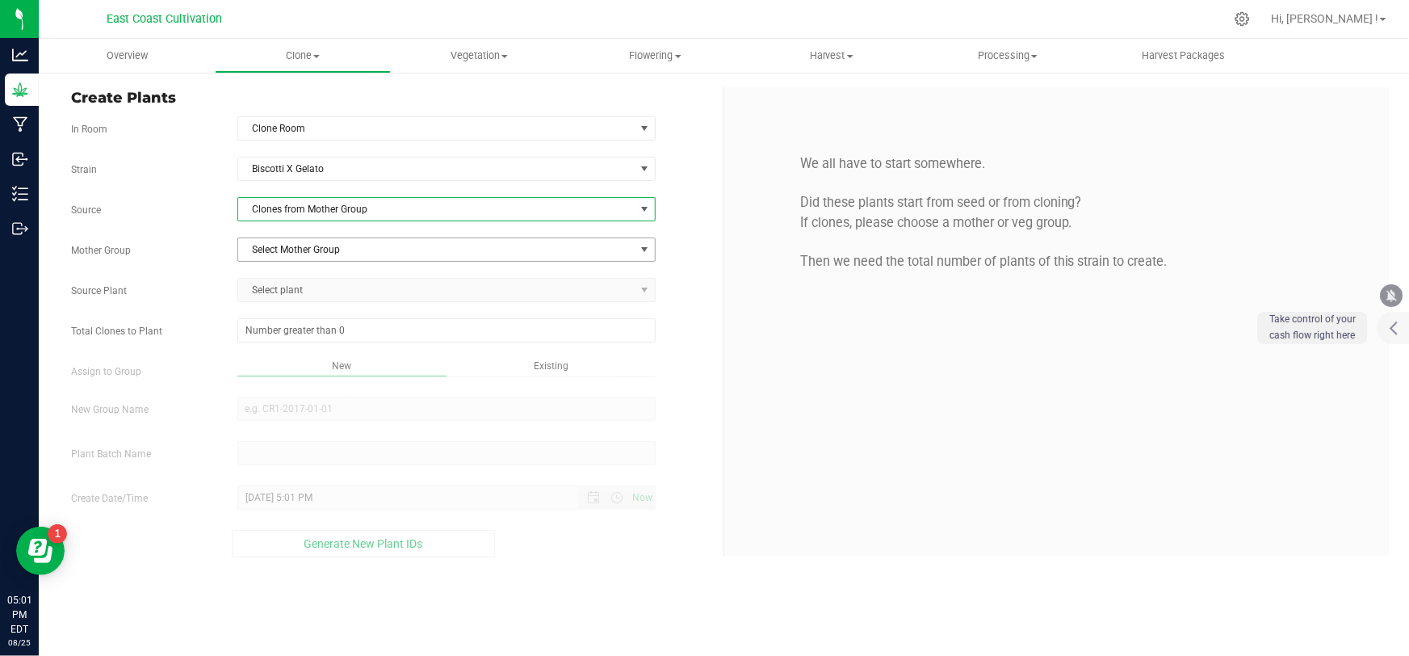
click at [323, 245] on span "Select Mother Group" at bounding box center [436, 249] width 396 height 23
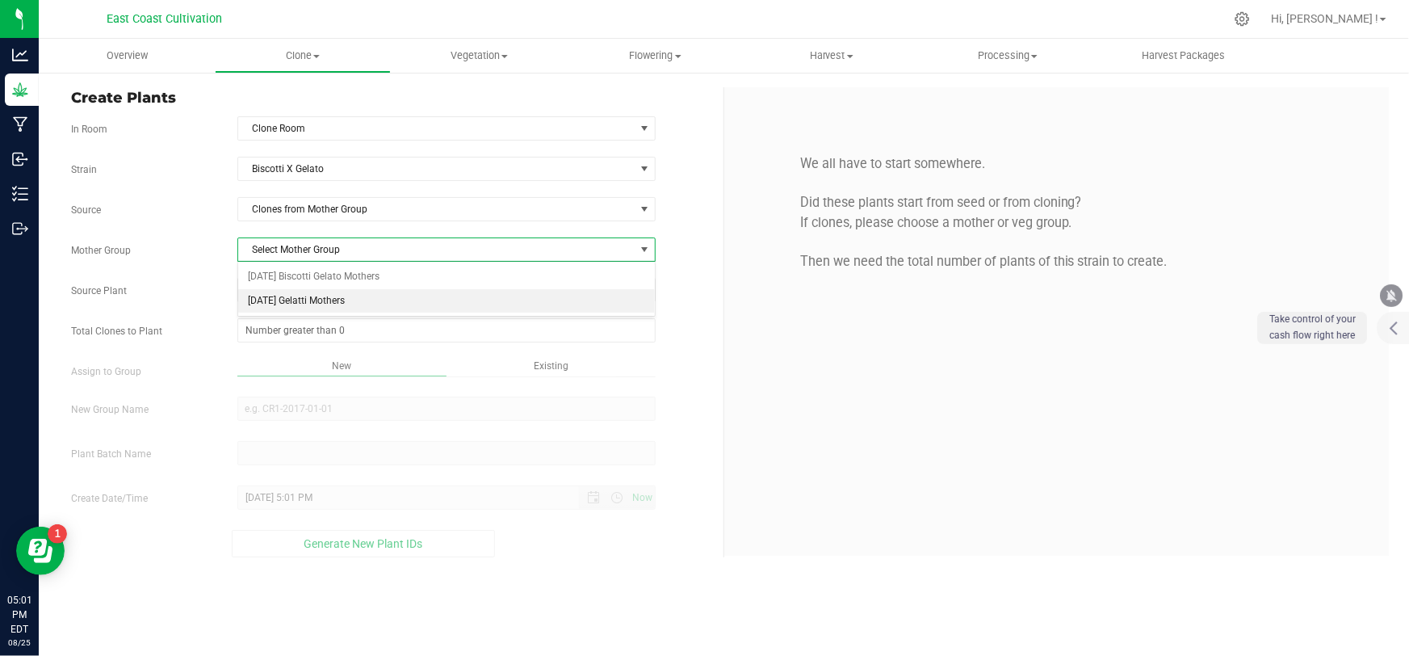
click at [311, 296] on li "[DATE] Gelatti Mothers" at bounding box center [446, 301] width 417 height 24
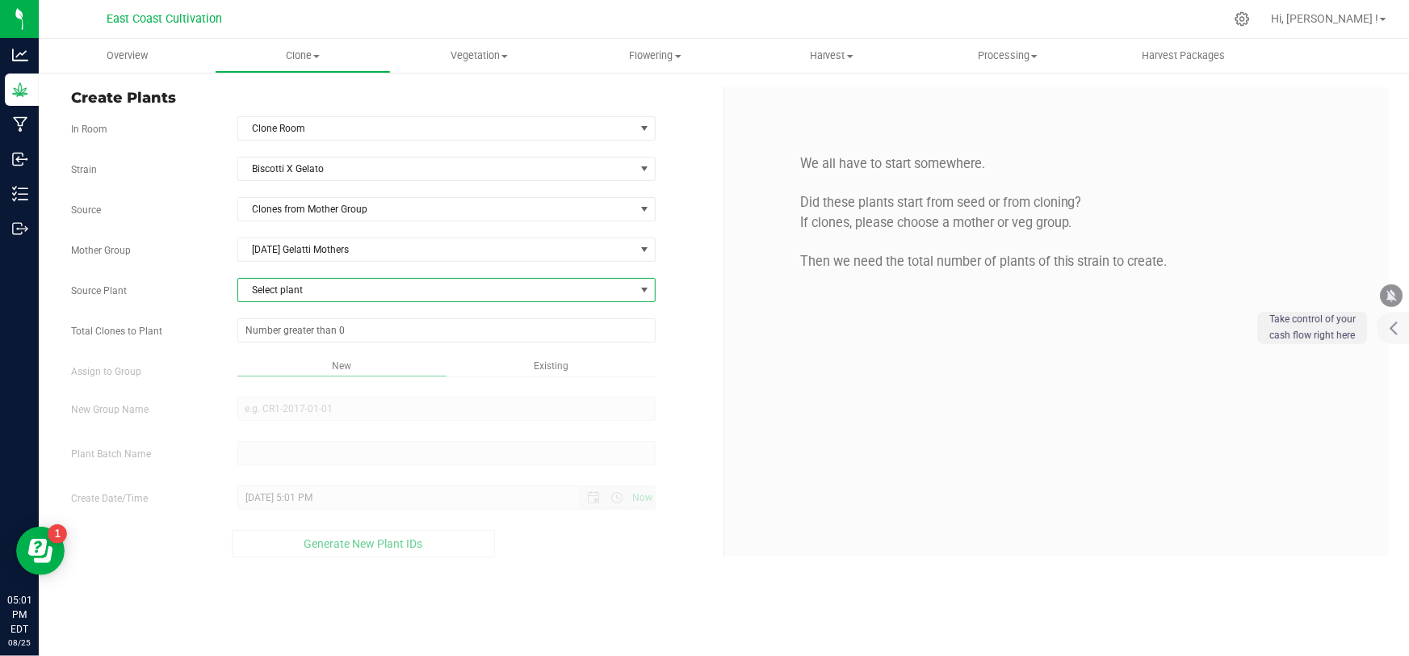
click at [311, 279] on span "Select plant" at bounding box center [436, 290] width 396 height 23
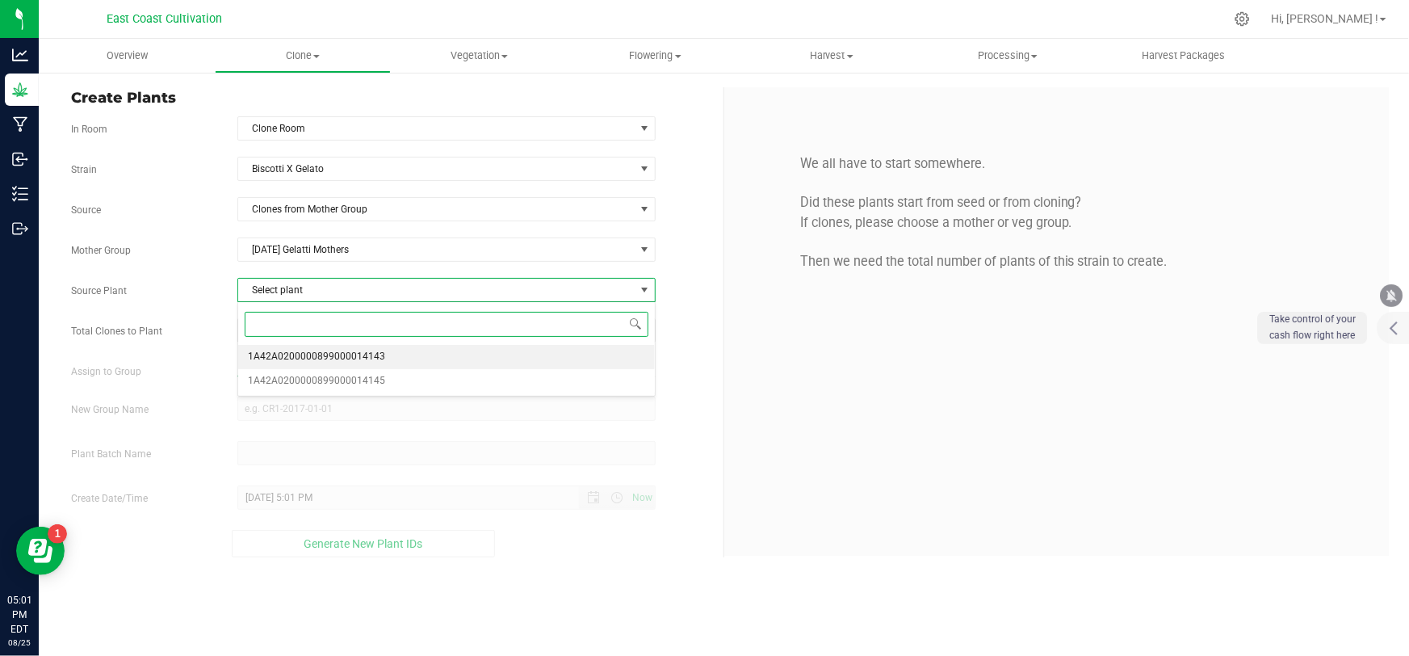
click at [309, 354] on span "1A42A0200000899000014143" at bounding box center [316, 356] width 137 height 21
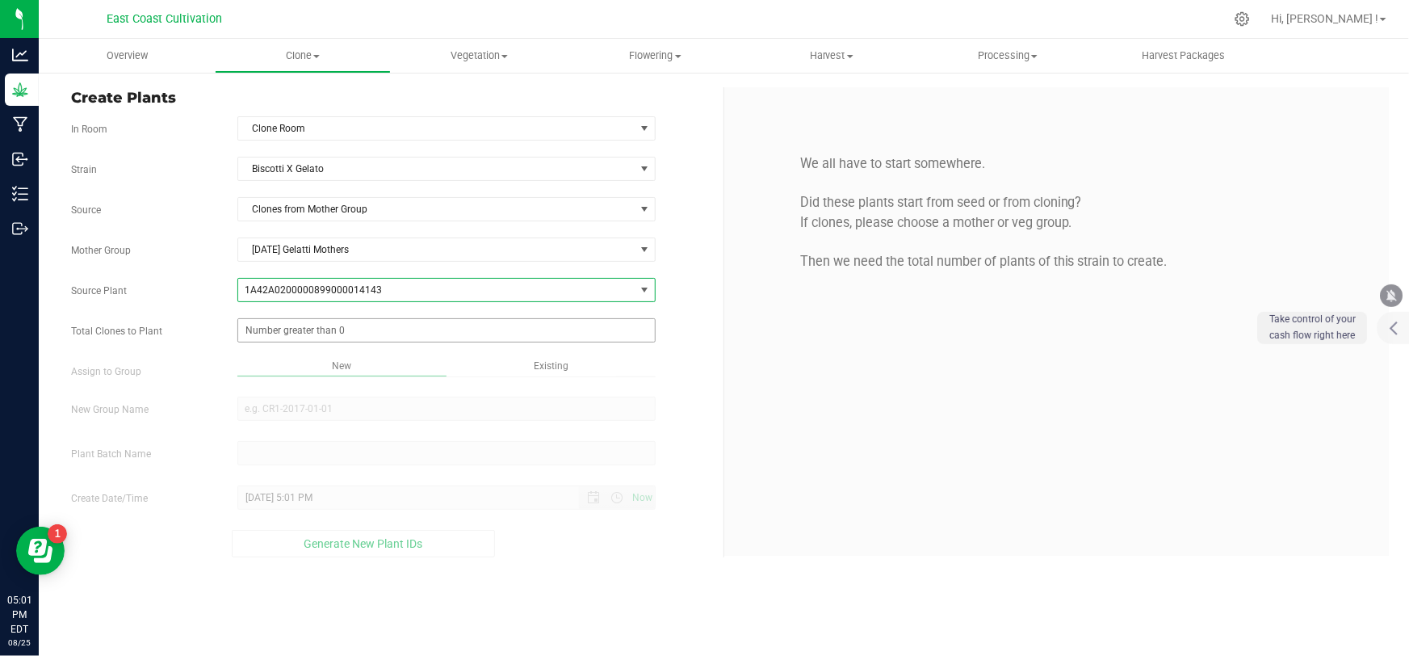
click at [307, 327] on span at bounding box center [446, 330] width 418 height 24
type input "0"
click at [315, 253] on span "[DATE] Gelatti Mothers" at bounding box center [436, 249] width 396 height 23
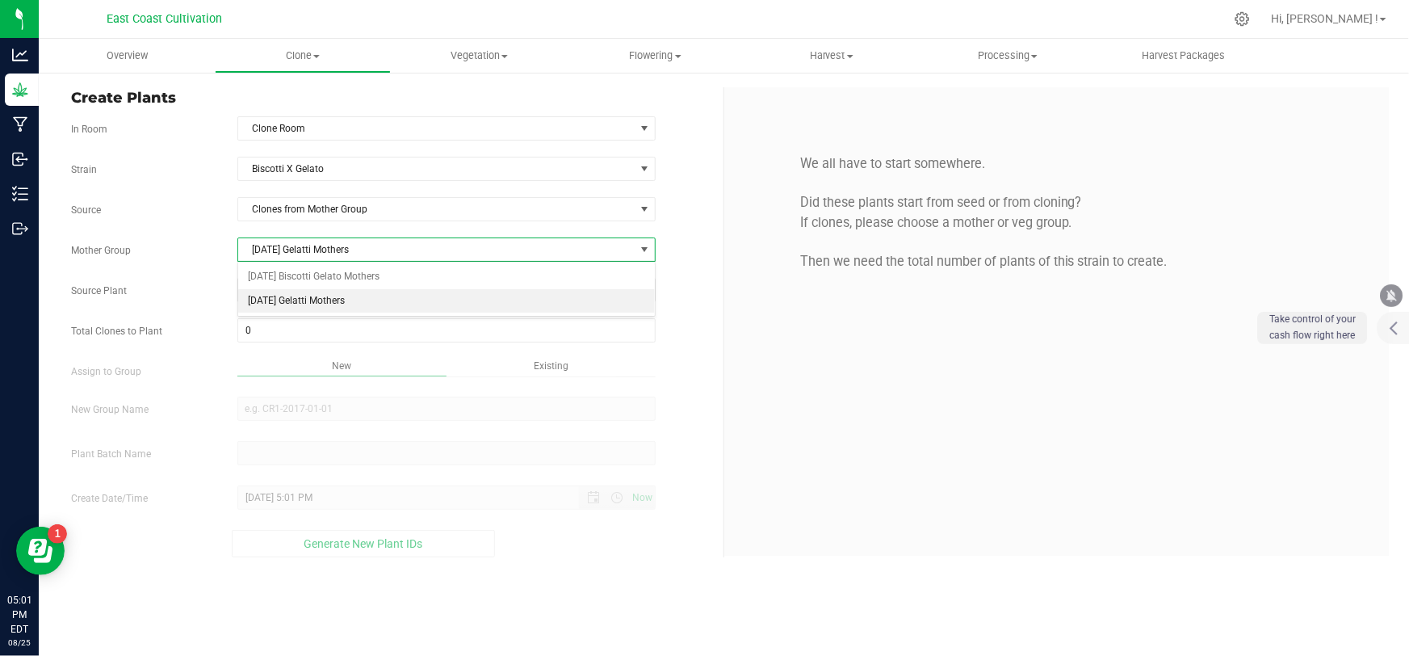
click at [322, 244] on span "[DATE] Gelatti Mothers" at bounding box center [436, 249] width 396 height 23
click at [294, 326] on span at bounding box center [446, 330] width 418 height 24
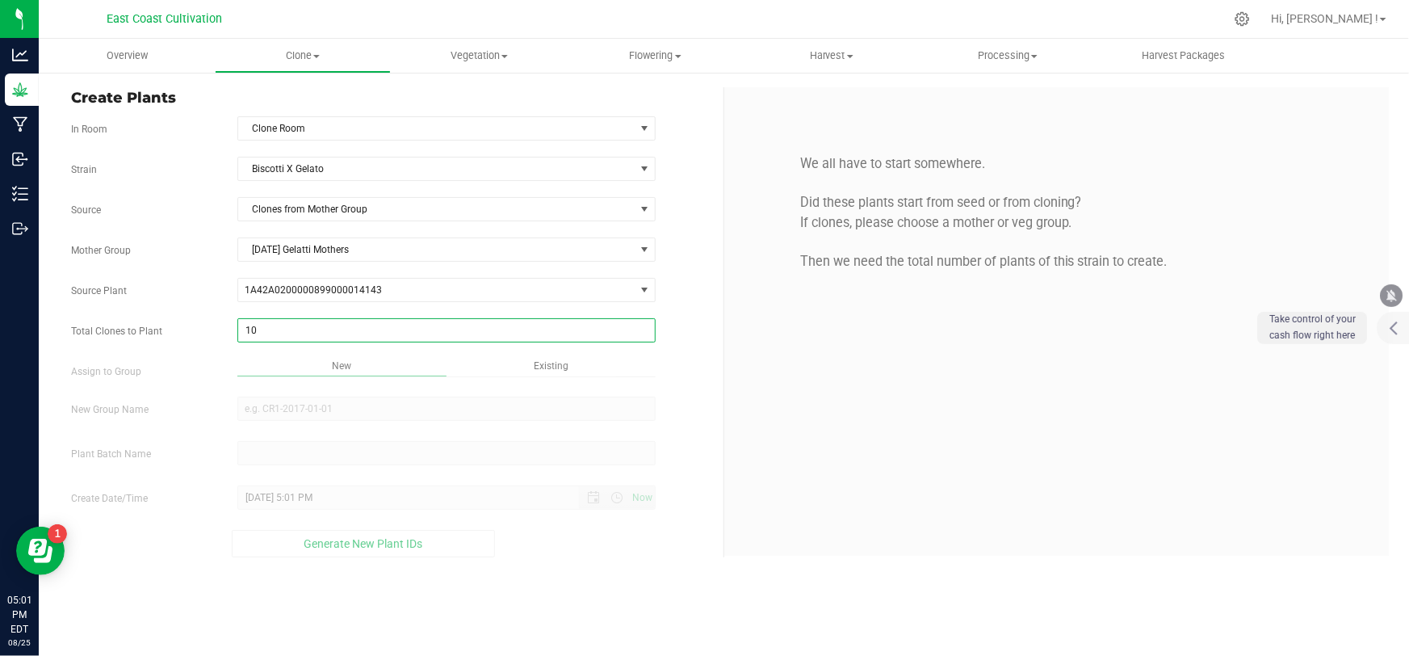
type input "100"
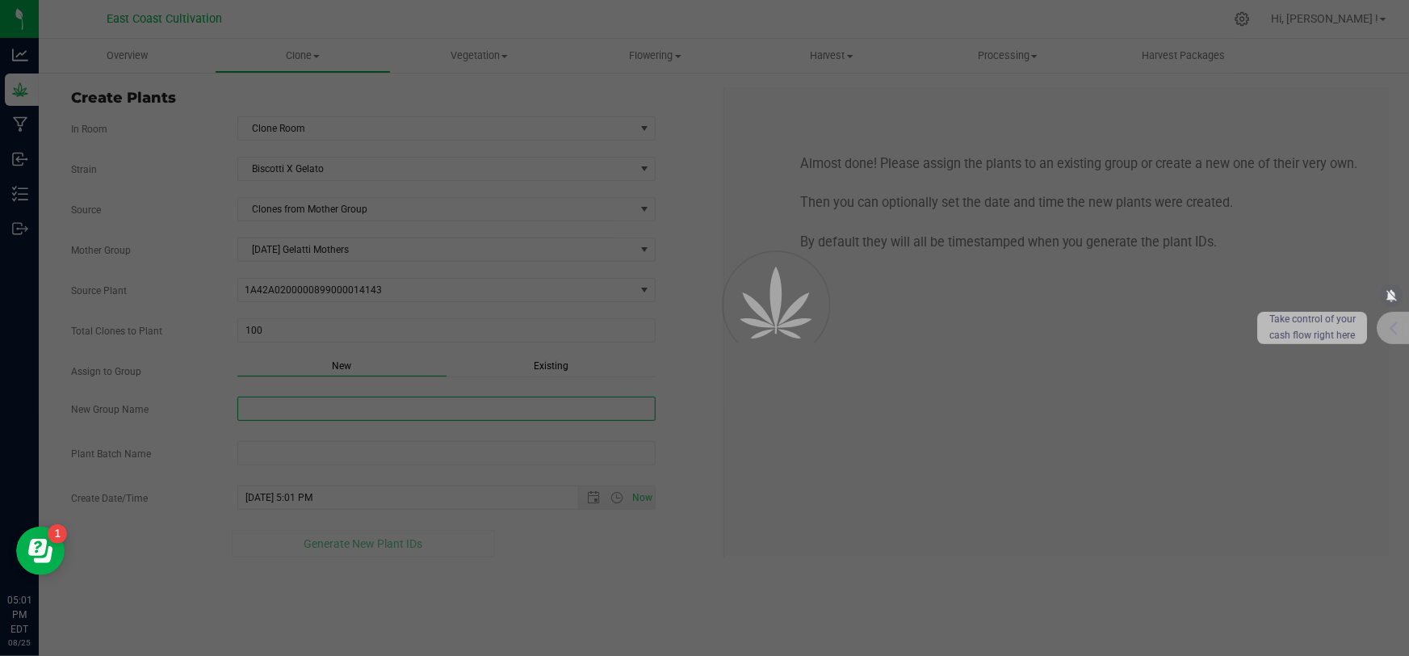
click at [283, 406] on div "Overview Clone Create plants Cloning groups Cloning plant batches Apply to plan…" at bounding box center [724, 347] width 1370 height 617
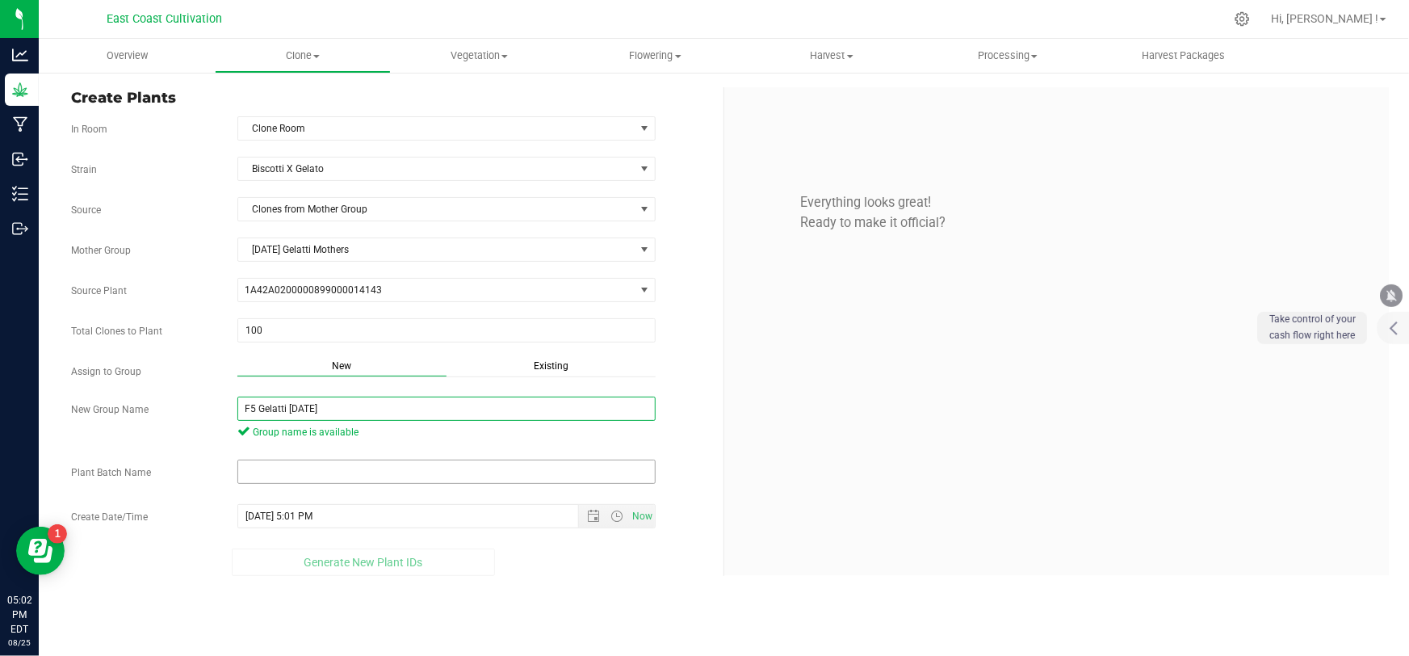
type input "F5 Gelatti [DATE]"
click at [304, 459] on input "text" at bounding box center [446, 471] width 418 height 24
paste input "F5 Gelatti [DATE]"
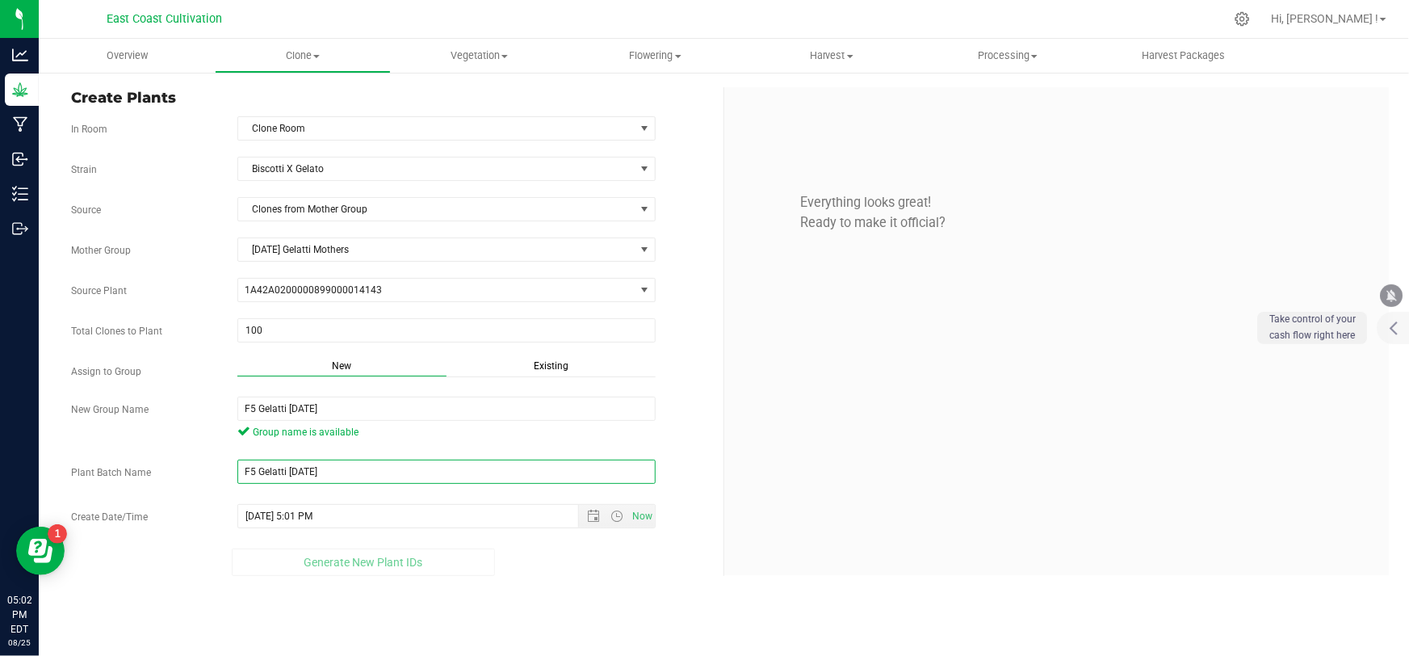
type input "F5 Gelatti [DATE]"
click at [370, 587] on div "Create Plants In Room Clone Room Select room Clone Room Mother Room [GEOGRAPHIC…" at bounding box center [724, 331] width 1370 height 521
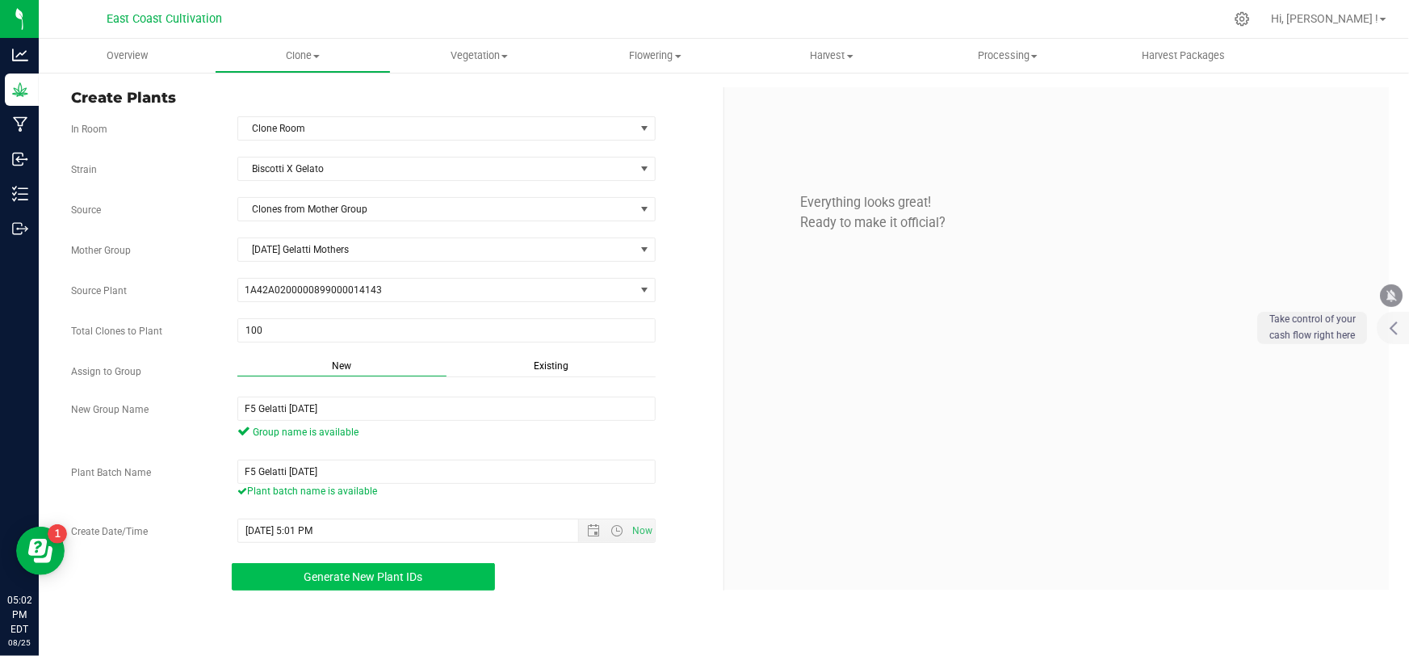
click at [367, 570] on span "Generate New Plant IDs" at bounding box center [363, 576] width 119 height 13
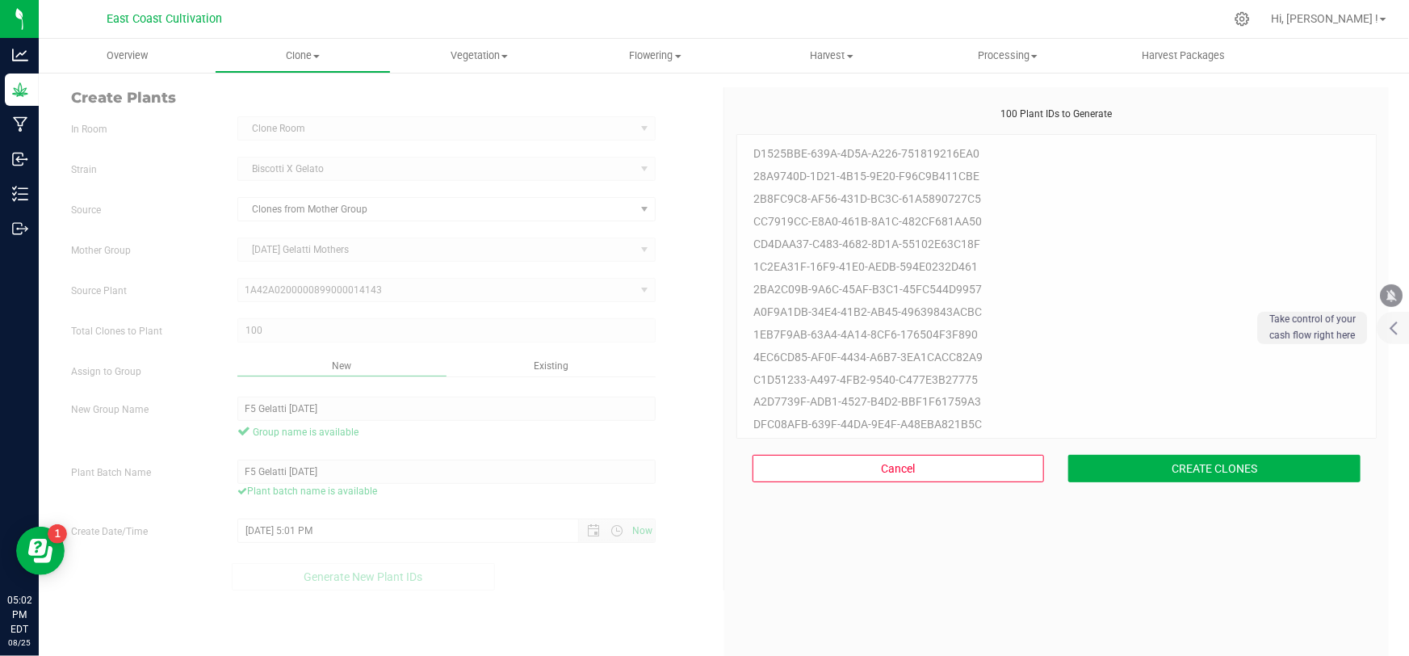
scroll to position [48, 0]
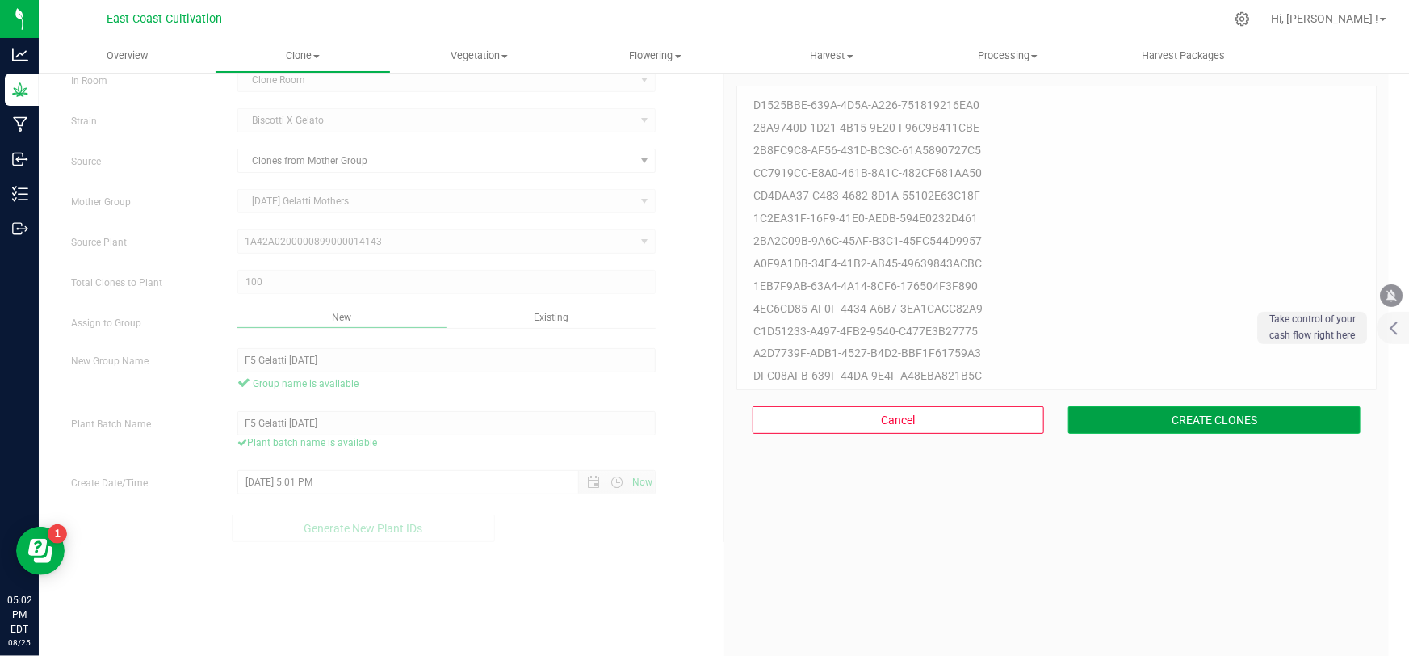
click at [1123, 416] on button "CREATE CLONES" at bounding box center [1214, 419] width 292 height 27
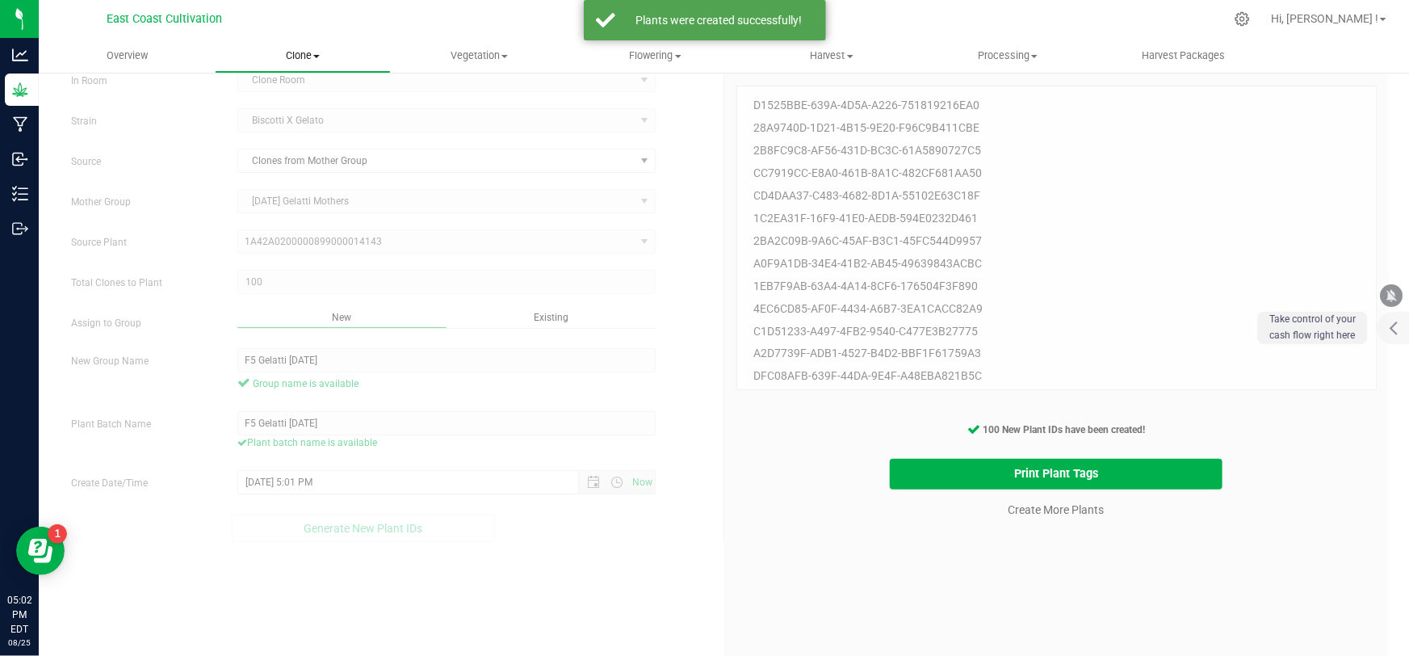
click at [307, 56] on span "Clone" at bounding box center [303, 55] width 174 height 15
click at [291, 112] on span "Cloning groups" at bounding box center [276, 117] width 122 height 14
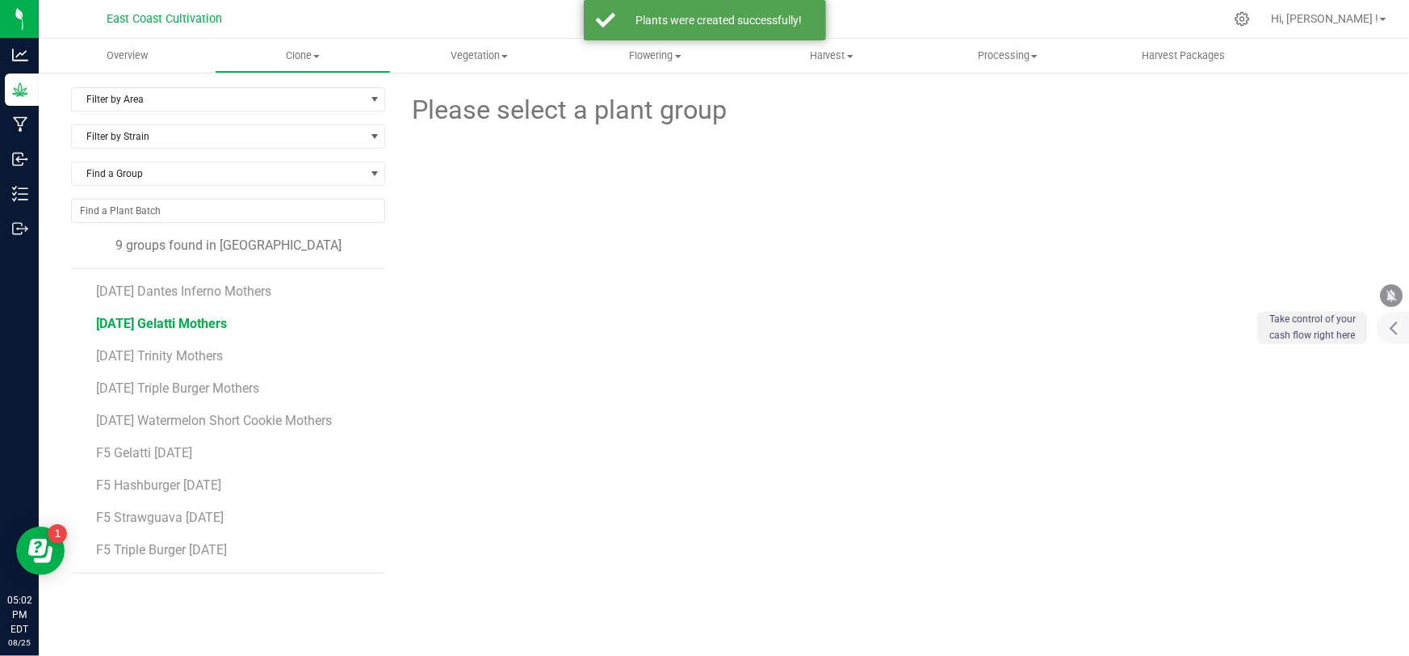
click at [188, 323] on span "[DATE] Gelatti Mothers" at bounding box center [161, 323] width 131 height 15
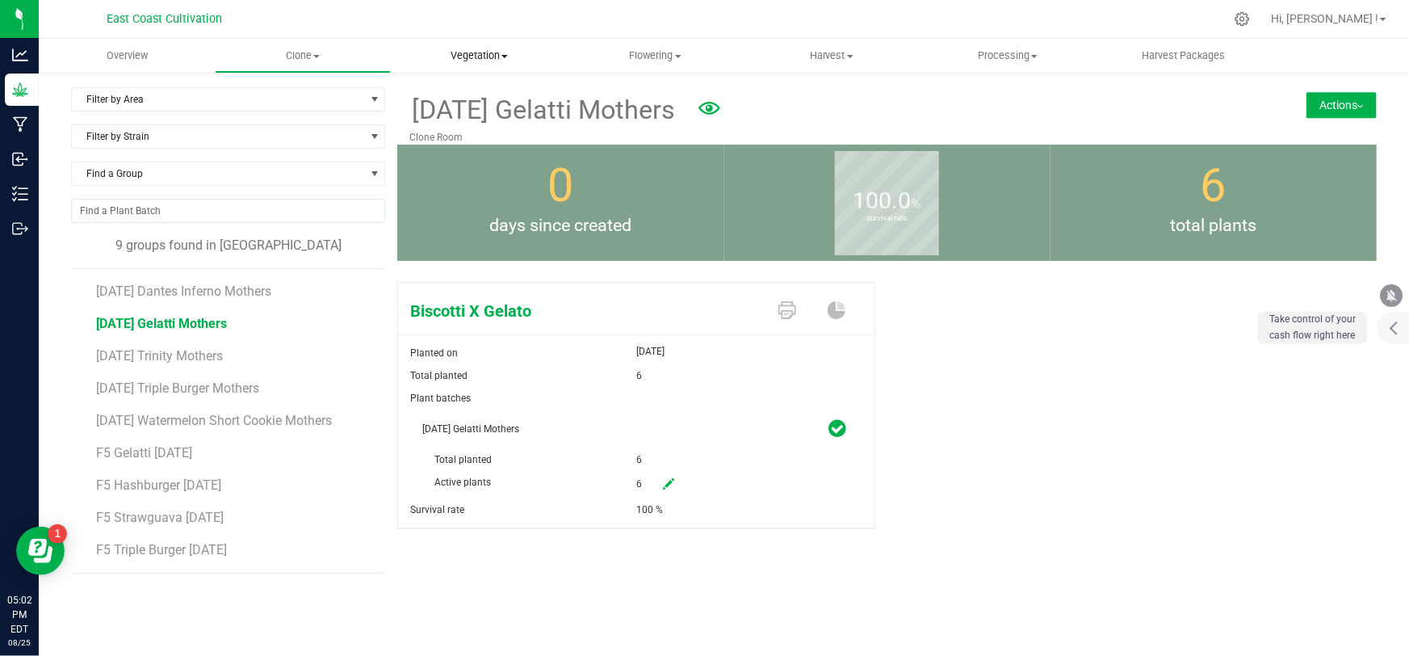
click at [467, 52] on span "Vegetation" at bounding box center [479, 55] width 174 height 15
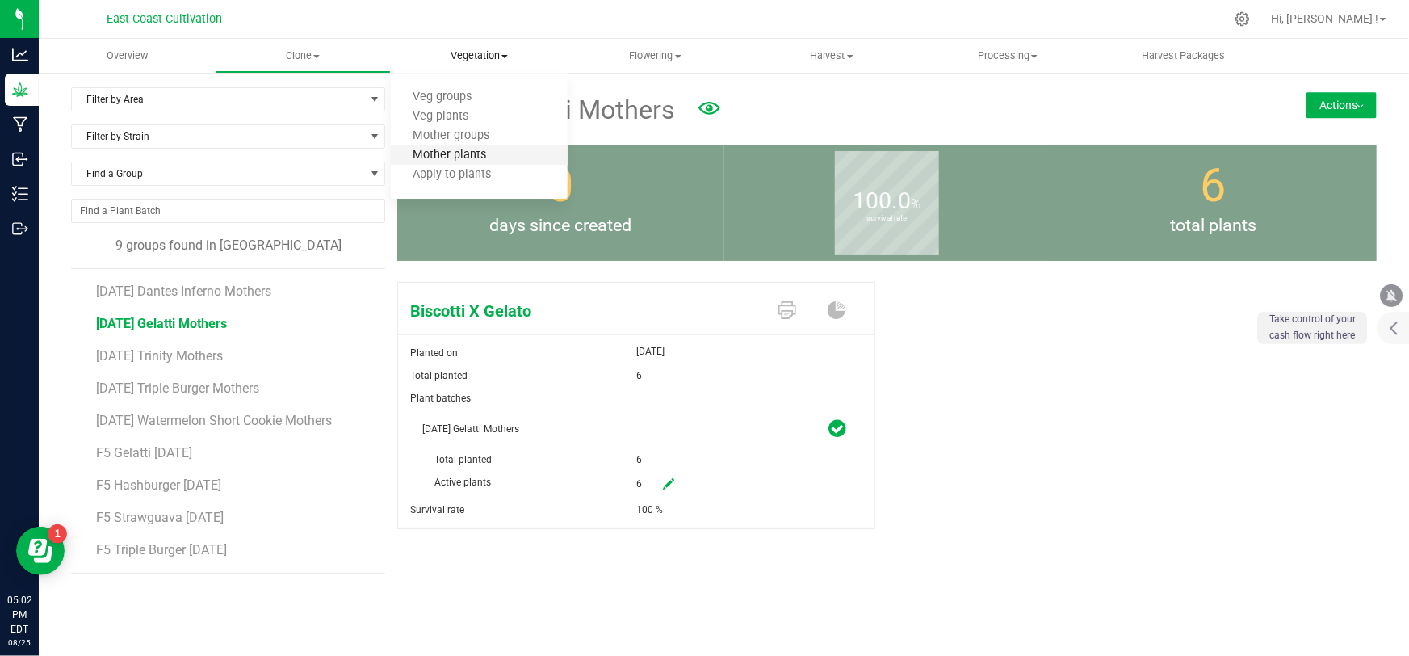
click at [464, 153] on span "Mother plants" at bounding box center [449, 156] width 117 height 14
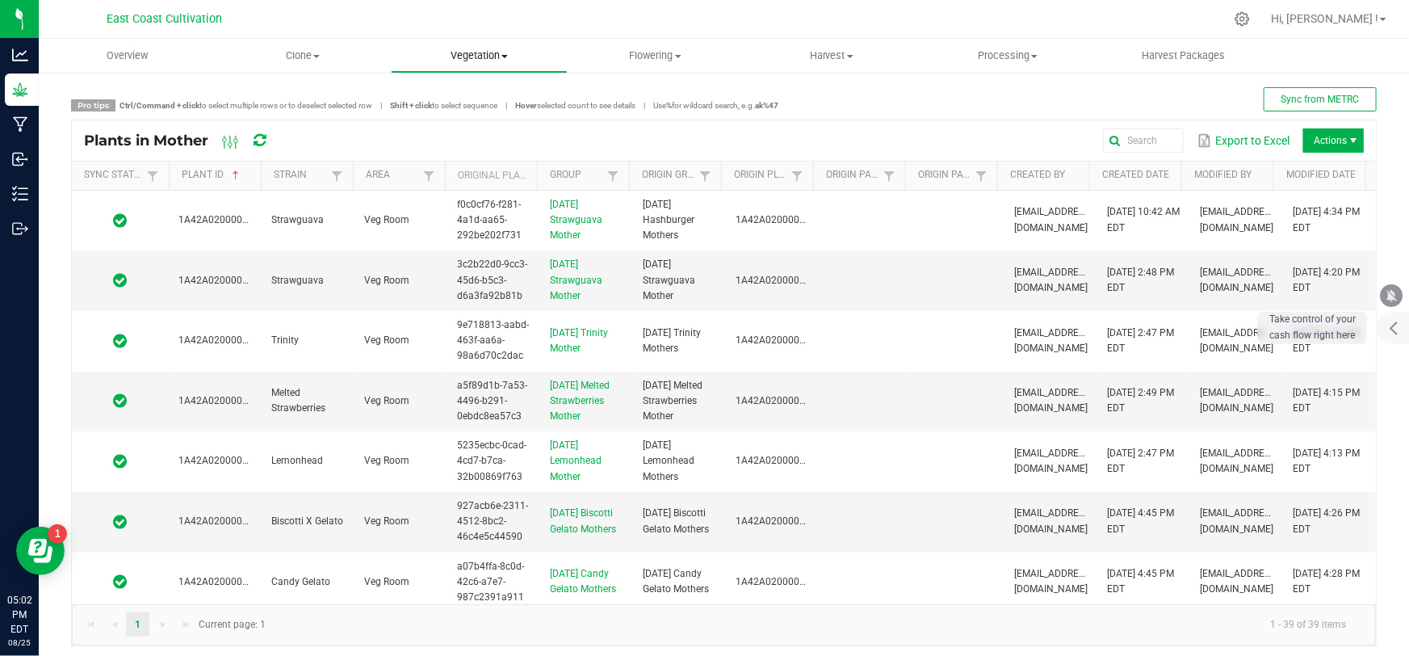
click at [484, 60] on span "Vegetation" at bounding box center [479, 55] width 174 height 15
click at [460, 138] on span "Mother groups" at bounding box center [451, 136] width 120 height 14
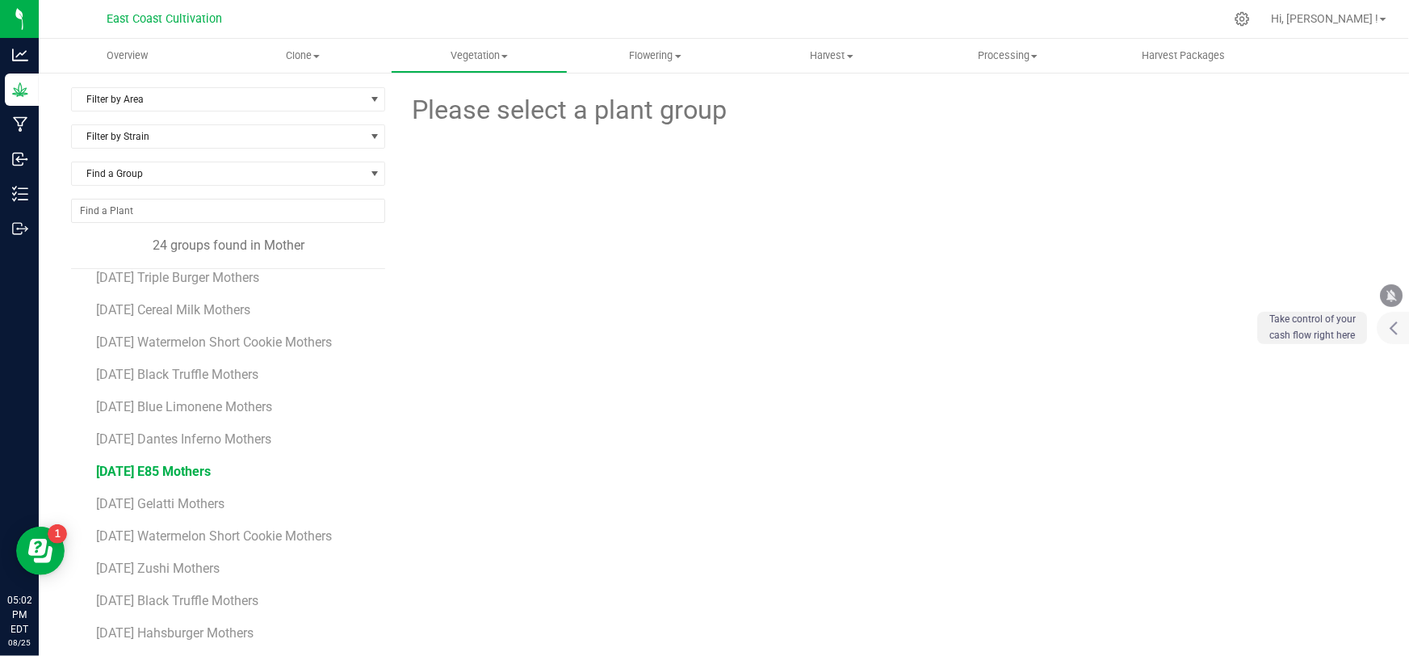
scroll to position [384, 0]
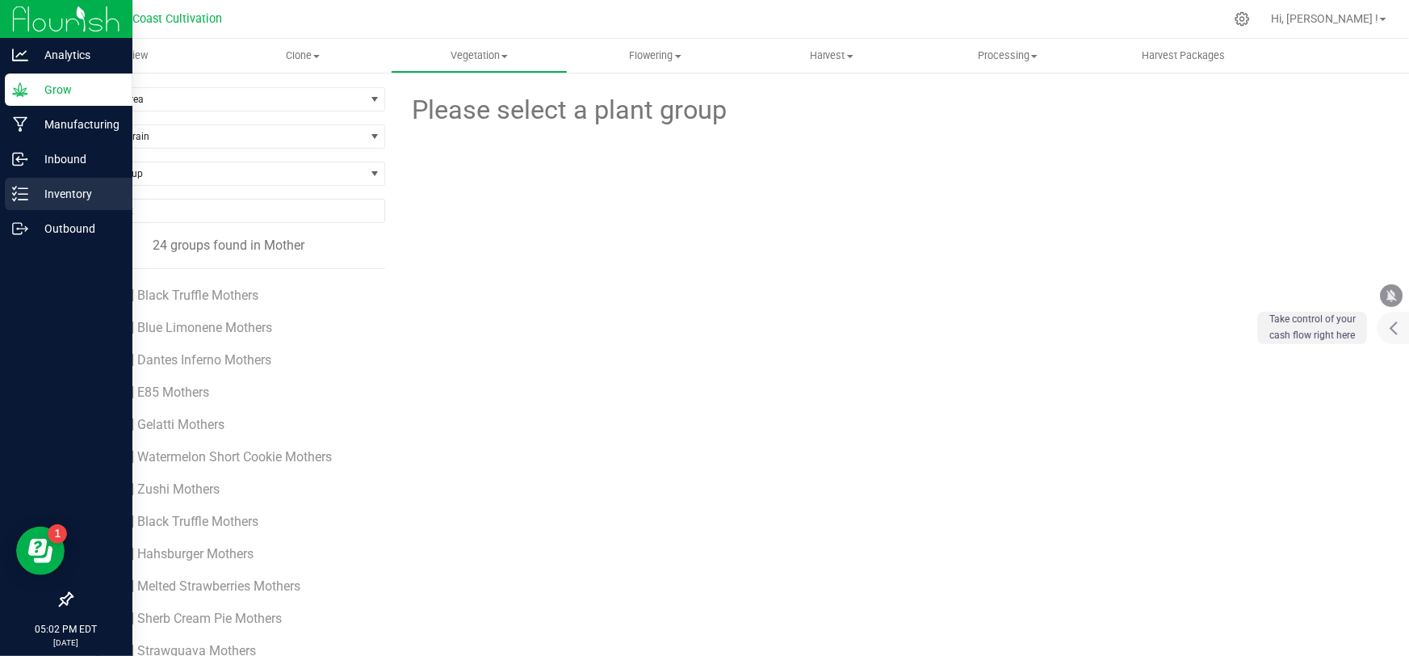
click at [23, 197] on icon at bounding box center [20, 194] width 16 height 16
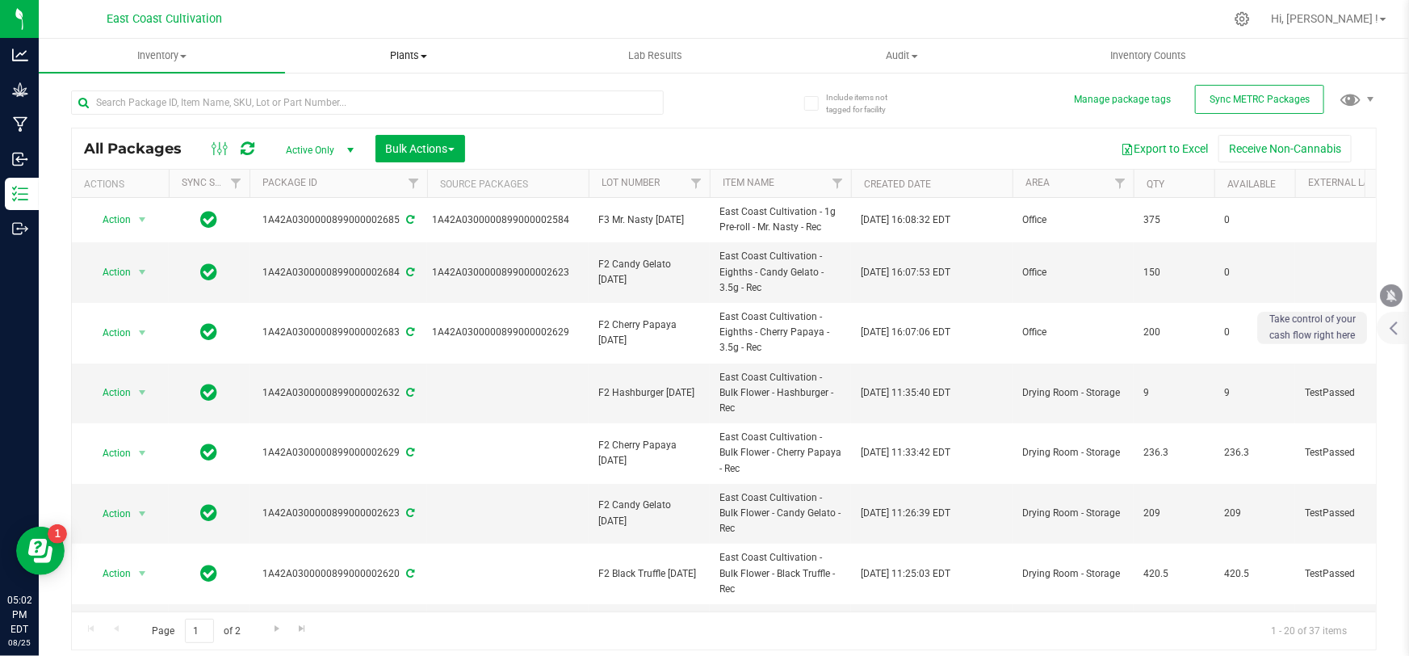
click at [401, 56] on span "Plants" at bounding box center [408, 55] width 245 height 15
click at [343, 95] on span "All plants" at bounding box center [331, 97] width 93 height 14
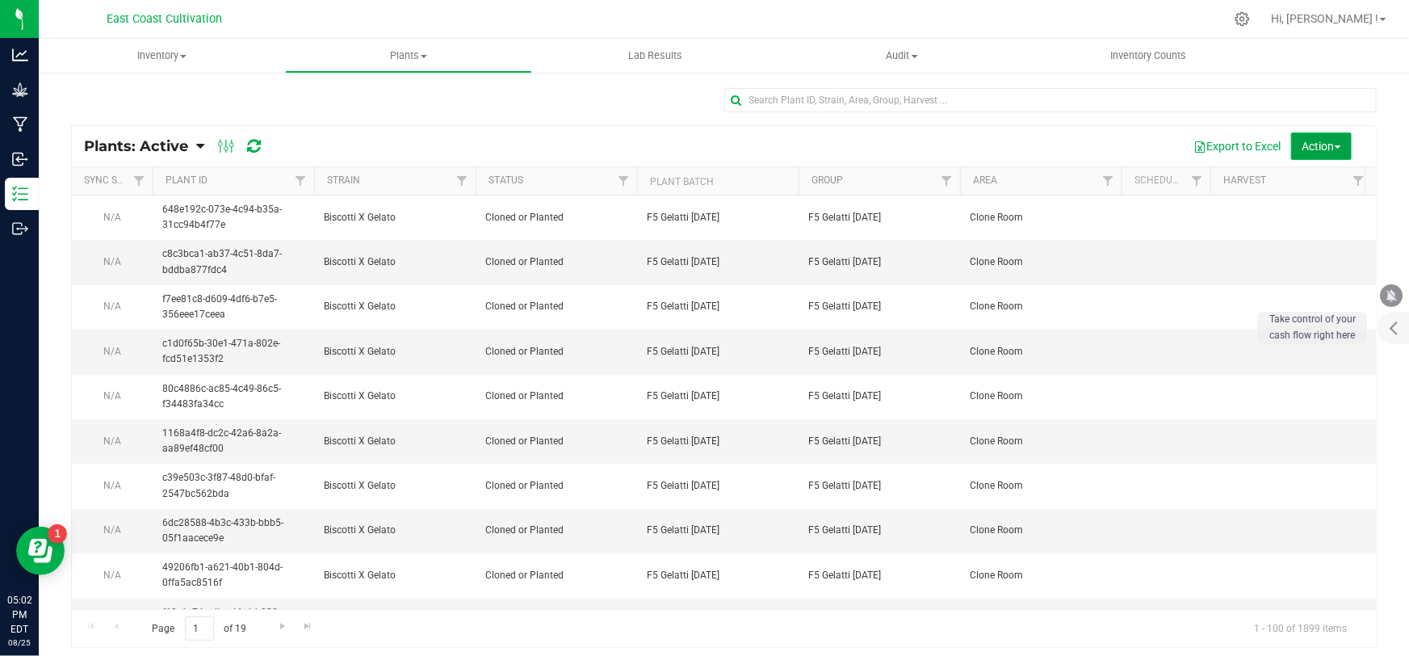
click at [1322, 145] on span "Action" at bounding box center [1321, 146] width 39 height 13
click at [1304, 182] on span "Destroy plants" at bounding box center [1285, 182] width 69 height 13
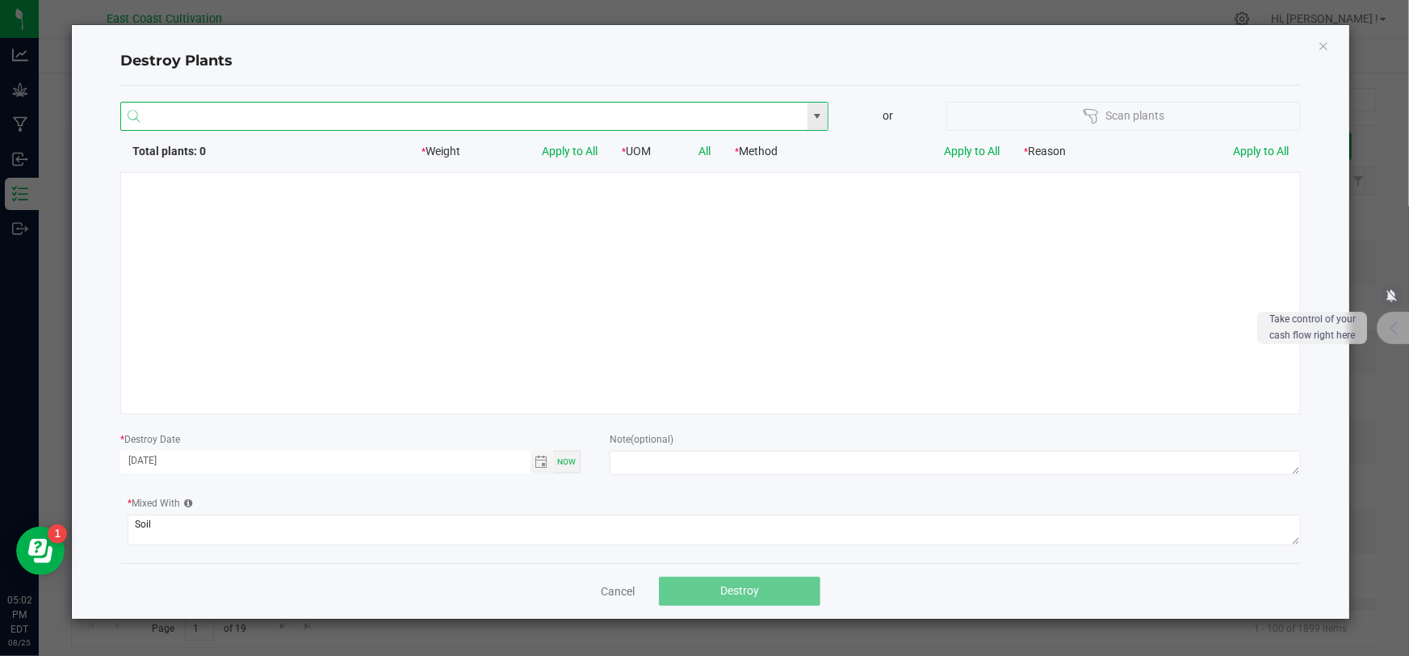
click at [272, 119] on input "NO DATA FOUND" at bounding box center [464, 117] width 686 height 29
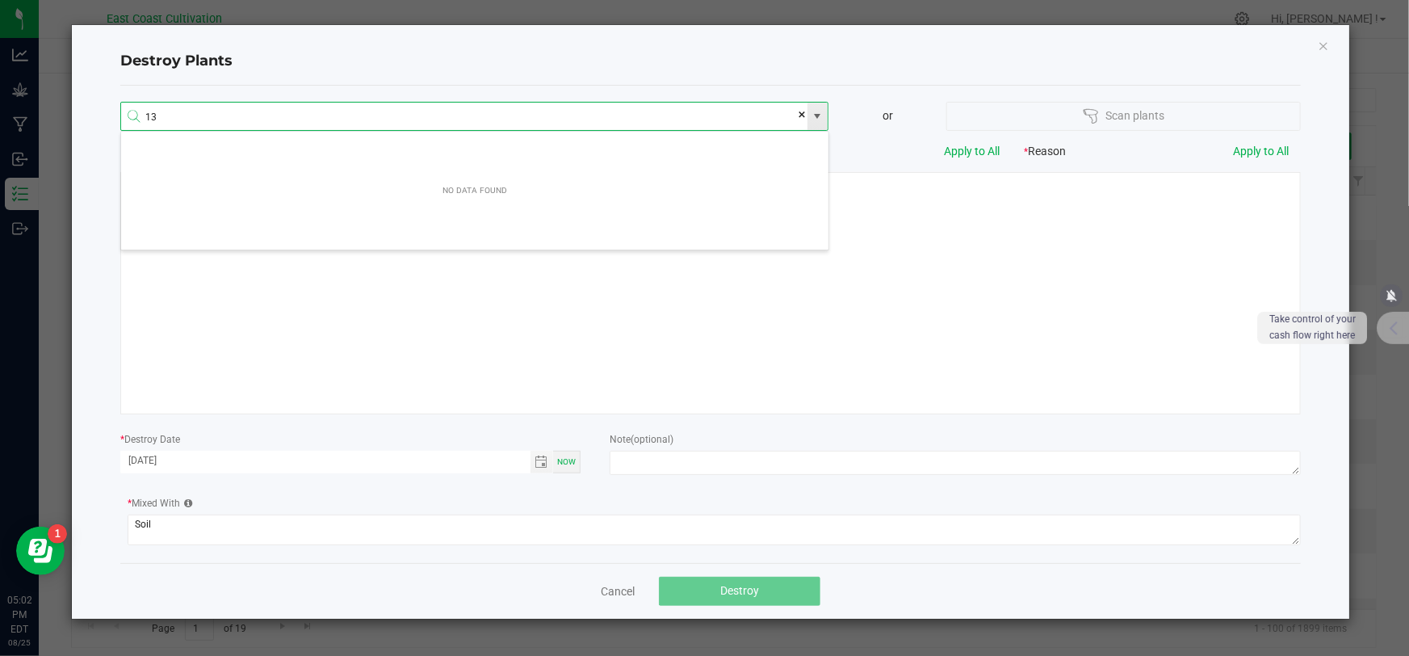
scroll to position [28, 709]
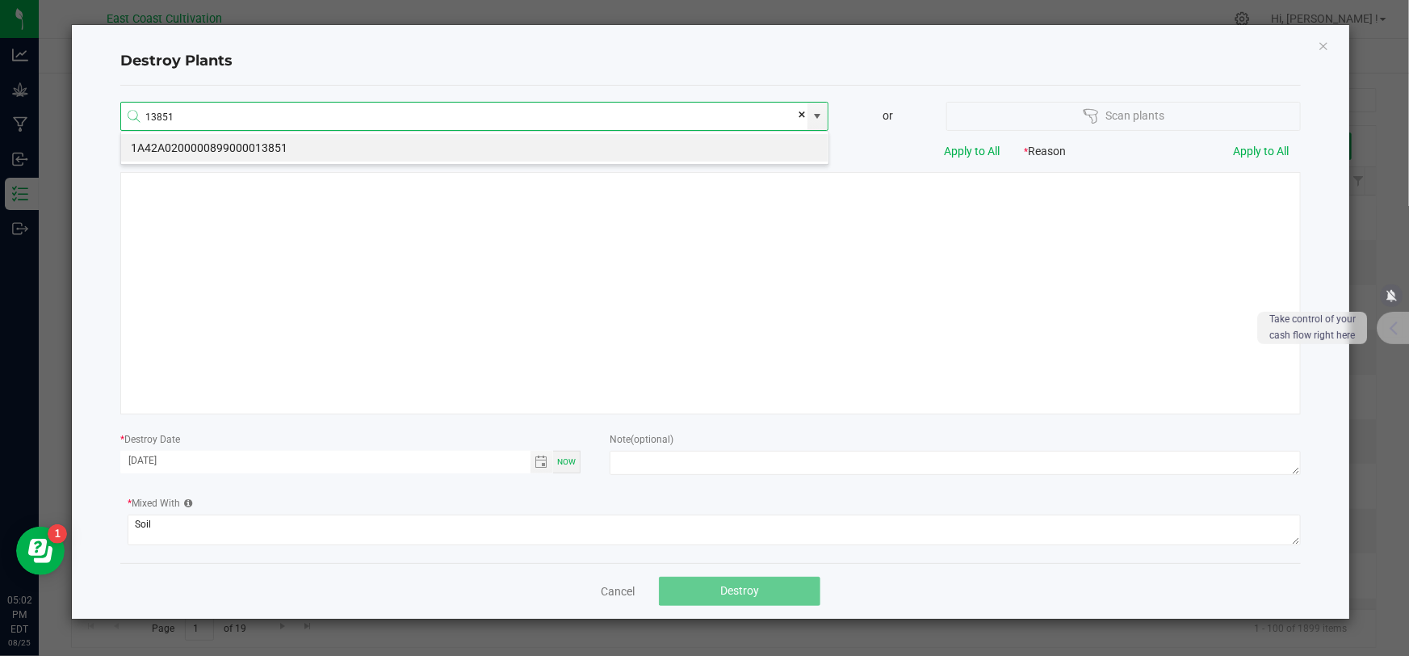
click at [263, 141] on li "1A42A0200000899000013851" at bounding box center [474, 147] width 707 height 27
type input "1A42A0200000899000013851"
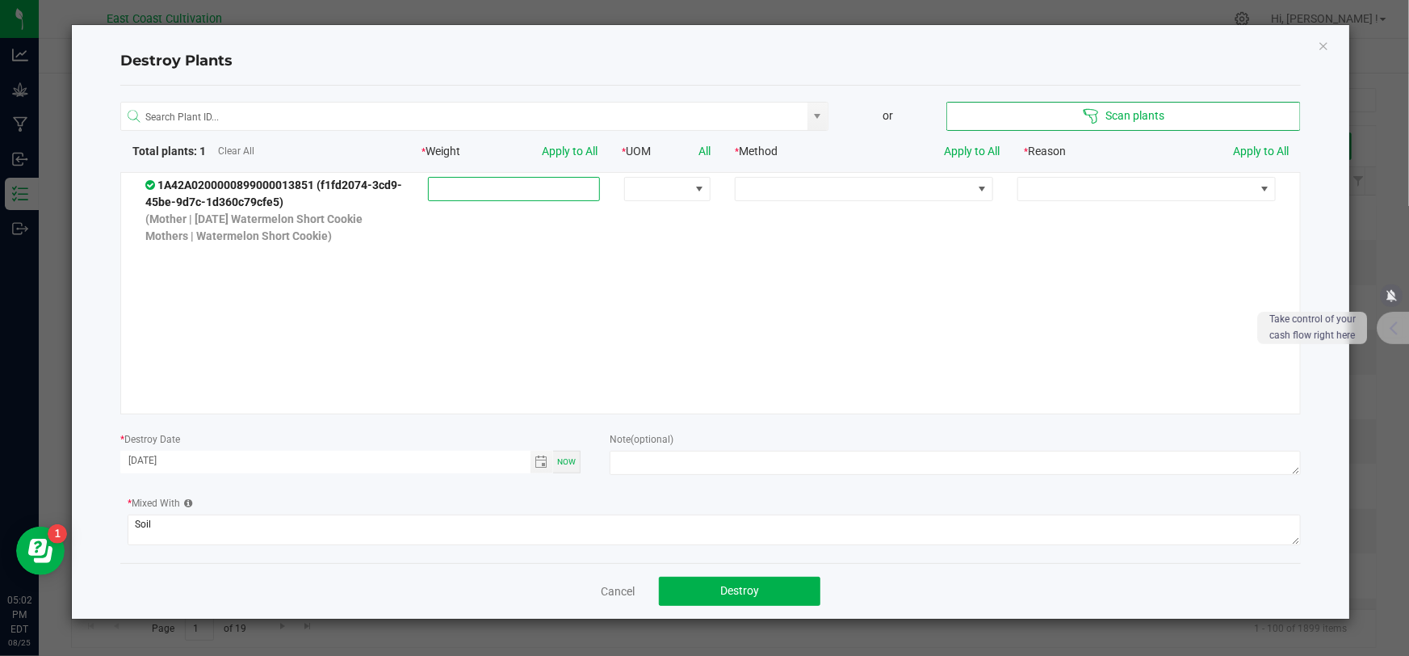
click at [531, 194] on input at bounding box center [514, 189] width 170 height 23
type input "2.9000"
click at [315, 103] on input at bounding box center [464, 117] width 686 height 29
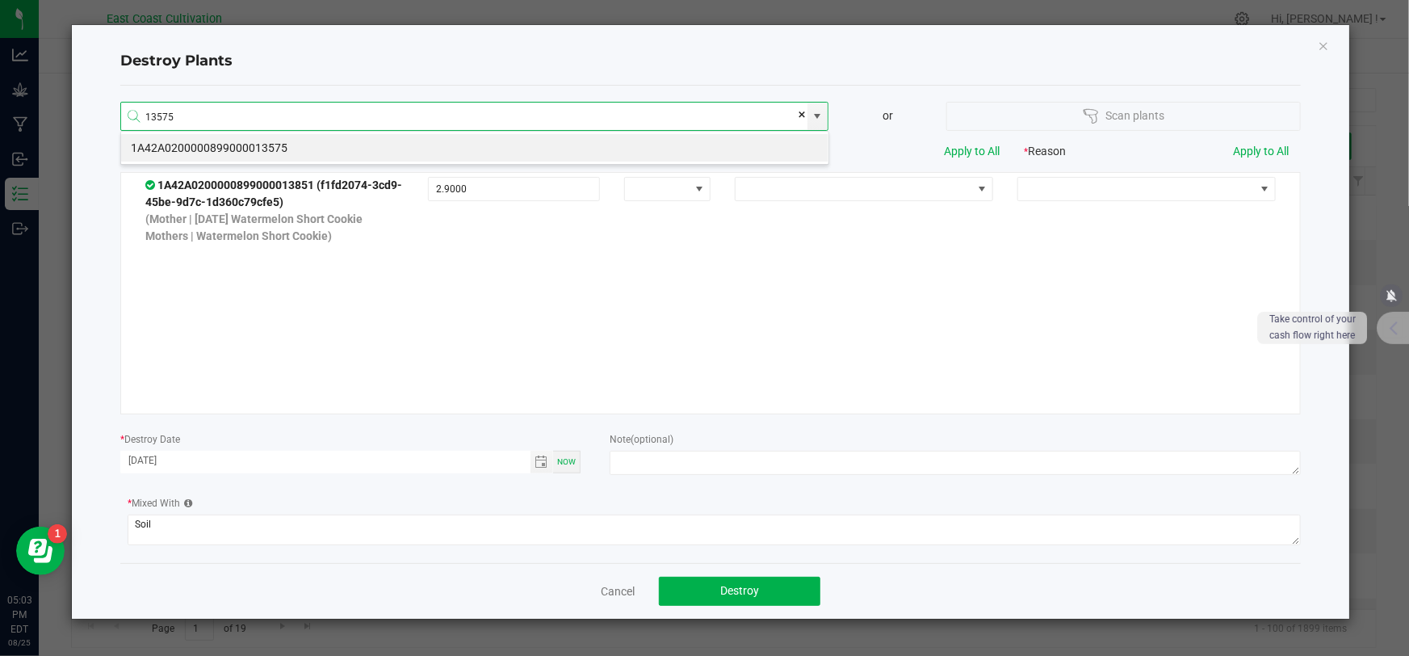
click at [277, 149] on li "1A42A0200000899000013575" at bounding box center [474, 147] width 707 height 27
type input "1A42A0200000899000013575"
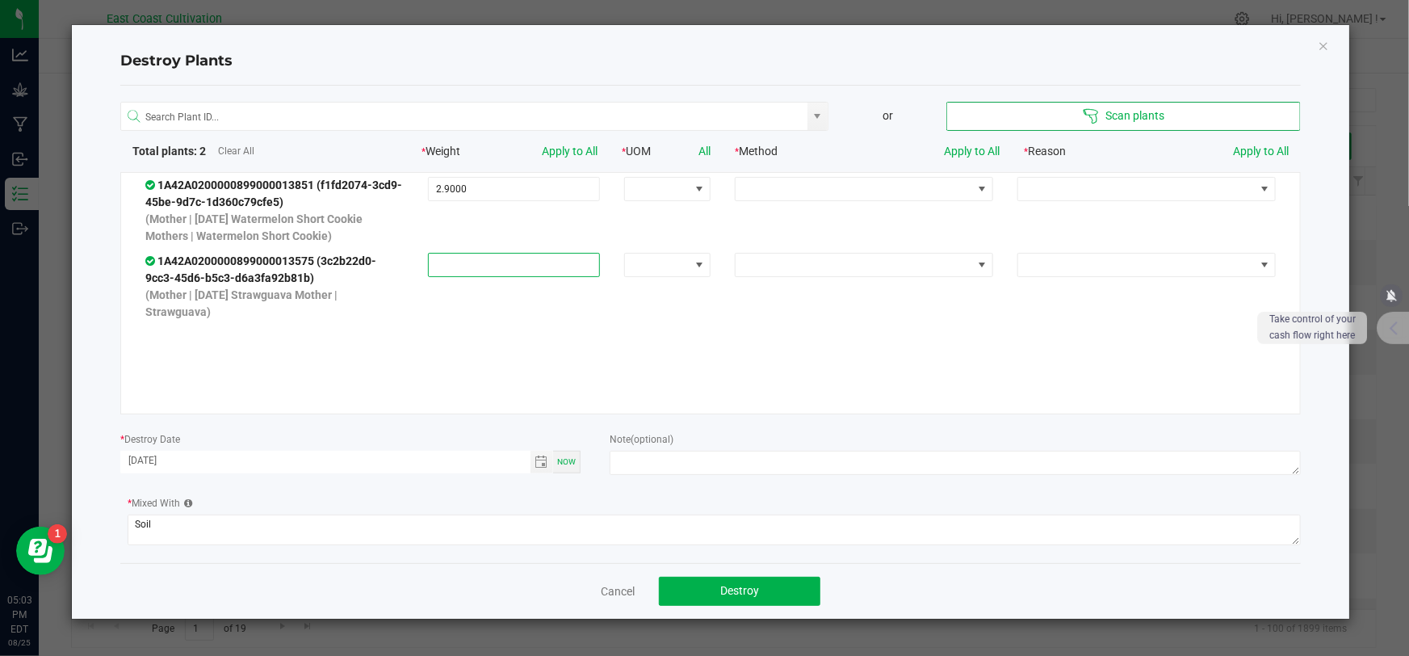
click at [497, 258] on input at bounding box center [514, 265] width 170 height 23
type input "8.2200"
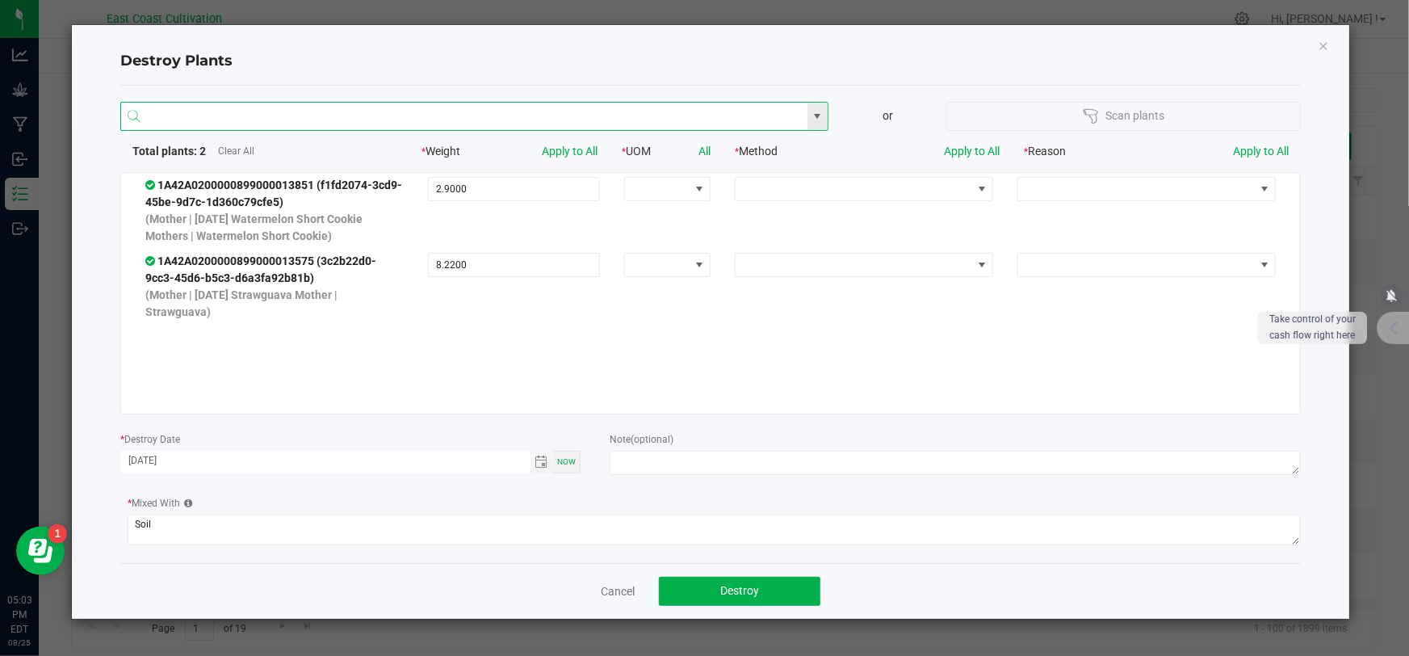
click at [473, 123] on input at bounding box center [464, 117] width 686 height 29
click at [279, 149] on li "1A42A0200000899000014145" at bounding box center [474, 147] width 707 height 27
type input "1A42A0200000899000014145"
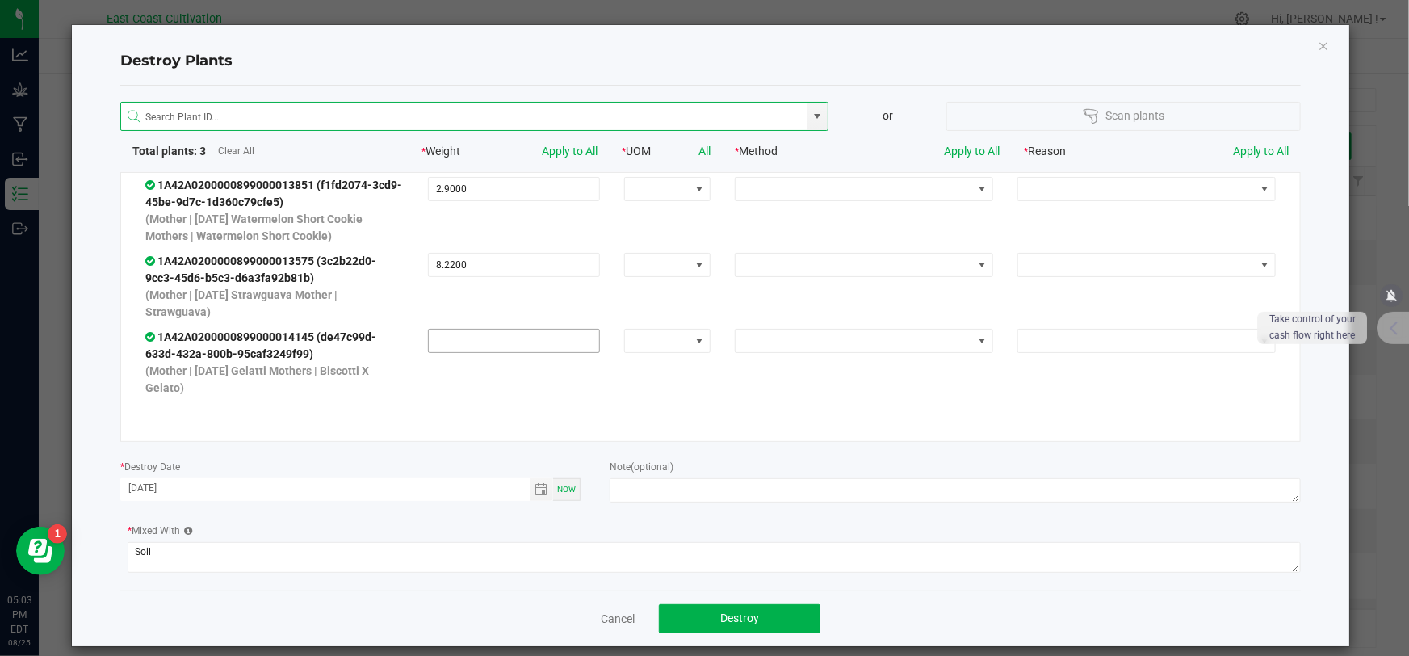
click at [477, 348] on input at bounding box center [514, 340] width 170 height 23
type input "1.2000"
click at [375, 111] on input at bounding box center [464, 117] width 686 height 29
click at [276, 148] on li "1A42A0200000899000013850" at bounding box center [470, 147] width 701 height 27
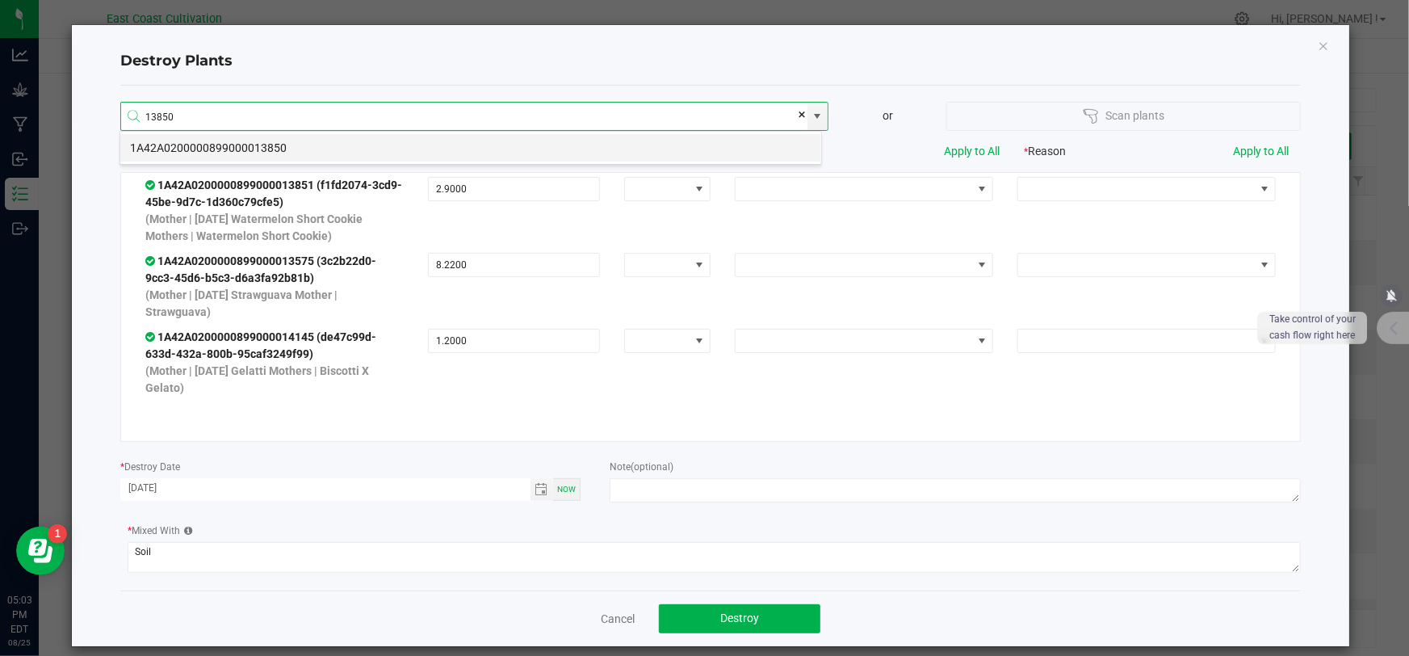
type input "1A42A0200000899000013850"
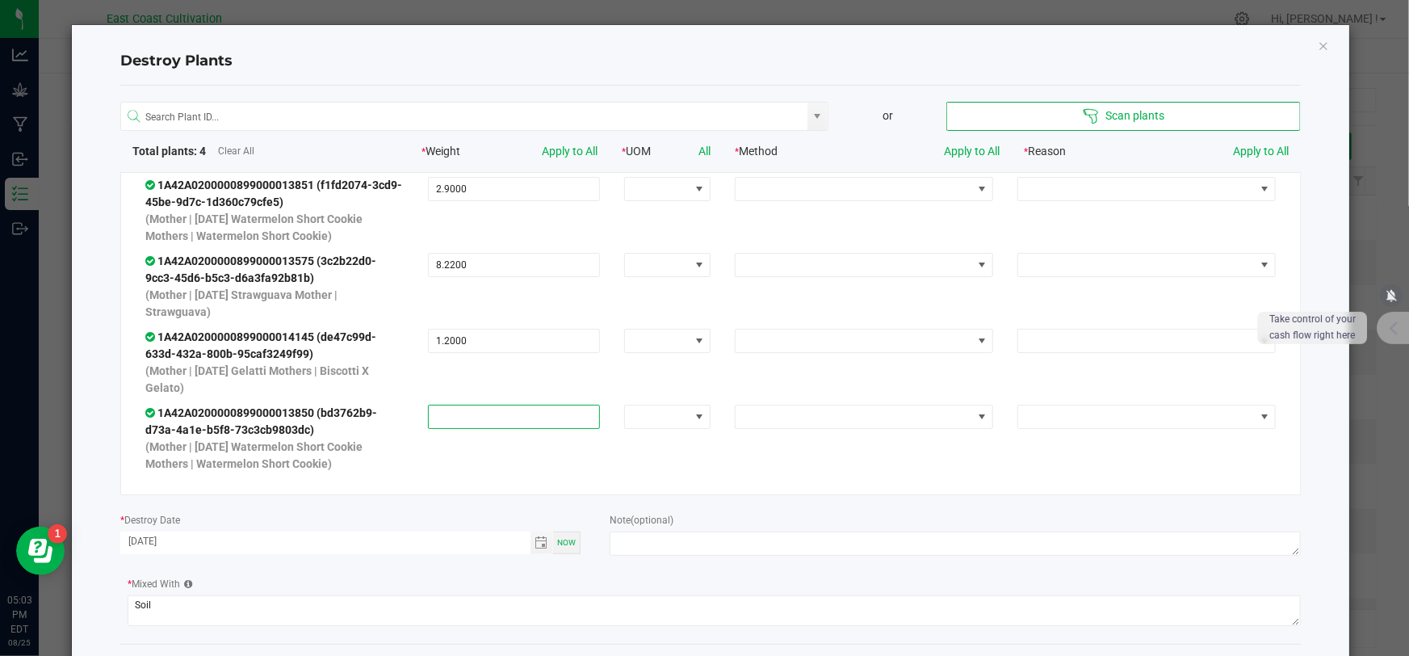
click at [518, 416] on input at bounding box center [514, 416] width 170 height 23
type input "3.7000"
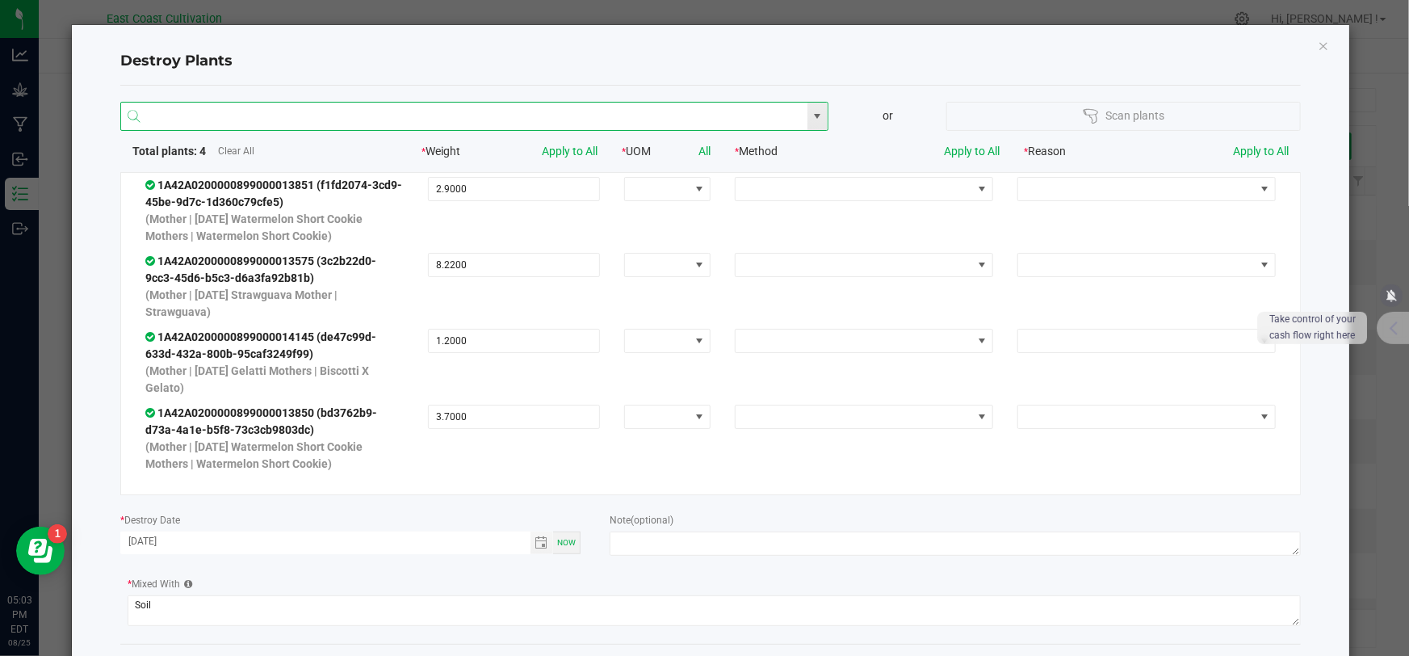
click at [452, 114] on input at bounding box center [464, 117] width 686 height 29
click at [291, 149] on li "1A42A0200000899000013829" at bounding box center [470, 147] width 701 height 27
type input "1A42A0200000899000013829"
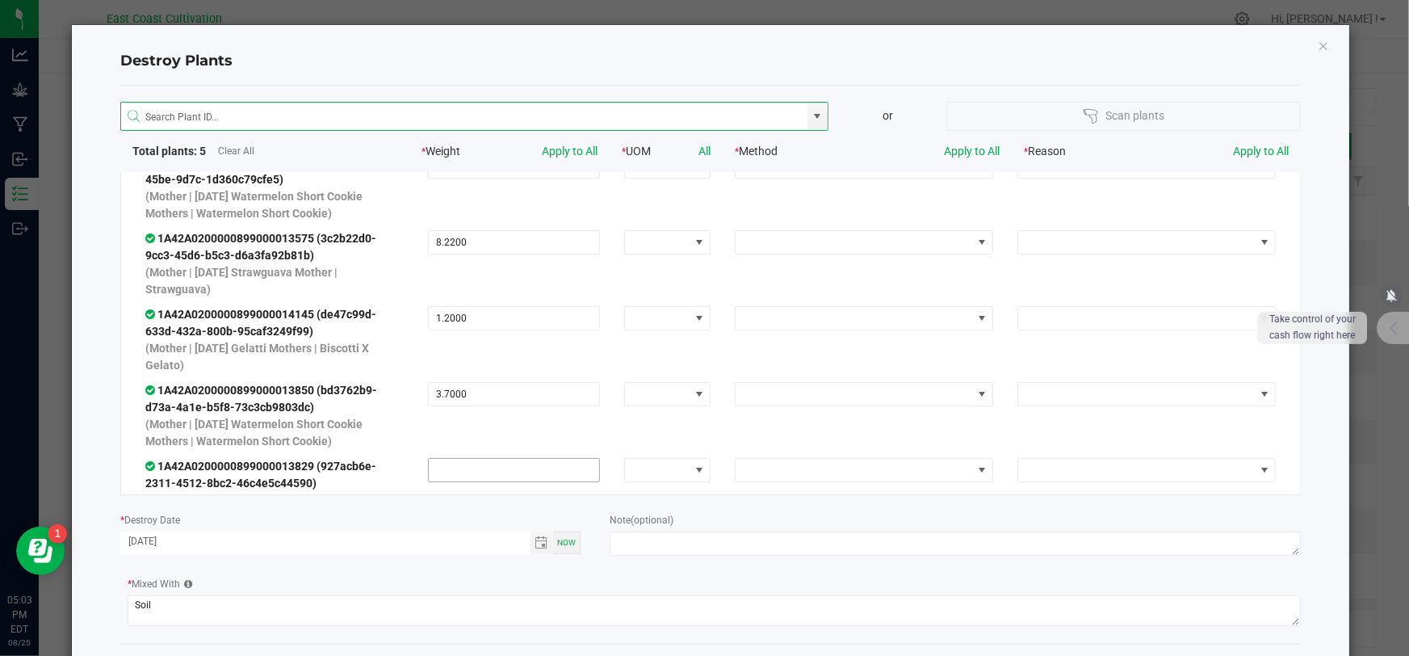
click at [517, 463] on input at bounding box center [514, 470] width 170 height 23
type input "13.8000"
click at [329, 117] on input at bounding box center [464, 117] width 686 height 29
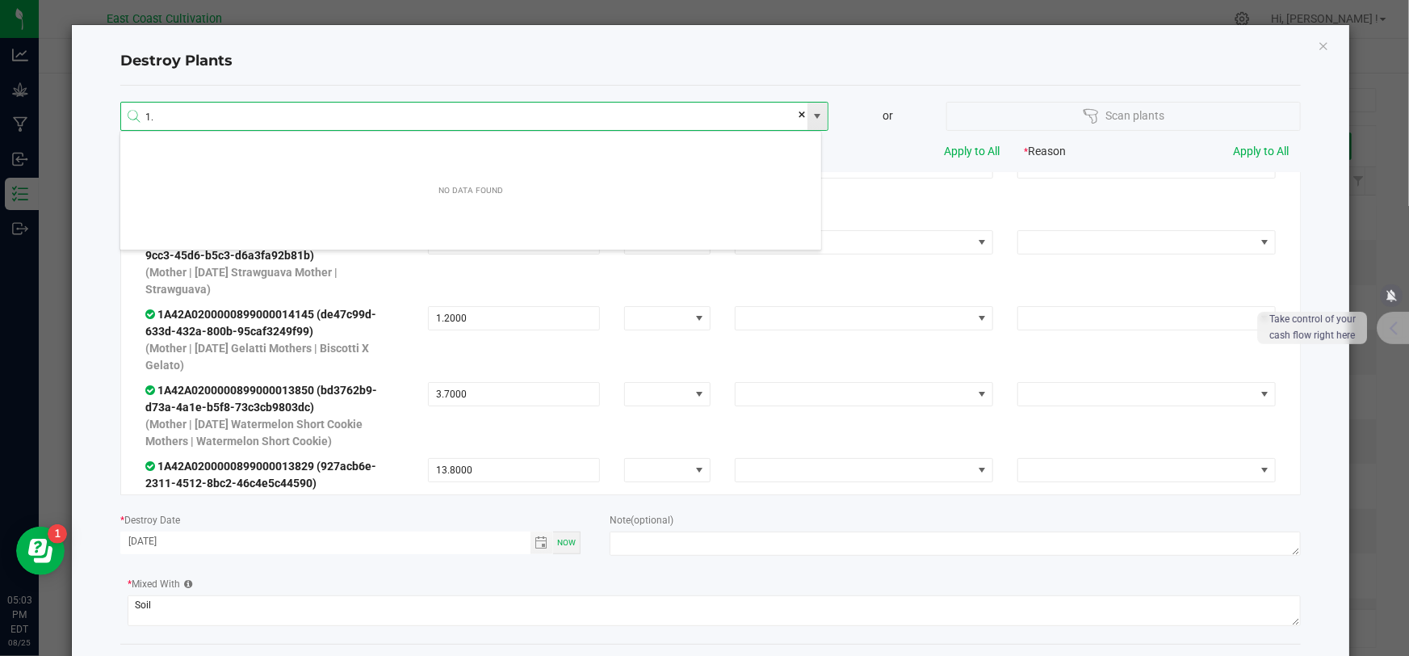
type input "1"
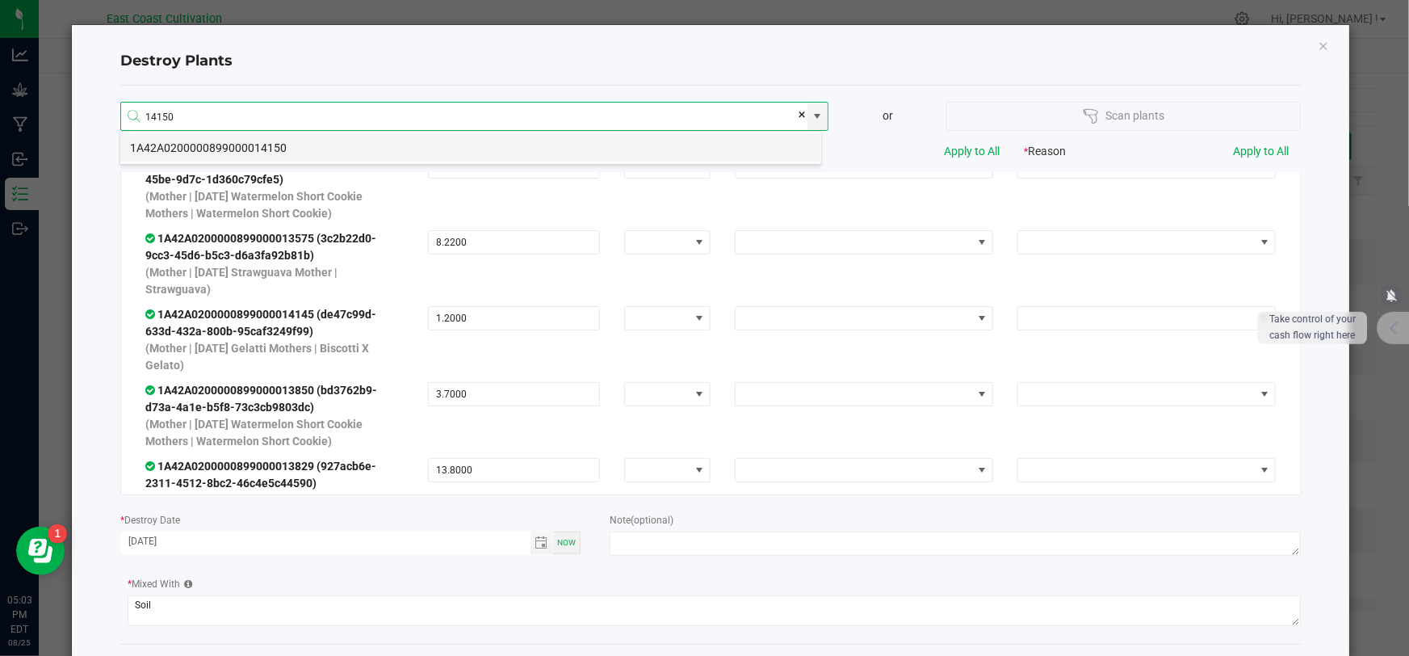
click at [223, 149] on li "1A42A0200000899000014150" at bounding box center [470, 147] width 701 height 27
type input "1A42A0200000899000014150"
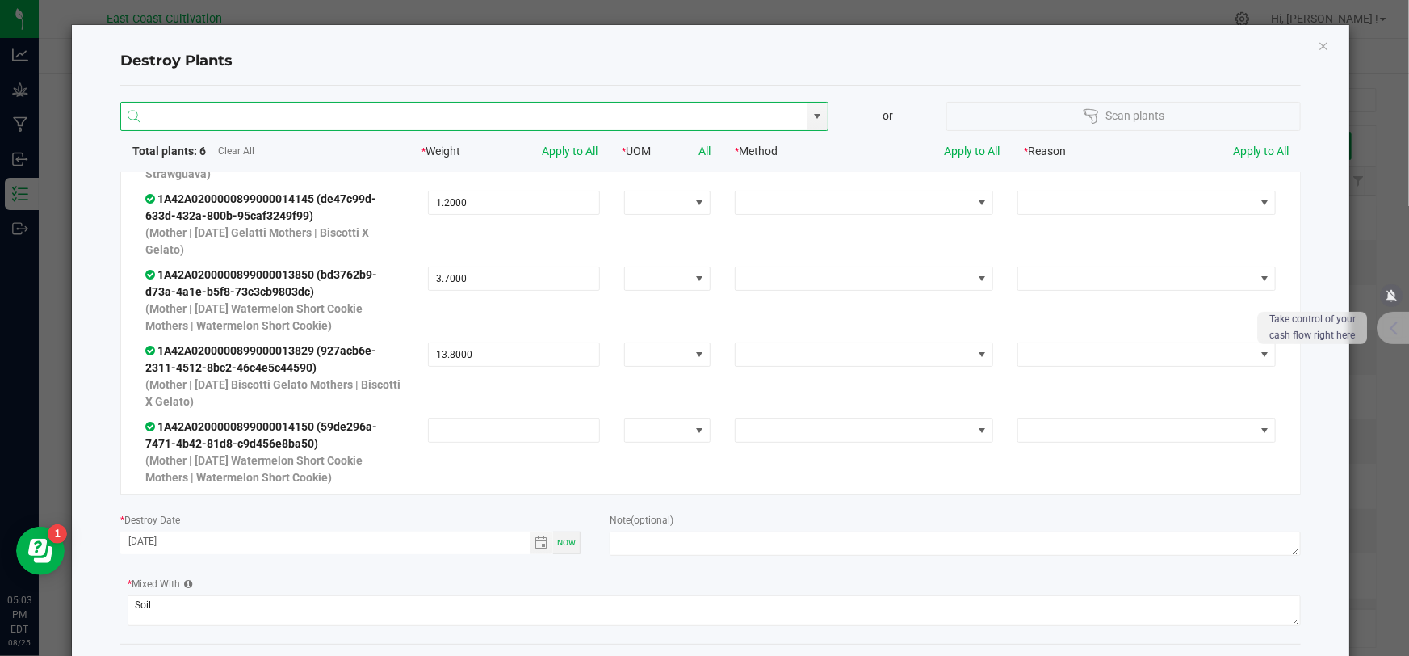
scroll to position [174, 0]
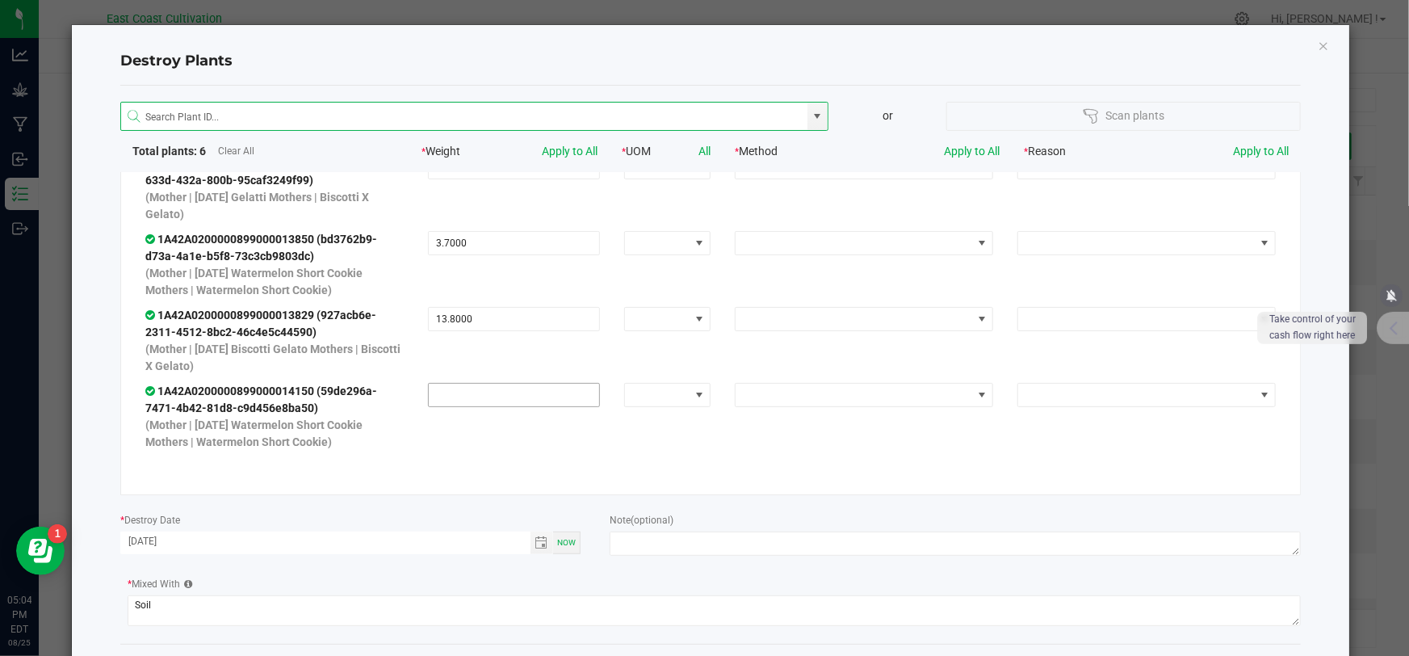
click at [478, 399] on input at bounding box center [514, 395] width 170 height 23
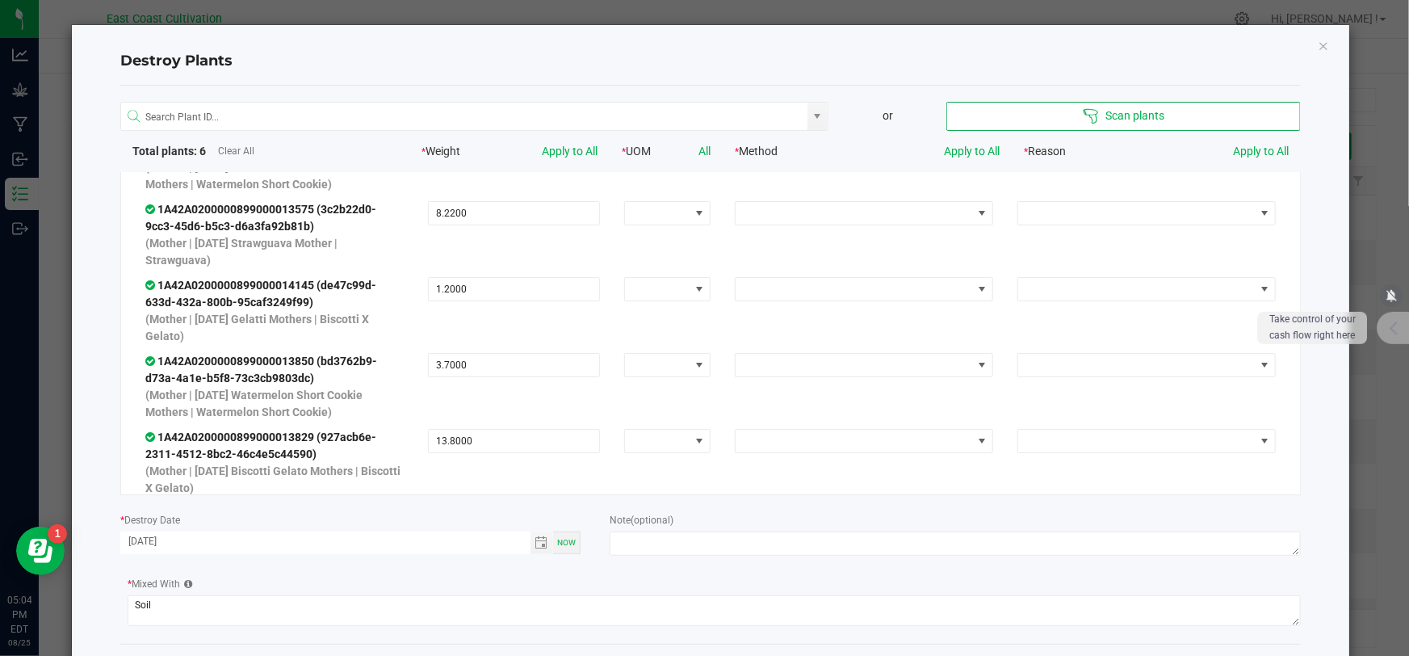
scroll to position [0, 0]
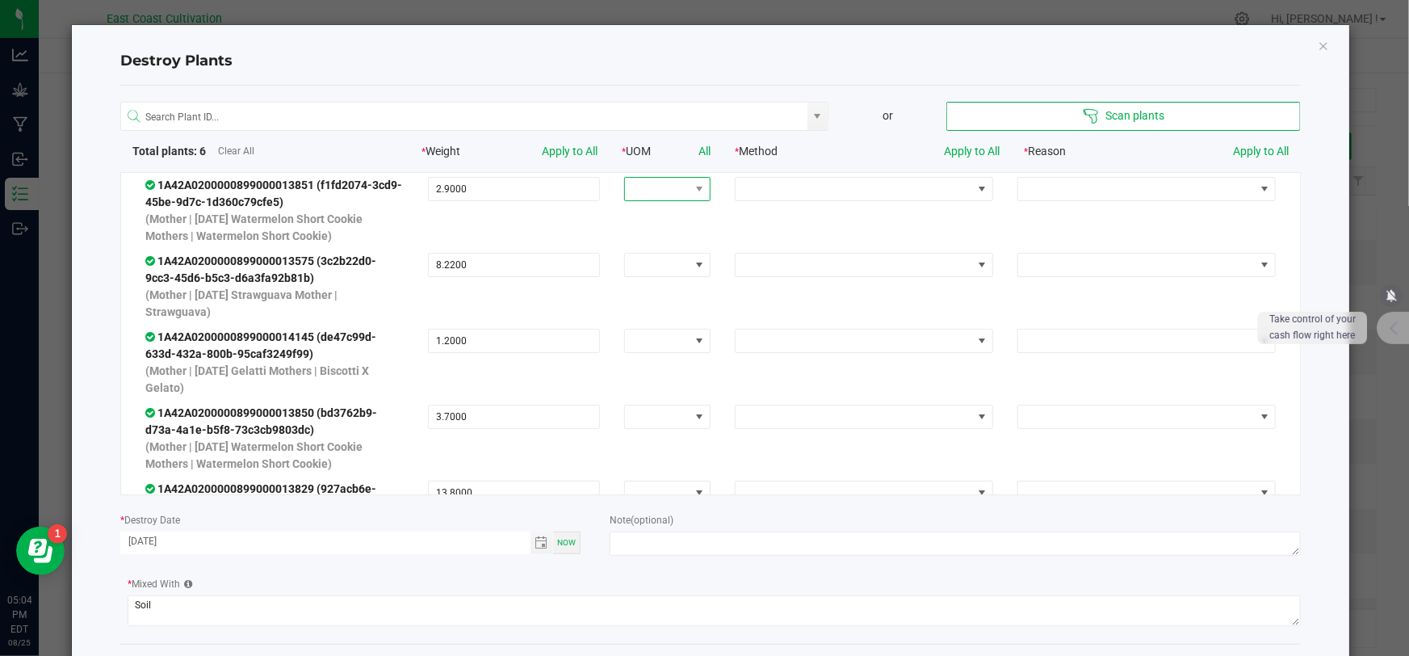
type input "1.4000"
click at [657, 187] on span at bounding box center [657, 189] width 65 height 23
click at [635, 346] on li "lb" at bounding box center [657, 351] width 83 height 27
click at [698, 150] on link "All" at bounding box center [704, 151] width 12 height 13
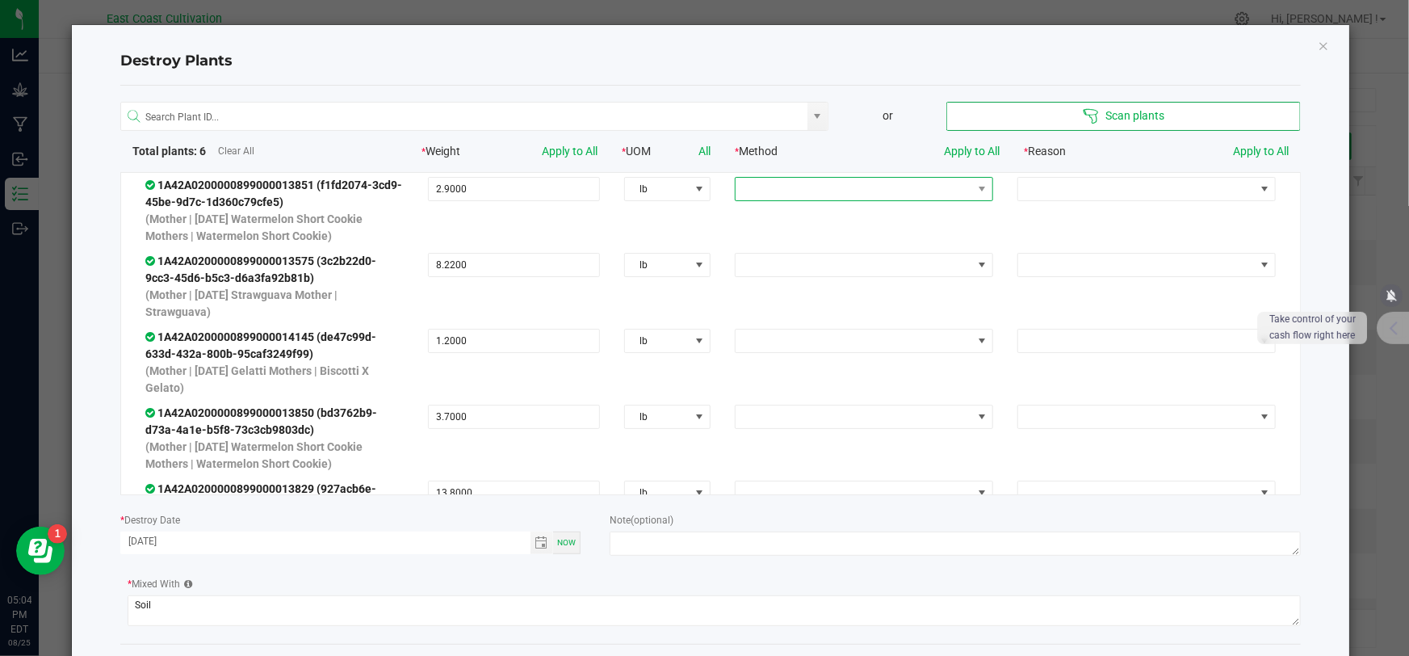
click at [753, 192] on span at bounding box center [854, 189] width 237 height 23
click at [791, 220] on li "Combining with non-compostable material" at bounding box center [851, 217] width 252 height 27
click at [971, 149] on link "Apply to All" at bounding box center [972, 151] width 56 height 13
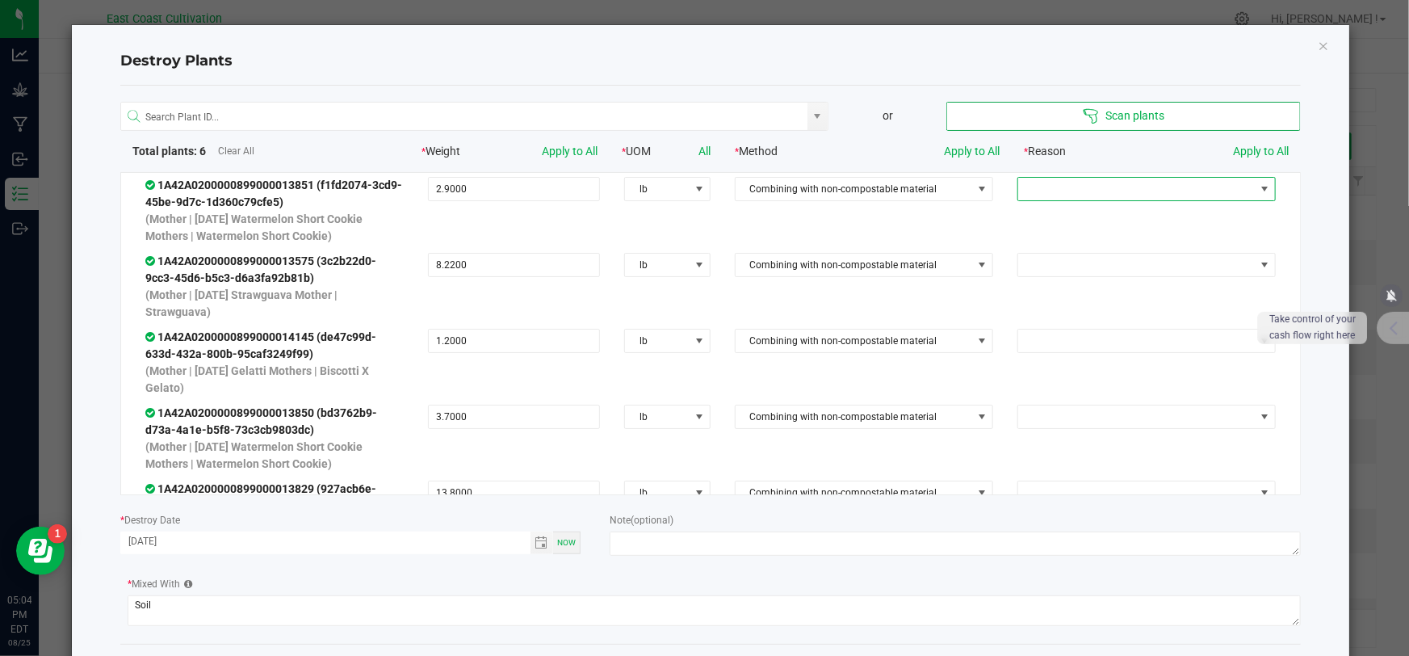
click at [1053, 189] on span at bounding box center [1136, 189] width 237 height 23
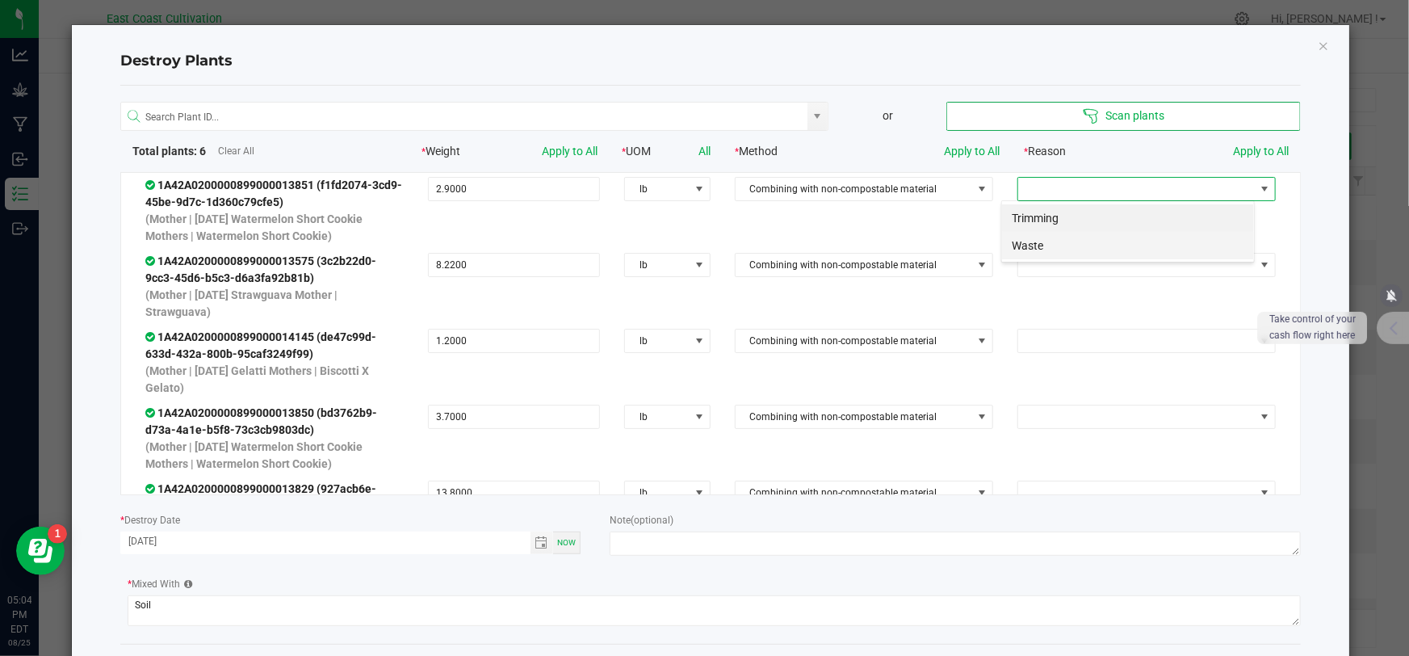
click at [1042, 241] on li "Waste" at bounding box center [1128, 245] width 252 height 27
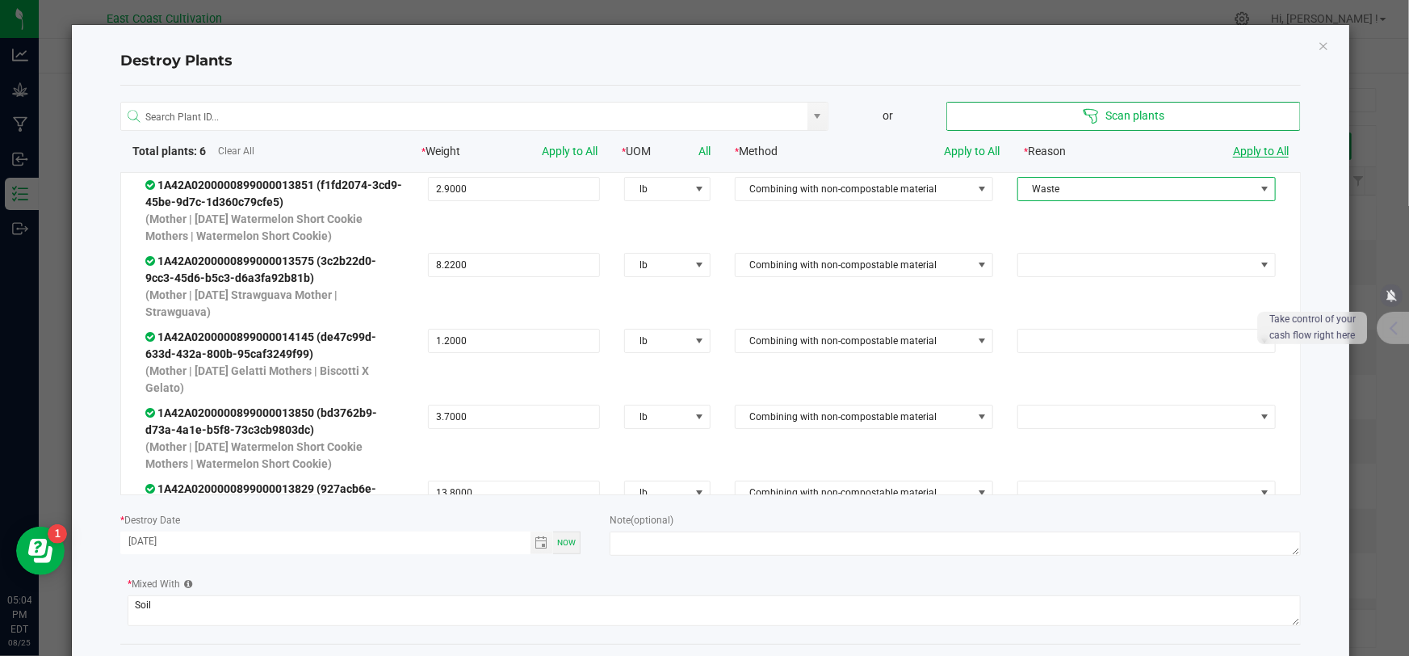
click at [1246, 149] on link "Apply to All" at bounding box center [1261, 151] width 56 height 13
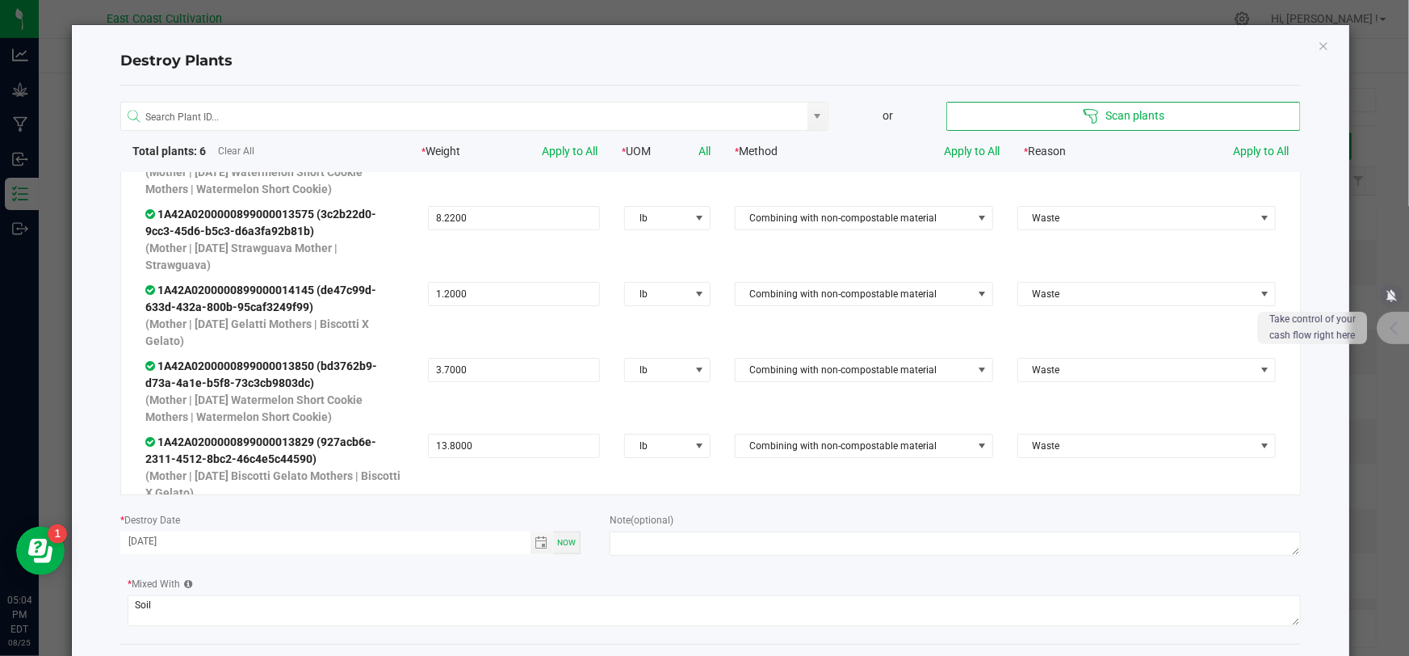
scroll to position [73, 0]
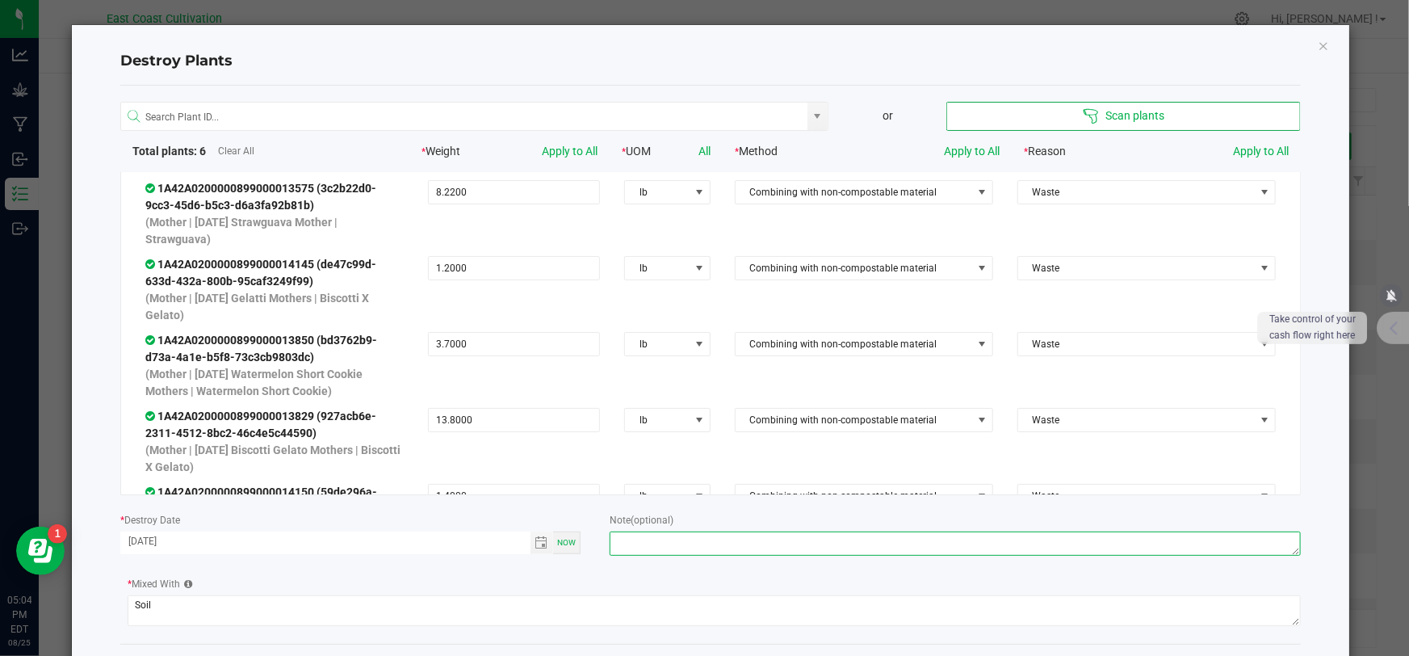
click at [645, 535] on textarea at bounding box center [955, 543] width 691 height 24
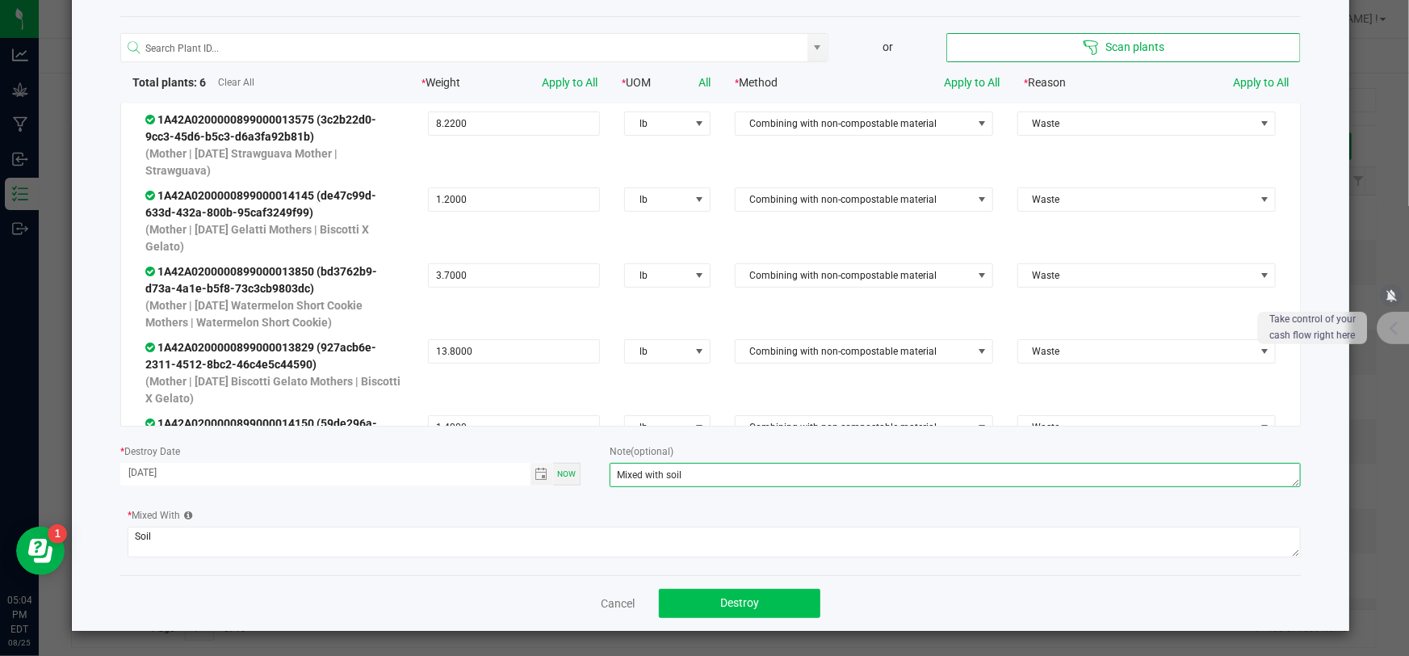
type textarea "Mixed with soil"
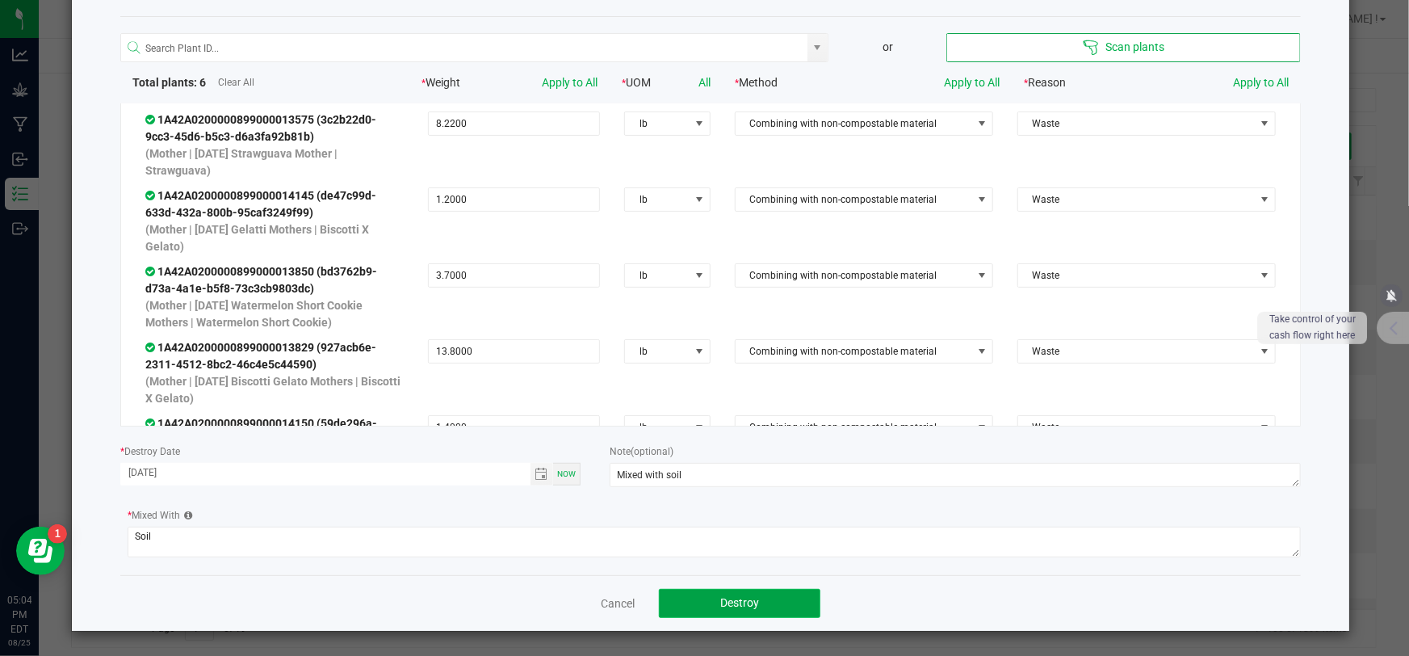
click at [705, 598] on button "Destroy" at bounding box center [739, 603] width 161 height 29
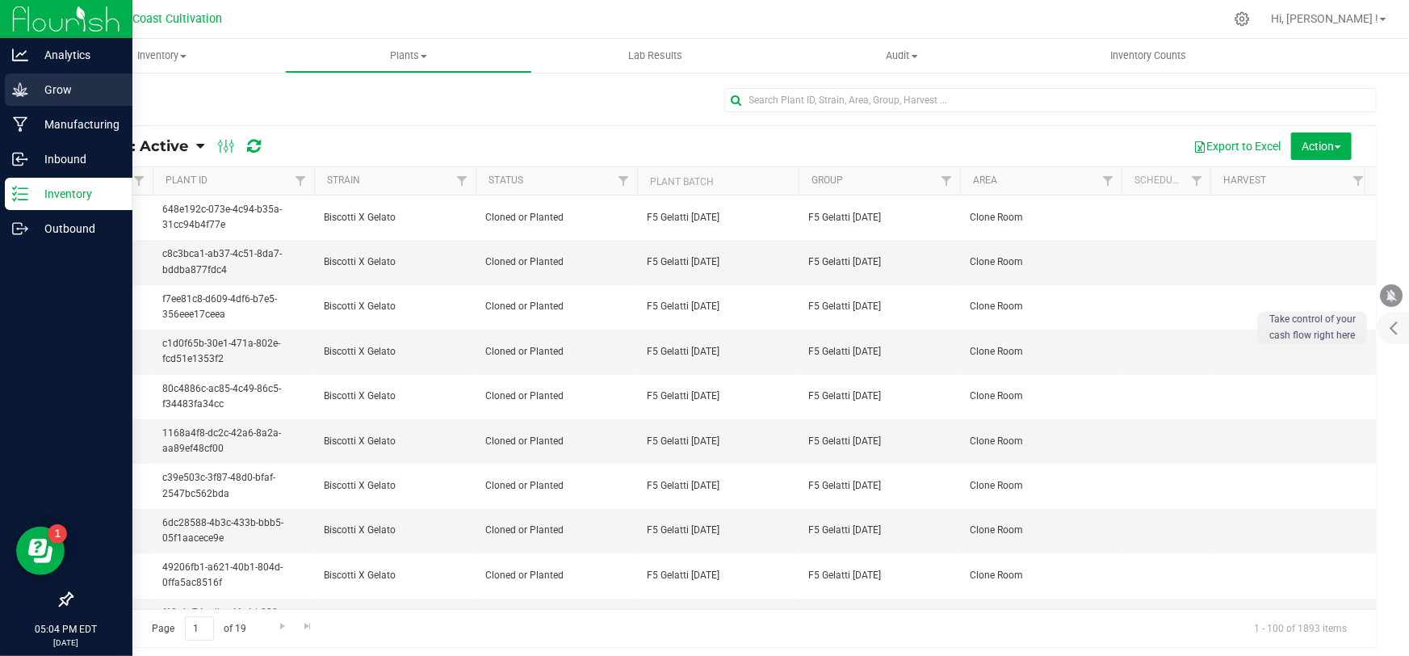
click at [25, 96] on icon at bounding box center [20, 90] width 16 height 16
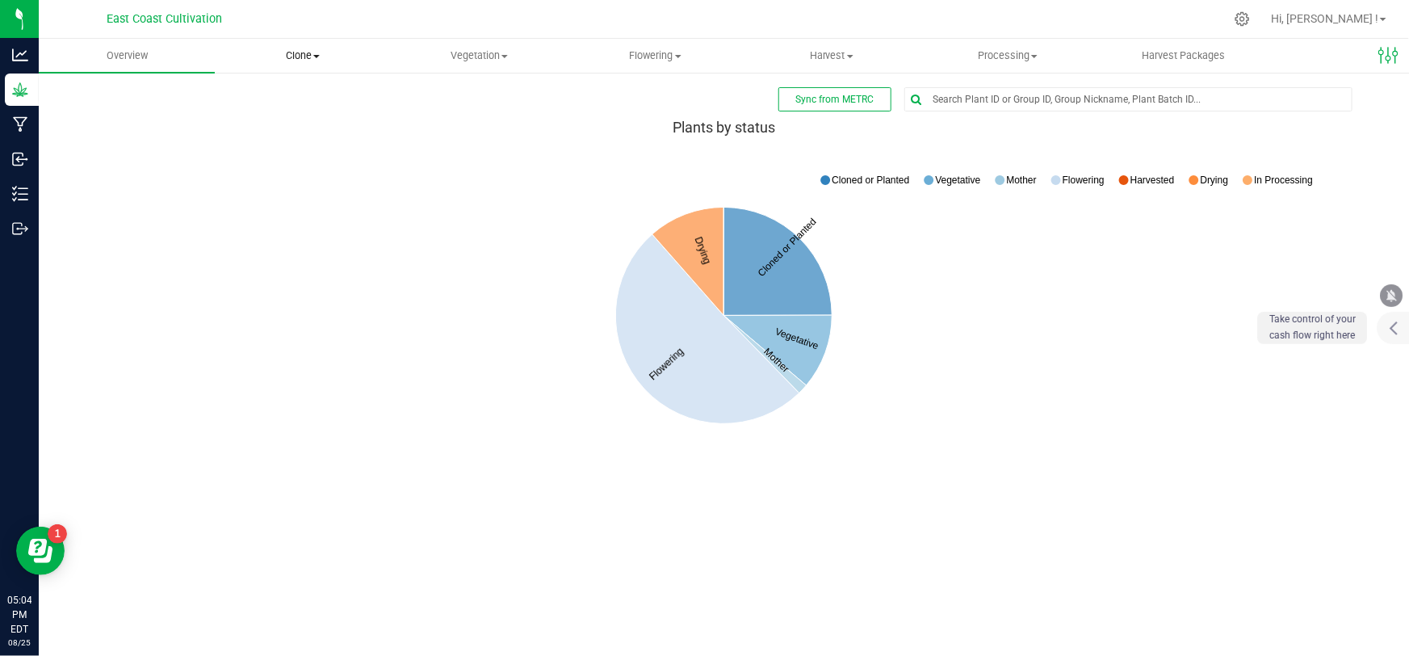
click at [308, 54] on span "Clone" at bounding box center [303, 55] width 174 height 15
click at [275, 112] on span "Cloning groups" at bounding box center [276, 117] width 122 height 14
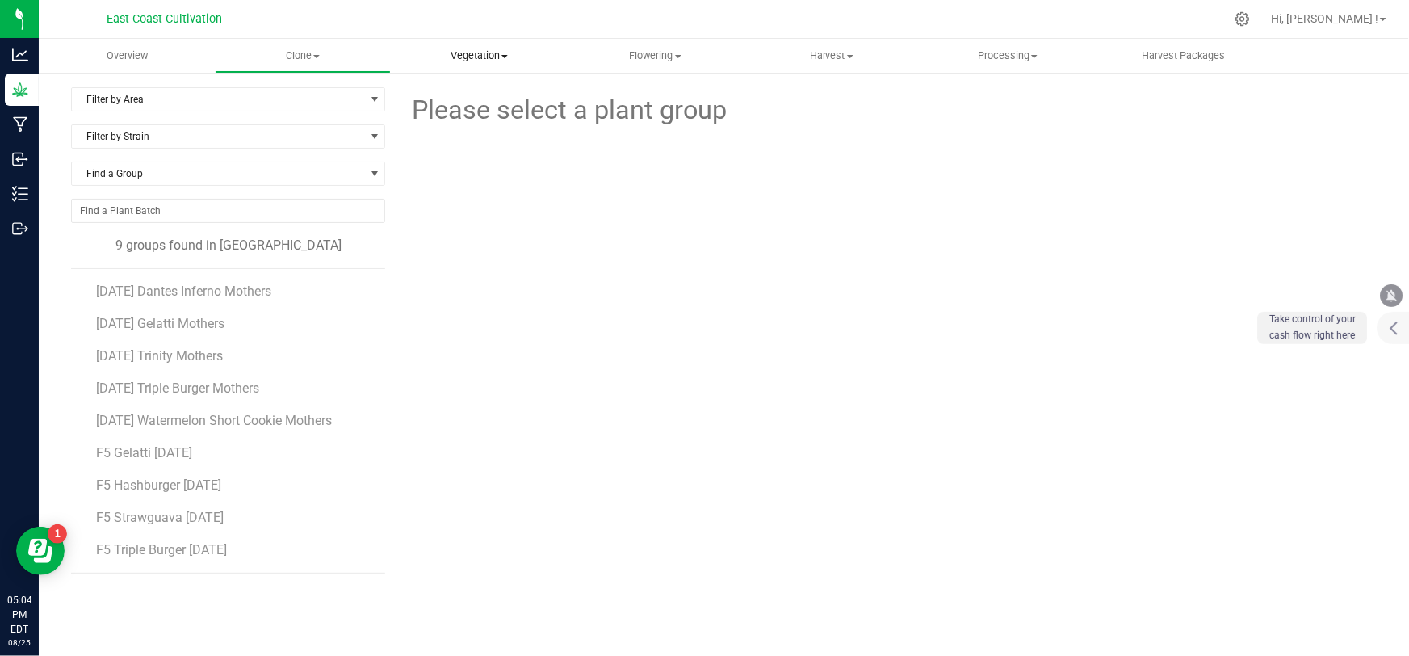
click at [473, 61] on span "Vegetation" at bounding box center [479, 55] width 174 height 15
click at [456, 97] on span "Veg groups" at bounding box center [442, 97] width 103 height 14
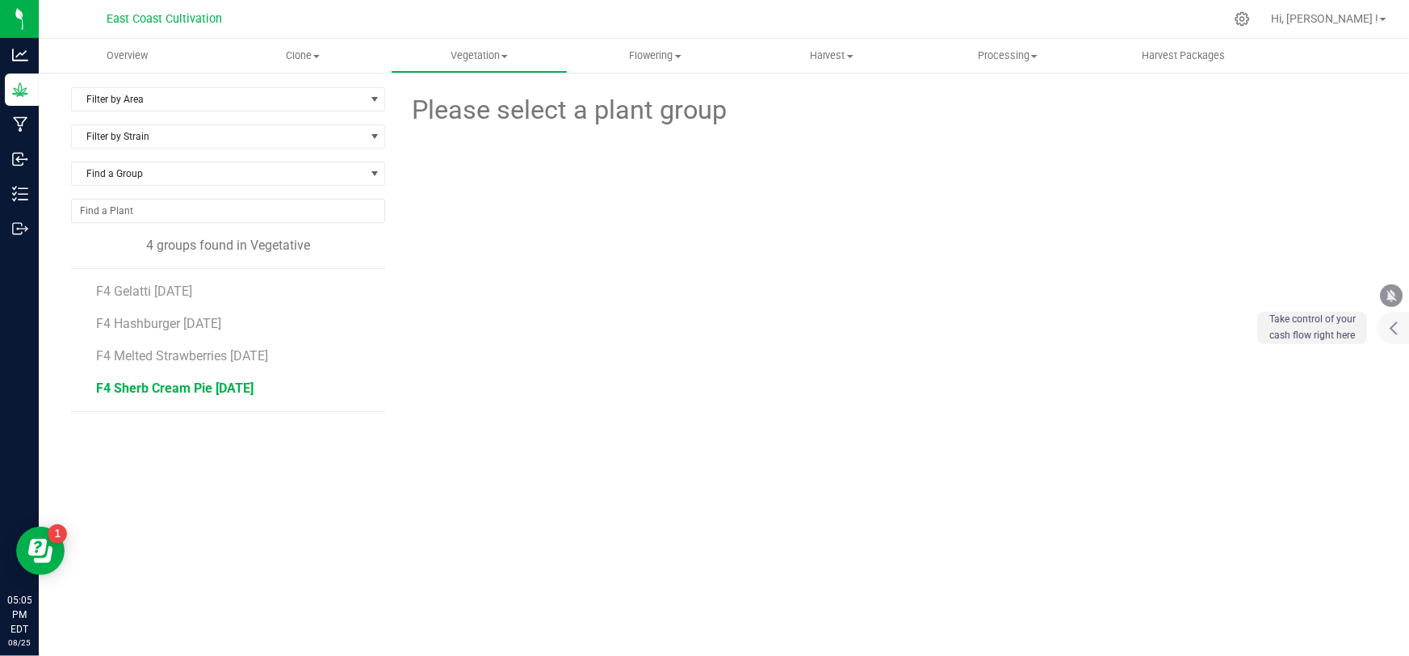
click at [148, 388] on span "F4 Sherb Cream Pie [DATE]" at bounding box center [174, 387] width 157 height 15
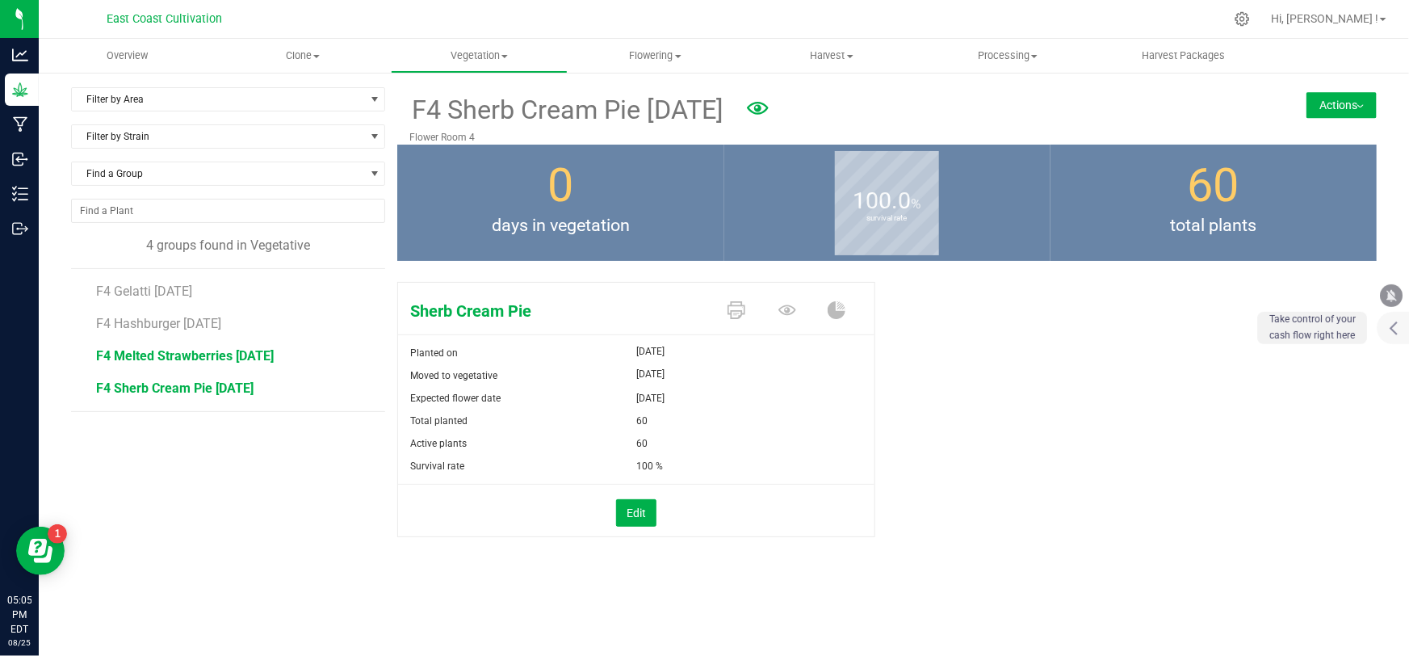
click at [155, 357] on span "F4 Melted Strawberries [DATE]" at bounding box center [185, 355] width 178 height 15
click at [159, 322] on span "F4 Hashburger [DATE]" at bounding box center [160, 323] width 128 height 15
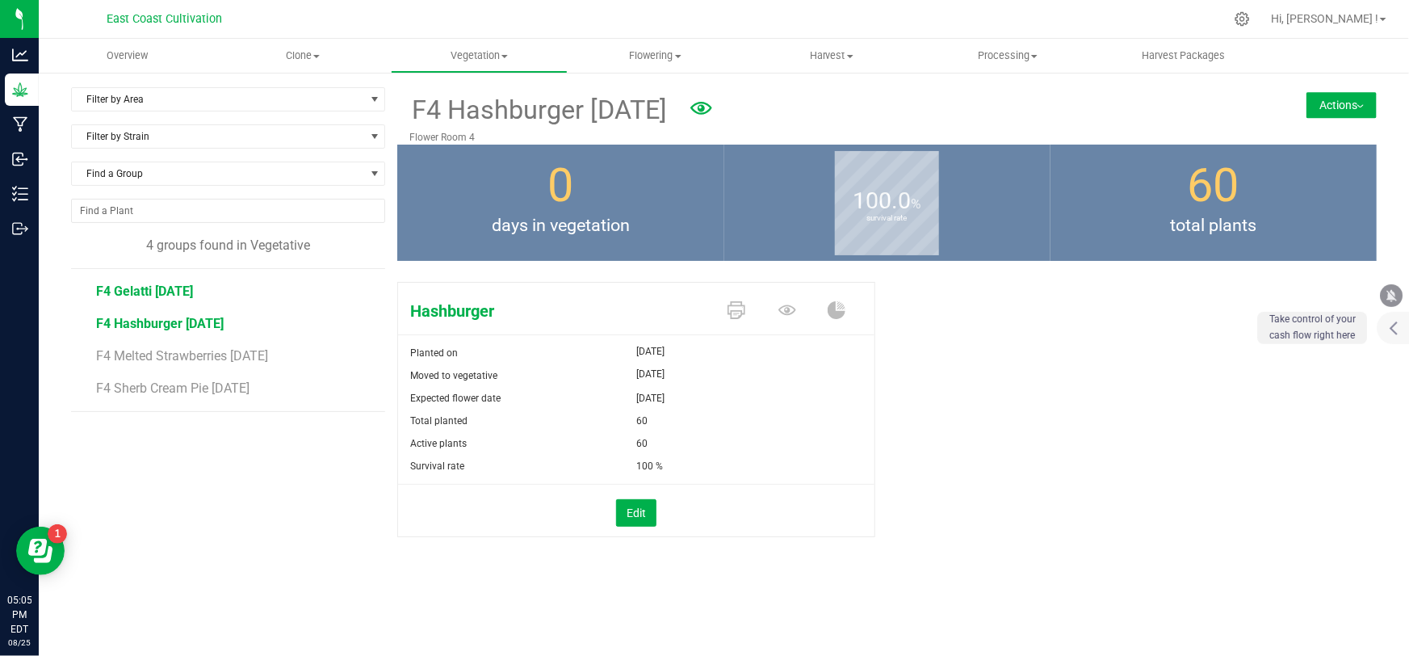
click at [141, 287] on span "F4 Gelatti [DATE]" at bounding box center [144, 290] width 97 height 15
click at [657, 55] on span "Flowering" at bounding box center [655, 55] width 174 height 15
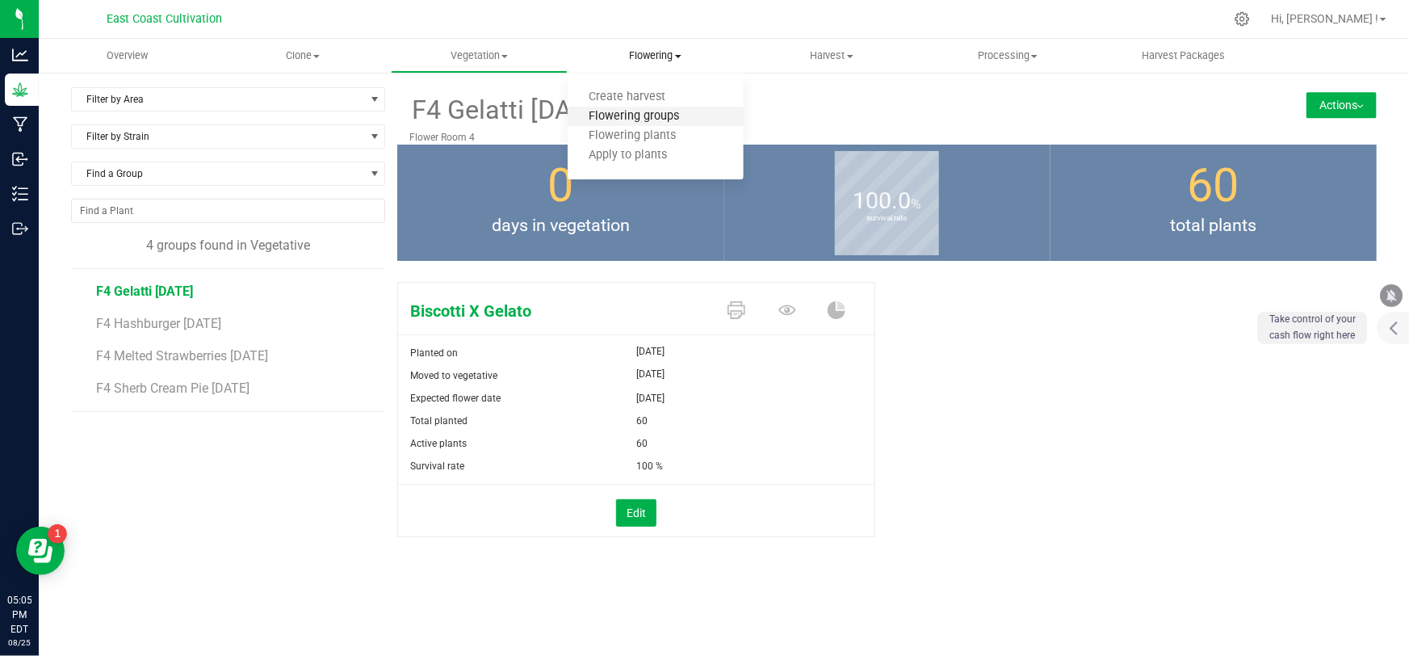
click at [630, 117] on span "Flowering groups" at bounding box center [635, 117] width 134 height 14
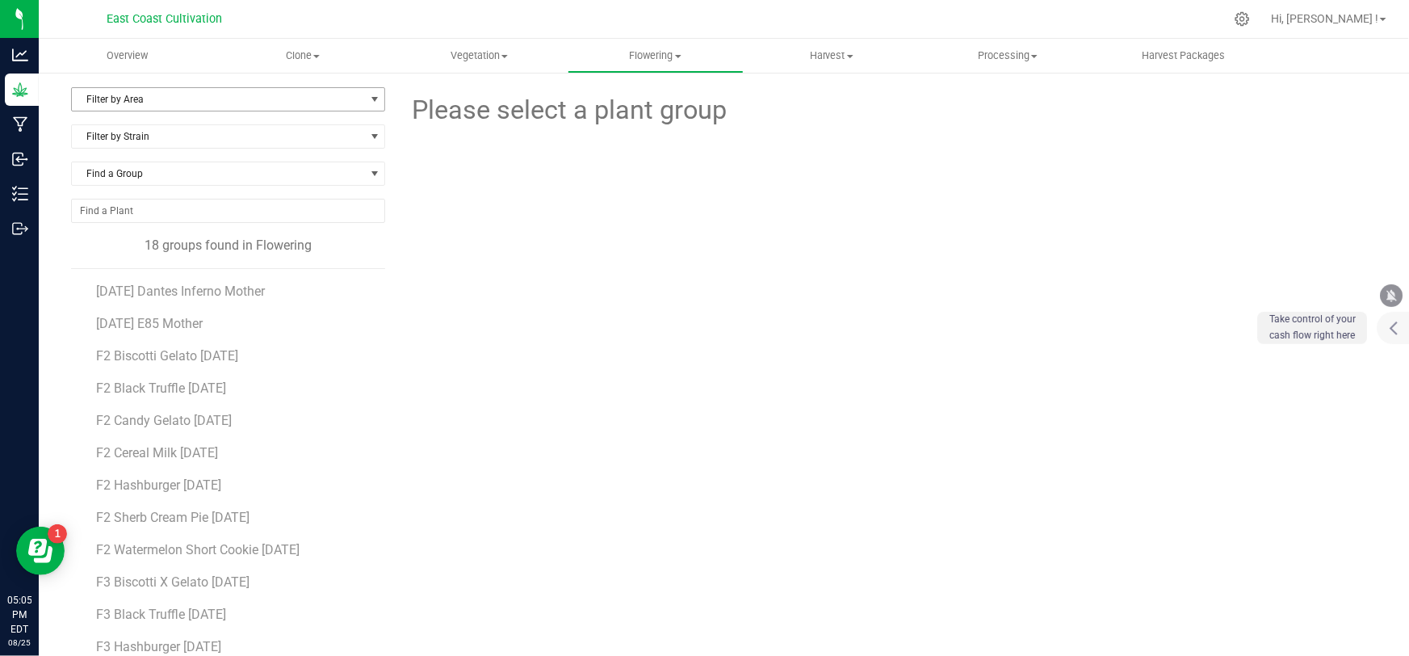
click at [169, 98] on span "Filter by Area" at bounding box center [218, 99] width 292 height 23
click at [151, 148] on li "Flower Room 1" at bounding box center [227, 151] width 310 height 24
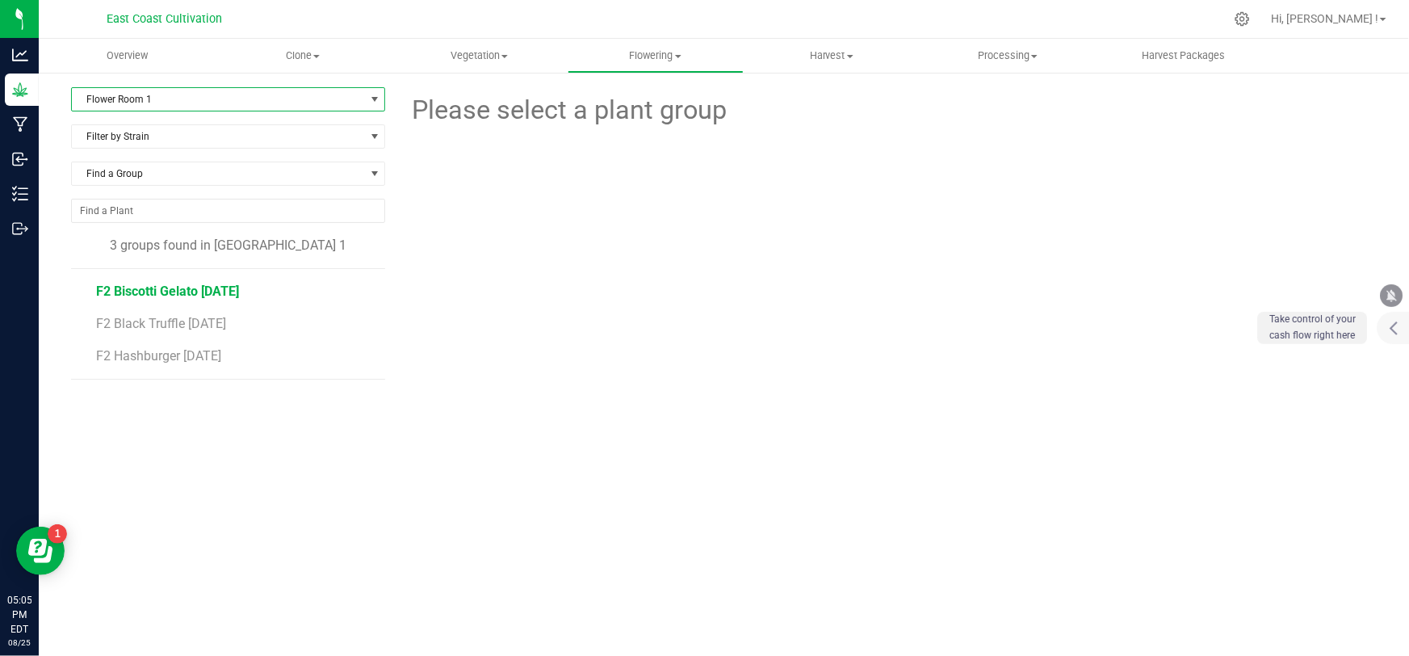
click at [186, 287] on span "F2 Biscotti Gelato [DATE]" at bounding box center [167, 290] width 143 height 15
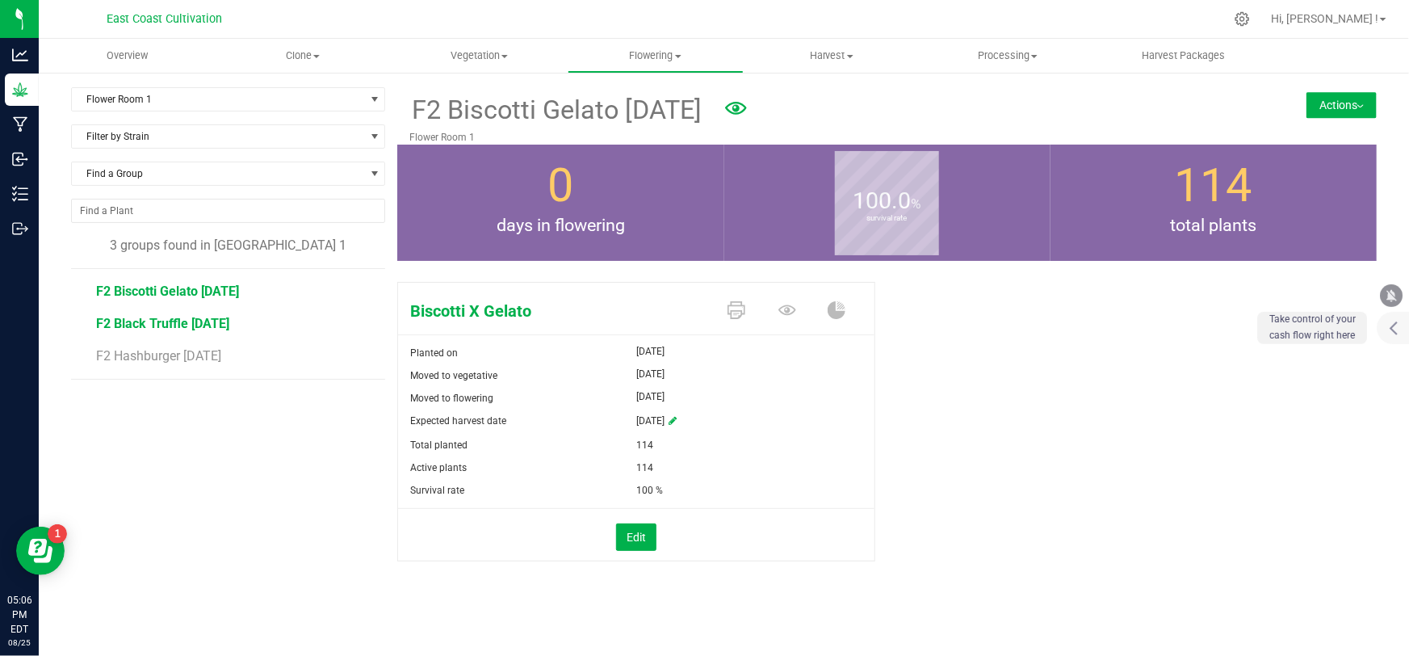
click at [161, 320] on span "F2 Black Truffle [DATE]" at bounding box center [162, 323] width 133 height 15
click at [158, 293] on span "F2 Biscotti Gelato [DATE]" at bounding box center [167, 290] width 143 height 15
click at [202, 289] on span "F2 Biscotti Gelato [DATE]" at bounding box center [167, 290] width 143 height 15
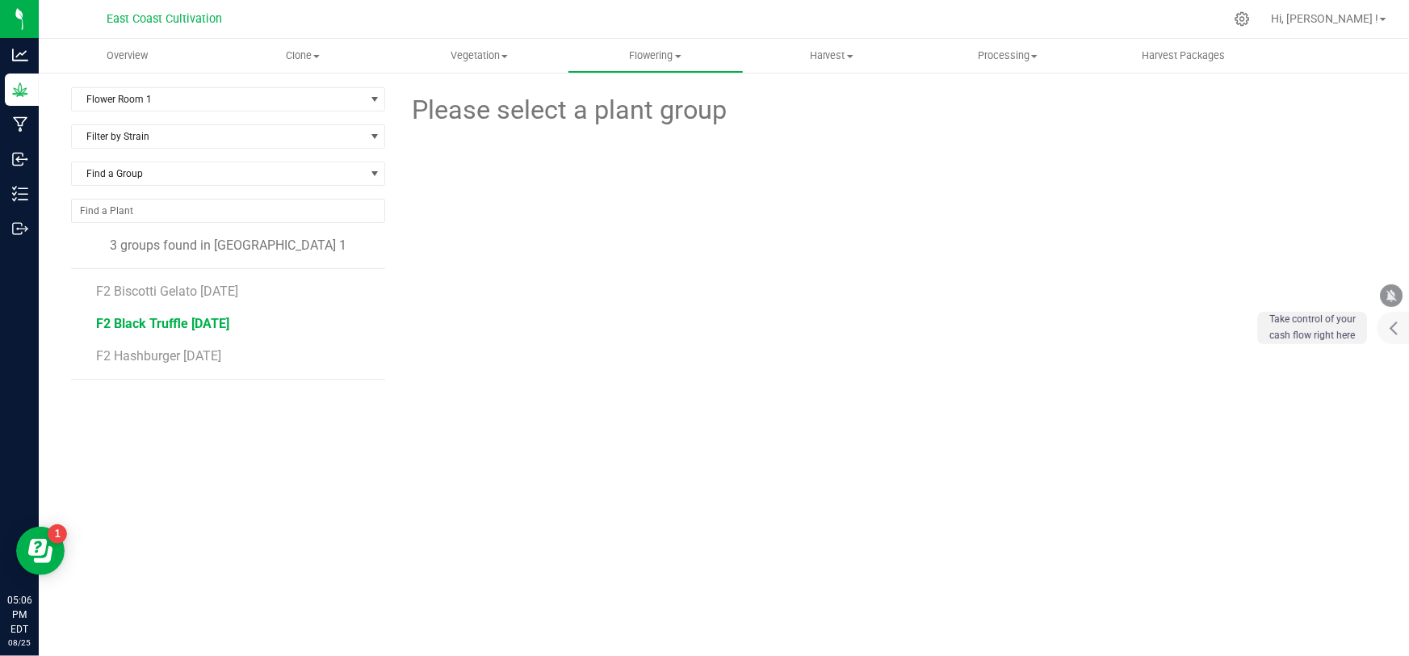
click at [174, 321] on span "F2 Black Truffle [DATE]" at bounding box center [162, 323] width 133 height 15
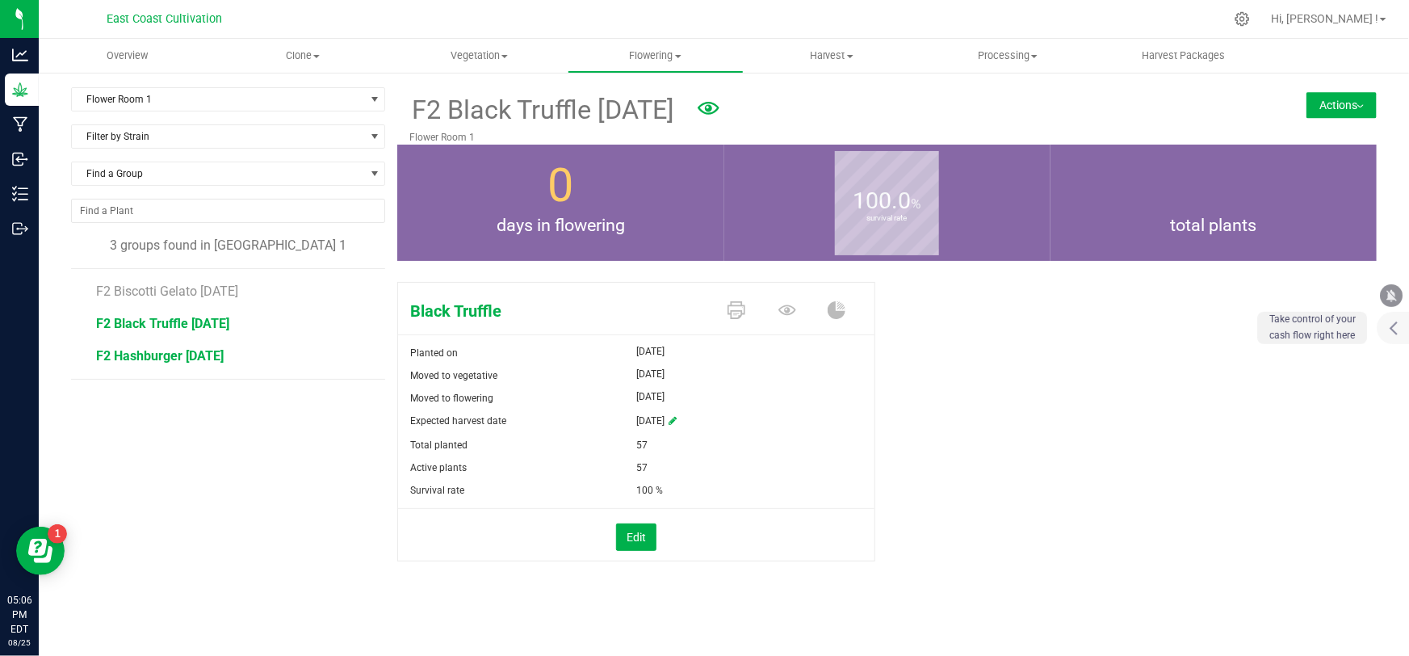
click at [181, 356] on span "F2 Hashburger [DATE]" at bounding box center [160, 355] width 128 height 15
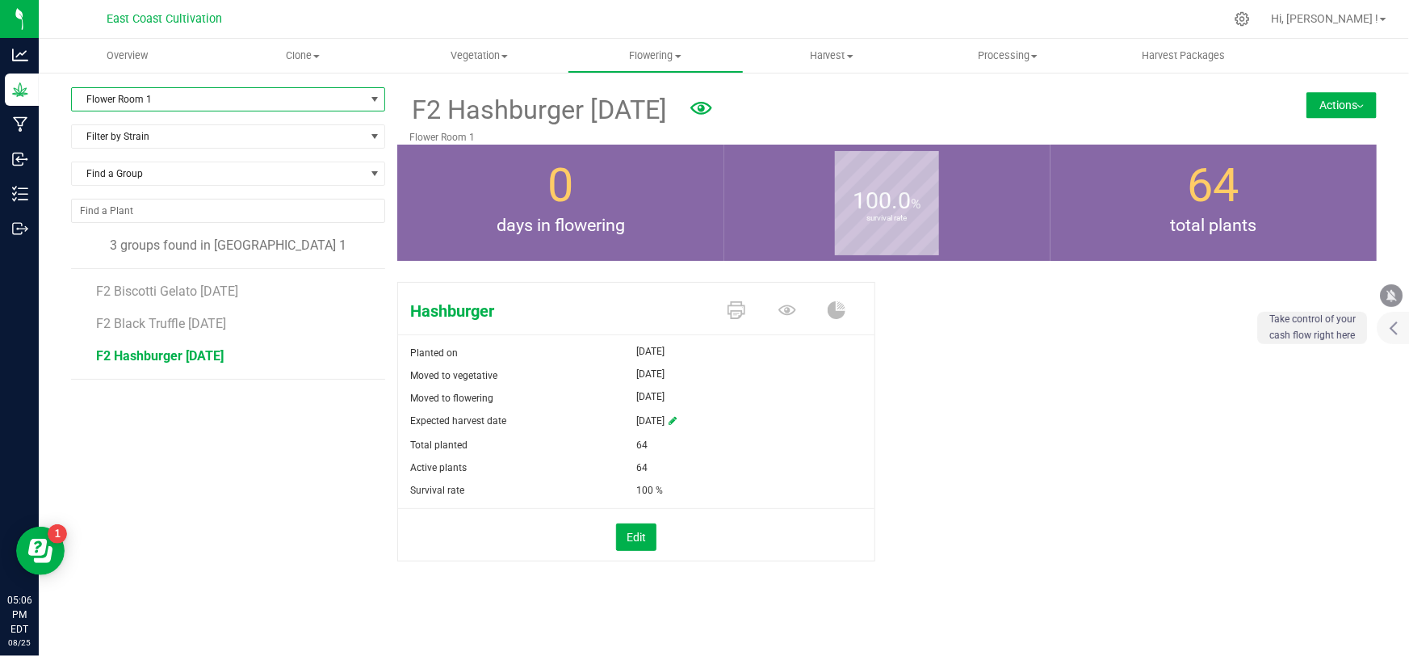
click at [198, 105] on span "Flower Room 1" at bounding box center [218, 99] width 292 height 23
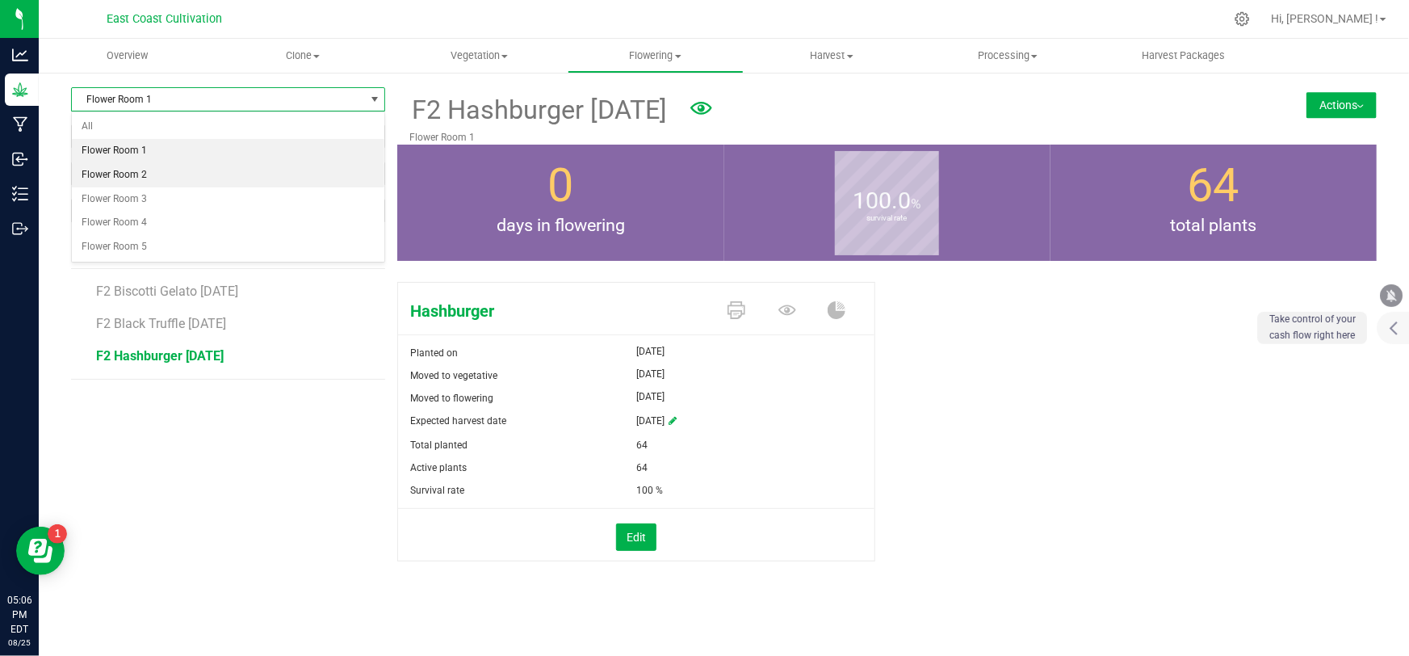
click at [143, 175] on li "Flower Room 2" at bounding box center [228, 175] width 312 height 24
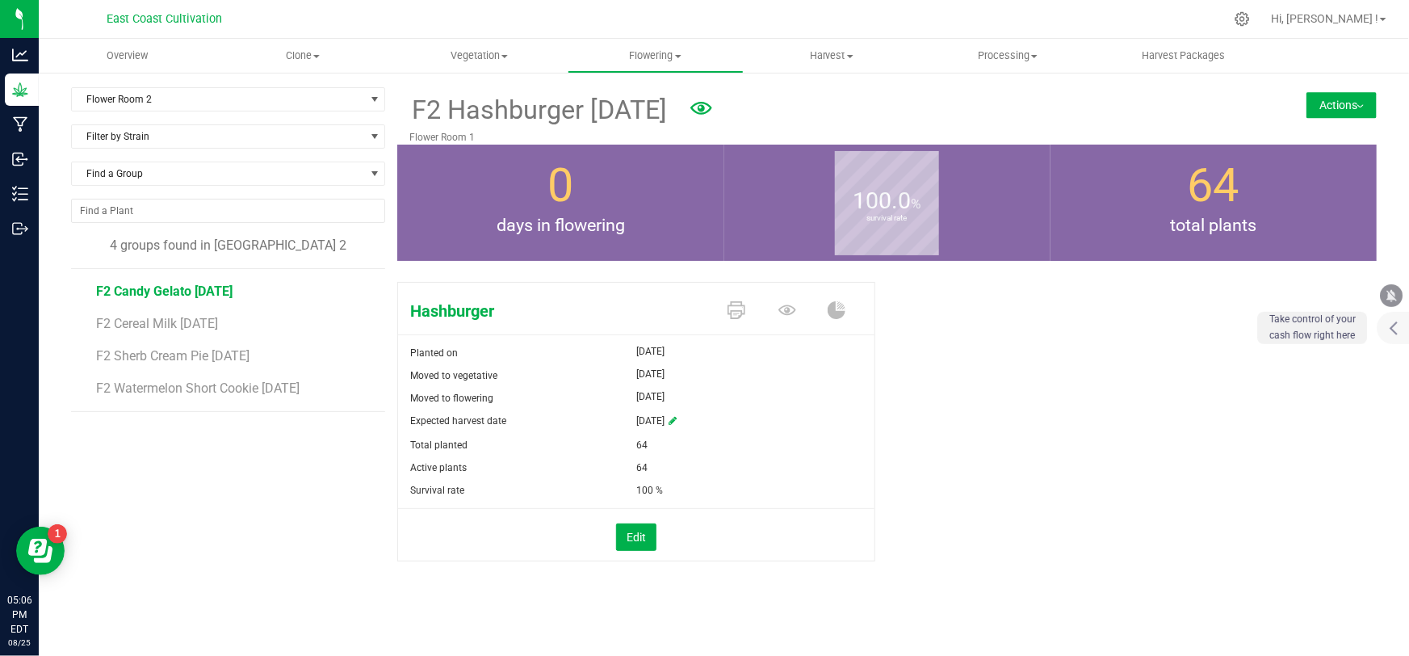
click at [203, 290] on span "F2 Candy Gelato [DATE]" at bounding box center [164, 290] width 136 height 15
click at [192, 318] on span "F2 Cereal Milk [DATE]" at bounding box center [158, 323] width 125 height 15
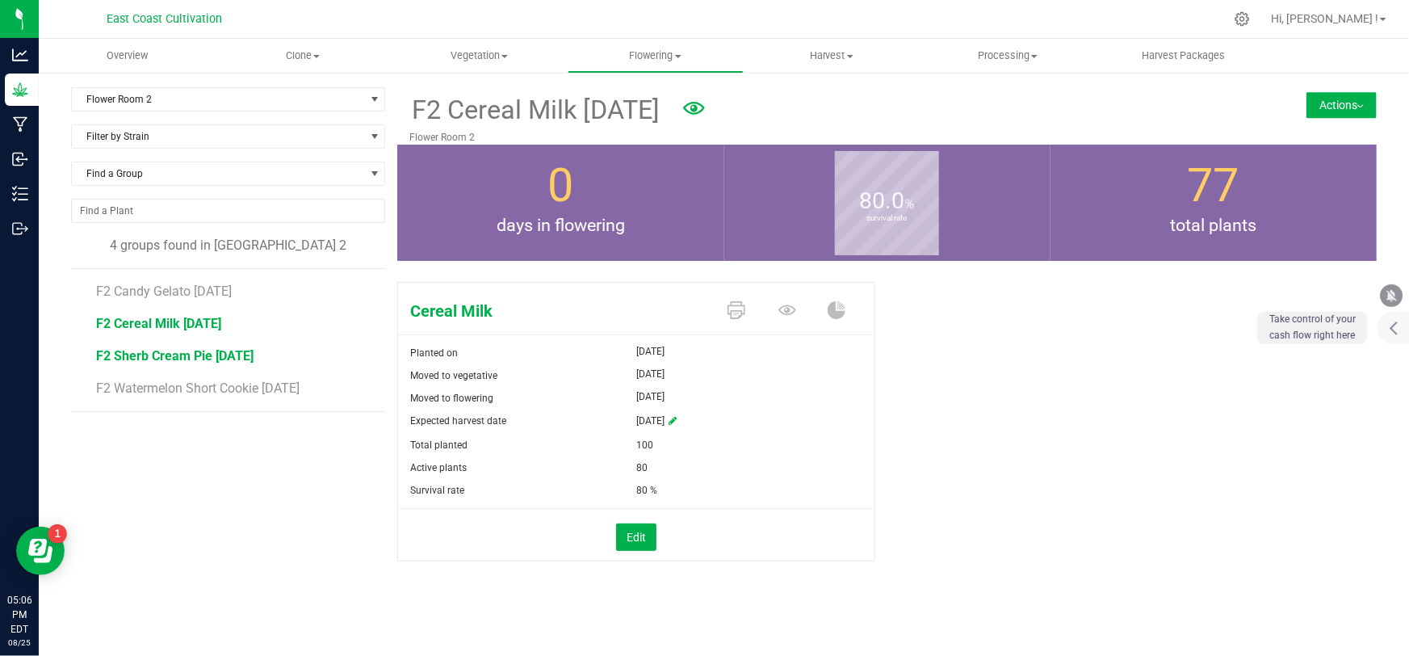
click at [188, 349] on span "F2 Sherb Cream Pie [DATE]" at bounding box center [174, 355] width 157 height 15
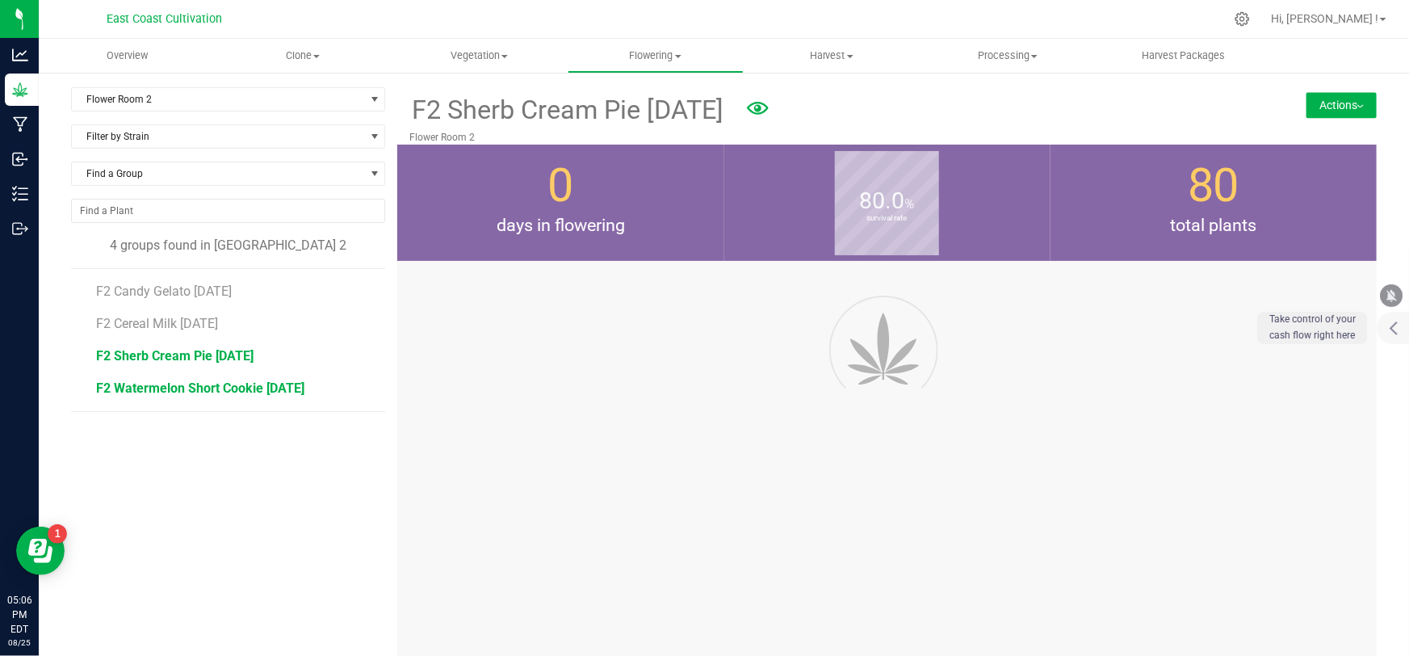
click at [200, 392] on span "F2 Watermelon Short Cookie [DATE]" at bounding box center [200, 387] width 208 height 15
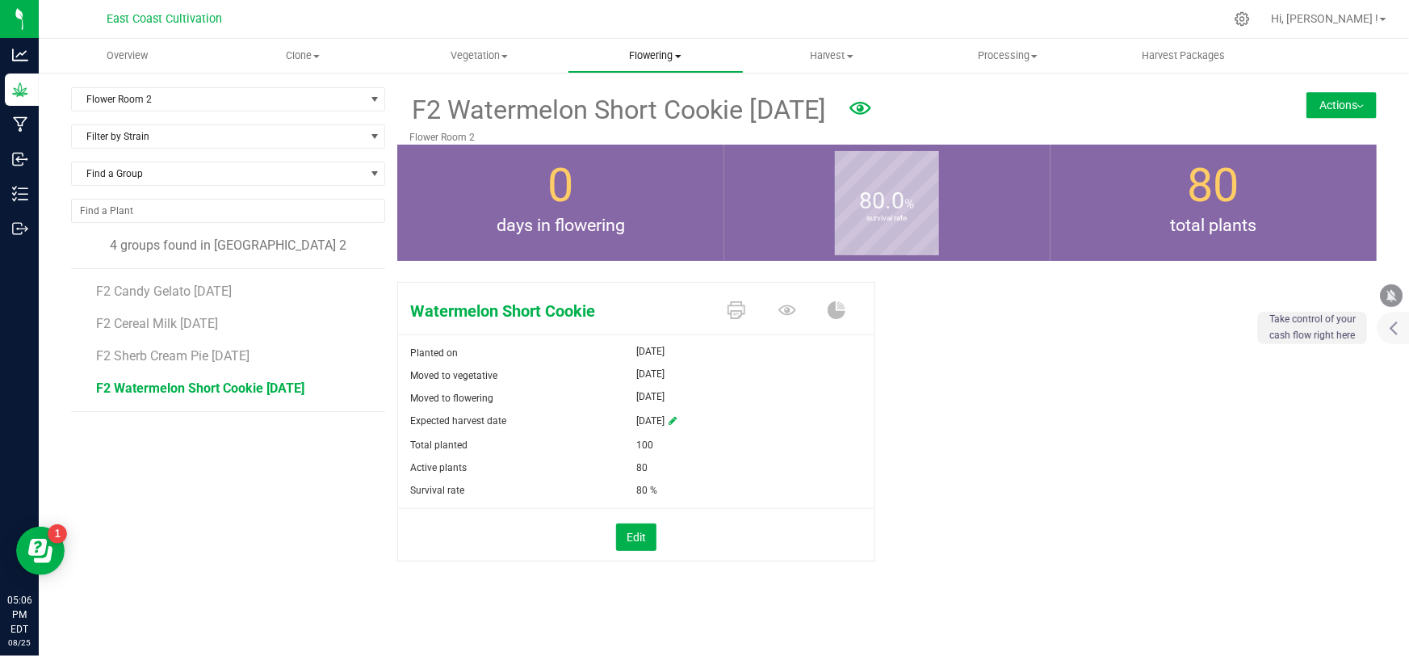
click at [652, 57] on span "Flowering" at bounding box center [655, 55] width 174 height 15
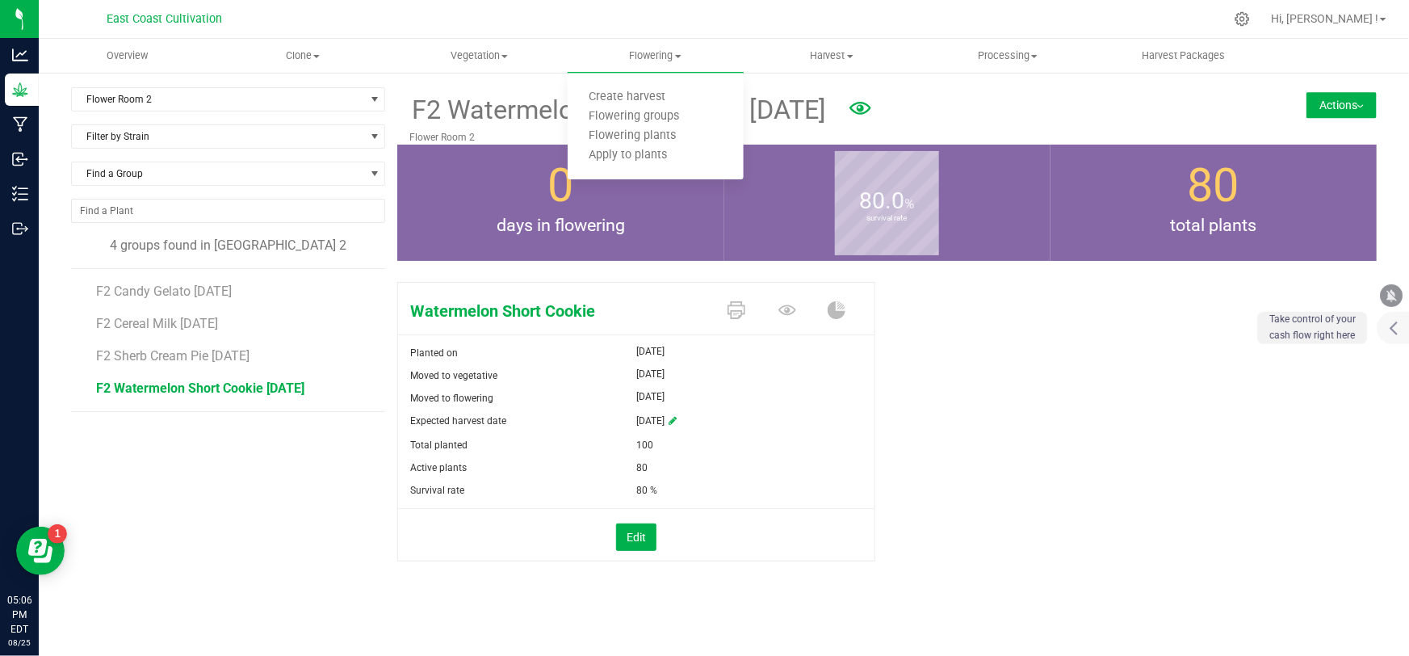
click at [216, 112] on div "Flower Room 2 Filter by Area All Flower Room 1 Flower Room 2 Flower Room 3 Flow…" at bounding box center [228, 105] width 314 height 37
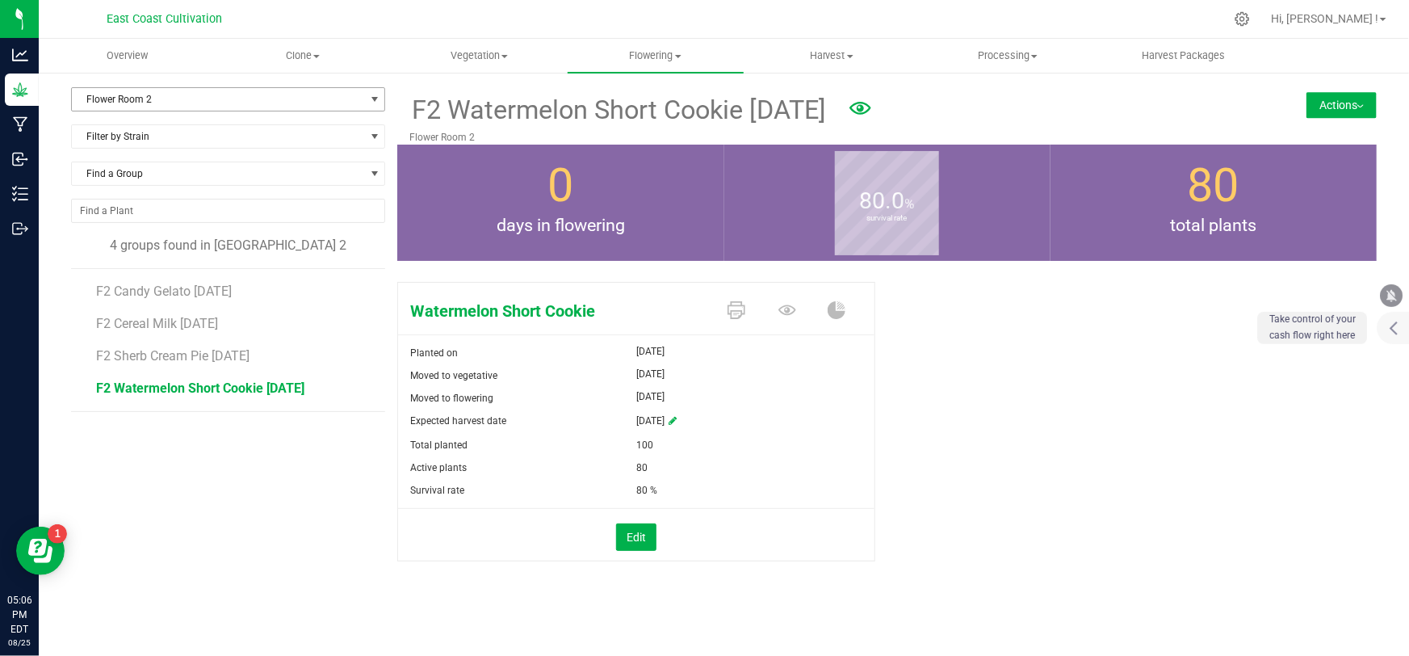
click at [205, 104] on span "Flower Room 2" at bounding box center [218, 99] width 292 height 23
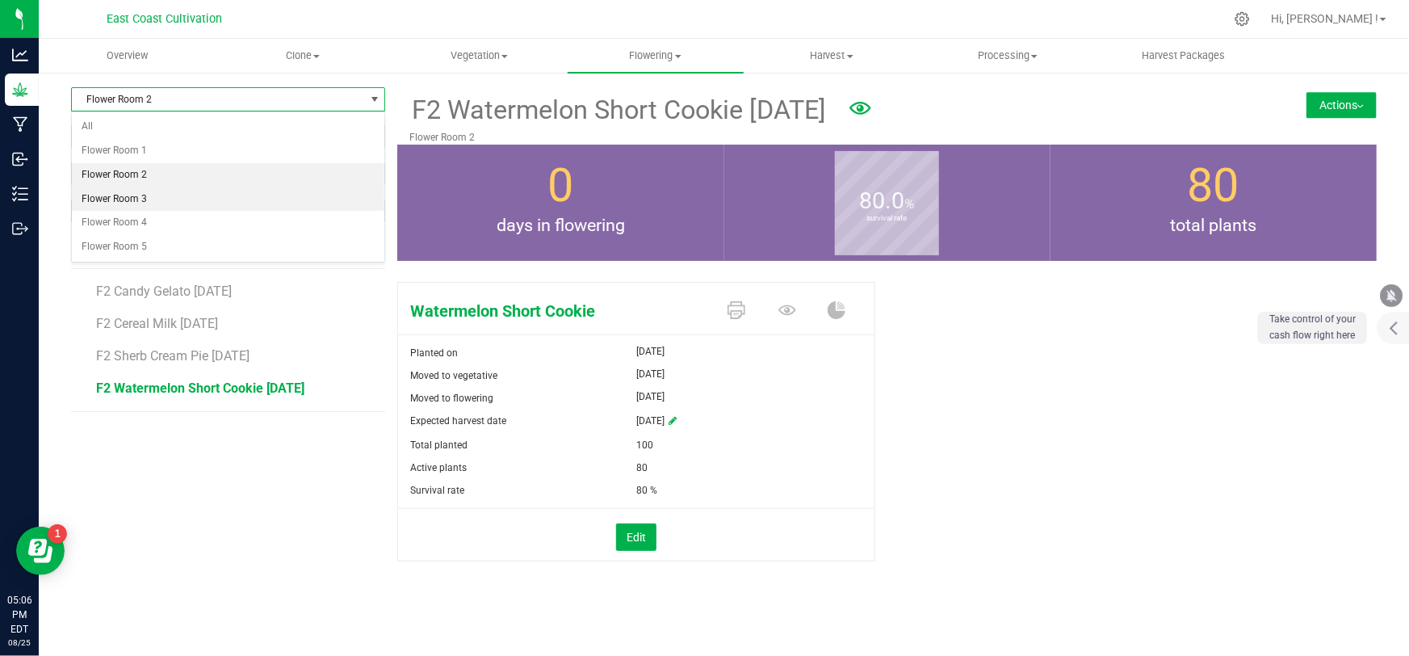
click at [142, 190] on li "Flower Room 3" at bounding box center [228, 199] width 312 height 24
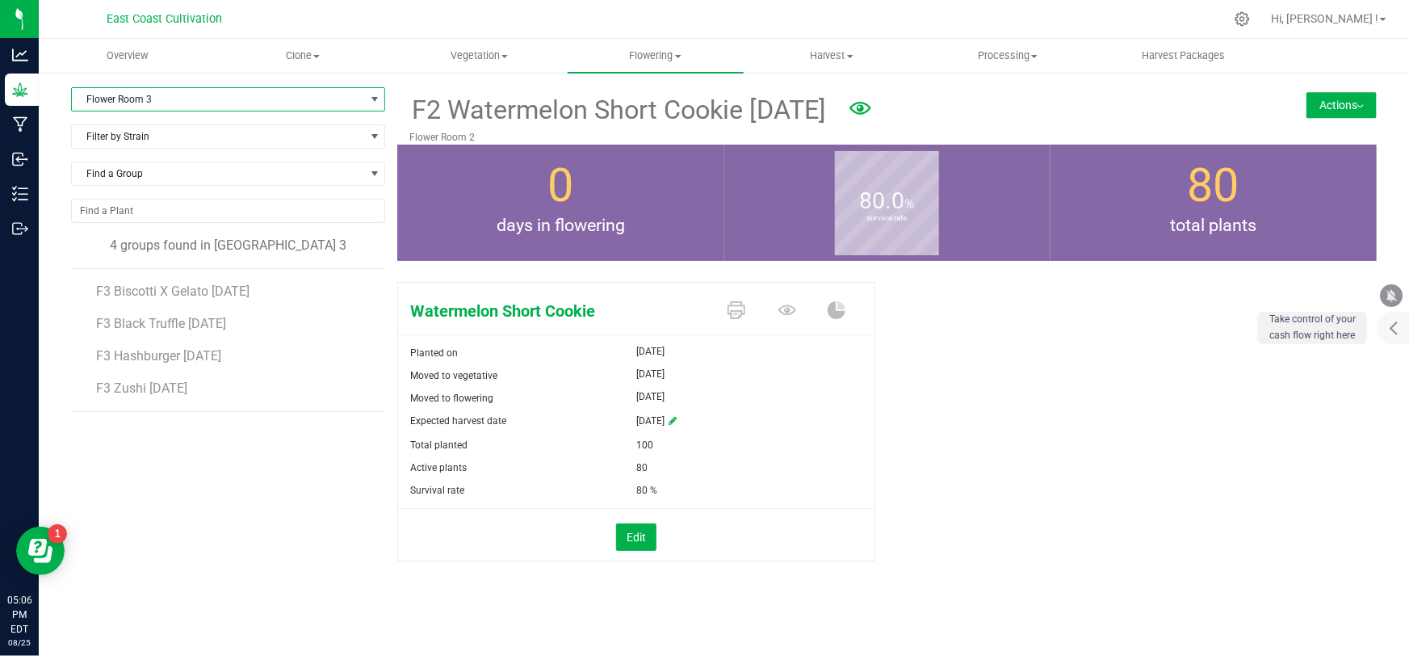
click at [153, 104] on span "Flower Room 3" at bounding box center [218, 99] width 292 height 23
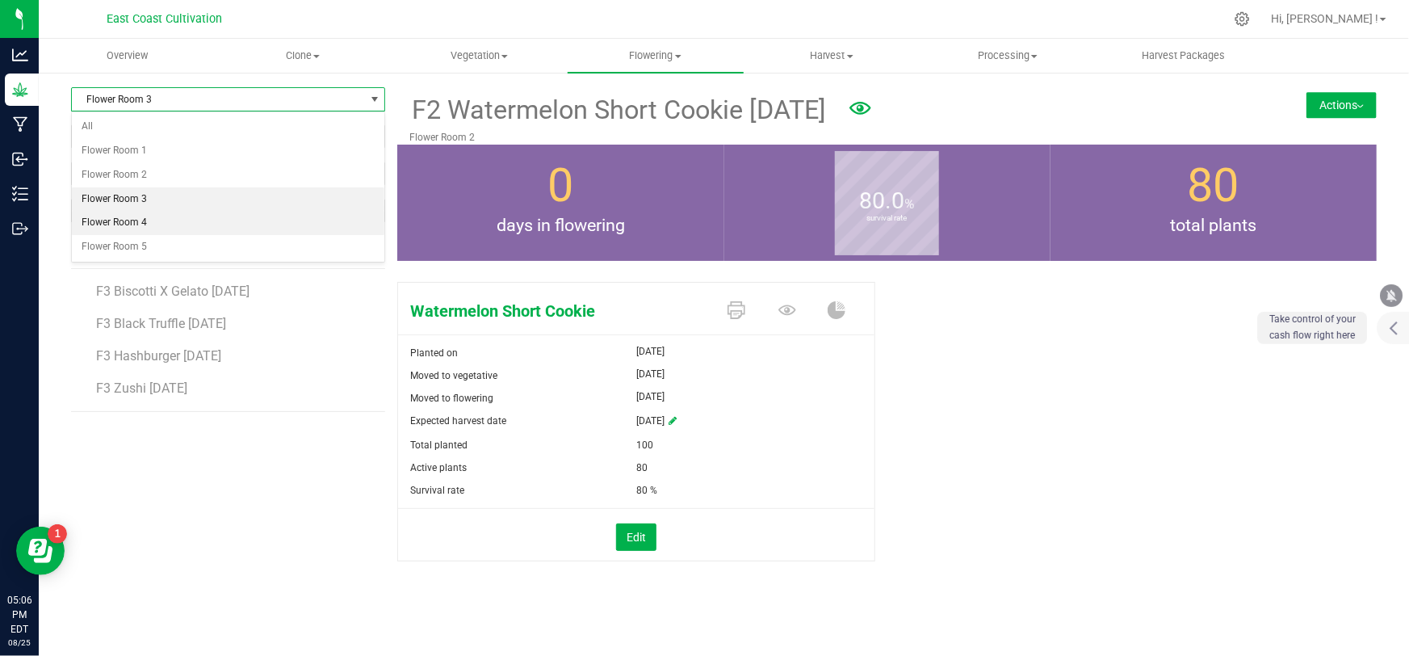
click at [150, 220] on li "Flower Room 4" at bounding box center [228, 223] width 312 height 24
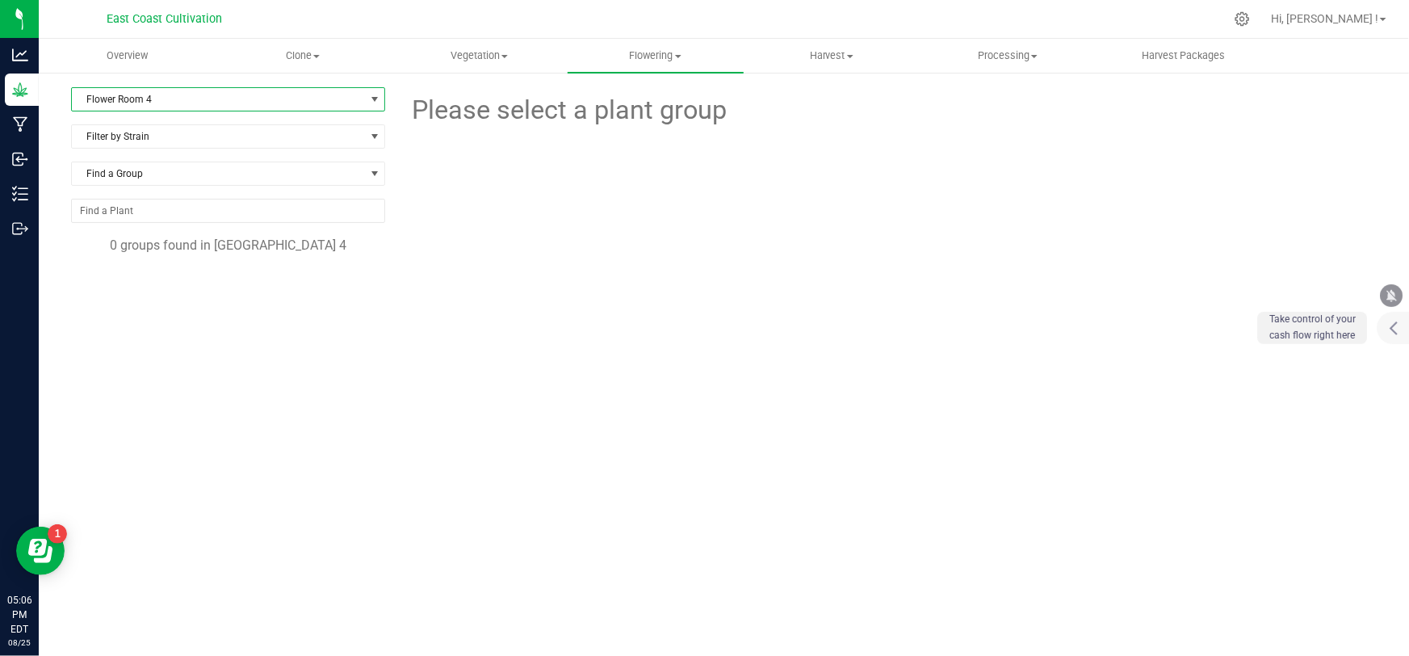
click at [165, 94] on span "Flower Room 4" at bounding box center [218, 99] width 292 height 23
click at [133, 247] on li "Flower Room 5" at bounding box center [228, 247] width 312 height 24
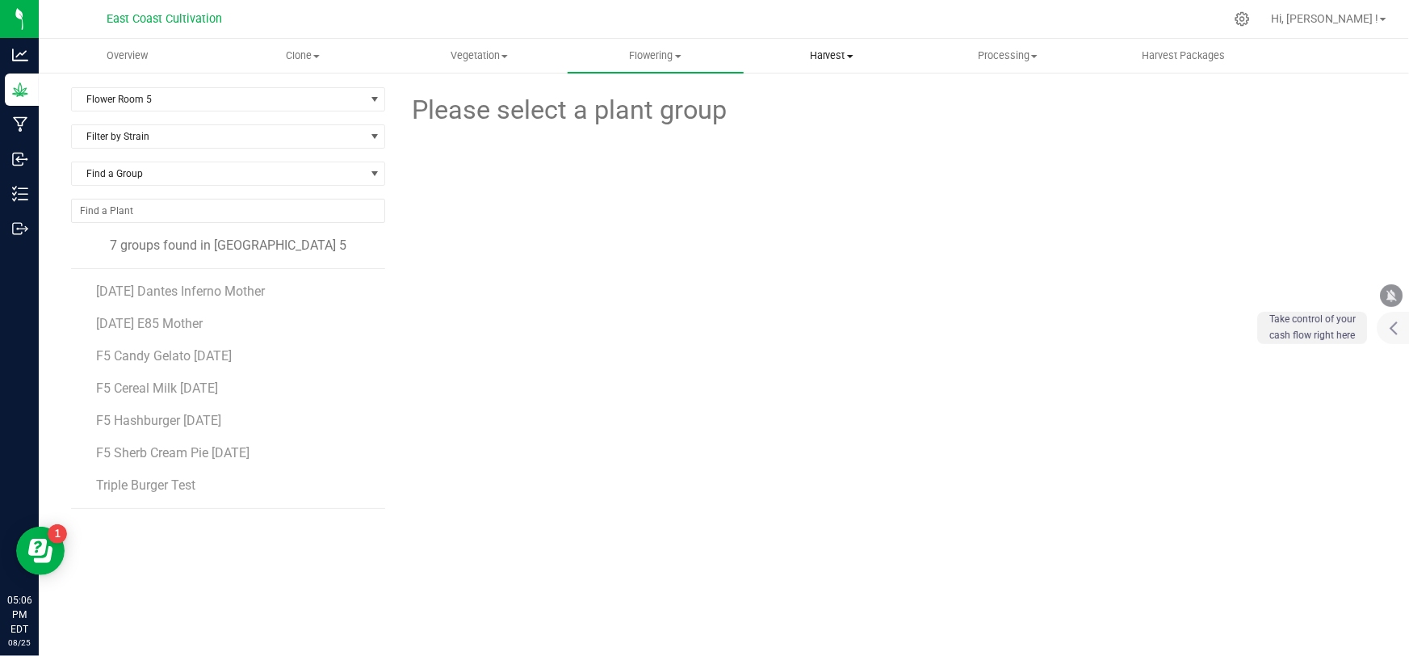
click at [829, 52] on span "Harvest" at bounding box center [831, 55] width 174 height 15
click at [802, 107] on li "Harvested plants" at bounding box center [832, 116] width 176 height 19
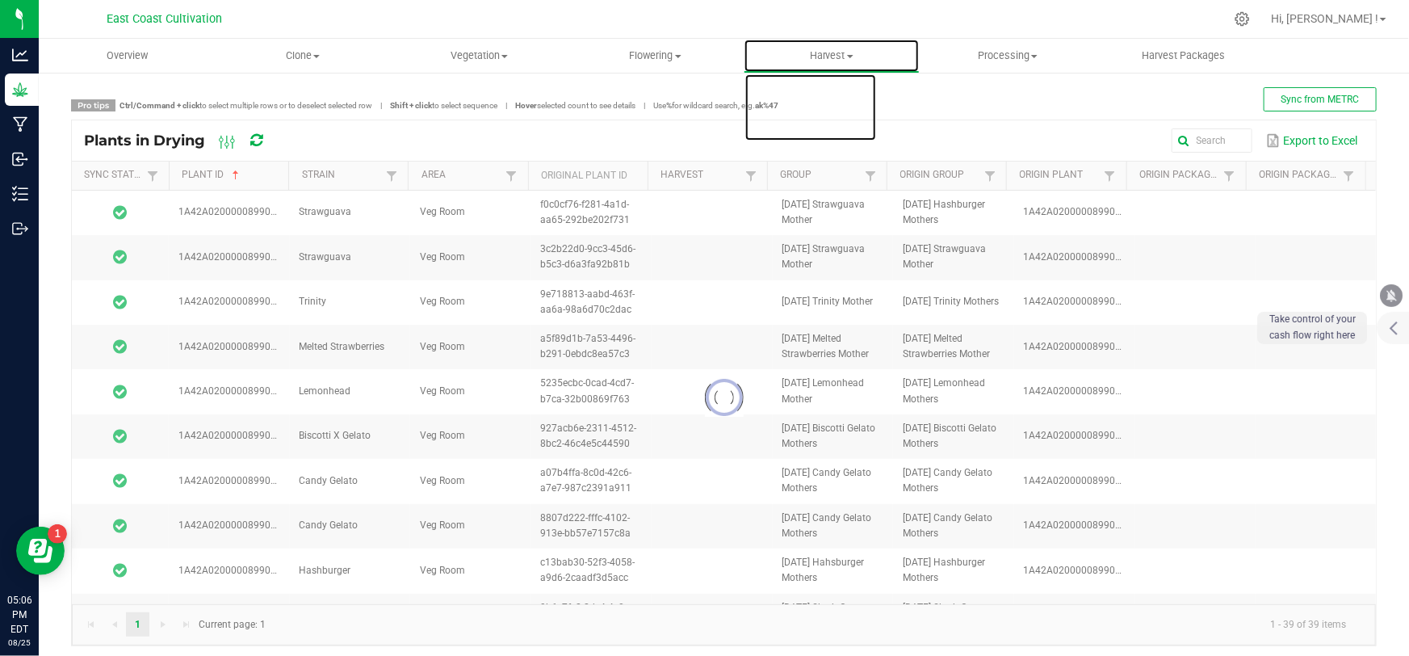
click at [829, 54] on span "Harvest" at bounding box center [831, 55] width 174 height 15
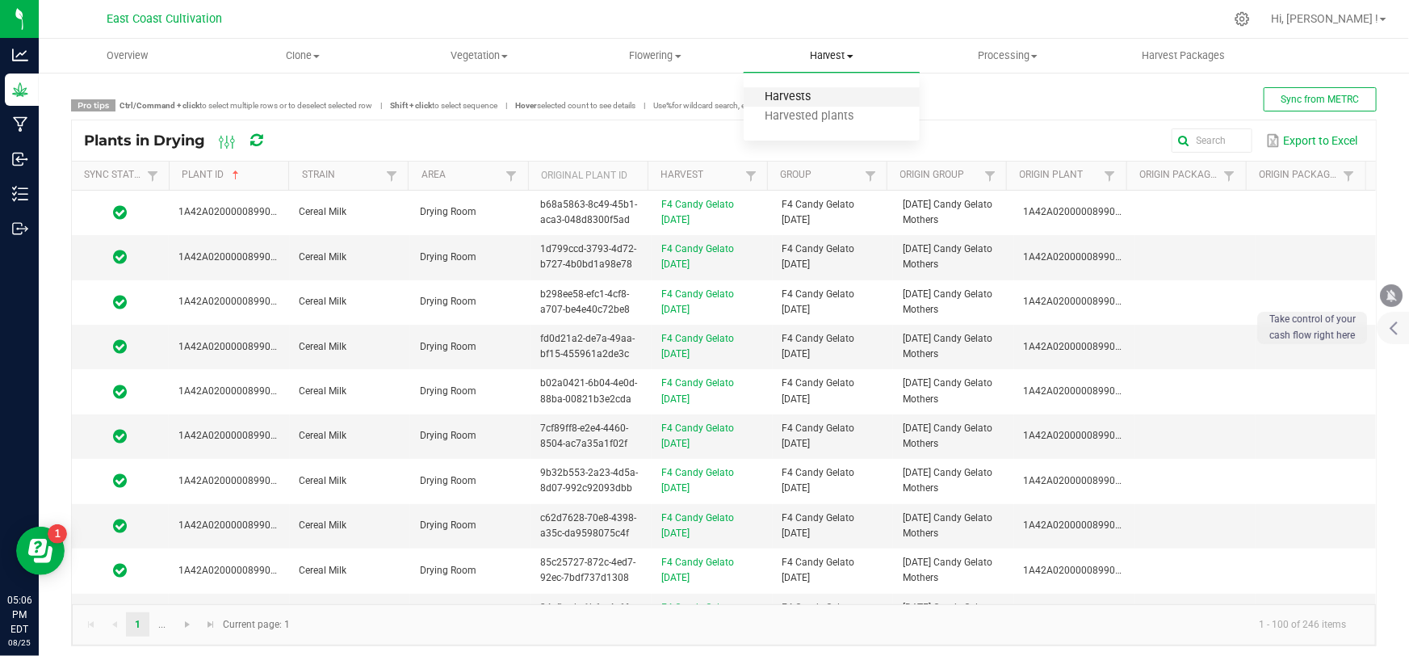
click at [790, 92] on span "Harvests" at bounding box center [789, 97] width 90 height 14
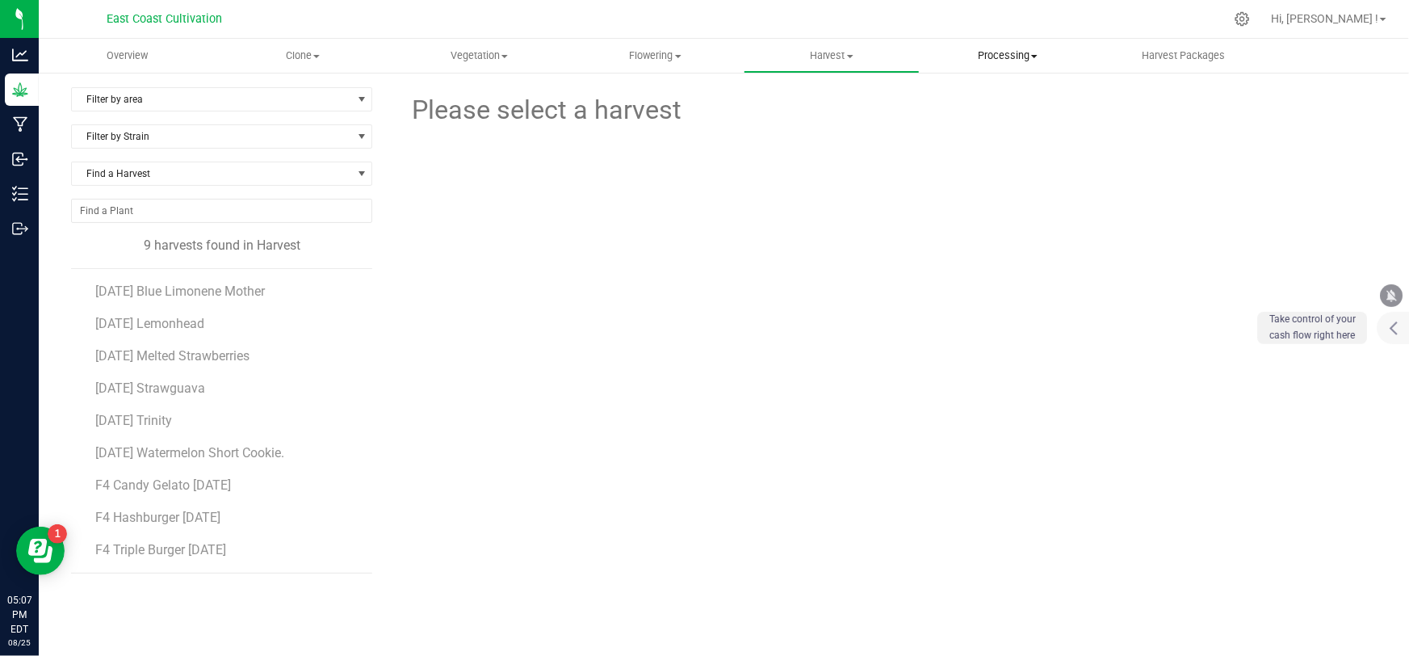
click at [1016, 58] on span "Processing" at bounding box center [1008, 55] width 174 height 15
click at [1000, 112] on span "Processing harvests" at bounding box center [994, 117] width 149 height 14
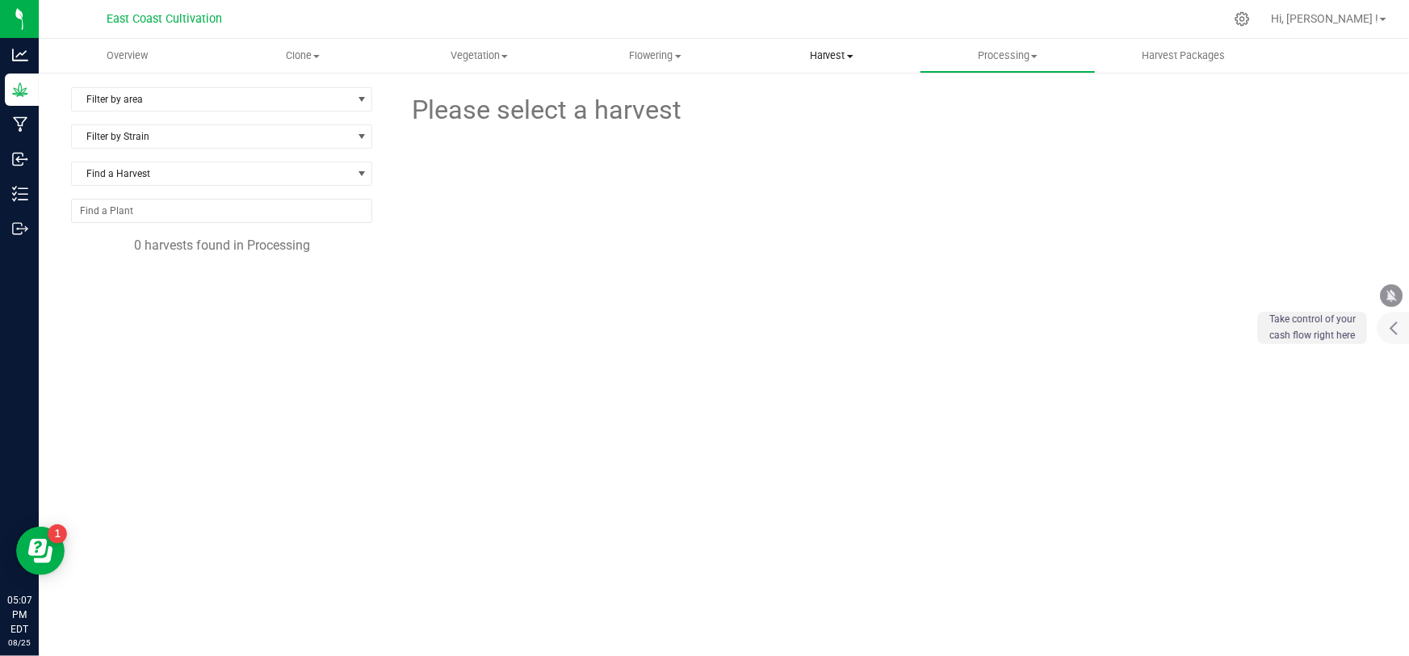
click at [826, 55] on span "Harvest" at bounding box center [831, 55] width 174 height 15
click at [823, 94] on span "Harvests" at bounding box center [789, 97] width 90 height 14
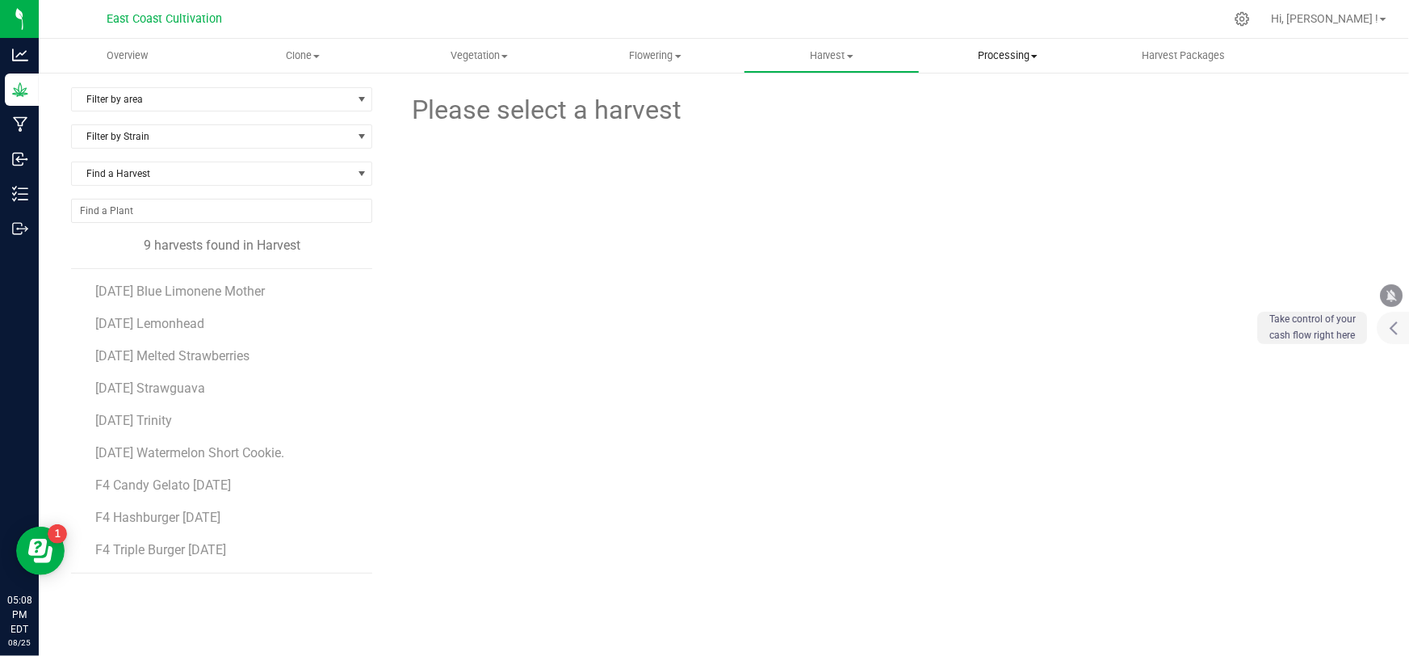
click at [1005, 52] on span "Processing" at bounding box center [1008, 55] width 174 height 15
click at [1015, 115] on span "Processing harvests" at bounding box center [994, 117] width 149 height 14
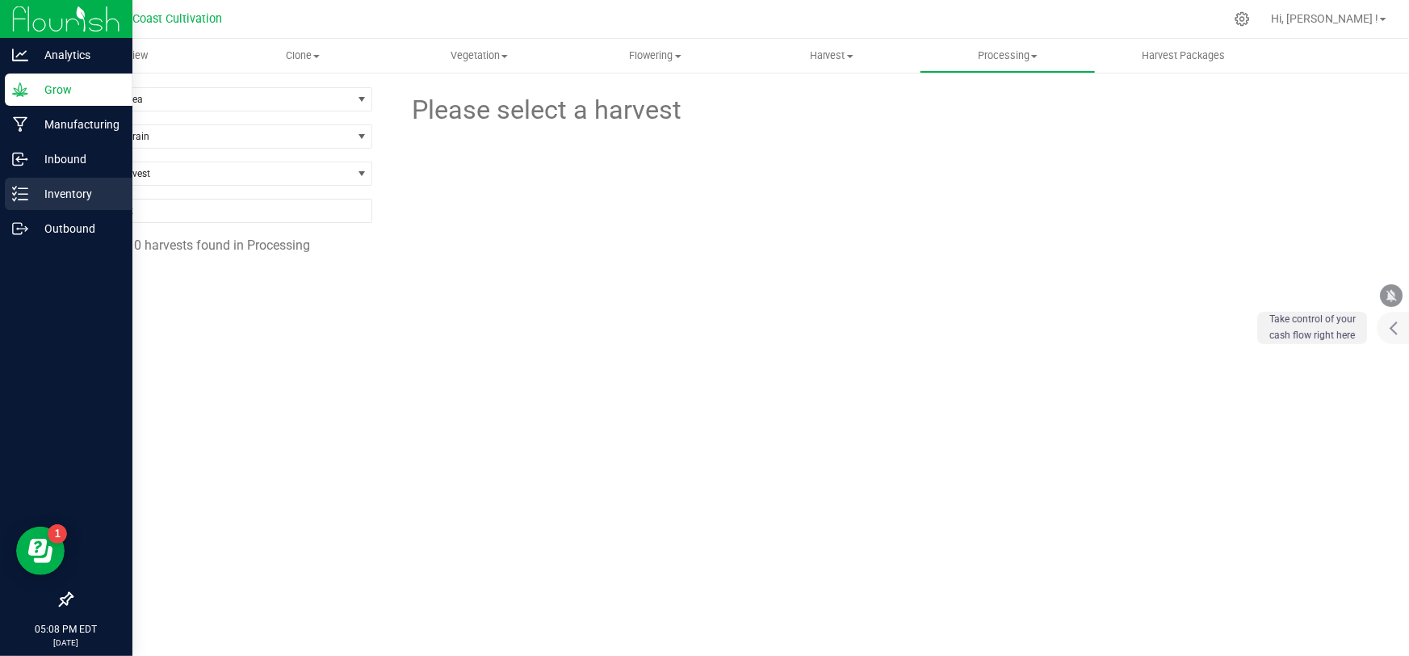
click at [47, 199] on p "Inventory" at bounding box center [76, 193] width 97 height 19
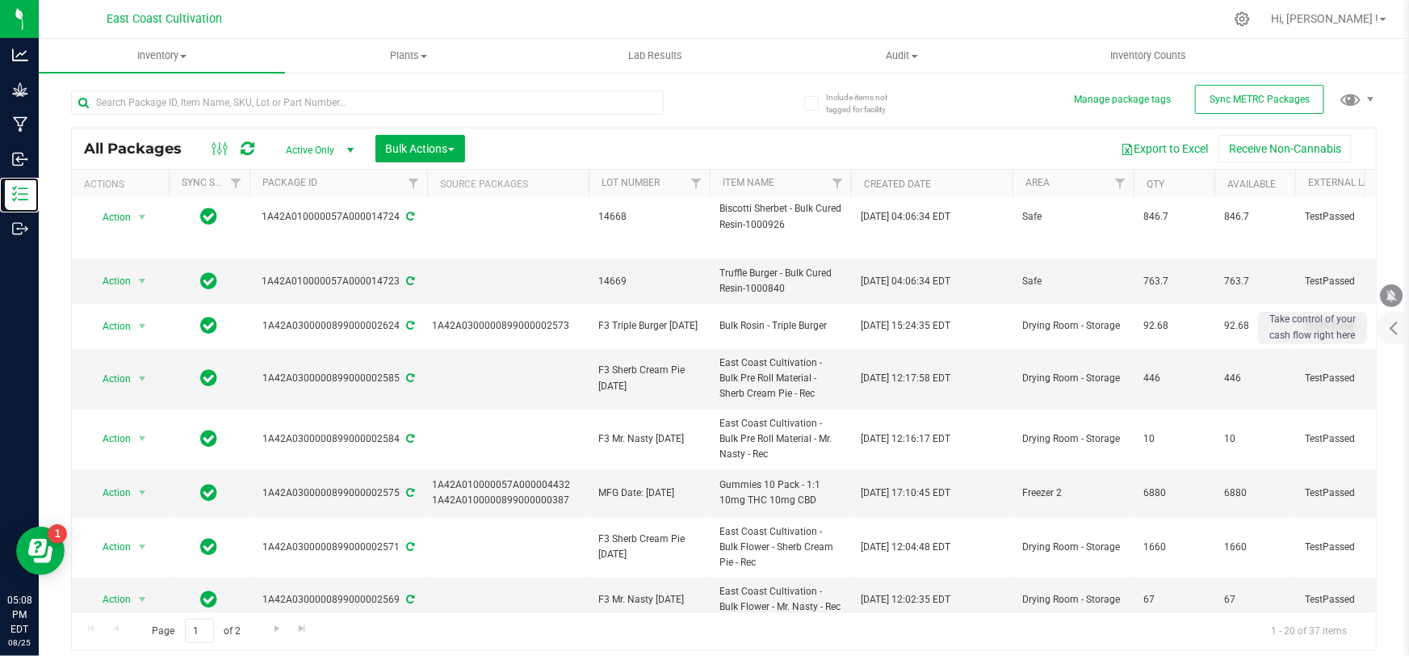
scroll to position [673, 0]
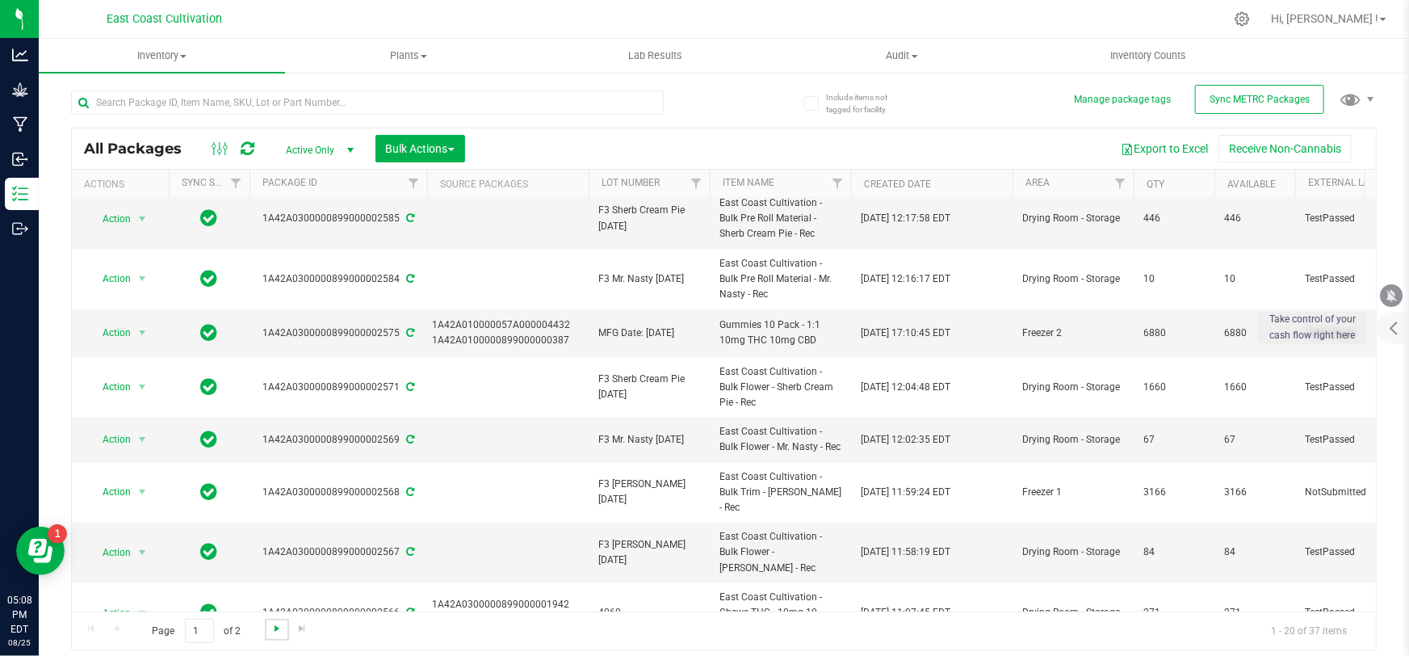
click at [271, 630] on span "Go to the next page" at bounding box center [277, 628] width 13 height 13
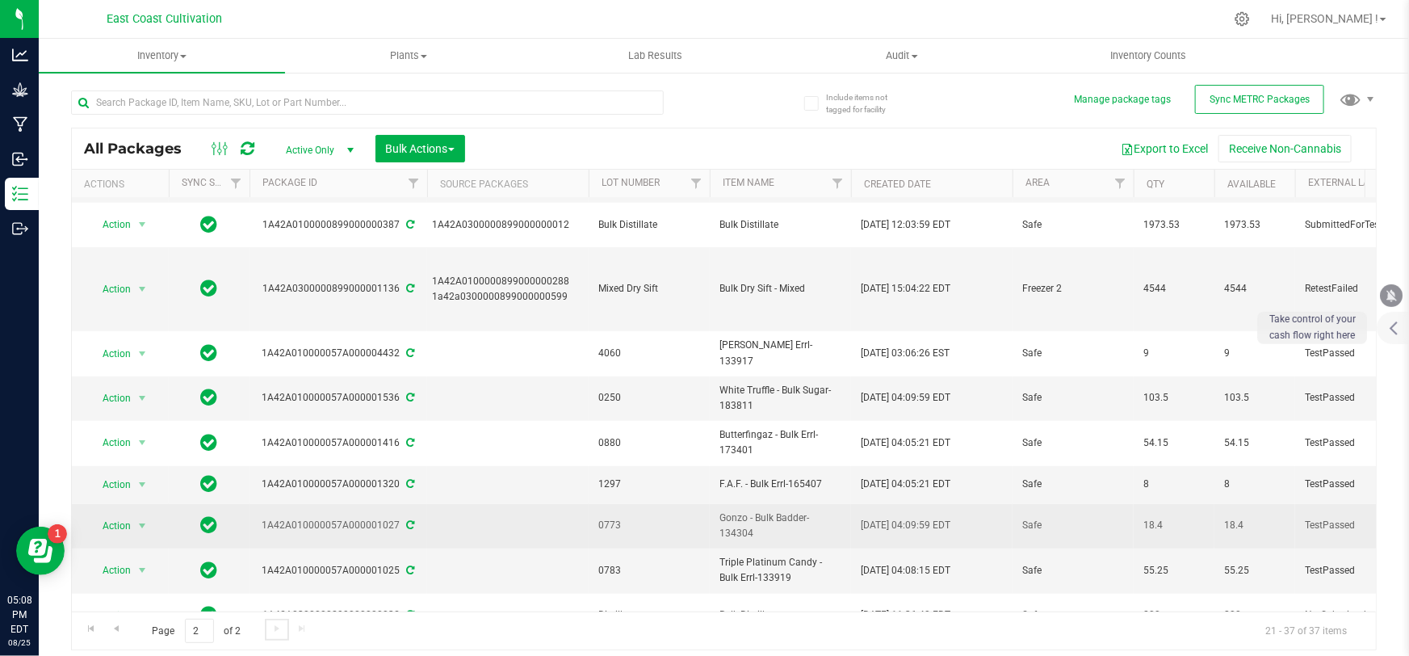
scroll to position [476, 0]
